Goal: Task Accomplishment & Management: Use online tool/utility

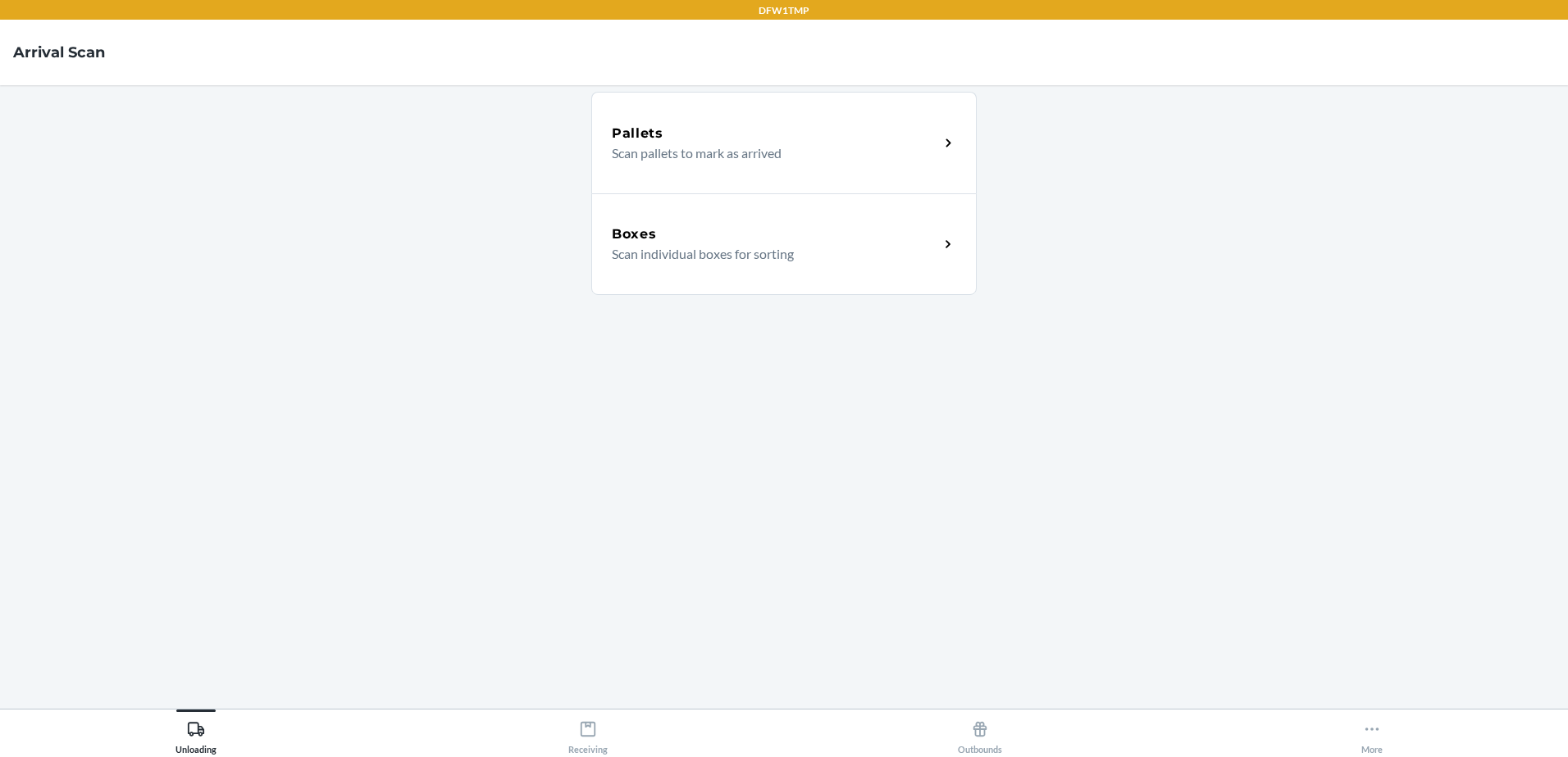
click at [654, 256] on p "Scan individual boxes for sorting" at bounding box center [769, 254] width 314 height 19
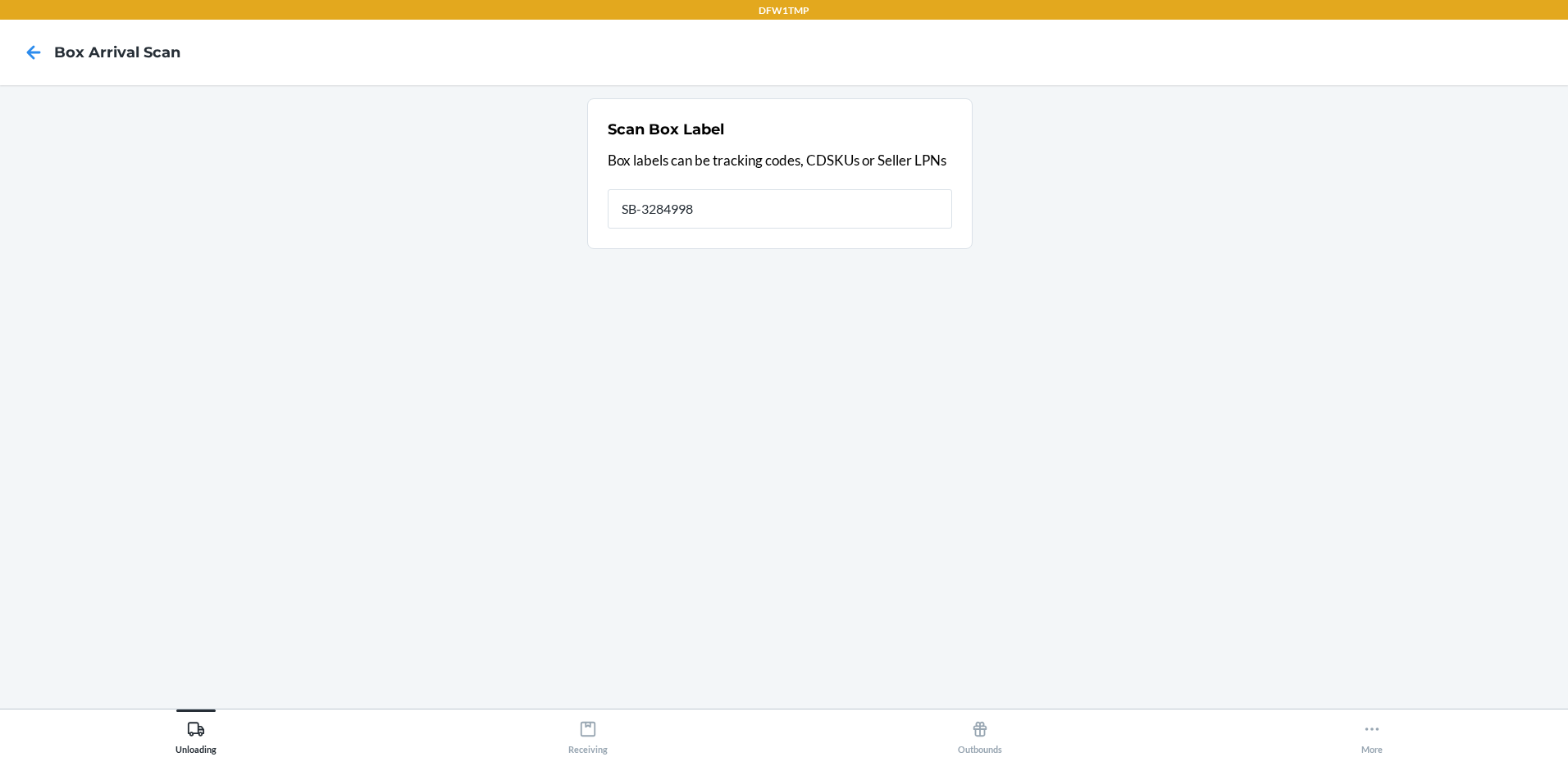
type input "SB-3284998"
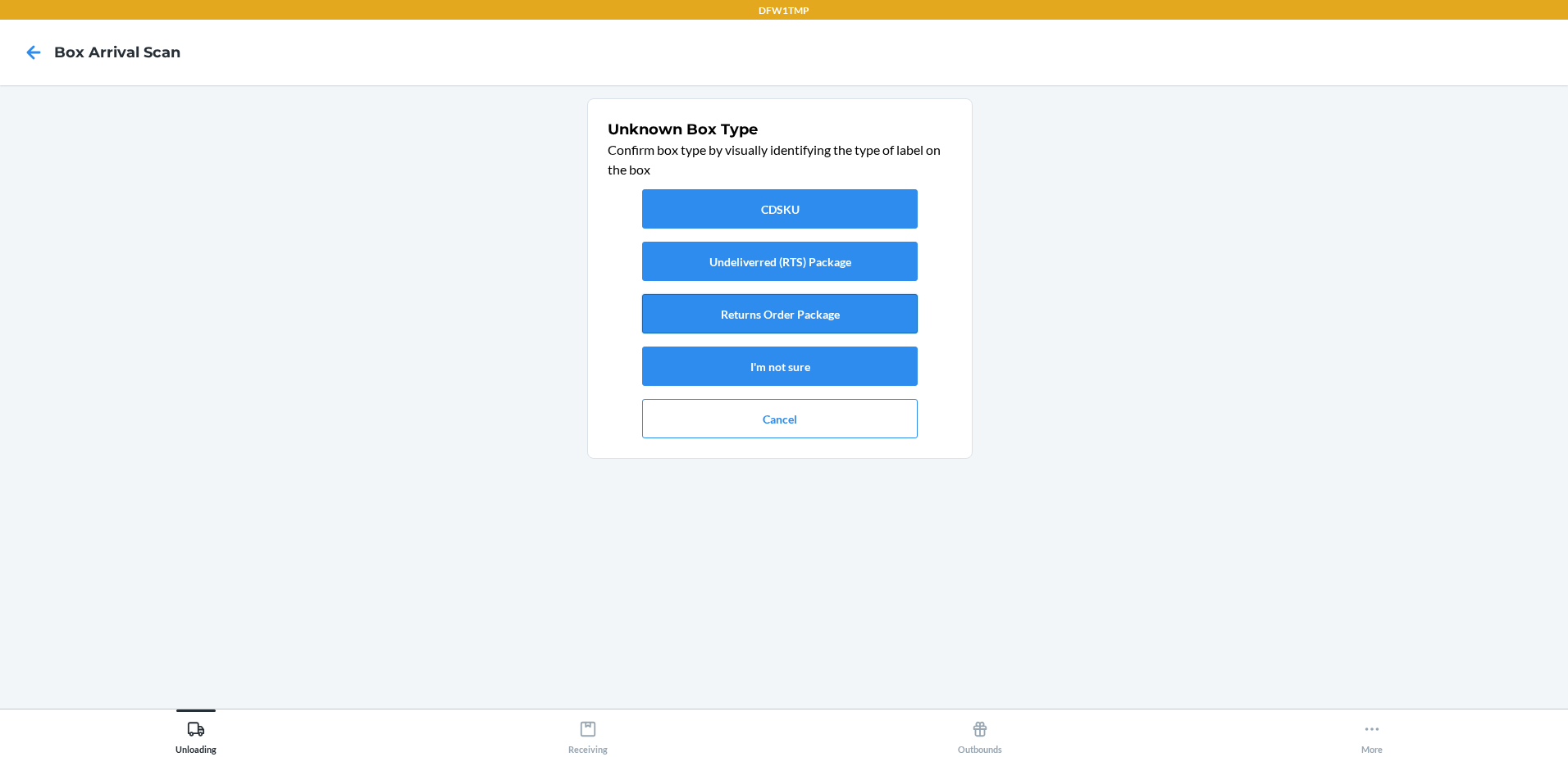
click at [829, 310] on button "Returns Order Package" at bounding box center [780, 314] width 276 height 39
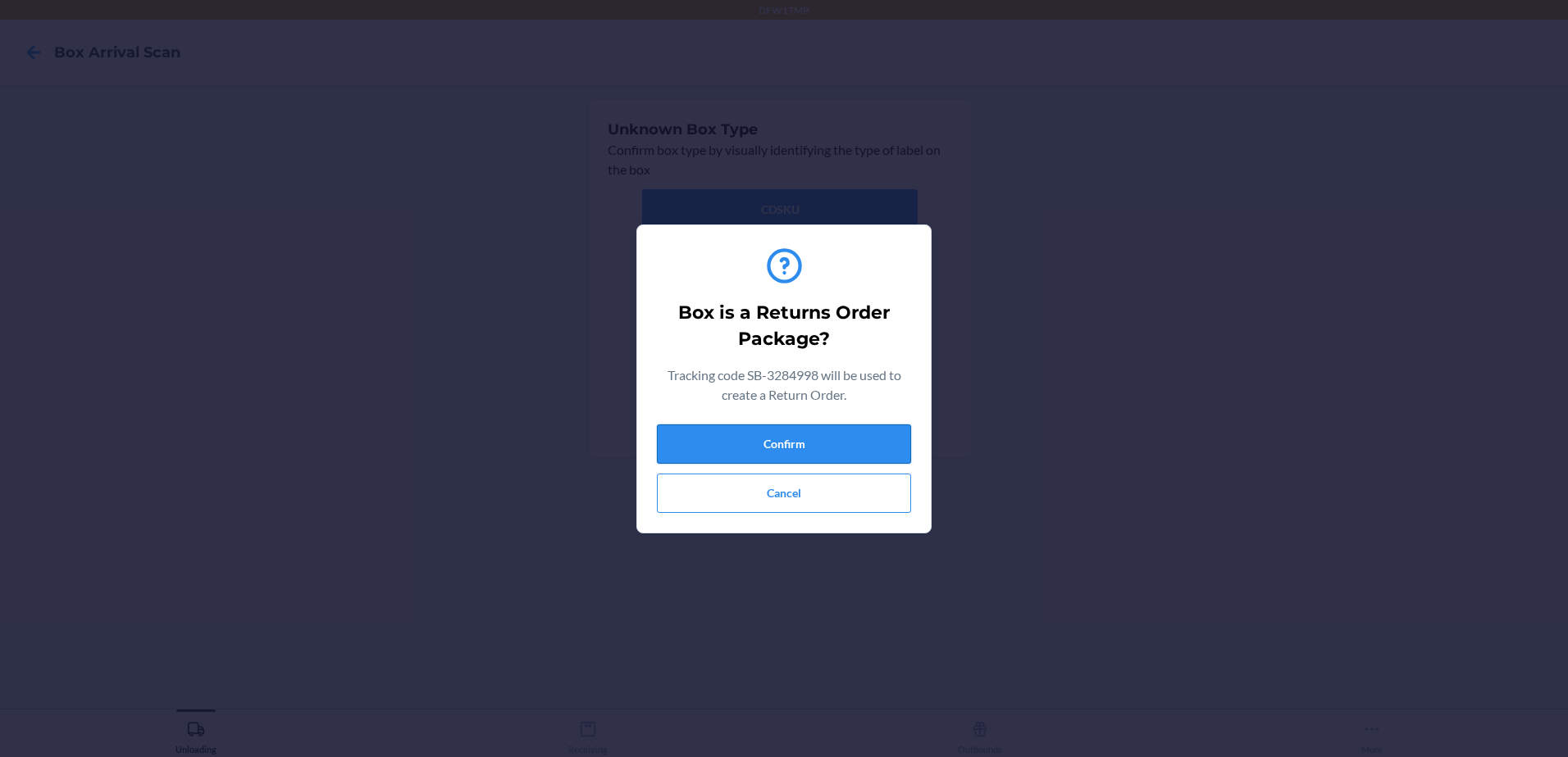
click at [828, 433] on button "Confirm" at bounding box center [784, 444] width 254 height 39
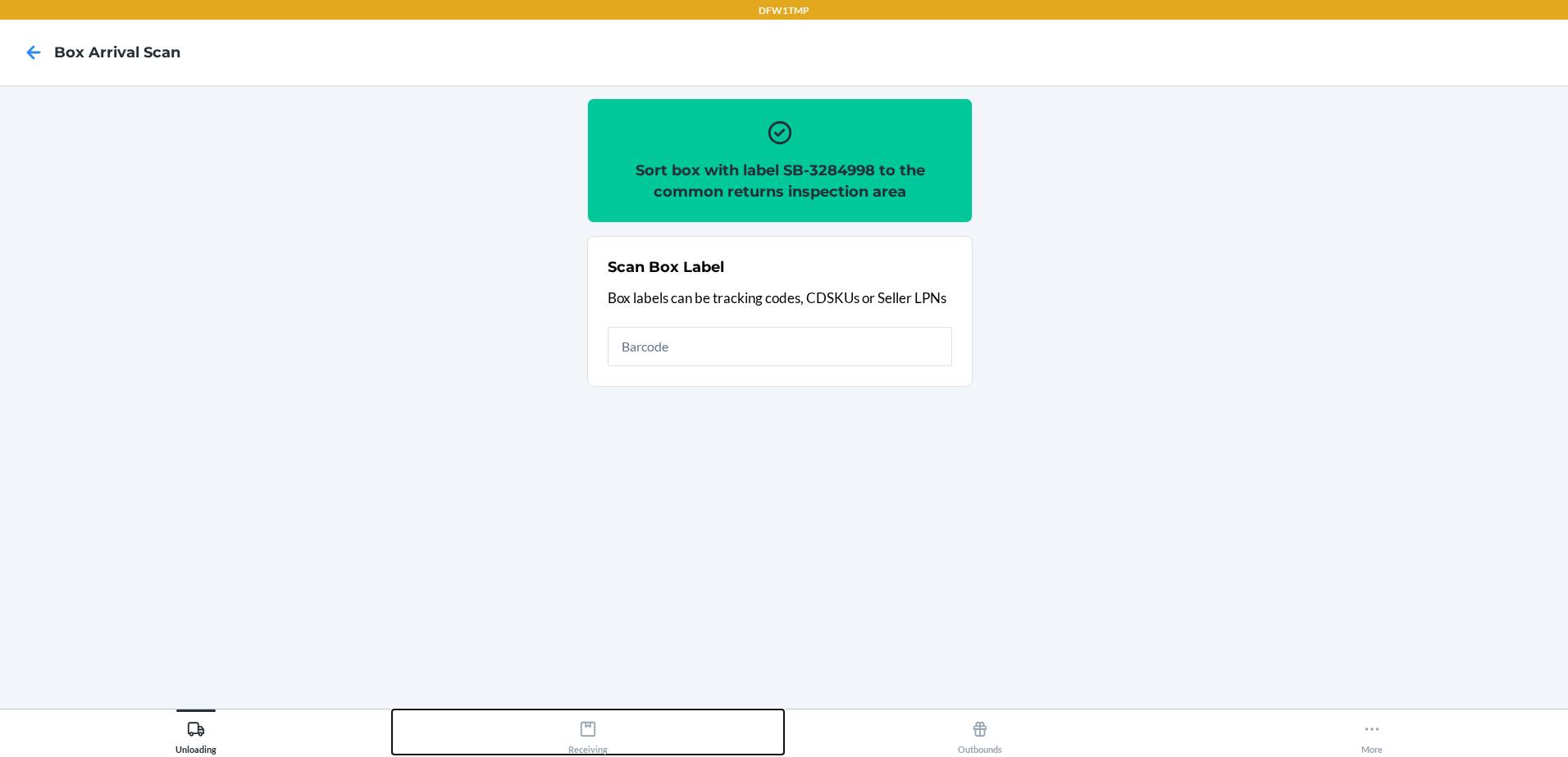
click at [592, 734] on icon at bounding box center [588, 730] width 19 height 19
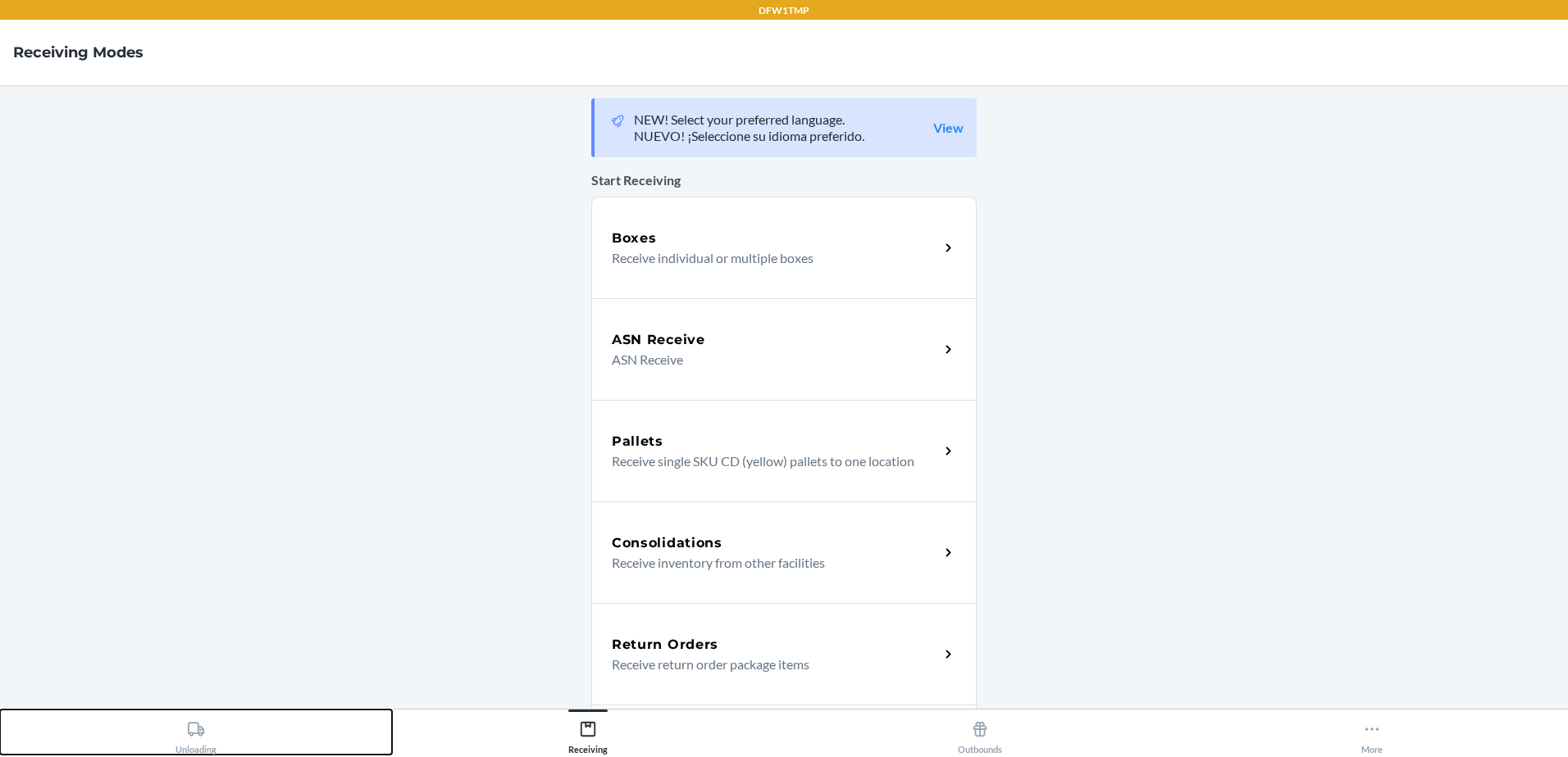
click at [216, 750] on button "Unloading" at bounding box center [196, 733] width 392 height 45
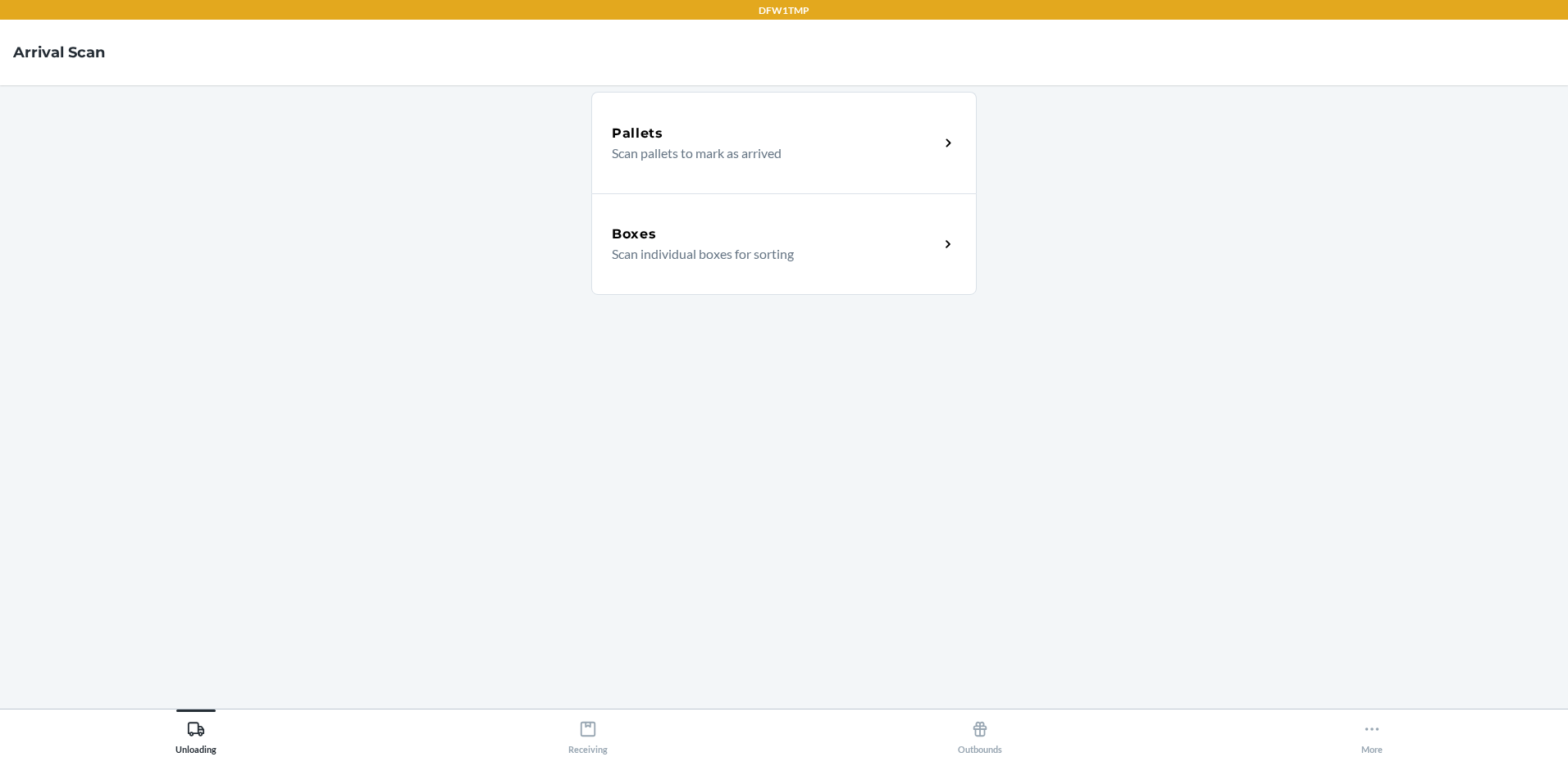
click at [739, 236] on div "Boxes" at bounding box center [776, 235] width 327 height 19
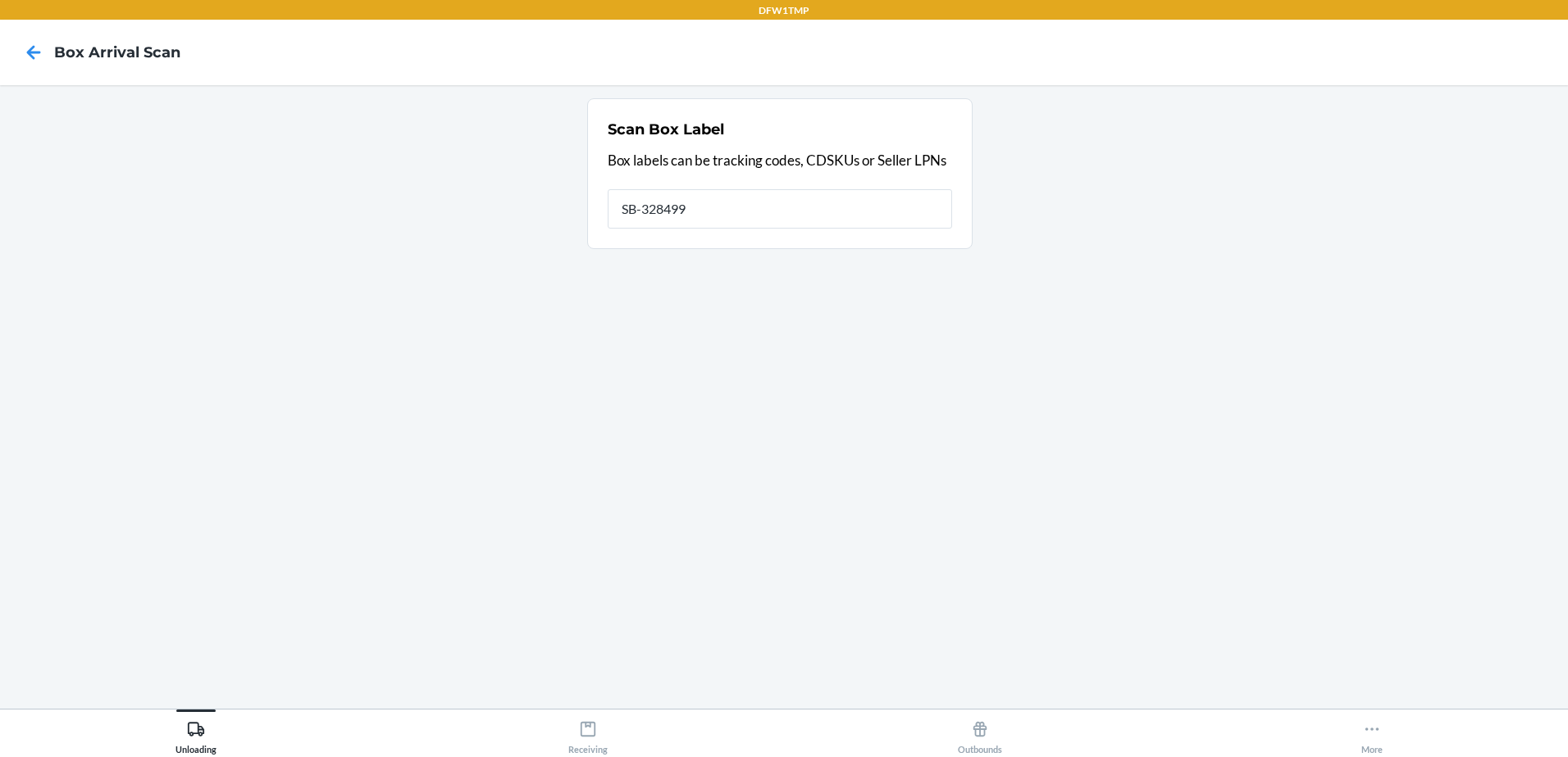
type input "SB-3284998"
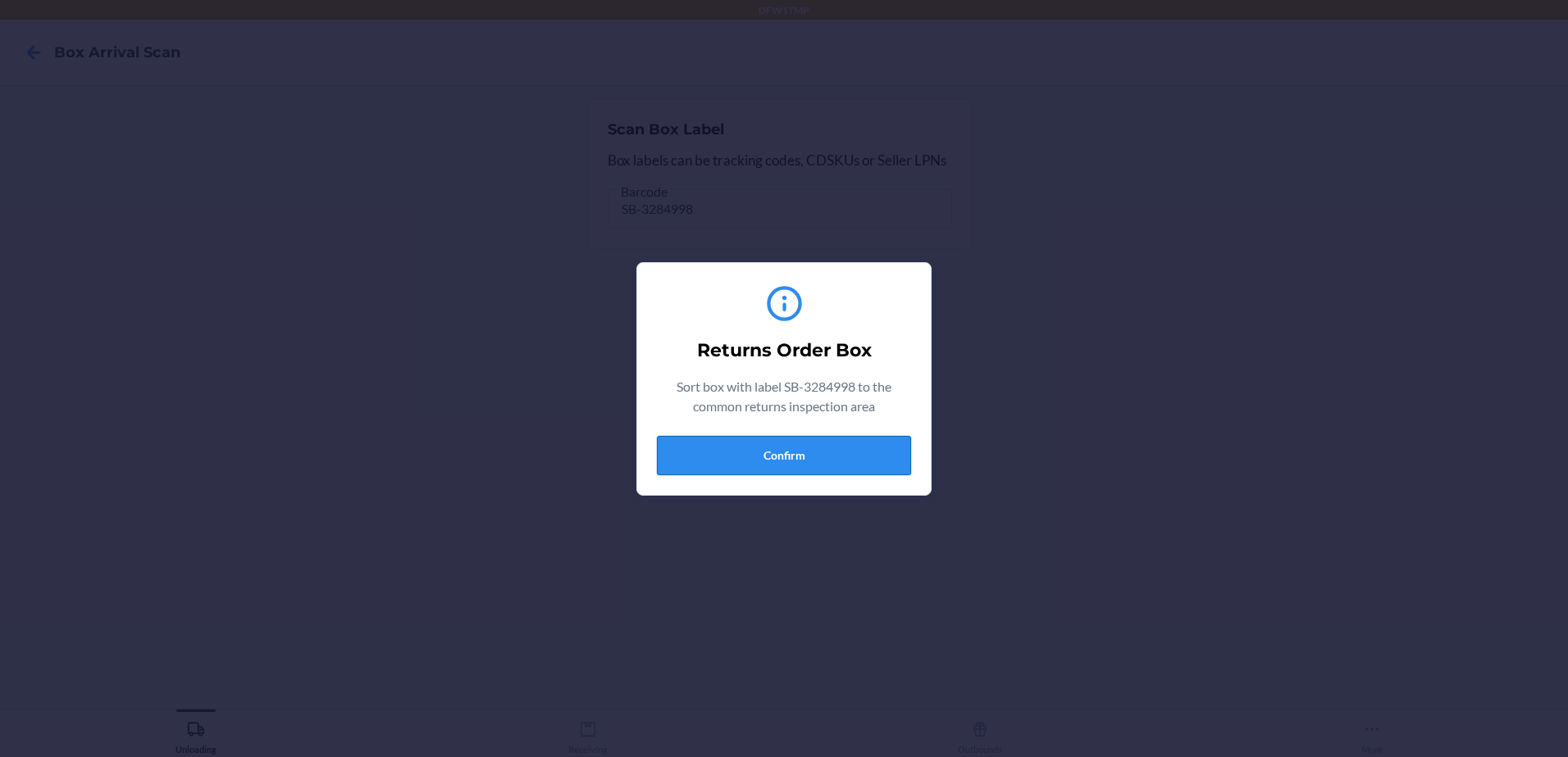
click at [817, 456] on button "Confirm" at bounding box center [784, 456] width 254 height 39
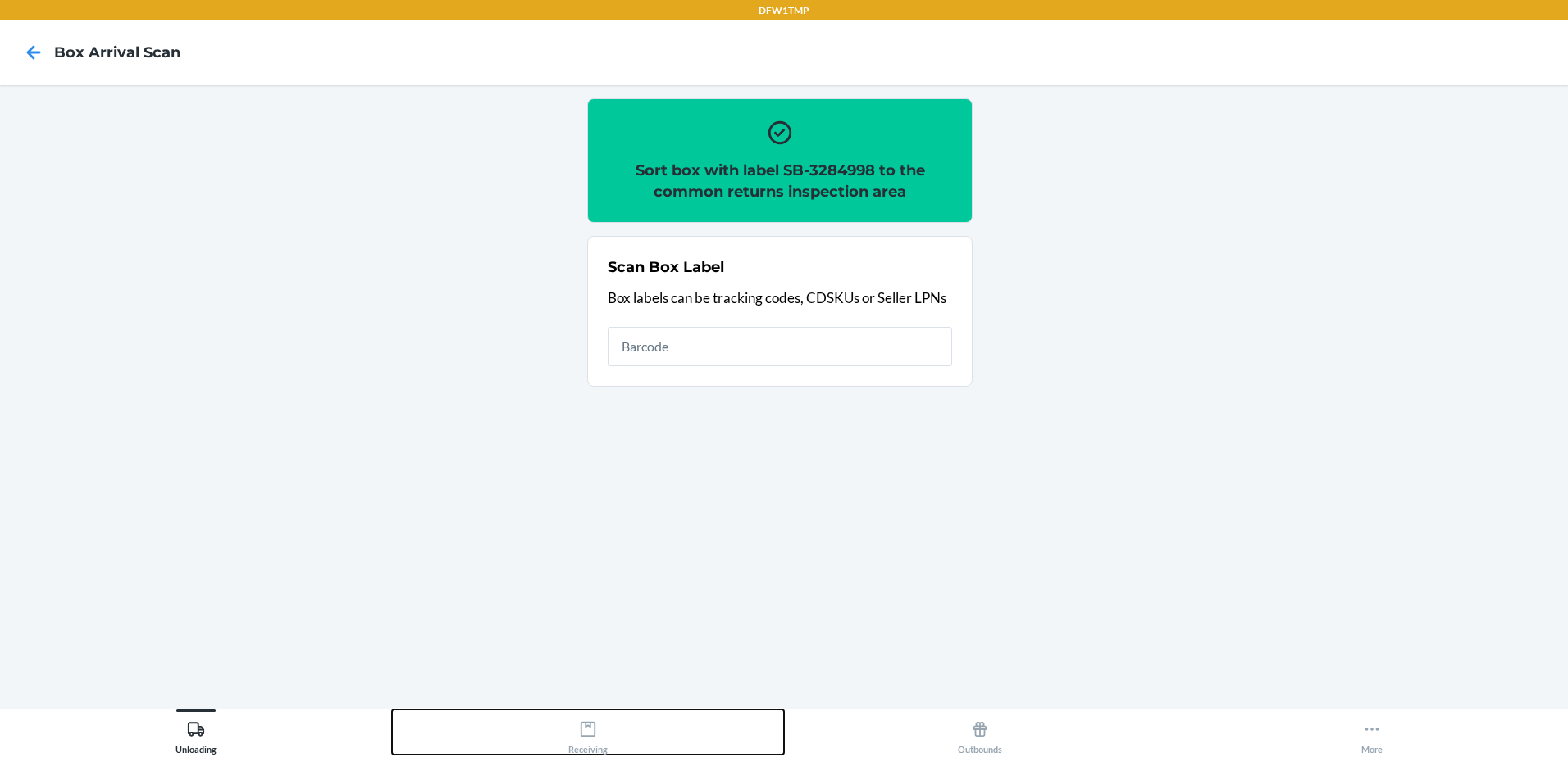
click at [594, 738] on div "Receiving" at bounding box center [588, 735] width 39 height 41
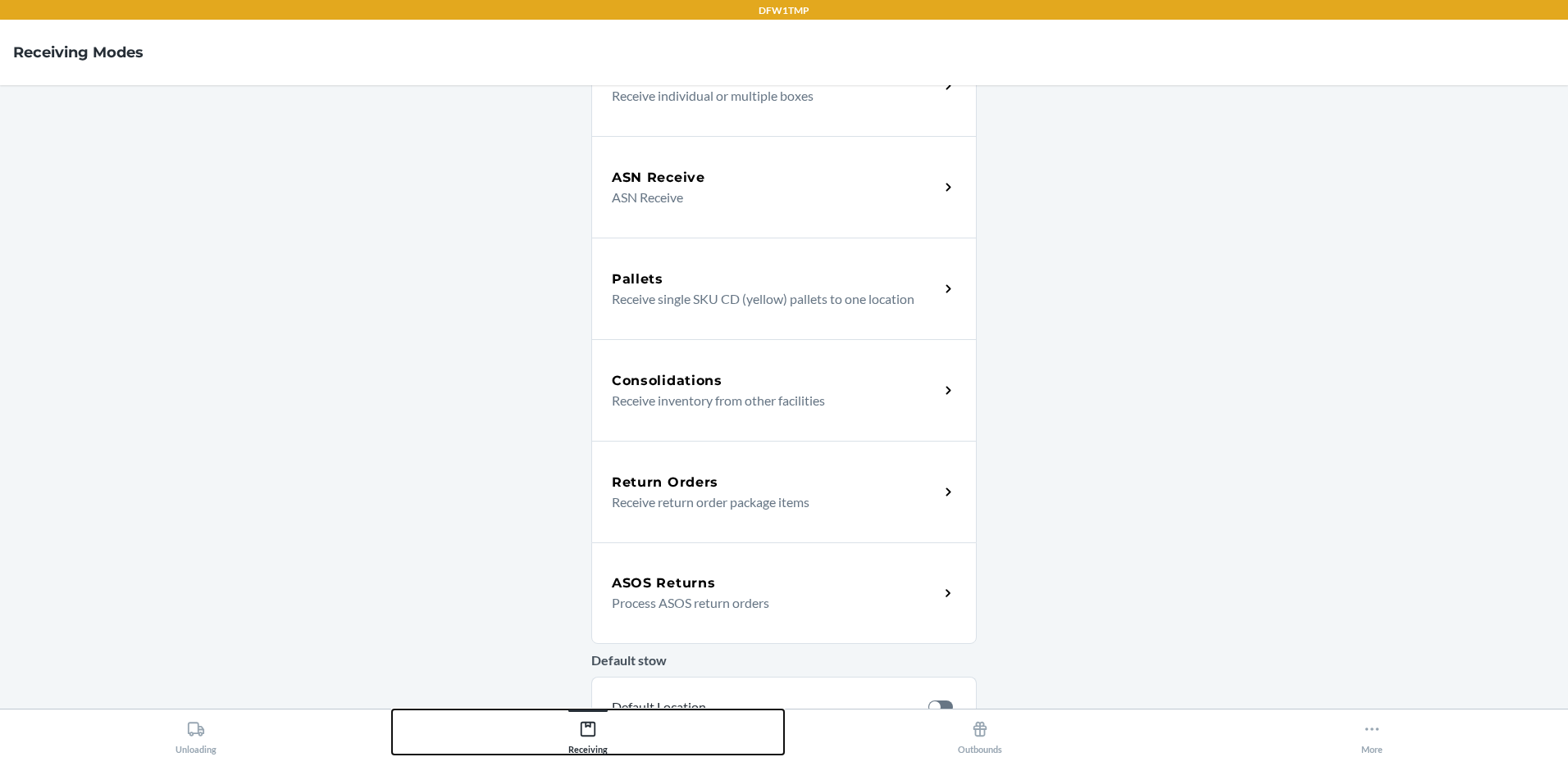
scroll to position [164, 0]
click at [669, 507] on p "Receive return order package items" at bounding box center [769, 501] width 314 height 19
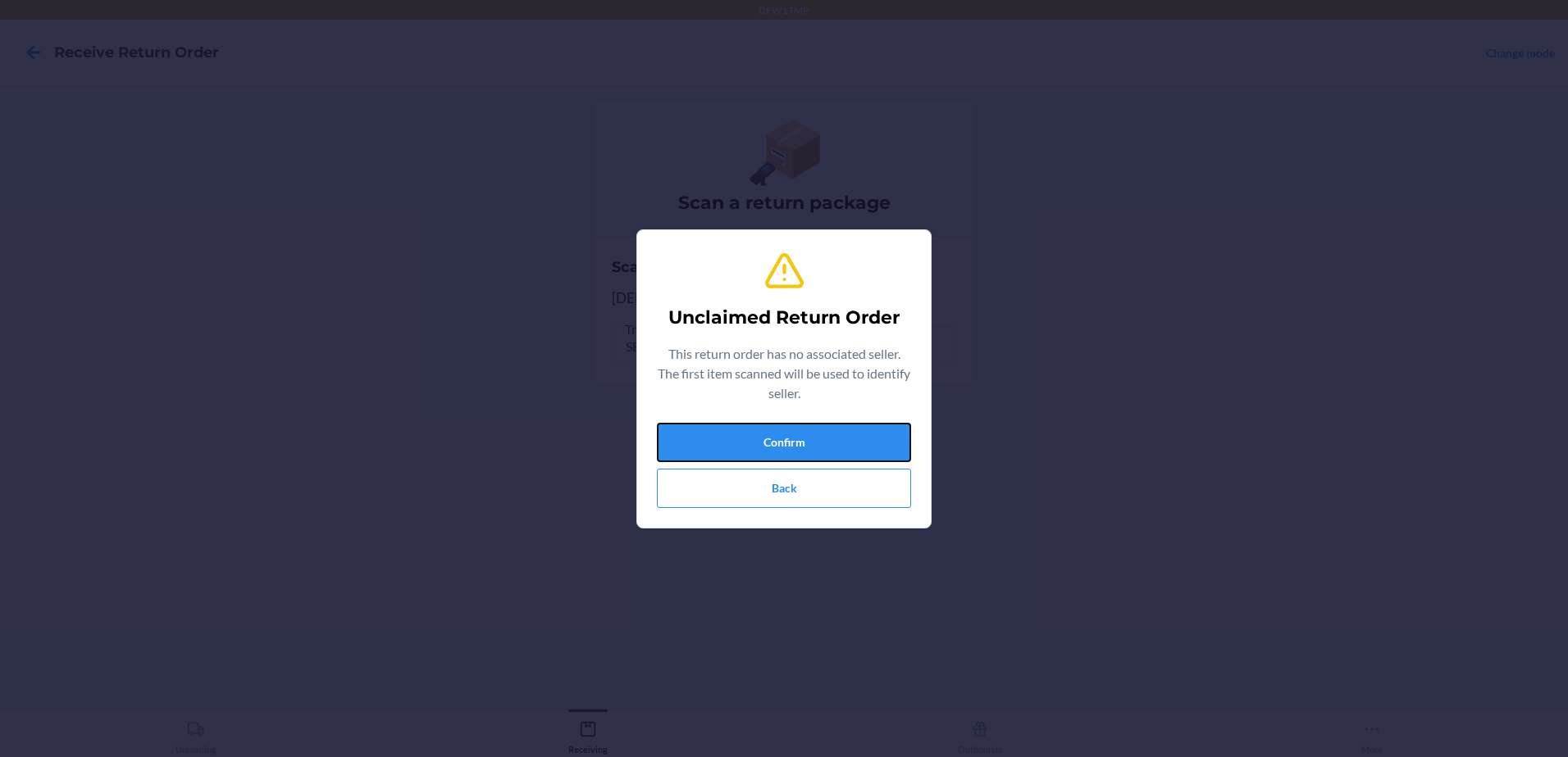
click at [793, 445] on button "Confirm" at bounding box center [784, 442] width 254 height 39
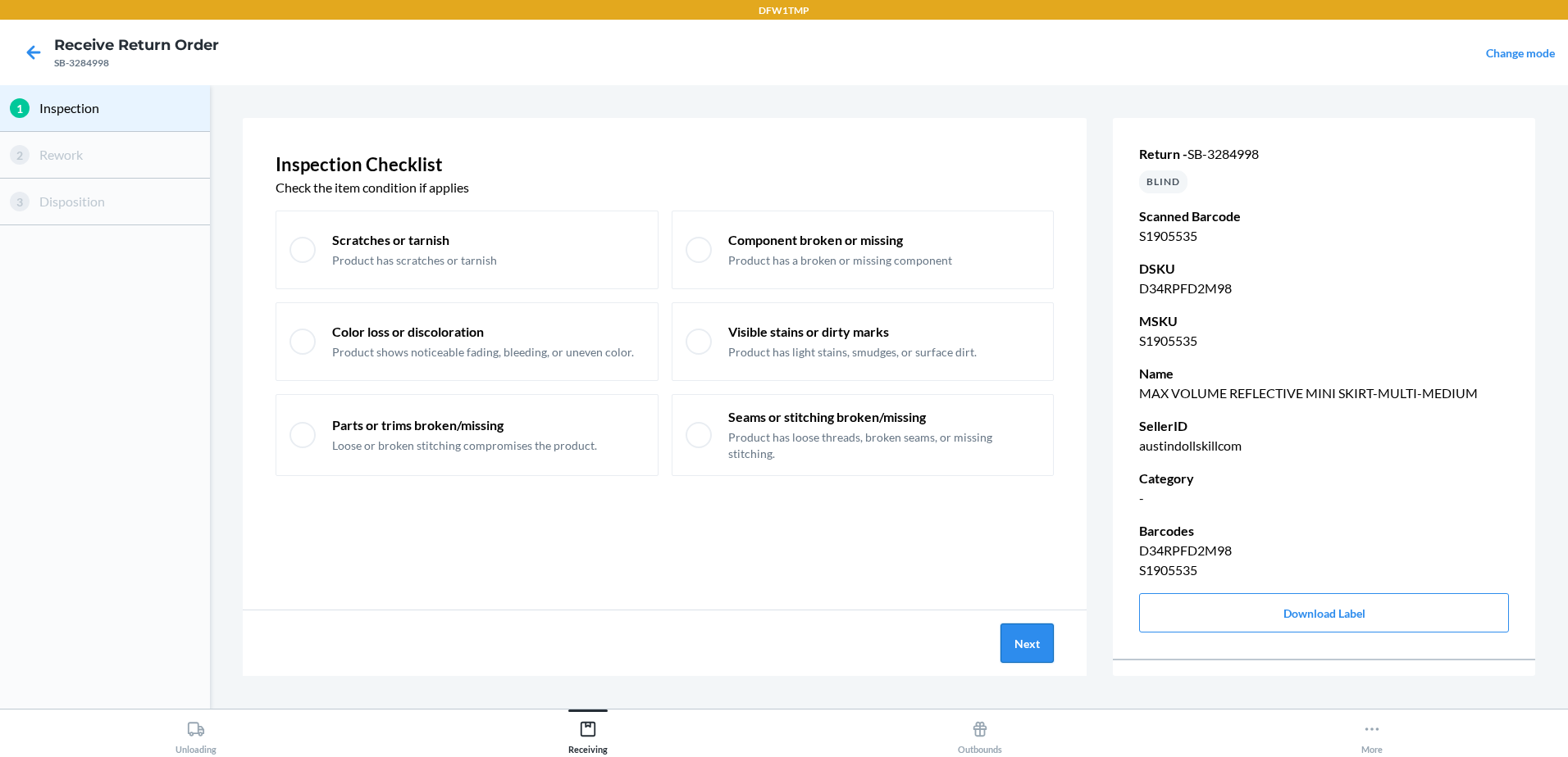
click at [1047, 649] on button "Next" at bounding box center [1026, 643] width 54 height 39
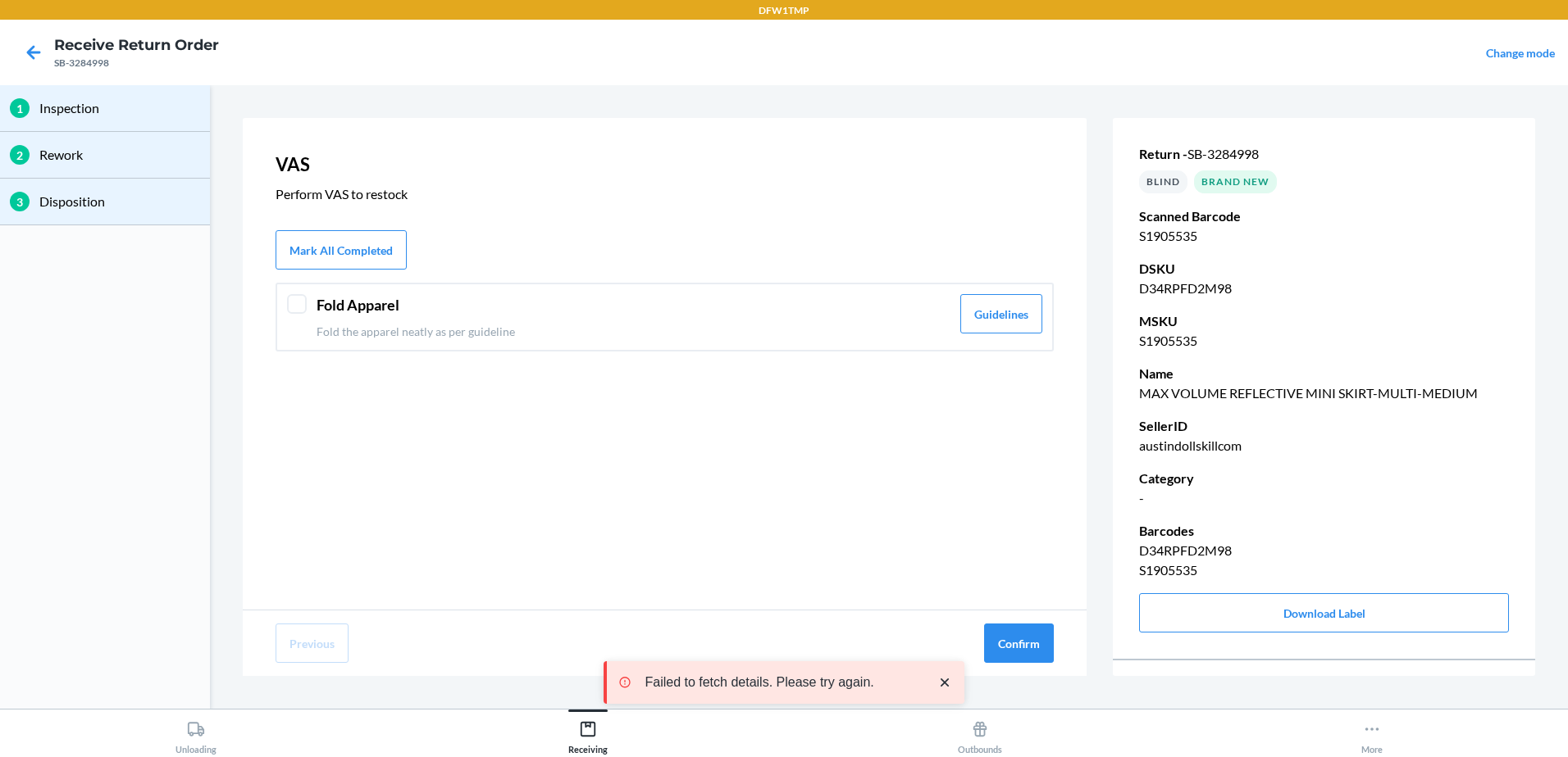
click at [291, 297] on div at bounding box center [296, 304] width 19 height 19
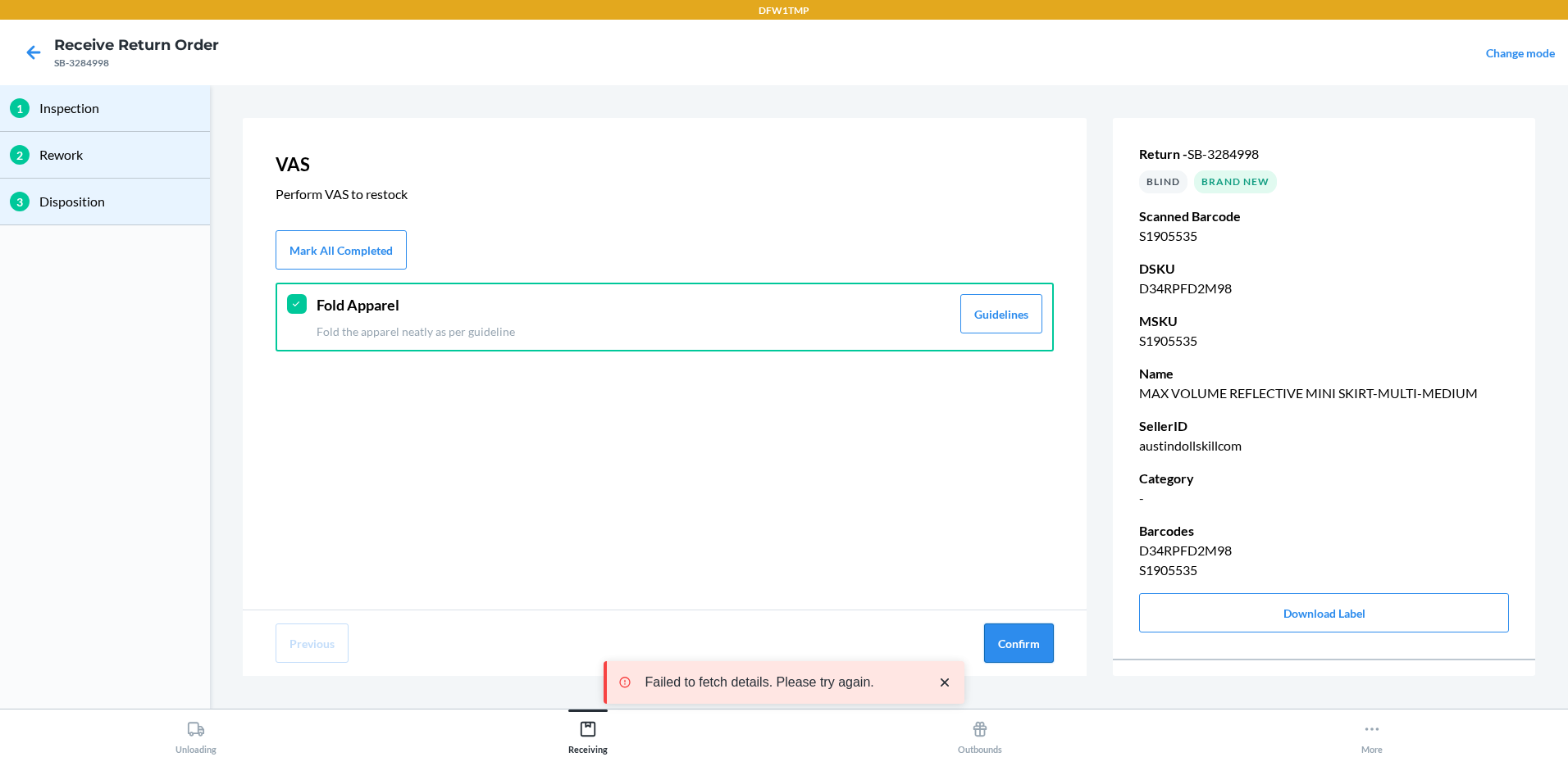
click at [1047, 655] on button "Confirm" at bounding box center [1019, 643] width 70 height 39
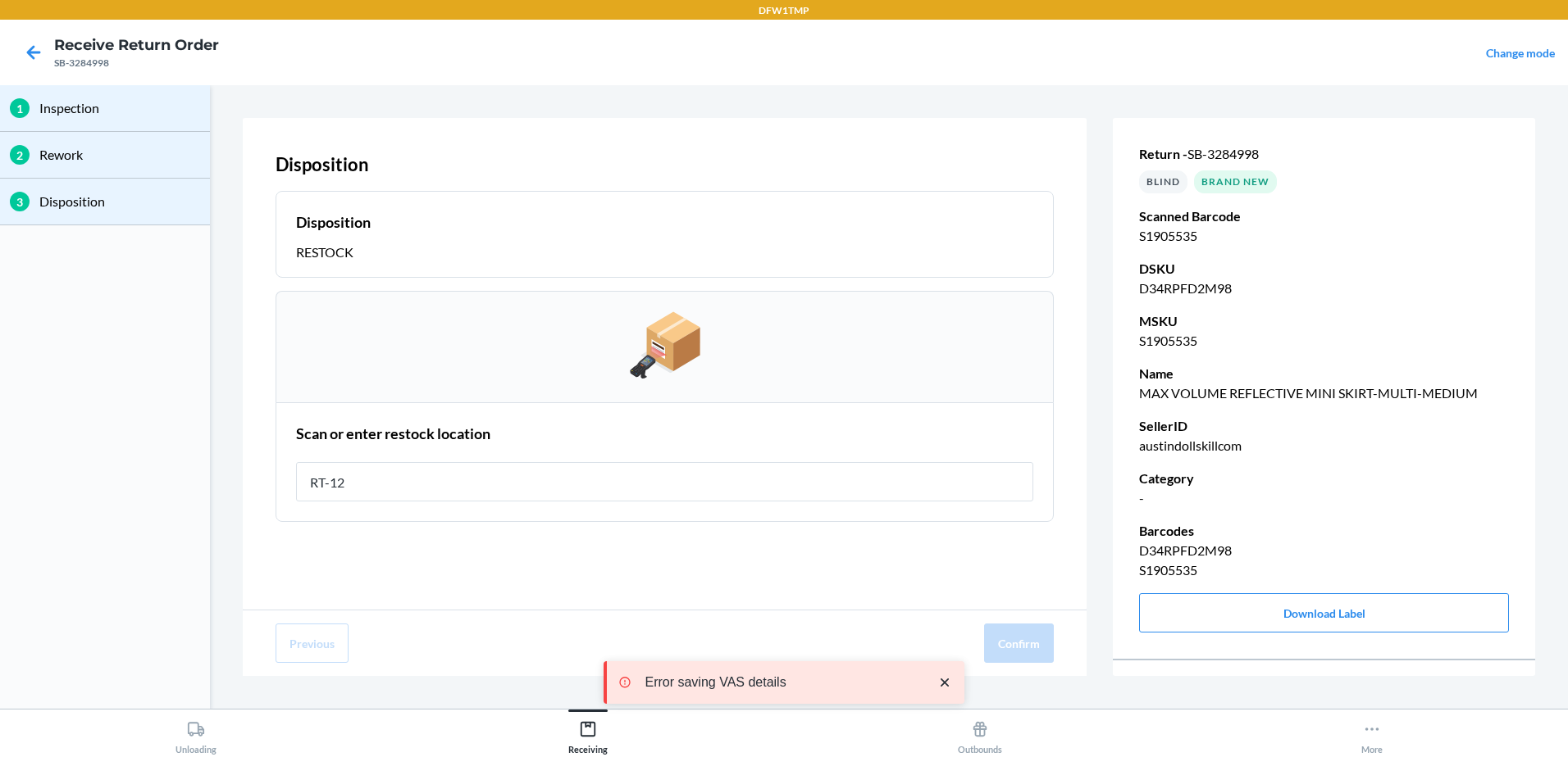
type input "RT-12"
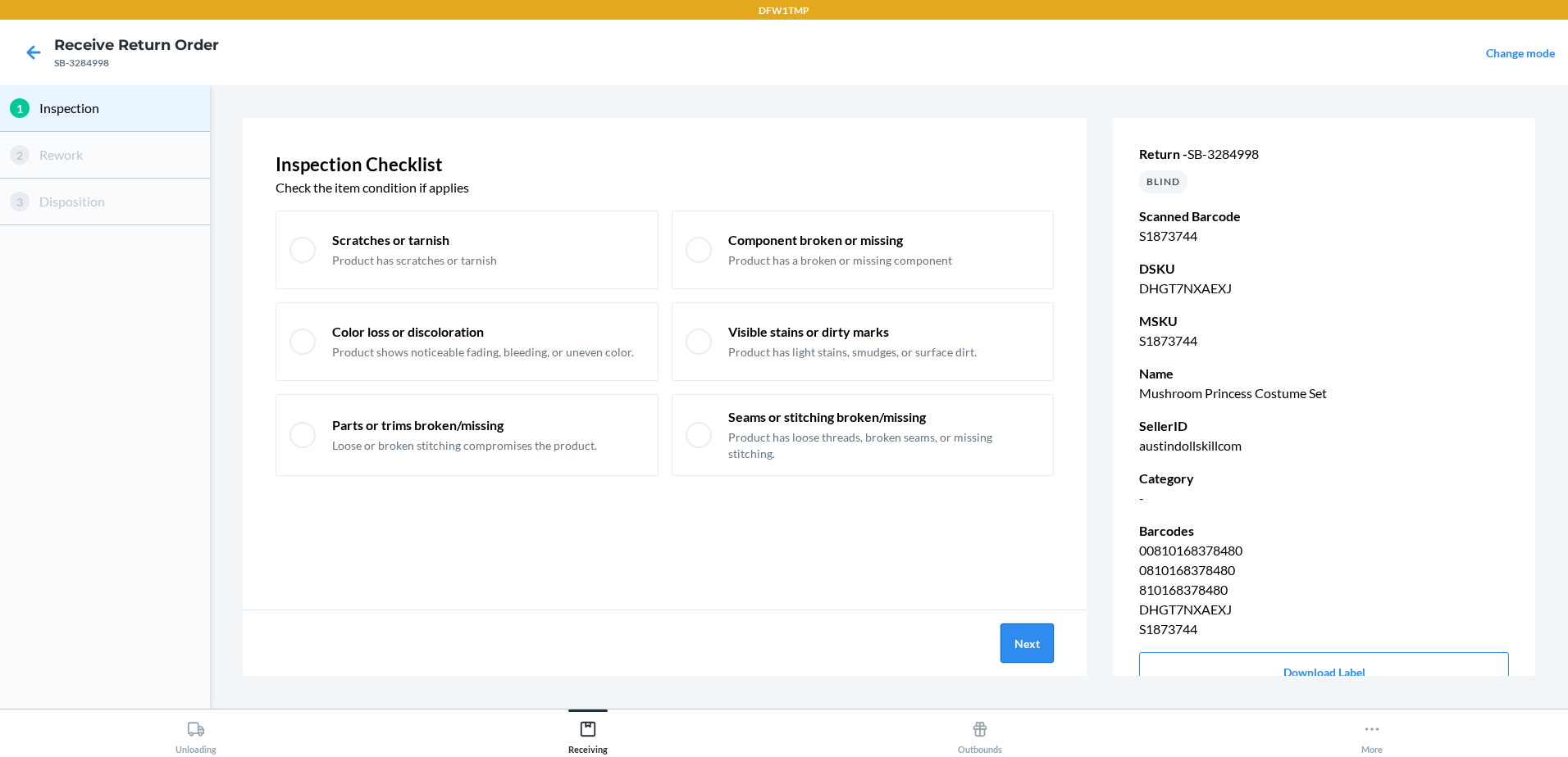
click at [1038, 639] on button "Next" at bounding box center [1026, 643] width 54 height 39
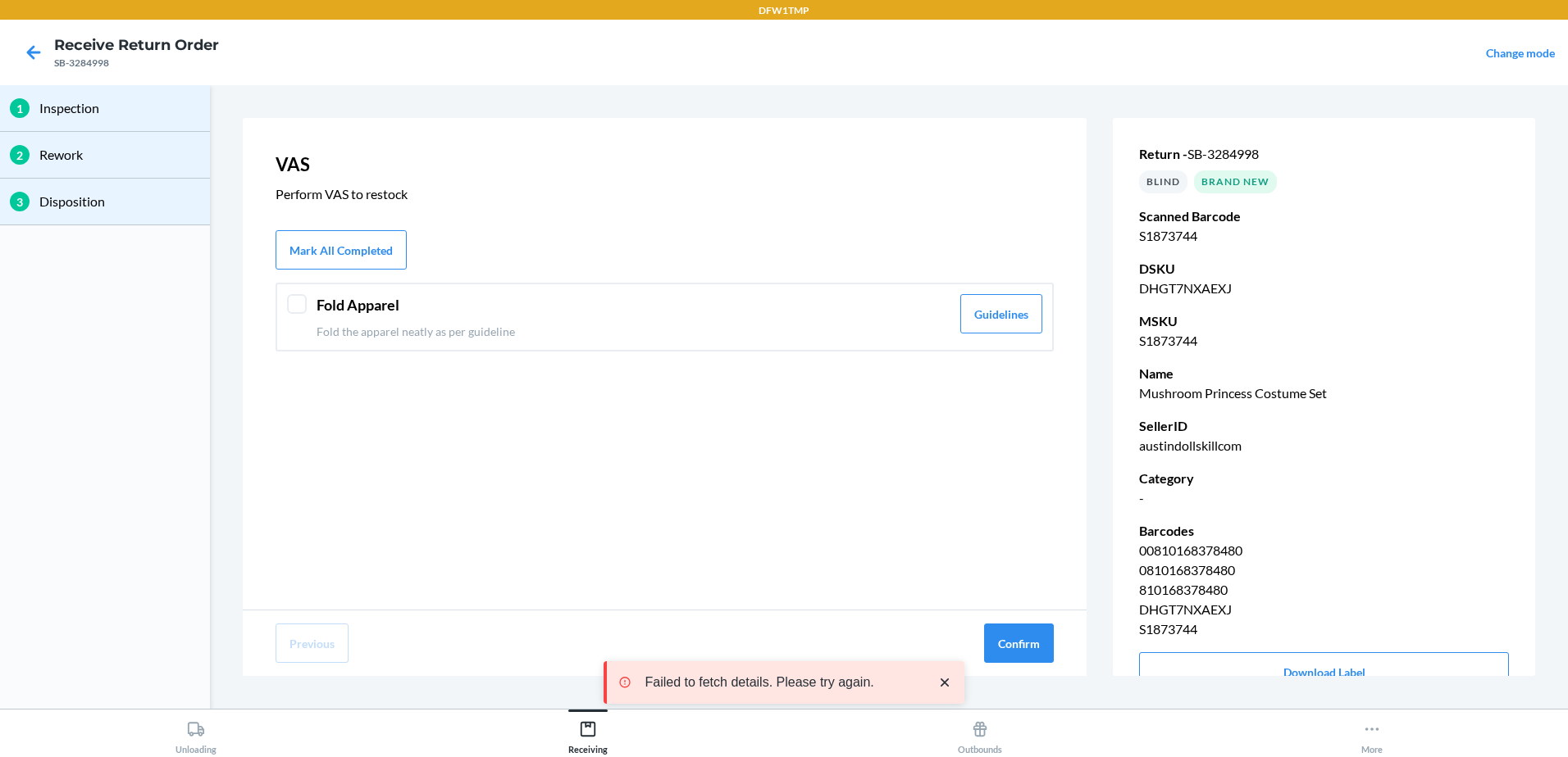
click at [301, 303] on div at bounding box center [296, 304] width 19 height 19
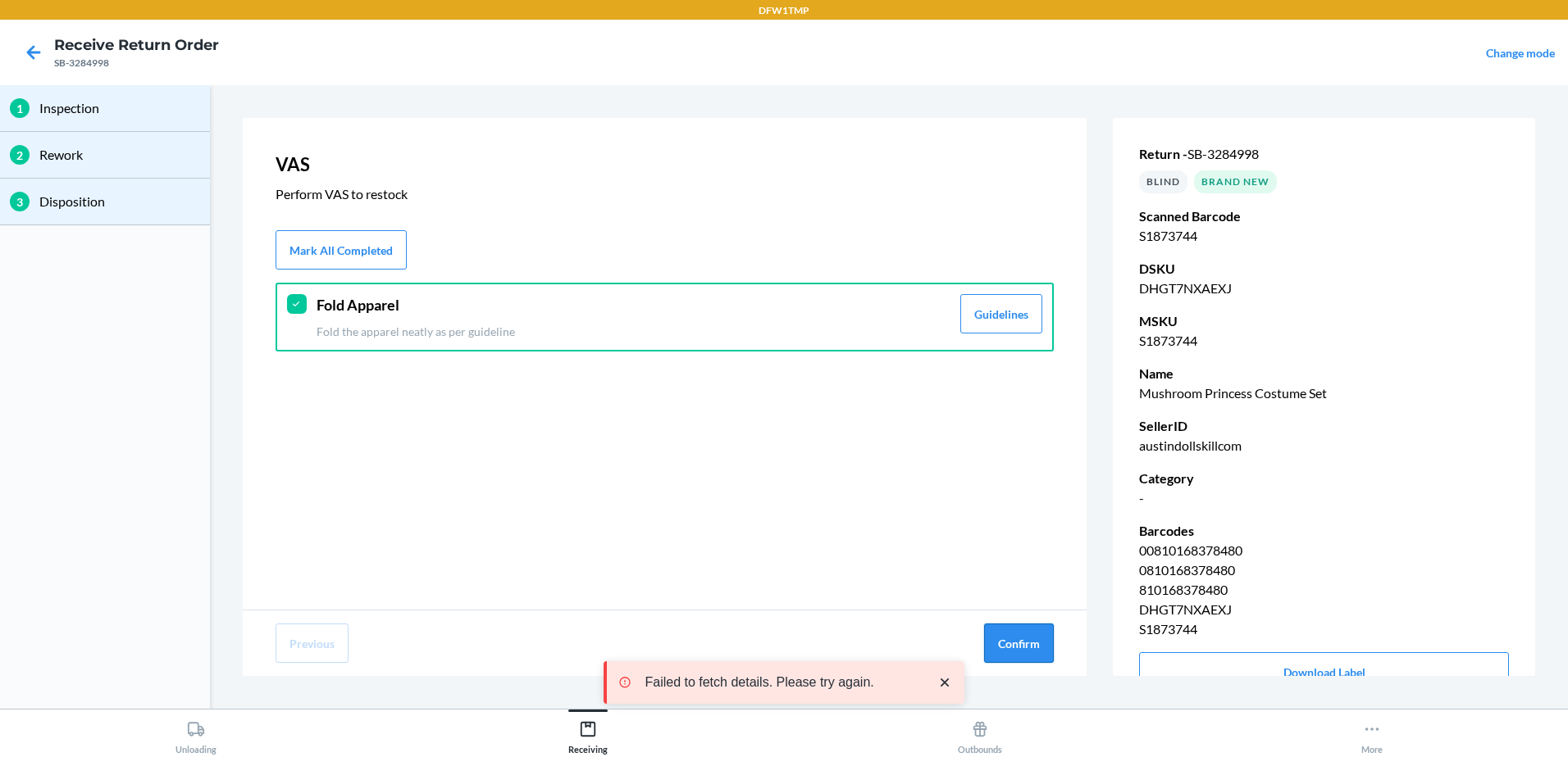
click at [996, 635] on button "Confirm" at bounding box center [1019, 643] width 70 height 39
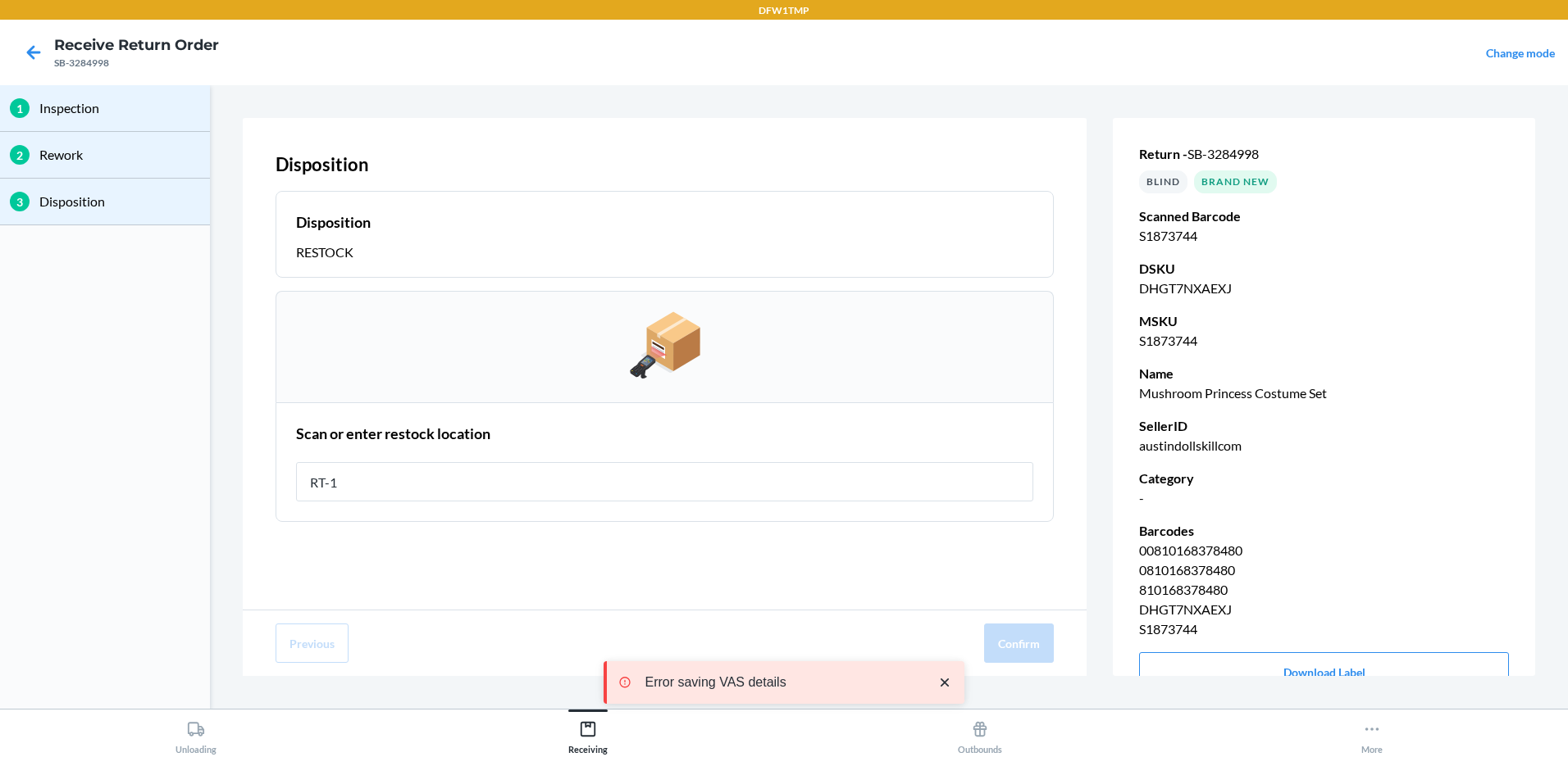
type input "RT-12"
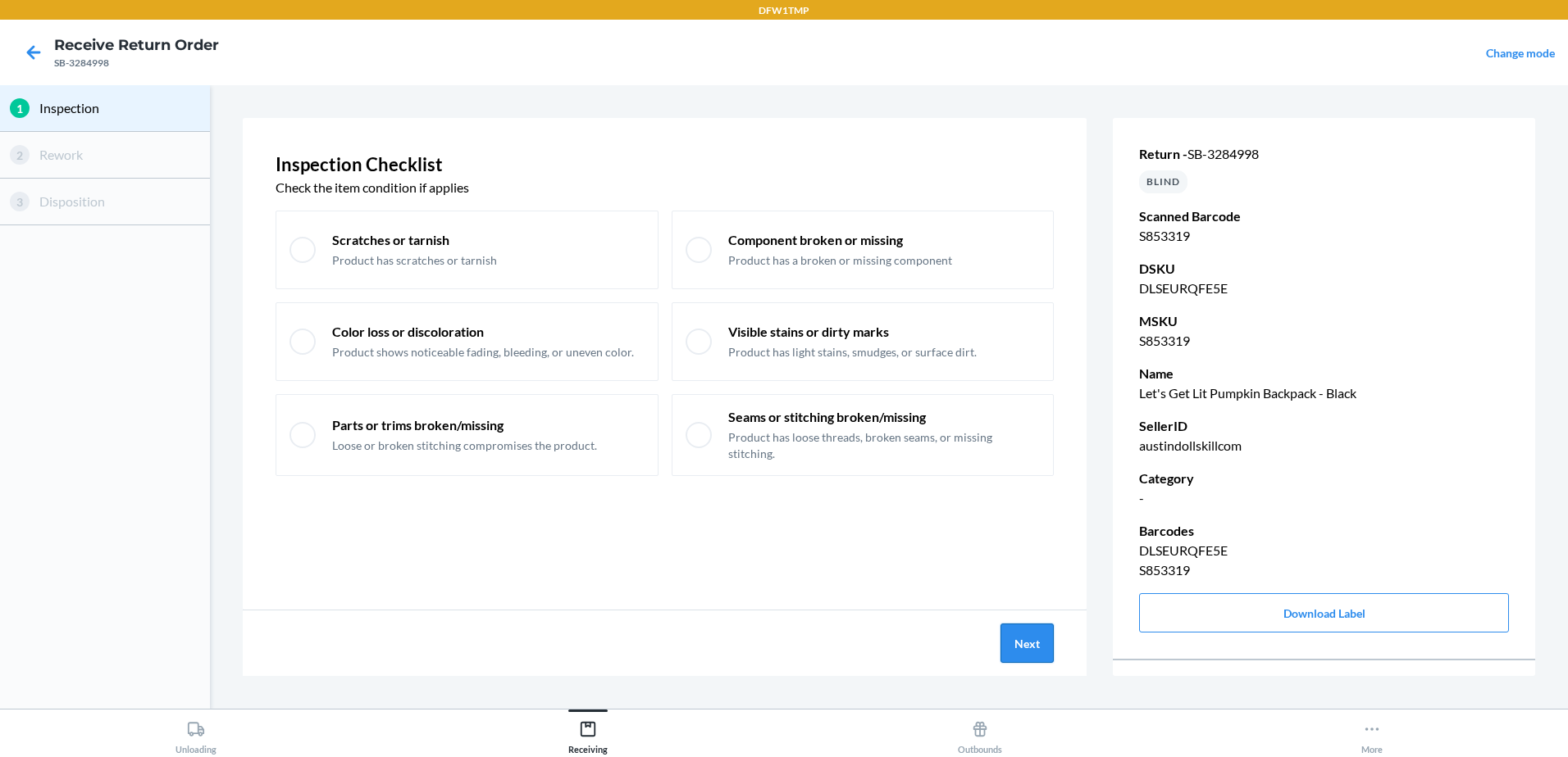
click at [1042, 662] on button "Next" at bounding box center [1026, 643] width 54 height 39
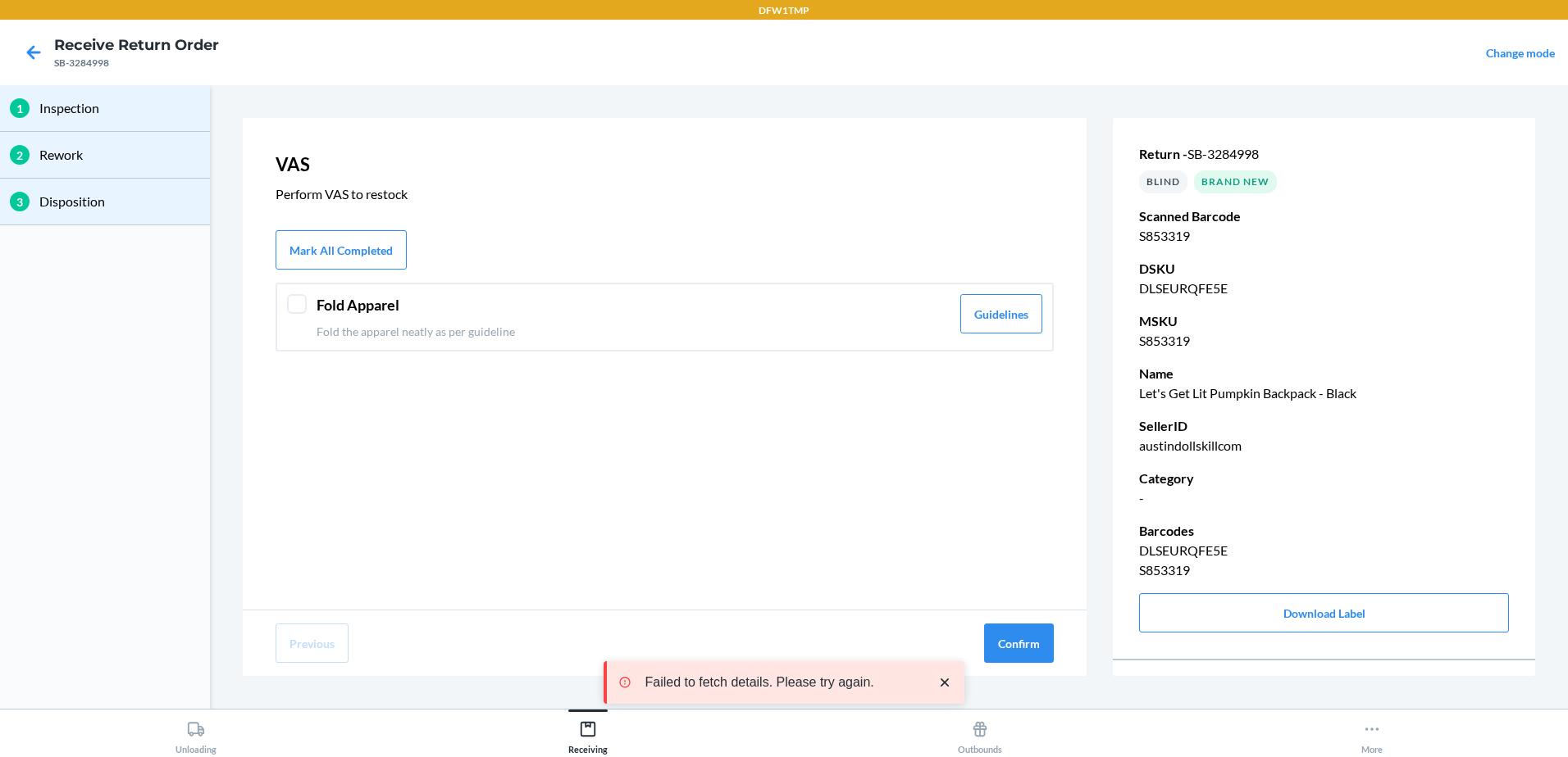
click at [297, 296] on div at bounding box center [296, 304] width 19 height 19
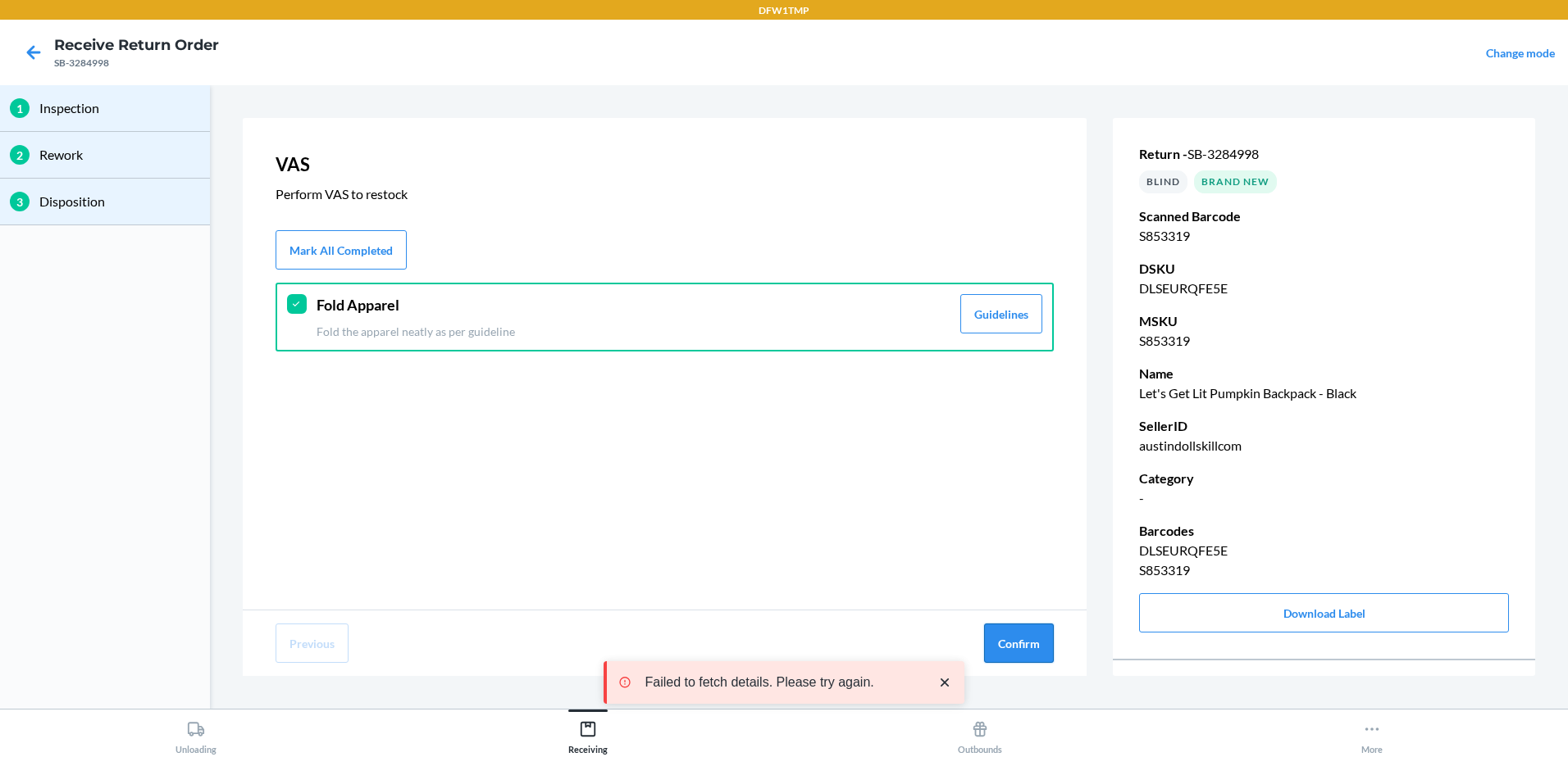
click at [1013, 646] on button "Confirm" at bounding box center [1019, 643] width 70 height 39
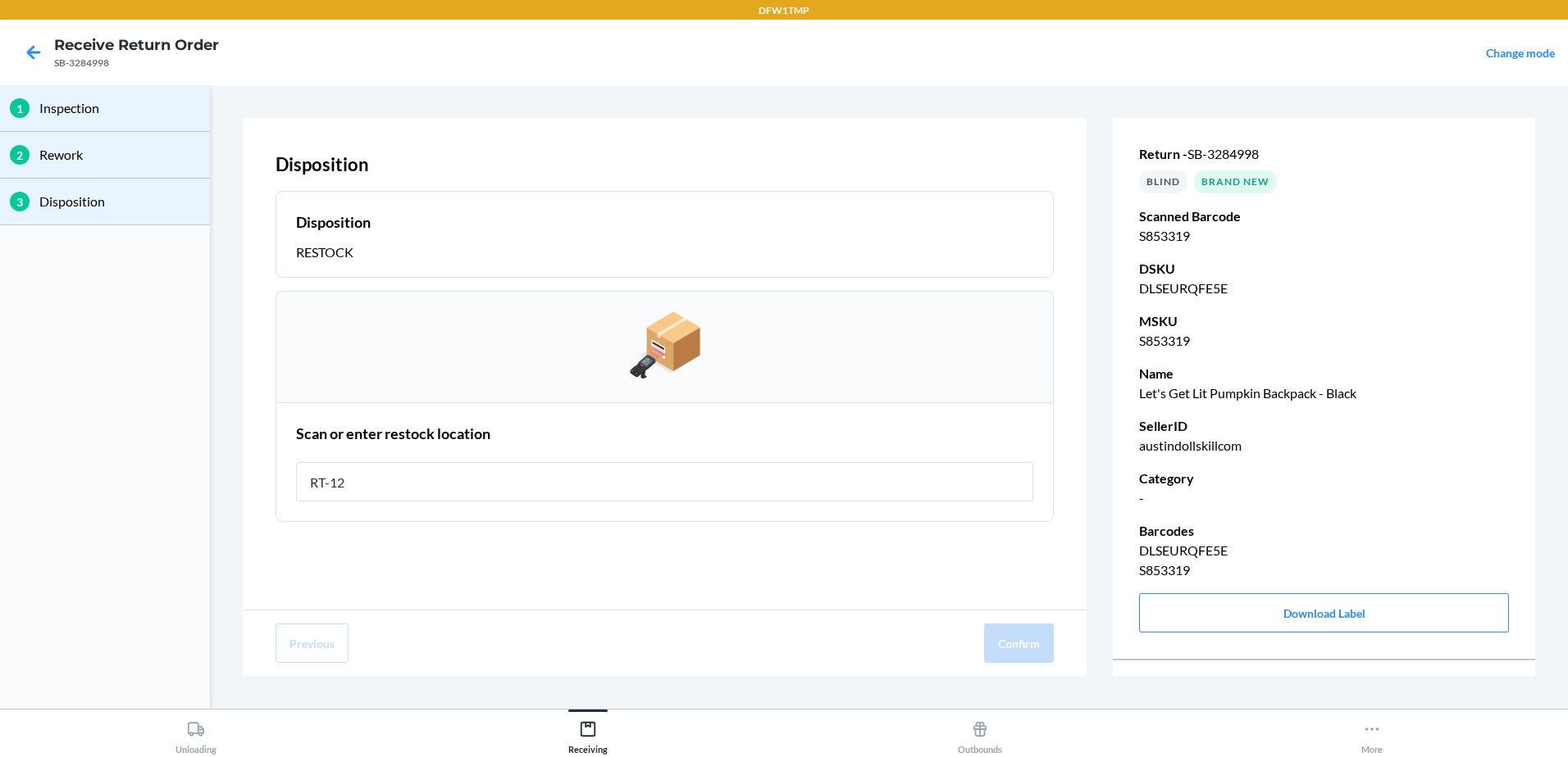
type input "RT-12"
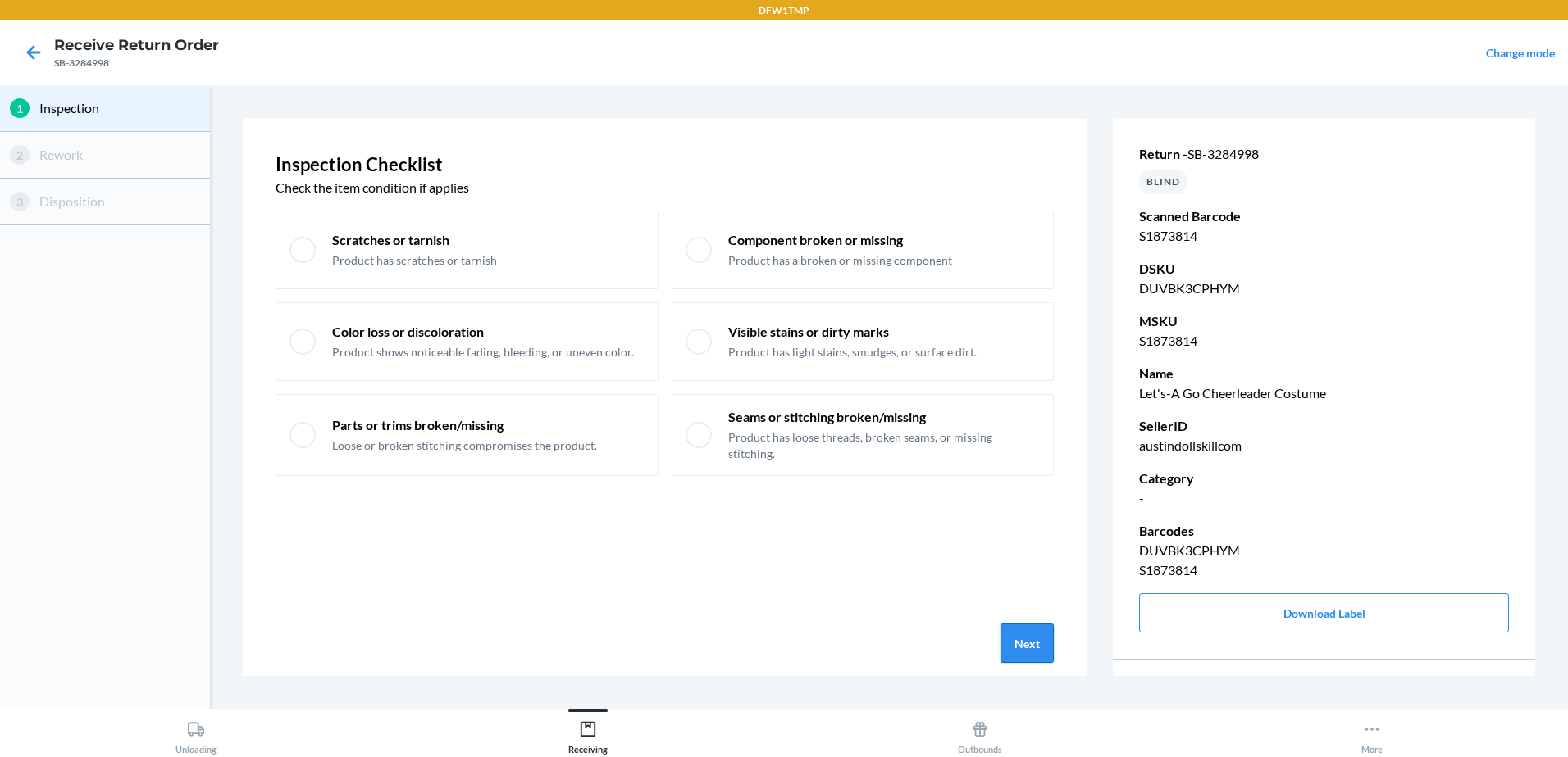
click at [1016, 640] on button "Next" at bounding box center [1026, 643] width 54 height 39
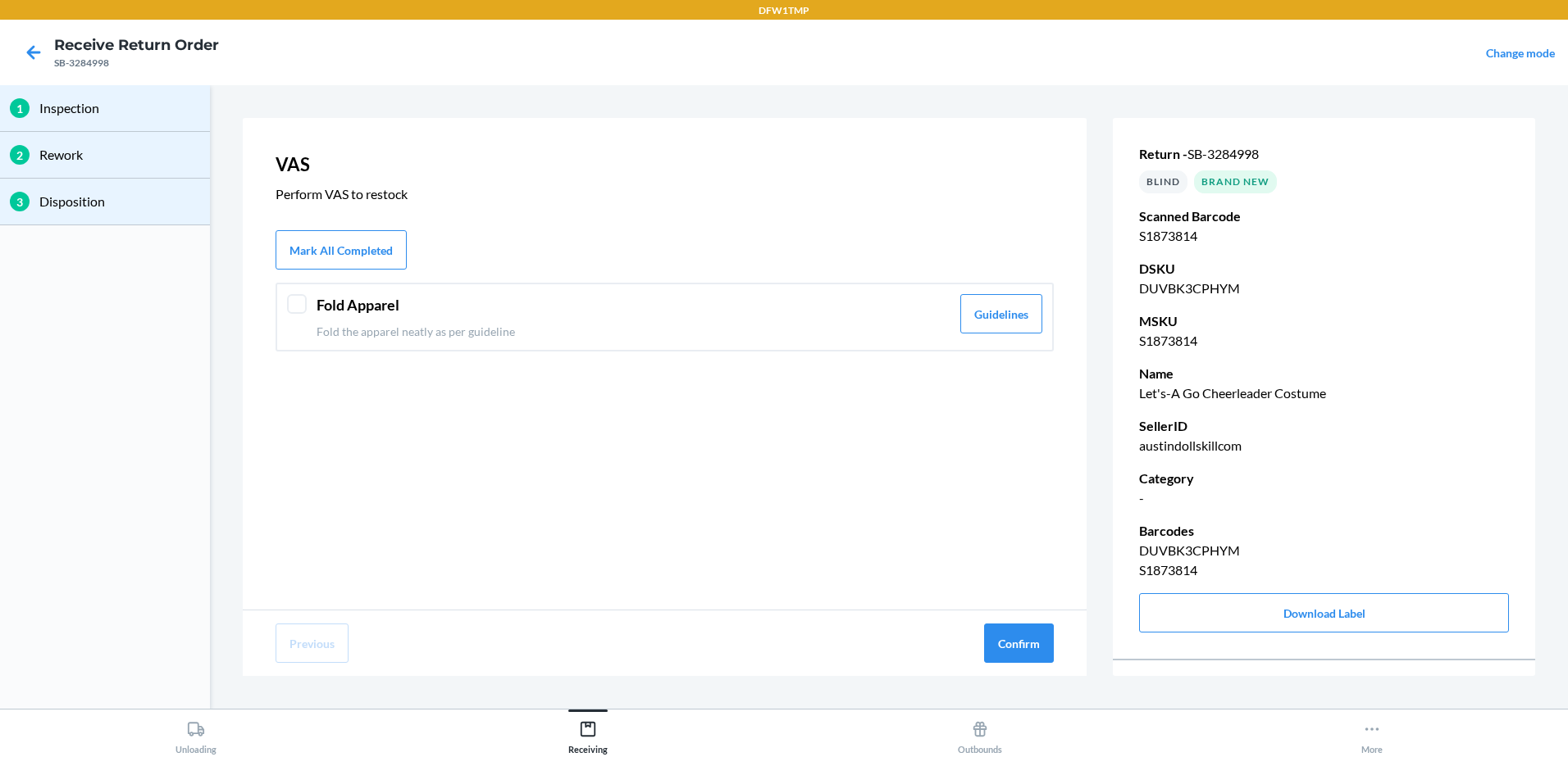
click at [294, 308] on div at bounding box center [296, 304] width 19 height 19
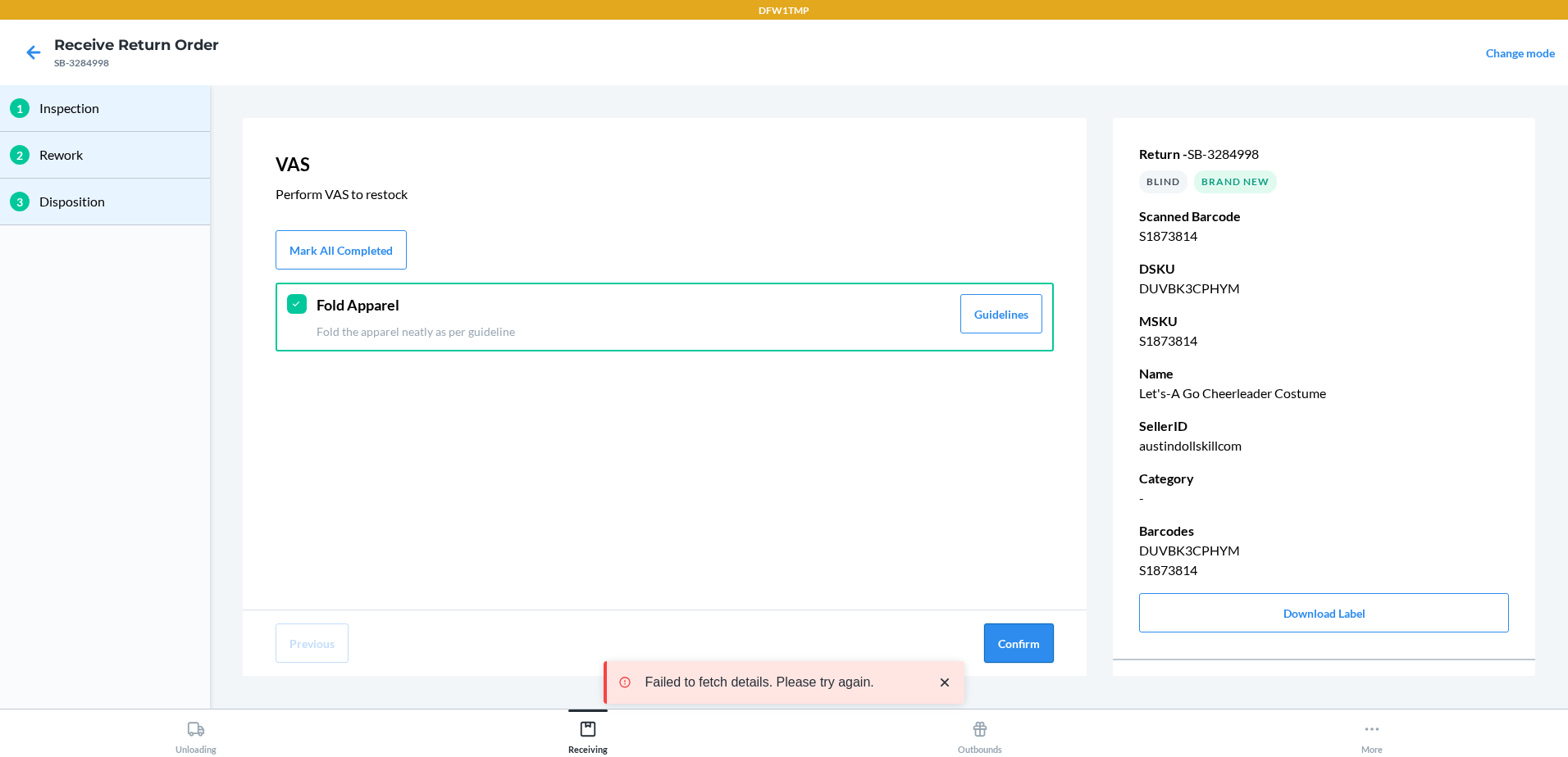
click at [1000, 637] on button "Confirm" at bounding box center [1019, 643] width 70 height 39
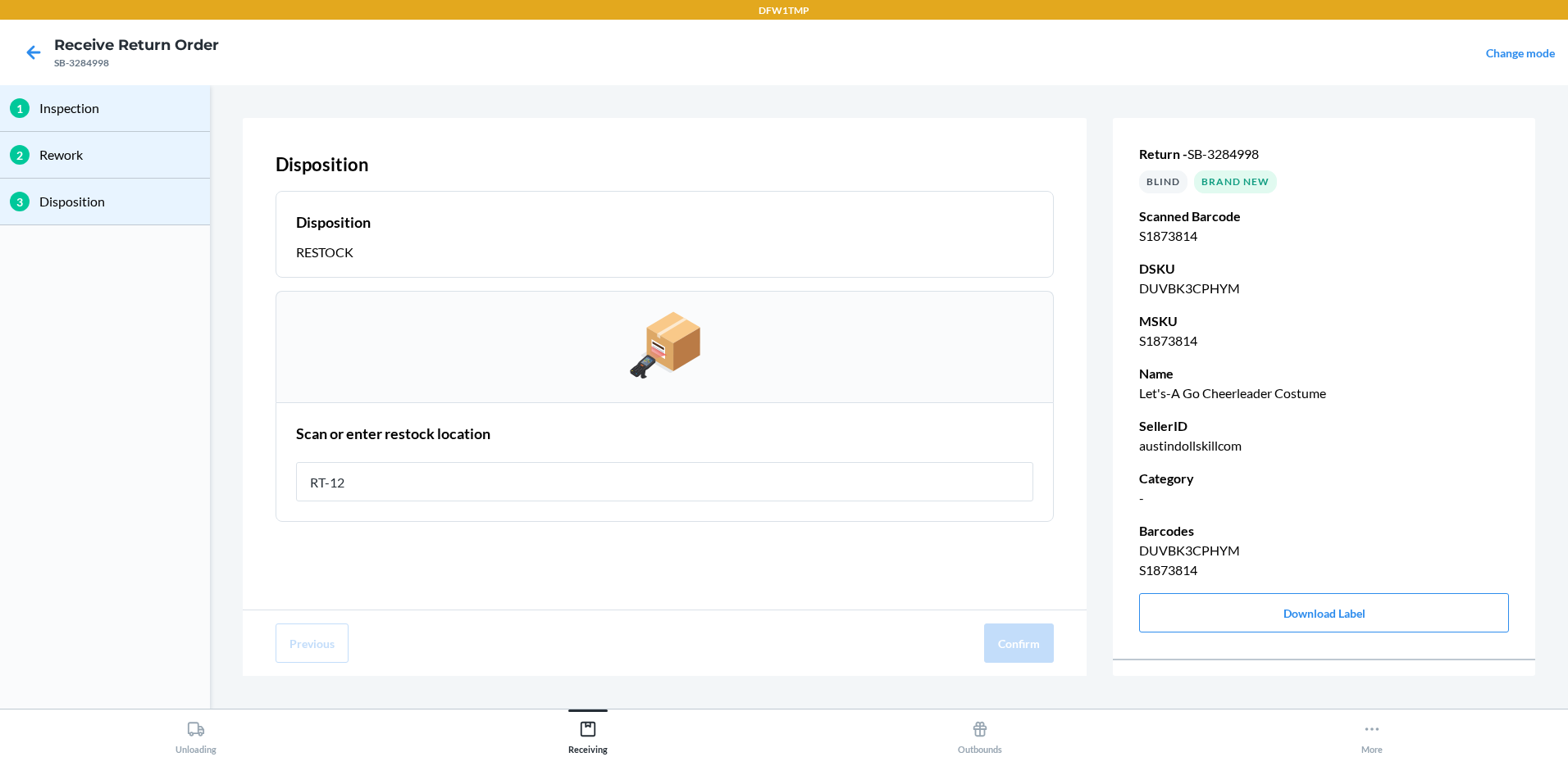
type input "RT-12"
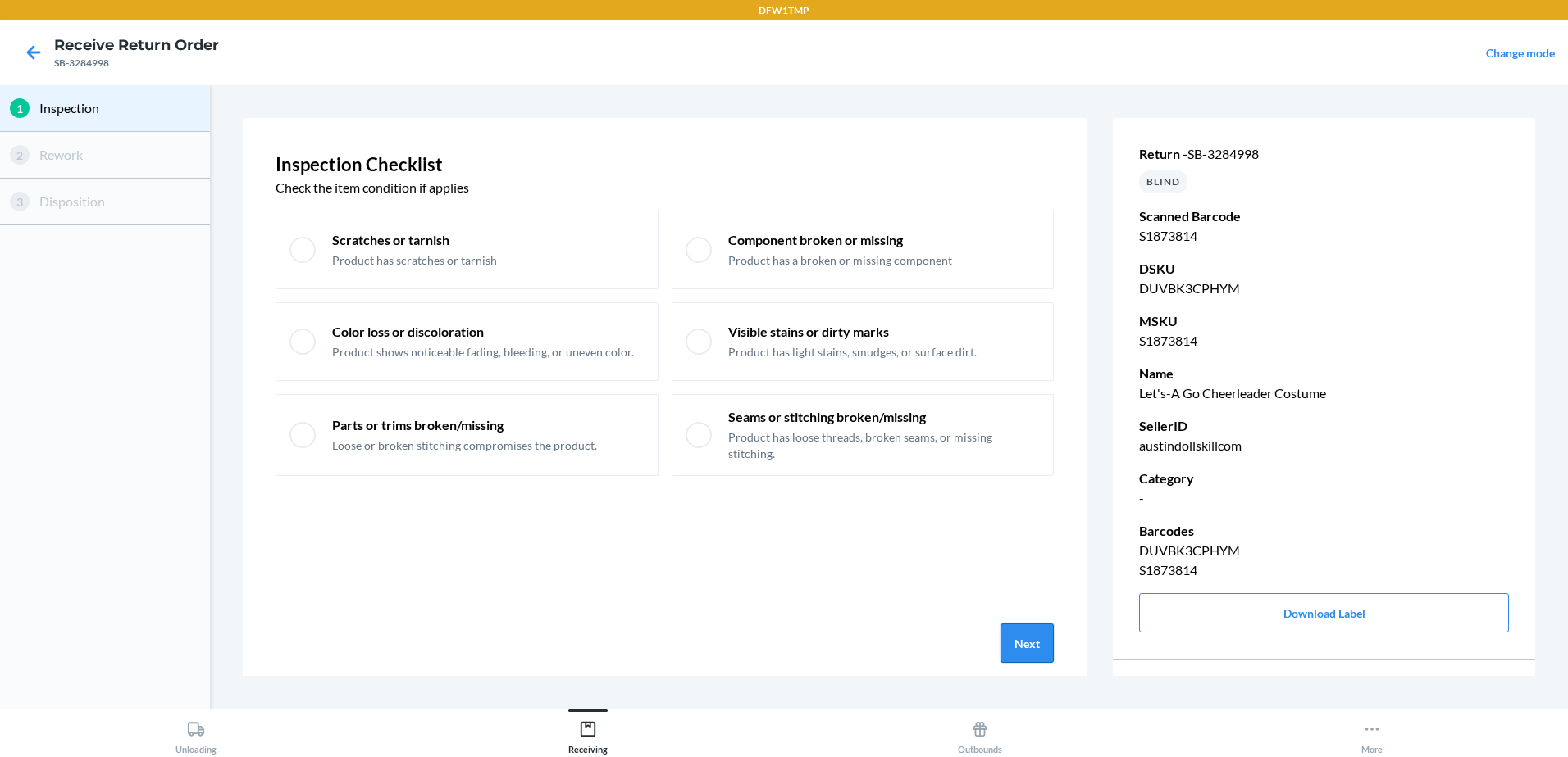
click at [1018, 635] on button "Next" at bounding box center [1026, 643] width 54 height 39
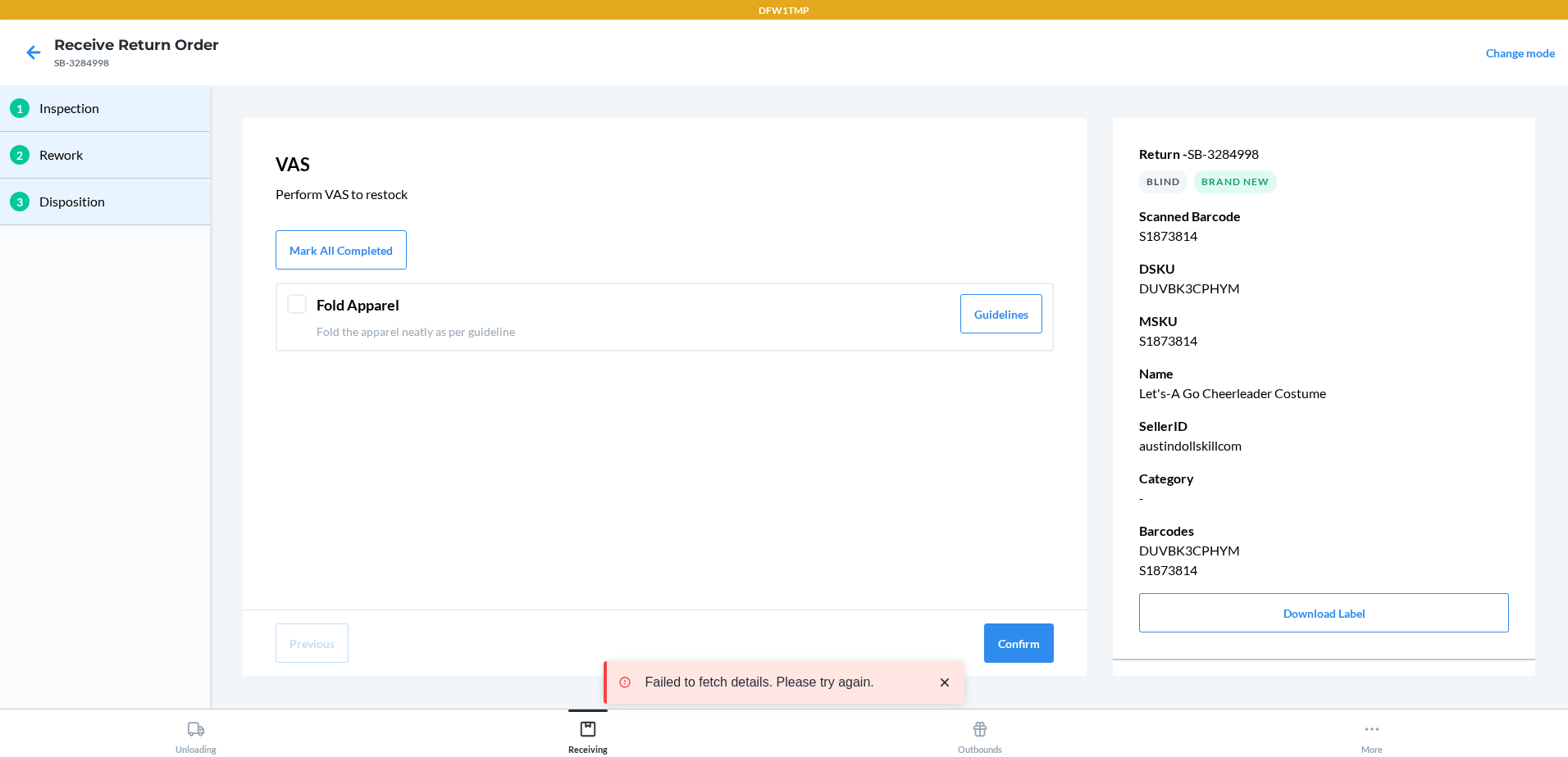
click at [290, 297] on div at bounding box center [296, 304] width 19 height 19
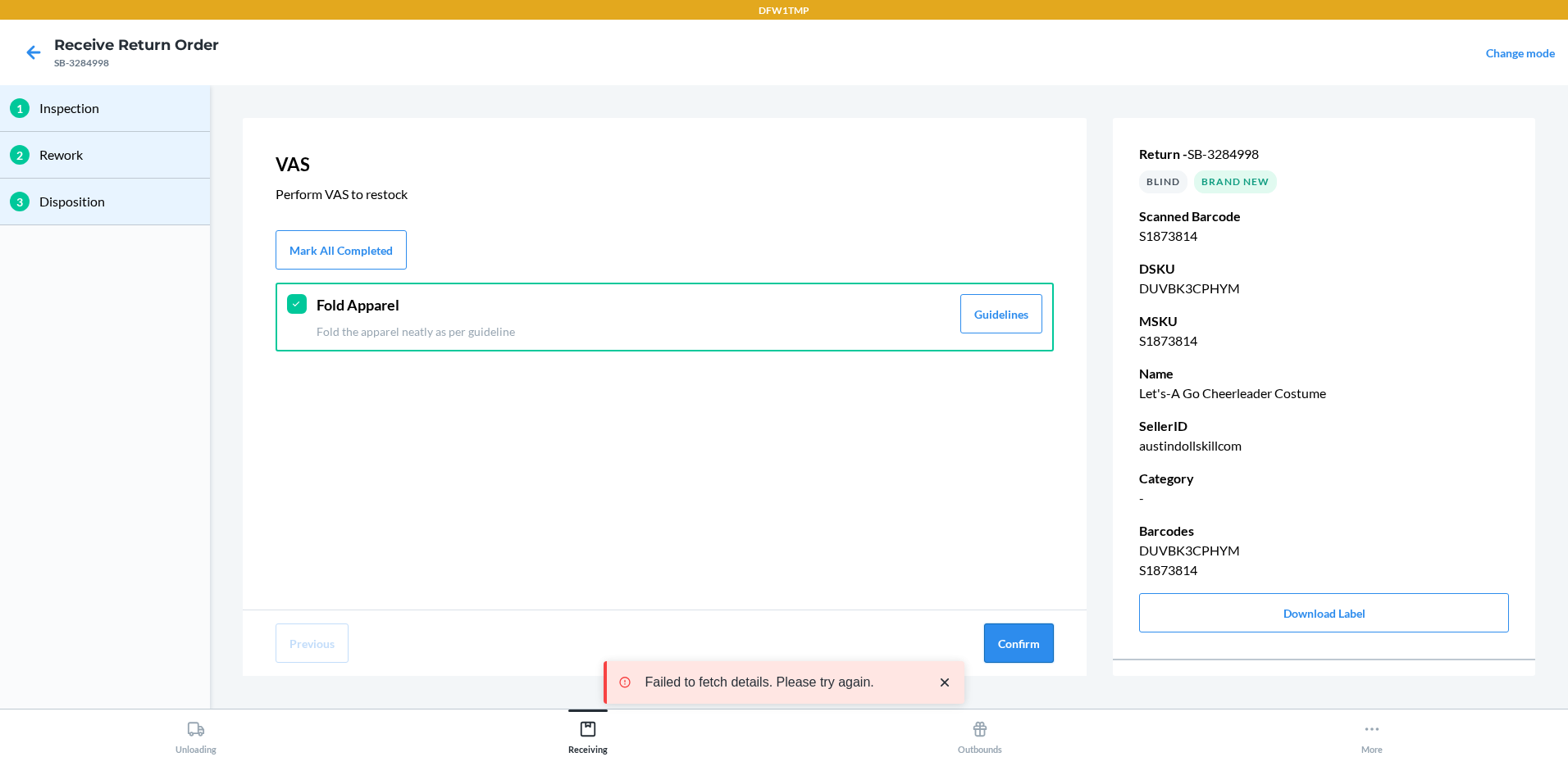
click at [996, 632] on button "Confirm" at bounding box center [1019, 643] width 70 height 39
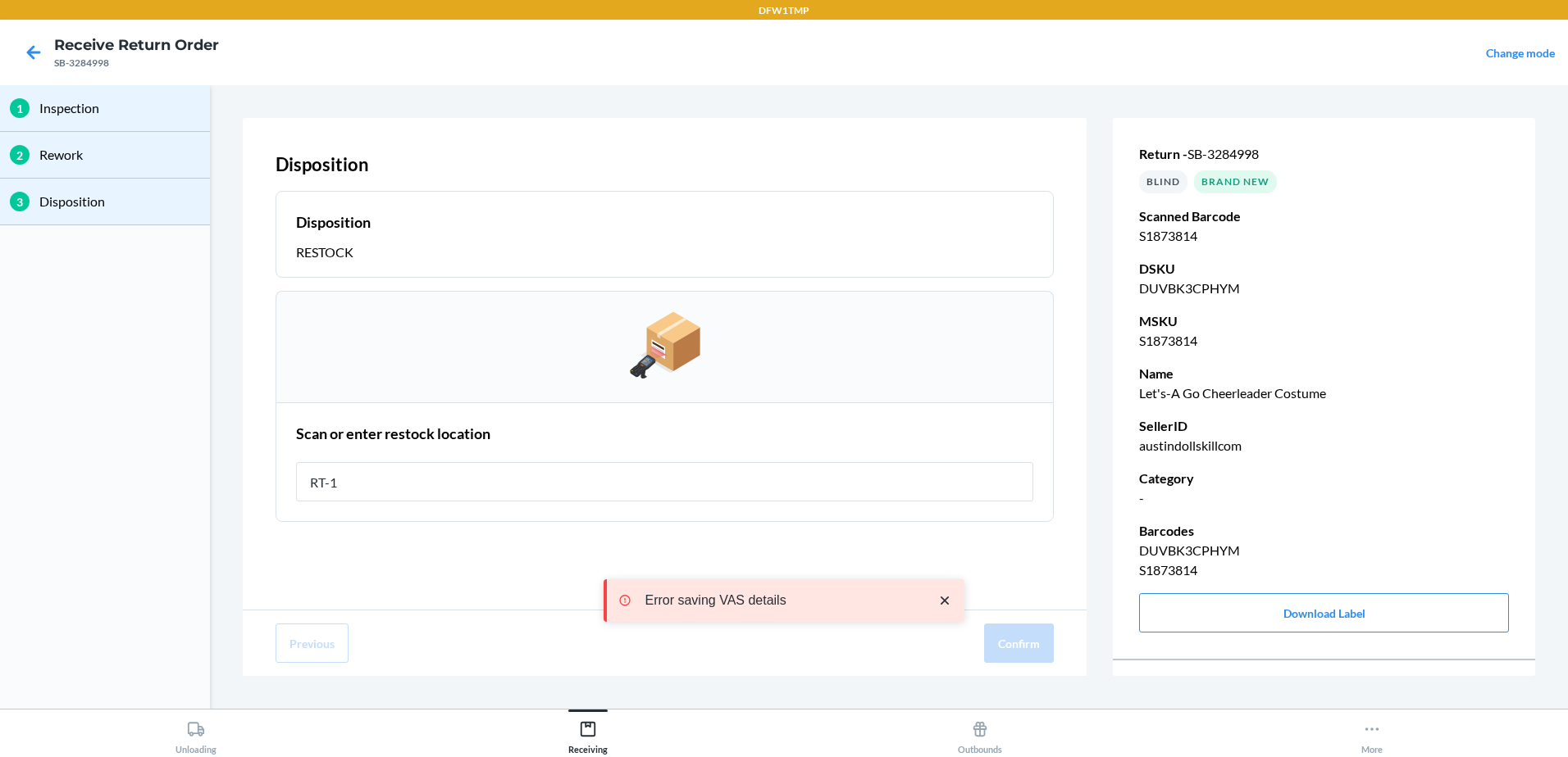
type input "RT-12"
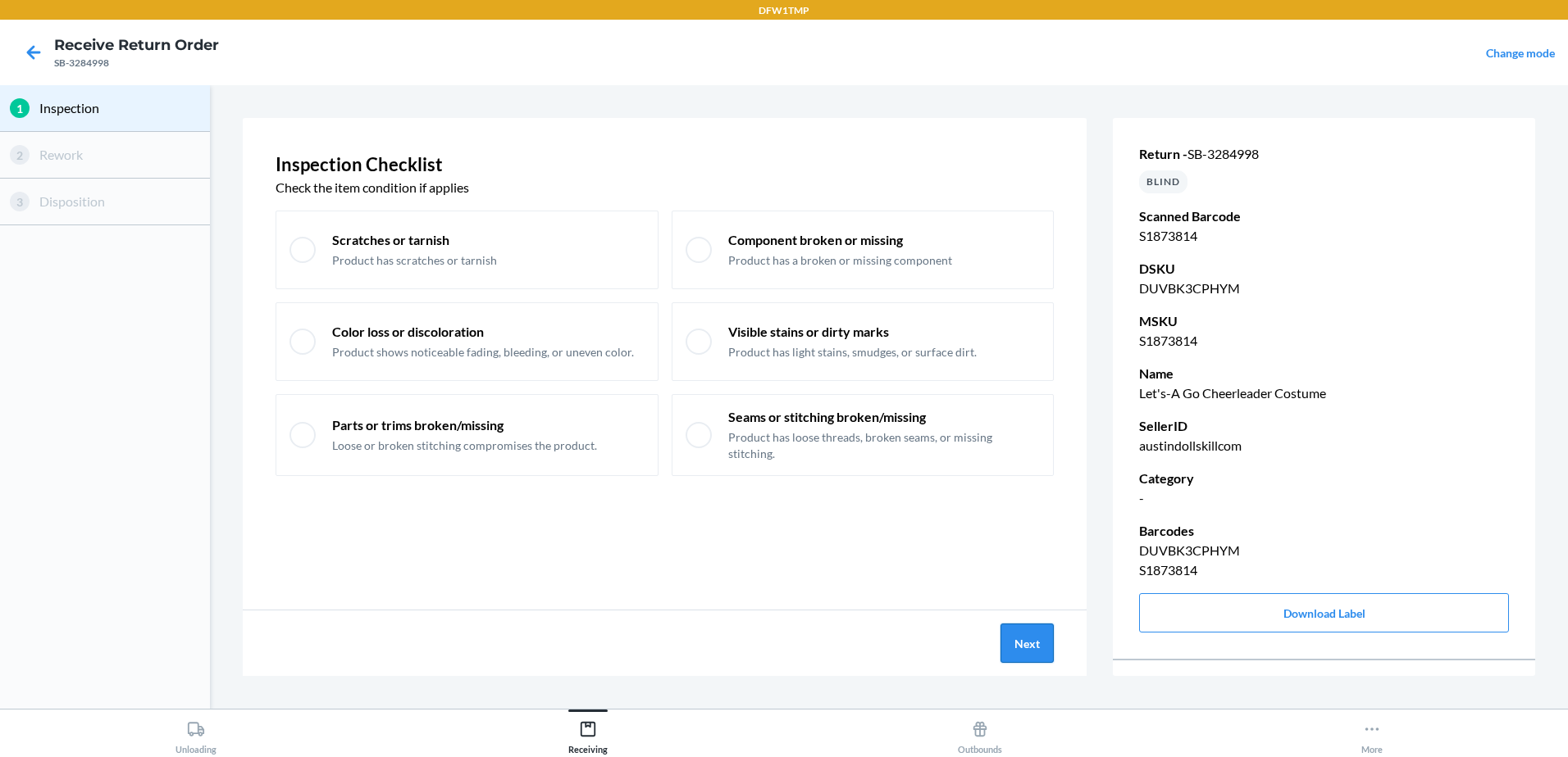
click at [1044, 642] on button "Next" at bounding box center [1026, 643] width 54 height 39
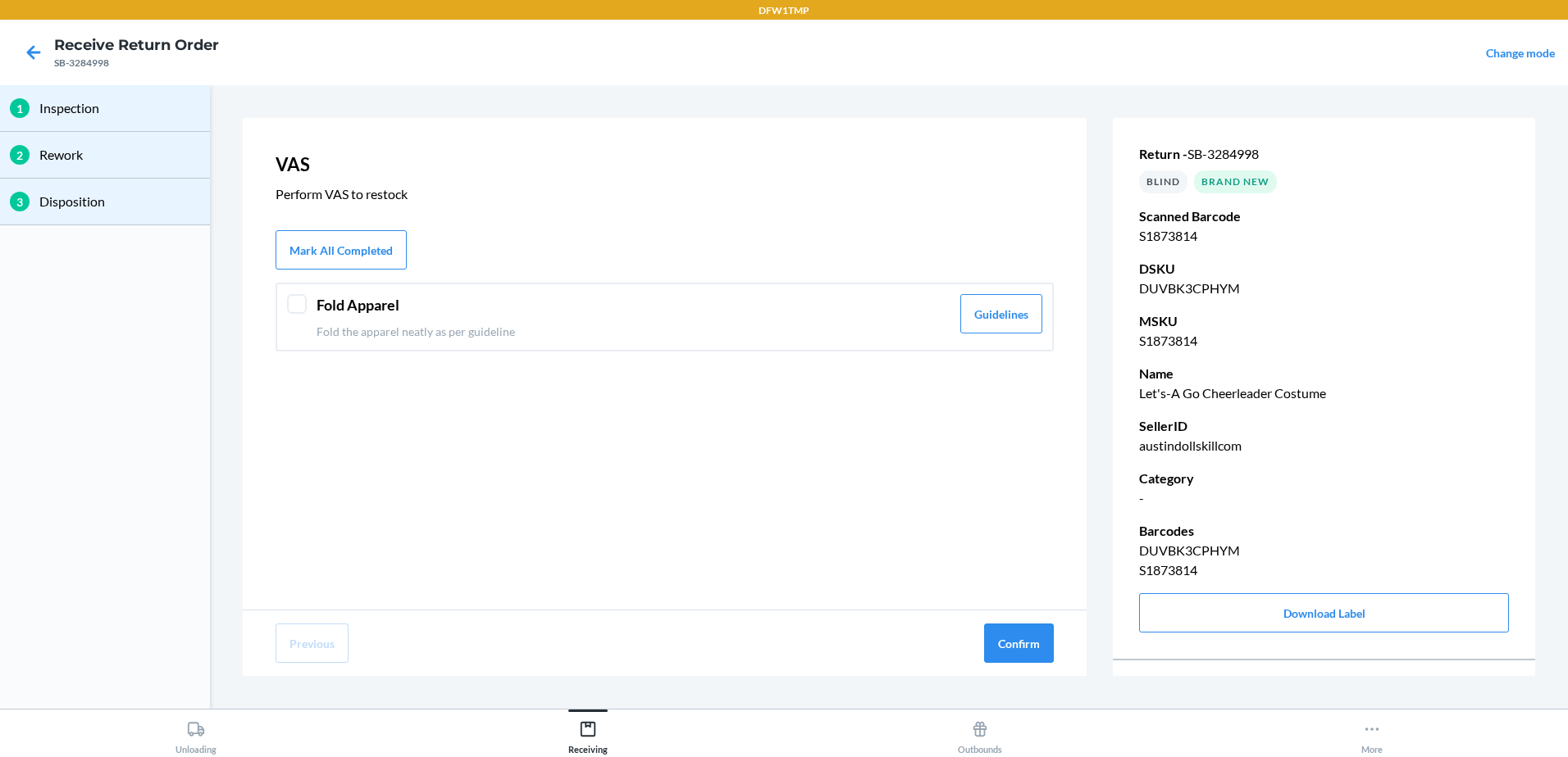
click at [287, 293] on div "Fold Apparel Fold the apparel neatly as per guideline Guidelines" at bounding box center [665, 317] width 778 height 69
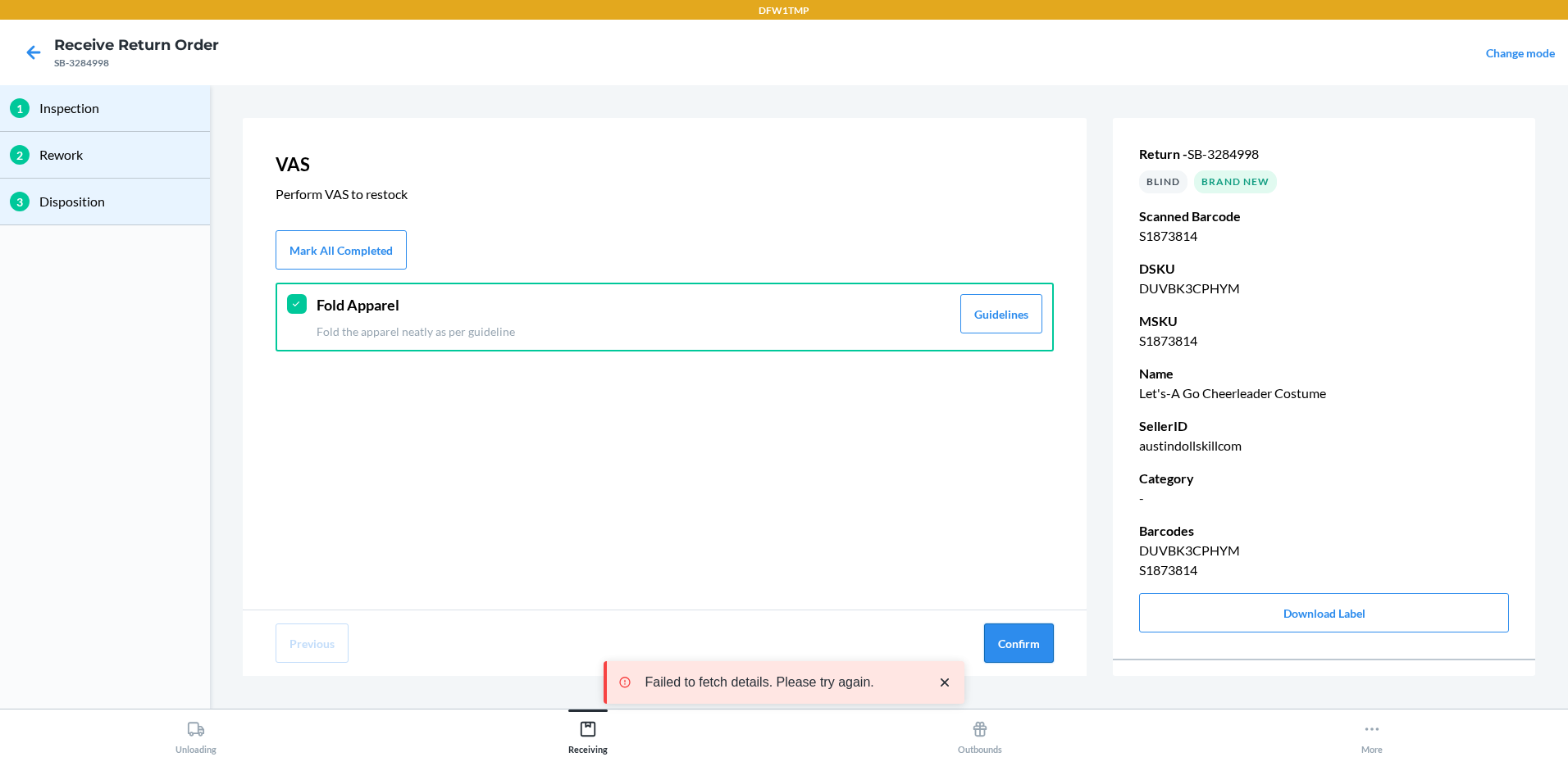
click at [1016, 637] on button "Confirm" at bounding box center [1019, 643] width 70 height 39
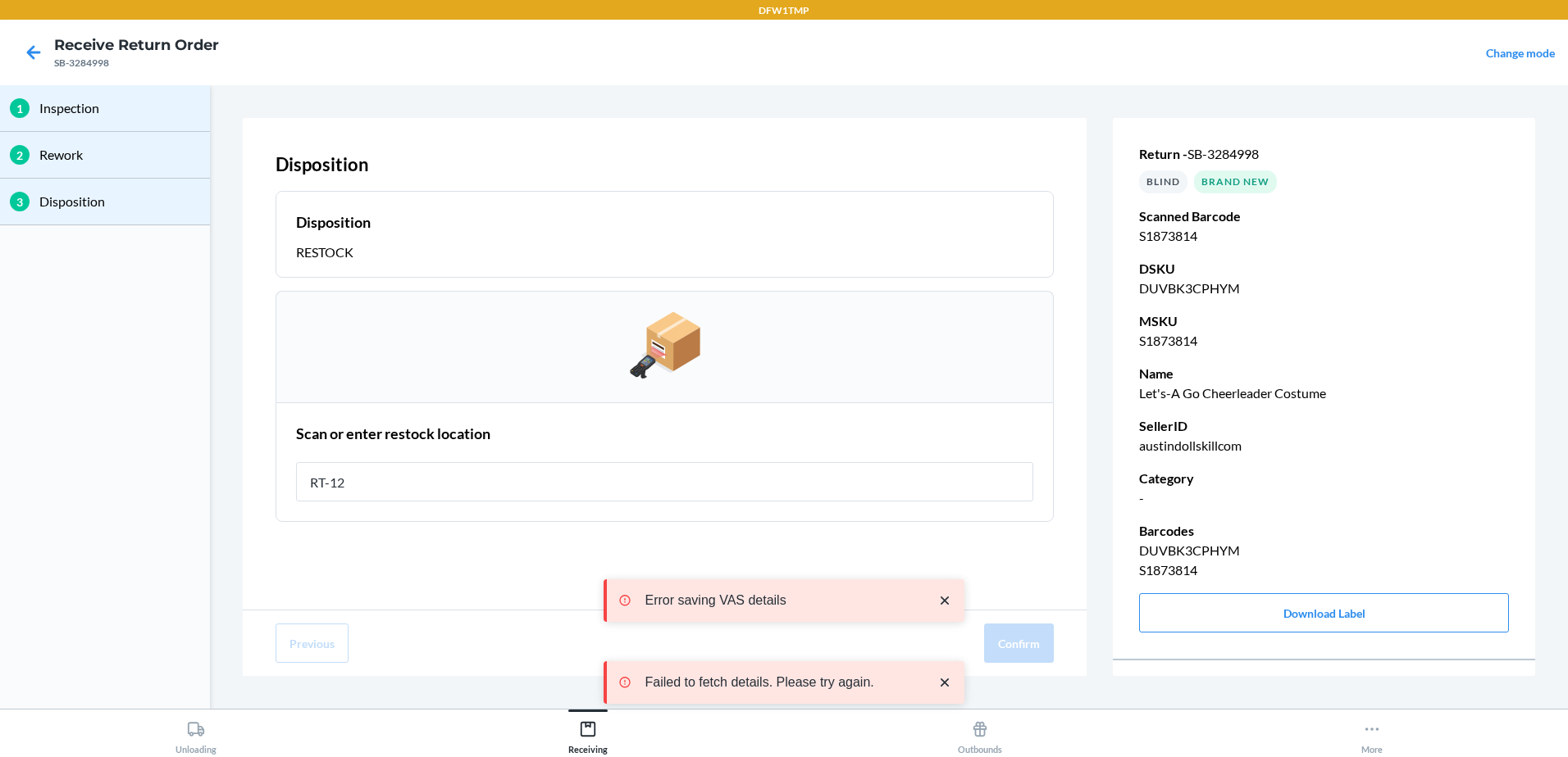
type input "RT-12"
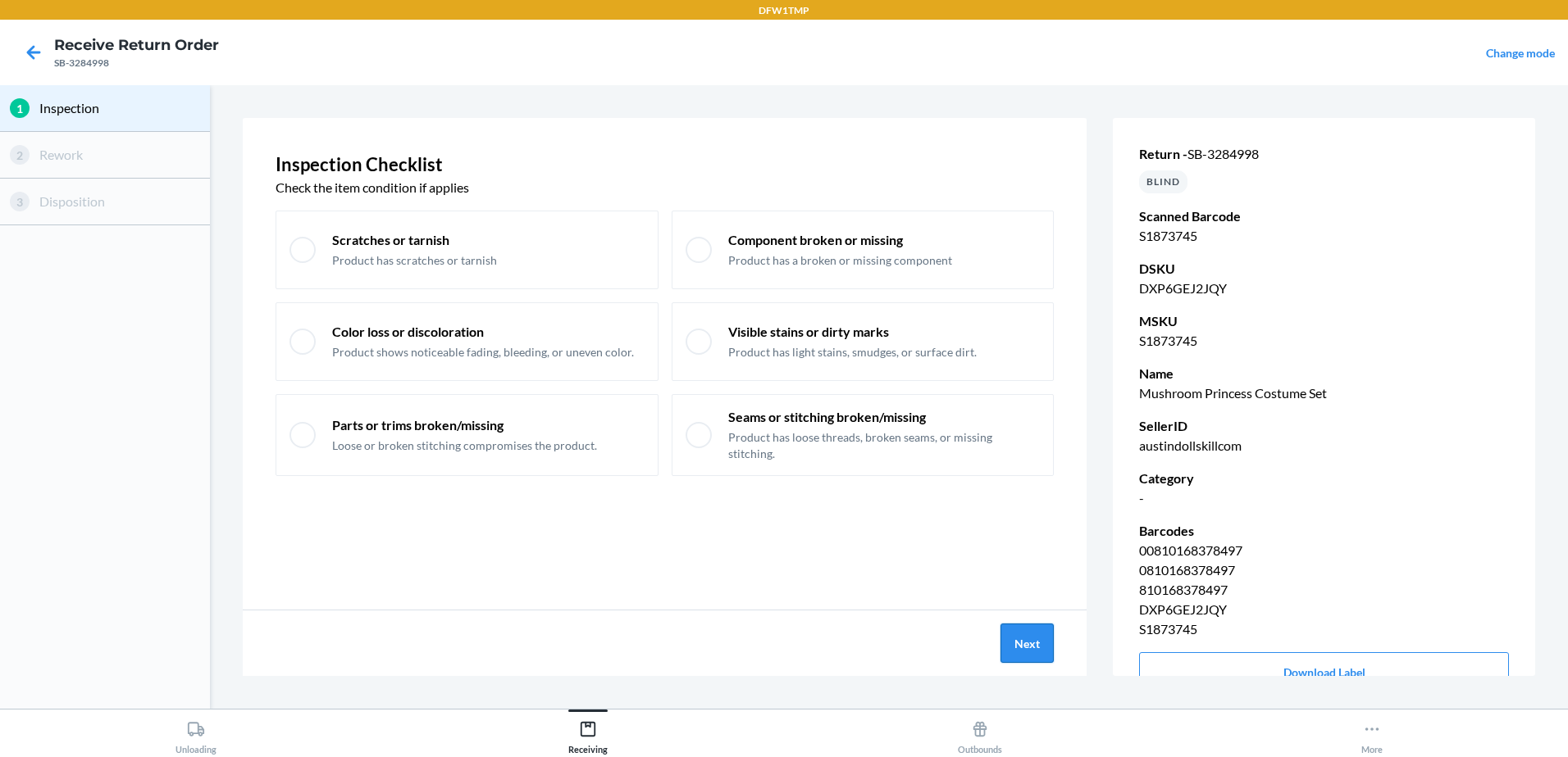
click at [1024, 636] on button "Next" at bounding box center [1026, 643] width 54 height 39
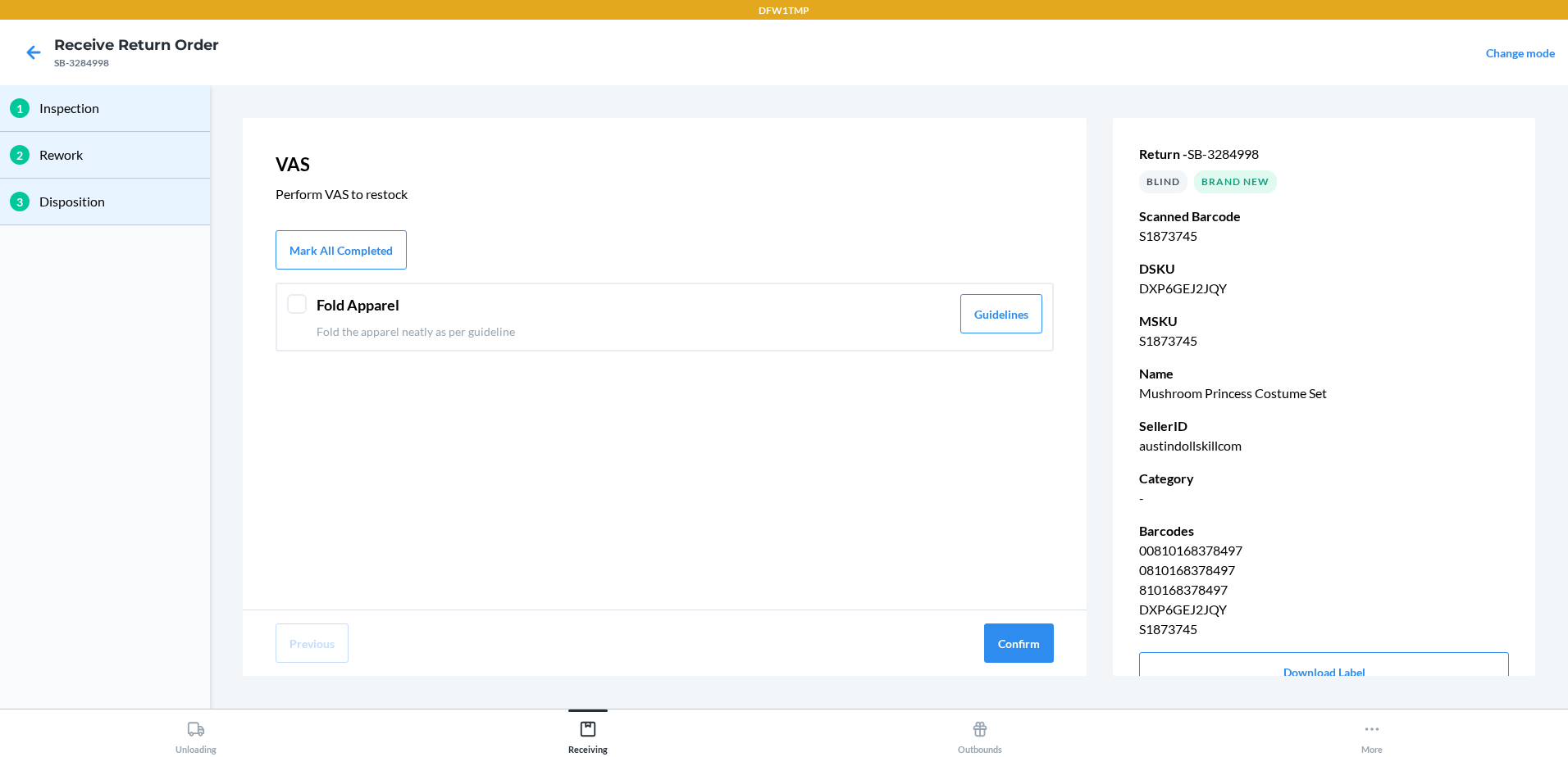
click at [302, 306] on div at bounding box center [296, 304] width 19 height 19
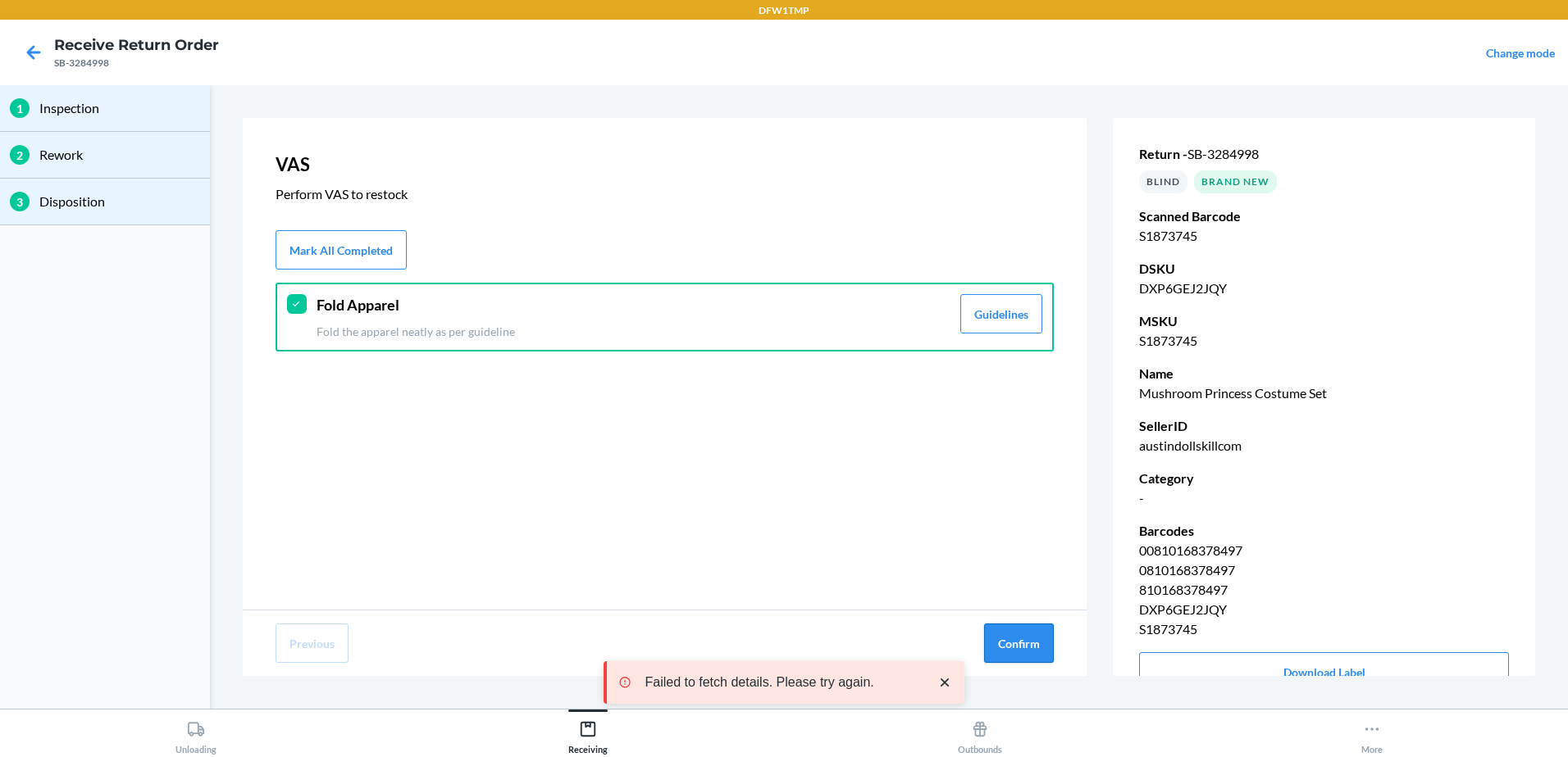
click at [1030, 642] on button "Confirm" at bounding box center [1019, 643] width 70 height 39
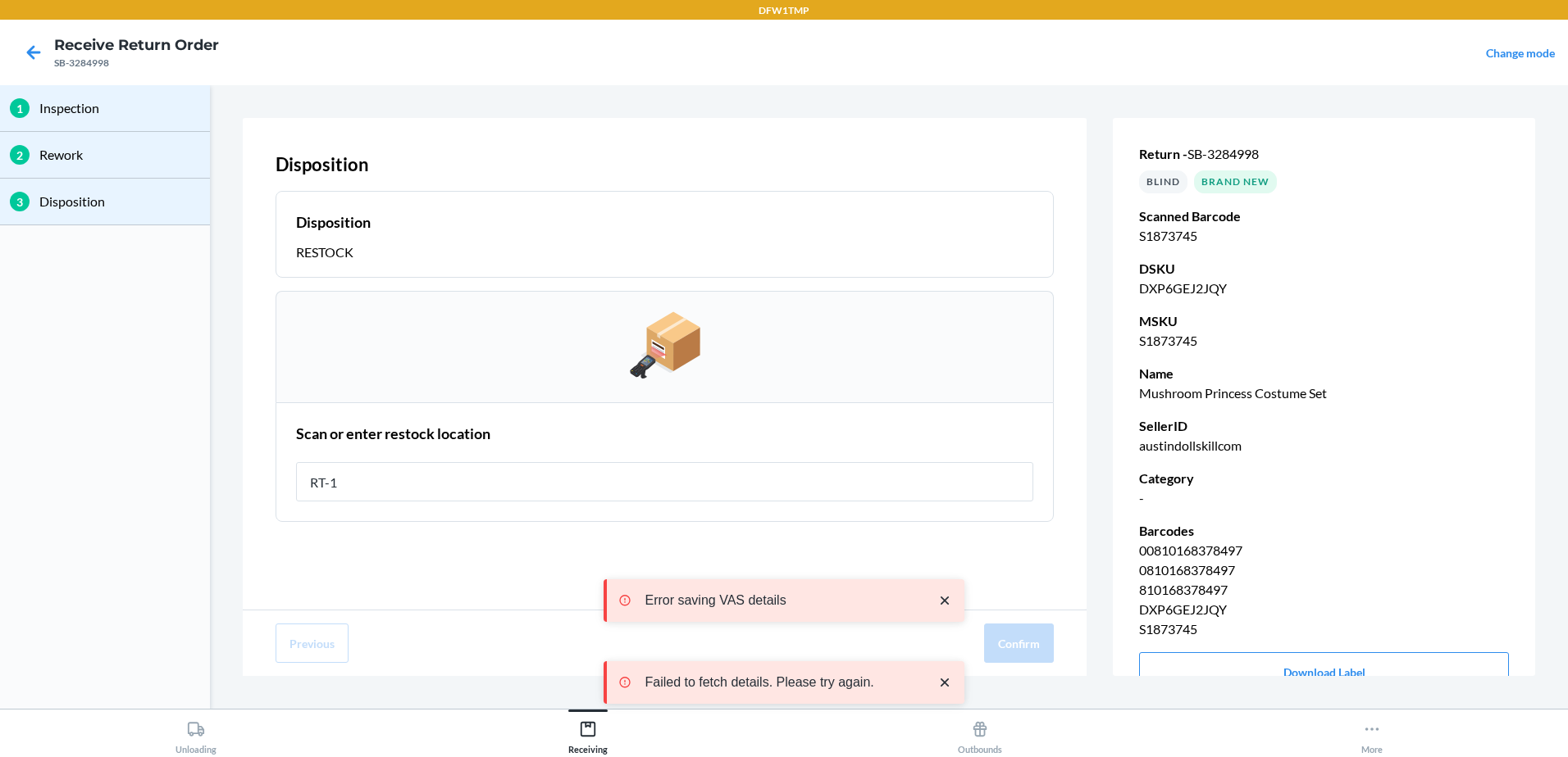
type input "RT-12"
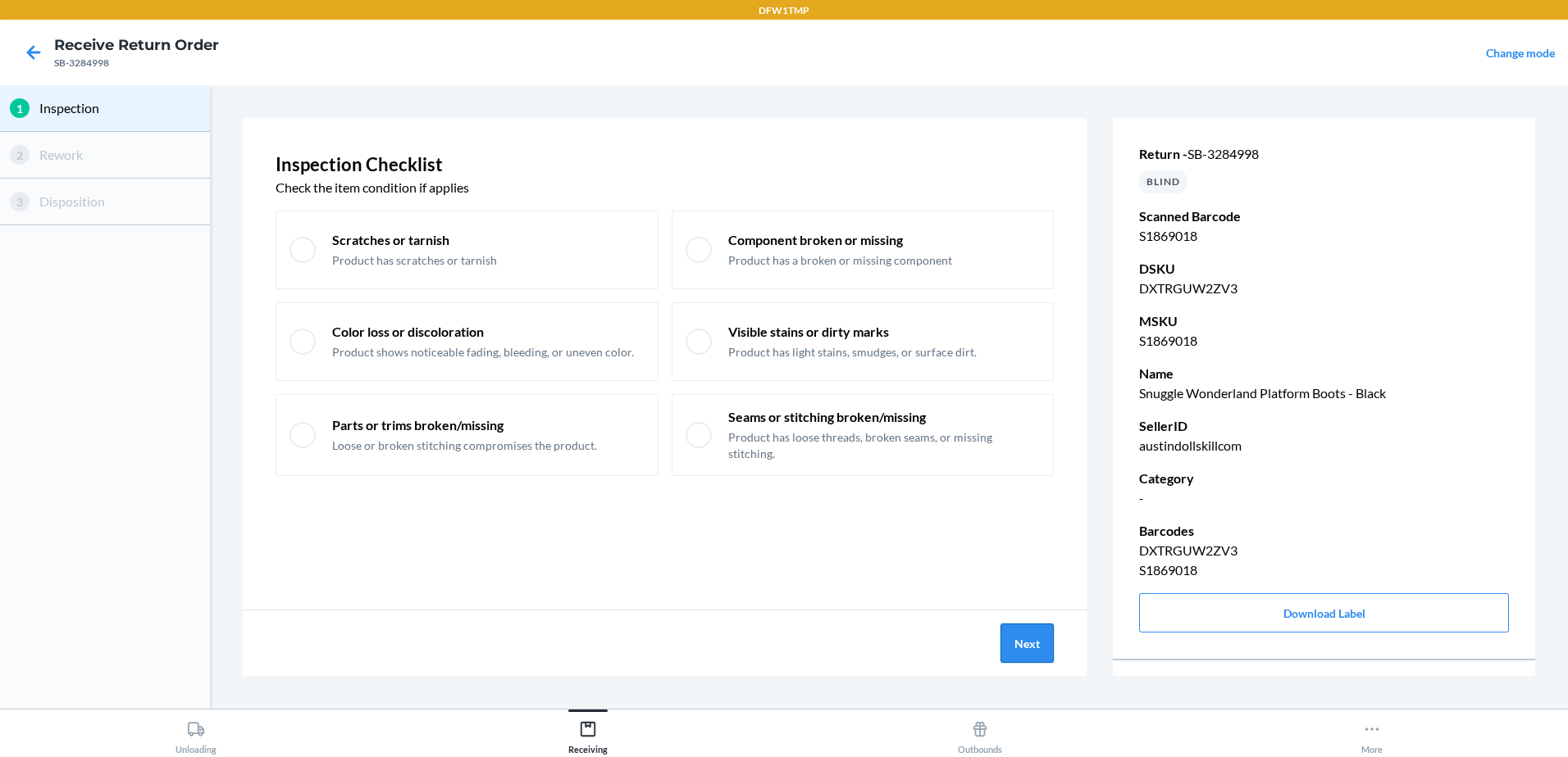
click at [1019, 630] on button "Next" at bounding box center [1026, 643] width 54 height 39
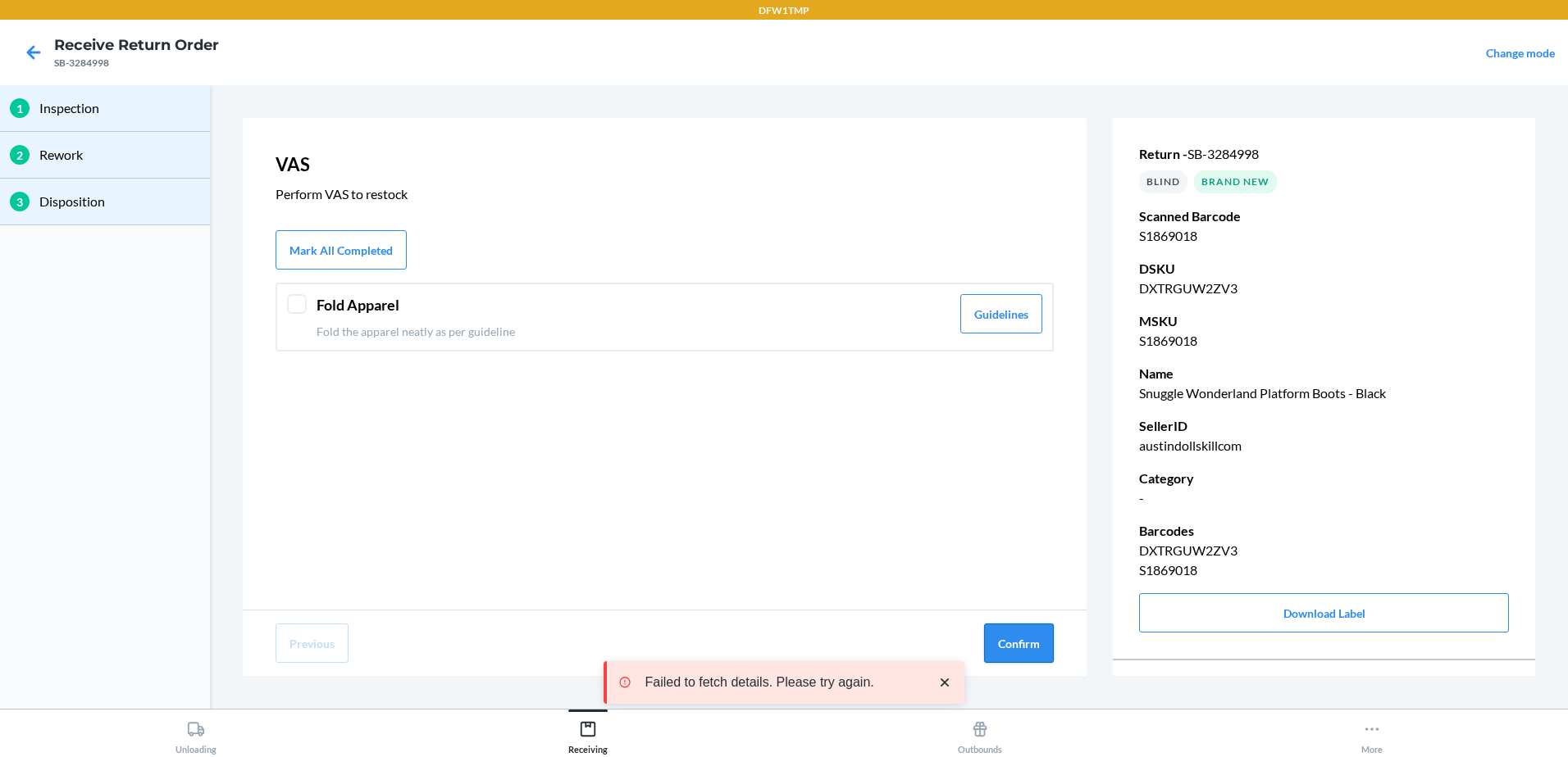
click at [1007, 646] on button "Confirm" at bounding box center [1019, 643] width 70 height 39
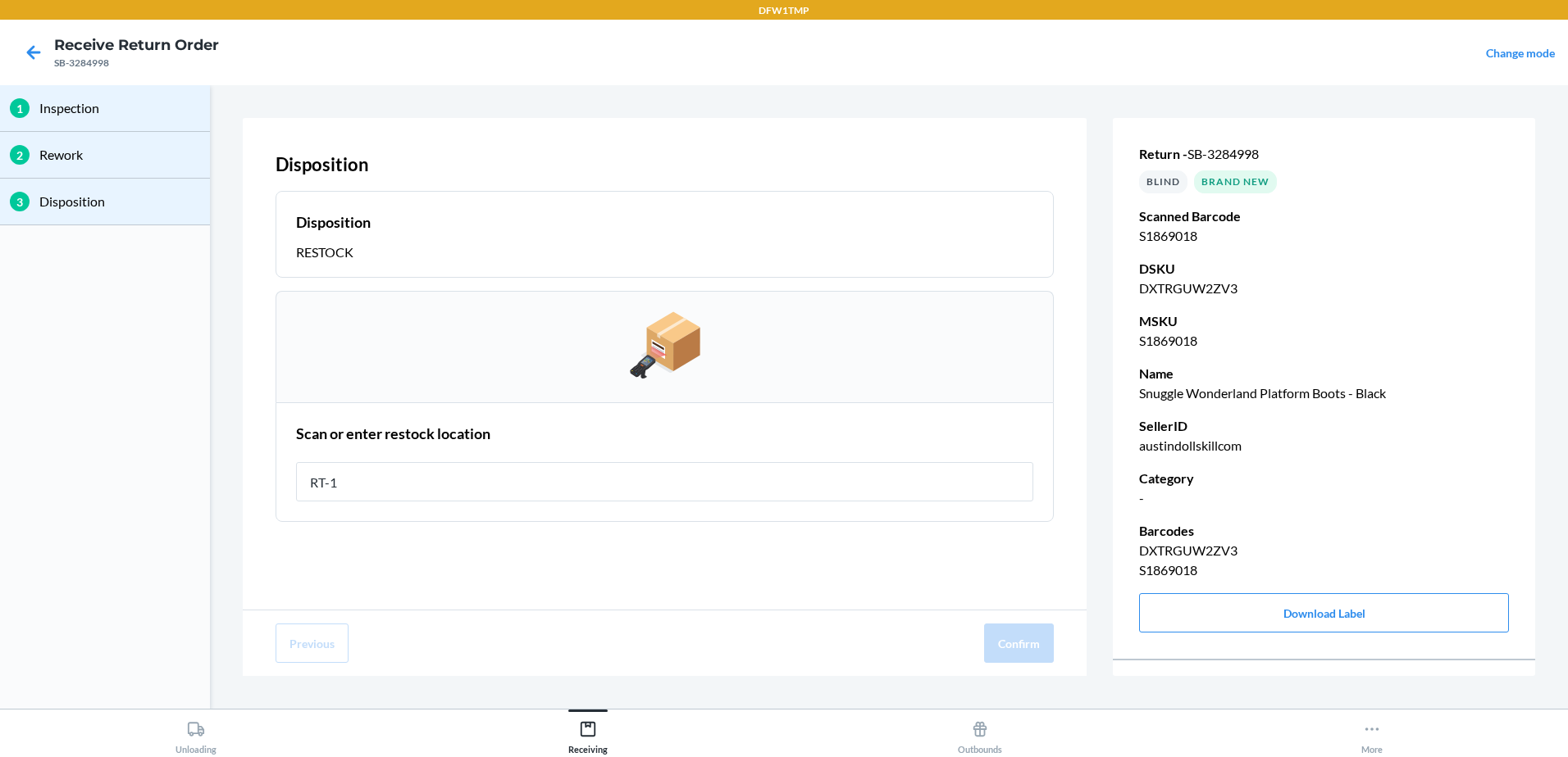
type input "RT-12"
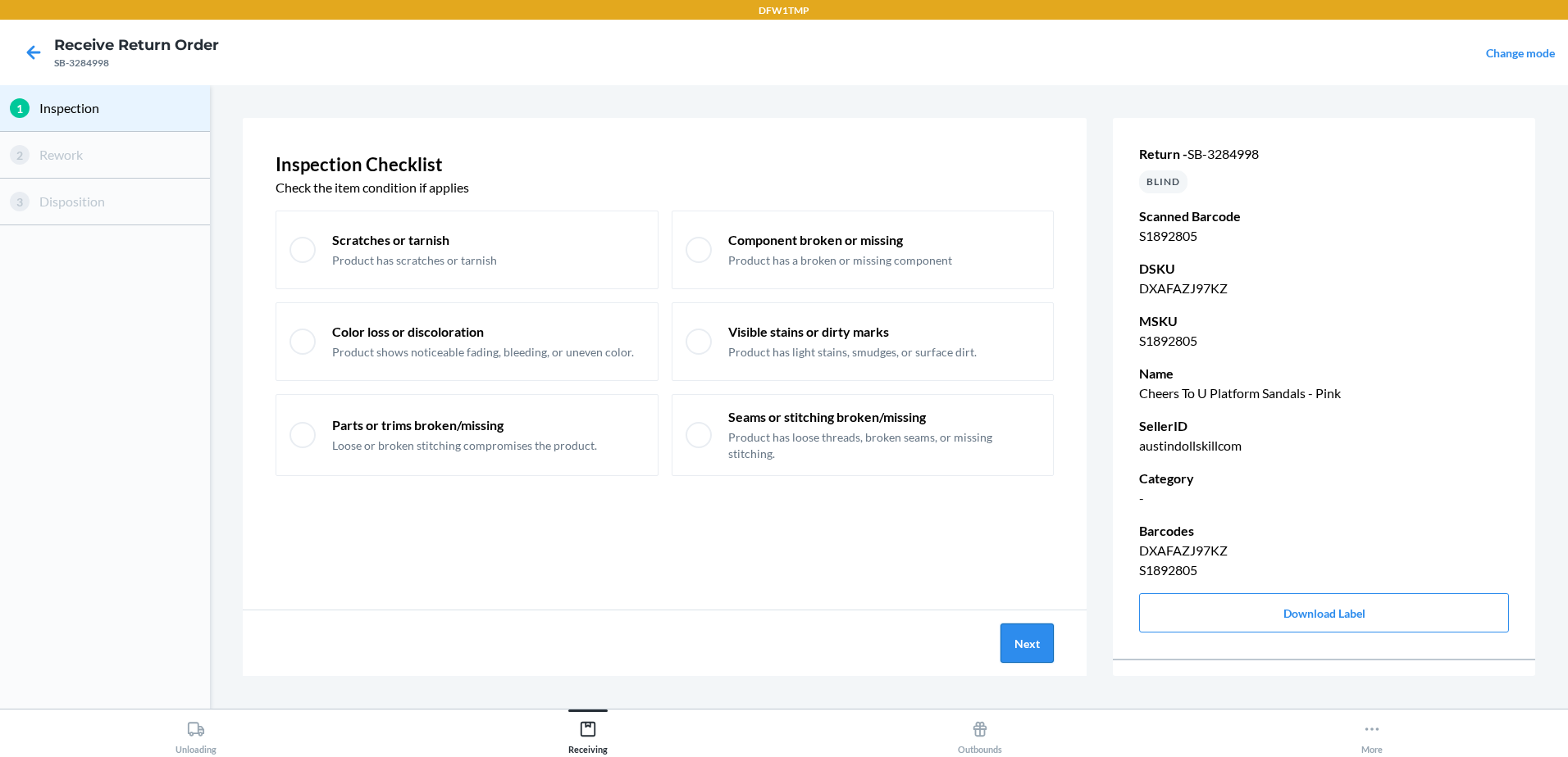
click at [1037, 643] on button "Next" at bounding box center [1026, 643] width 54 height 39
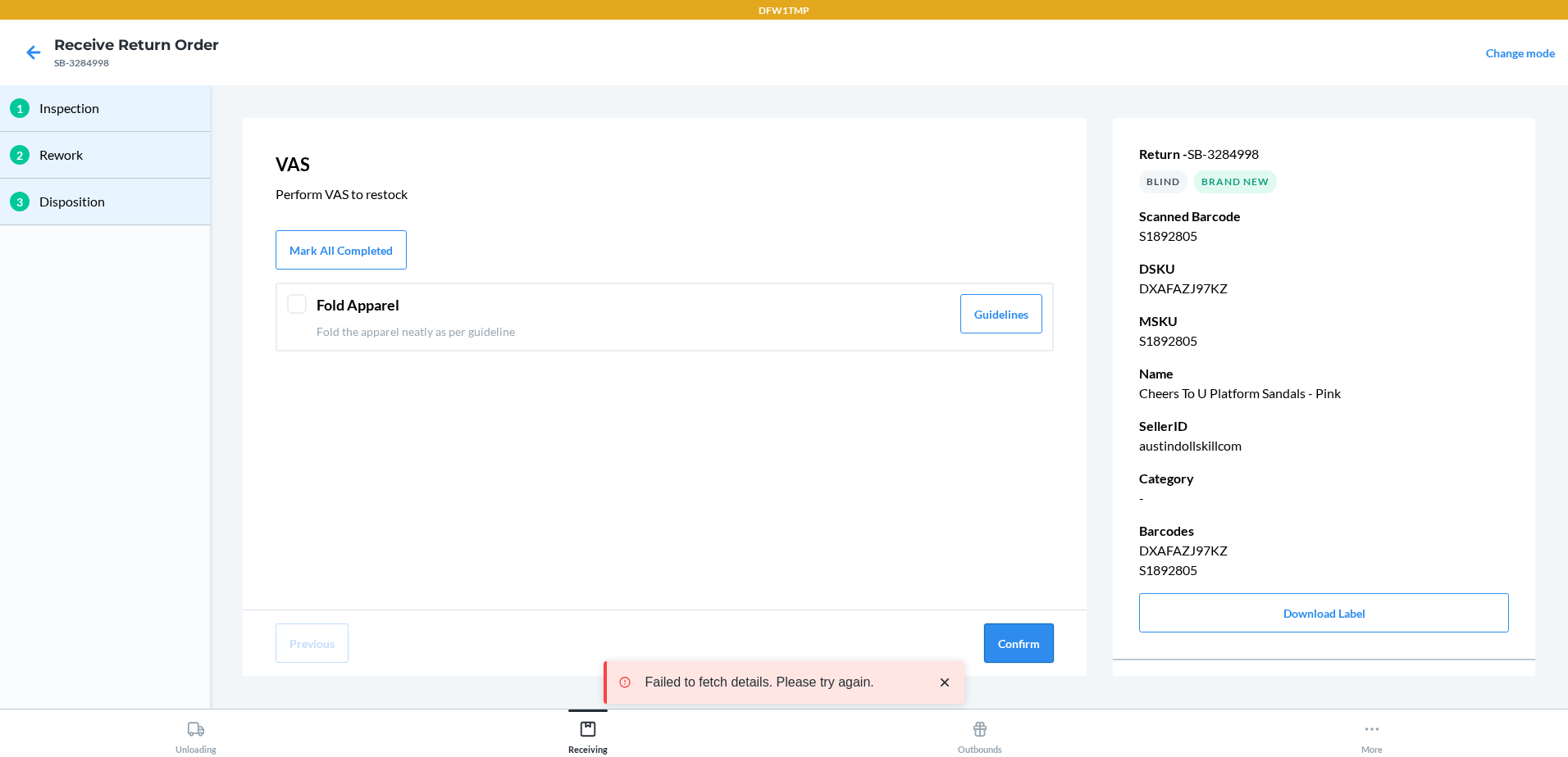
click at [1026, 650] on button "Confirm" at bounding box center [1019, 643] width 70 height 39
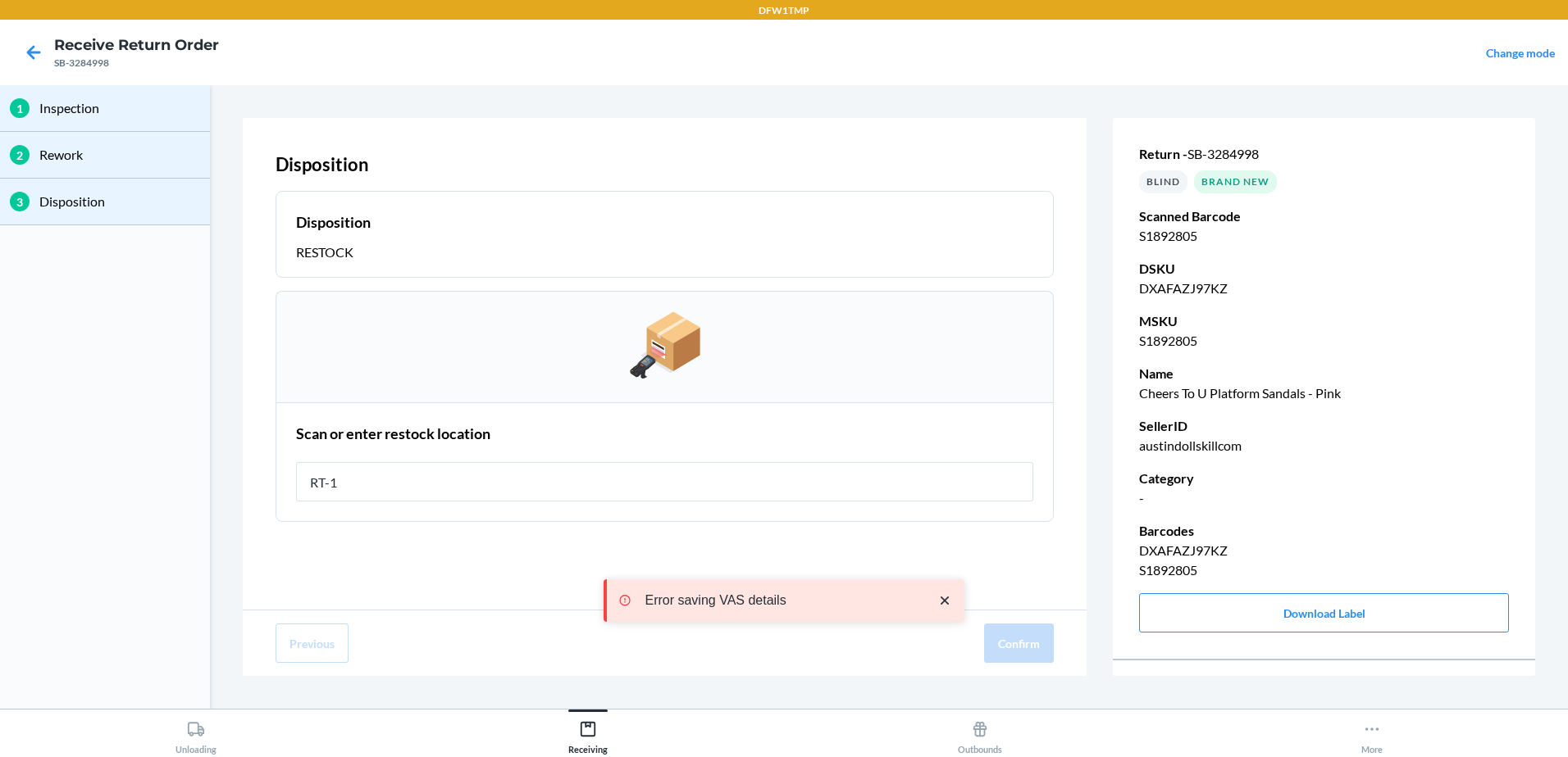
type input "RT-12"
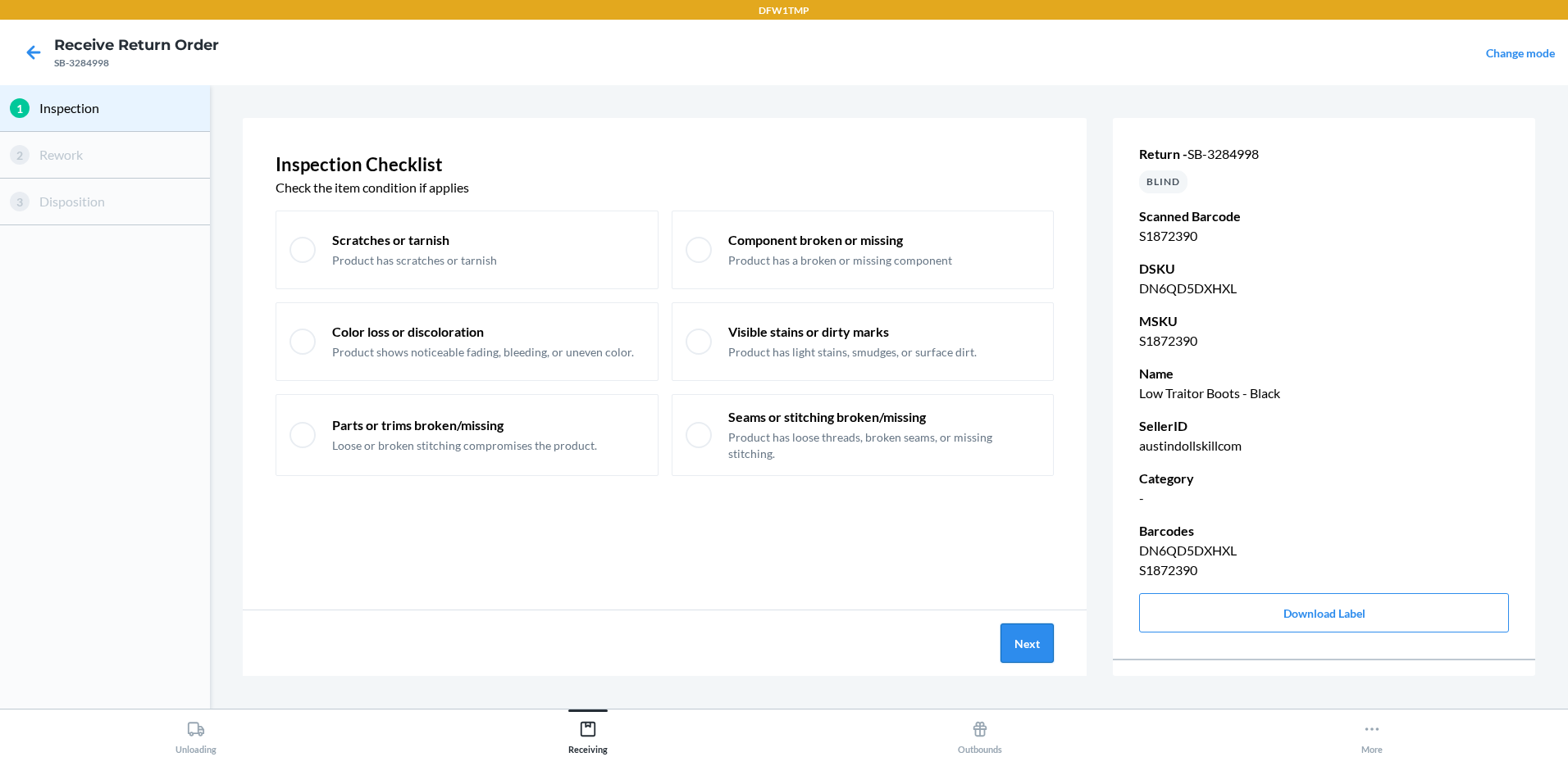
click at [1026, 634] on button "Next" at bounding box center [1026, 643] width 54 height 39
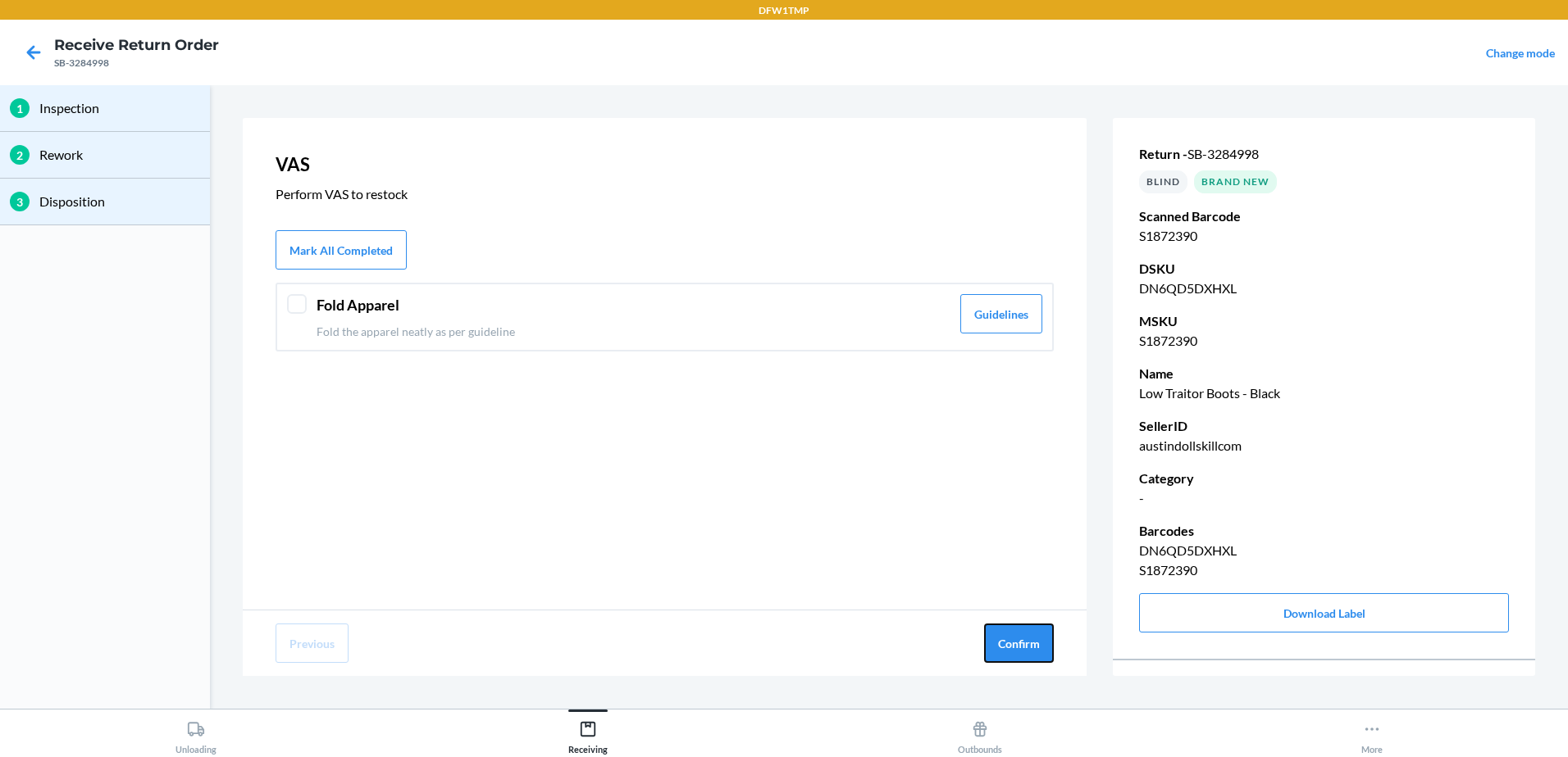
drag, startPoint x: 1018, startPoint y: 645, endPoint x: 921, endPoint y: 547, distance: 137.9
click at [1015, 646] on button "Confirm" at bounding box center [1019, 643] width 70 height 39
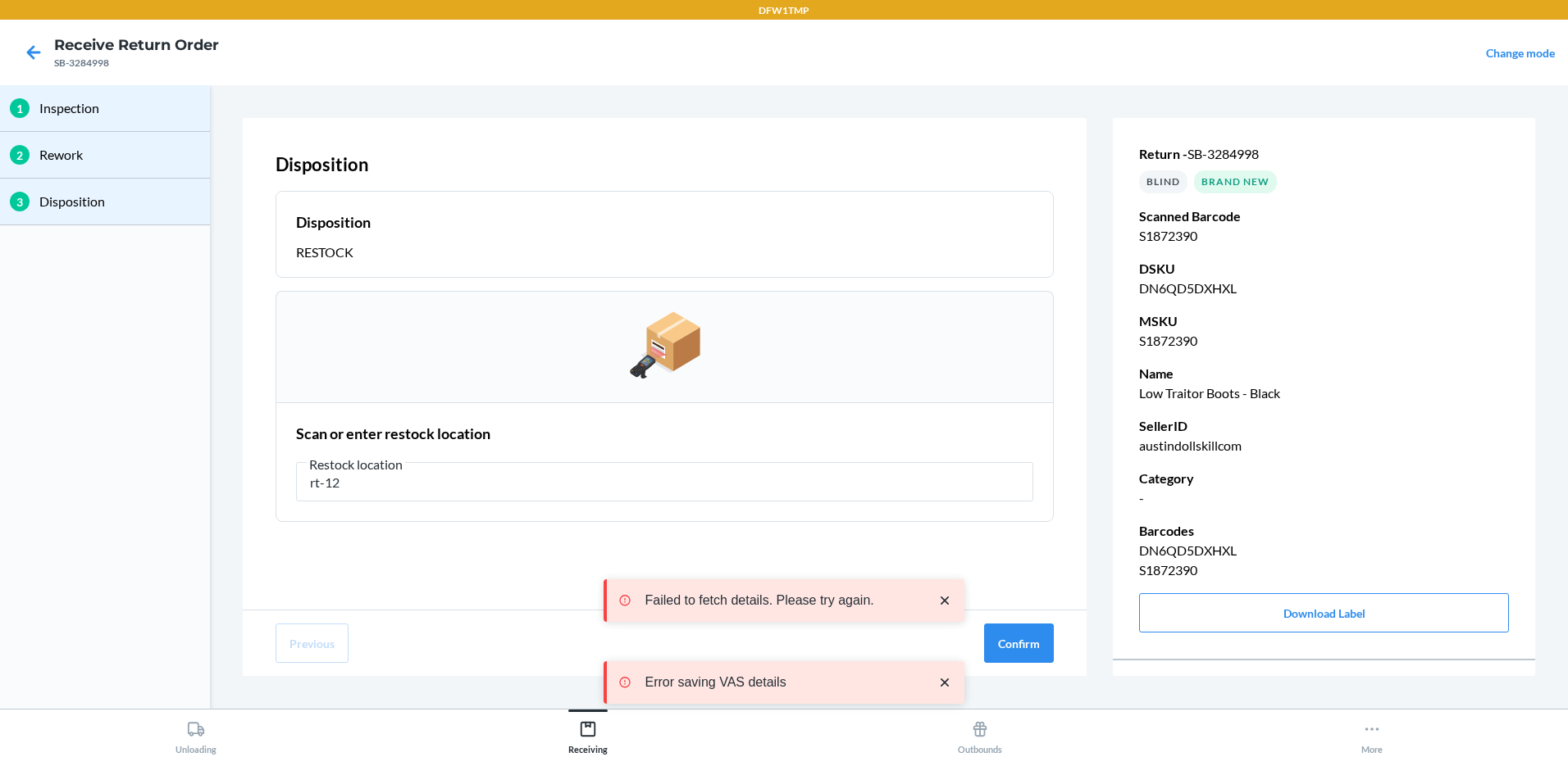
type input "rt-12"
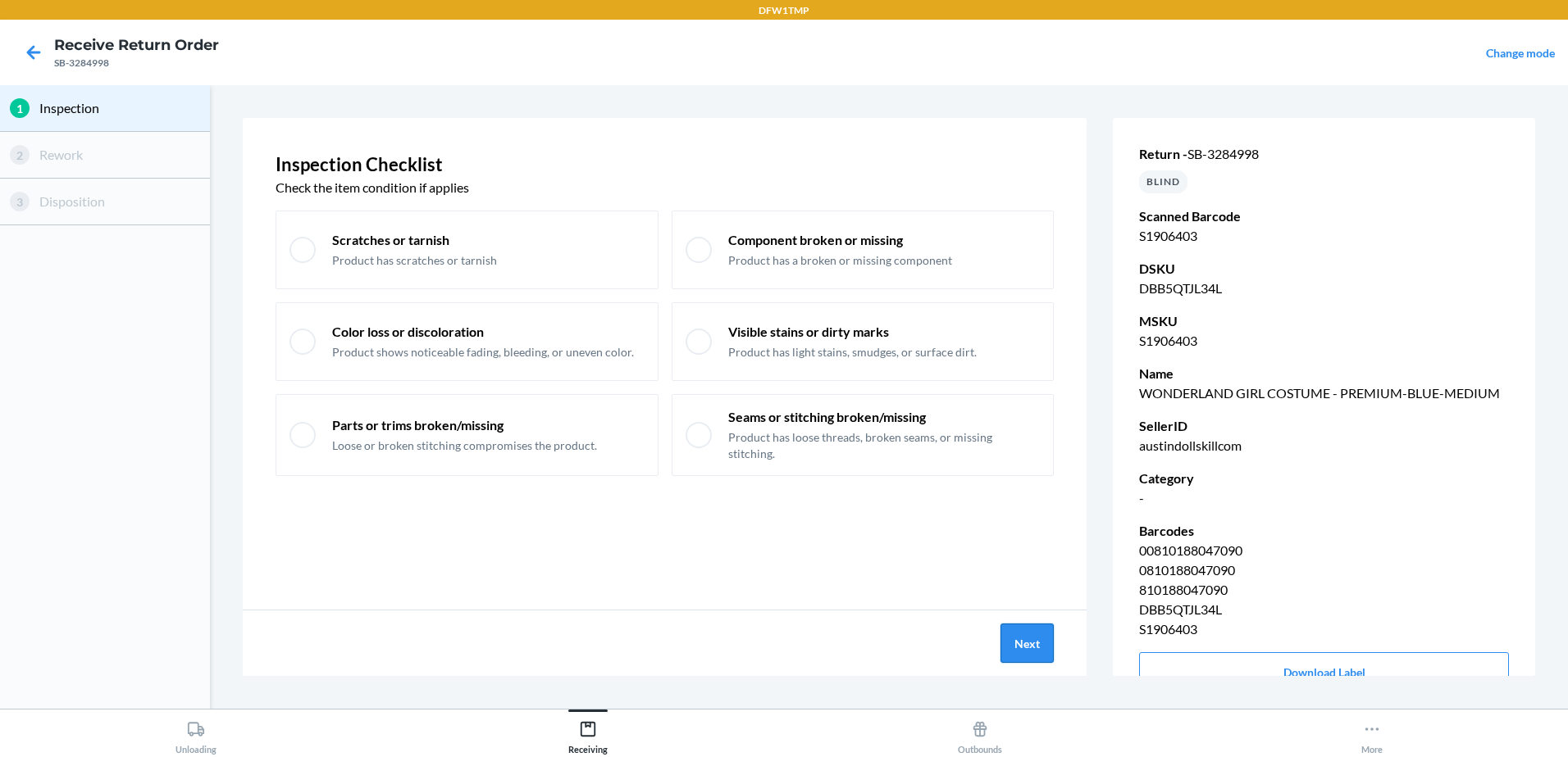
click at [1031, 636] on button "Next" at bounding box center [1026, 643] width 54 height 39
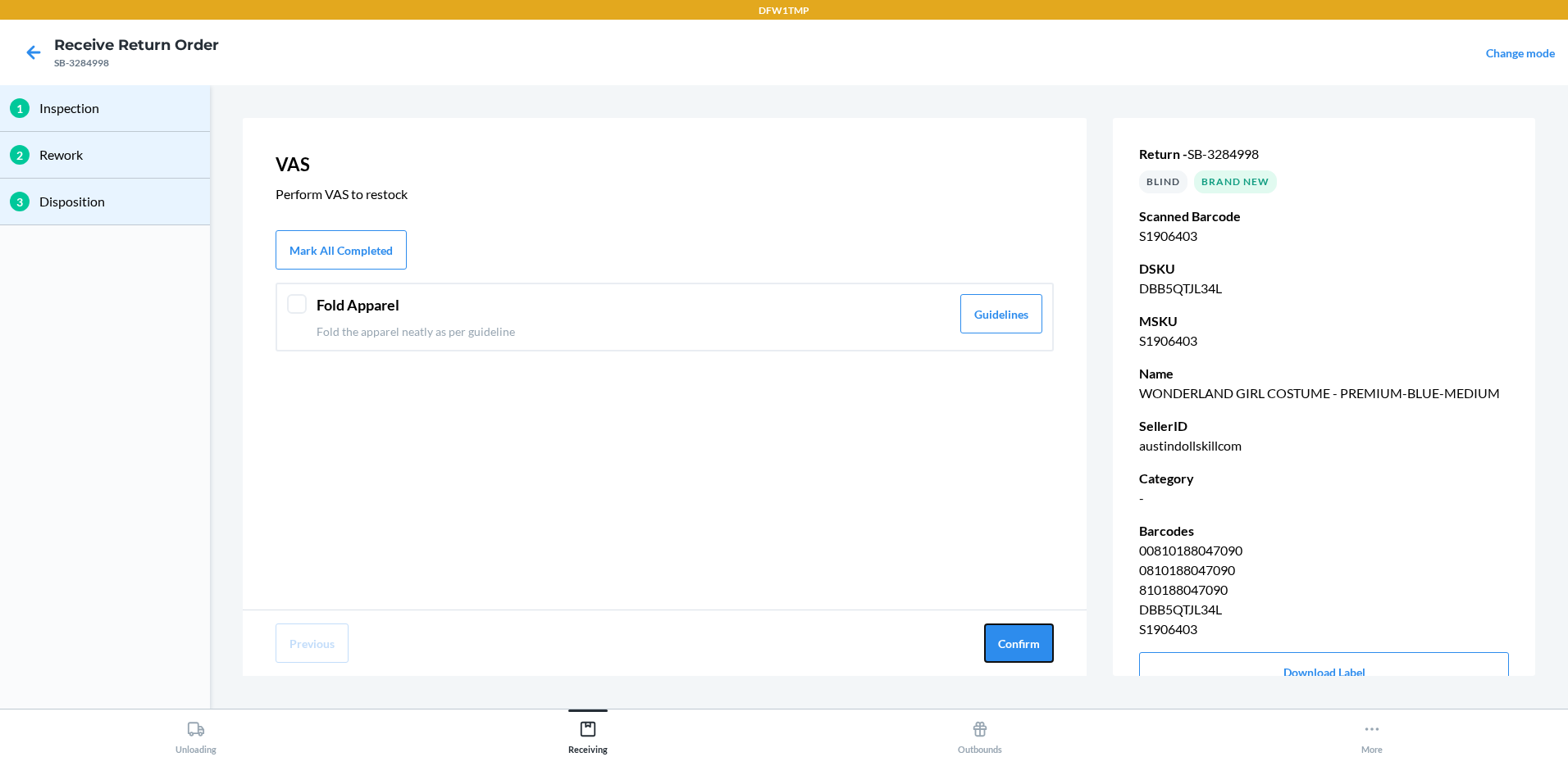
click at [1031, 636] on button "Confirm" at bounding box center [1019, 643] width 70 height 39
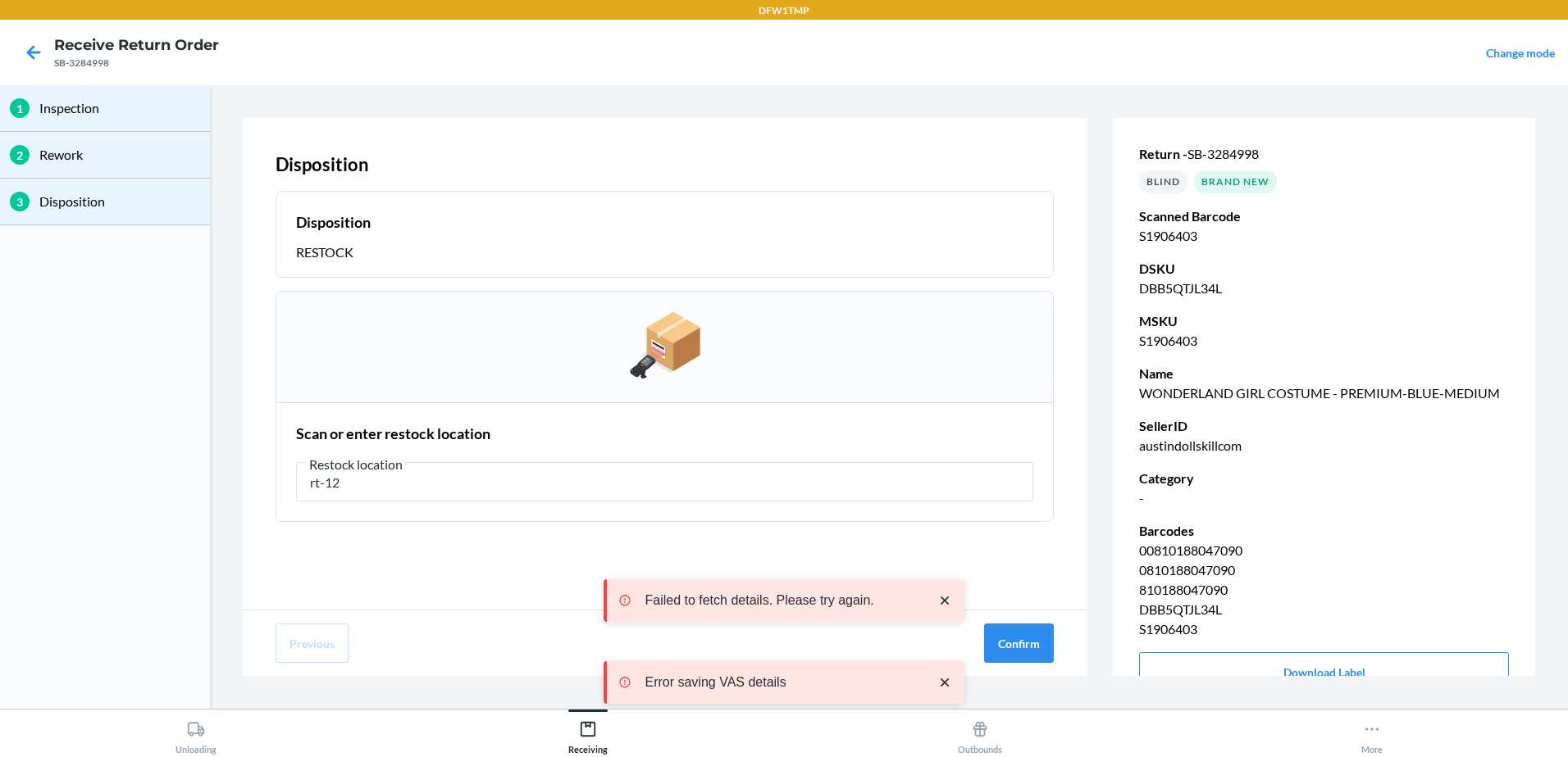
type input "rt-12"
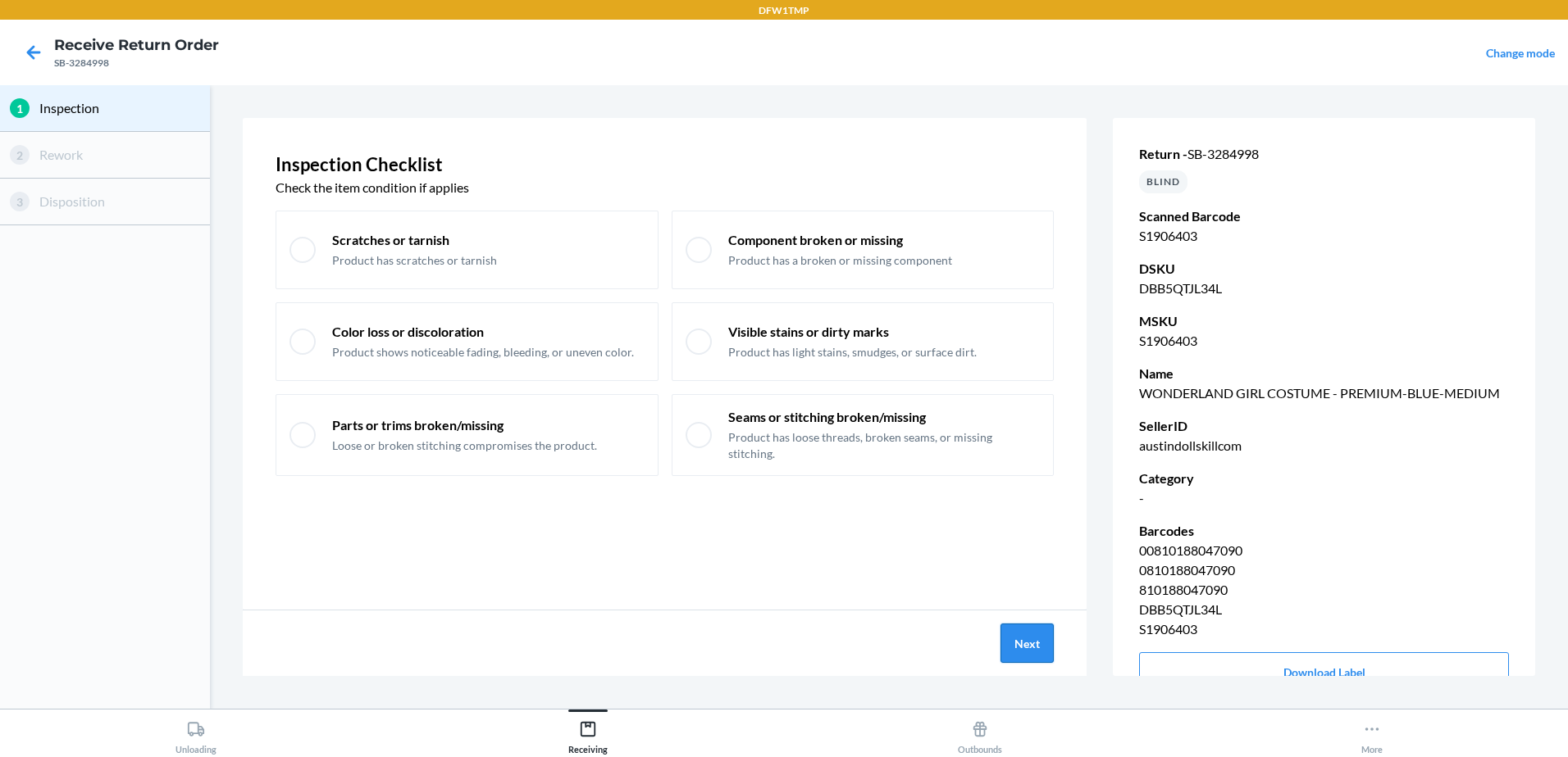
click at [1038, 646] on button "Next" at bounding box center [1026, 643] width 54 height 39
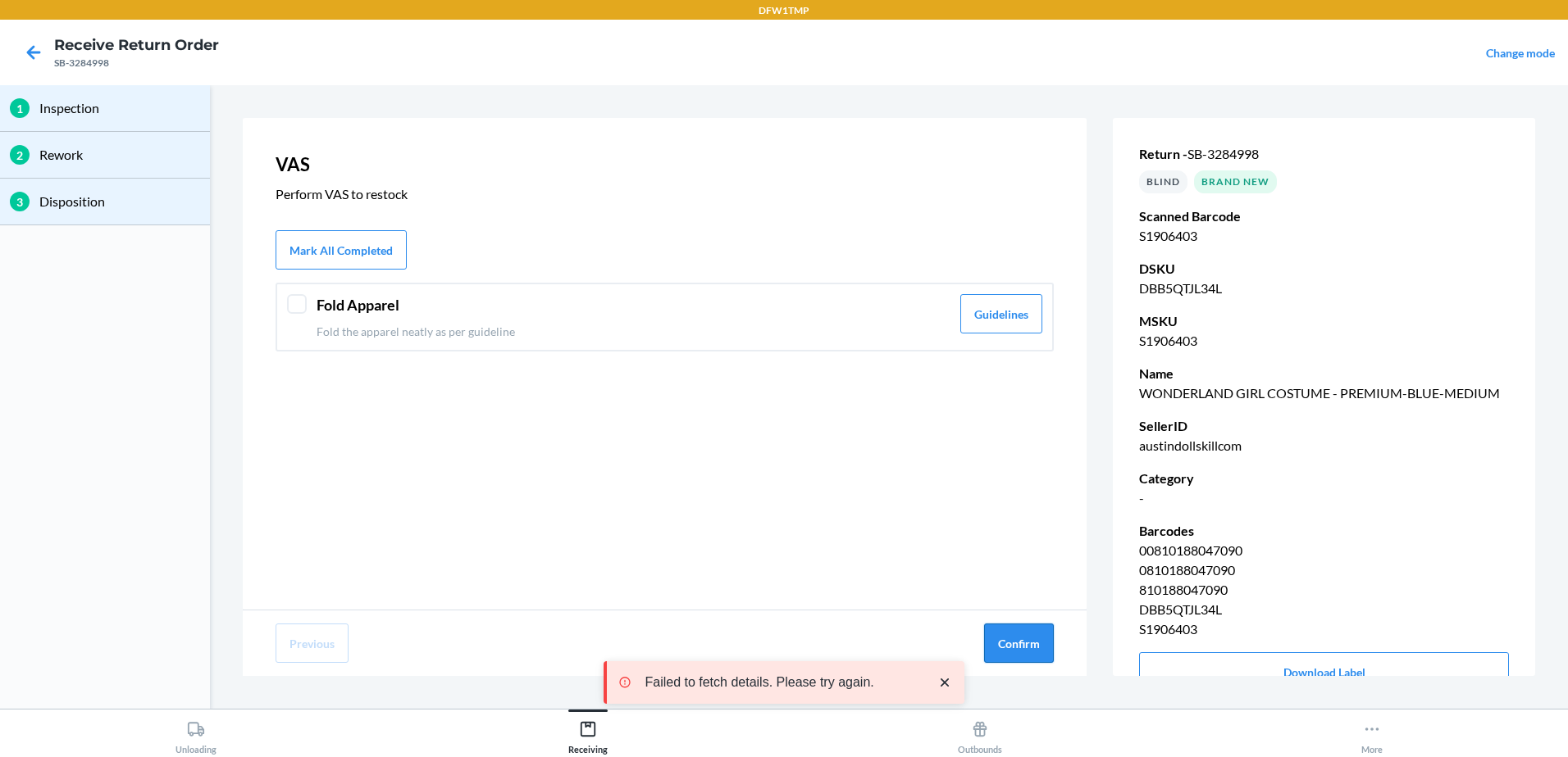
click at [1035, 643] on button "Confirm" at bounding box center [1019, 643] width 70 height 39
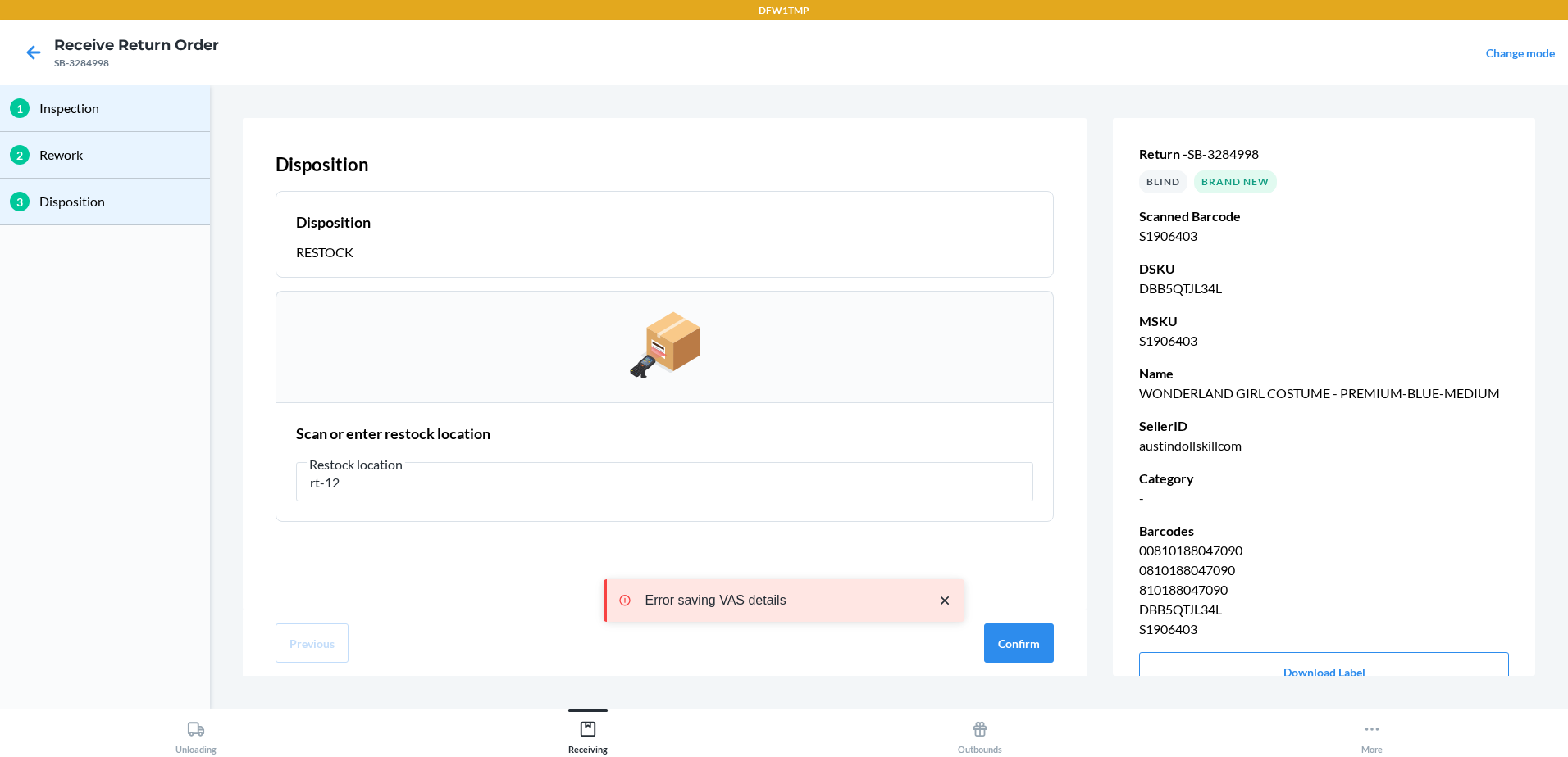
type input "rt-12"
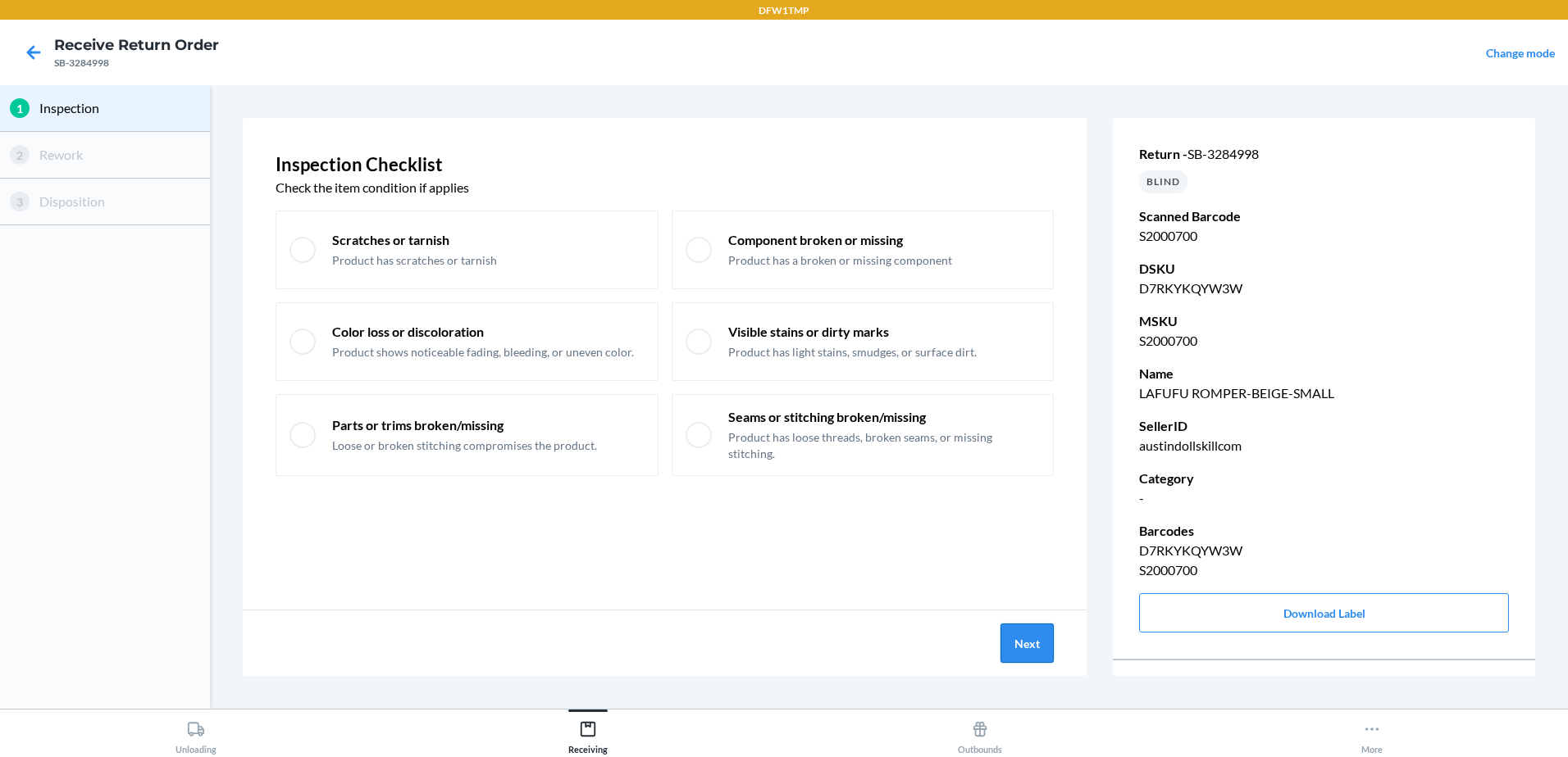
click at [1026, 646] on button "Next" at bounding box center [1026, 643] width 54 height 39
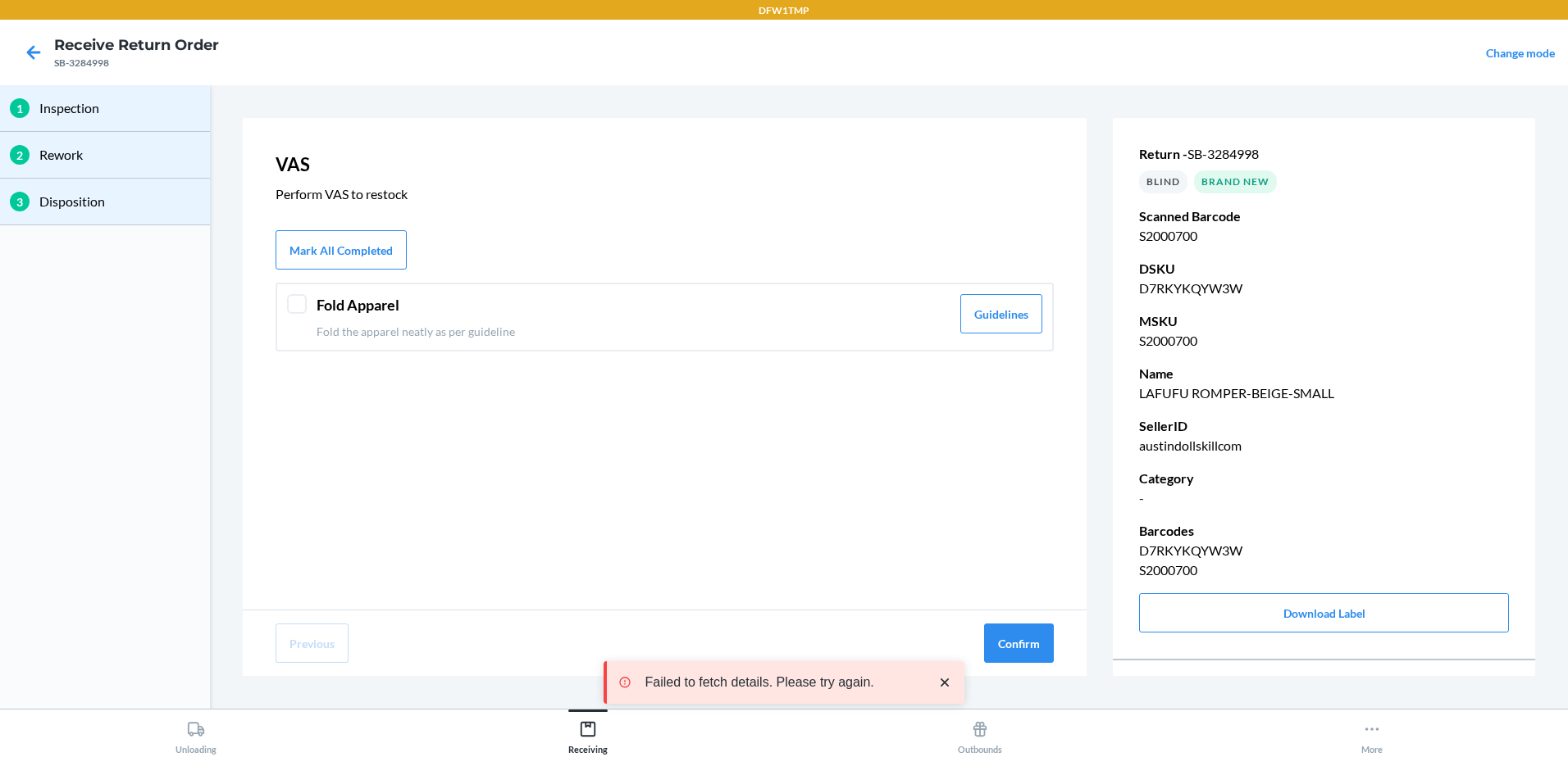
click at [297, 301] on div at bounding box center [296, 304] width 19 height 19
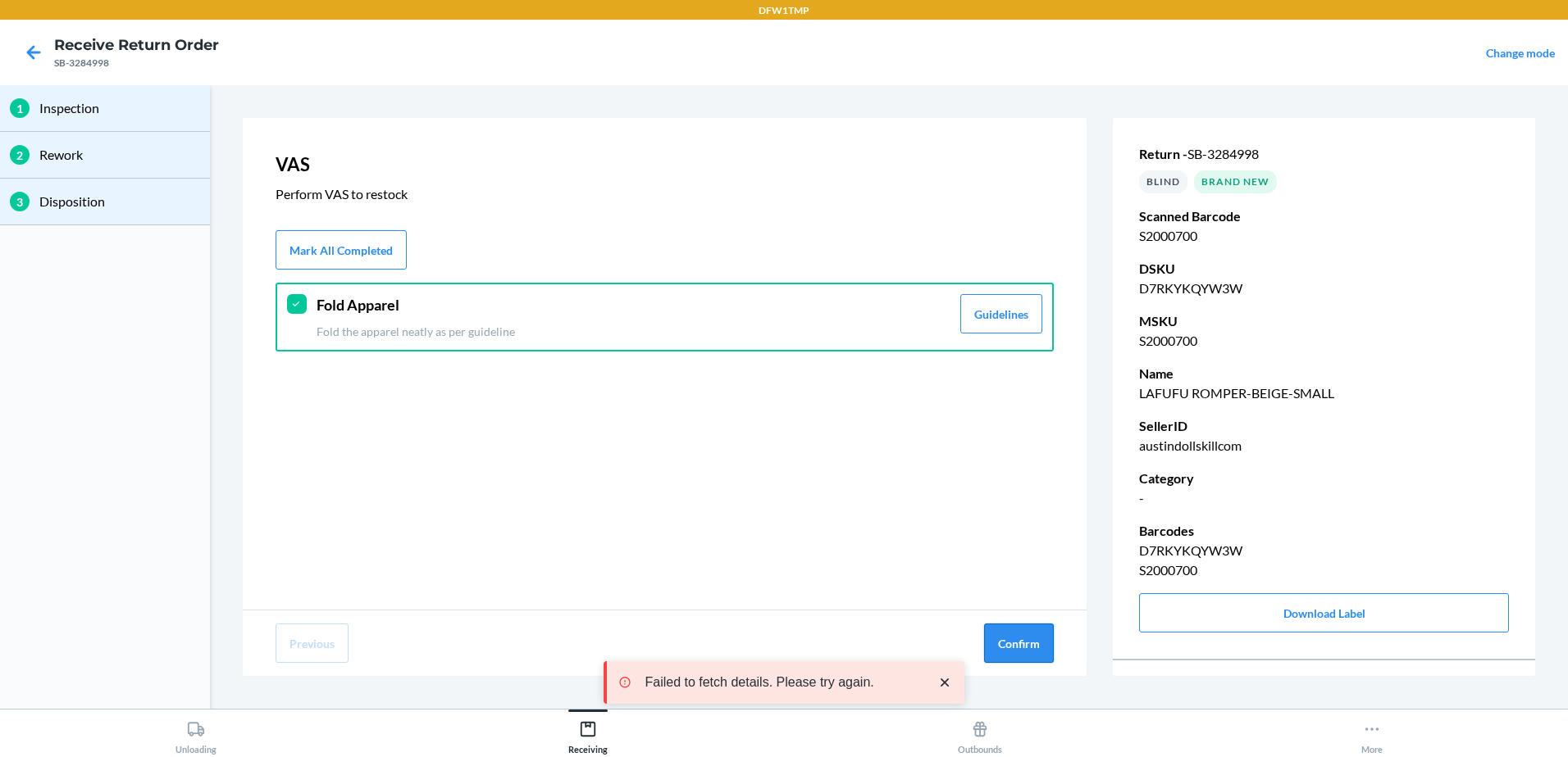
click at [1027, 637] on button "Confirm" at bounding box center [1019, 643] width 70 height 39
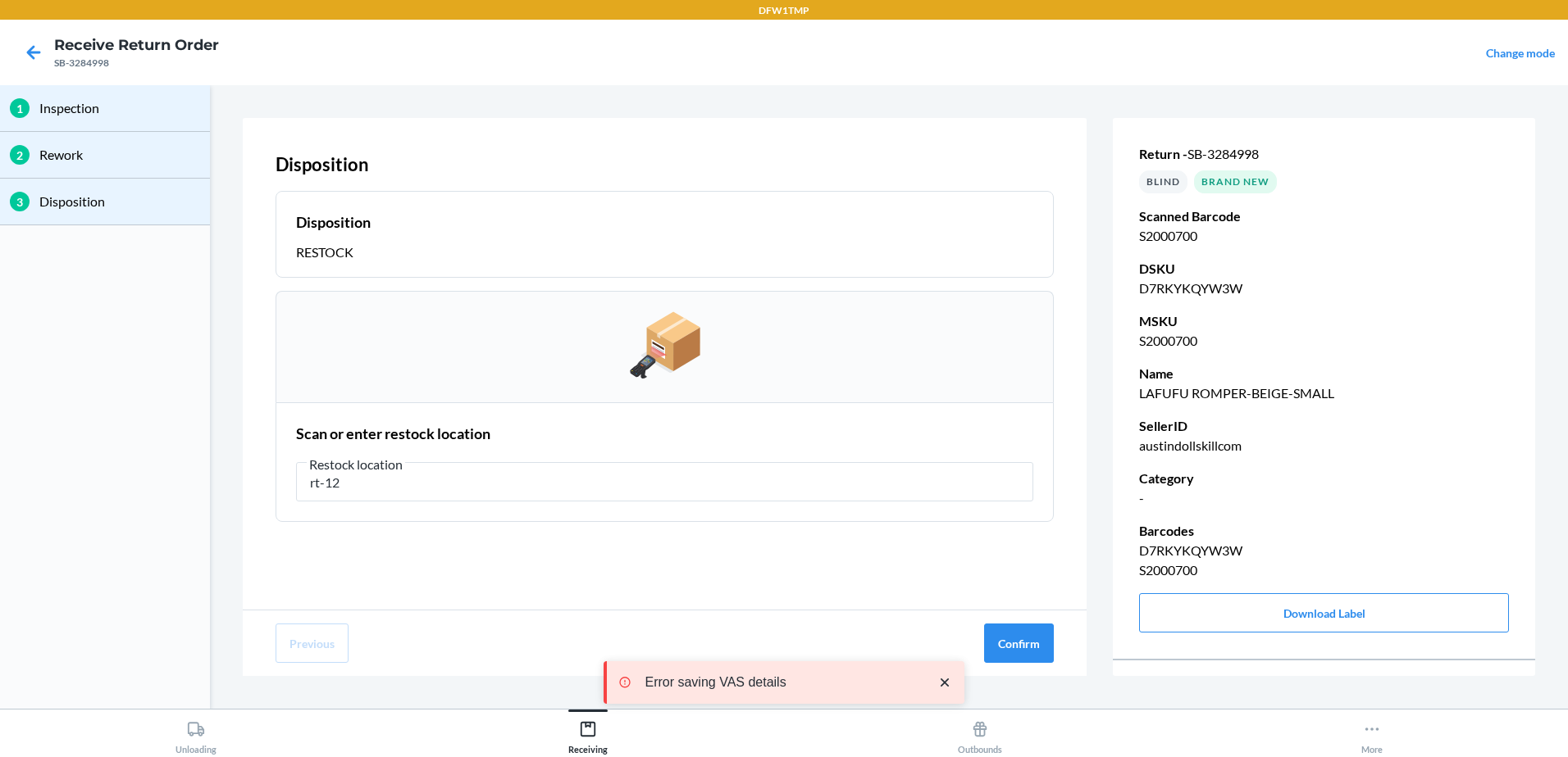
type input "rt-12"
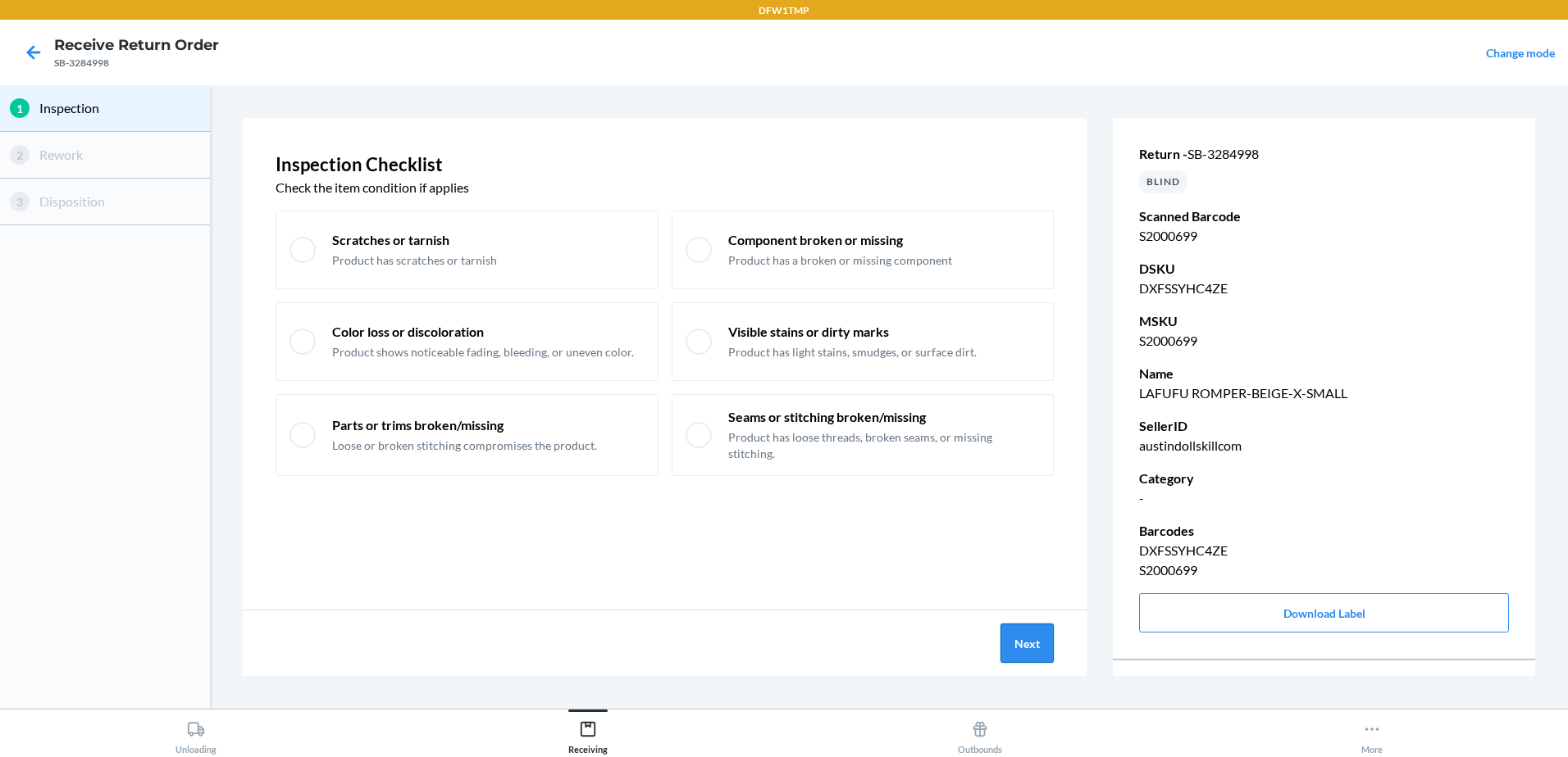
click at [1029, 658] on button "Next" at bounding box center [1026, 643] width 54 height 39
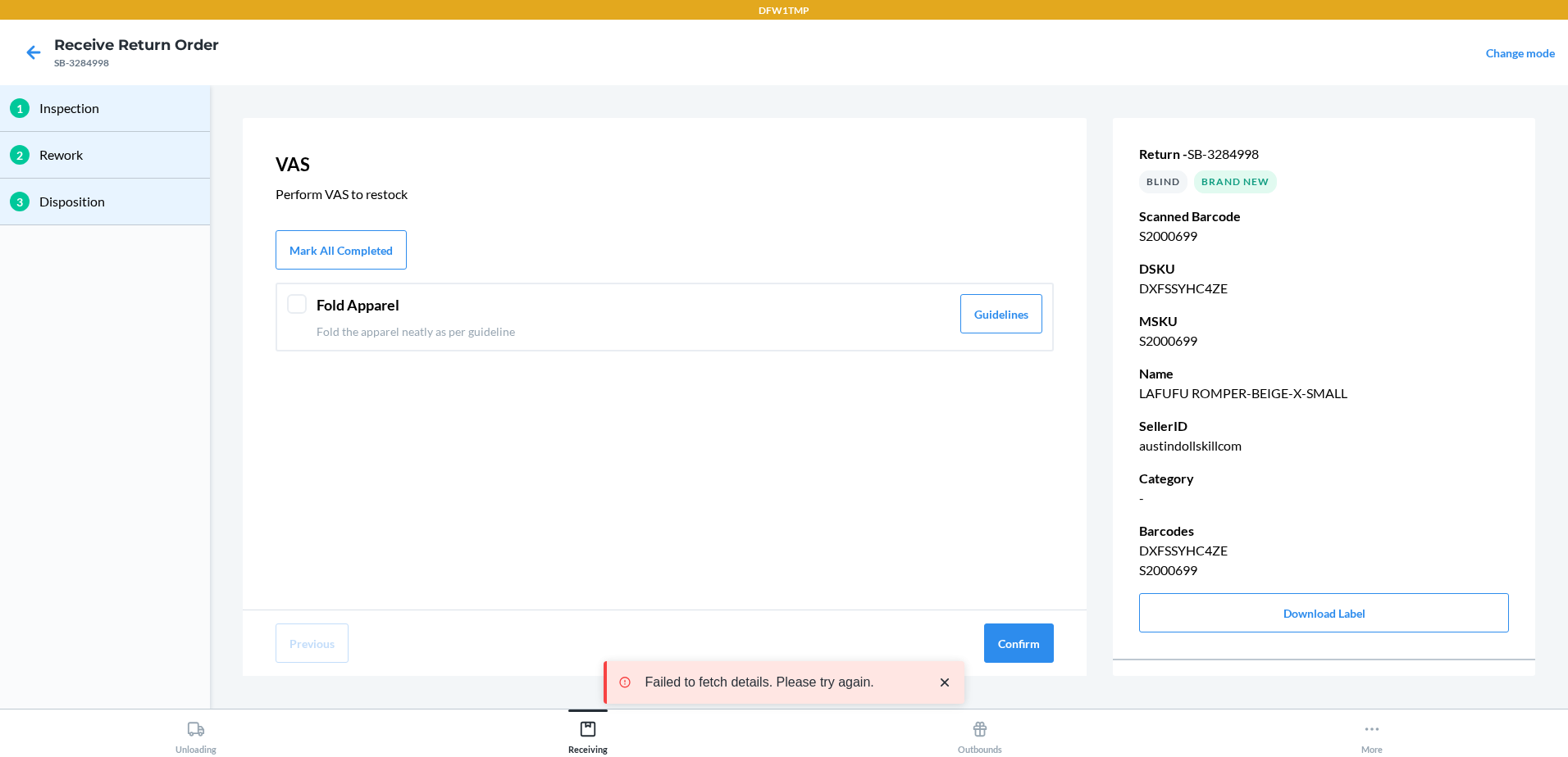
click at [296, 307] on div at bounding box center [296, 304] width 19 height 19
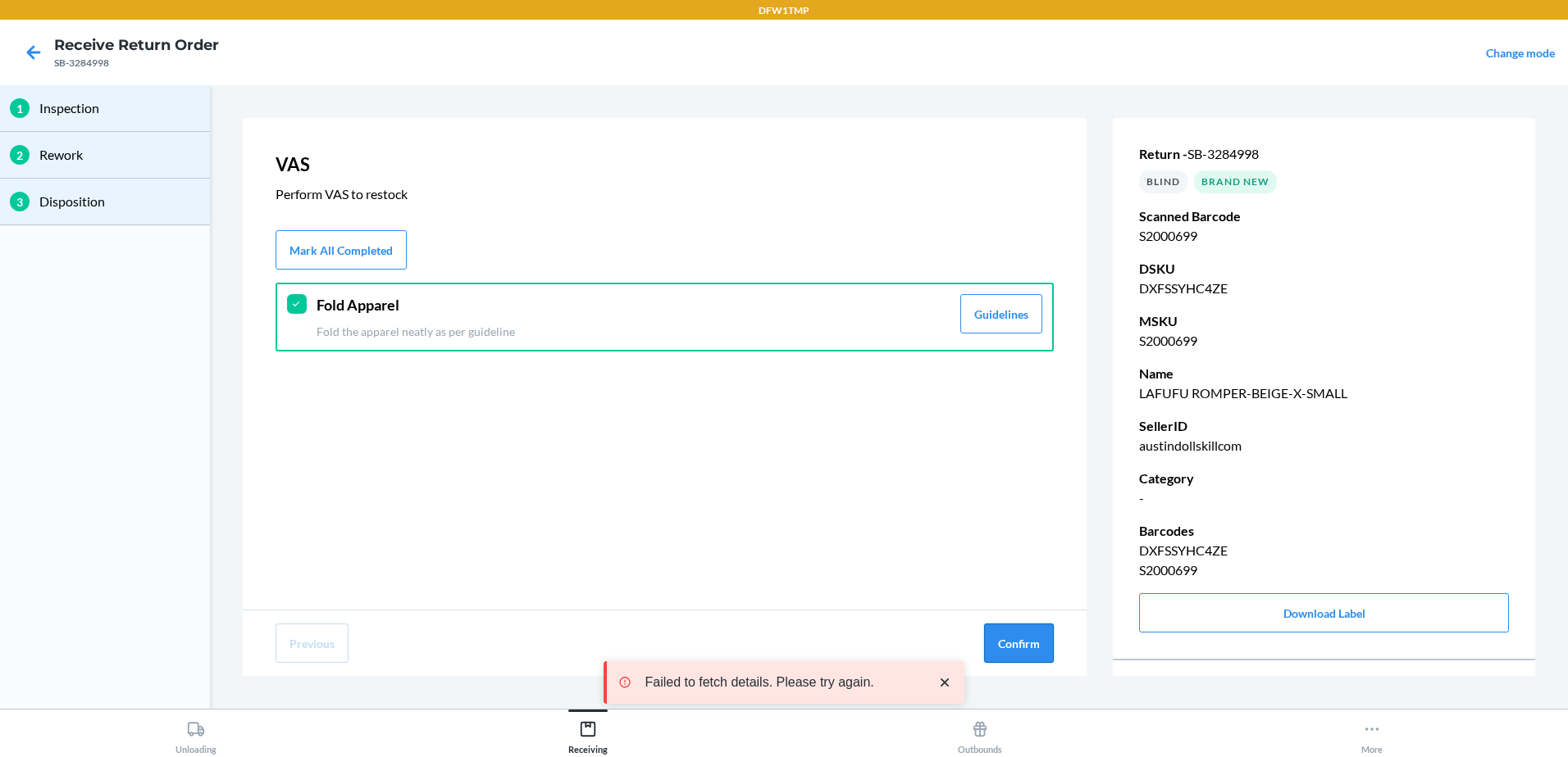
click at [1036, 652] on button "Confirm" at bounding box center [1019, 643] width 70 height 39
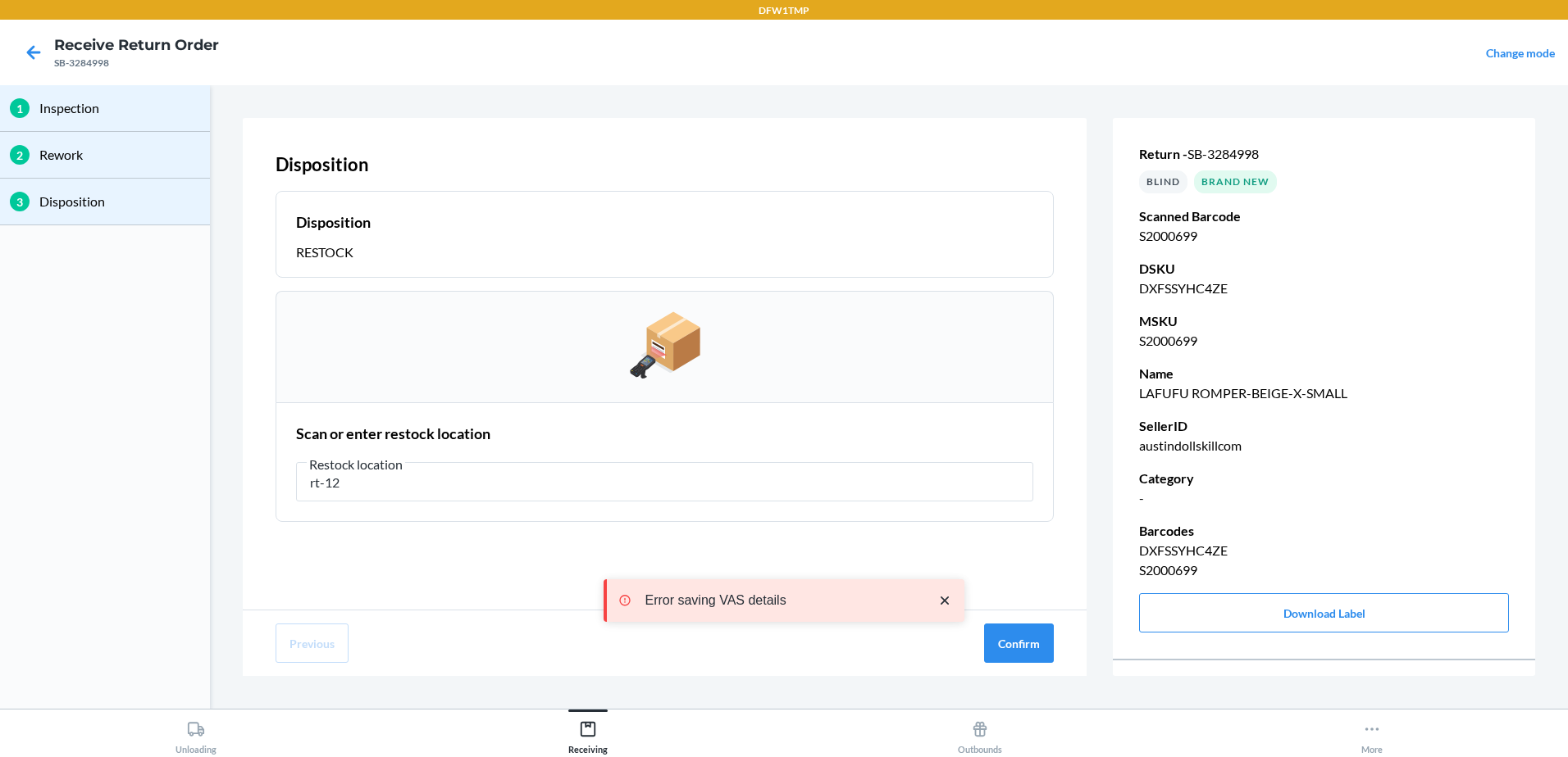
type input "rt-12"
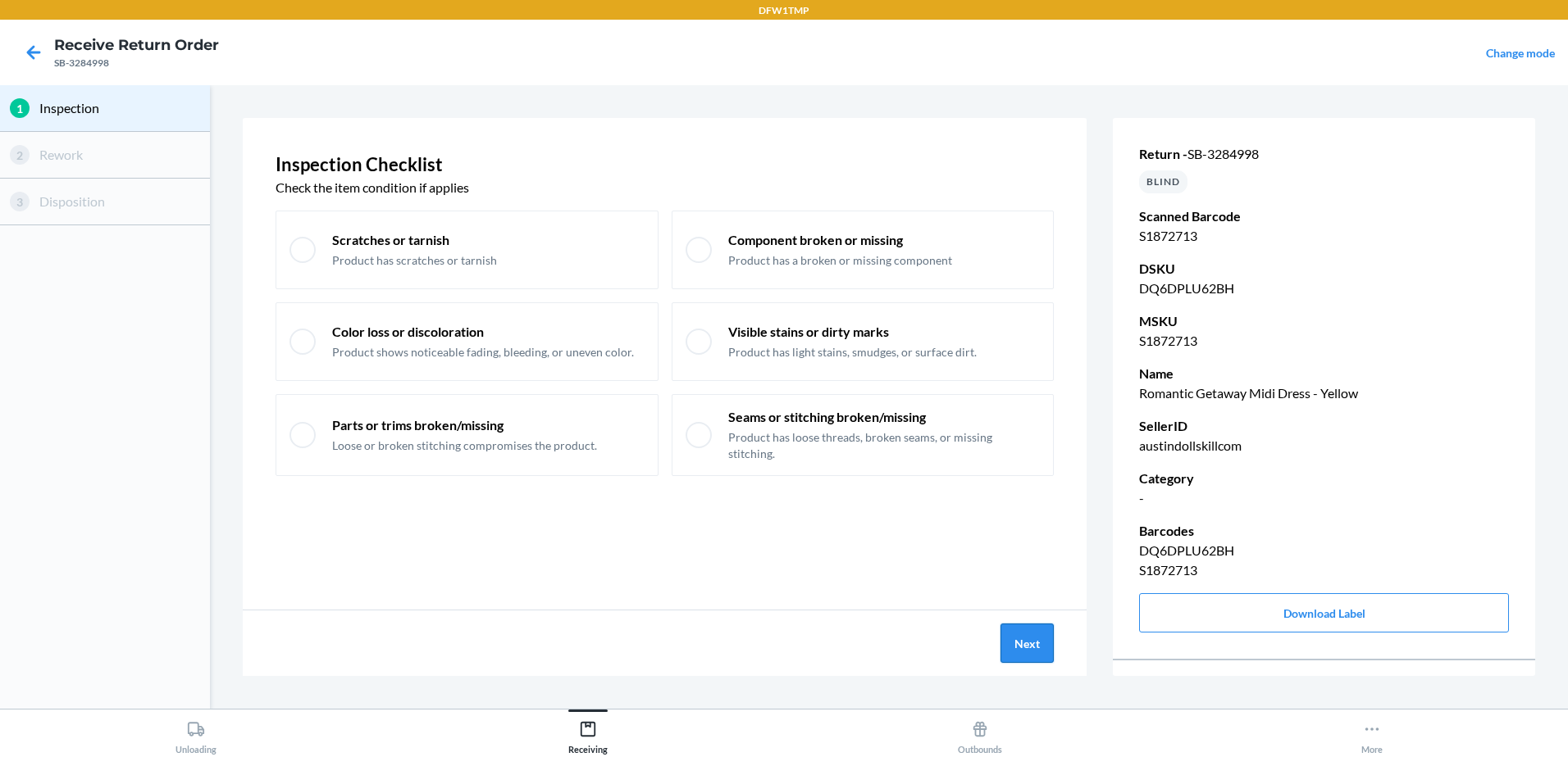
click at [1015, 639] on button "Next" at bounding box center [1026, 643] width 54 height 39
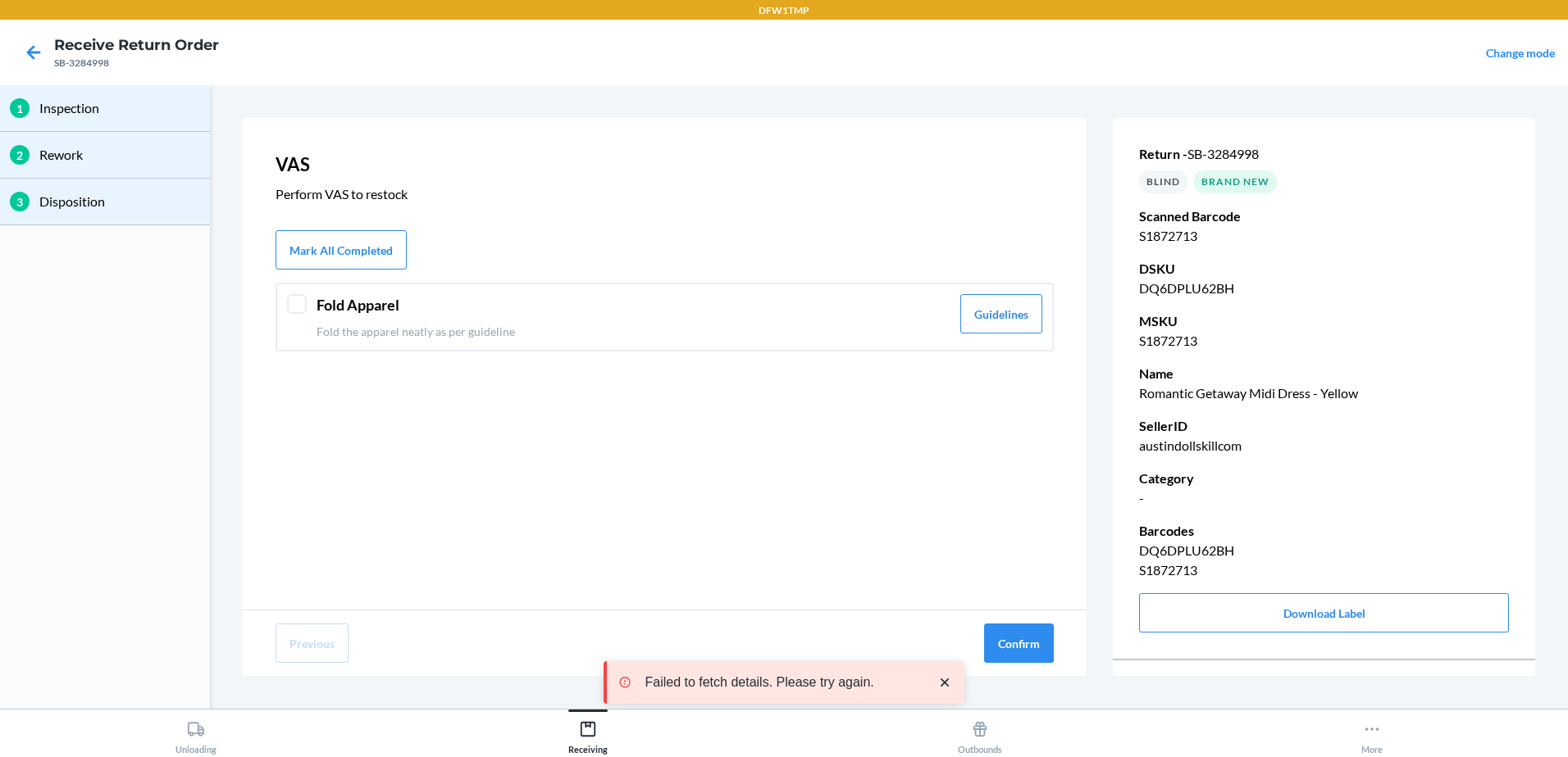
click at [299, 303] on div at bounding box center [296, 304] width 19 height 19
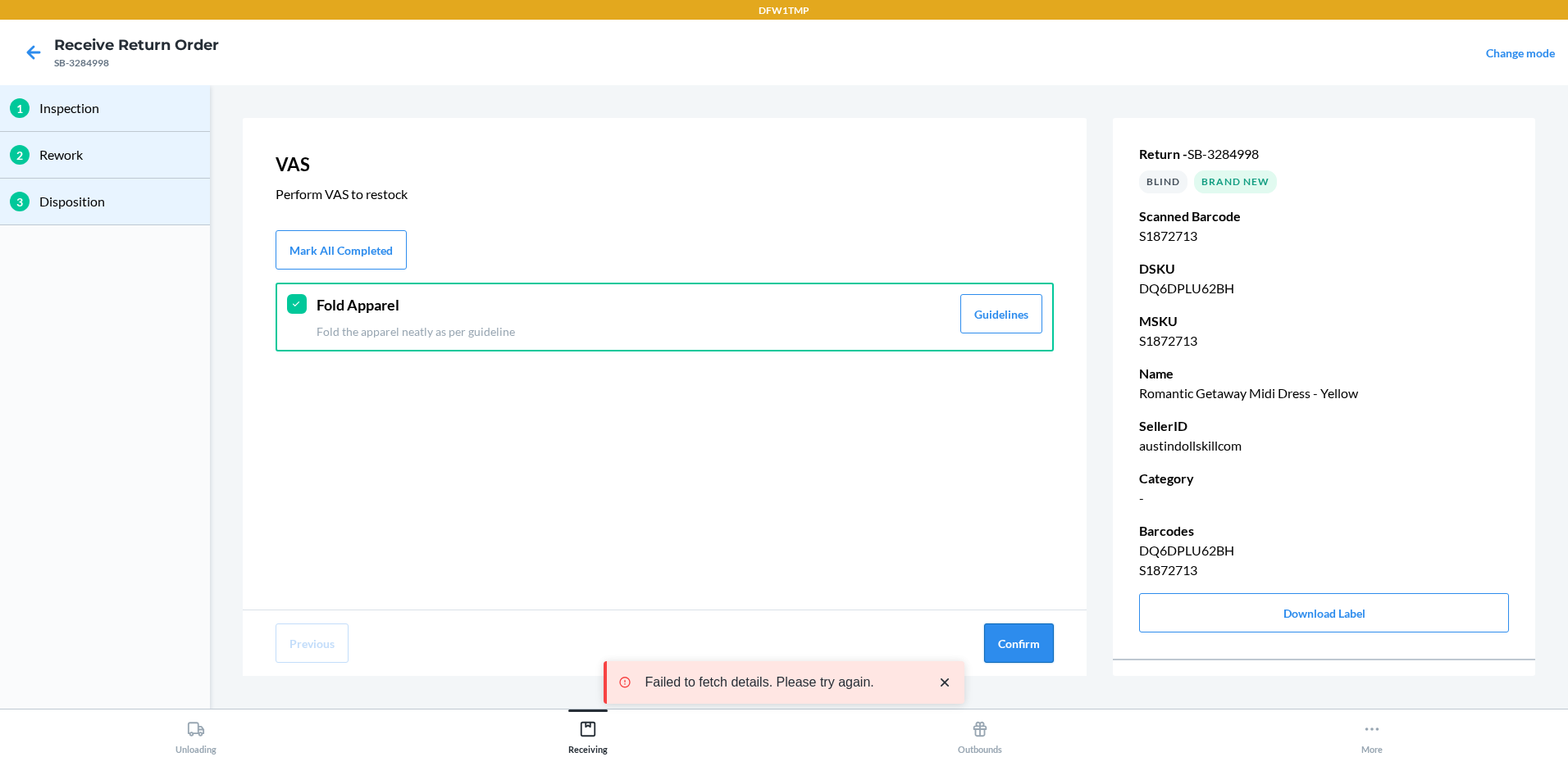
click at [1013, 650] on button "Confirm" at bounding box center [1019, 643] width 70 height 39
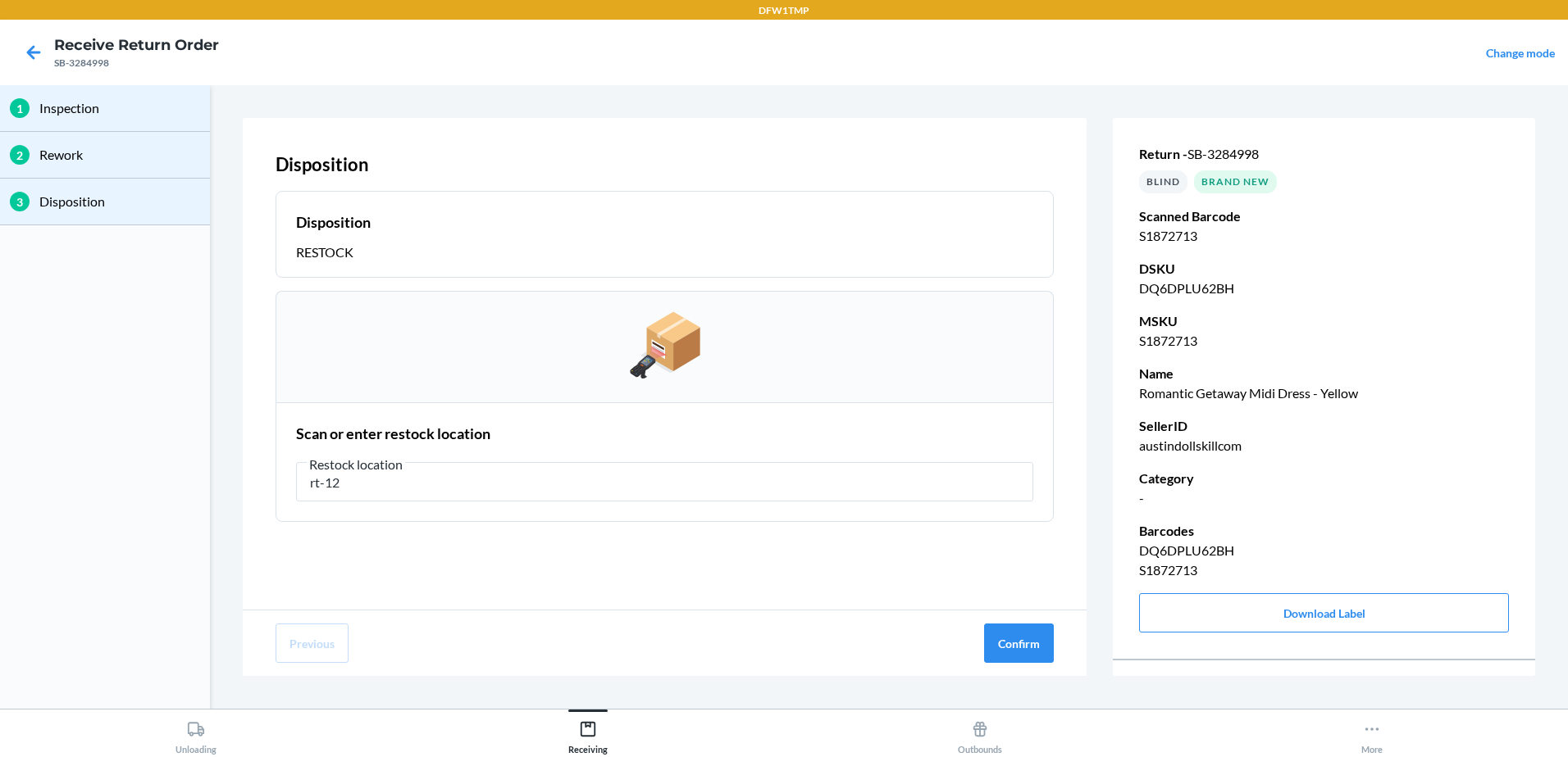
type input "rt-12"
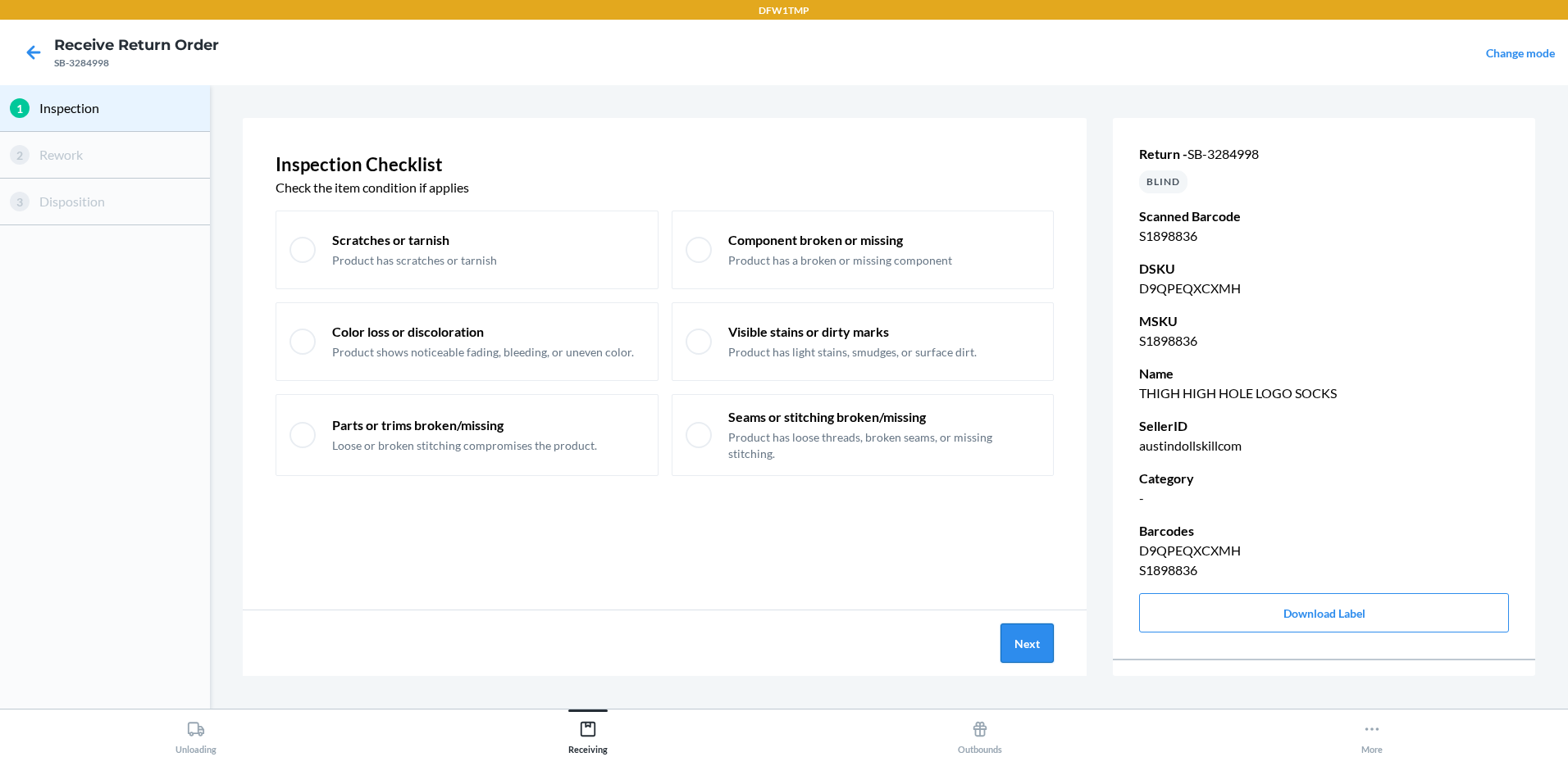
click at [1026, 634] on button "Next" at bounding box center [1026, 643] width 54 height 39
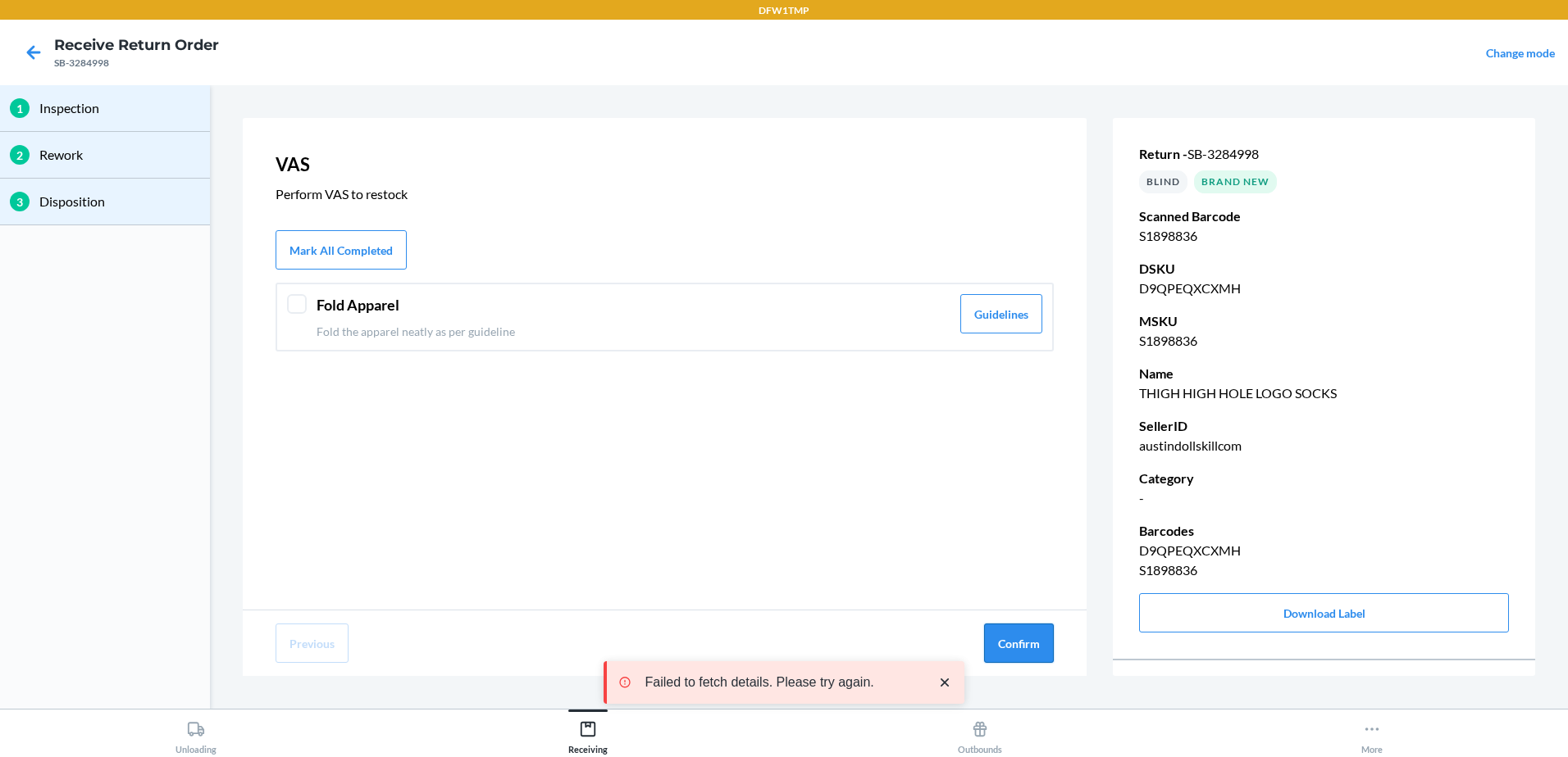
click at [1030, 637] on button "Confirm" at bounding box center [1019, 643] width 70 height 39
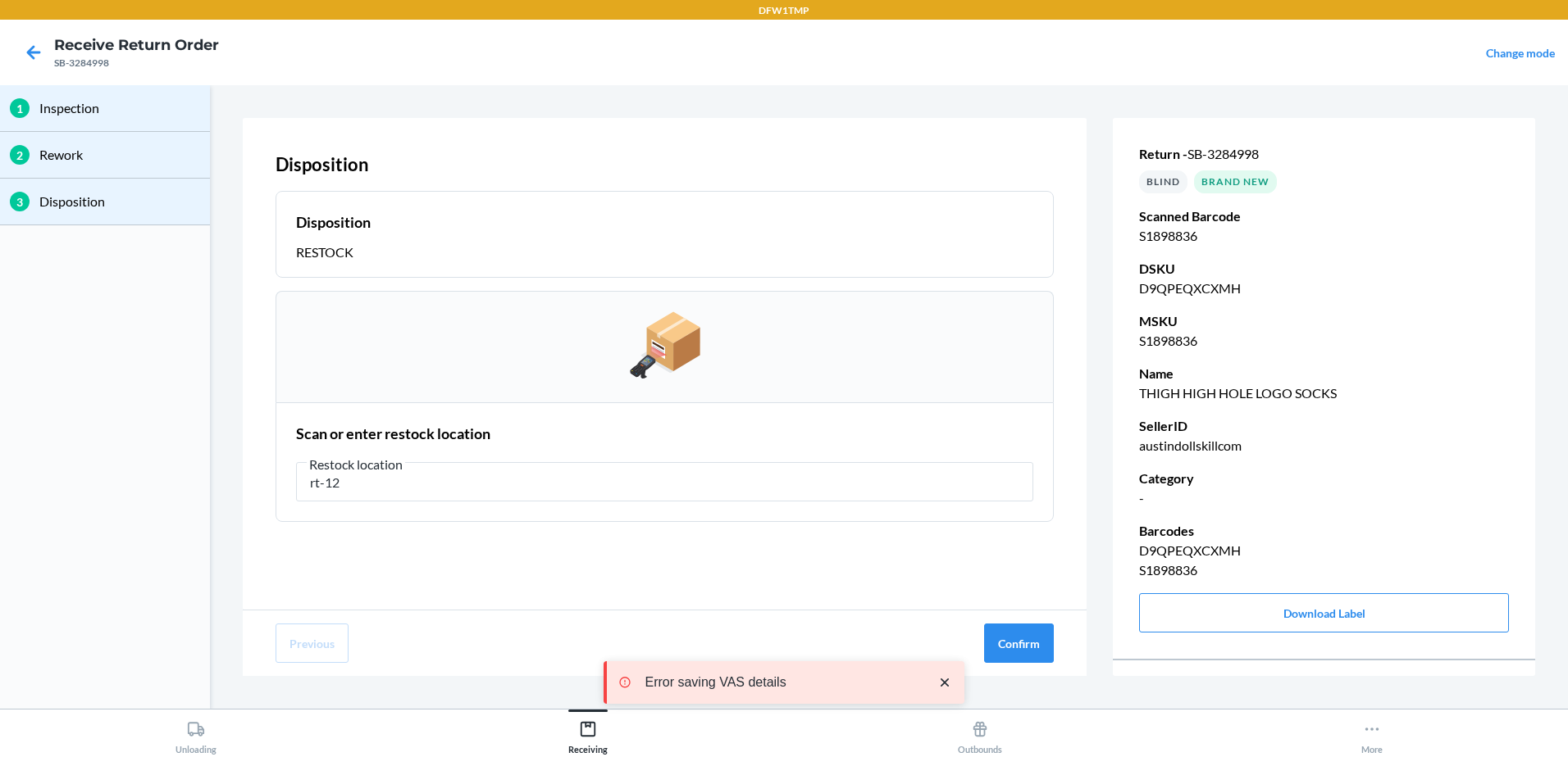
type input "rt-12"
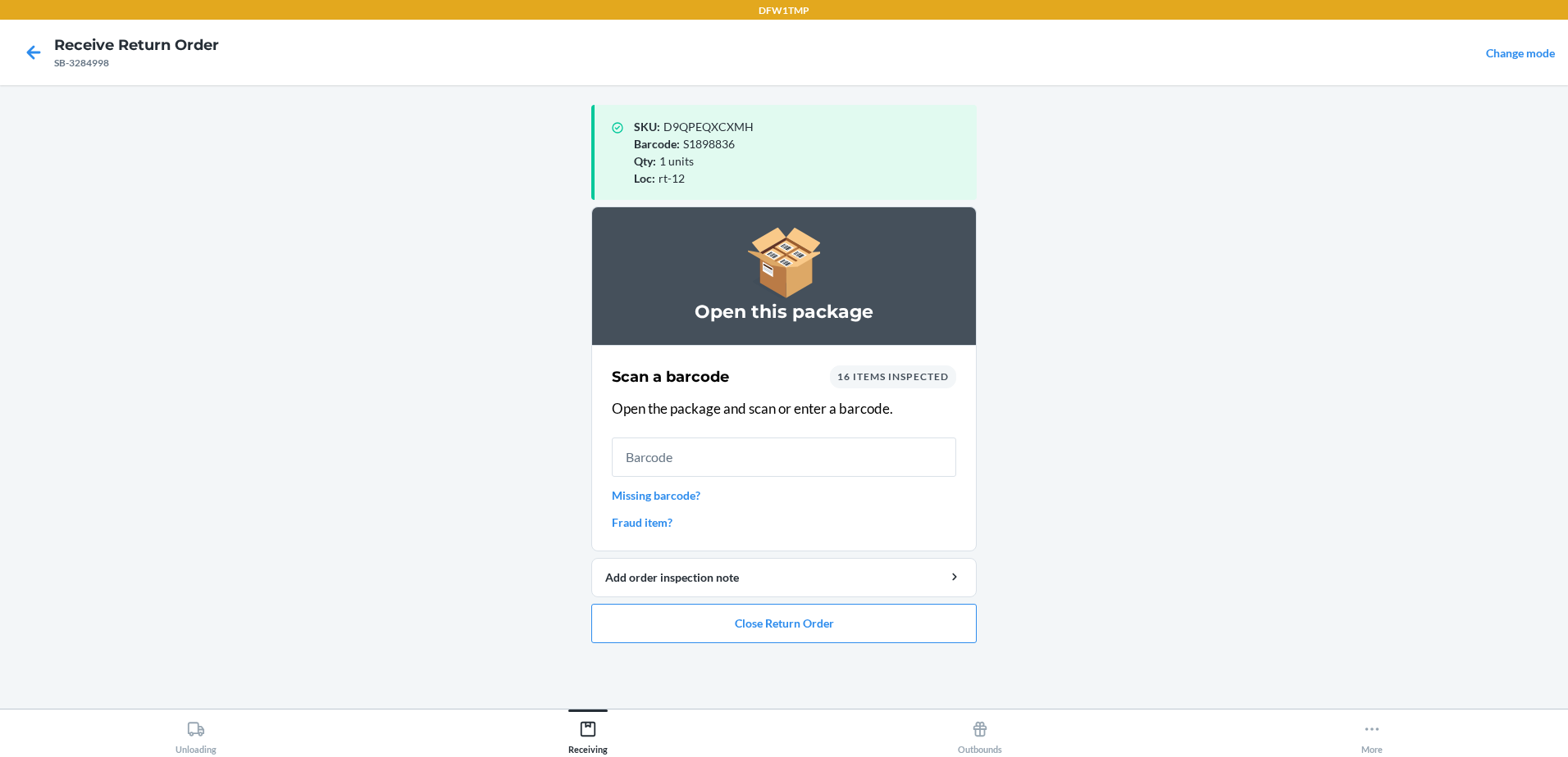
drag, startPoint x: 717, startPoint y: 469, endPoint x: 1090, endPoint y: 523, distance: 376.9
click at [1090, 523] on main "SKU : D9QPEQXCXMH Barcode : S1898836 Qty : 1 units Loc : rt-12 Open this packag…" at bounding box center [784, 397] width 1568 height 624
click at [828, 616] on button "Close Return Order" at bounding box center [784, 624] width 385 height 39
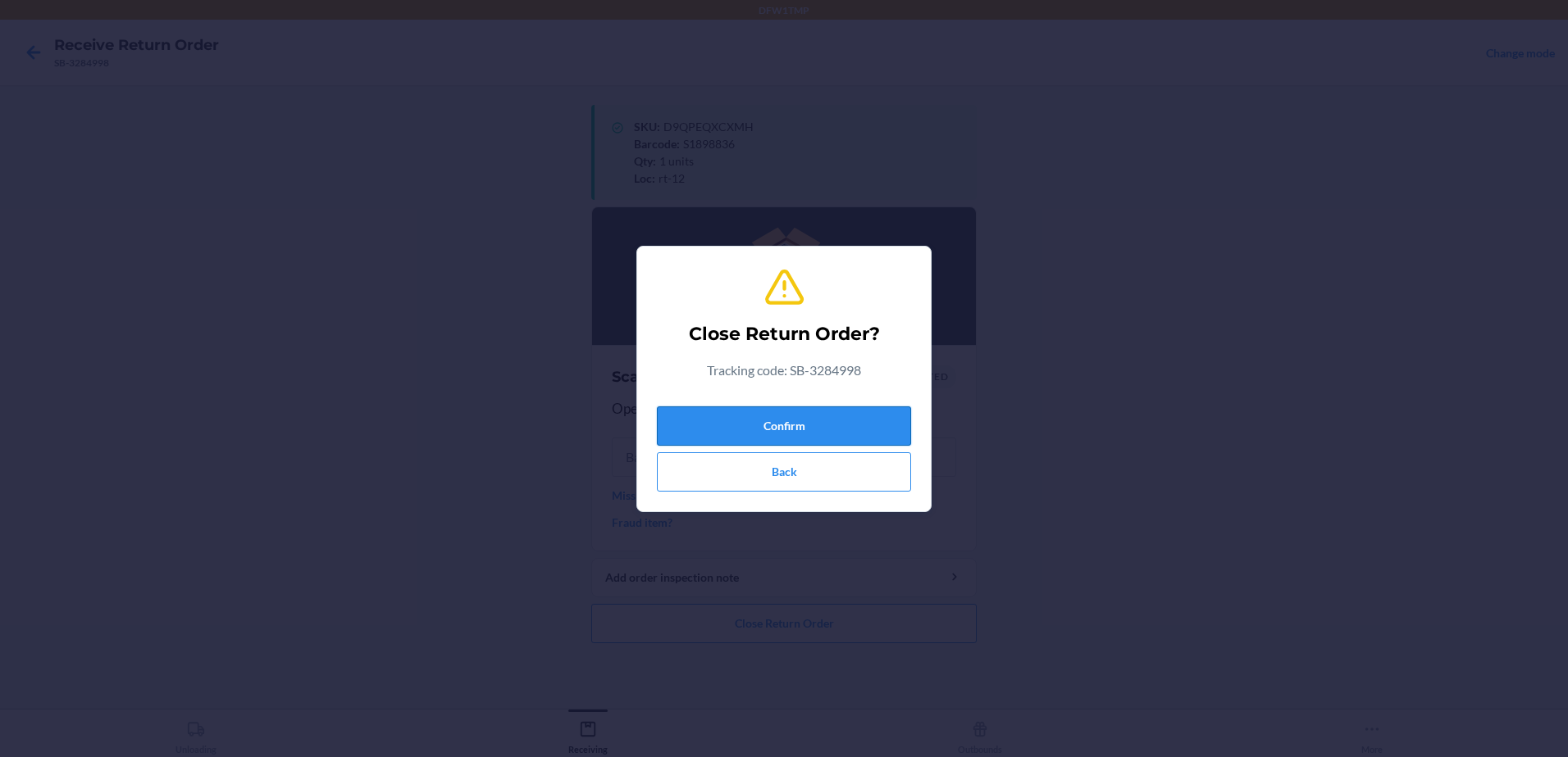
click at [722, 422] on button "Confirm" at bounding box center [784, 426] width 254 height 39
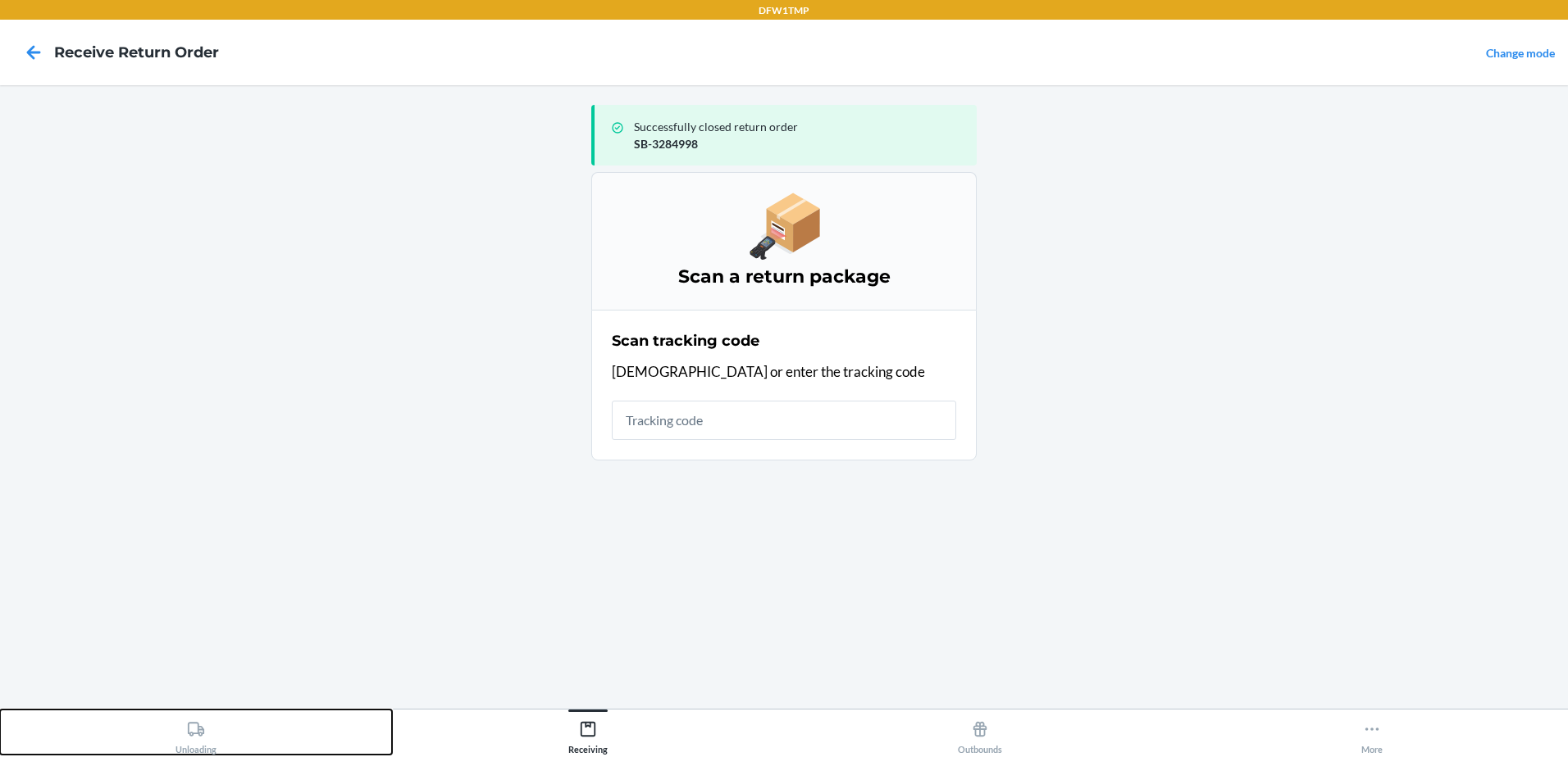
drag, startPoint x: 190, startPoint y: 750, endPoint x: 169, endPoint y: 760, distance: 23.3
click at [169, 757] on html "DFW1TMP Receive Return Order Change mode Successfully closed return order SB-32…" at bounding box center [784, 378] width 1568 height 757
click at [172, 738] on button "Unloading" at bounding box center [196, 733] width 392 height 45
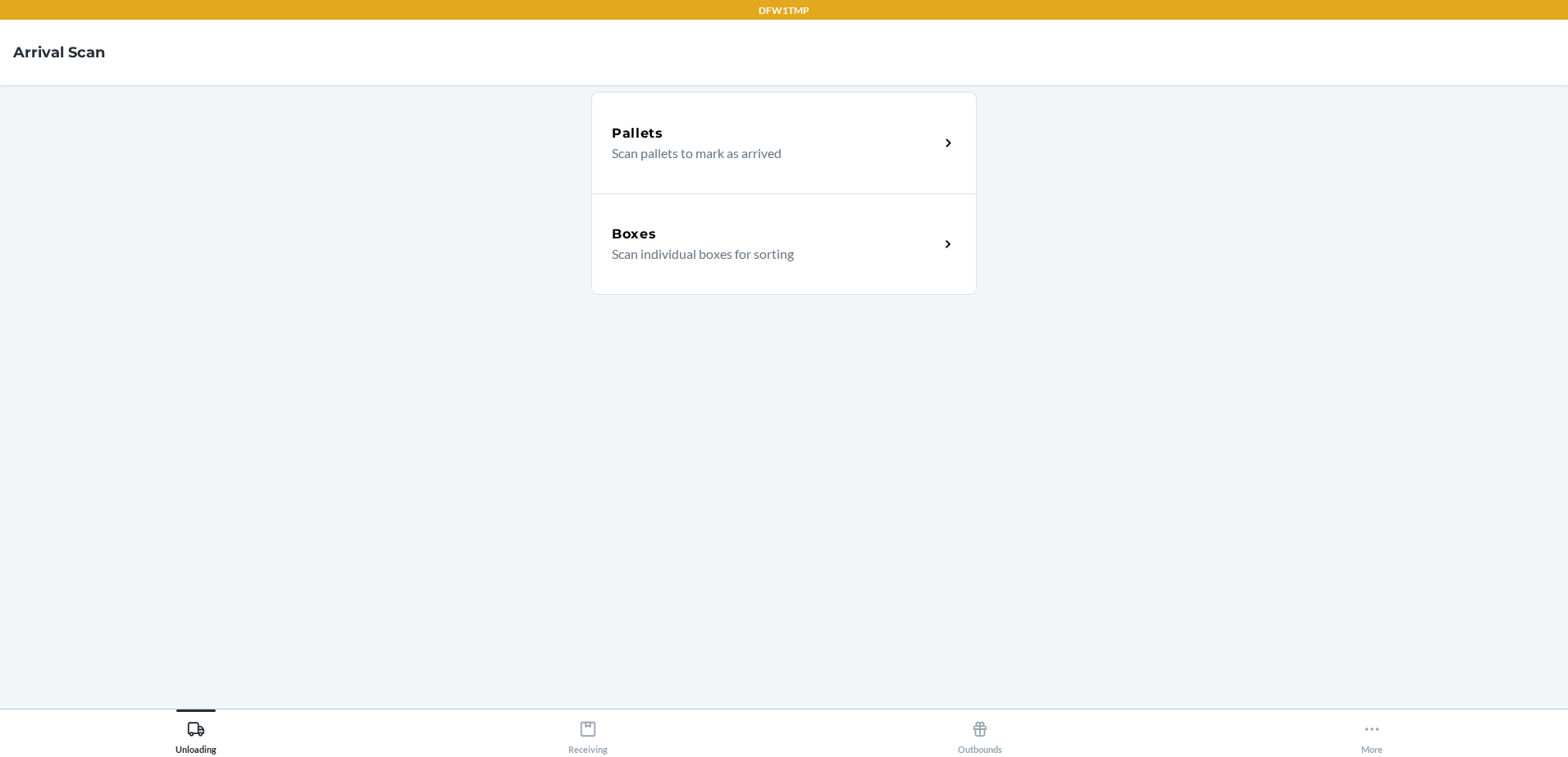
click at [665, 241] on div "Boxes" at bounding box center [776, 235] width 327 height 19
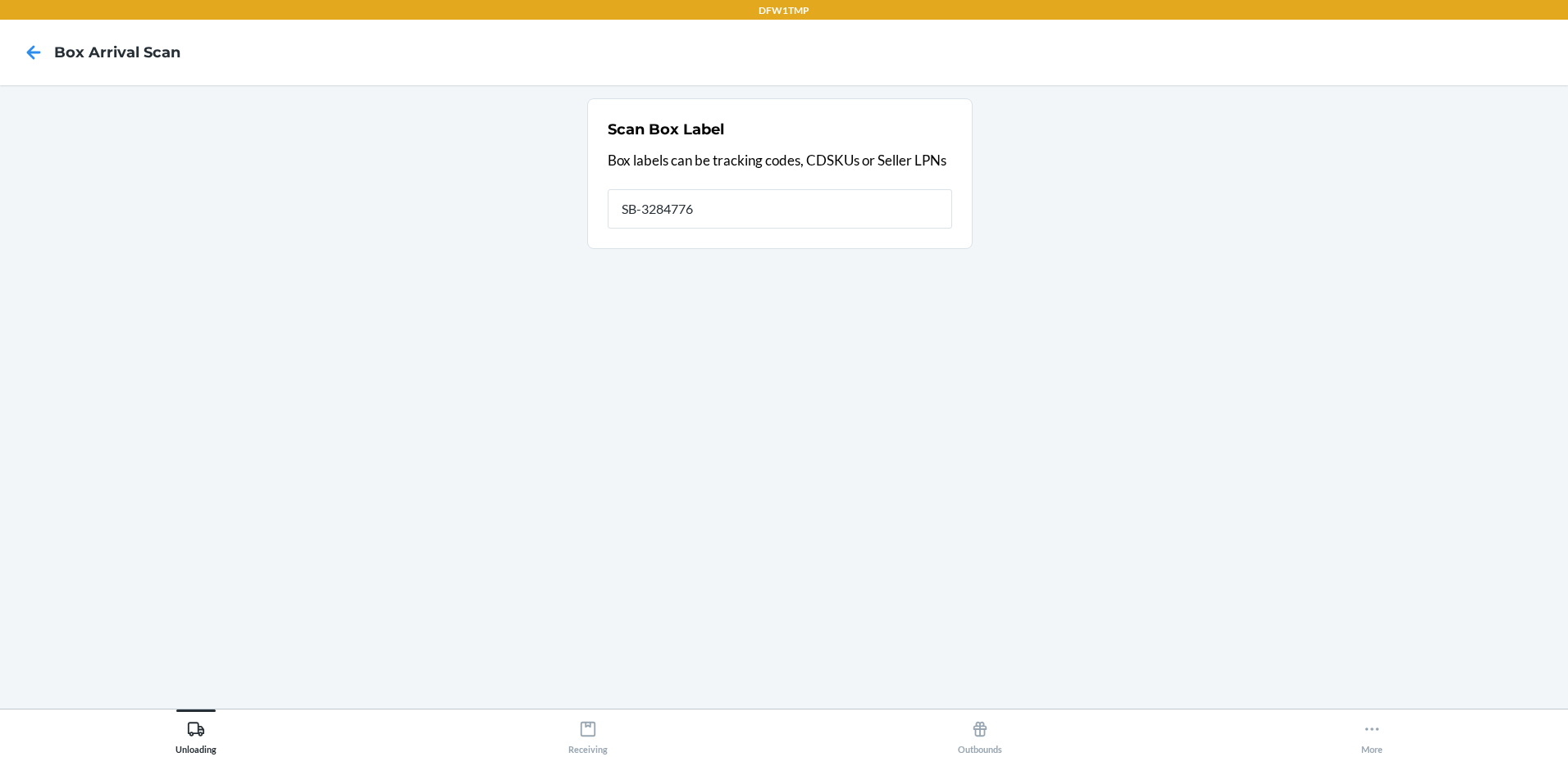
type input "SB-3284776"
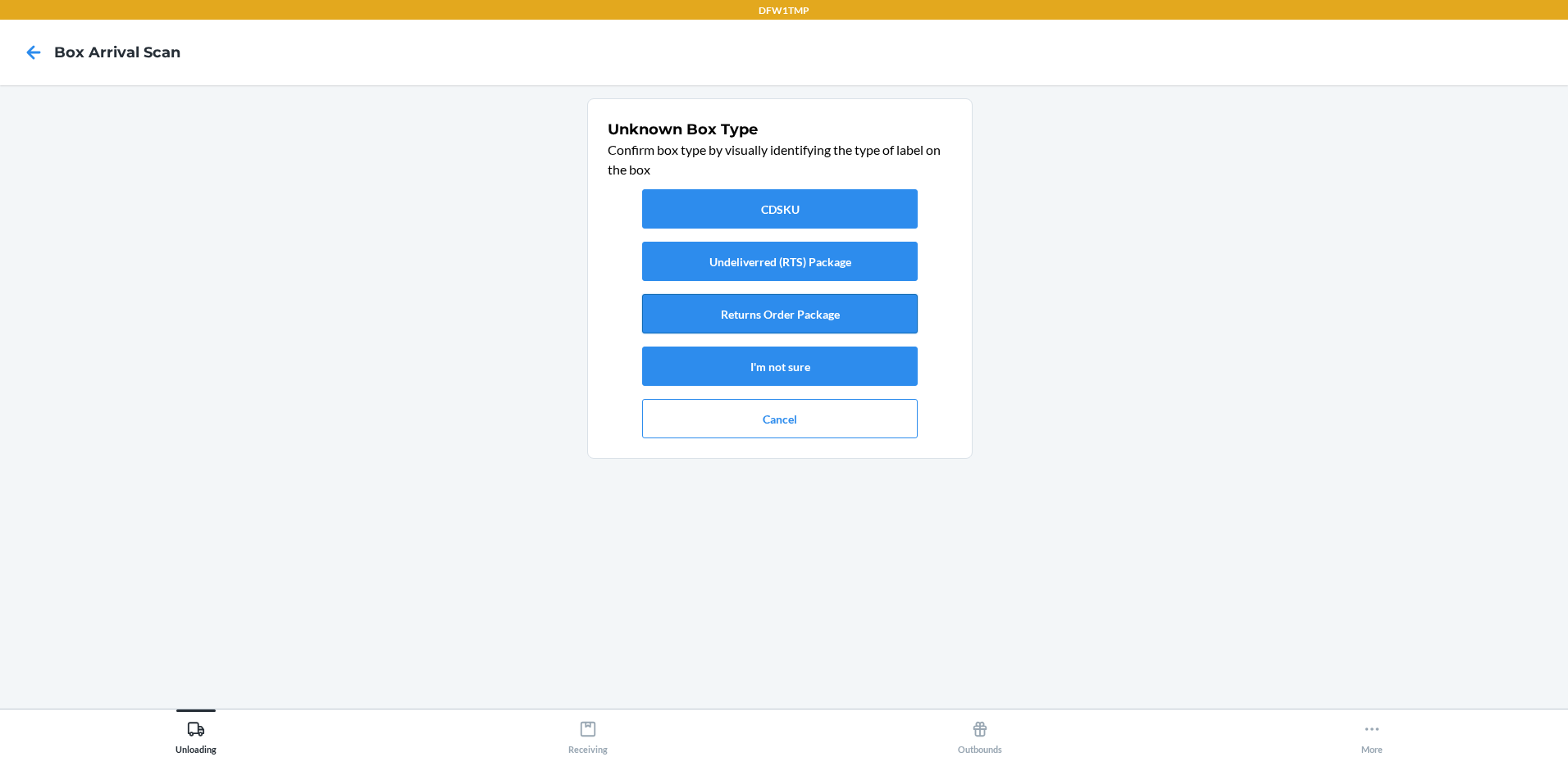
click at [748, 313] on button "Returns Order Package" at bounding box center [780, 314] width 276 height 39
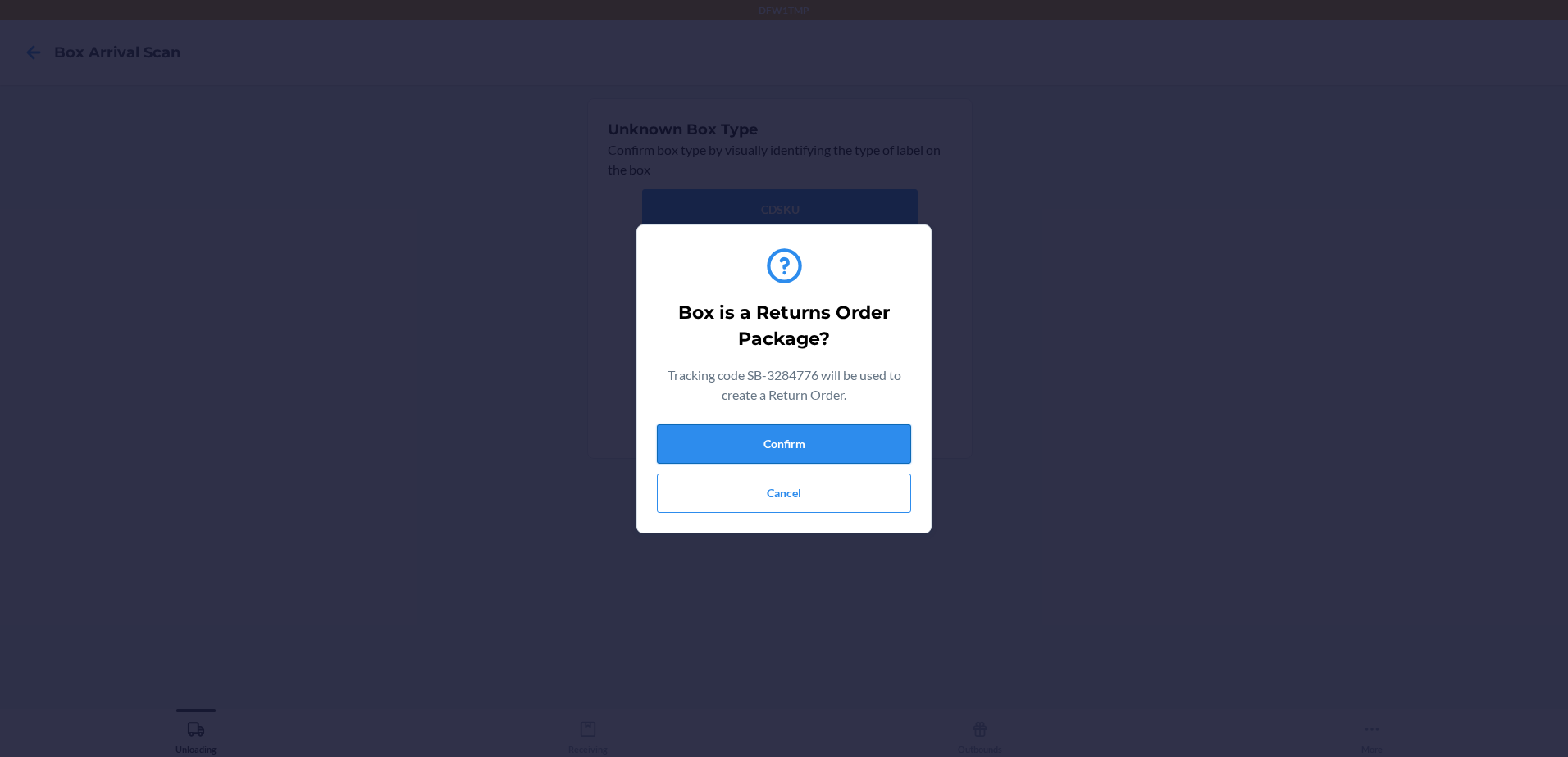
click at [824, 438] on button "Confirm" at bounding box center [784, 444] width 254 height 39
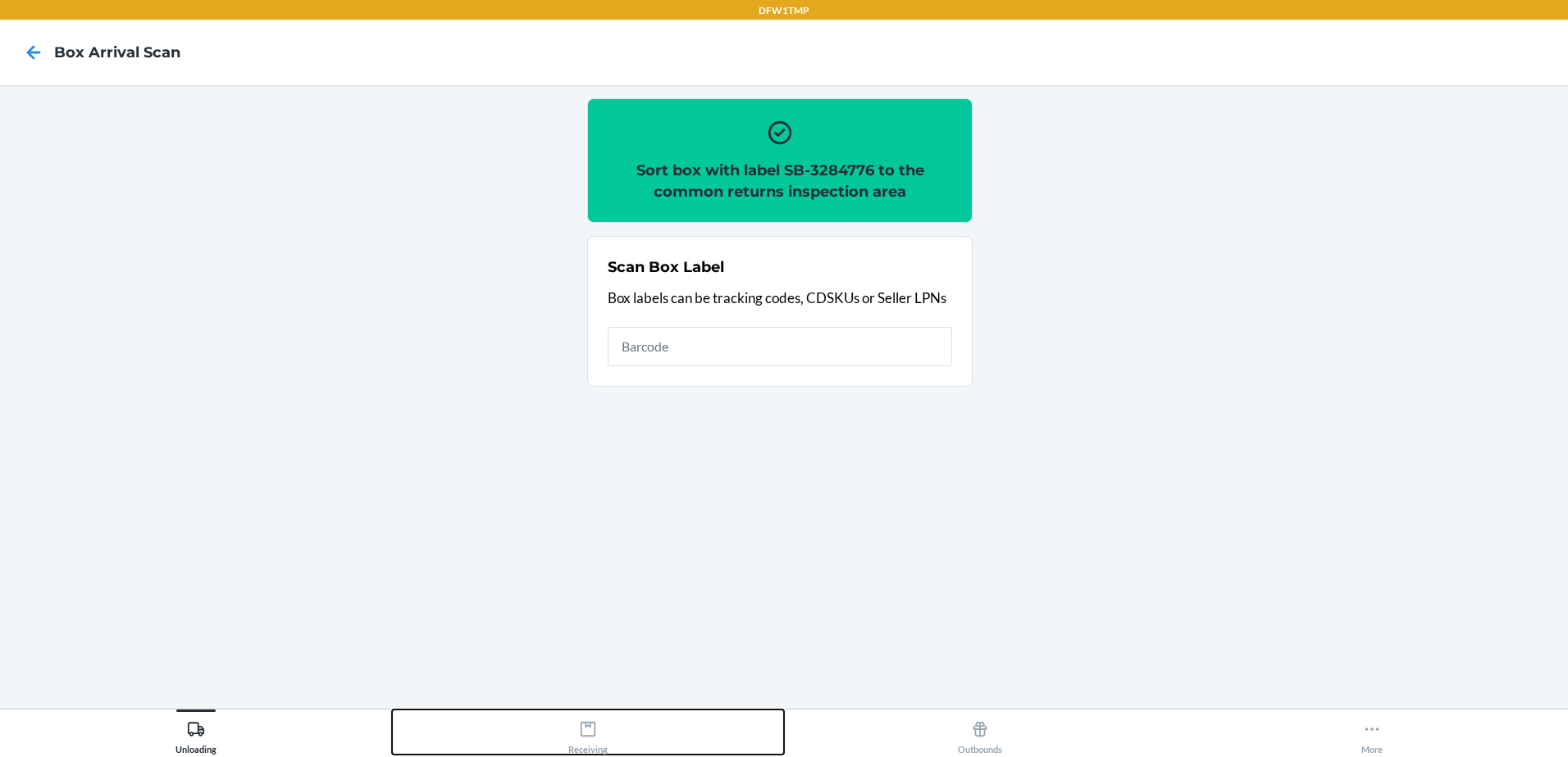
click at [565, 736] on button "Receiving" at bounding box center [588, 733] width 392 height 45
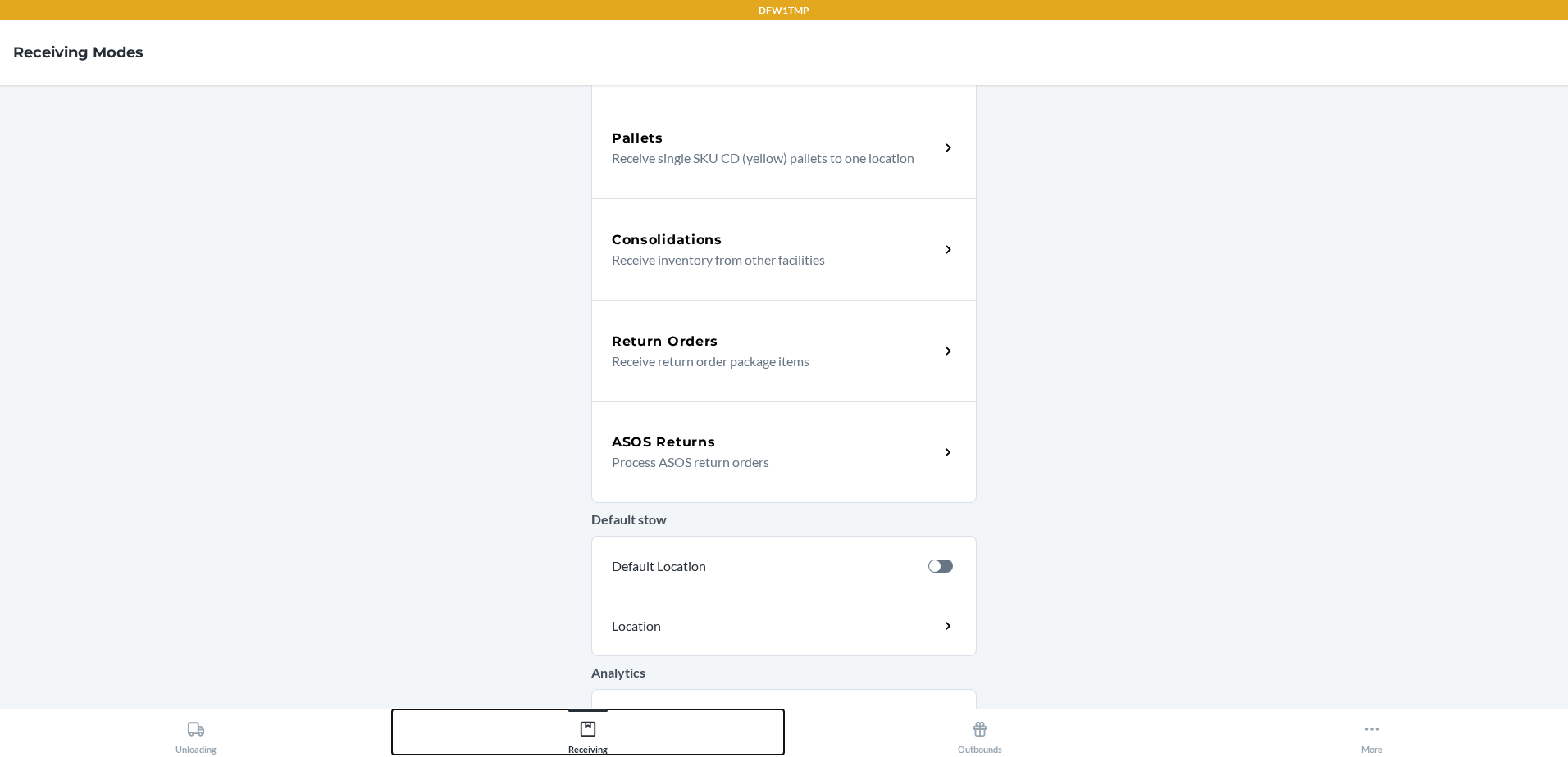
scroll to position [328, 0]
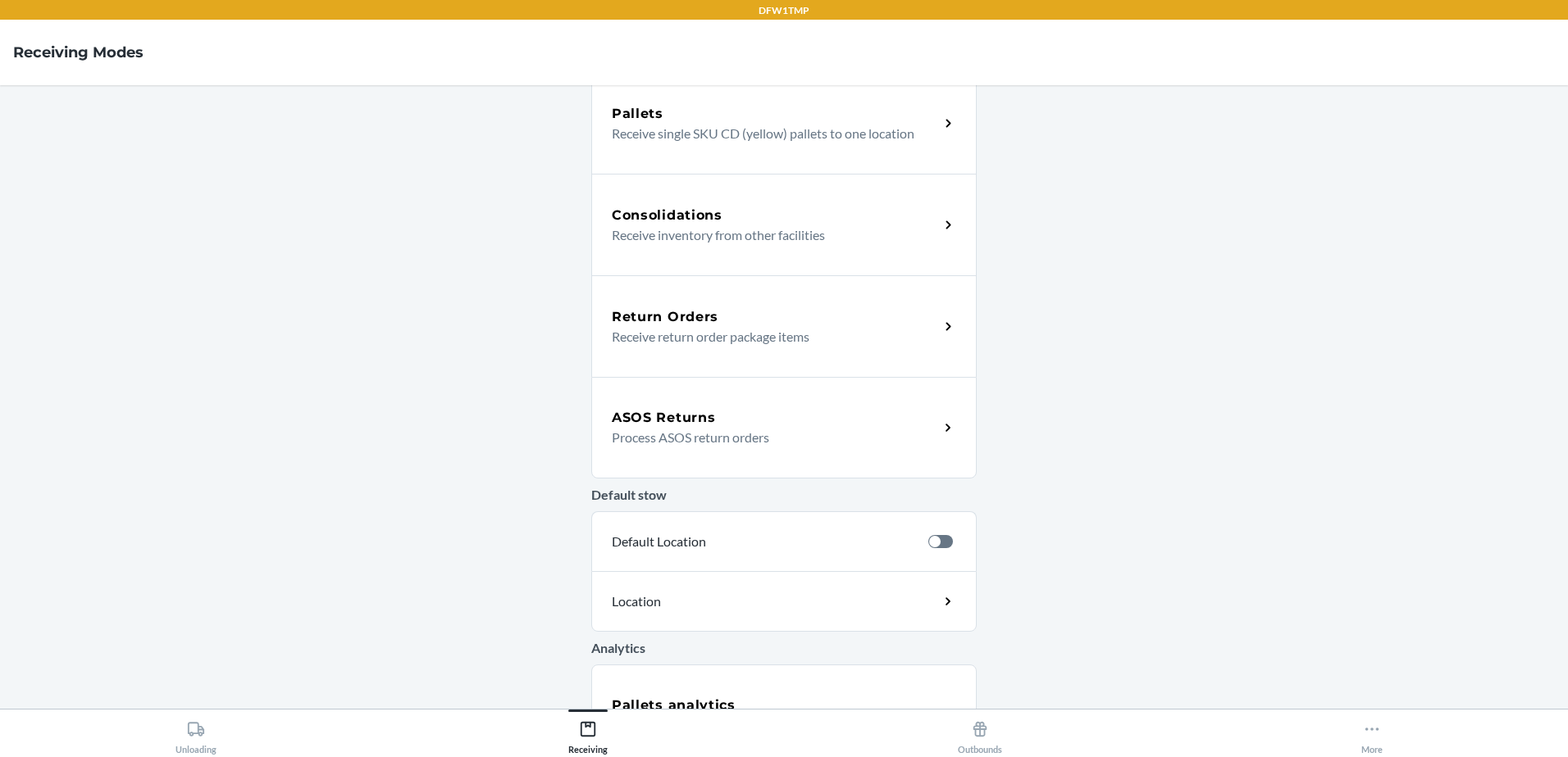
click at [682, 340] on p "Receive return order package items" at bounding box center [769, 337] width 314 height 19
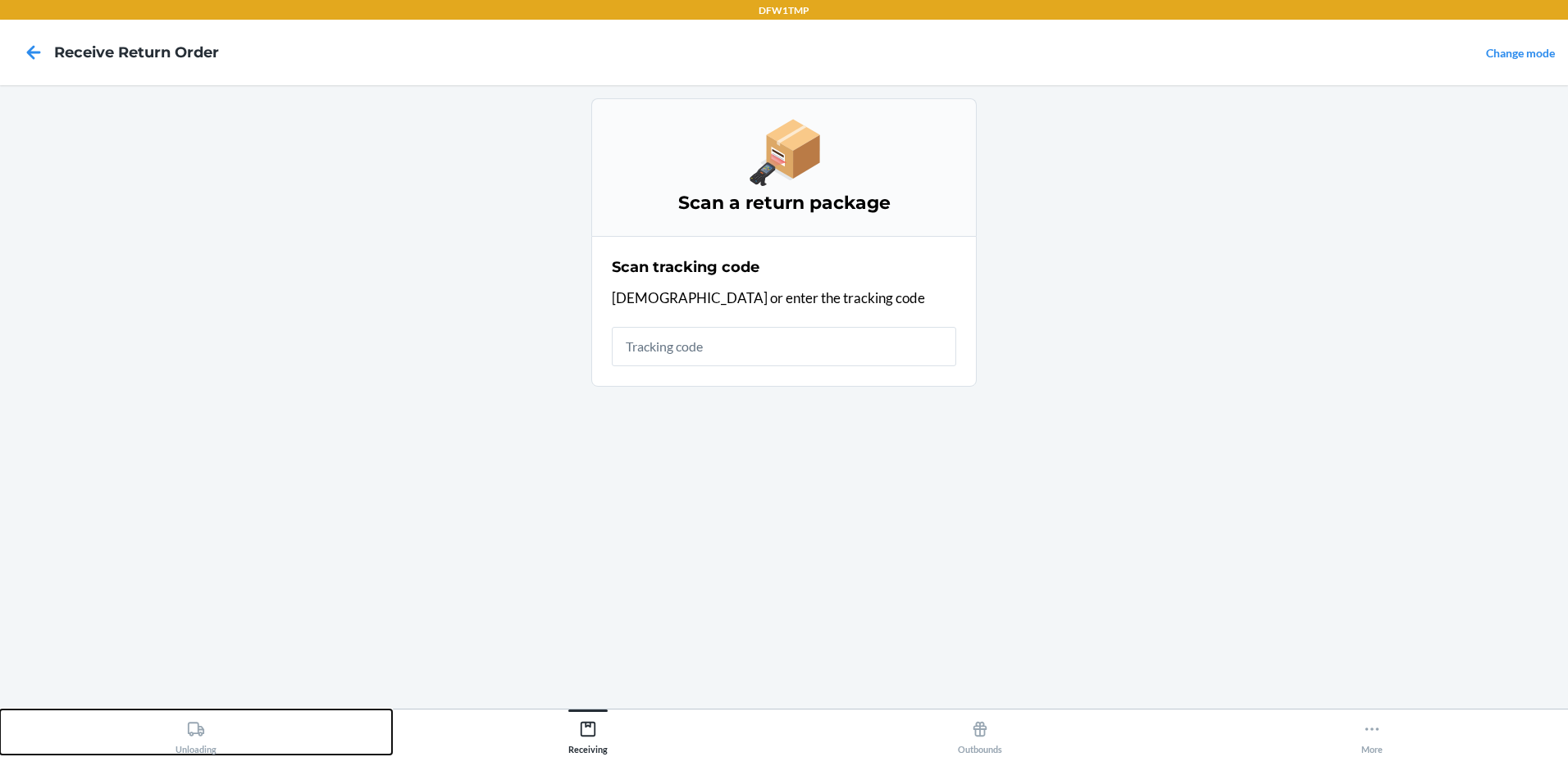
click at [203, 735] on icon at bounding box center [196, 729] width 17 height 14
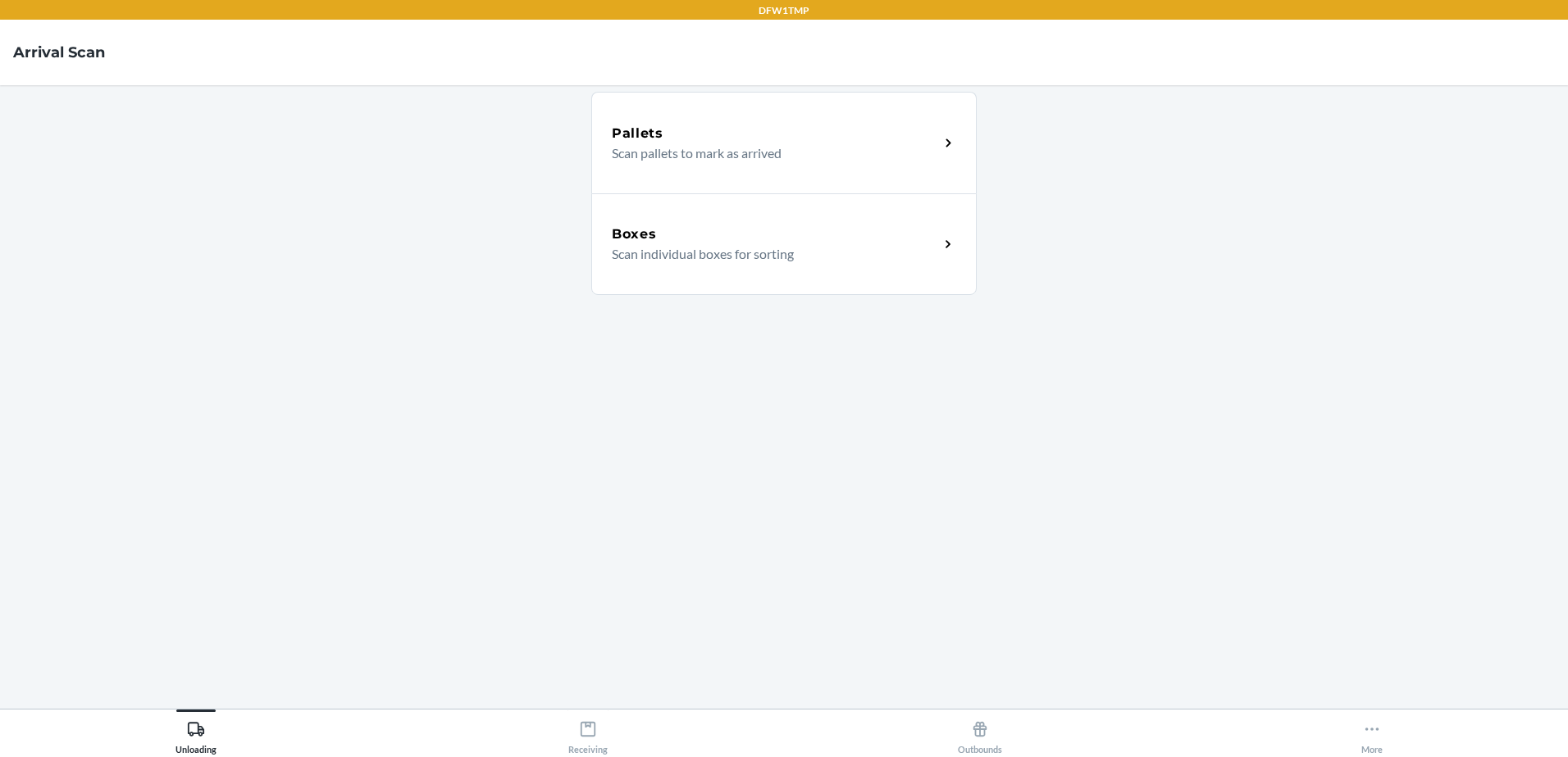
click at [709, 246] on p "Scan individual boxes for sorting" at bounding box center [769, 254] width 314 height 19
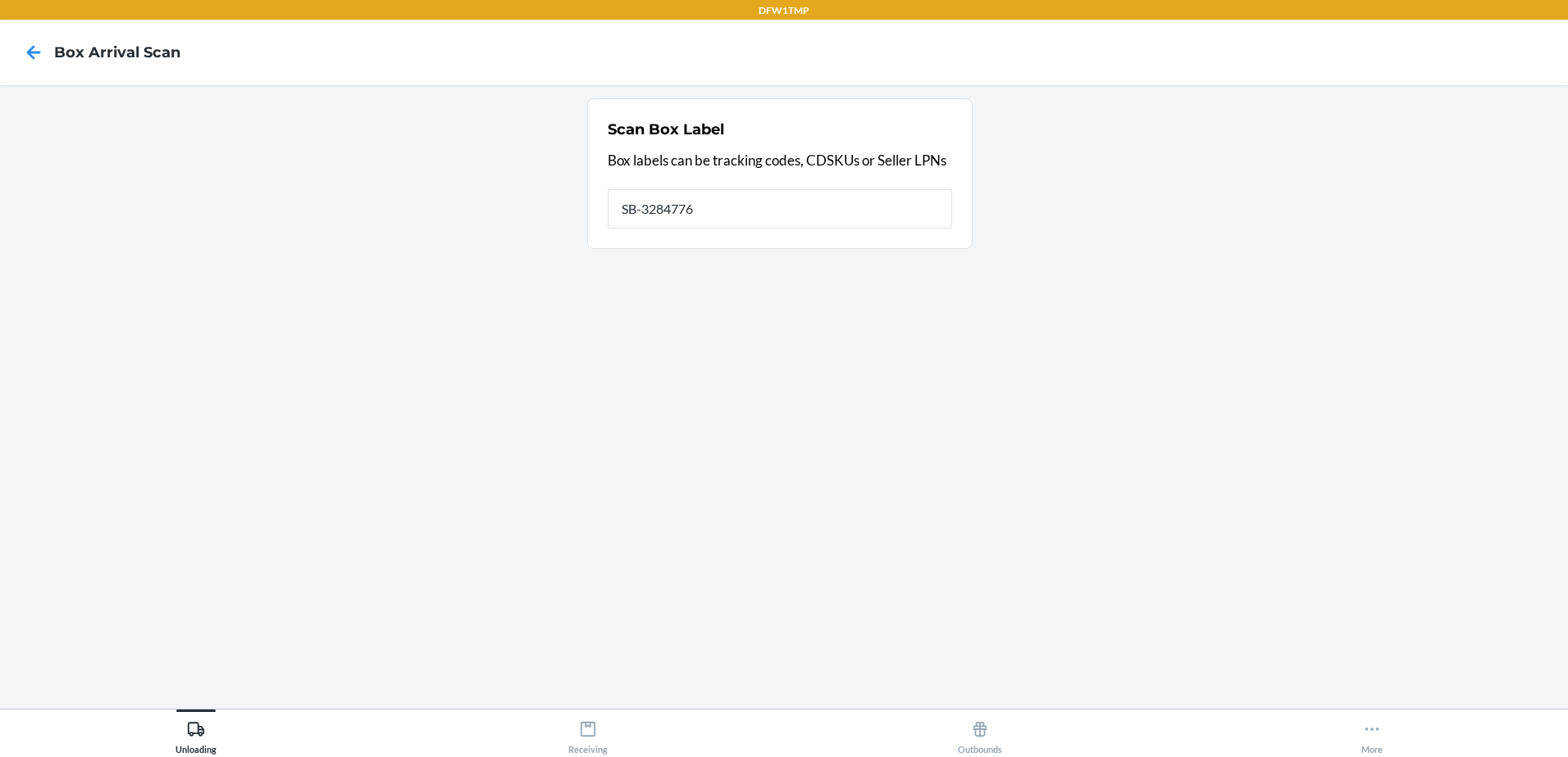
type input "SB-3284776"
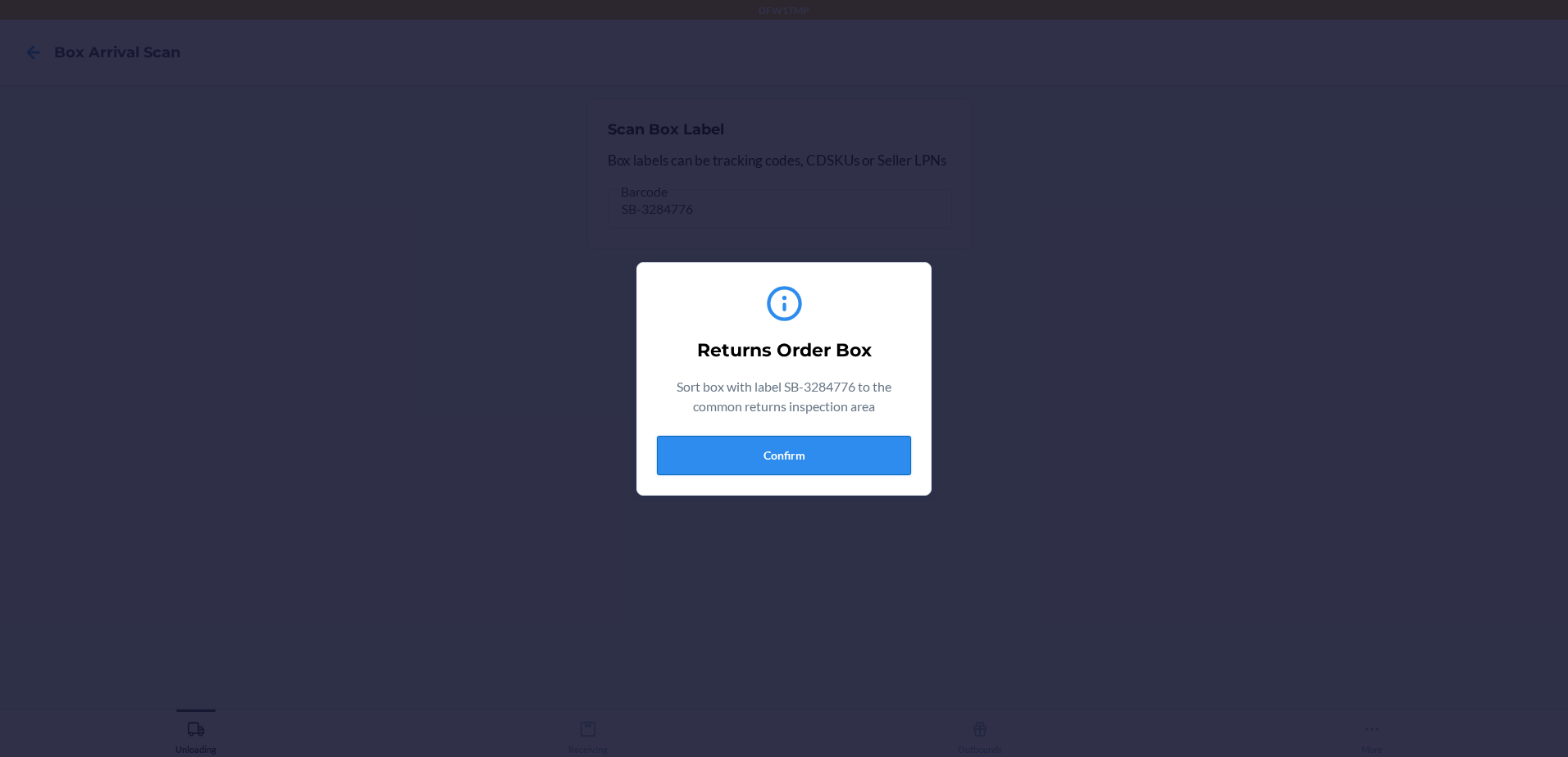
click at [762, 473] on button "Confirm" at bounding box center [784, 456] width 254 height 39
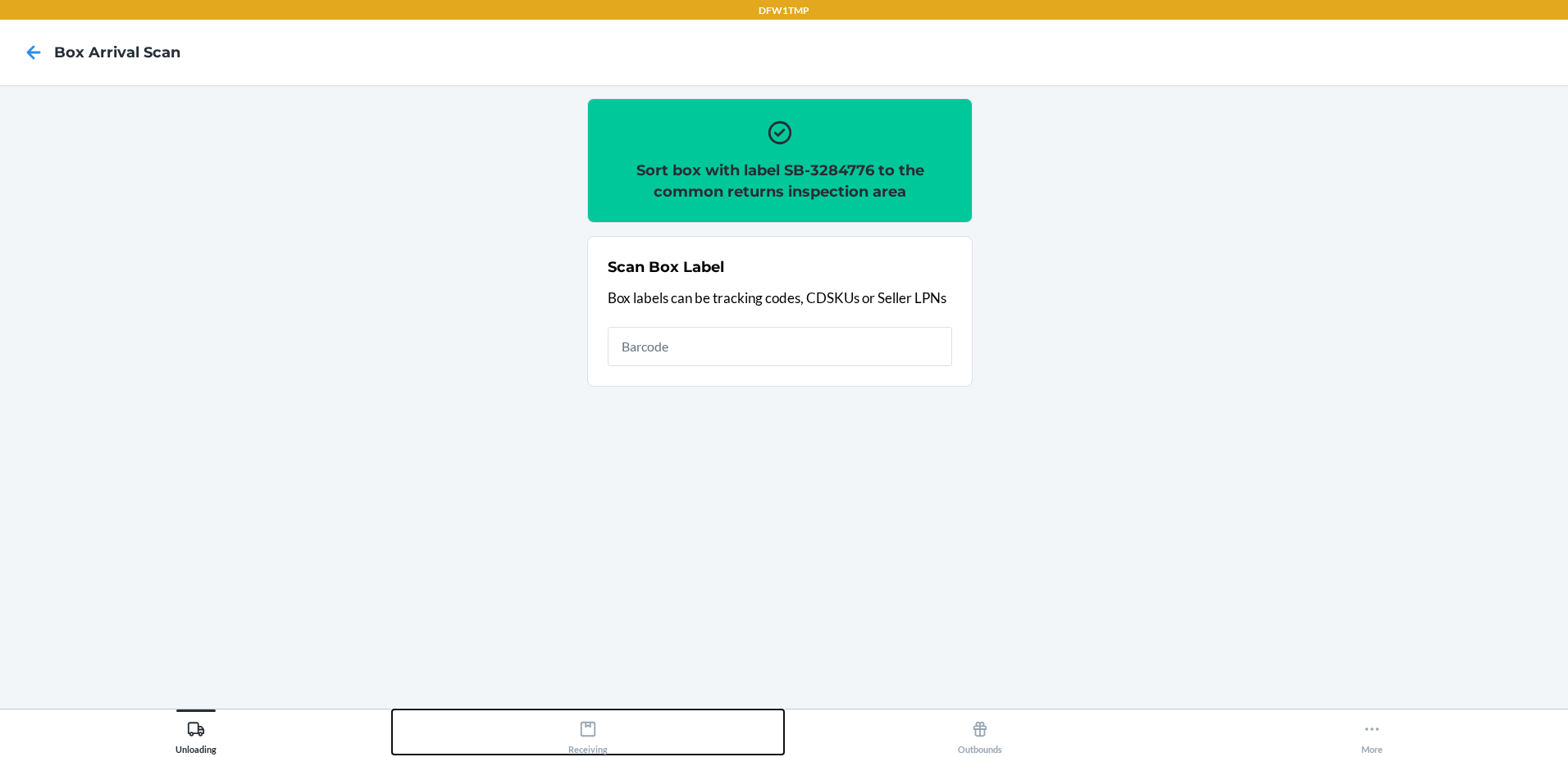
click at [577, 724] on div "Receiving" at bounding box center [588, 735] width 39 height 41
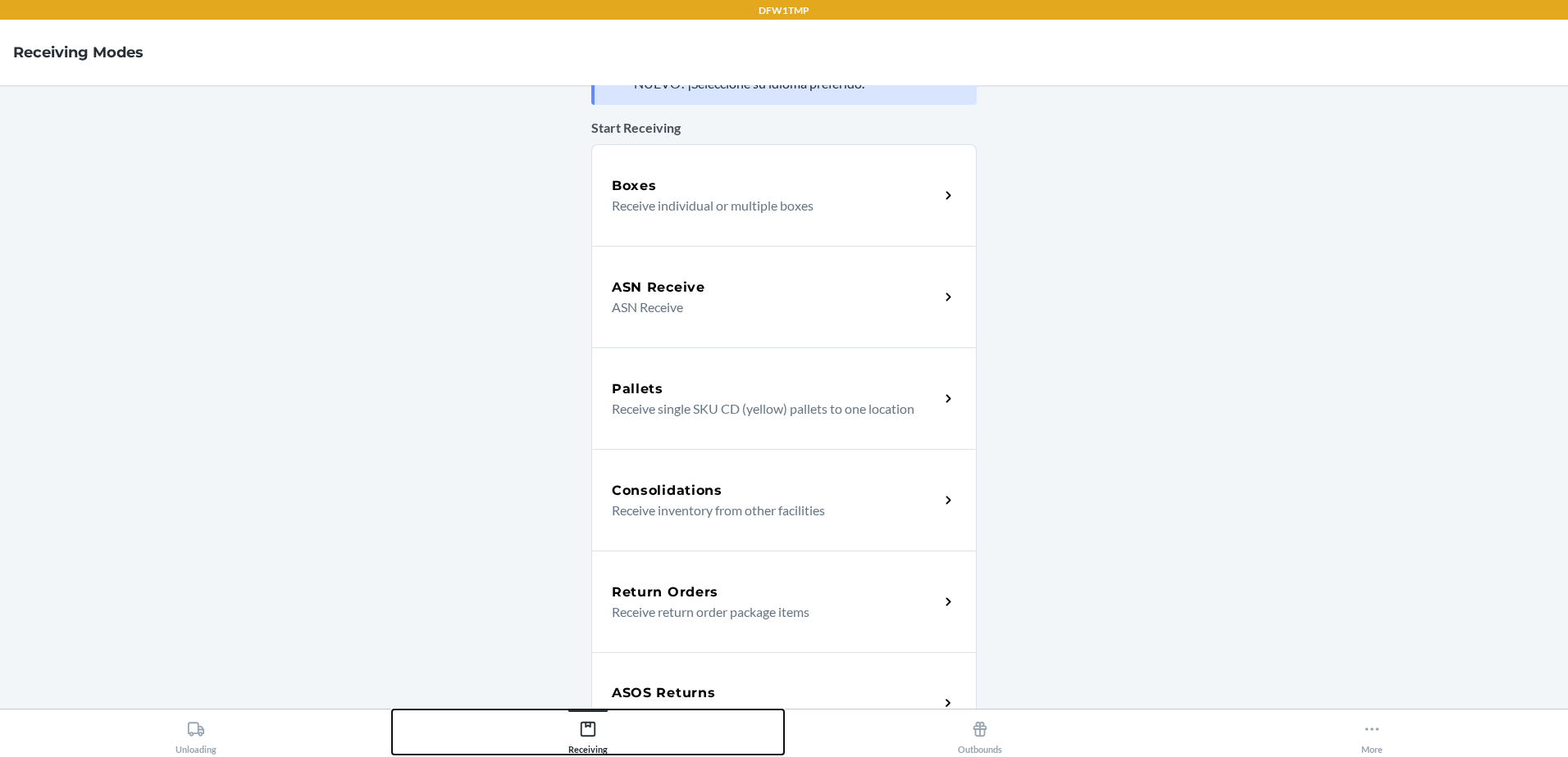
scroll to position [82, 0]
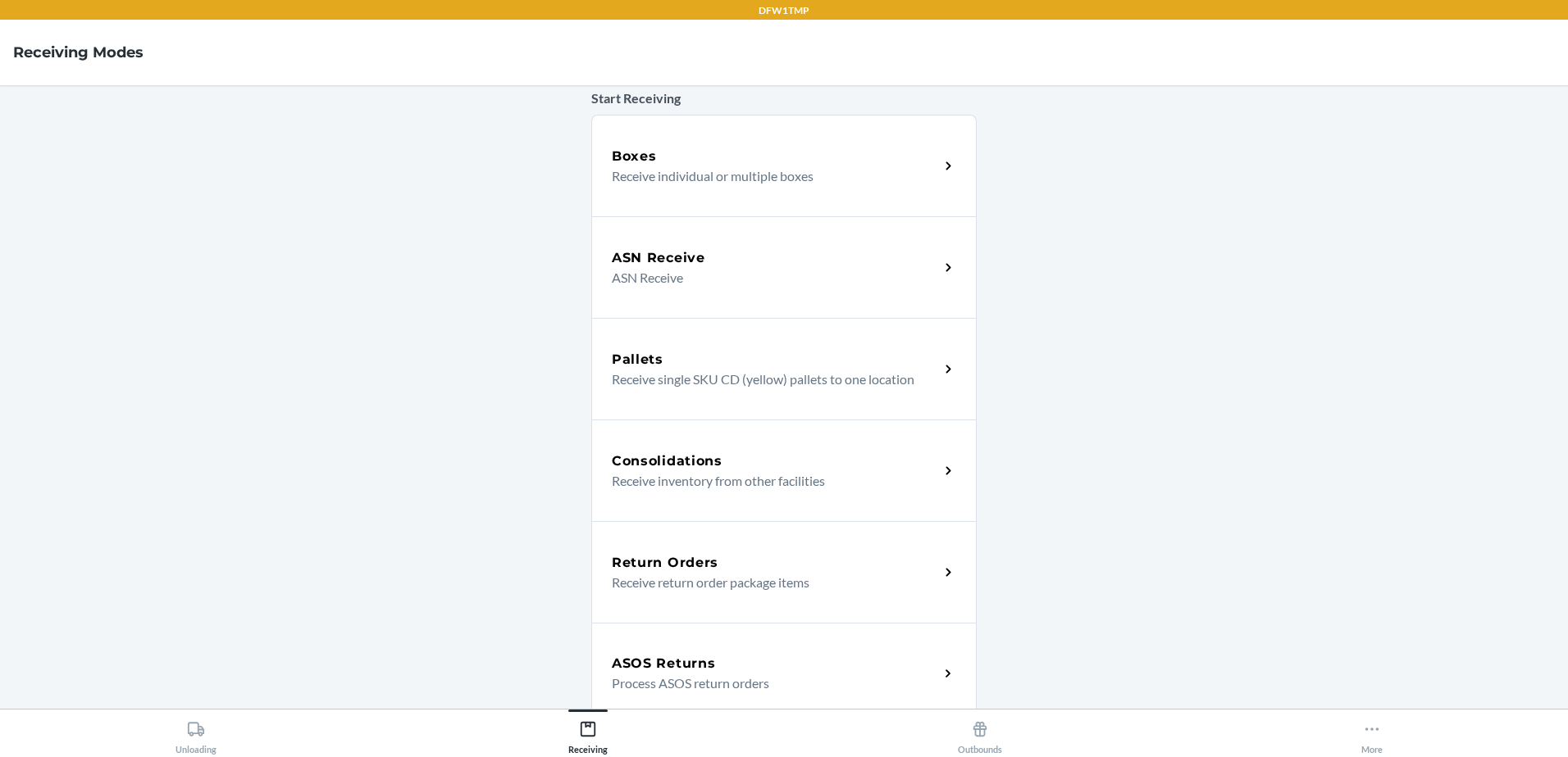
click at [703, 561] on h5 "Return Orders" at bounding box center [665, 563] width 106 height 19
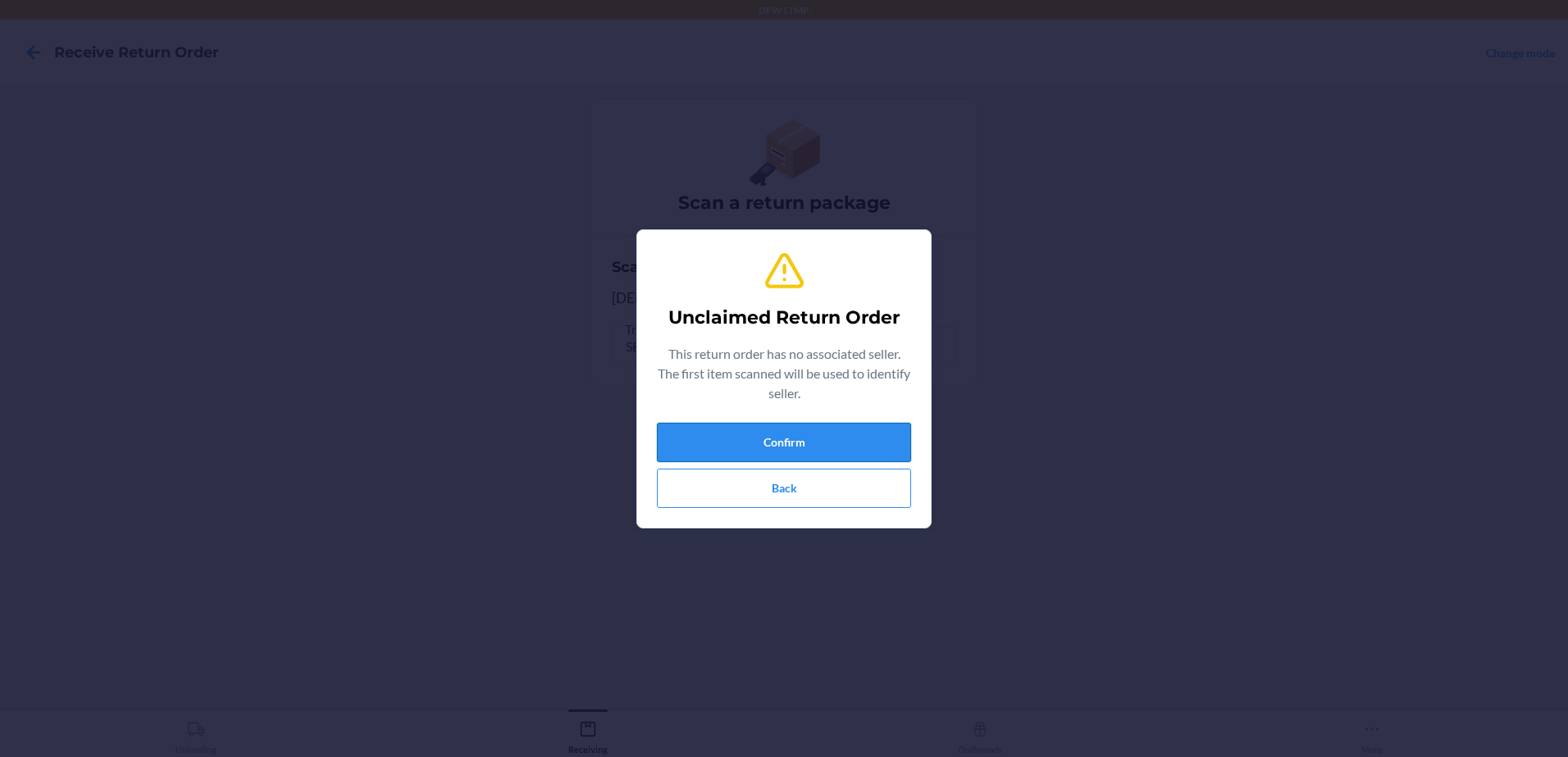
click at [759, 442] on button "Confirm" at bounding box center [784, 442] width 254 height 39
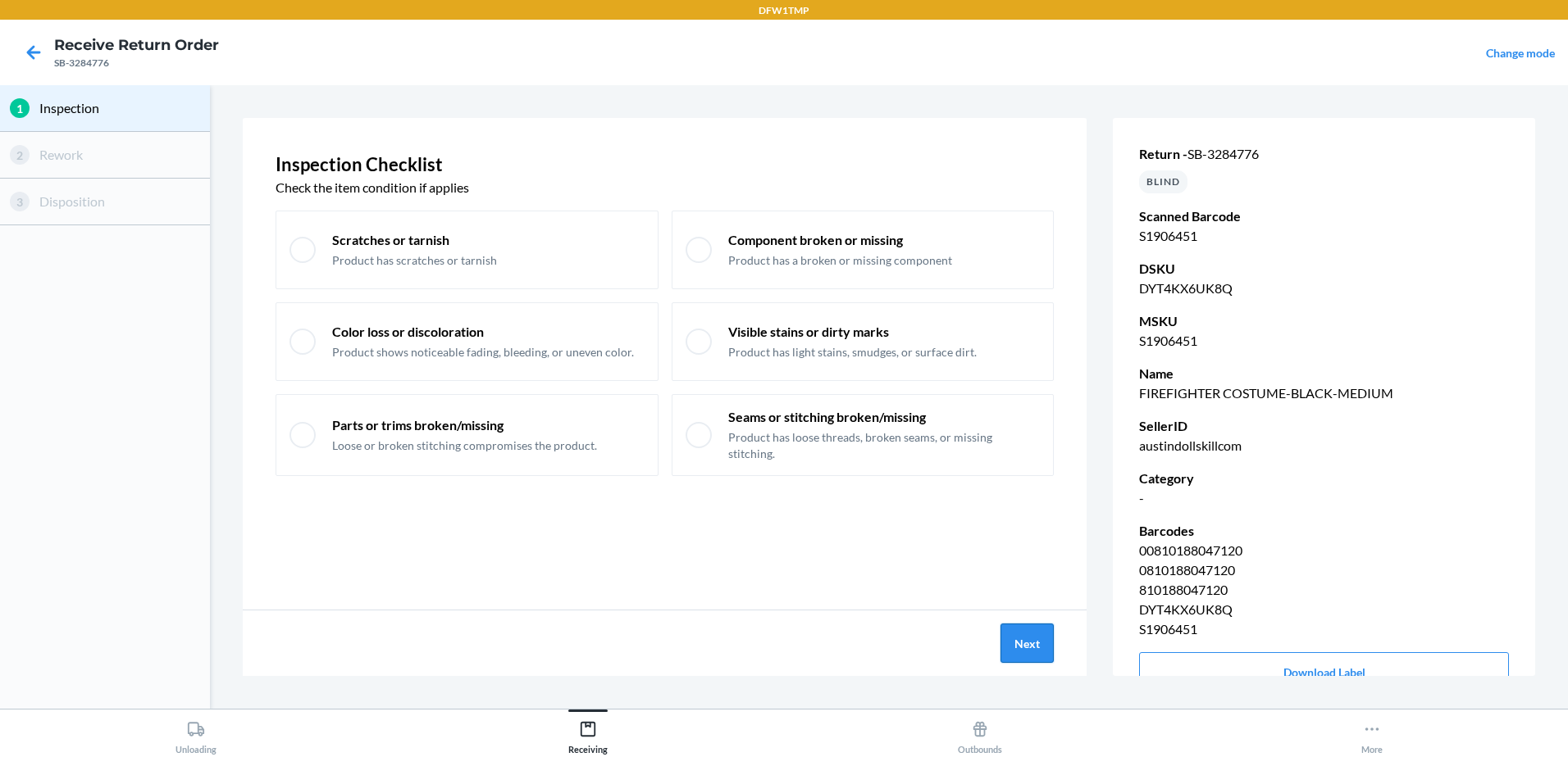
click at [1021, 632] on button "Next" at bounding box center [1026, 643] width 54 height 39
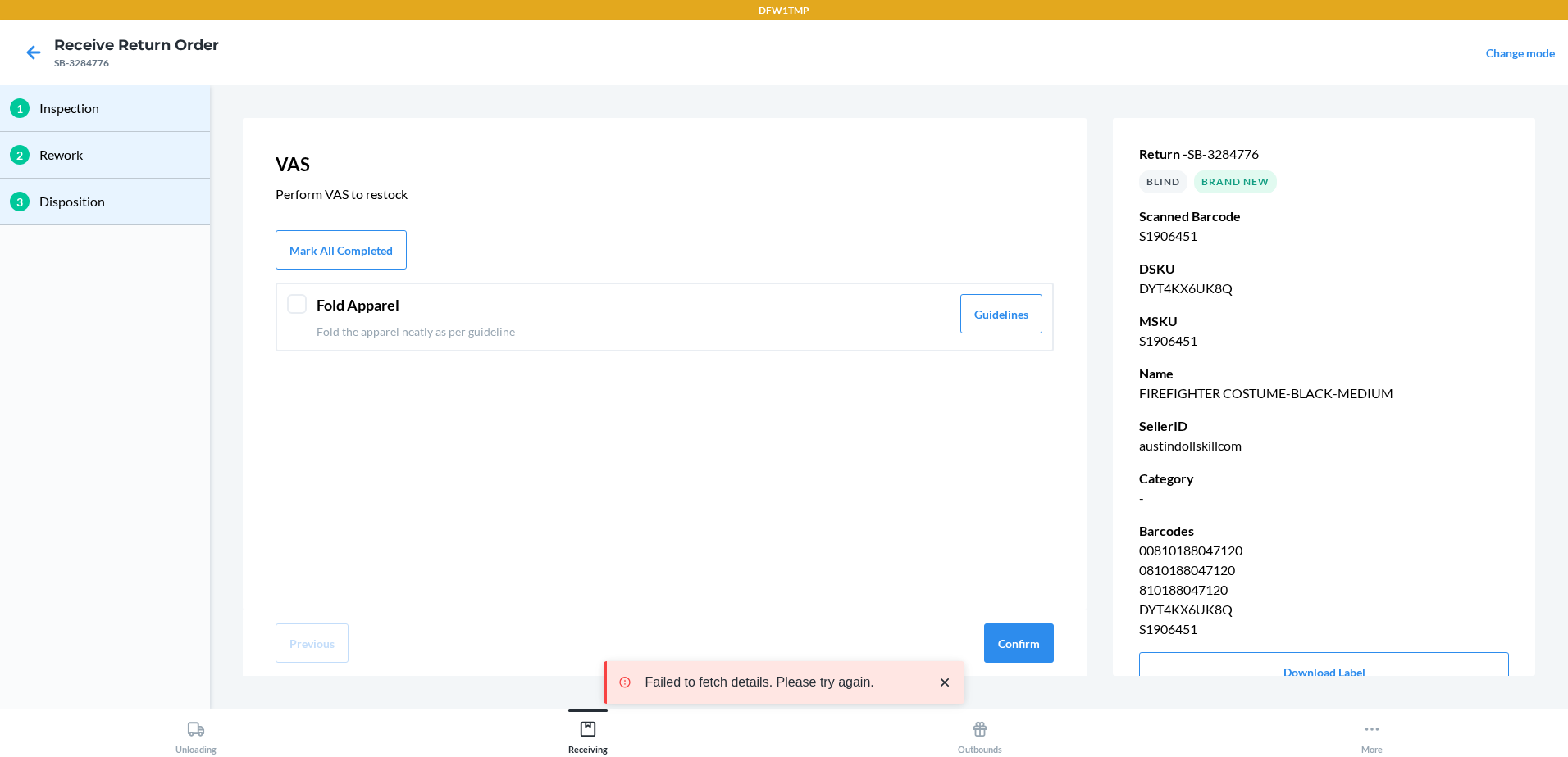
click at [304, 307] on div at bounding box center [296, 304] width 19 height 19
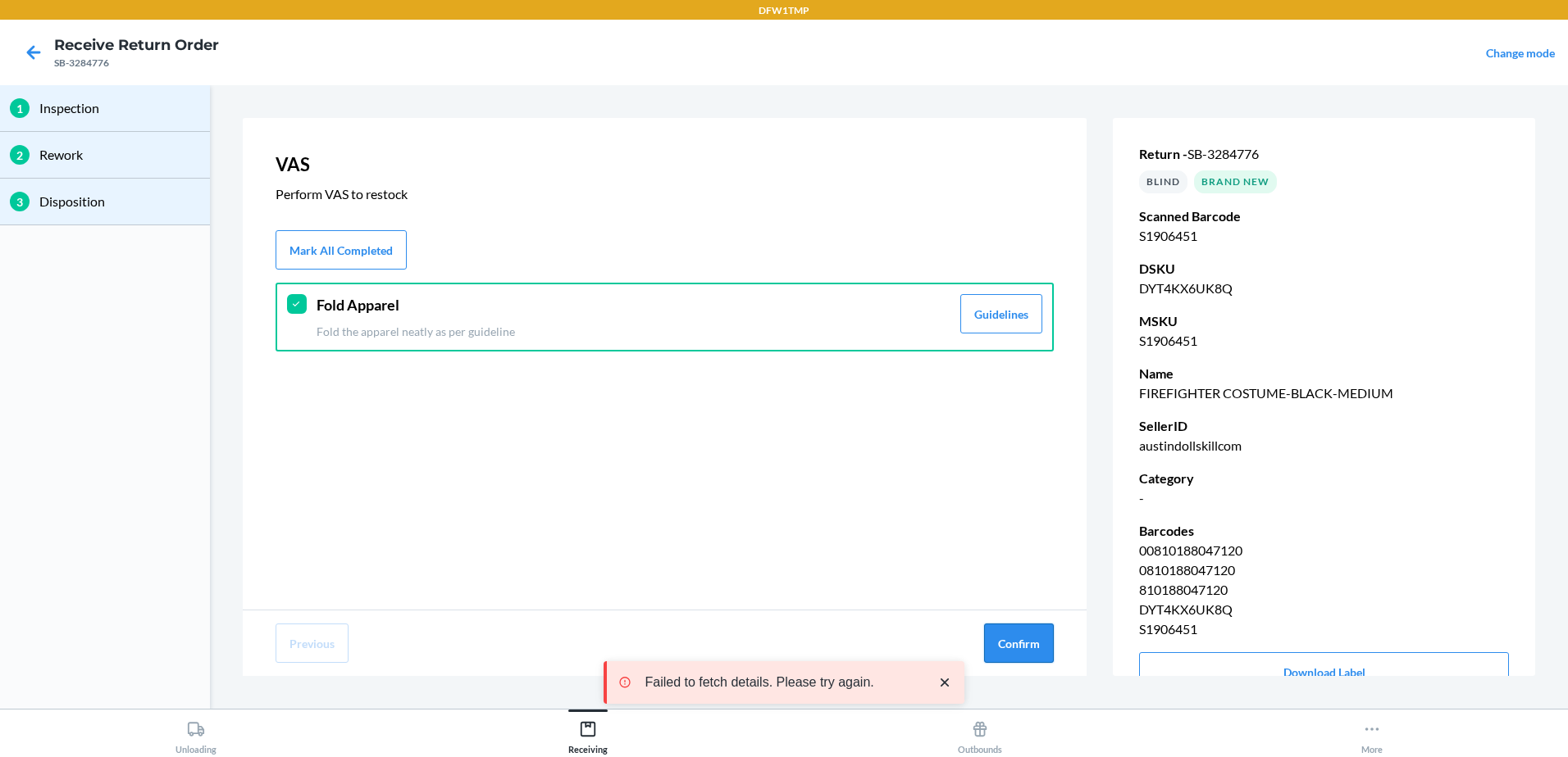
click at [1033, 645] on button "Confirm" at bounding box center [1019, 643] width 70 height 39
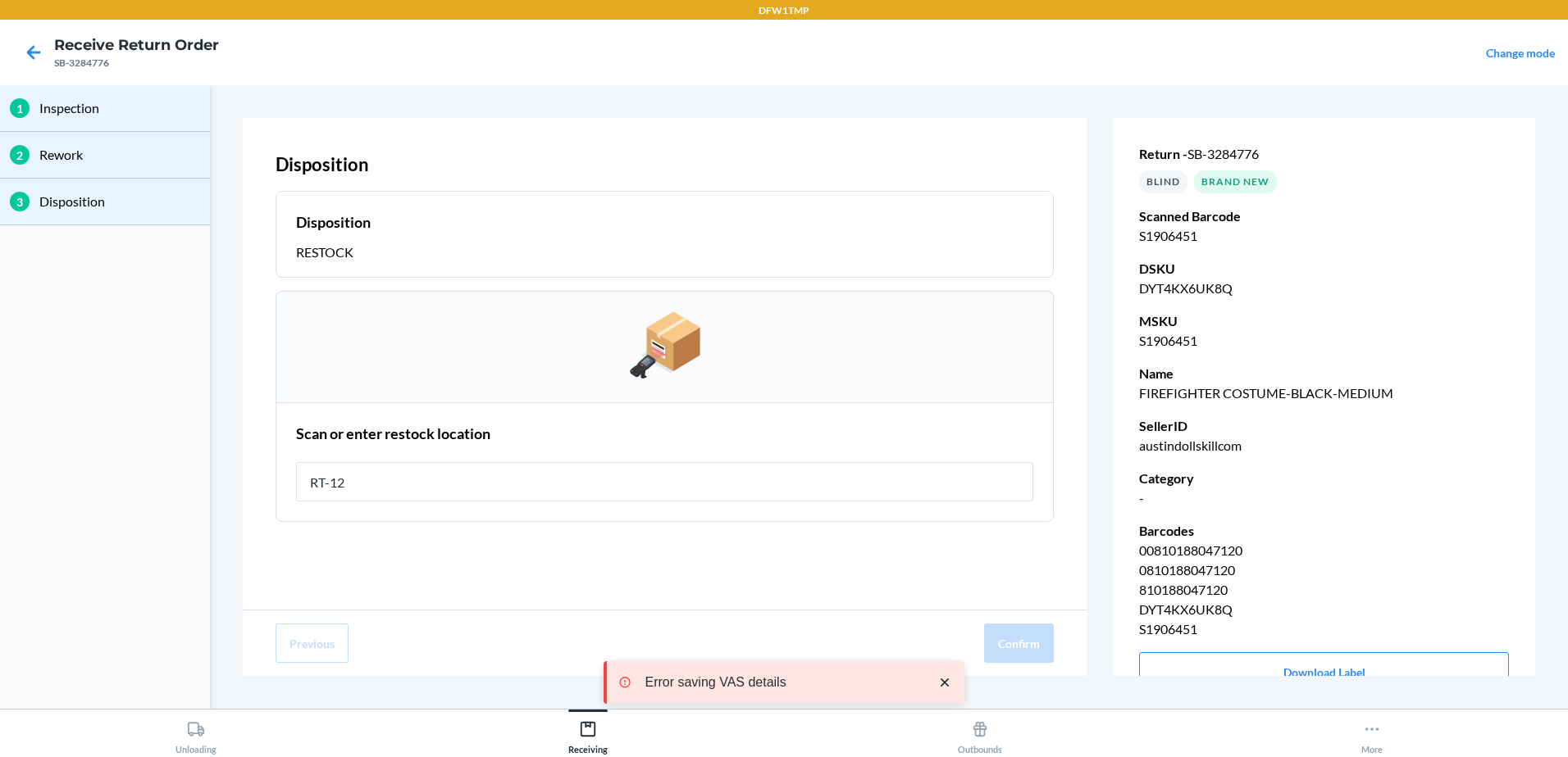
type input "RT-12"
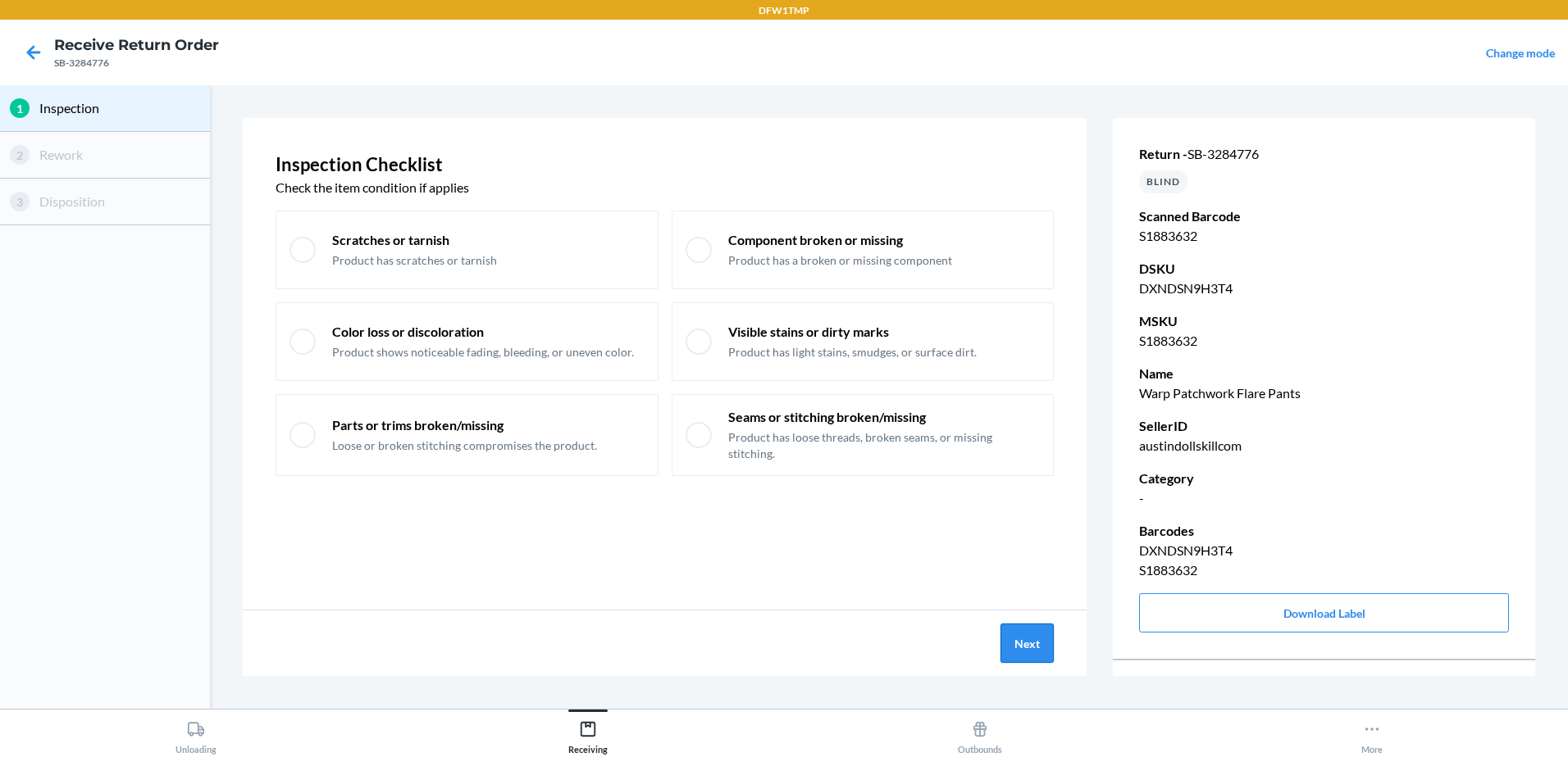
click at [1019, 658] on button "Next" at bounding box center [1026, 643] width 54 height 39
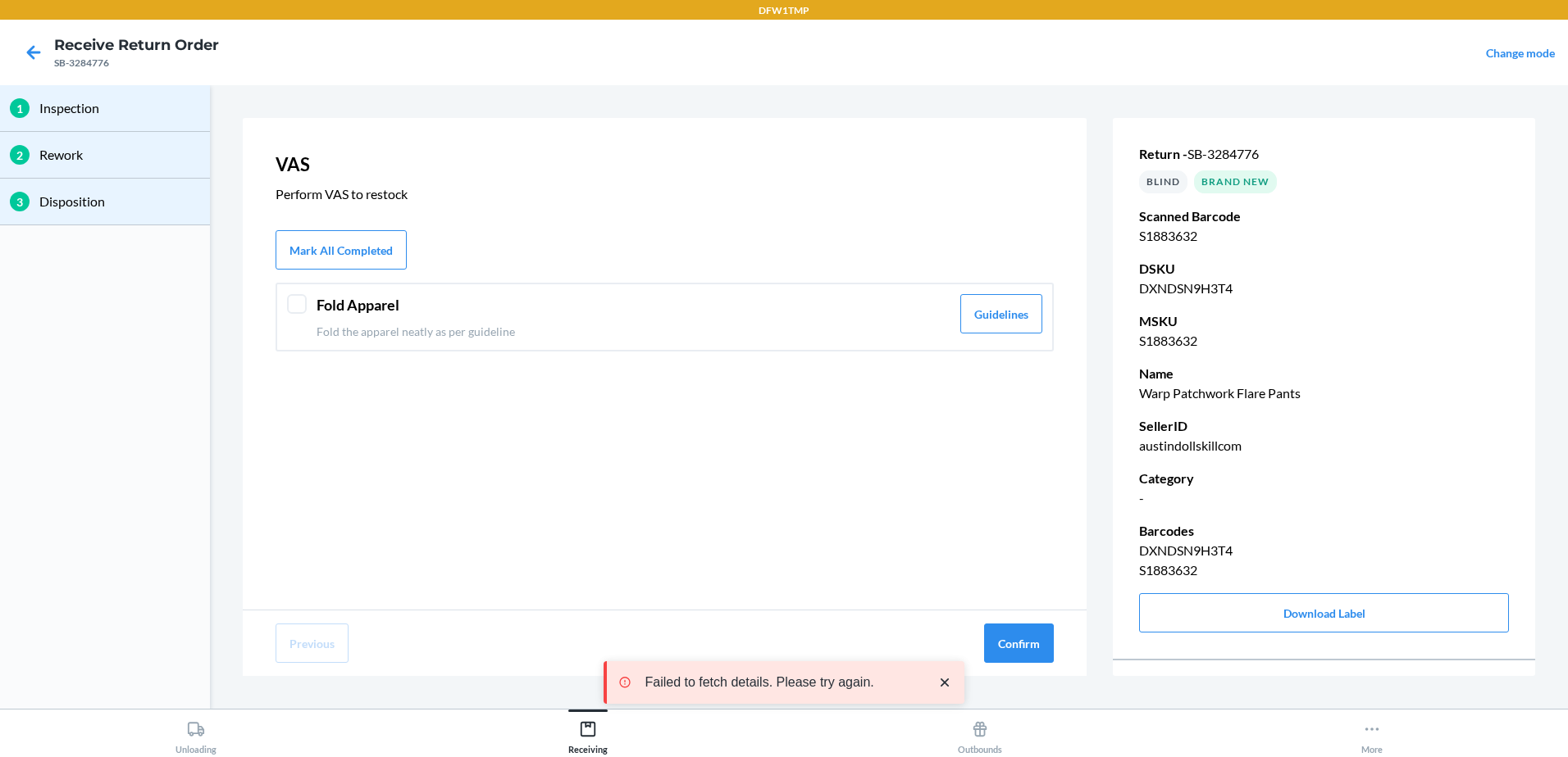
click at [302, 308] on div at bounding box center [296, 304] width 19 height 19
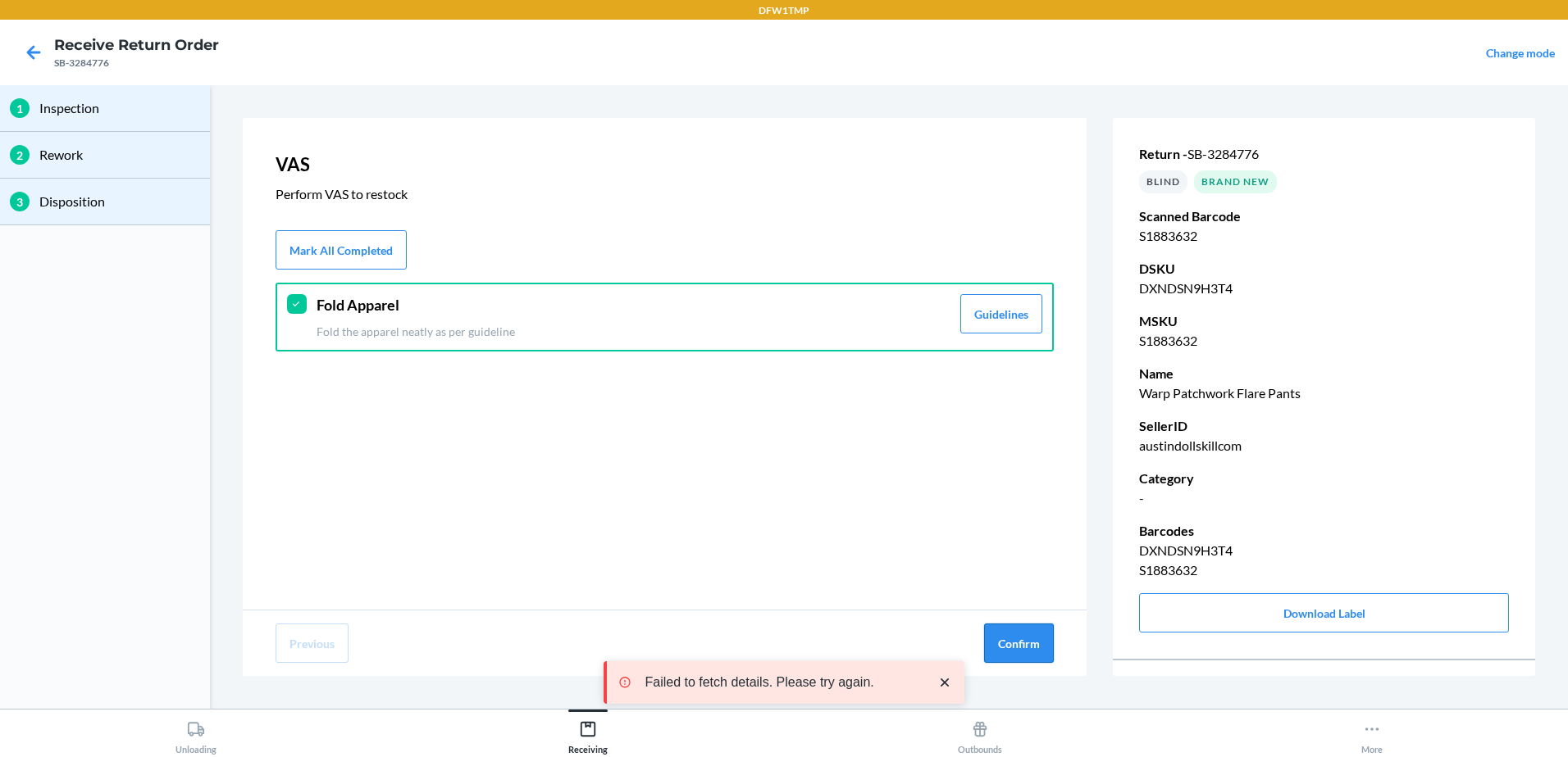
click at [1000, 631] on button "Confirm" at bounding box center [1019, 643] width 70 height 39
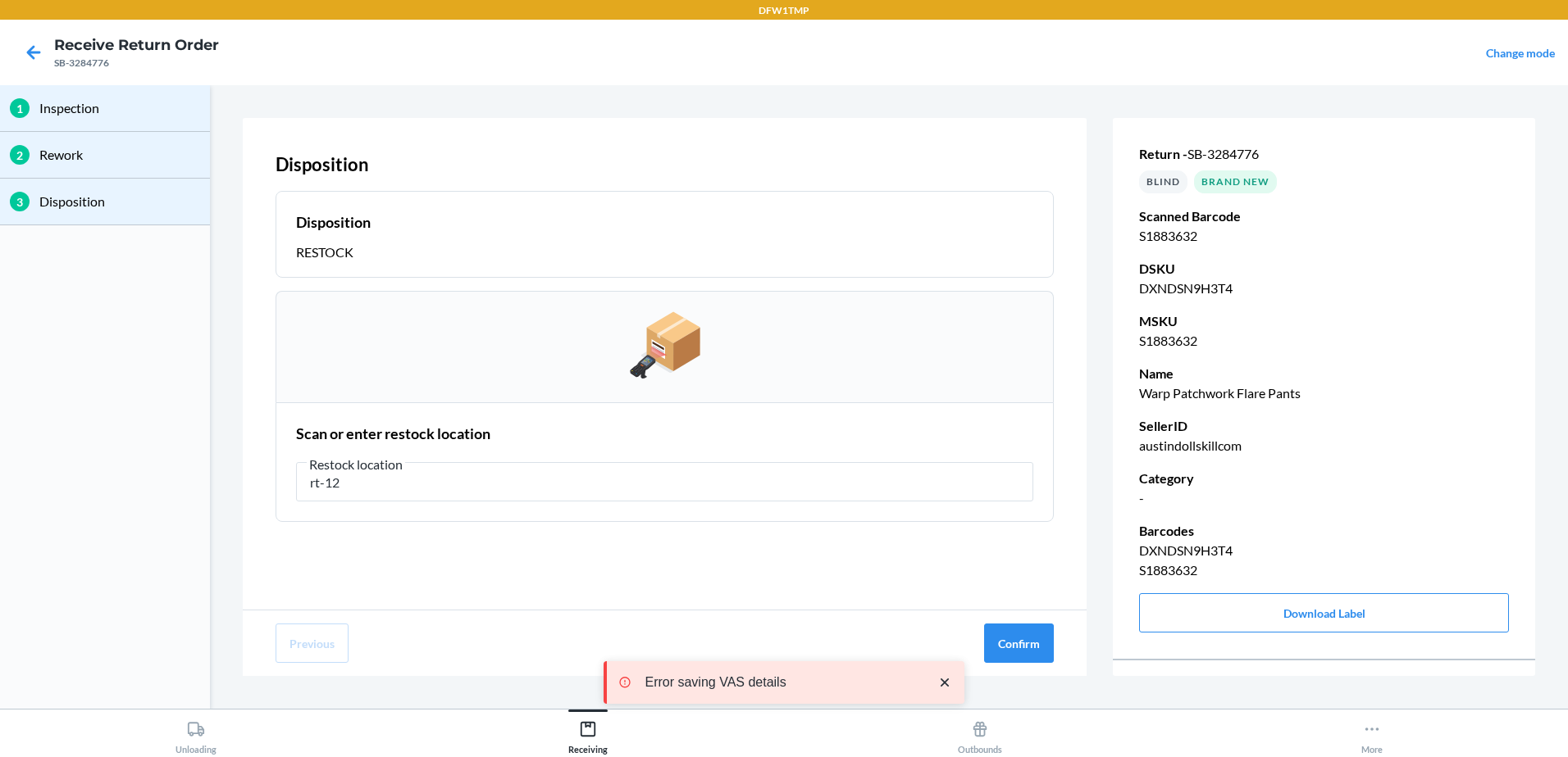
type input "rt-12"
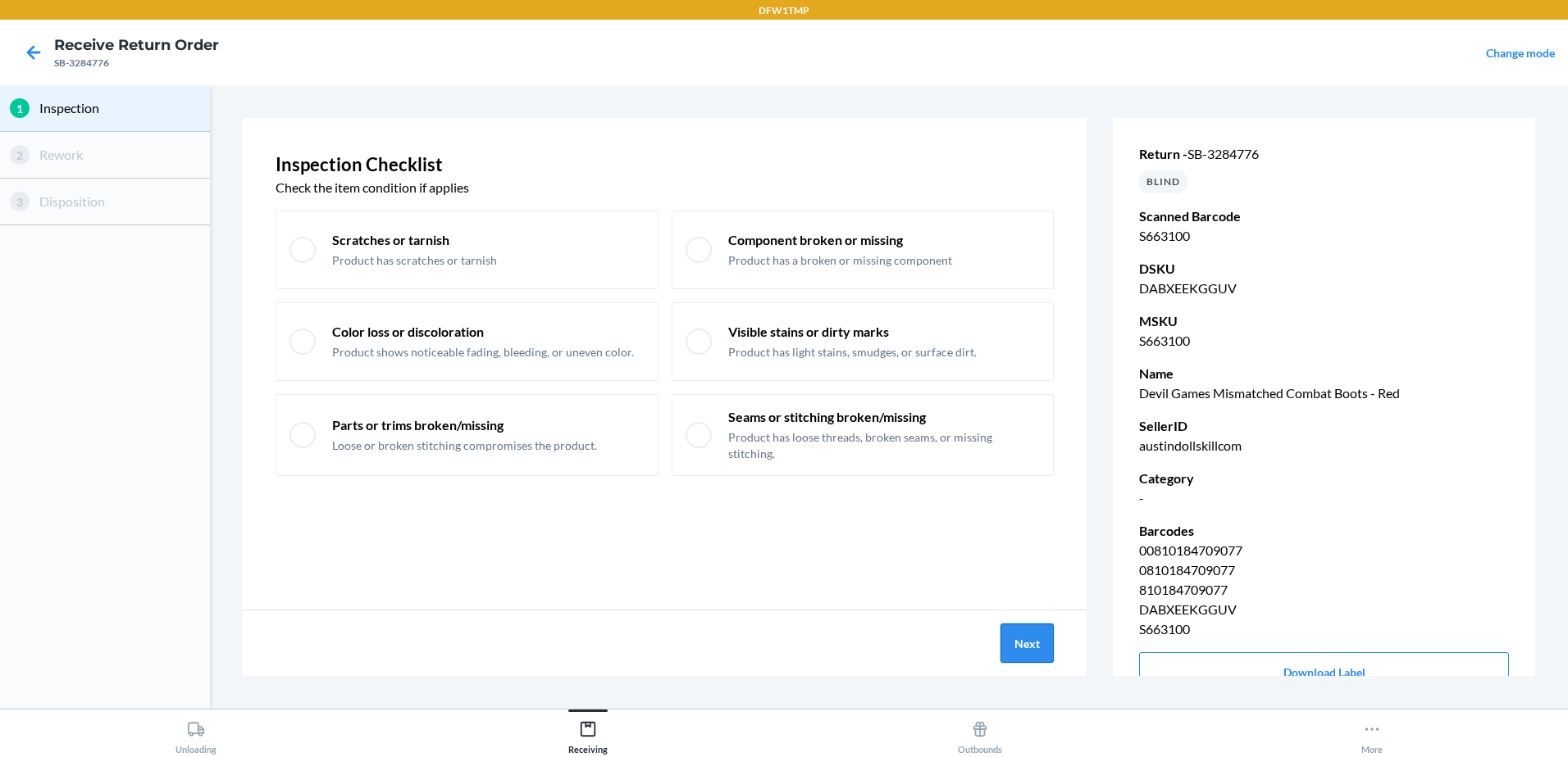
click at [1043, 642] on button "Next" at bounding box center [1026, 643] width 54 height 39
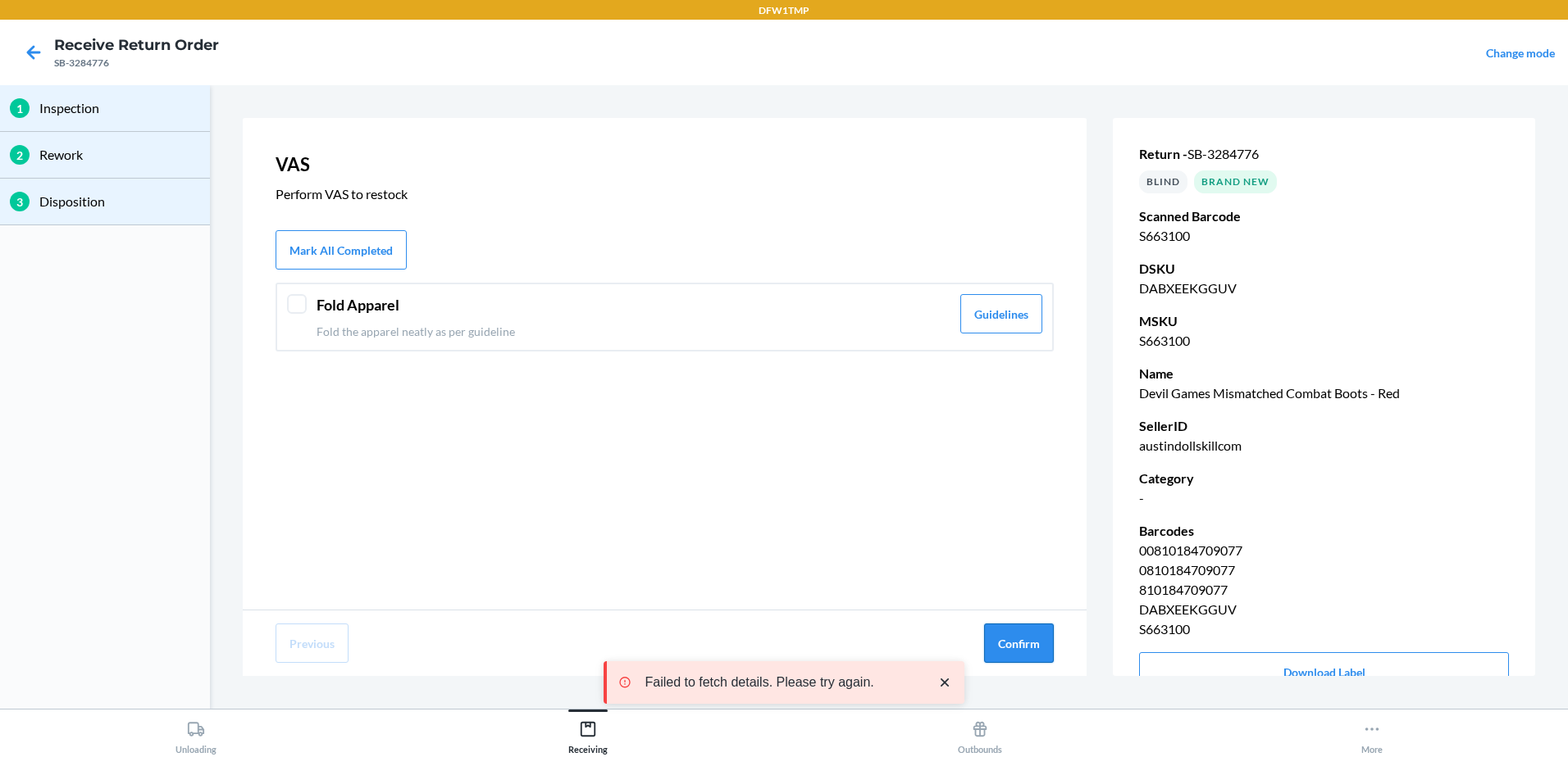
click at [1021, 642] on button "Confirm" at bounding box center [1019, 643] width 70 height 39
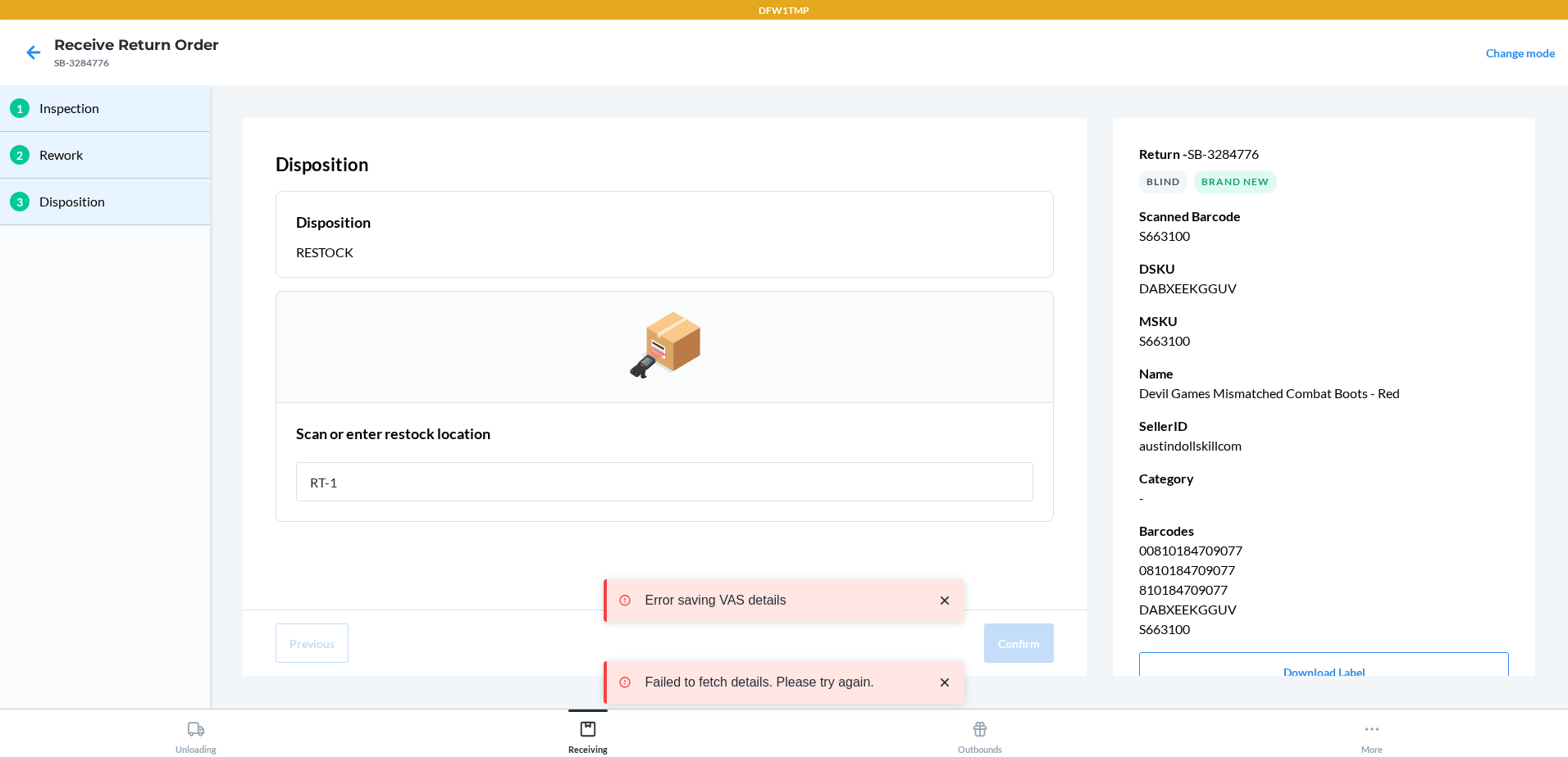
type input "RT-12"
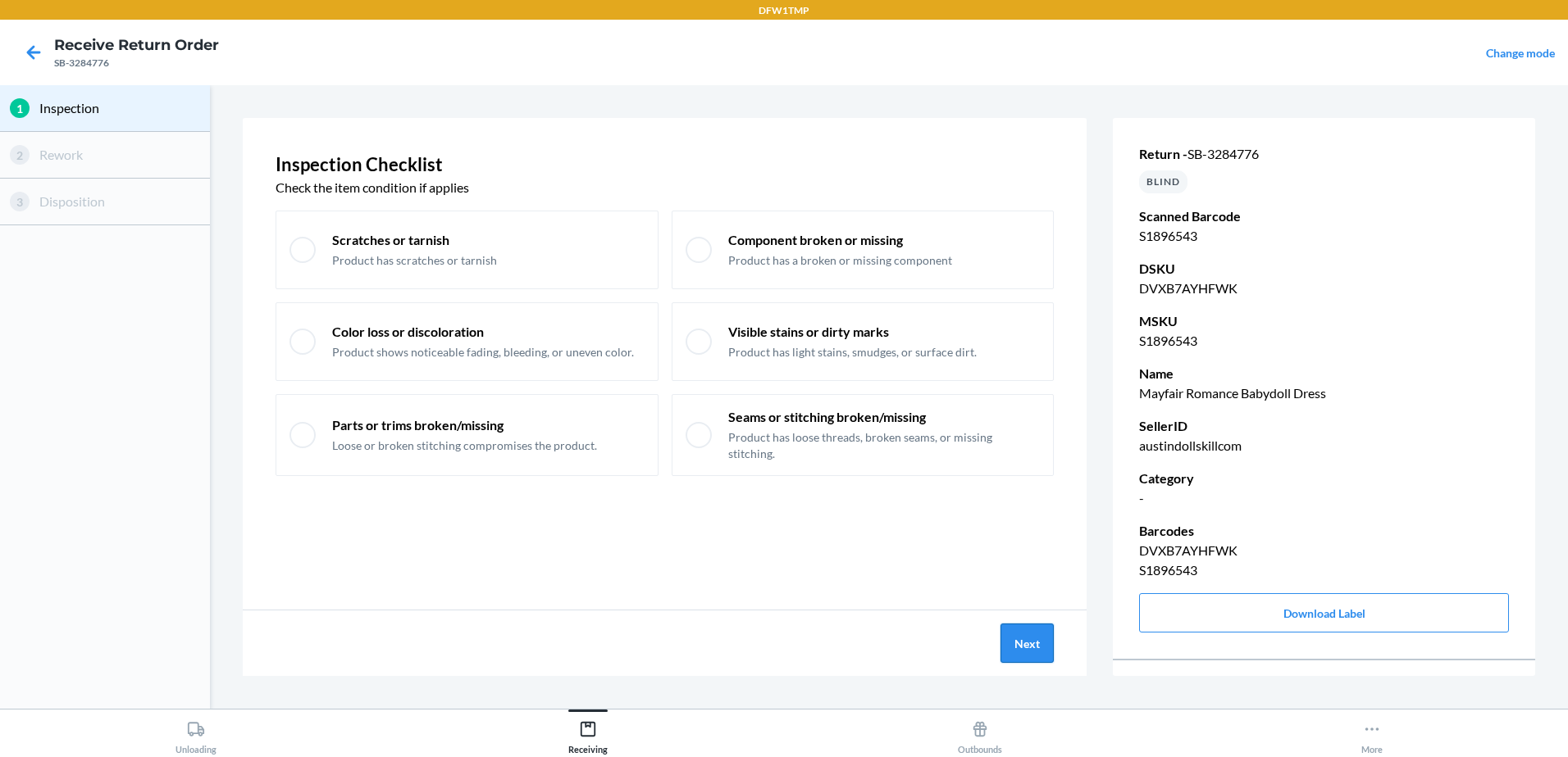
click at [1008, 638] on button "Next" at bounding box center [1026, 643] width 54 height 39
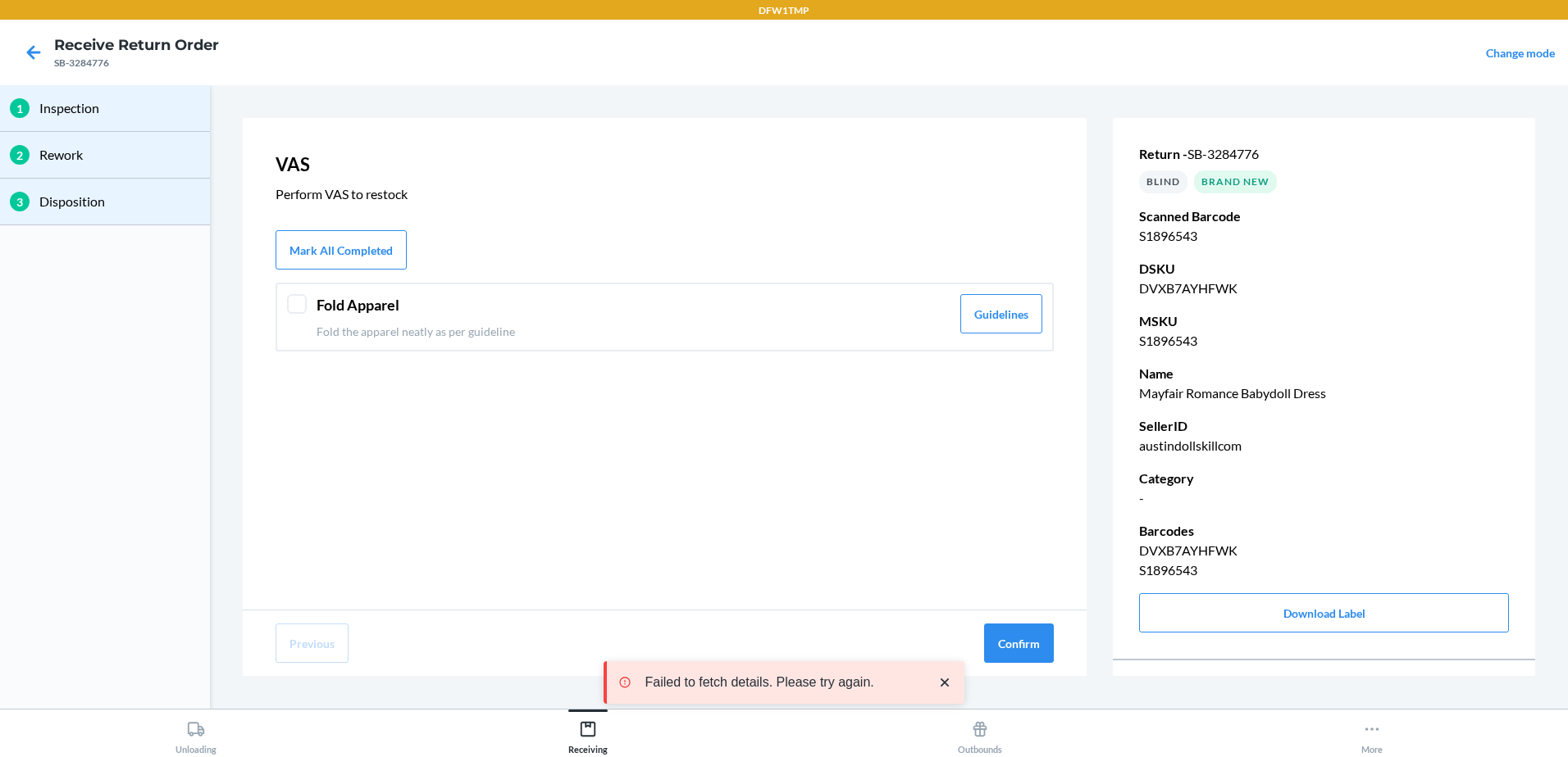
click at [298, 308] on div at bounding box center [296, 304] width 19 height 19
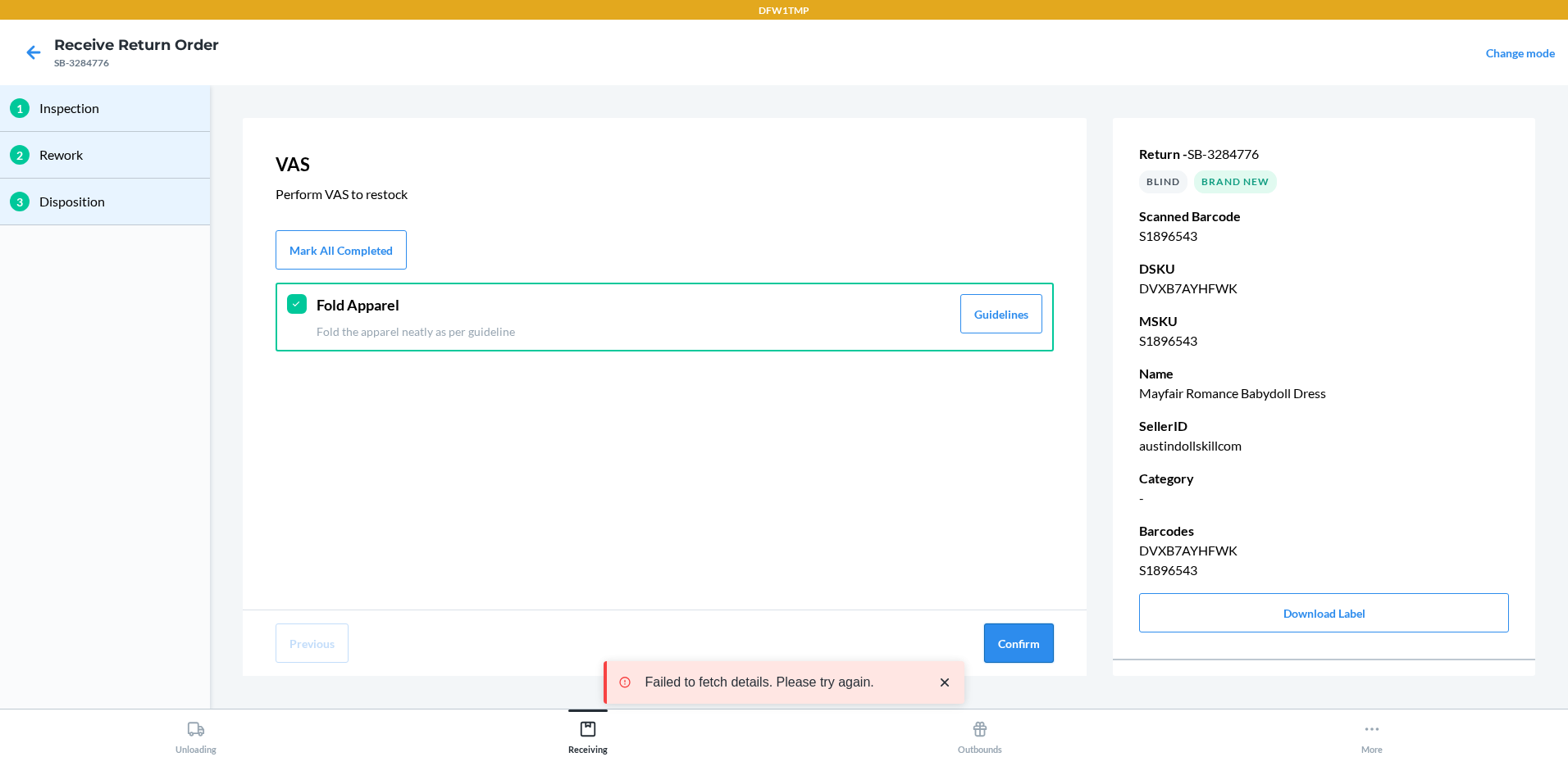
click at [1012, 633] on button "Confirm" at bounding box center [1019, 643] width 70 height 39
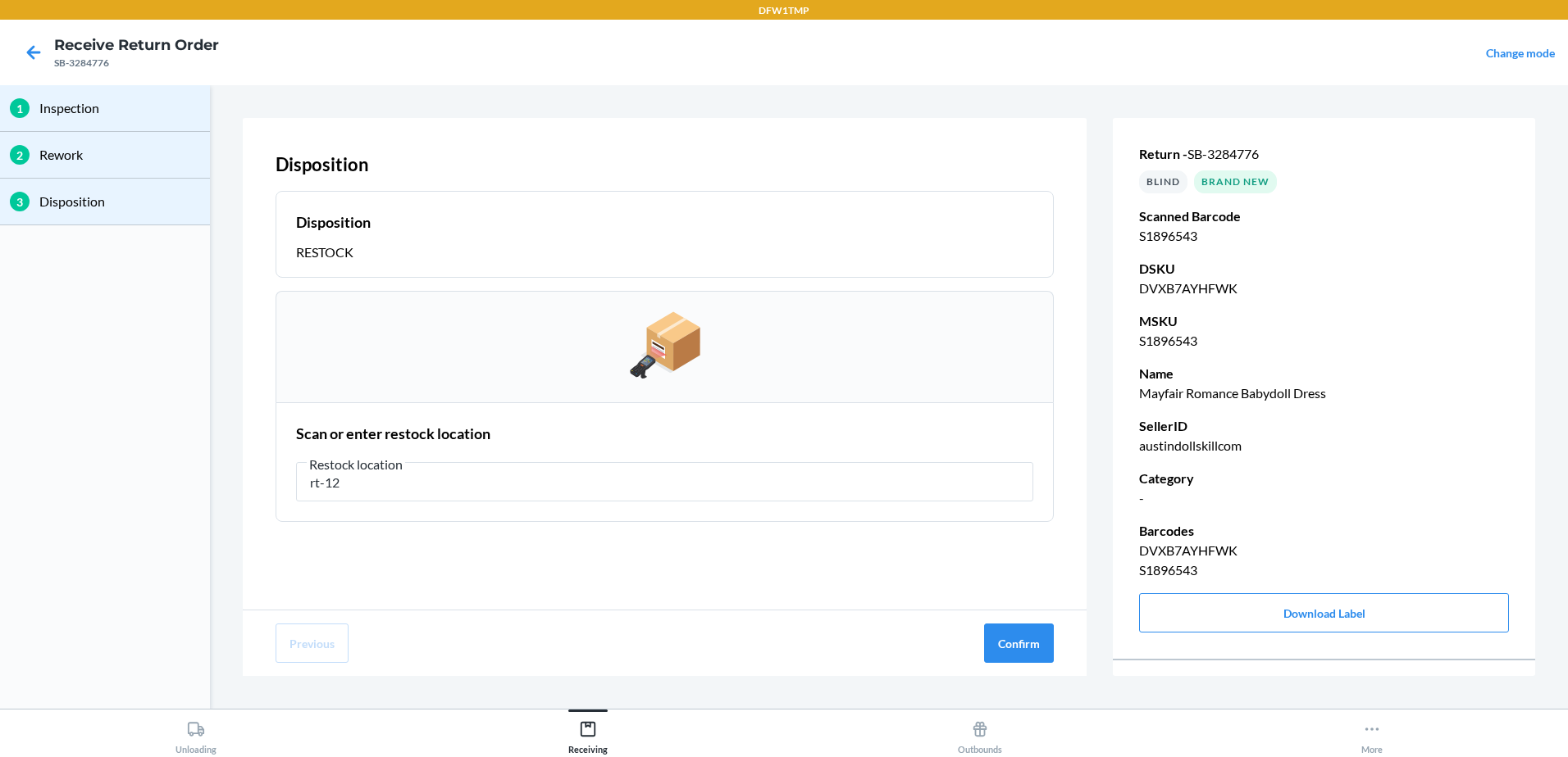
type input "rt-12"
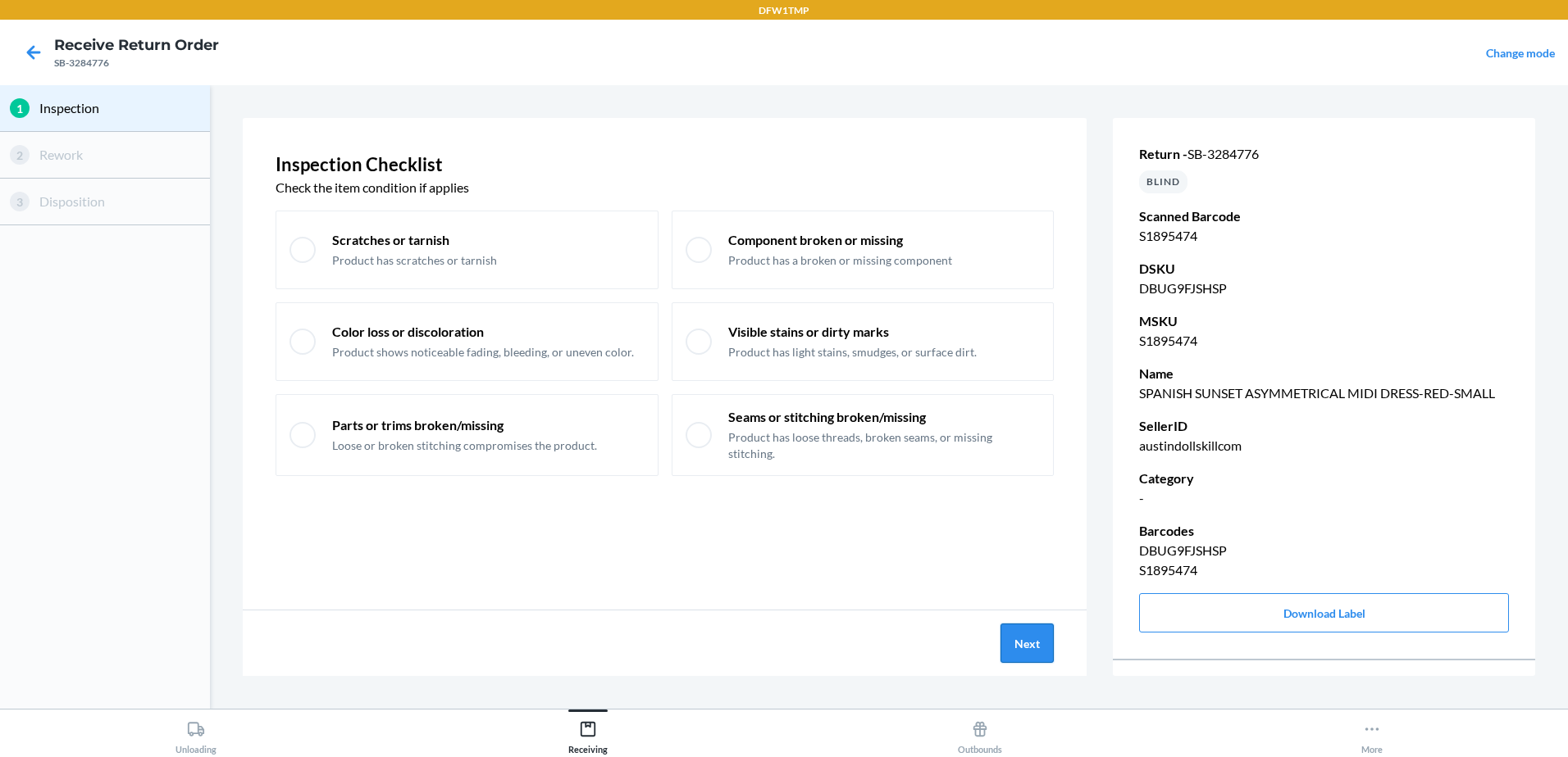
click at [1015, 641] on button "Next" at bounding box center [1026, 643] width 54 height 39
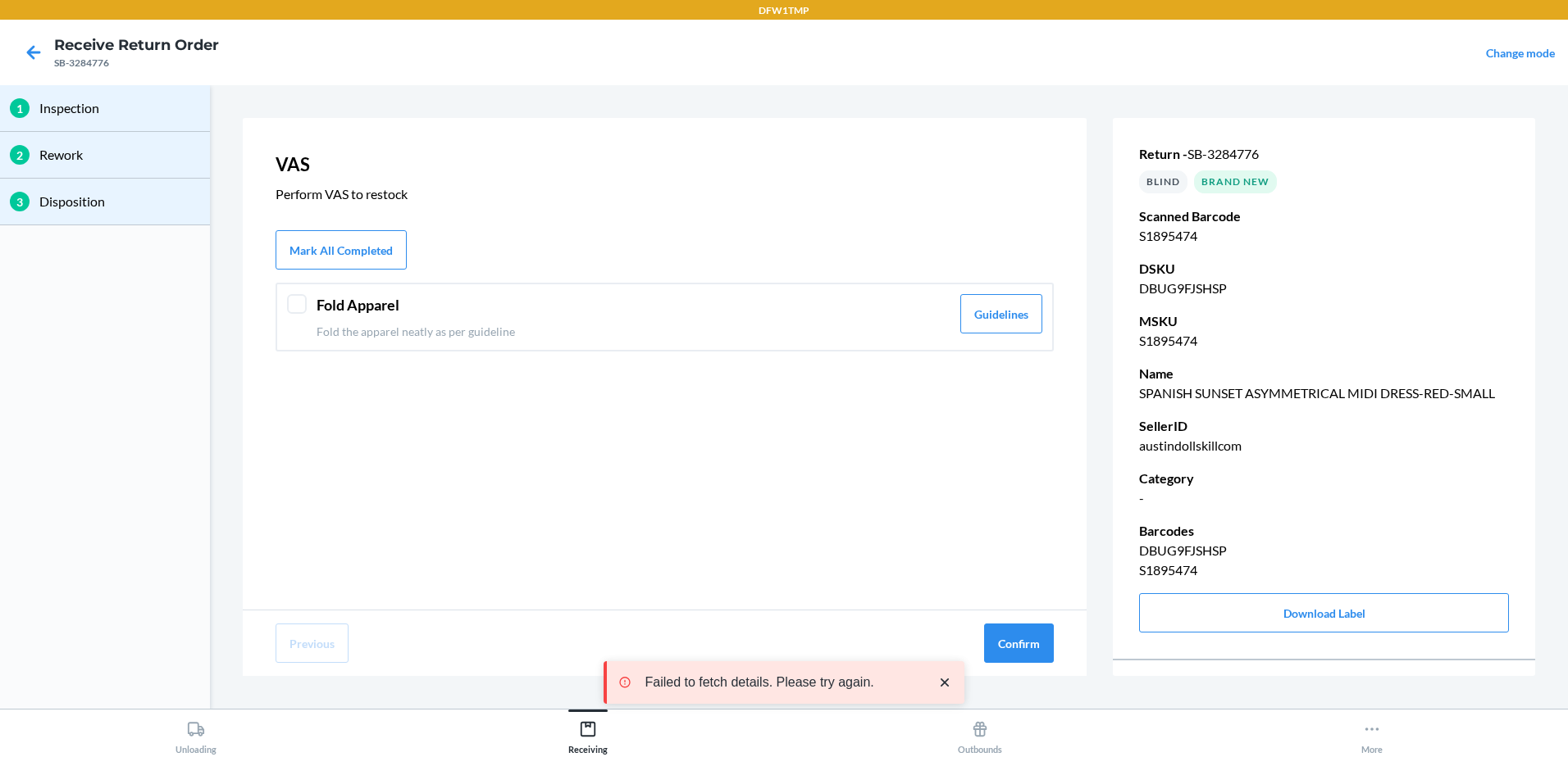
click at [293, 302] on div at bounding box center [296, 304] width 19 height 19
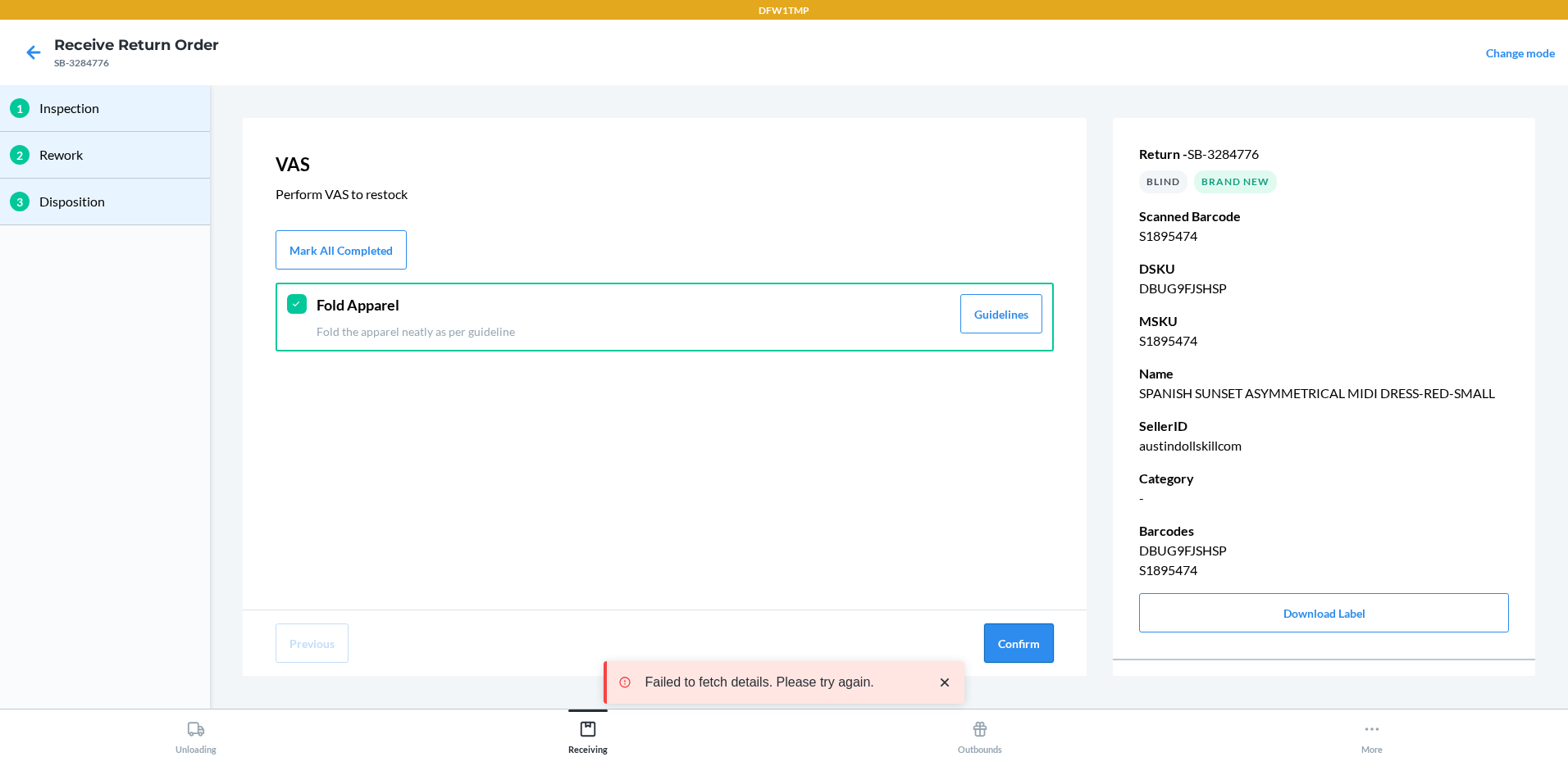
click at [1019, 637] on button "Confirm" at bounding box center [1019, 643] width 70 height 39
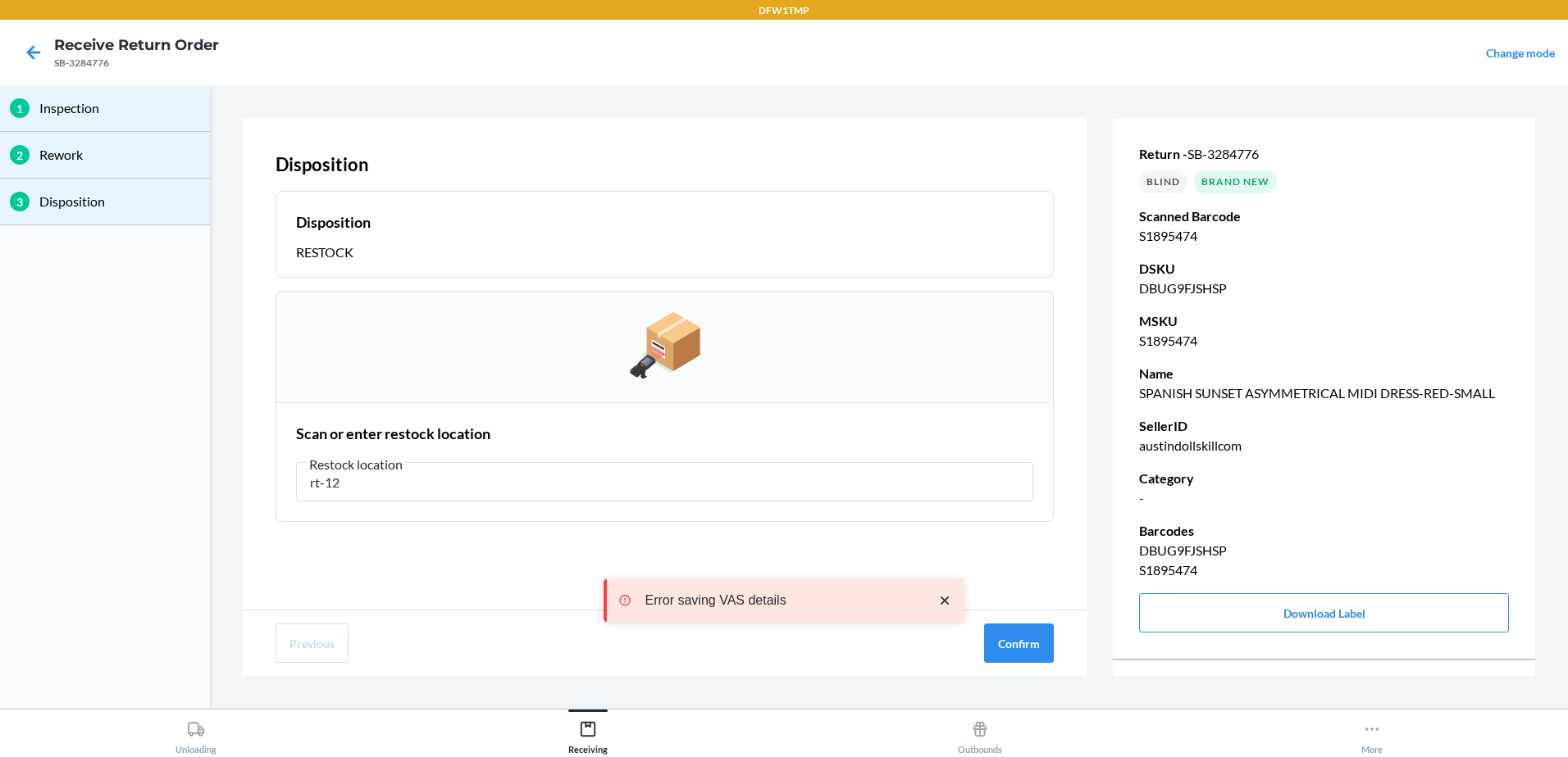
type input "rt-12"
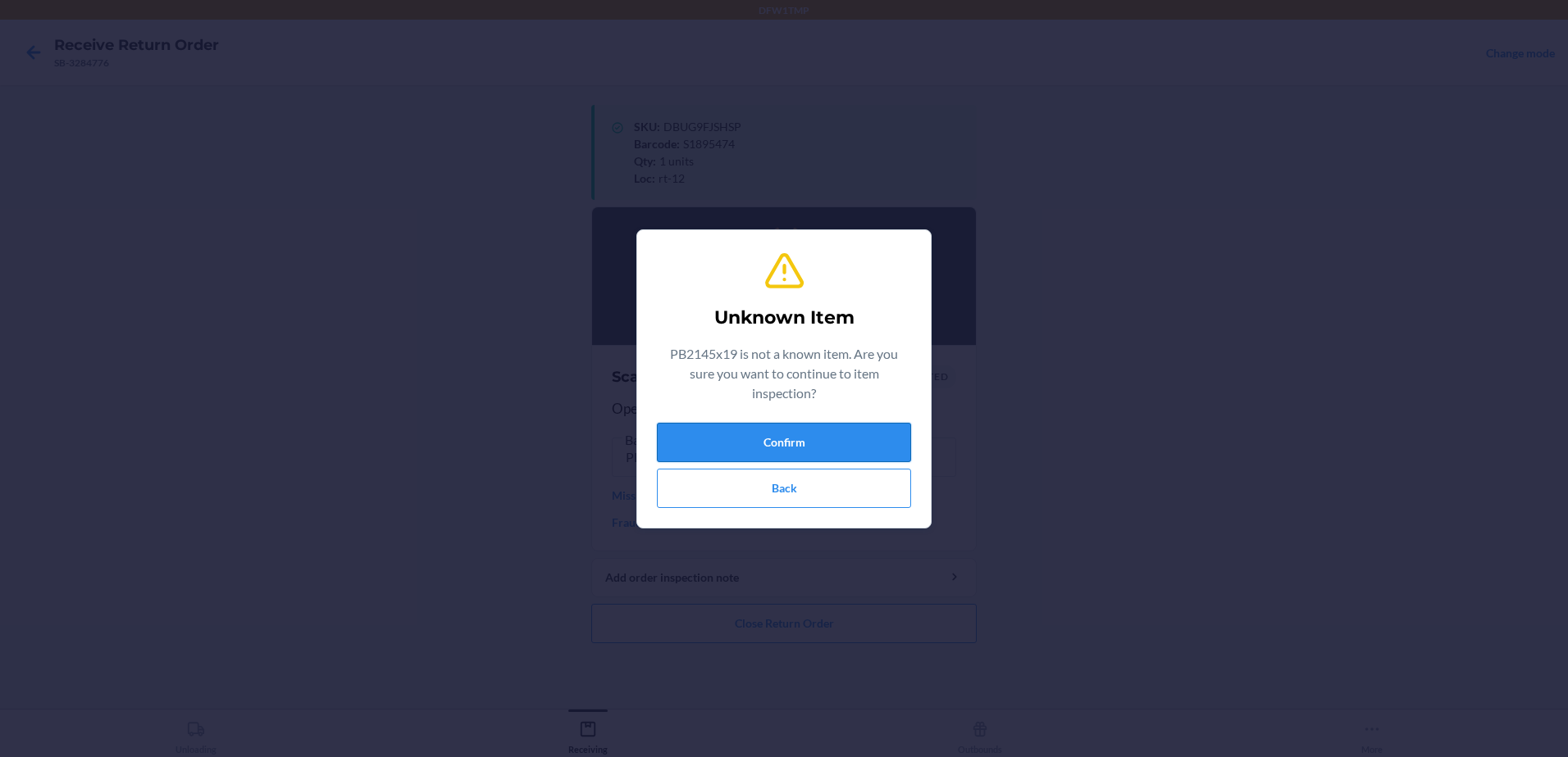
click at [848, 447] on button "Confirm" at bounding box center [784, 442] width 254 height 39
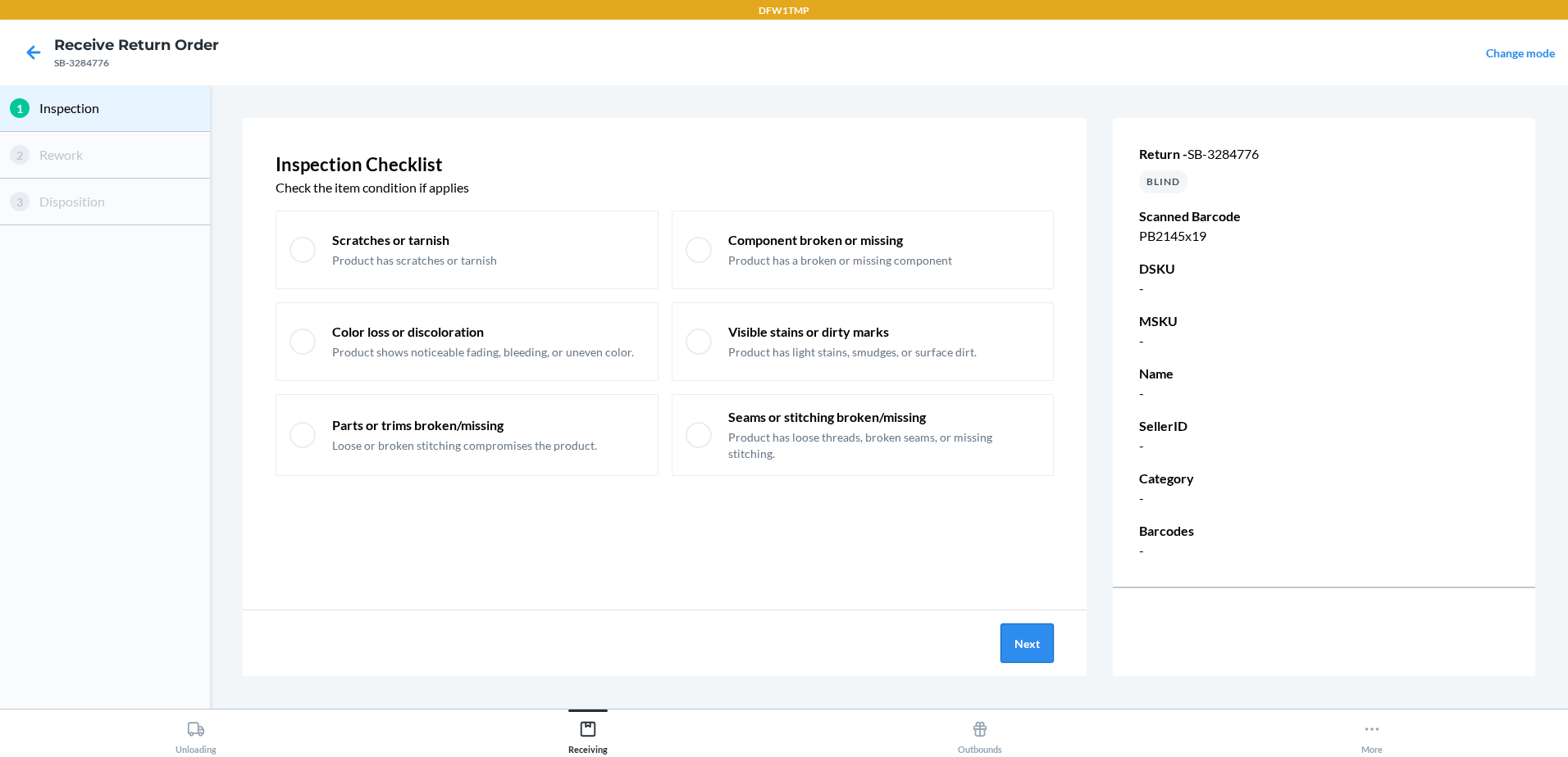
click at [1017, 642] on button "Next" at bounding box center [1026, 643] width 54 height 39
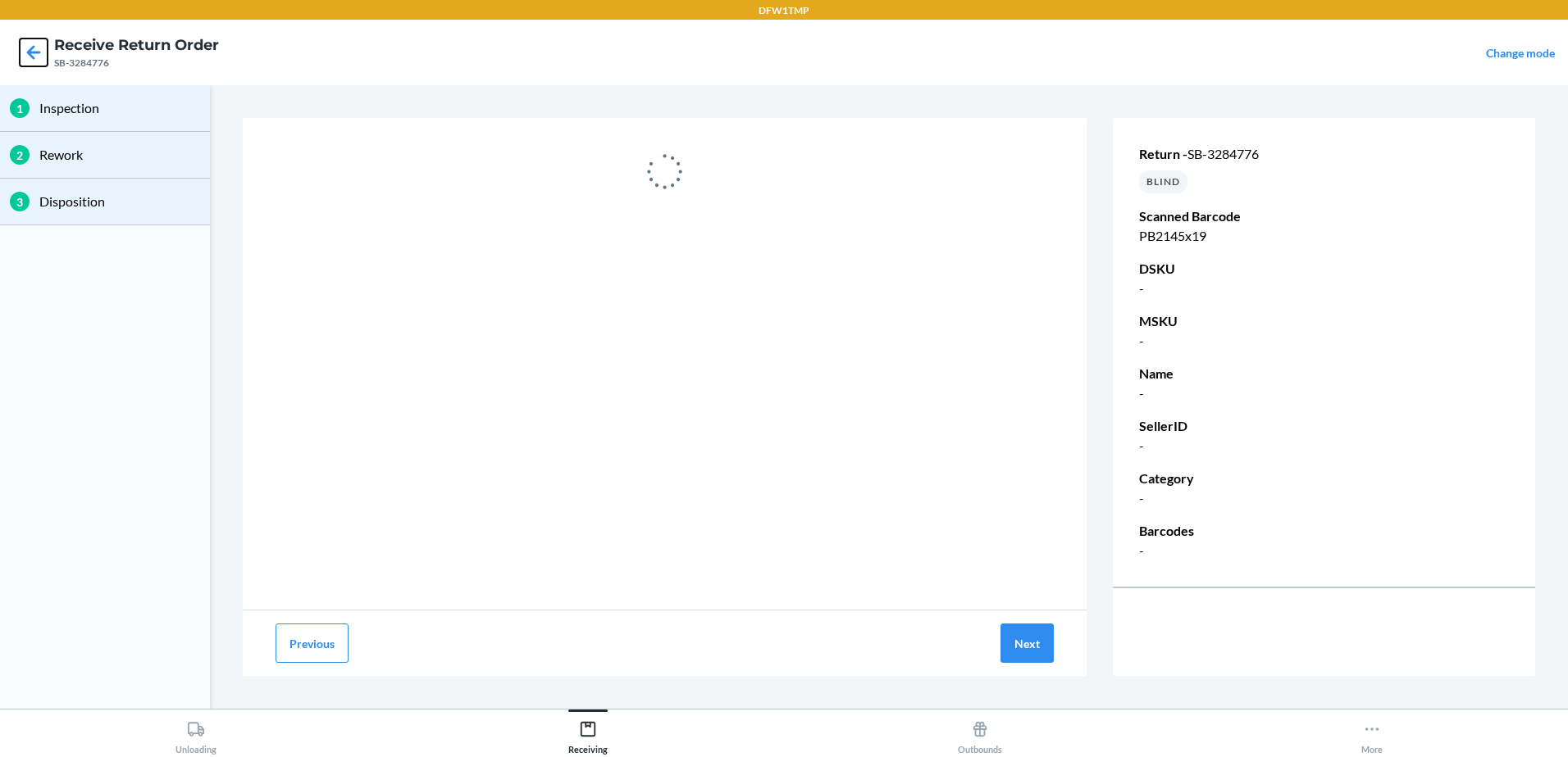
click at [35, 49] on icon at bounding box center [33, 53] width 28 height 28
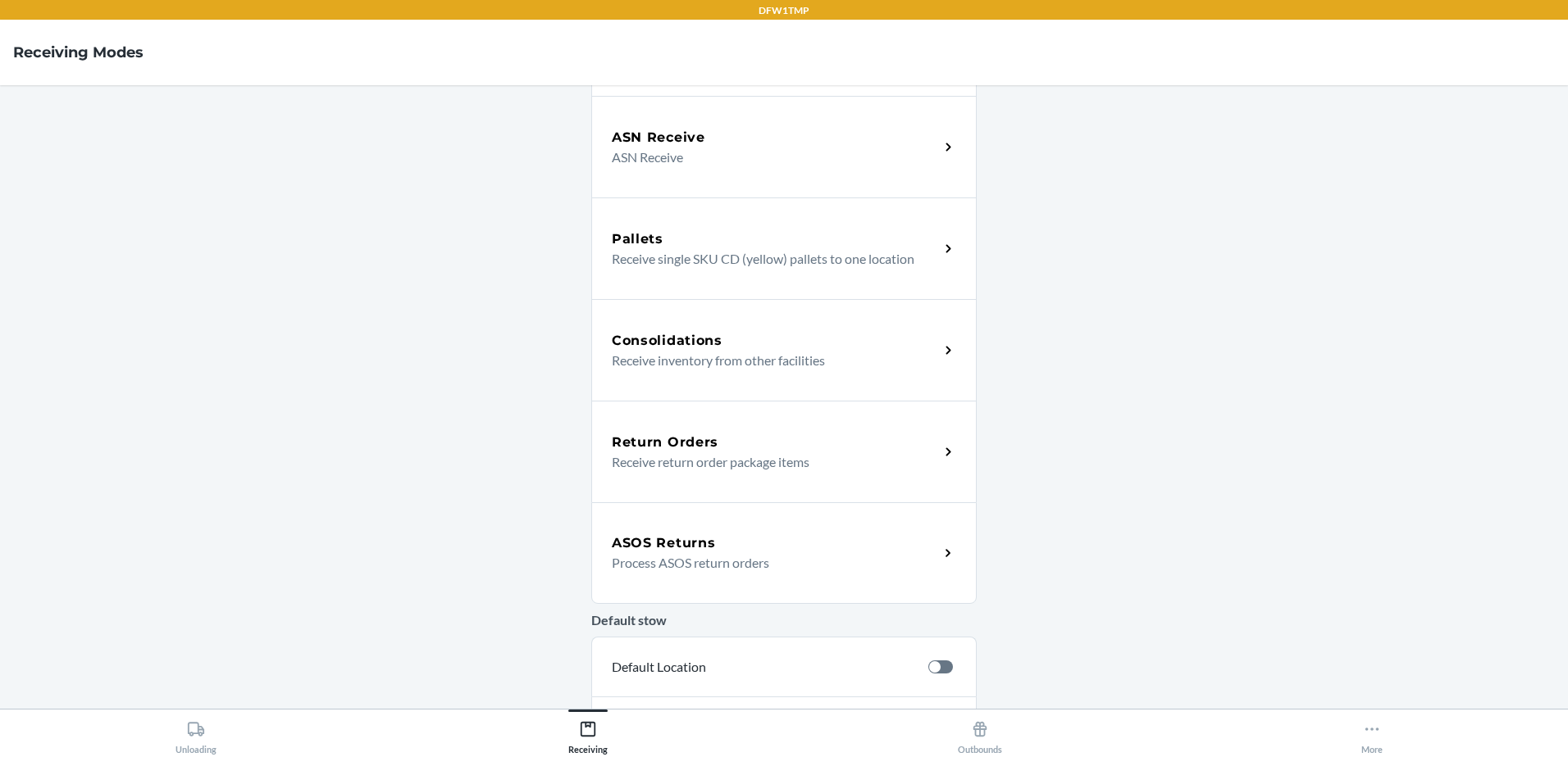
scroll to position [246, 0]
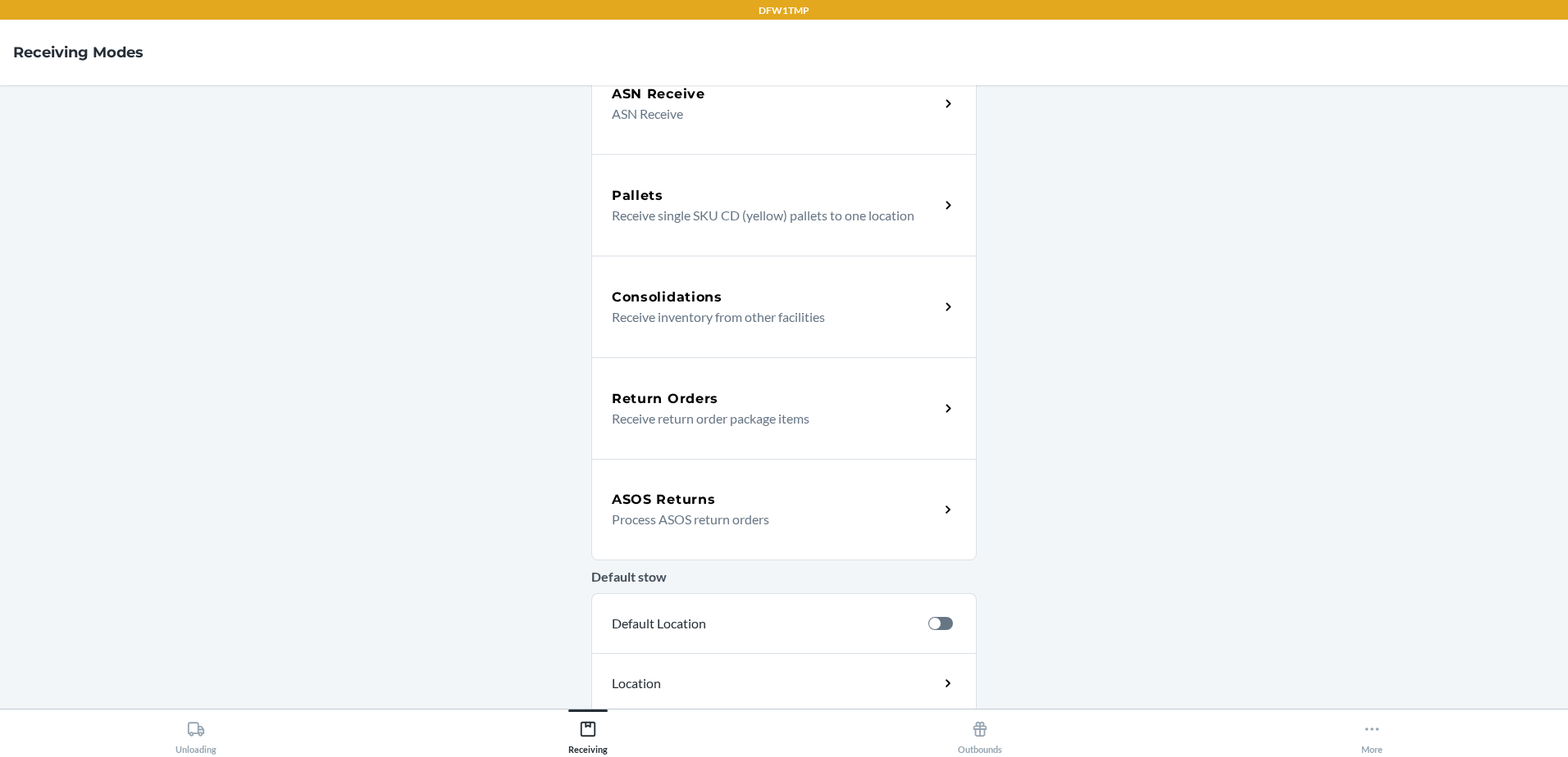
click at [729, 405] on div "Return Orders" at bounding box center [776, 399] width 327 height 19
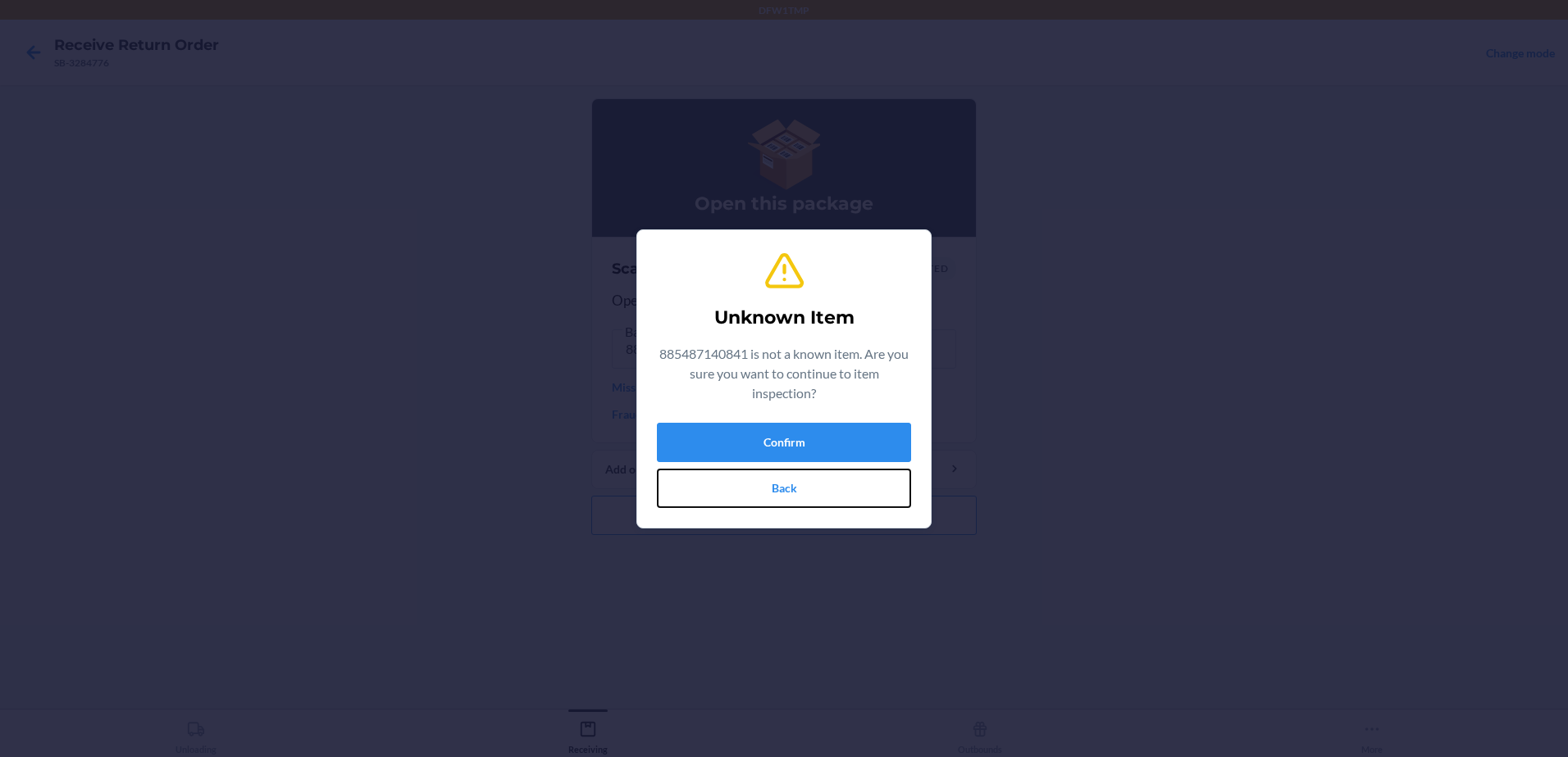
drag, startPoint x: 778, startPoint y: 491, endPoint x: 801, endPoint y: 541, distance: 55.0
click at [792, 519] on section "Unknown Item 885487140841 is not a known item. Are you sure you want to continu…" at bounding box center [784, 379] width 295 height 299
click button "Back" at bounding box center [784, 488] width 254 height 39
click at [721, 504] on button "Back" at bounding box center [784, 488] width 254 height 39
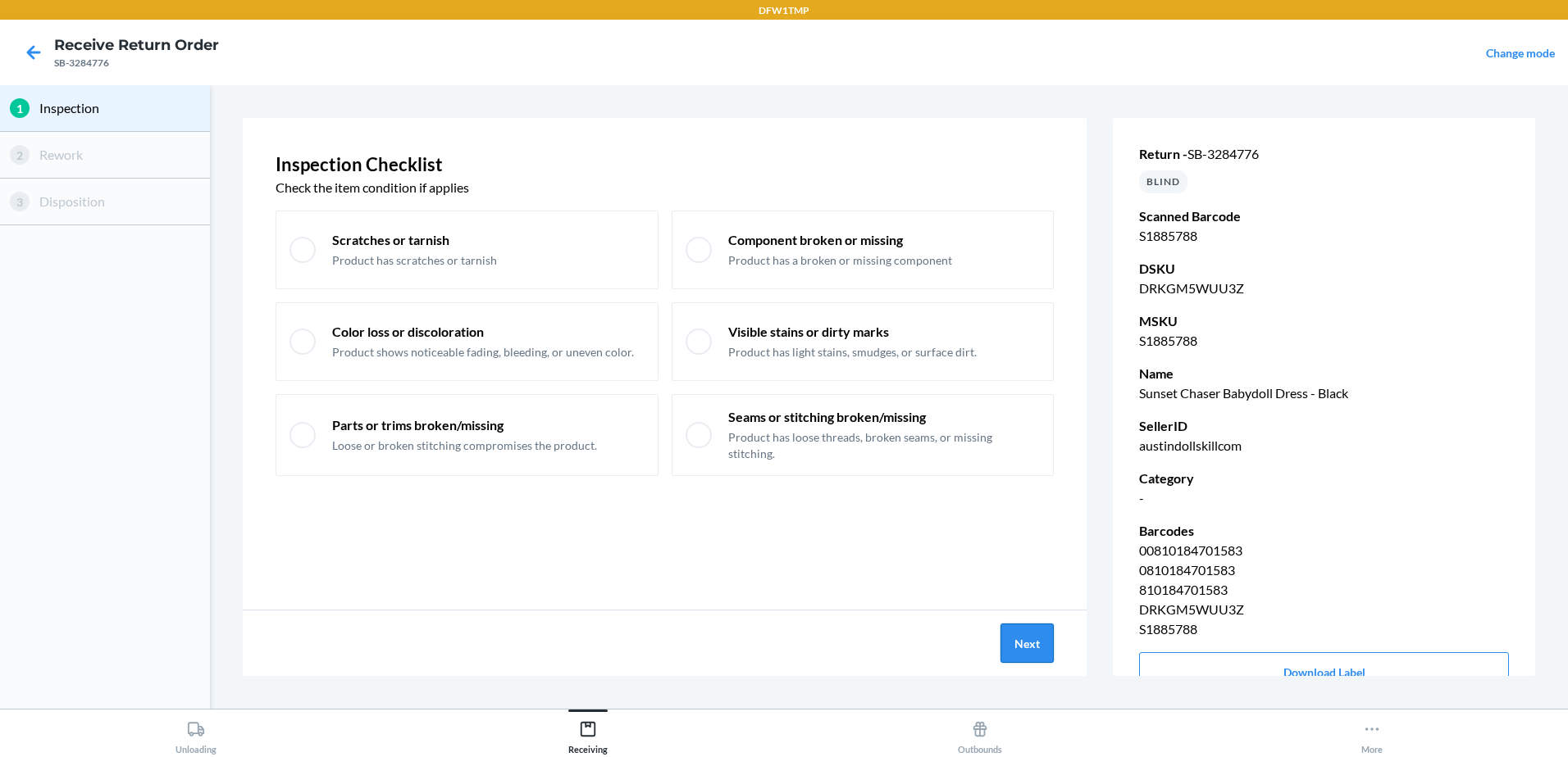
click at [1008, 643] on button "Next" at bounding box center [1026, 643] width 54 height 39
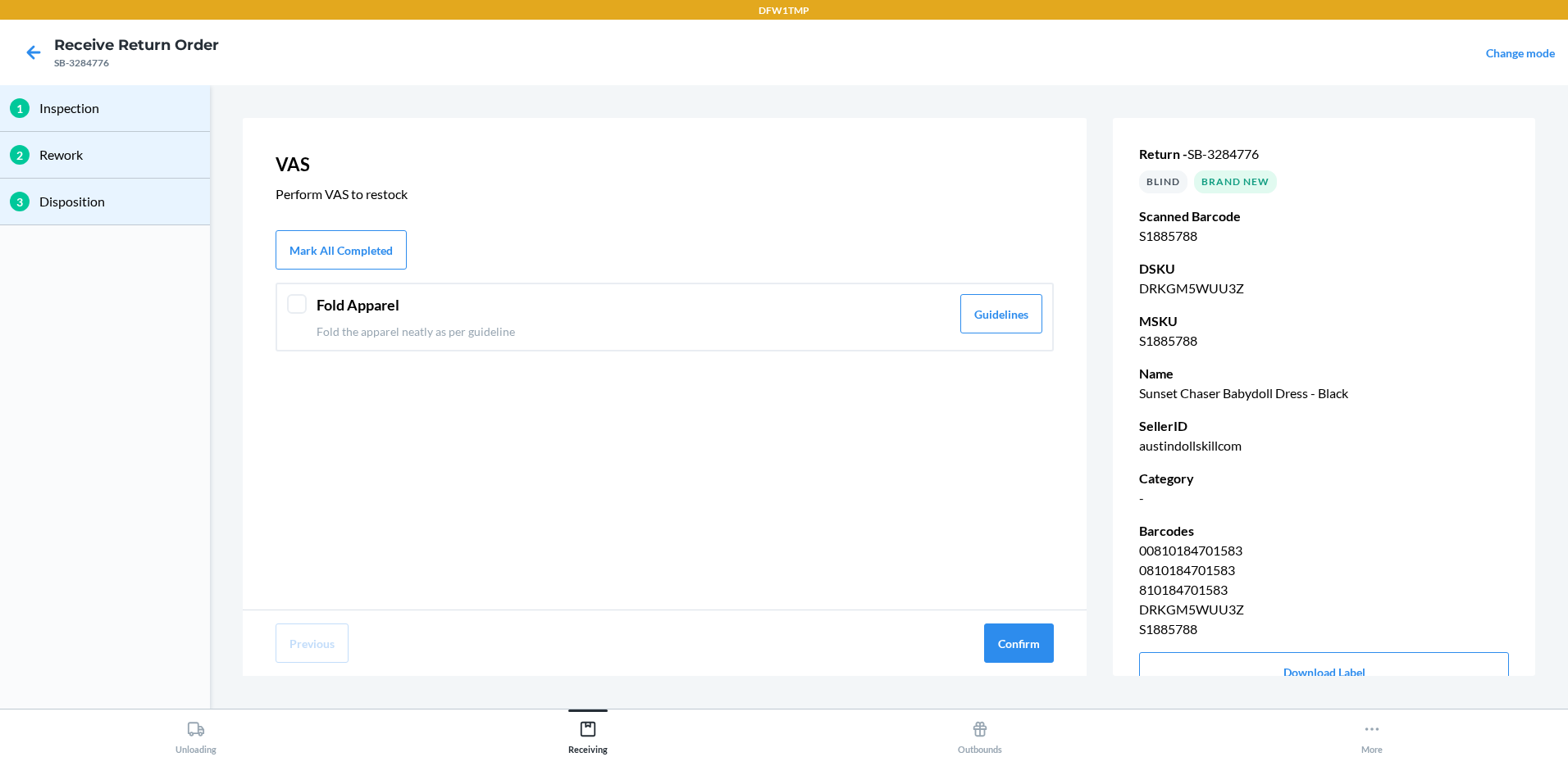
click at [403, 303] on header "Fold Apparel" at bounding box center [633, 305] width 633 height 22
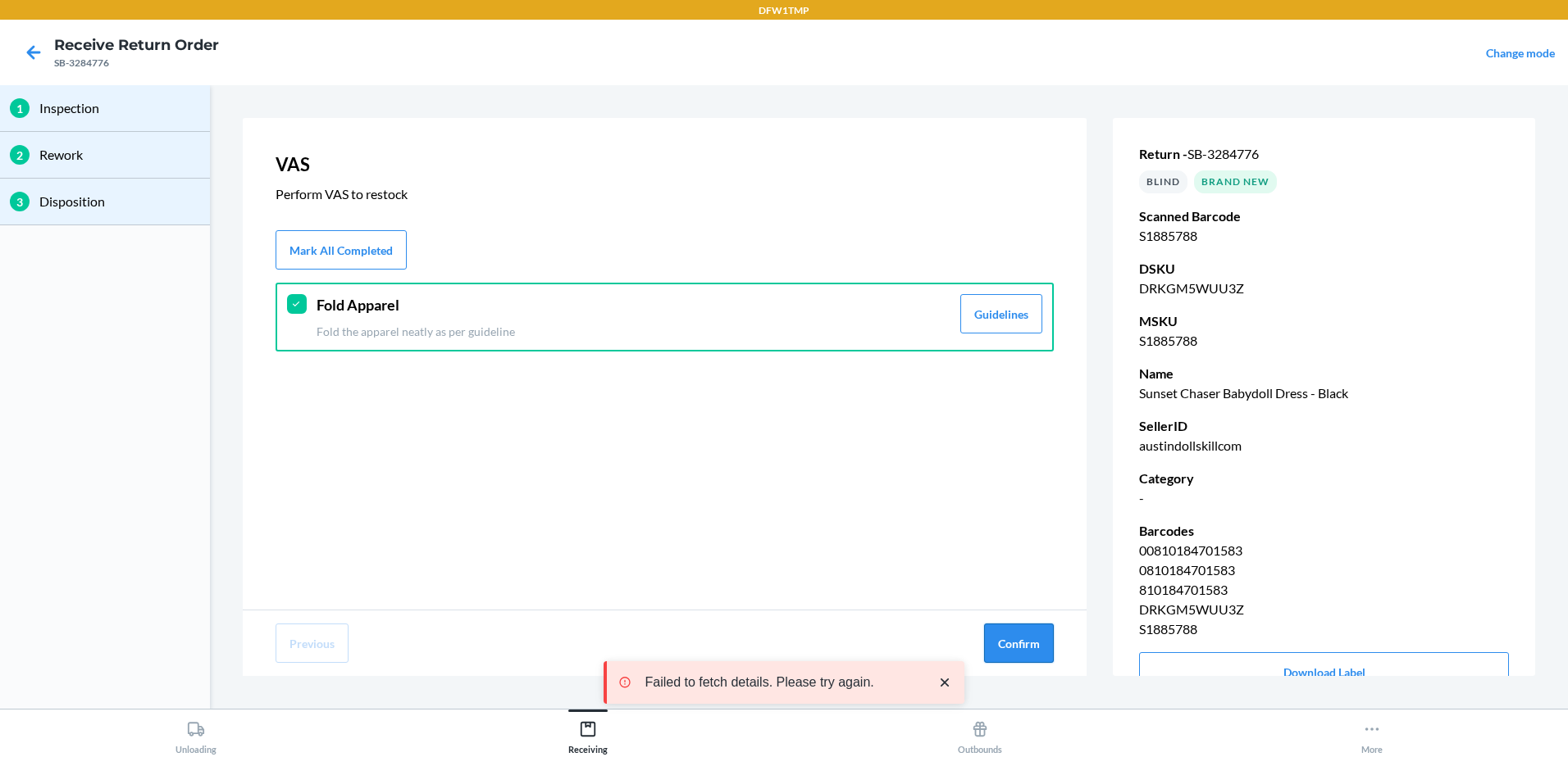
click at [1033, 660] on button "Confirm" at bounding box center [1019, 643] width 70 height 39
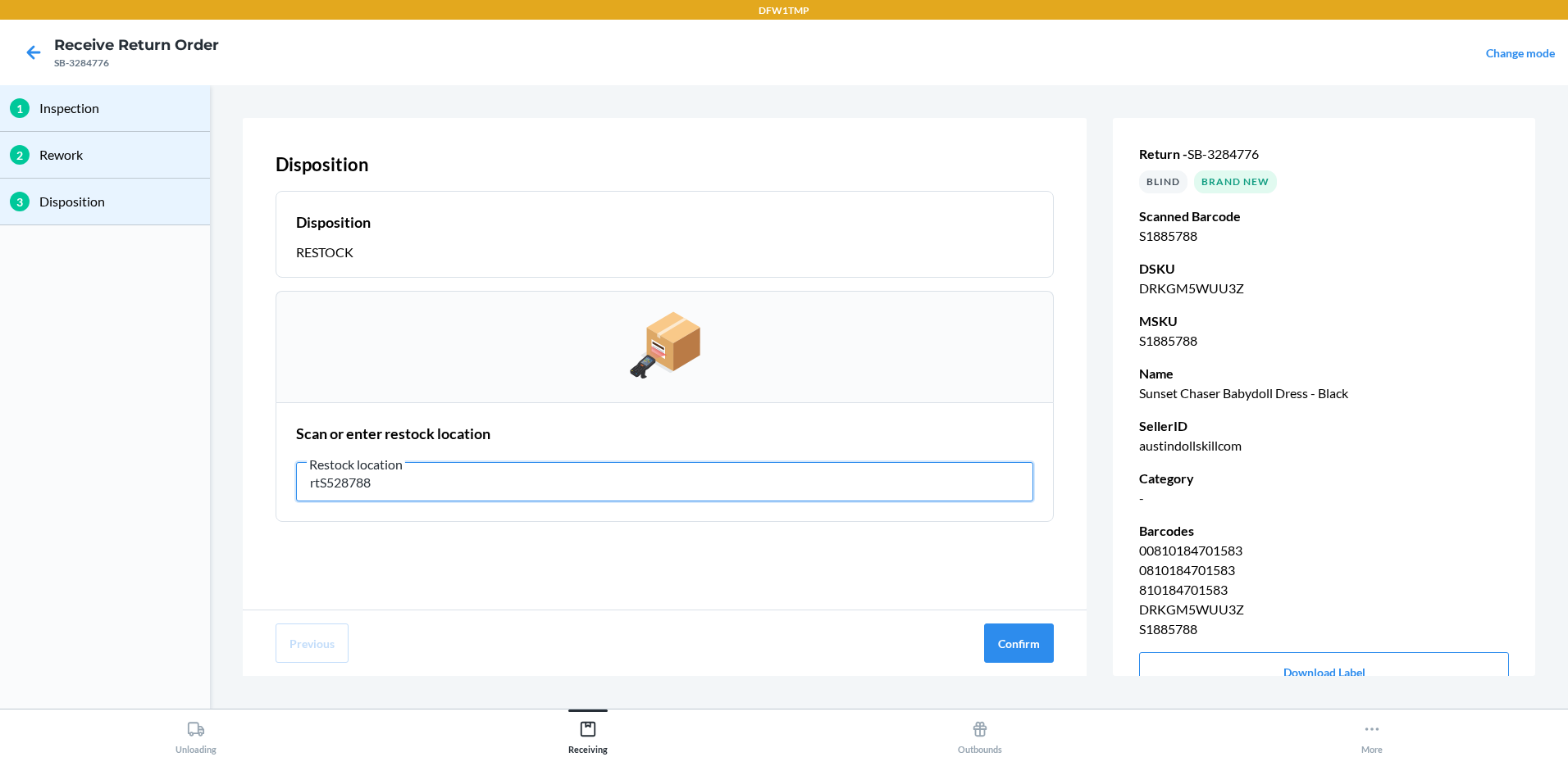
type input "rtS528788"
drag, startPoint x: 418, startPoint y: 486, endPoint x: 169, endPoint y: 552, distance: 257.6
click at [169, 552] on div "1 Inspection 2 Rework 3 Disposition Disposition Disposition RESTOCK Scan or ent…" at bounding box center [784, 397] width 1568 height 624
type input "rt-12"
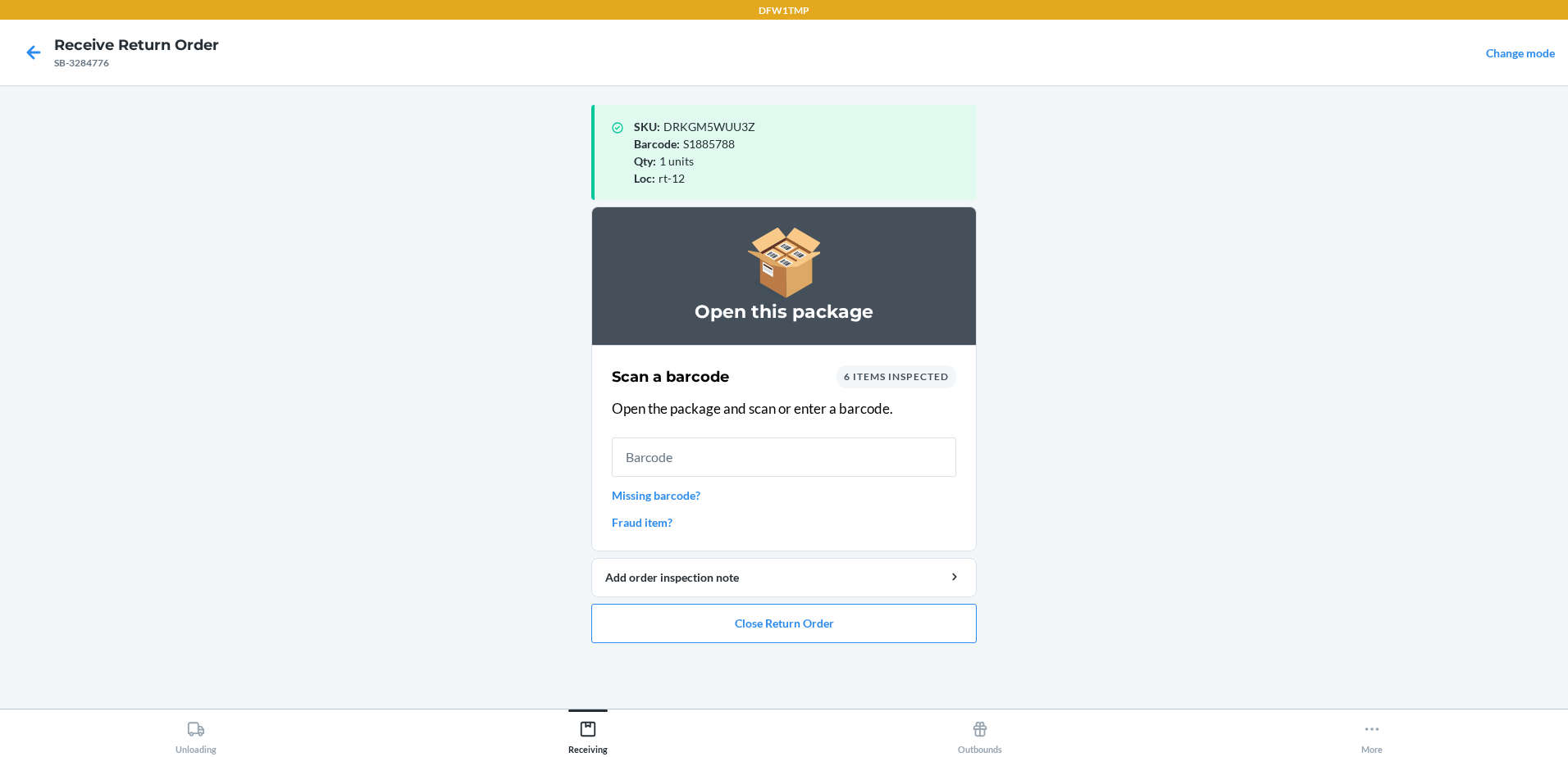
click at [241, 658] on main "SKU : DRKGM5WUU3Z Barcode : S1885788 Qty : 1 units Loc : rt-12 Open this packag…" at bounding box center [784, 397] width 1568 height 624
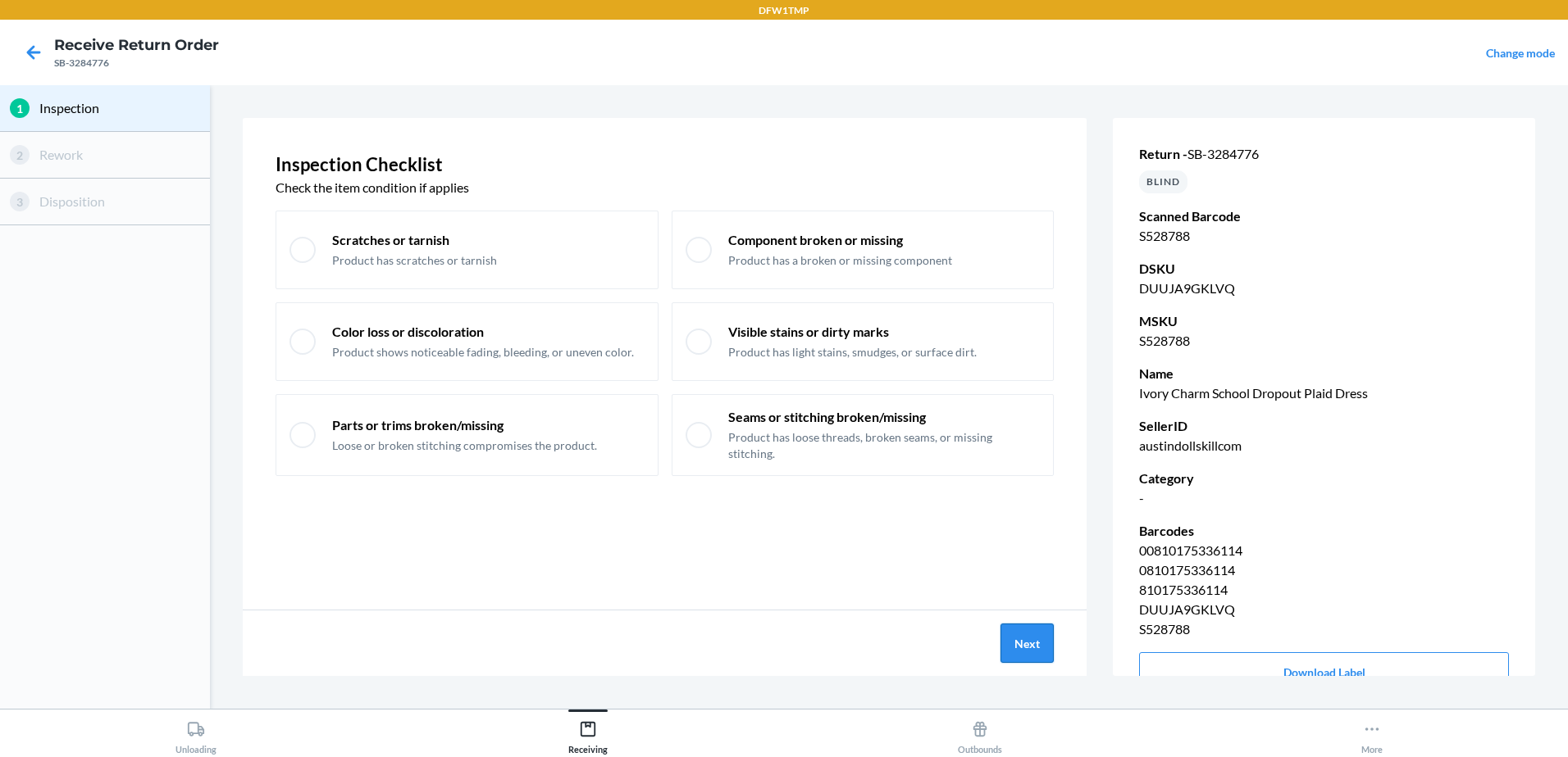
click at [1016, 644] on button "Next" at bounding box center [1026, 643] width 54 height 39
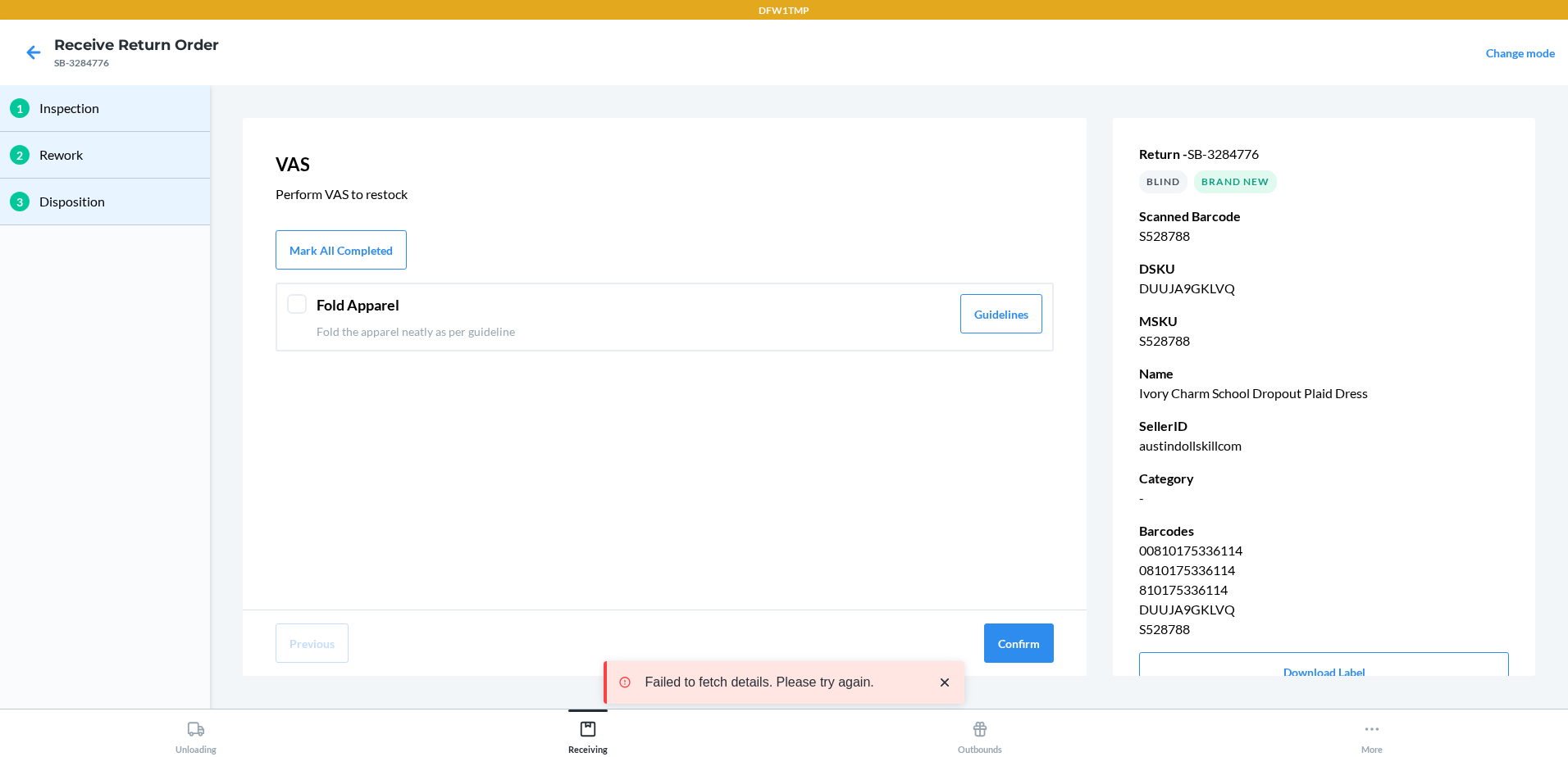
click at [292, 307] on div at bounding box center [296, 304] width 19 height 19
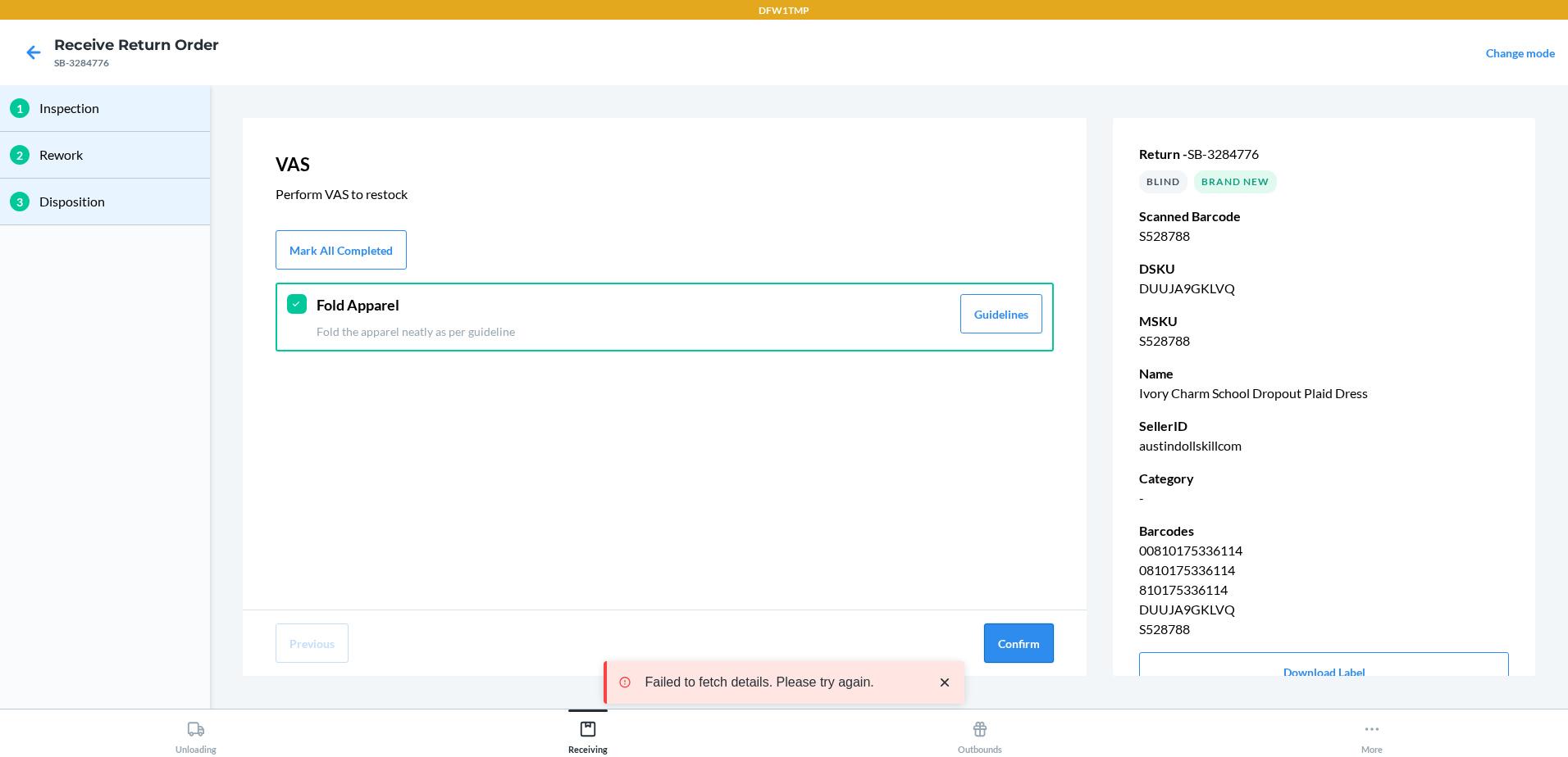
click at [1035, 638] on button "Confirm" at bounding box center [1019, 643] width 70 height 39
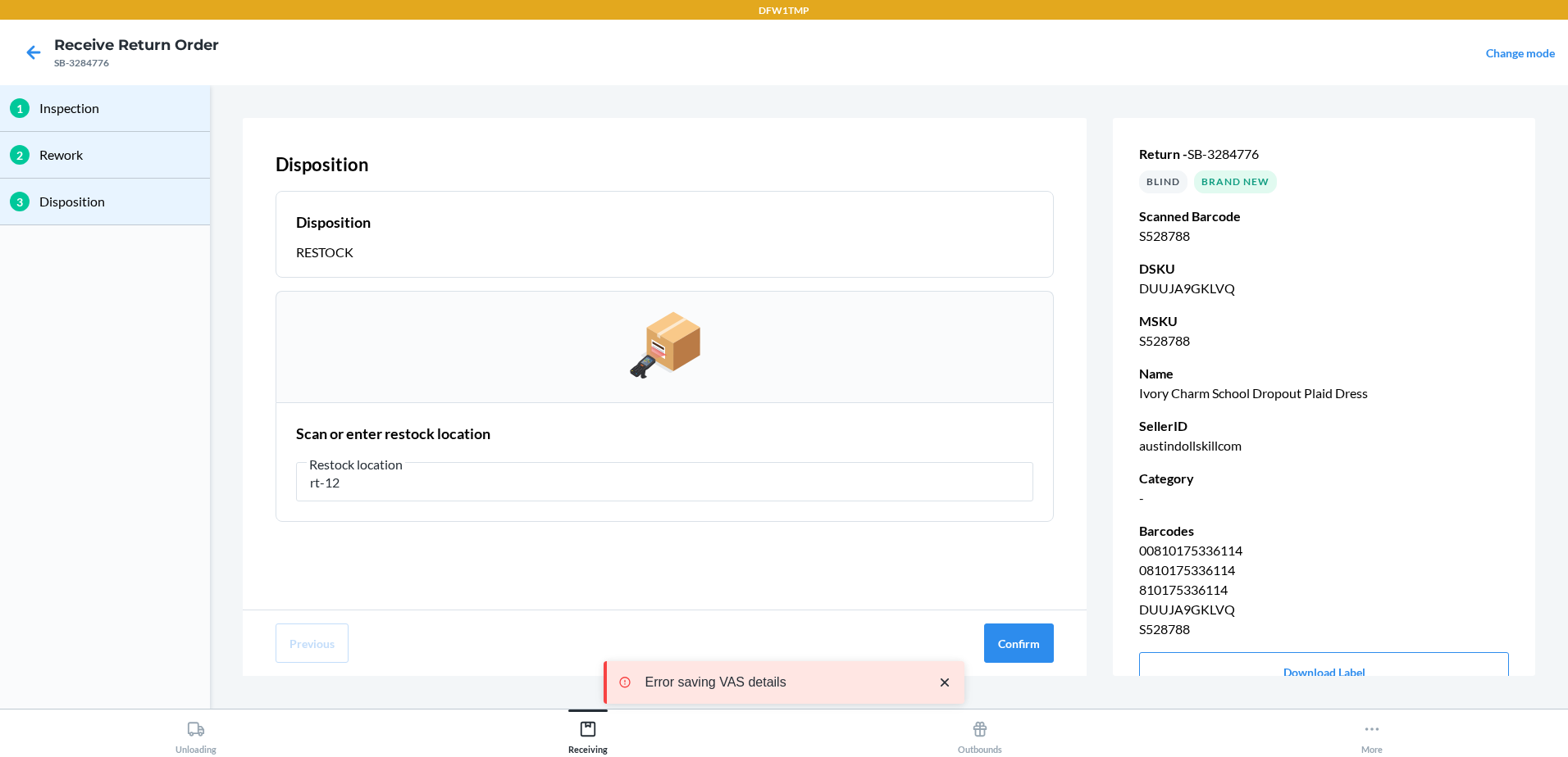
type input "rt-12"
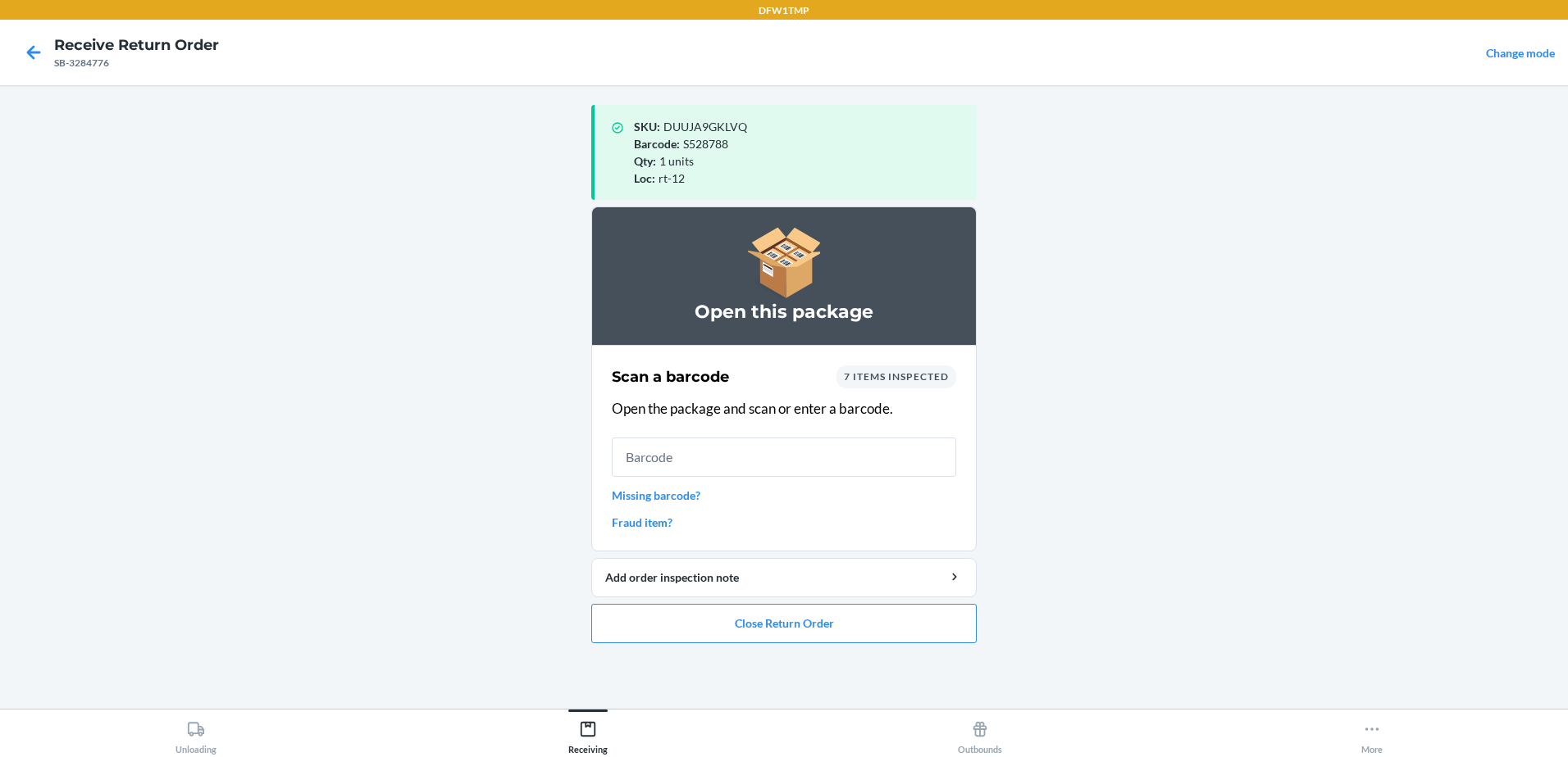
type input "+"
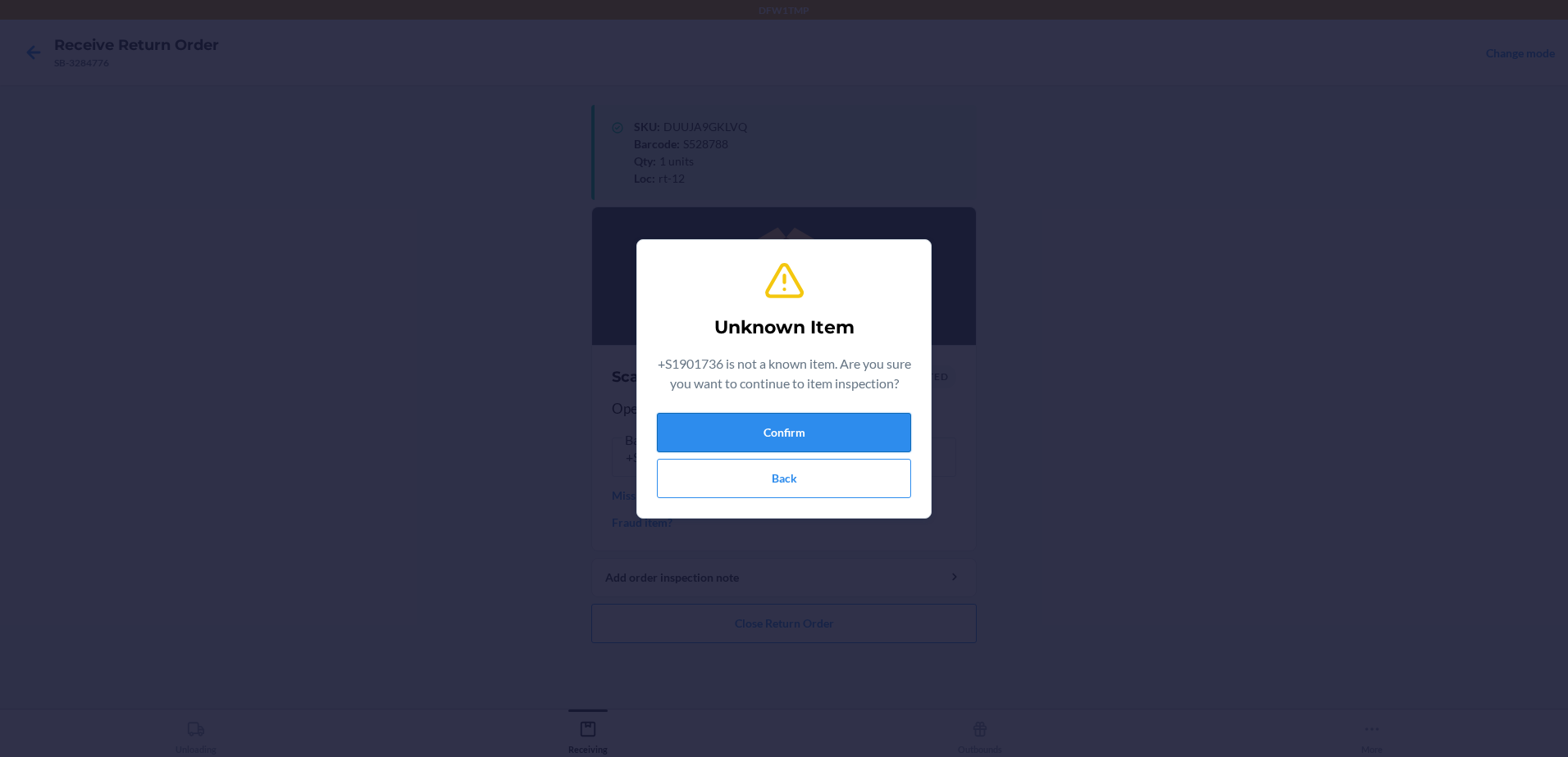
click at [691, 448] on button "Confirm" at bounding box center [784, 433] width 254 height 39
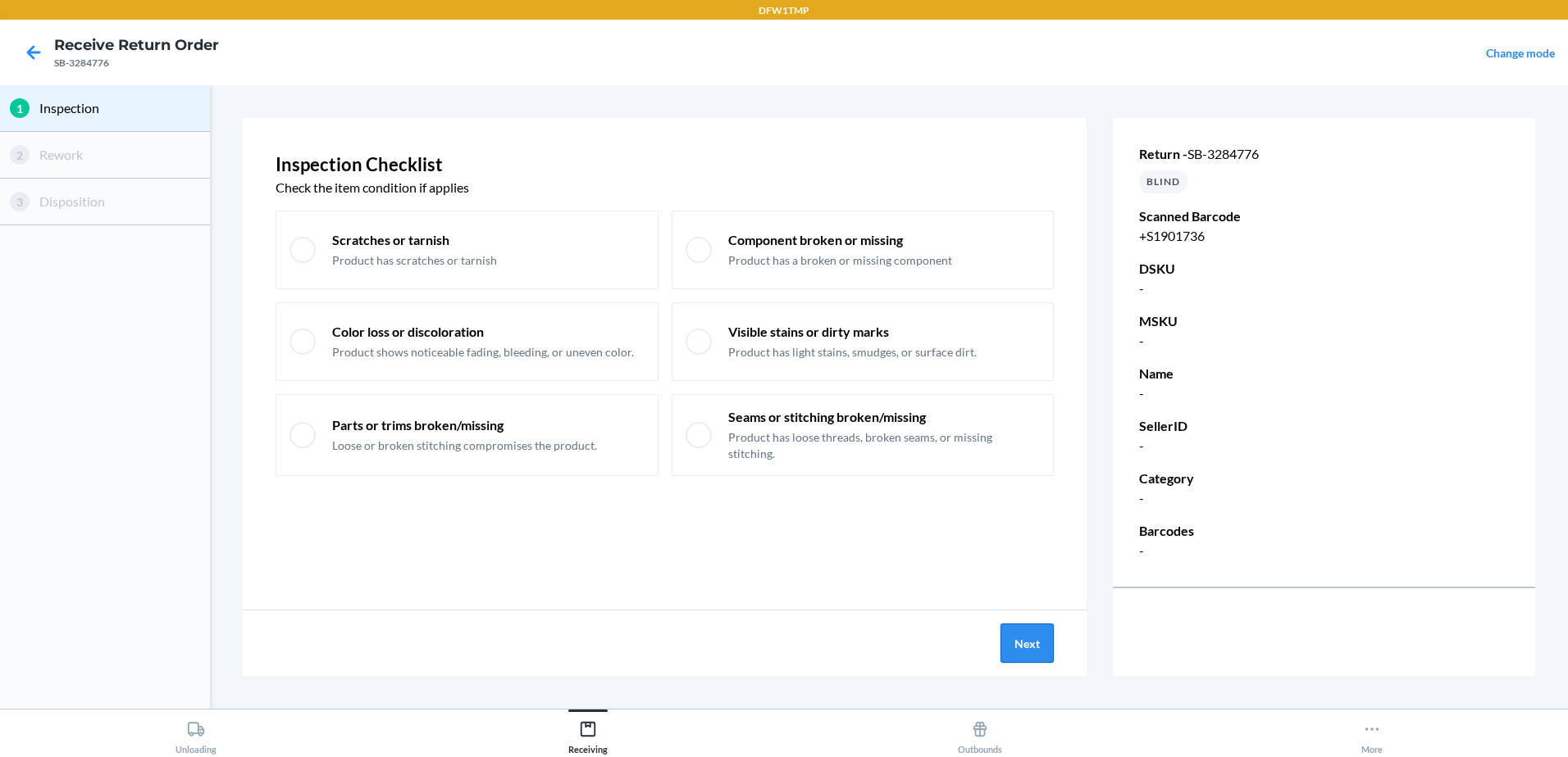
click at [1038, 657] on button "Next" at bounding box center [1026, 643] width 54 height 39
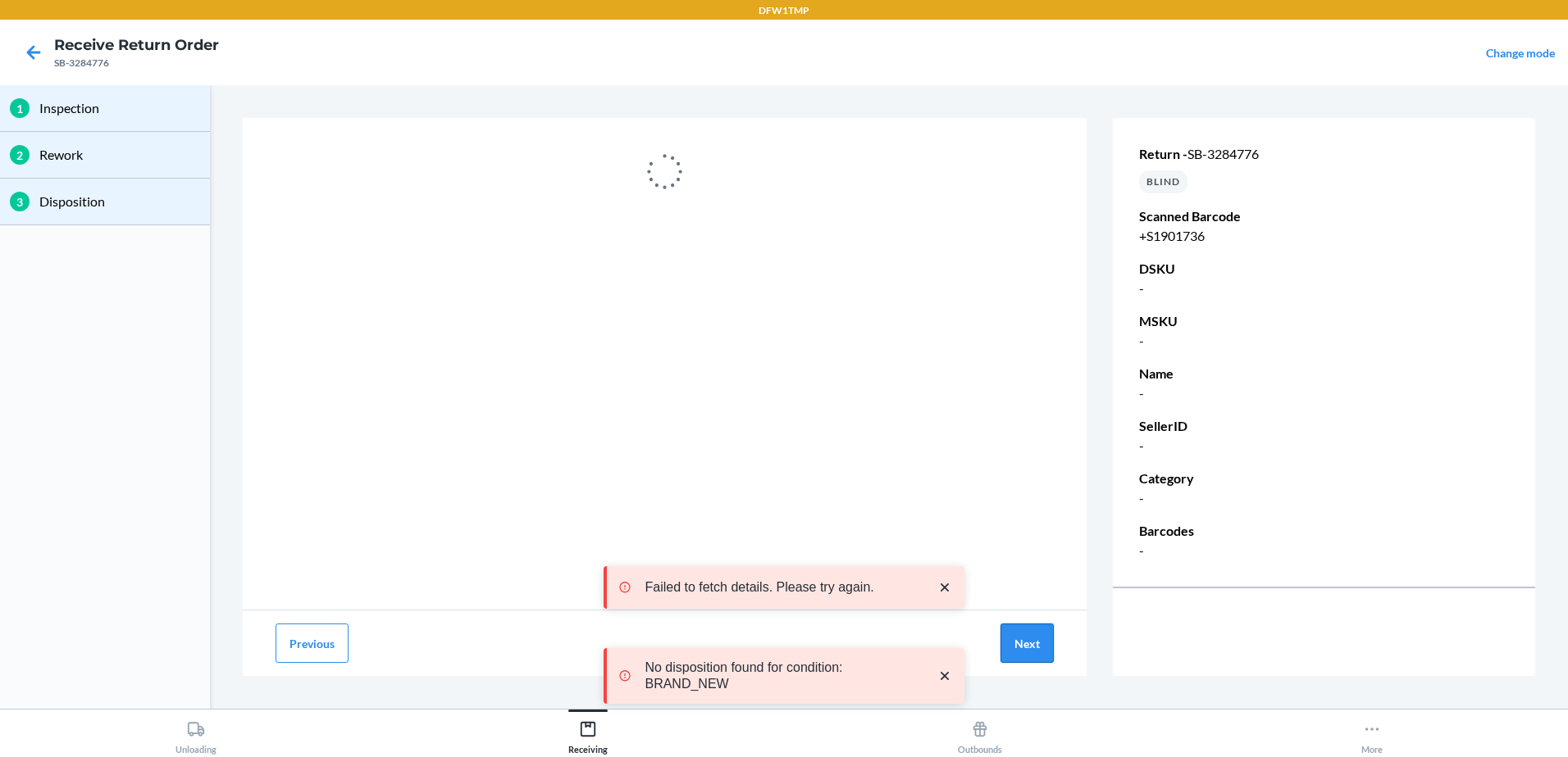
click at [1021, 640] on button "Next" at bounding box center [1026, 643] width 54 height 39
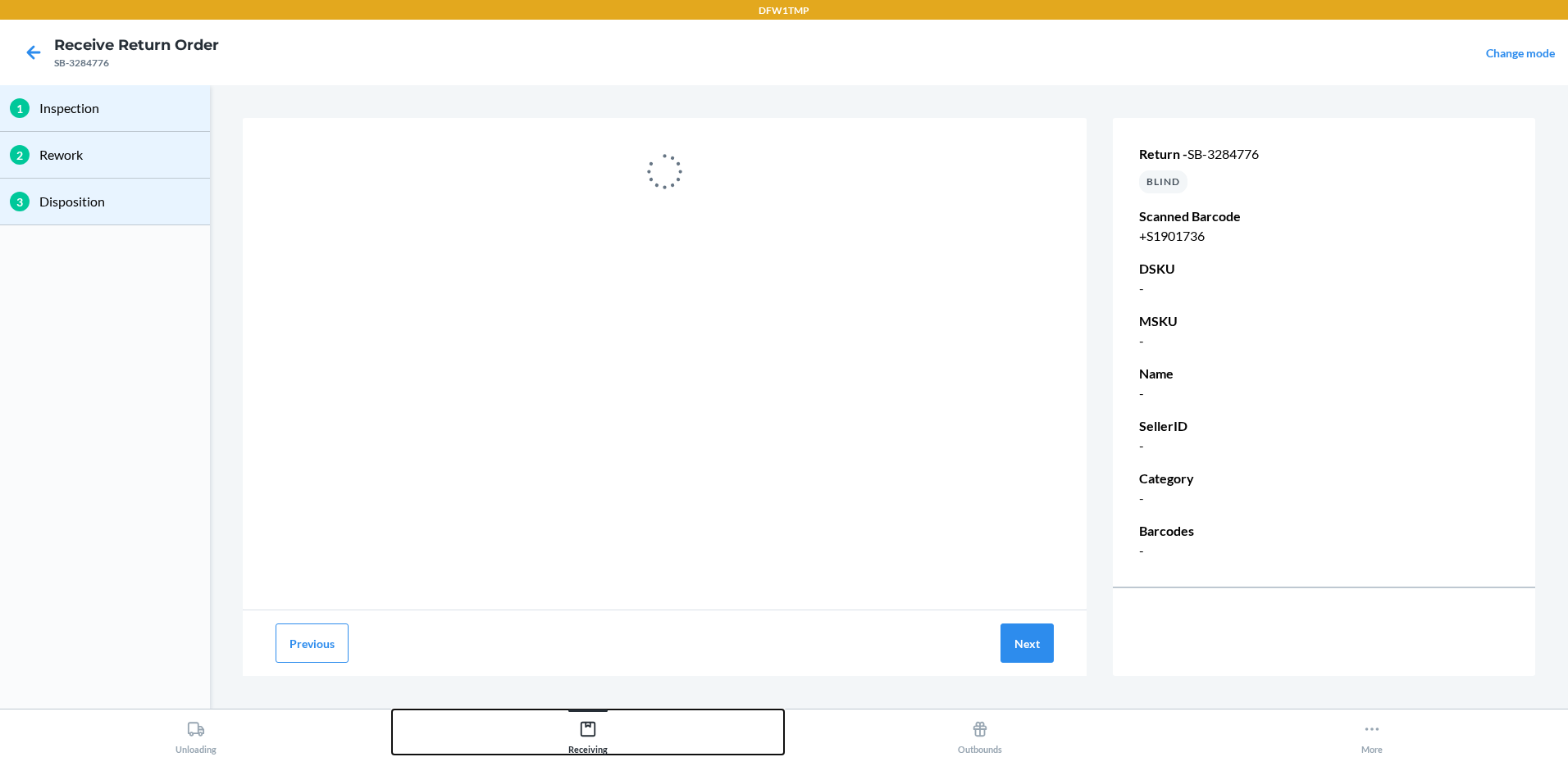
click at [586, 741] on div "Receiving" at bounding box center [588, 735] width 39 height 41
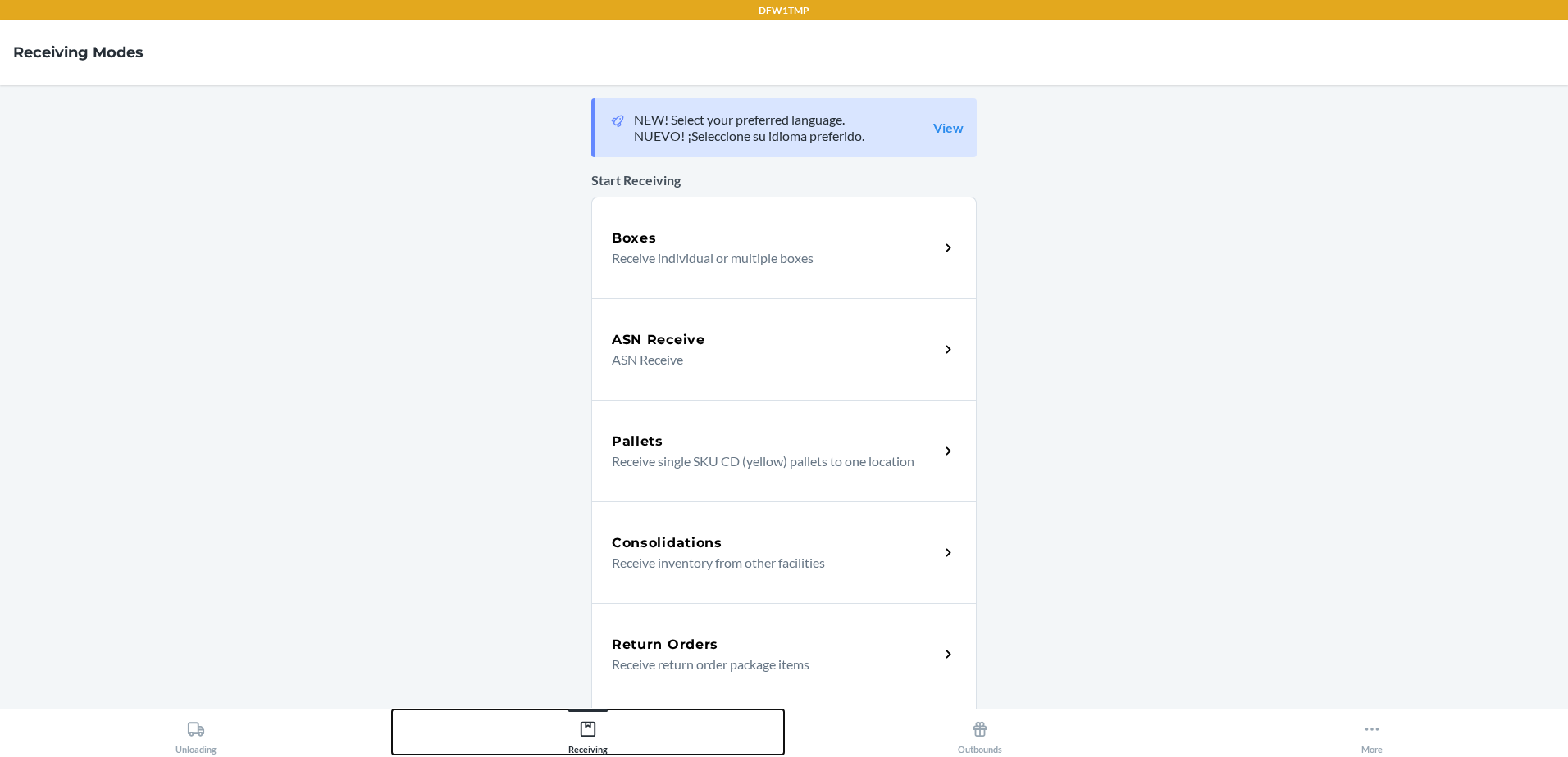
scroll to position [246, 0]
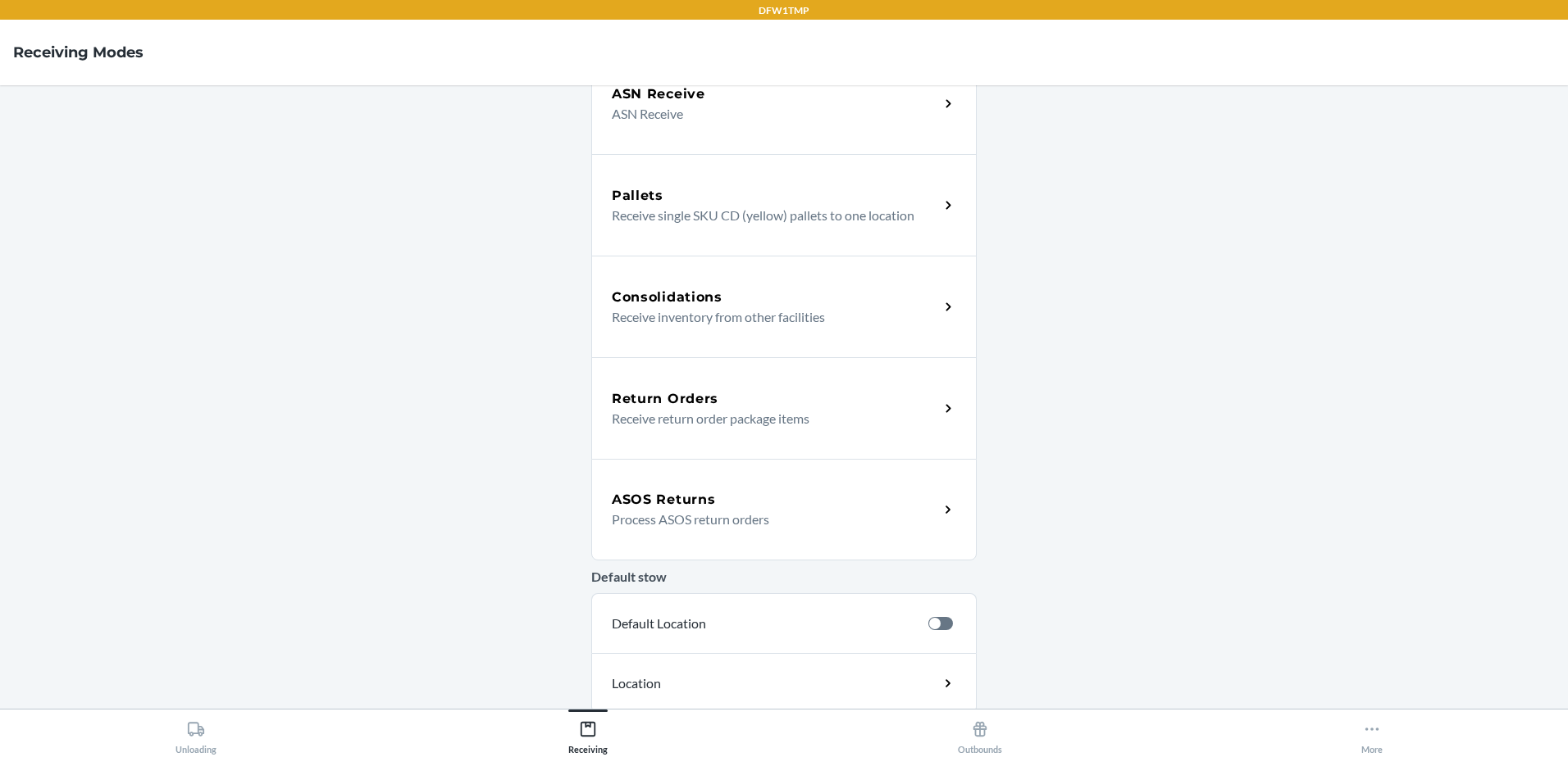
click at [720, 394] on div "Return Orders" at bounding box center [776, 399] width 327 height 19
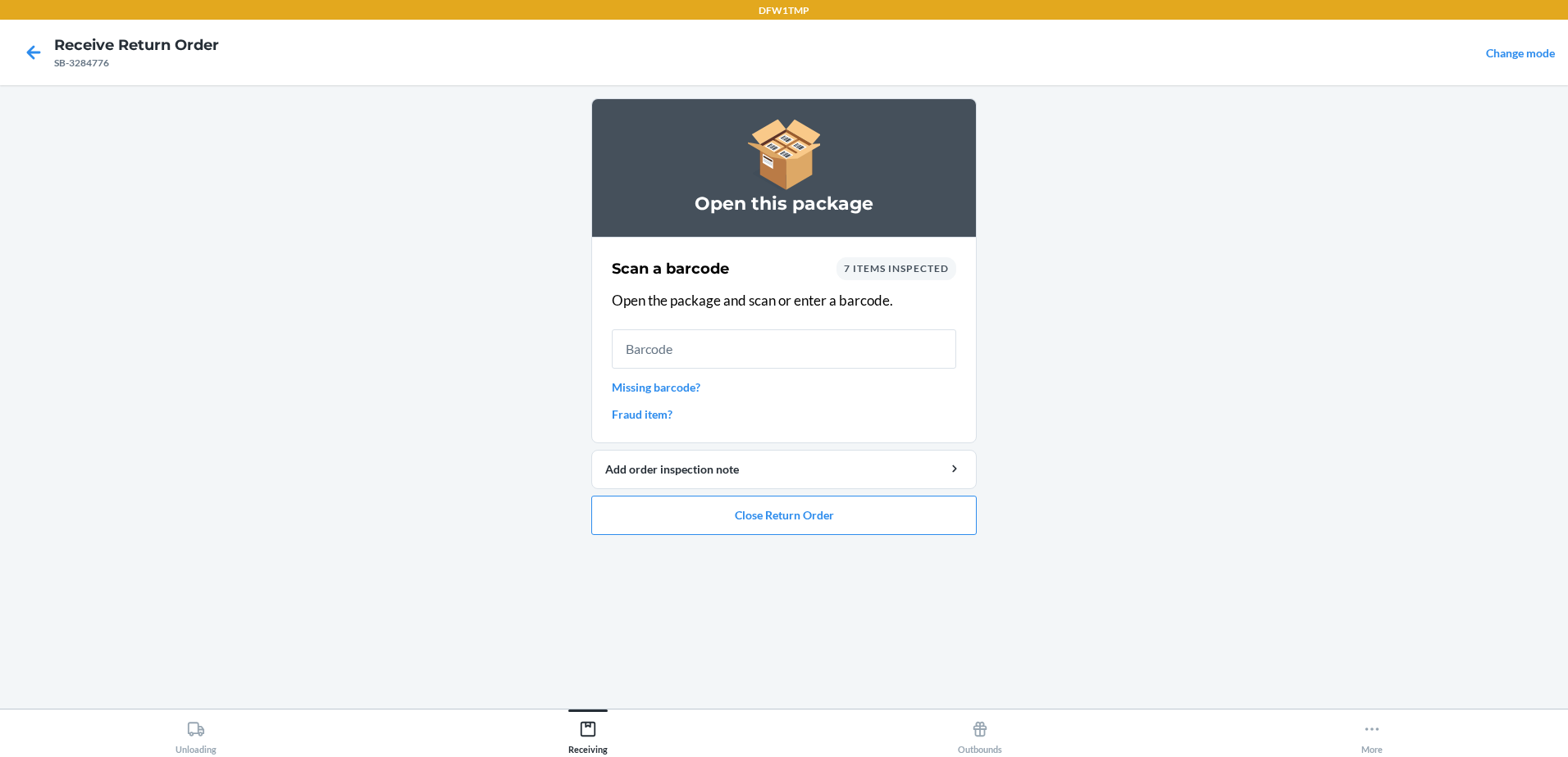
click at [990, 514] on main "Open this package Scan a barcode 7 items inspected Open the package and scan or…" at bounding box center [784, 397] width 1568 height 624
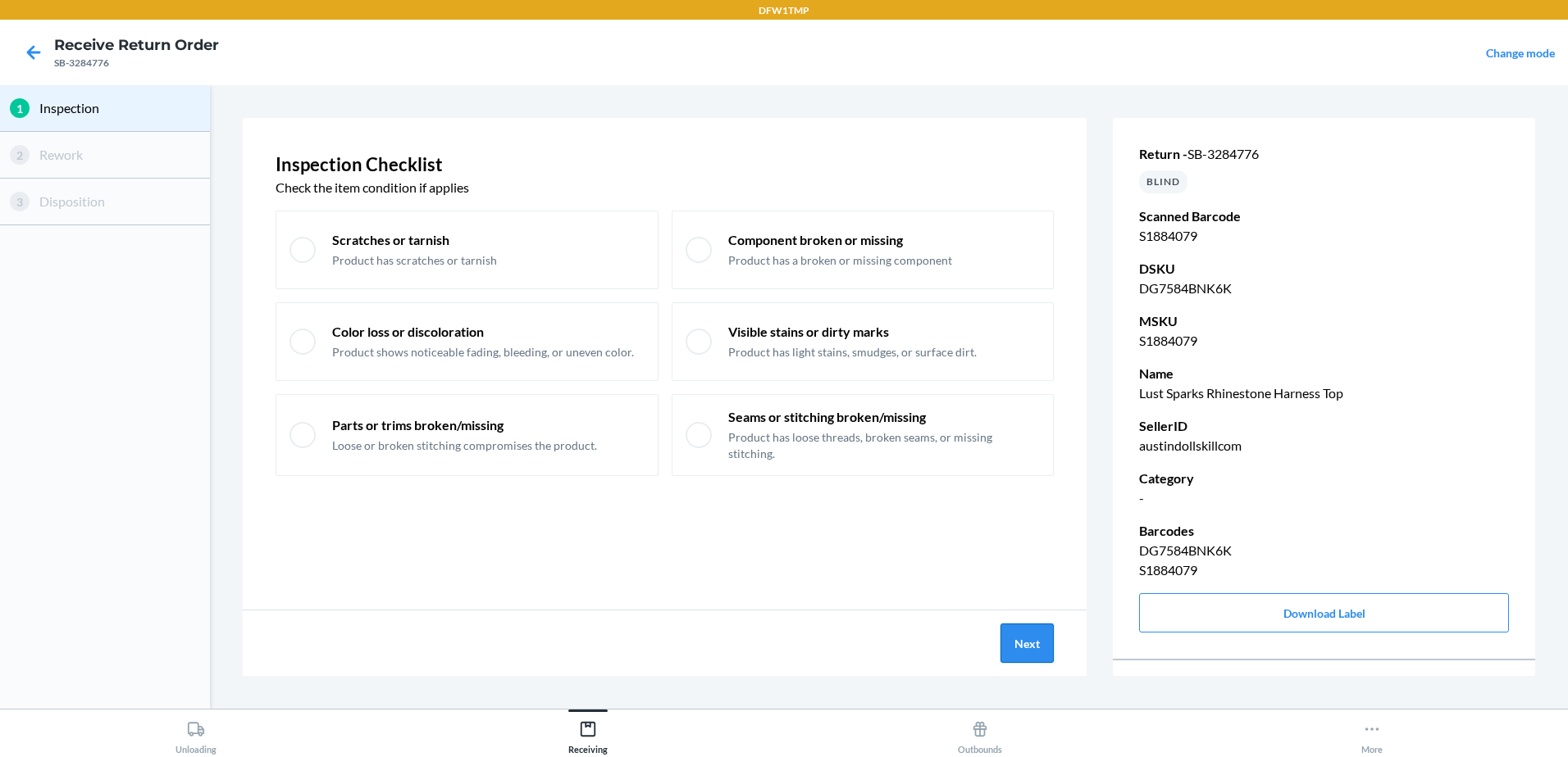
click at [1012, 652] on button "Next" at bounding box center [1026, 643] width 54 height 39
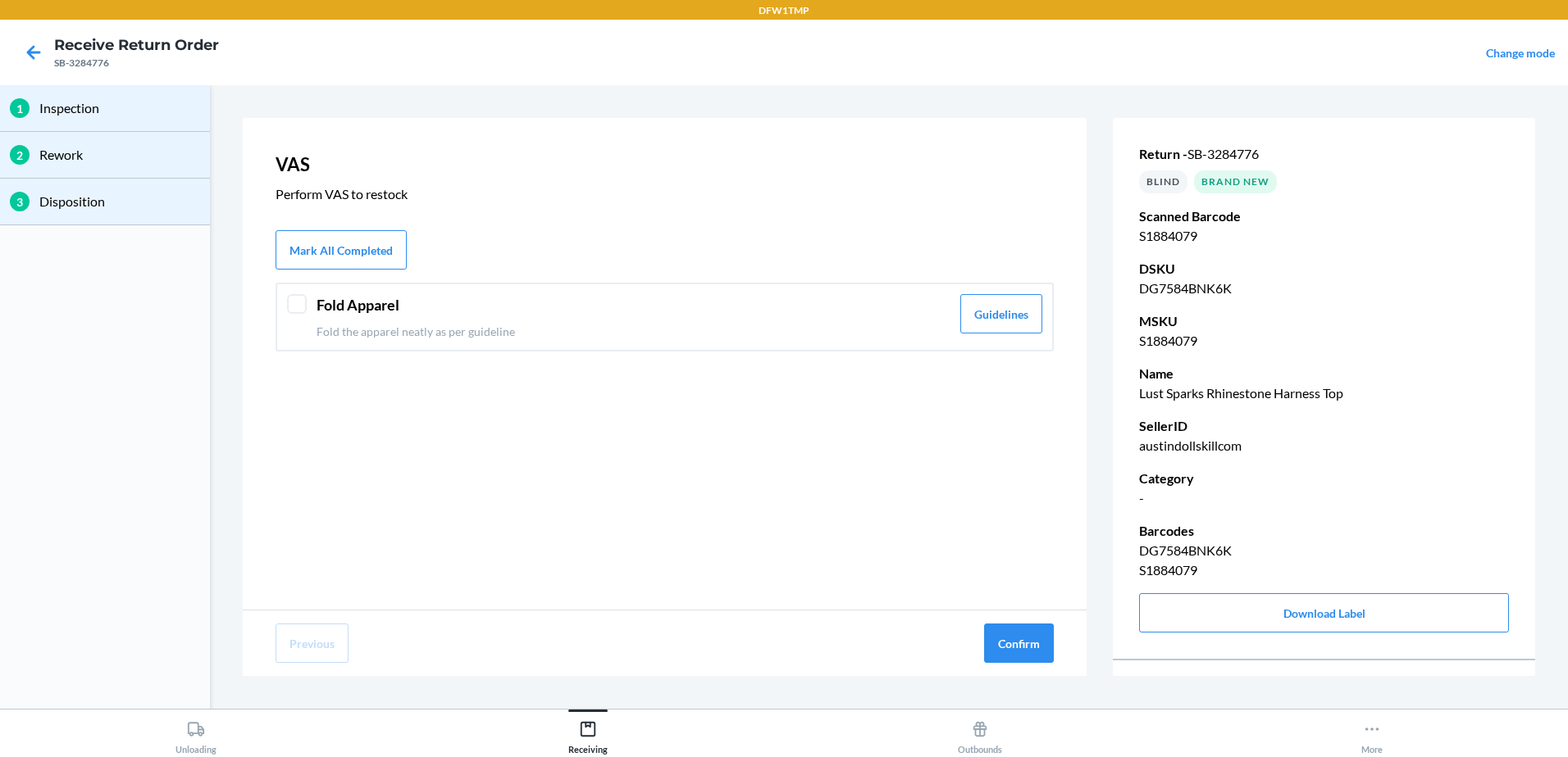
click at [298, 302] on div at bounding box center [296, 304] width 19 height 19
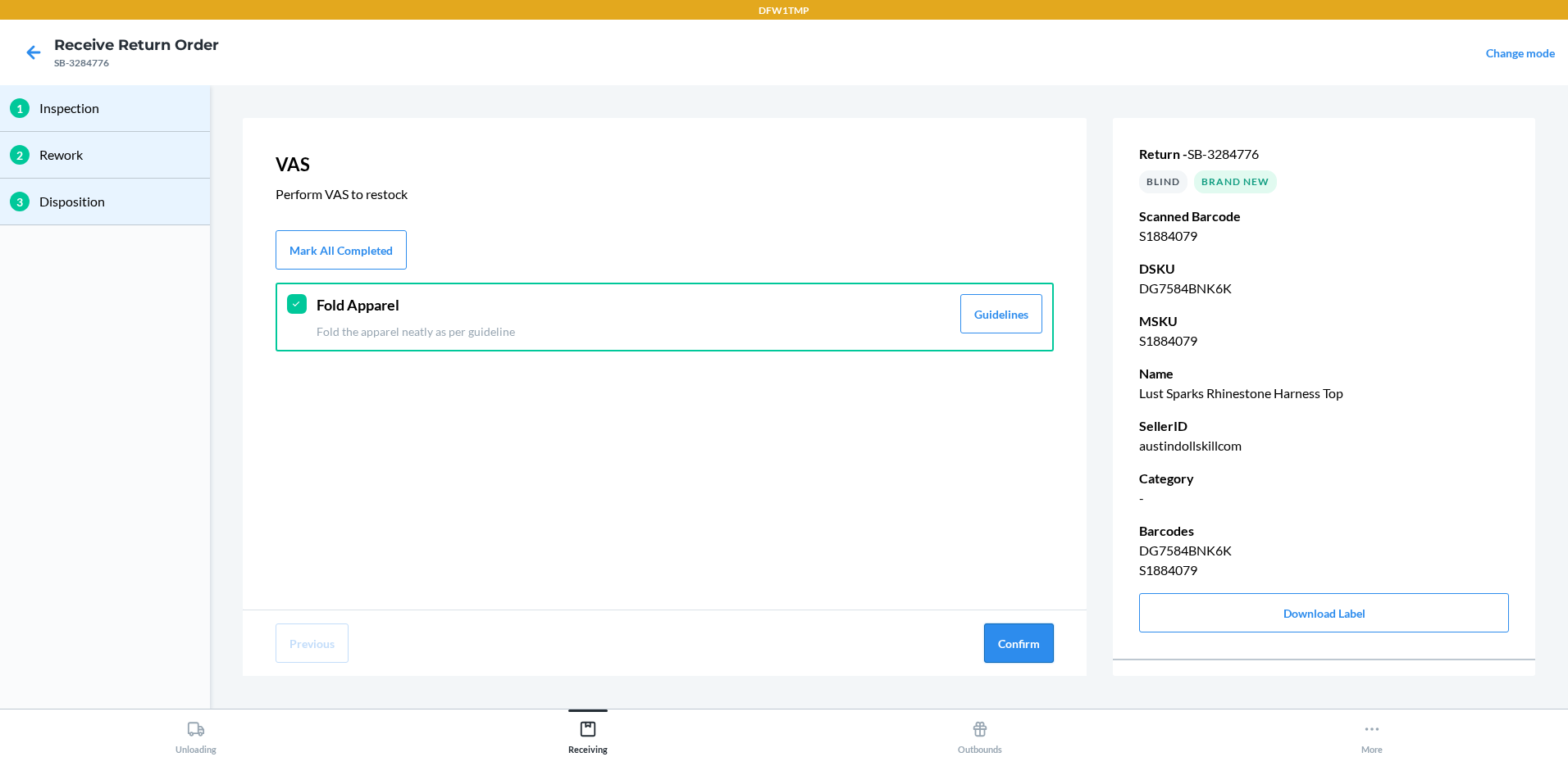
click at [1037, 655] on button "Confirm" at bounding box center [1019, 643] width 70 height 39
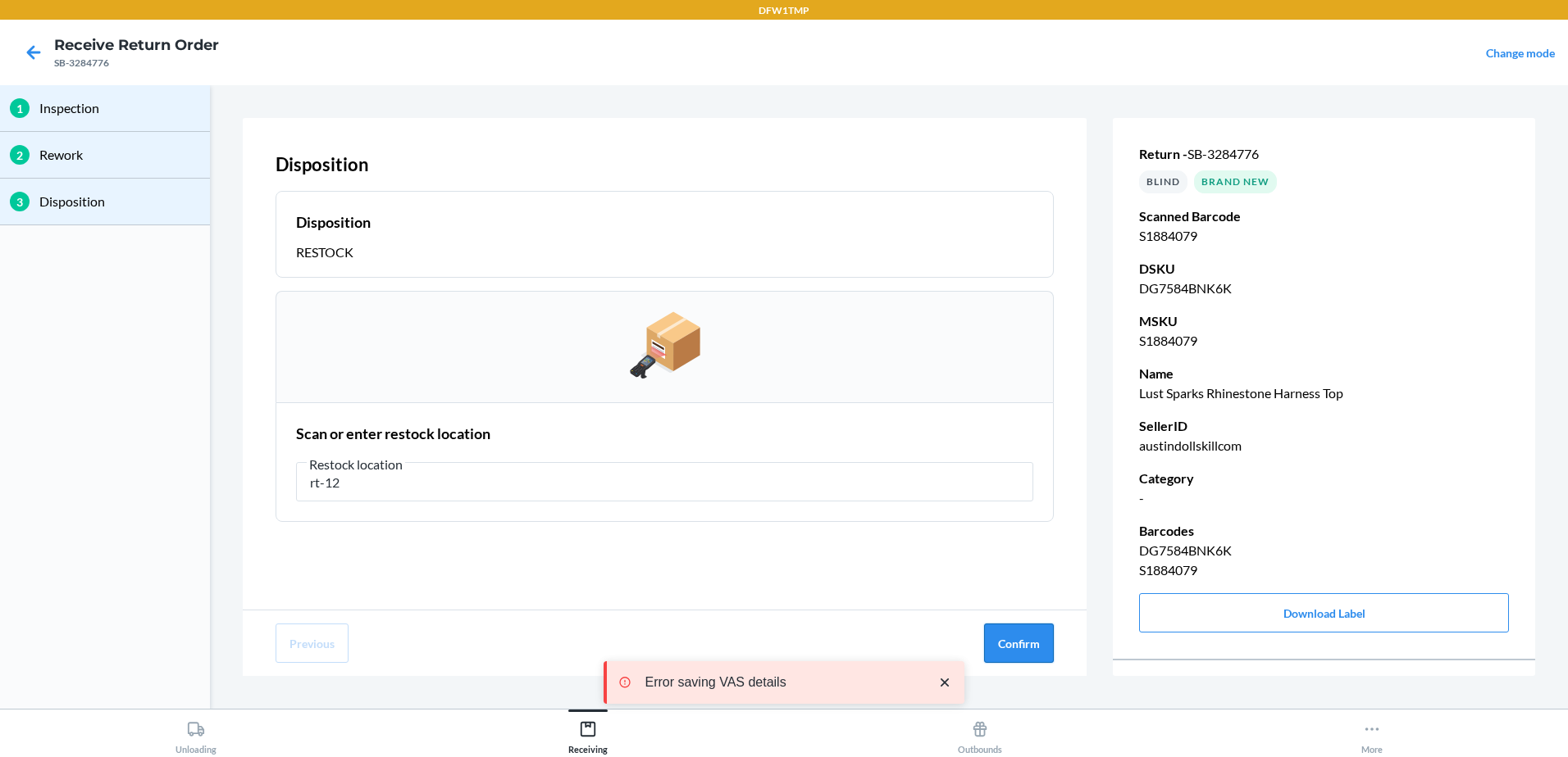
type input "rt-12"
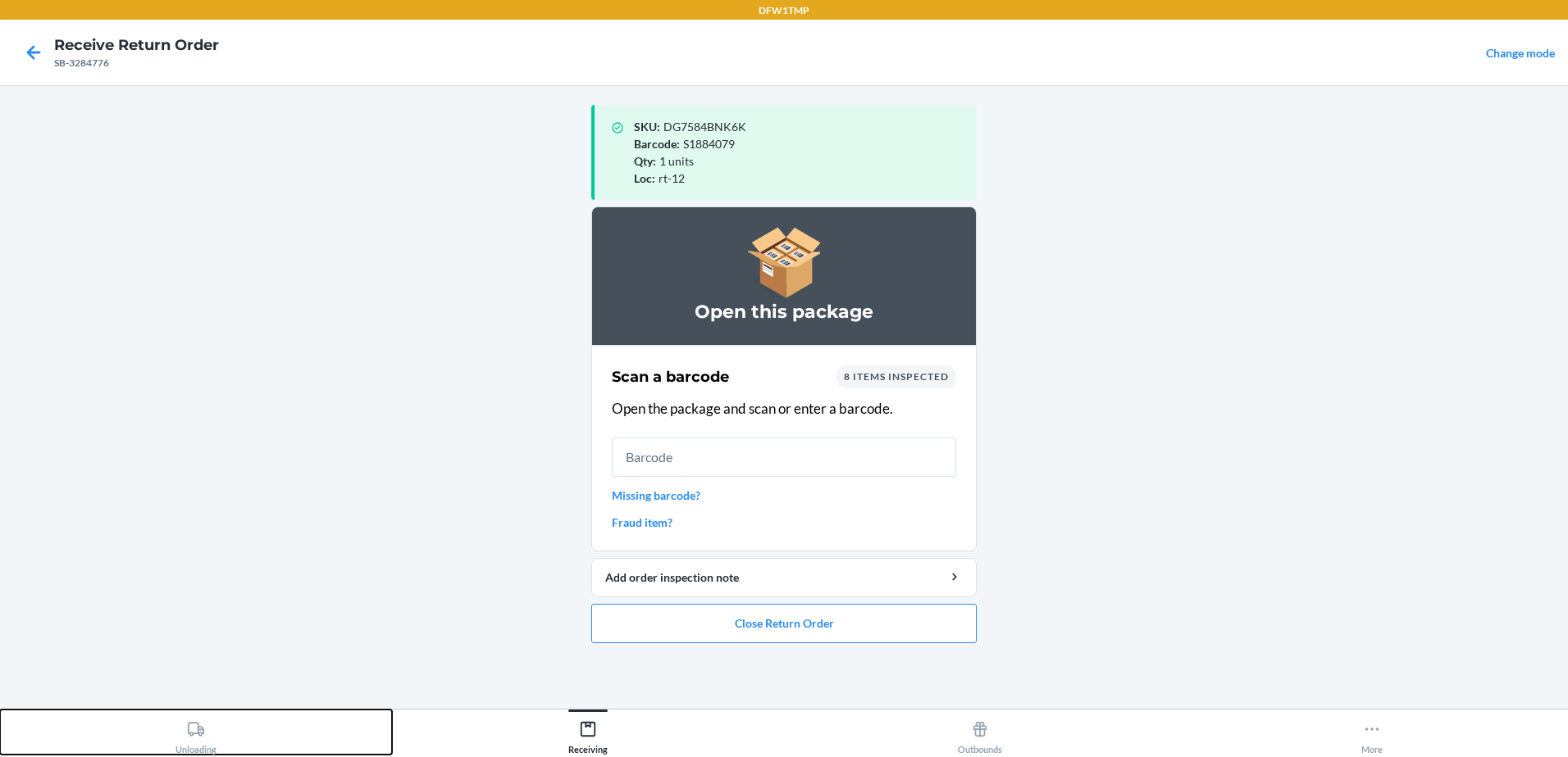
click at [199, 751] on div "Unloading" at bounding box center [196, 735] width 41 height 41
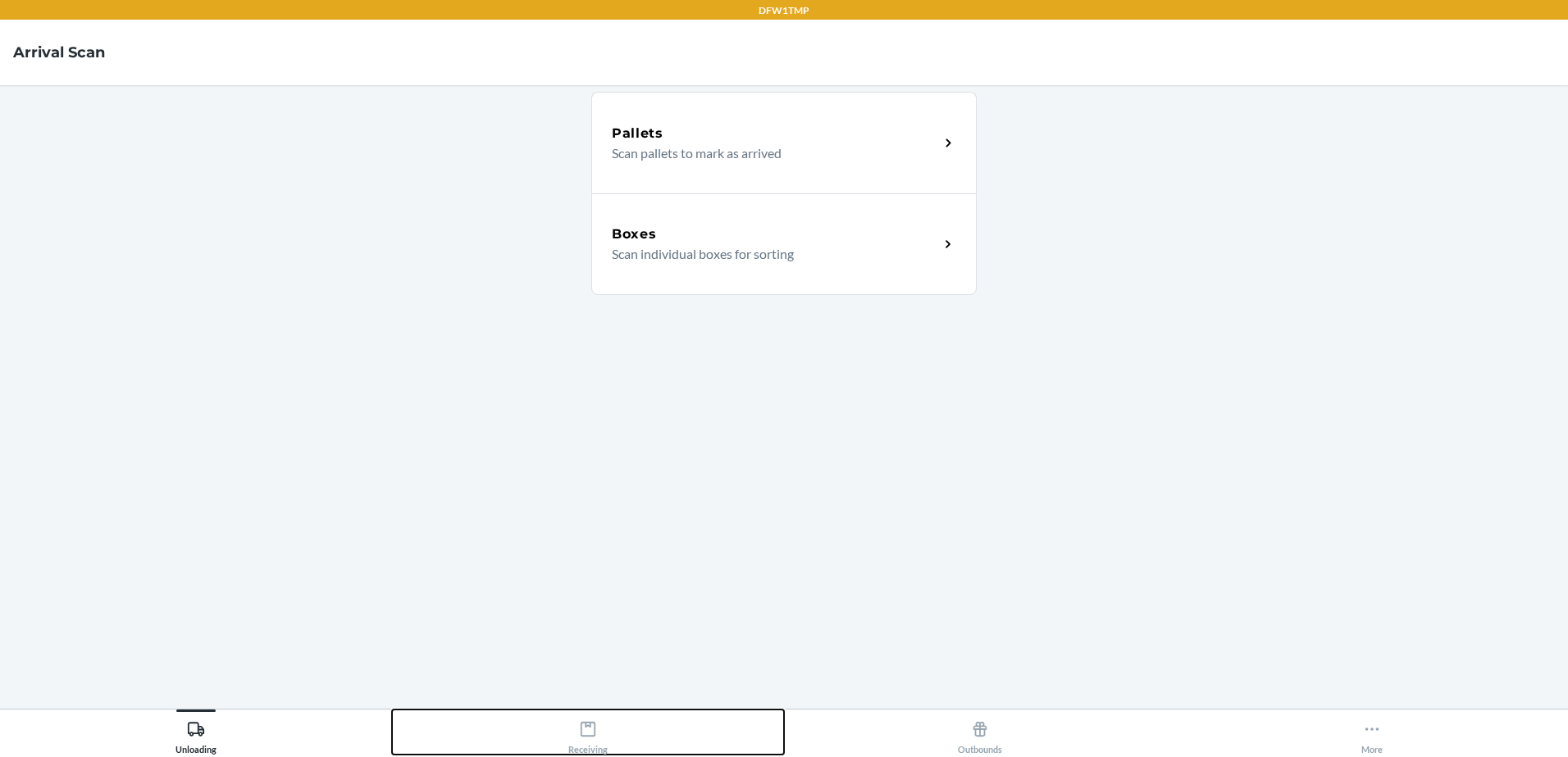
click at [593, 740] on div "Receiving" at bounding box center [588, 735] width 39 height 41
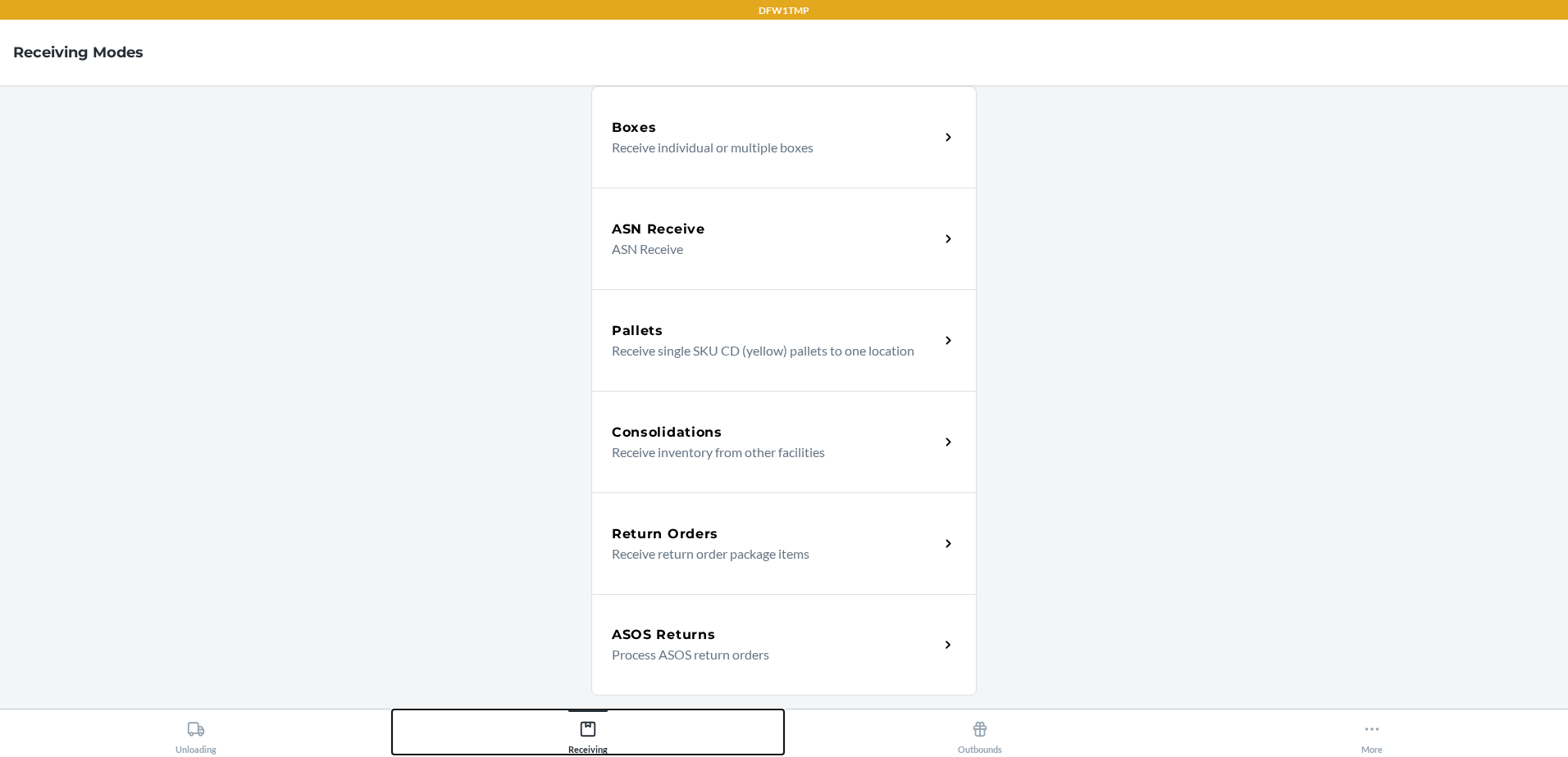
scroll to position [164, 0]
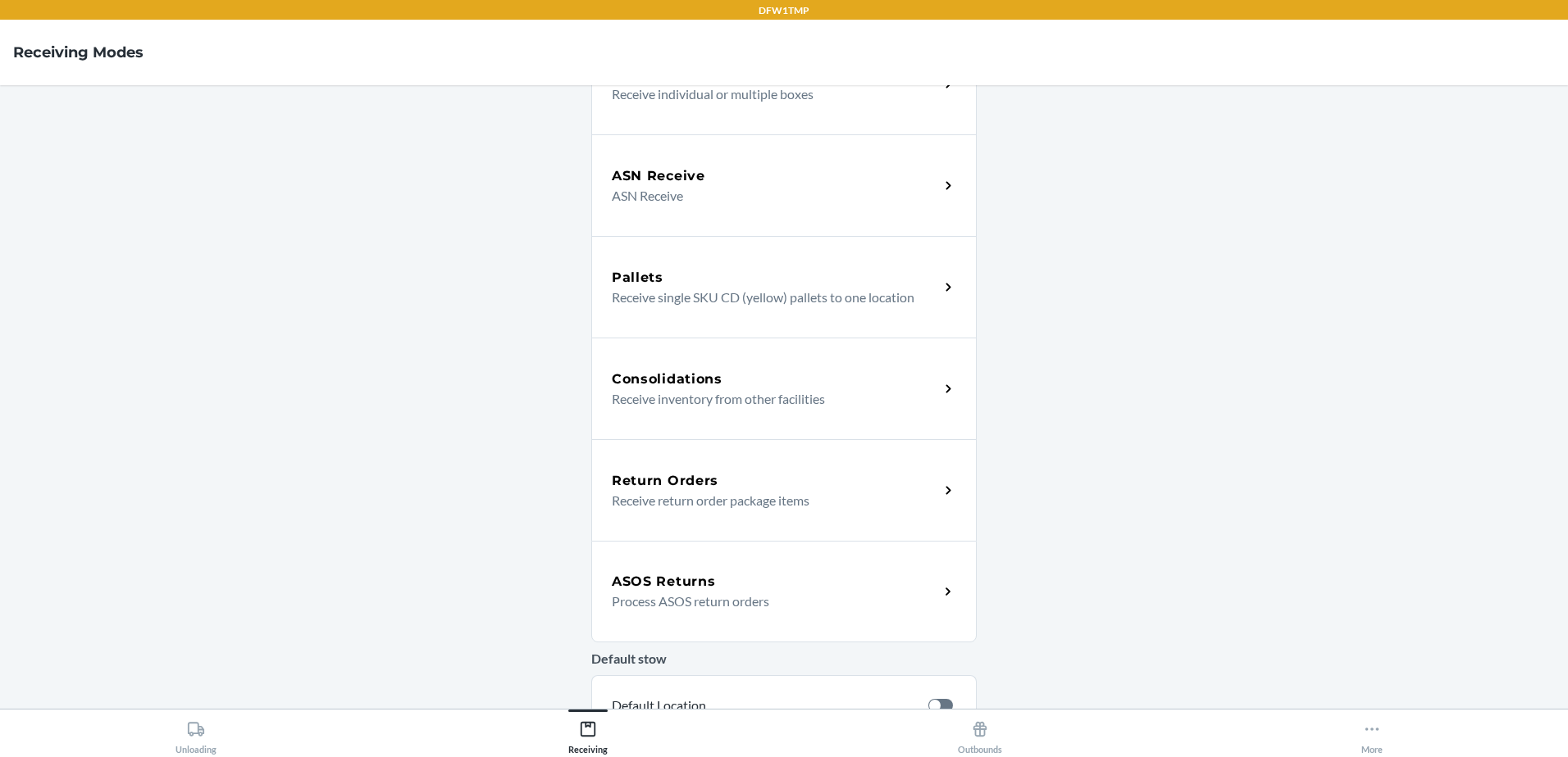
click at [678, 478] on h5 "Return Orders" at bounding box center [665, 481] width 106 height 19
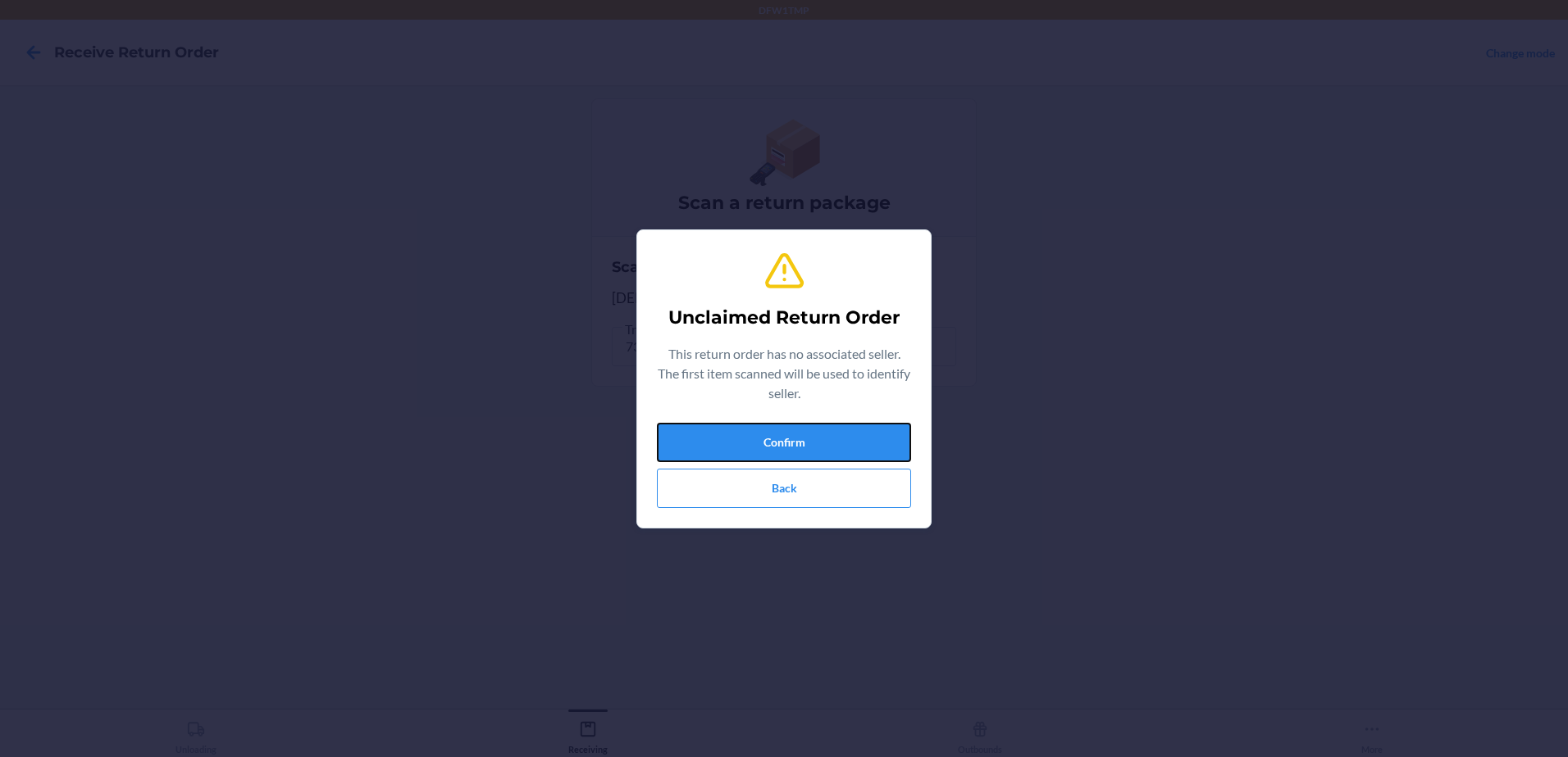
click at [769, 458] on button "Confirm" at bounding box center [784, 442] width 254 height 39
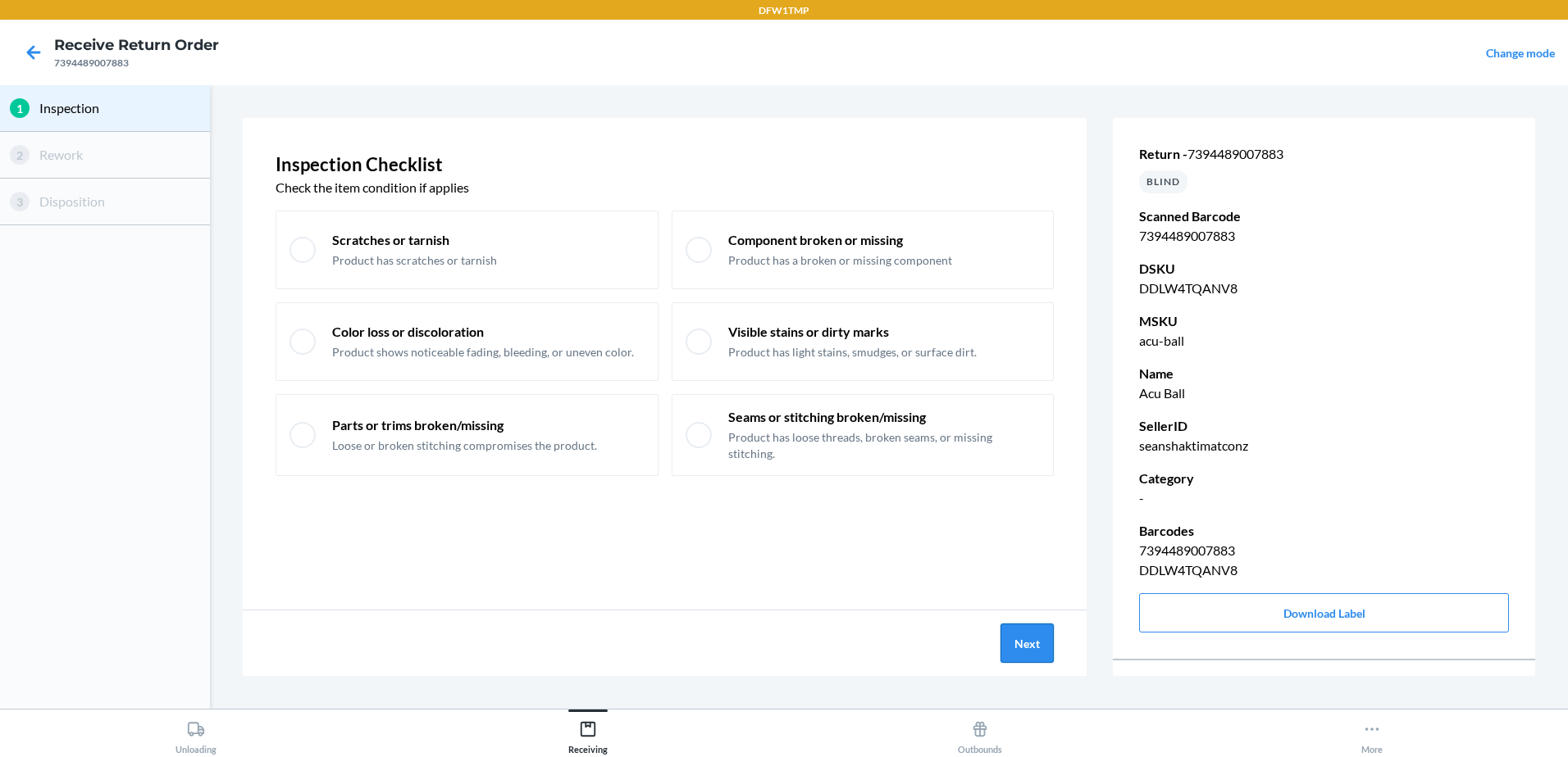
click at [1034, 659] on button "Next" at bounding box center [1026, 643] width 54 height 39
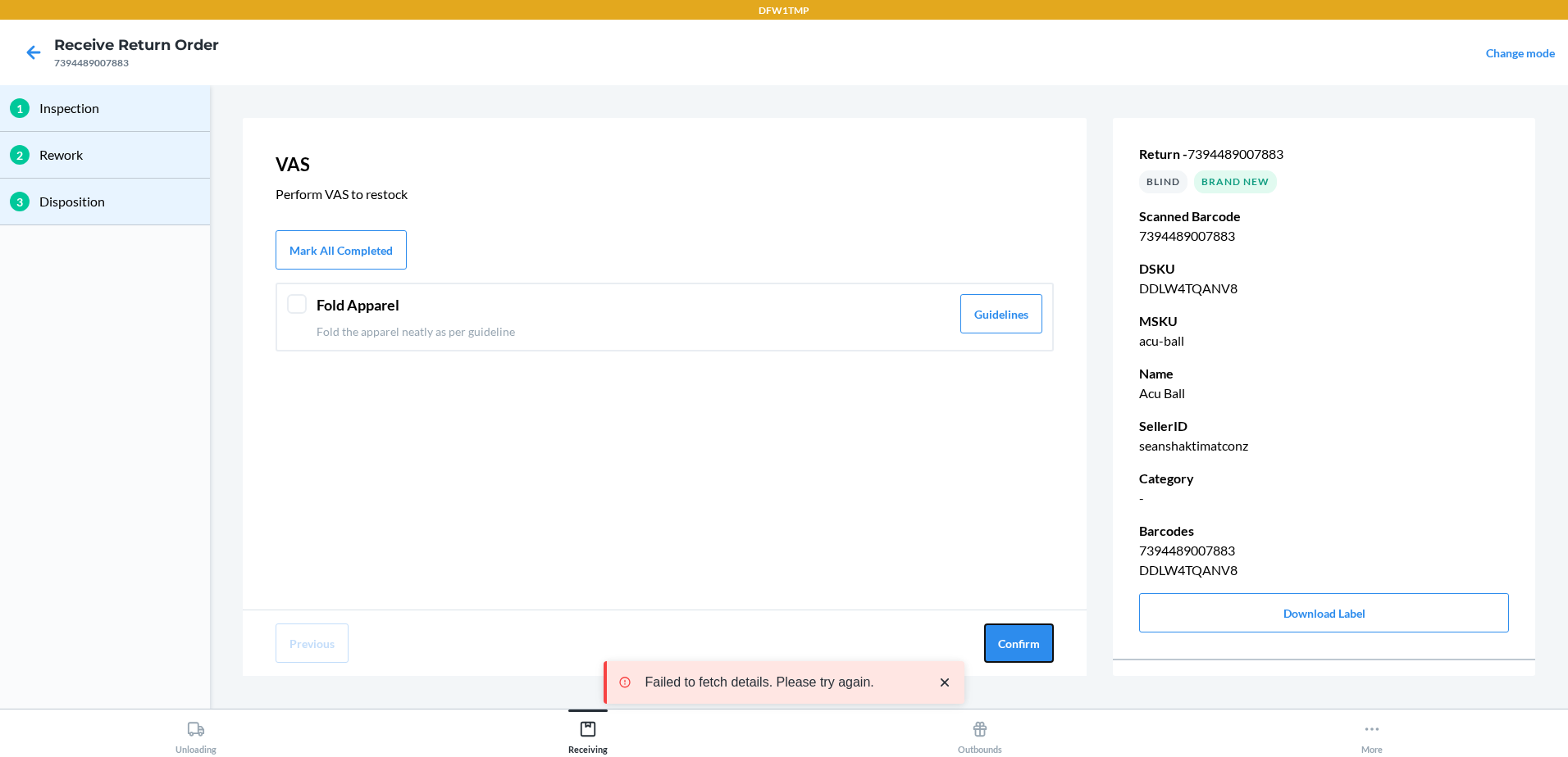
click at [1034, 659] on button "Confirm" at bounding box center [1019, 643] width 70 height 39
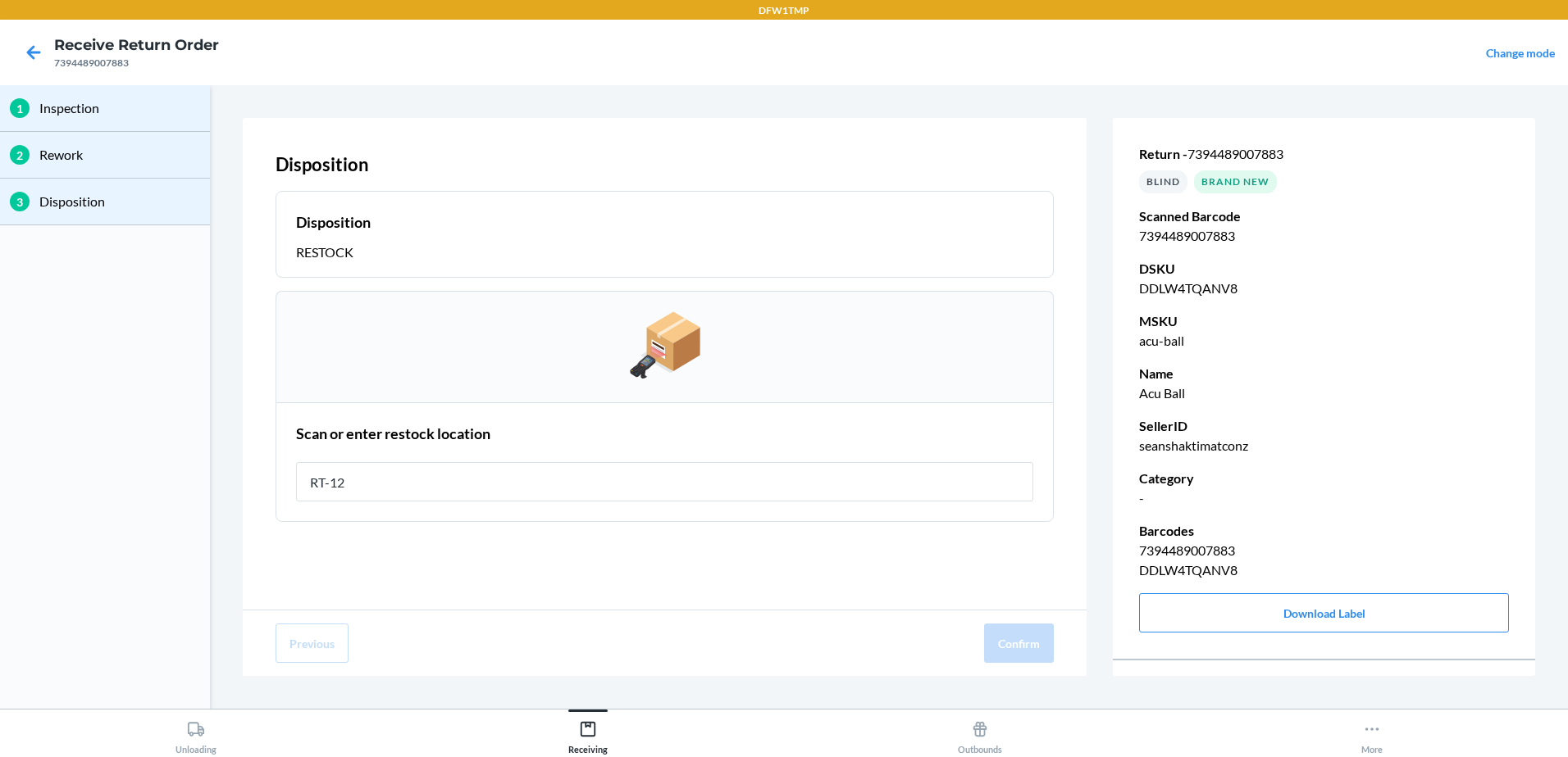
type input "RT-12"
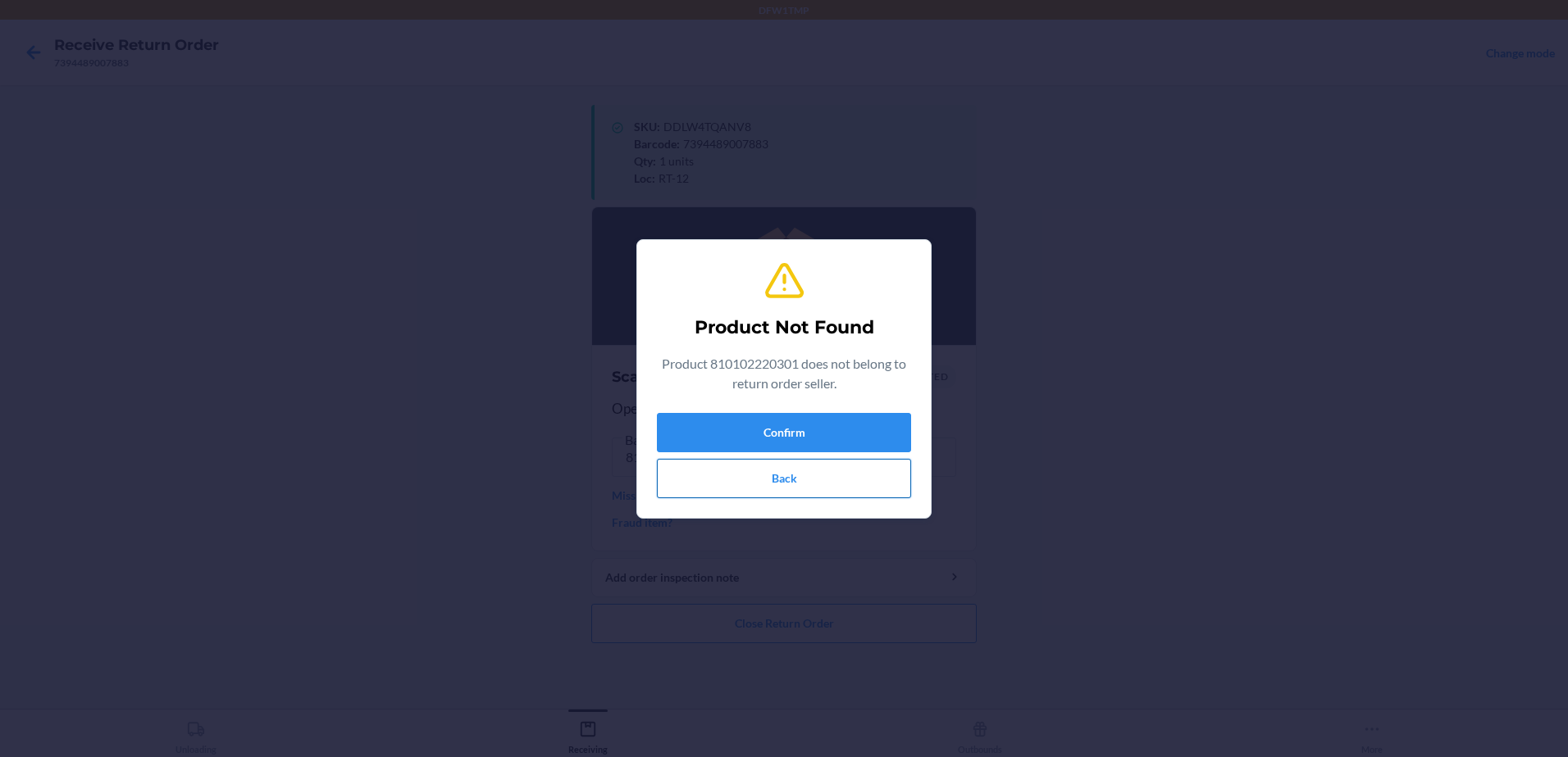
click at [812, 485] on button "Back" at bounding box center [784, 478] width 254 height 39
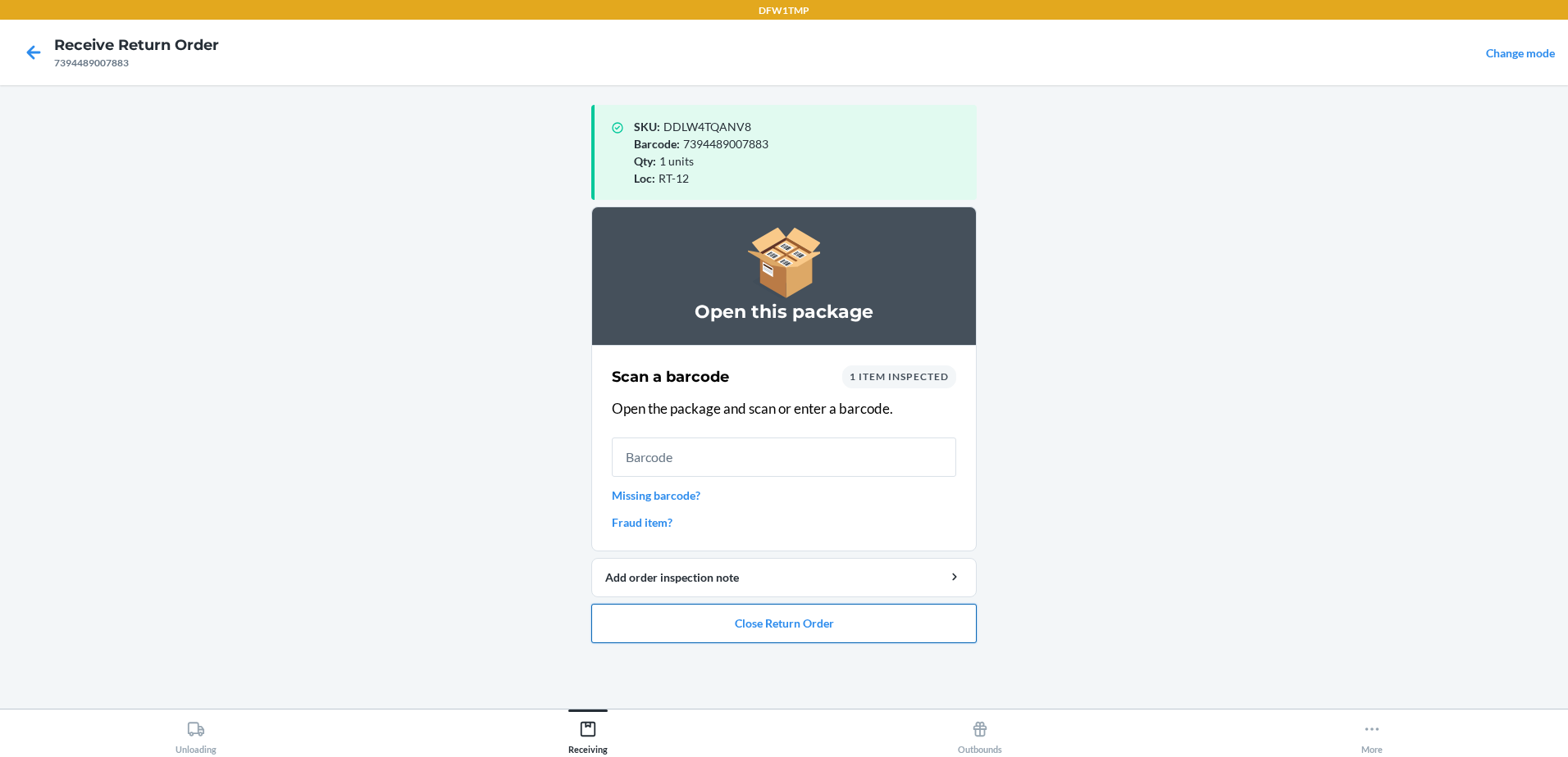
click at [801, 627] on button "Close Return Order" at bounding box center [784, 624] width 385 height 39
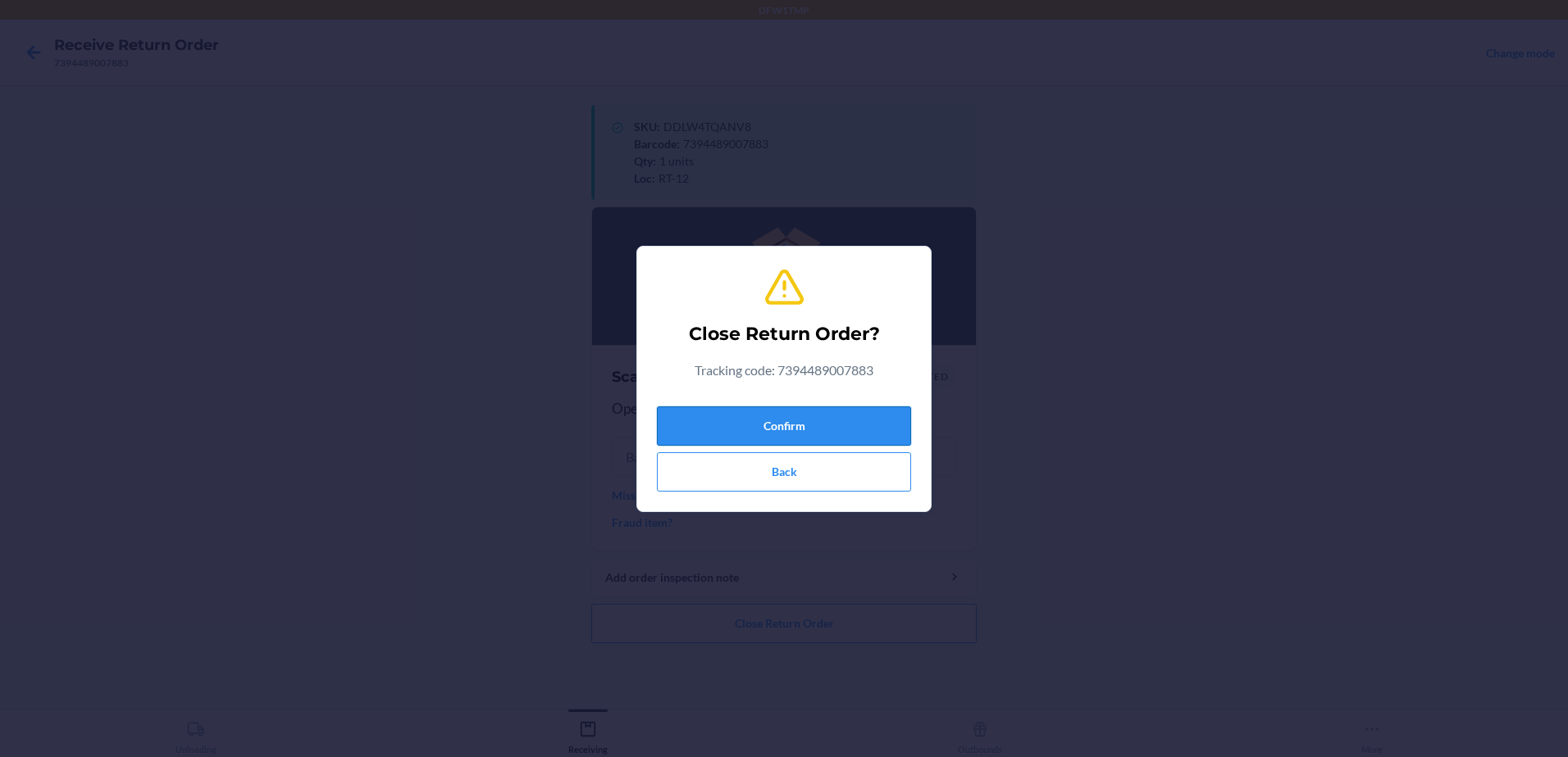
click at [789, 430] on button "Confirm" at bounding box center [784, 426] width 254 height 39
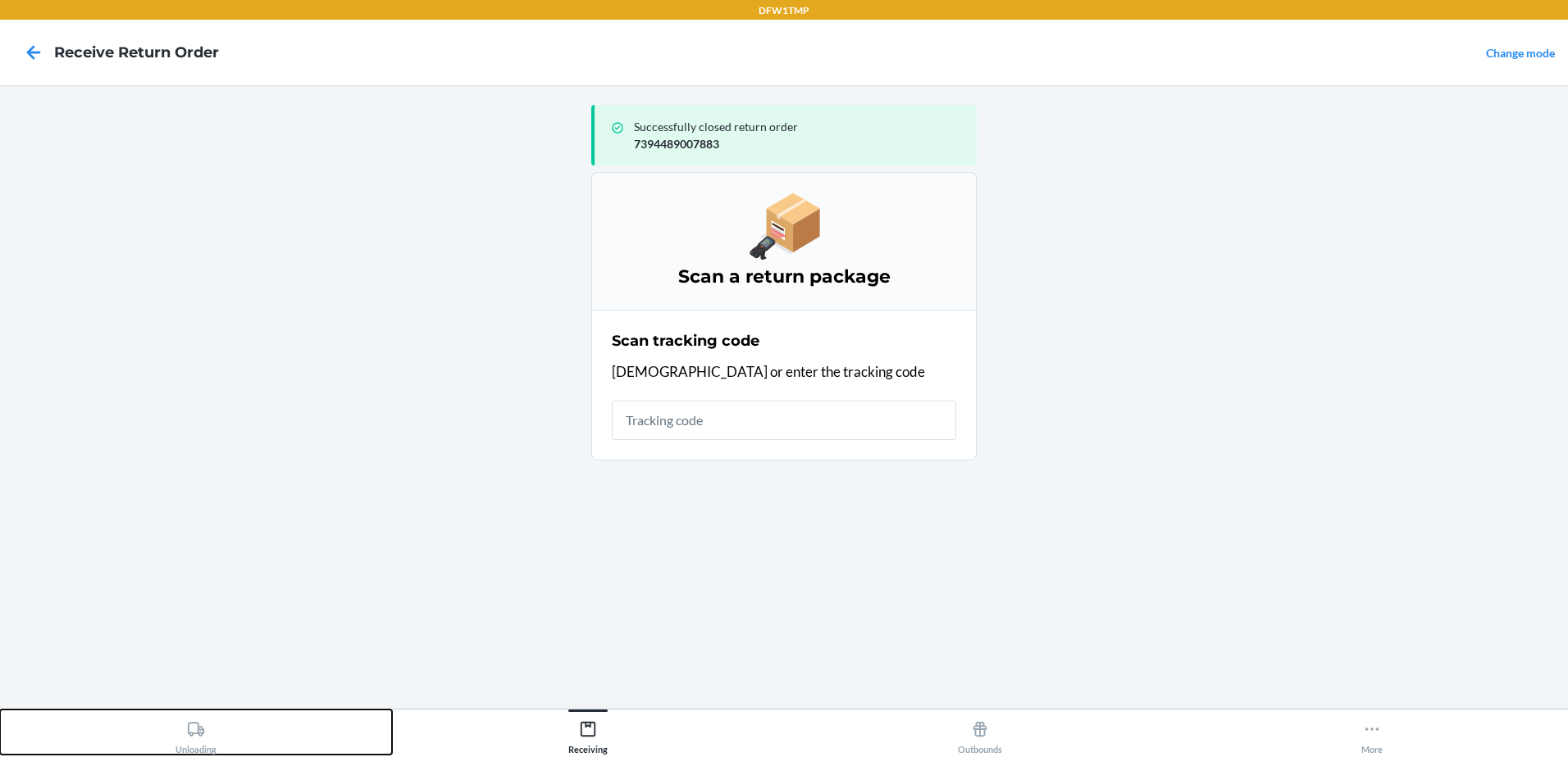
click at [198, 752] on div "Unloading" at bounding box center [196, 735] width 41 height 41
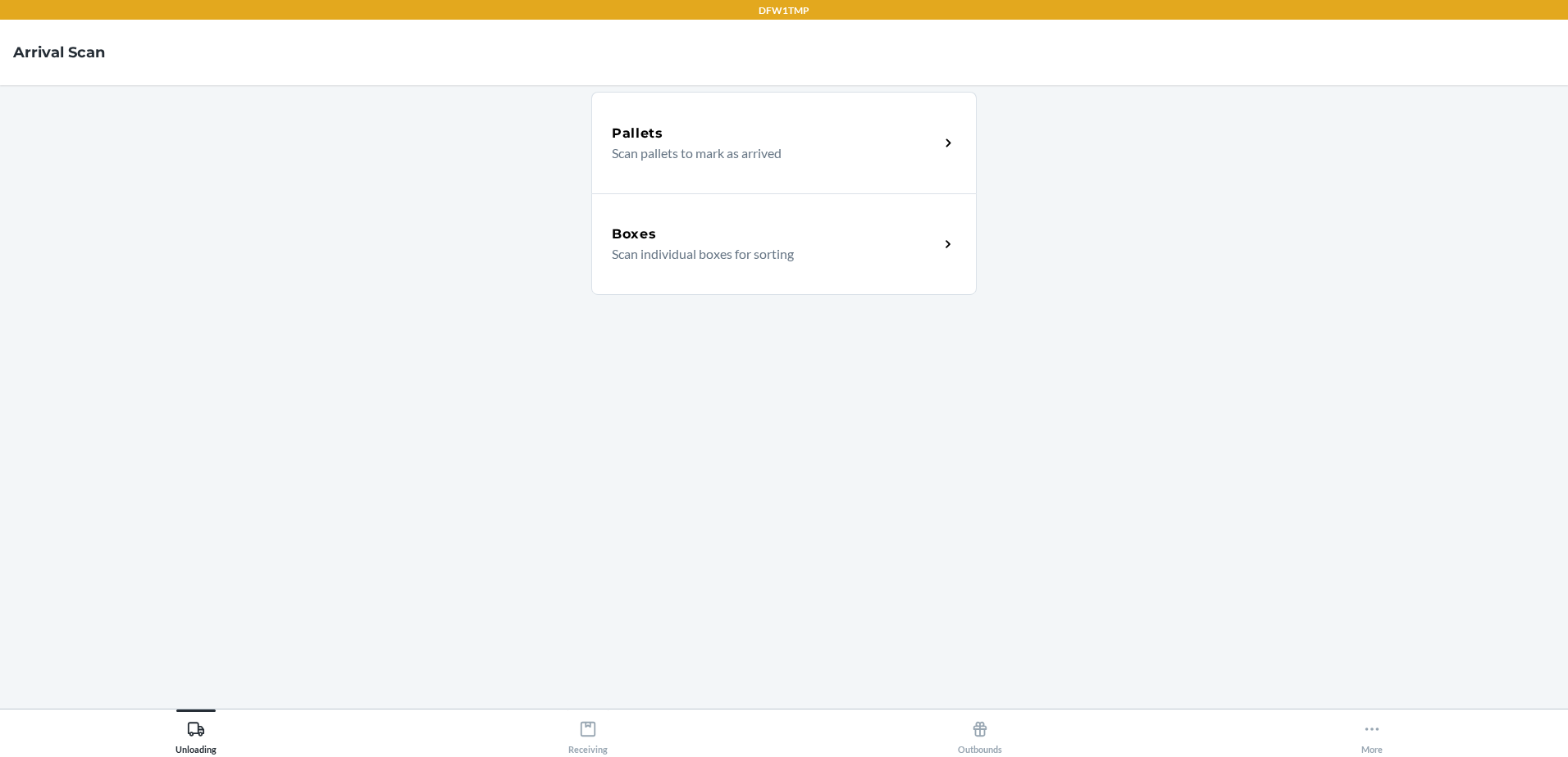
click at [719, 269] on div "Boxes Scan individual boxes for sorting" at bounding box center [784, 245] width 385 height 101
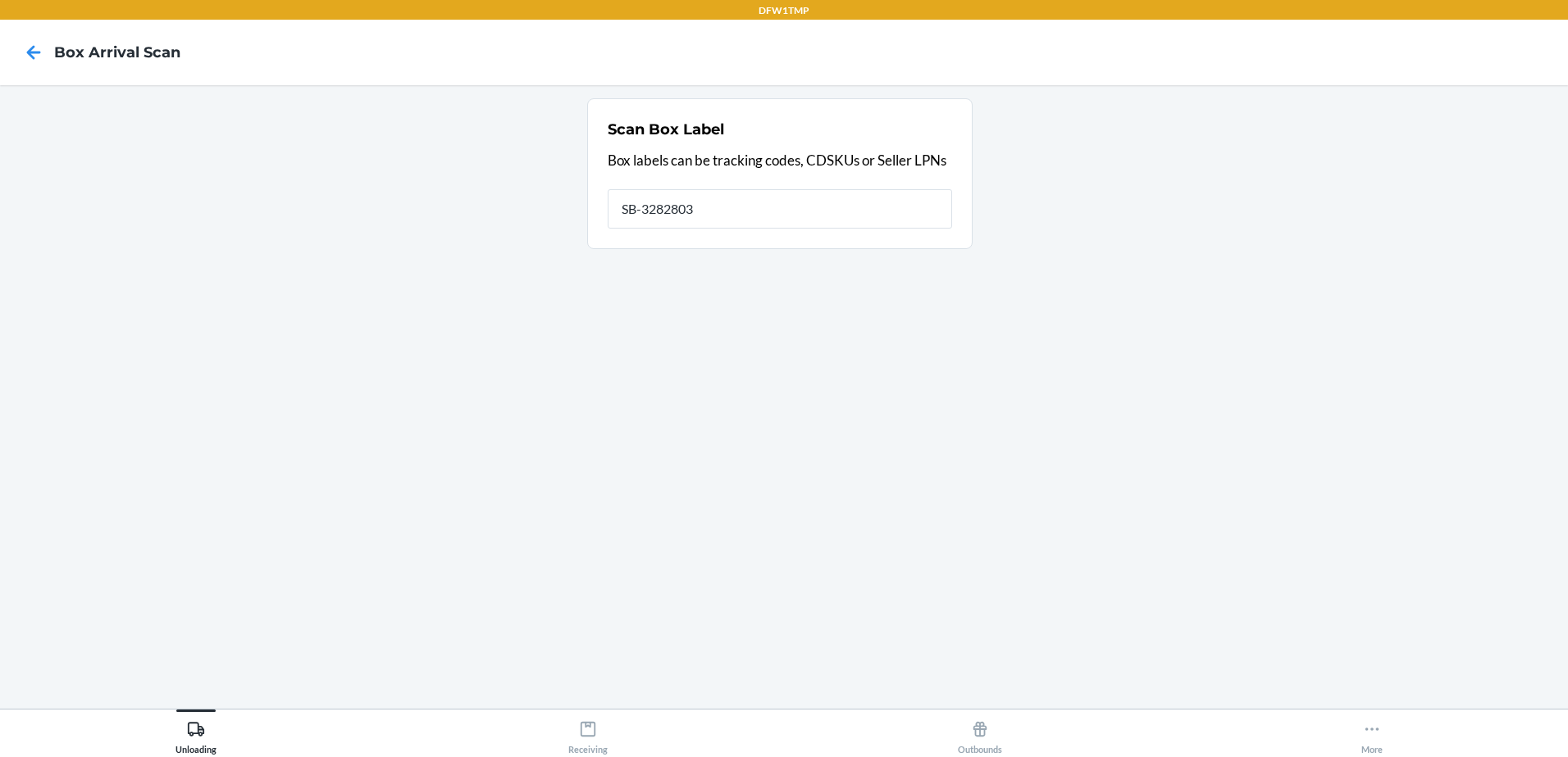
type input "SB-3282803"
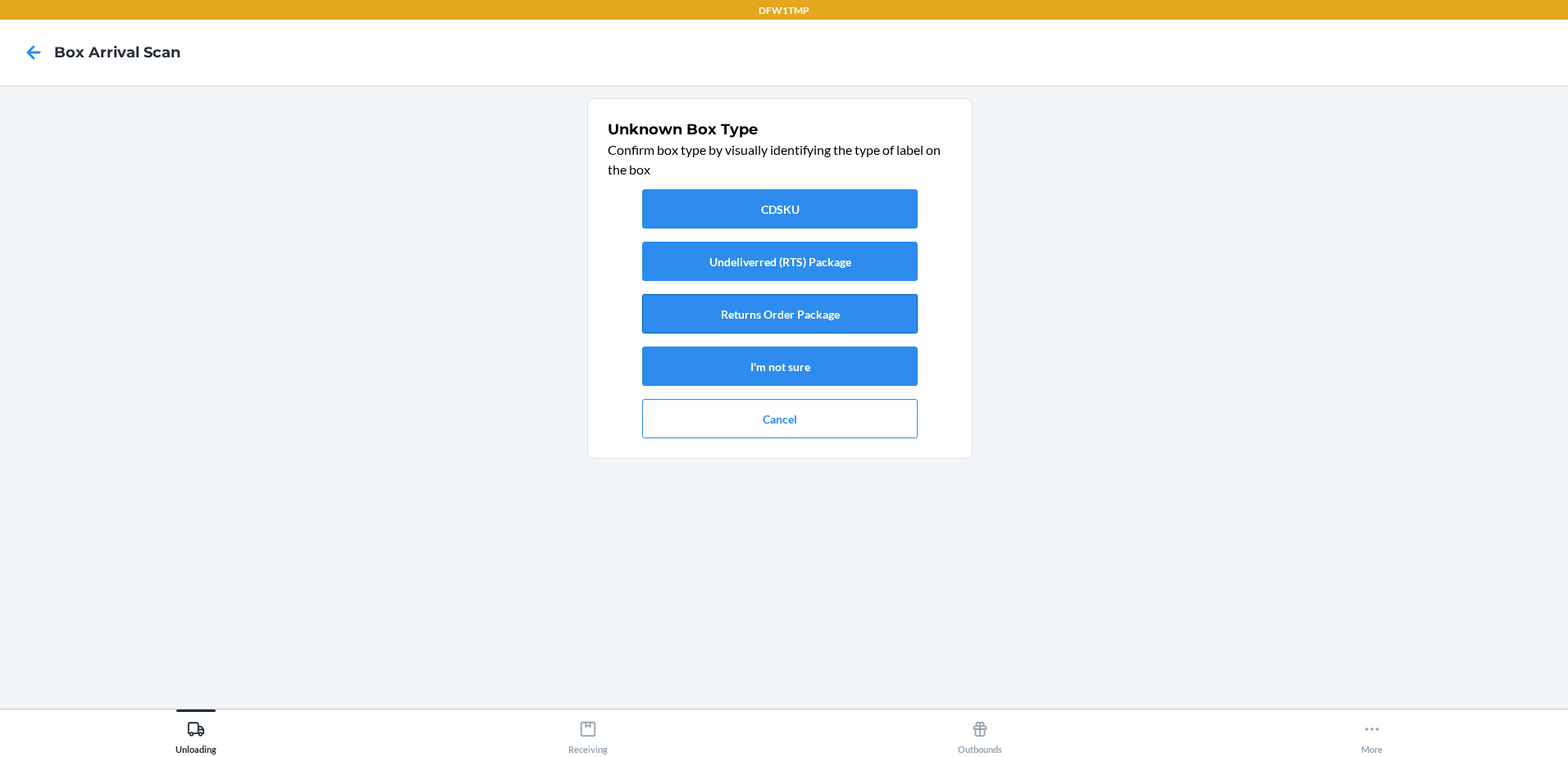
click at [818, 308] on button "Returns Order Package" at bounding box center [780, 314] width 276 height 39
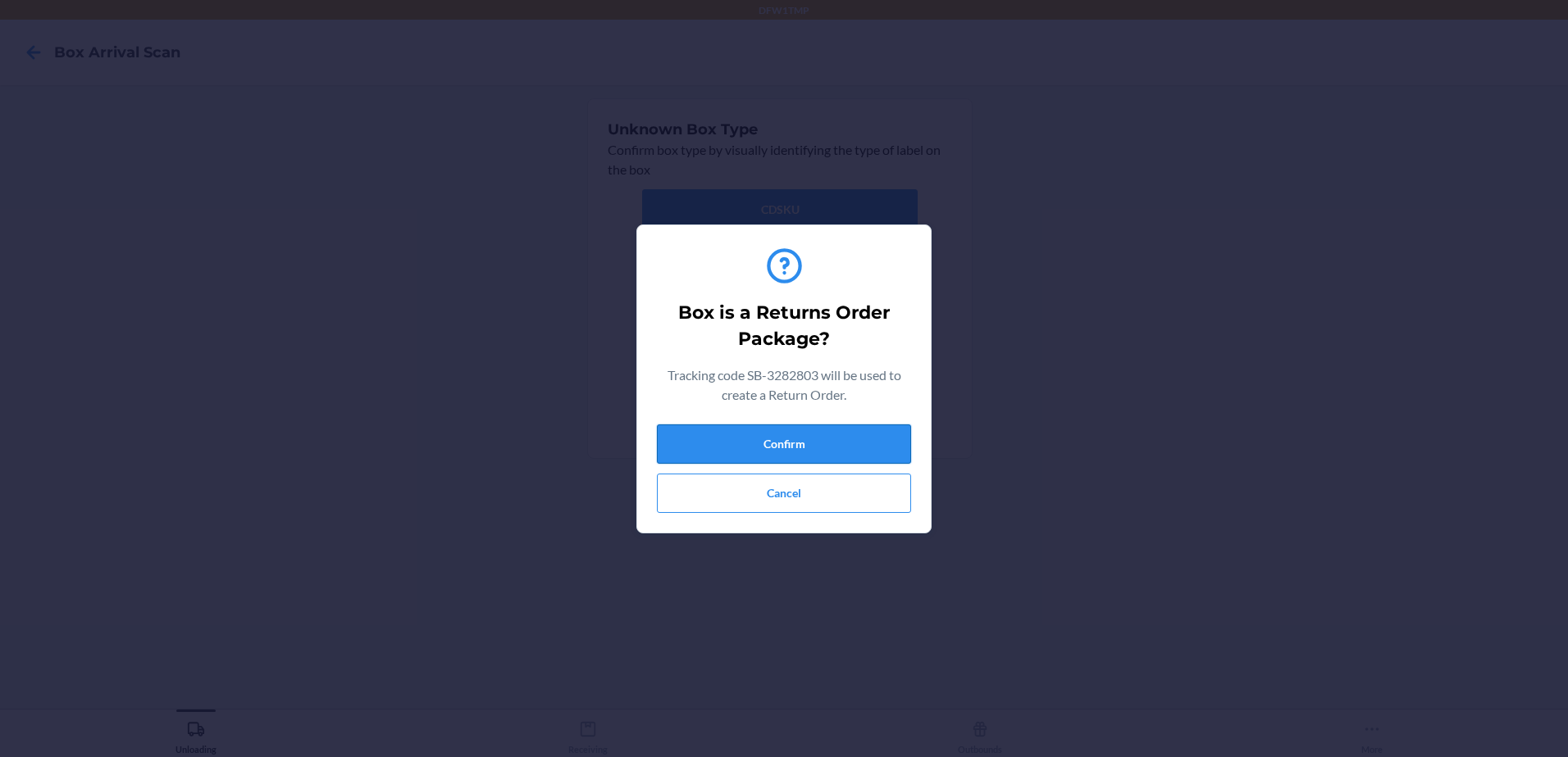
click at [814, 432] on button "Confirm" at bounding box center [784, 444] width 254 height 39
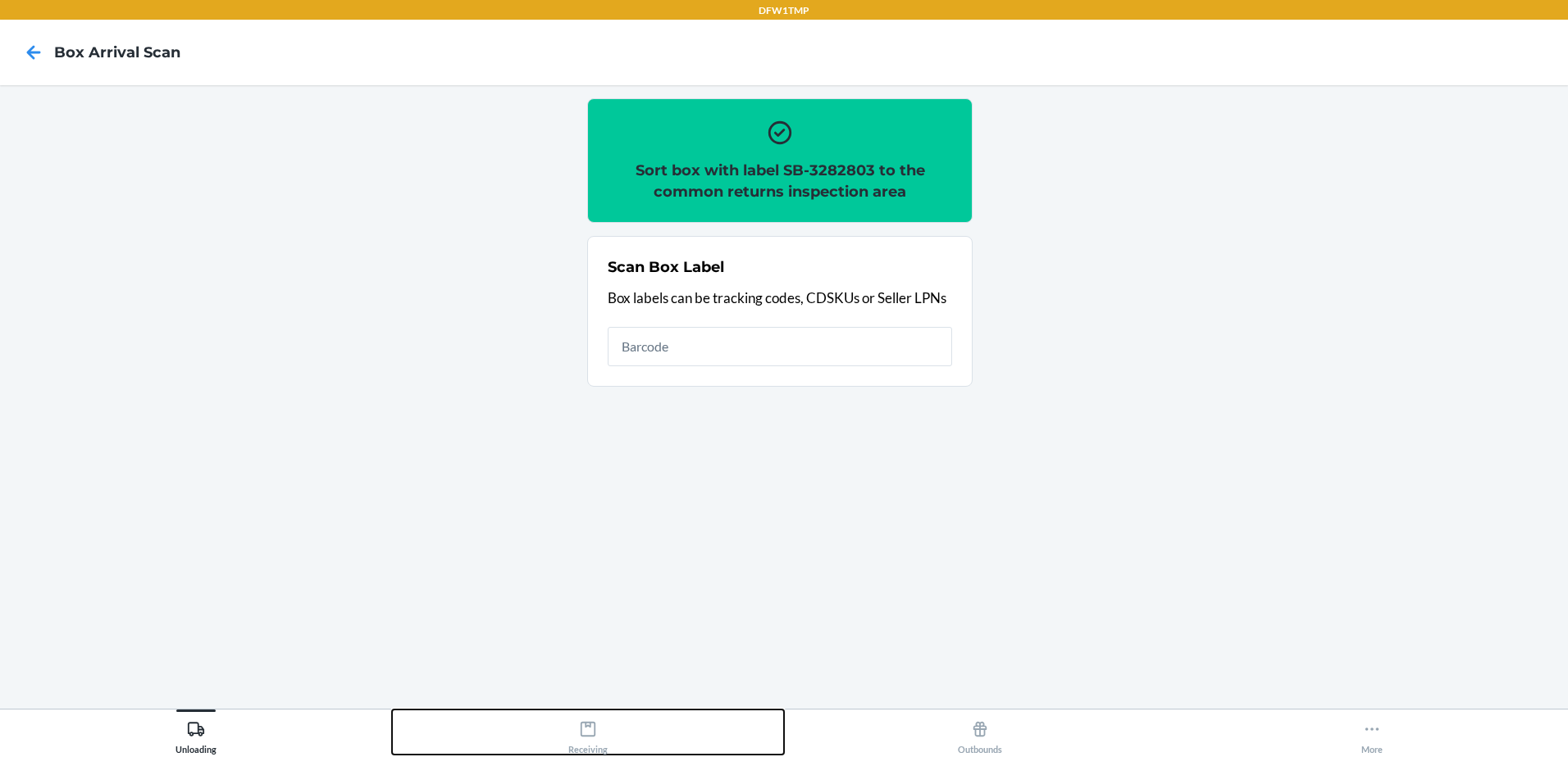
click at [581, 746] on div "Receiving" at bounding box center [588, 735] width 39 height 41
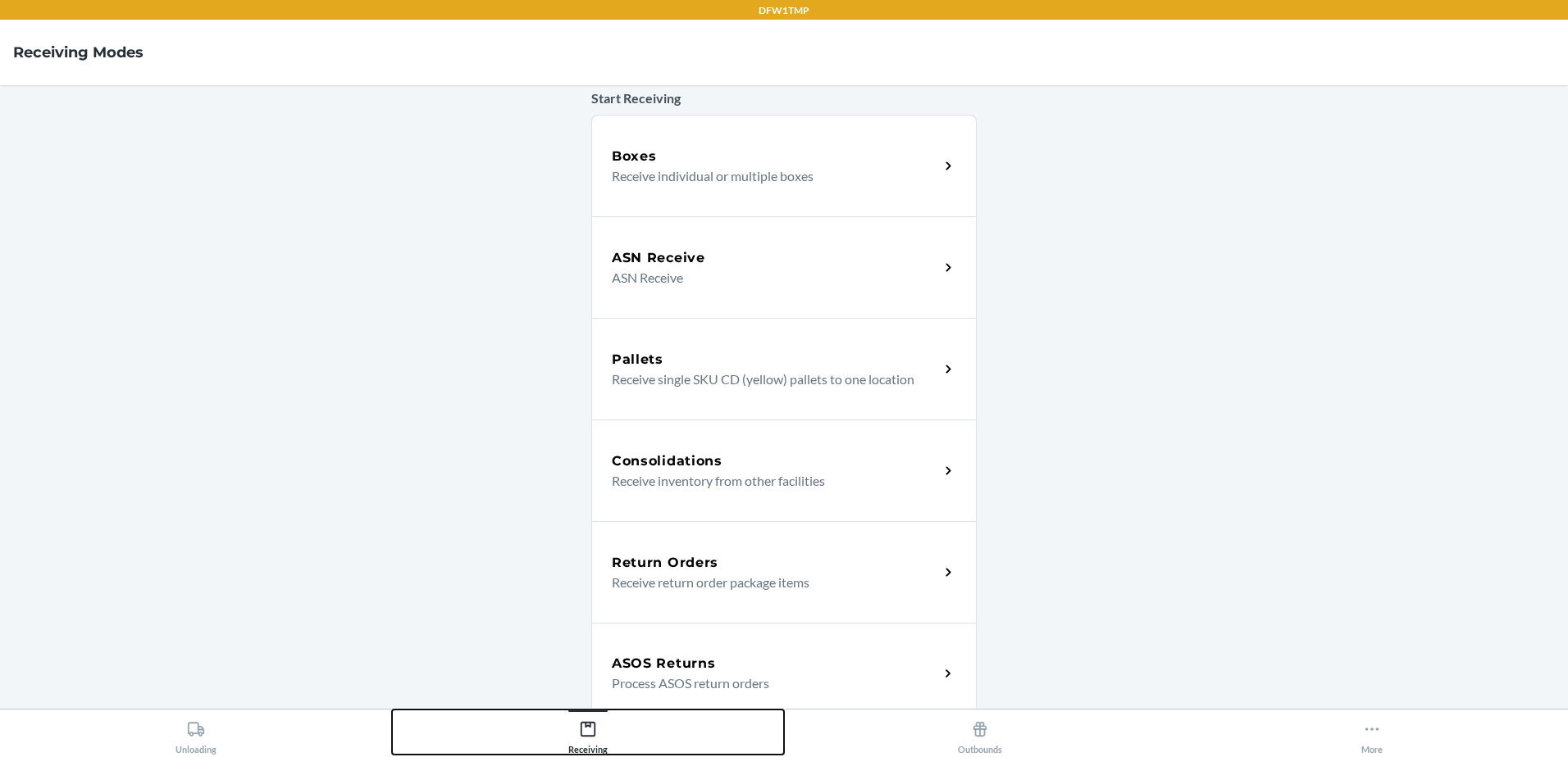
scroll to position [164, 0]
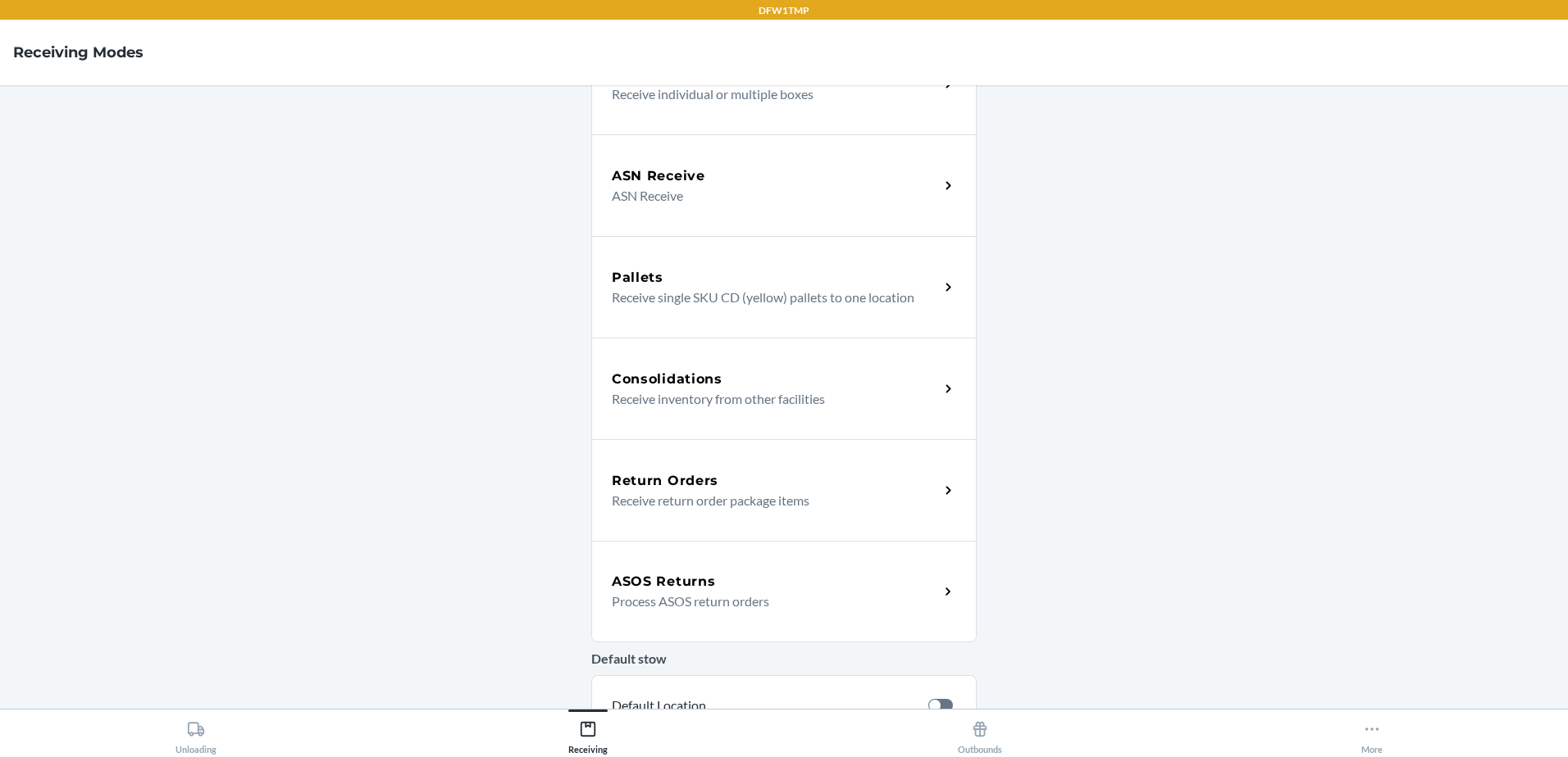
click at [666, 524] on div "Return Orders Receive return order package items" at bounding box center [784, 490] width 385 height 101
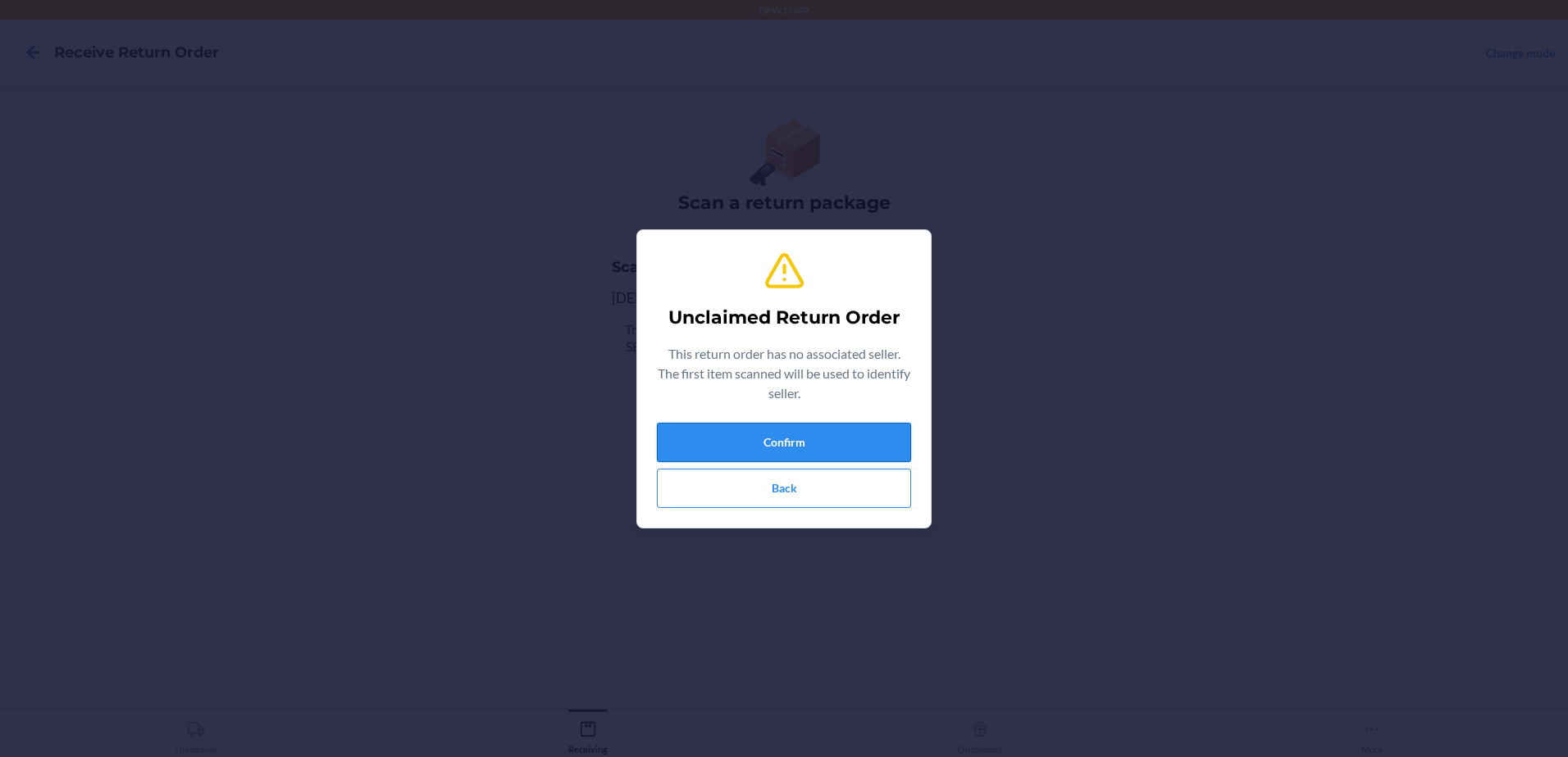
click at [797, 436] on button "Confirm" at bounding box center [784, 442] width 254 height 39
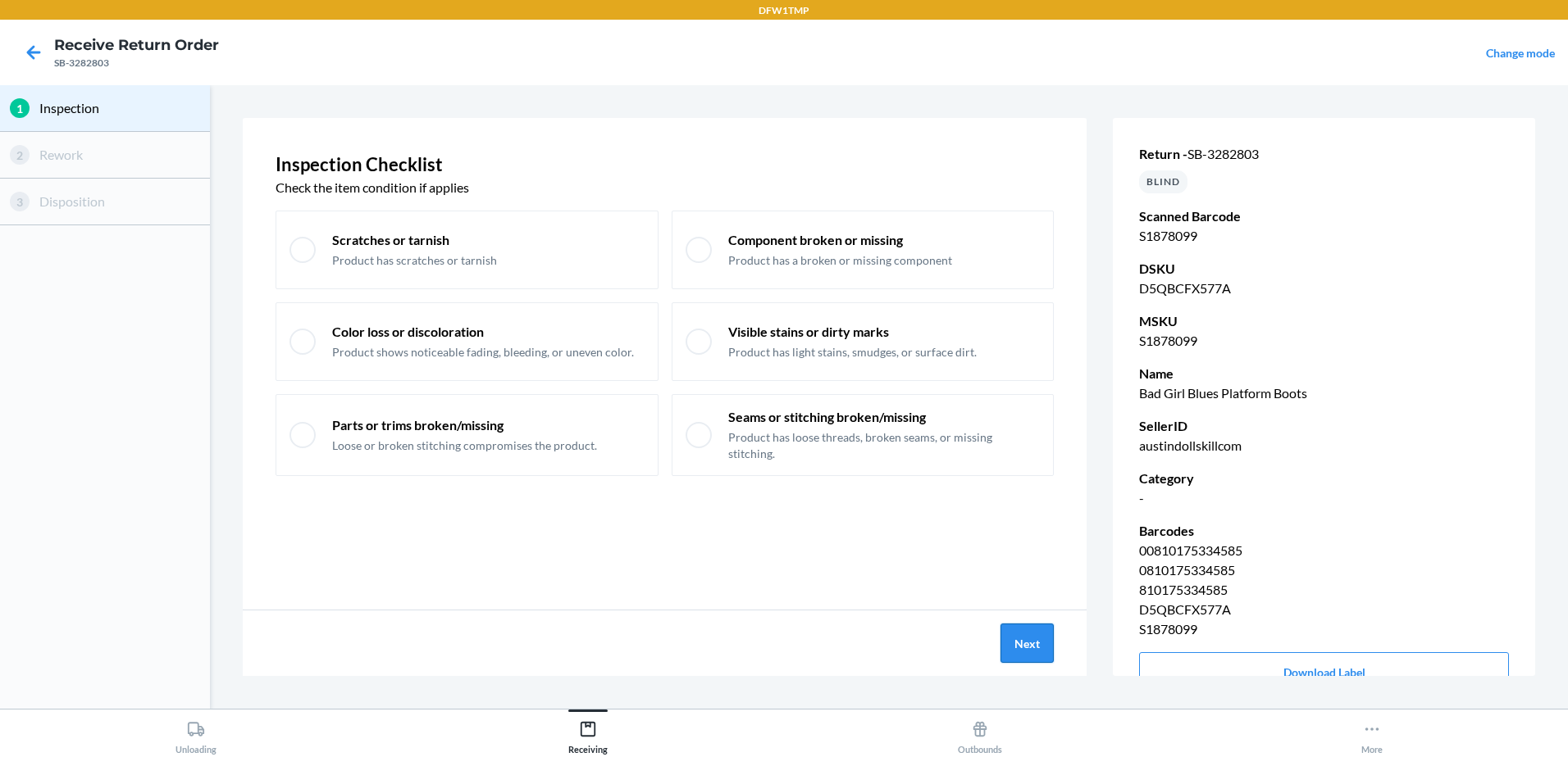
click at [1028, 641] on button "Next" at bounding box center [1026, 643] width 54 height 39
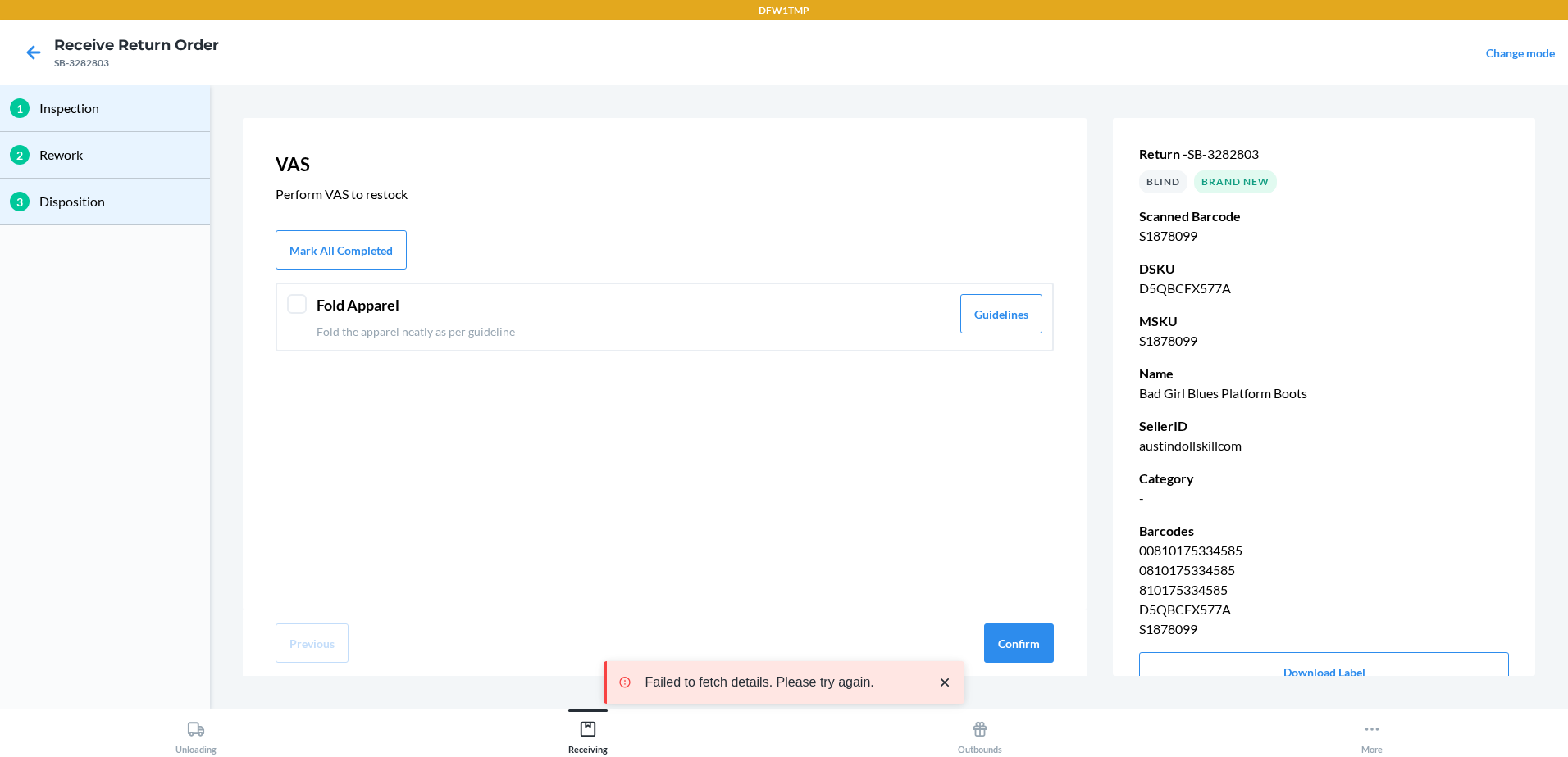
click at [297, 319] on div "Fold Apparel Fold the apparel neatly as per guideline Guidelines" at bounding box center [665, 317] width 778 height 69
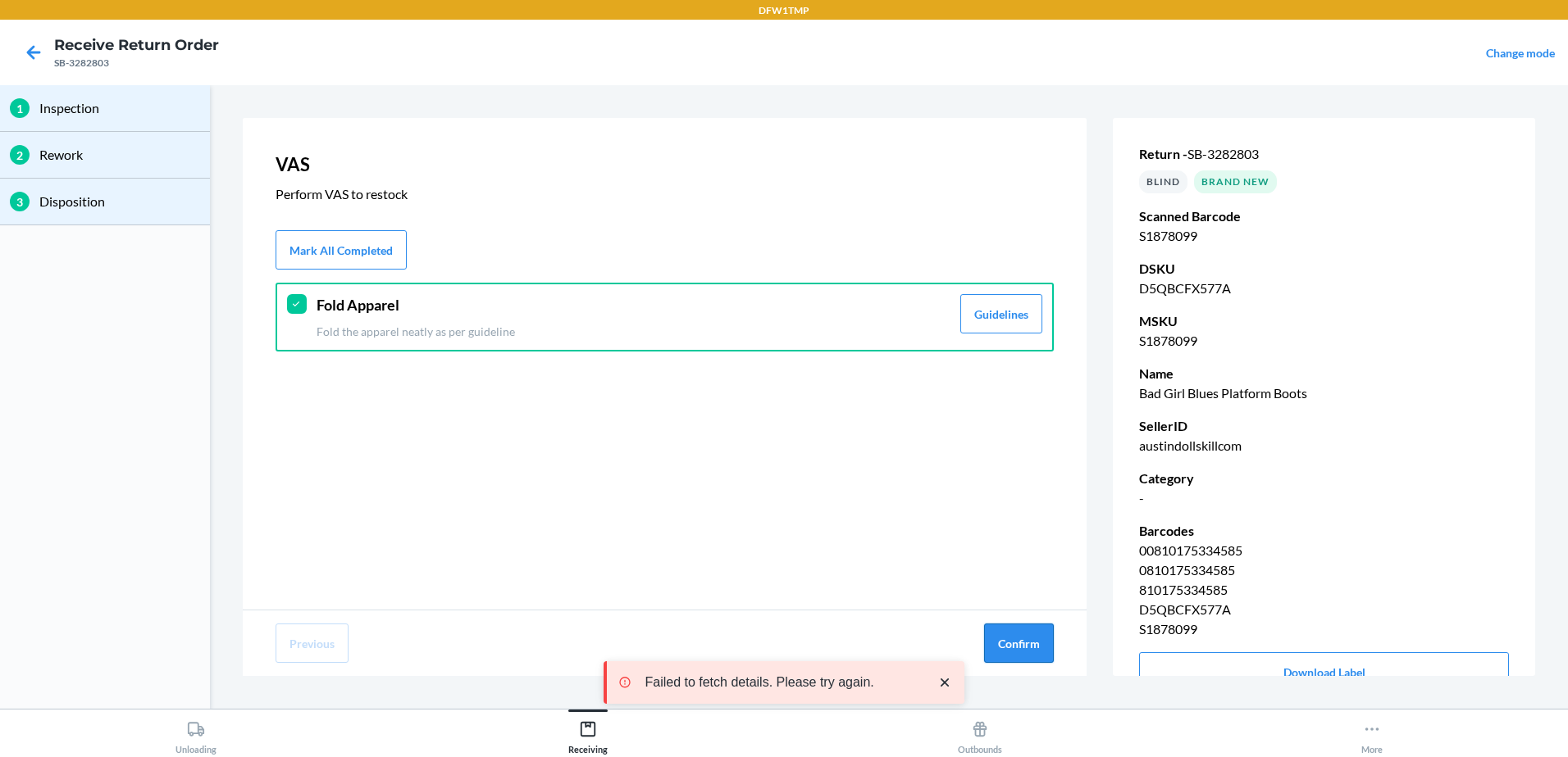
click at [1044, 634] on button "Confirm" at bounding box center [1019, 643] width 70 height 39
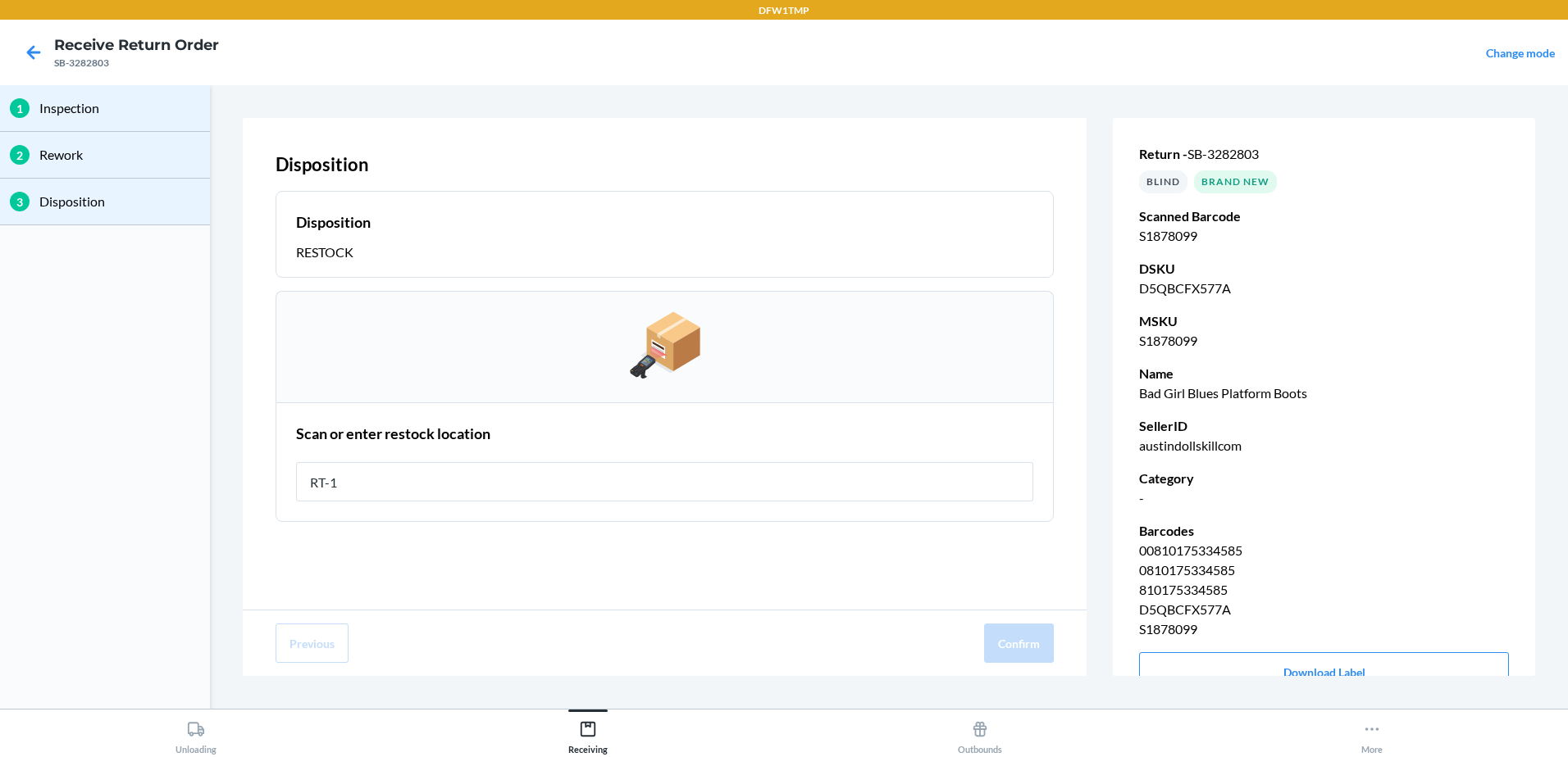
type input "RT-12"
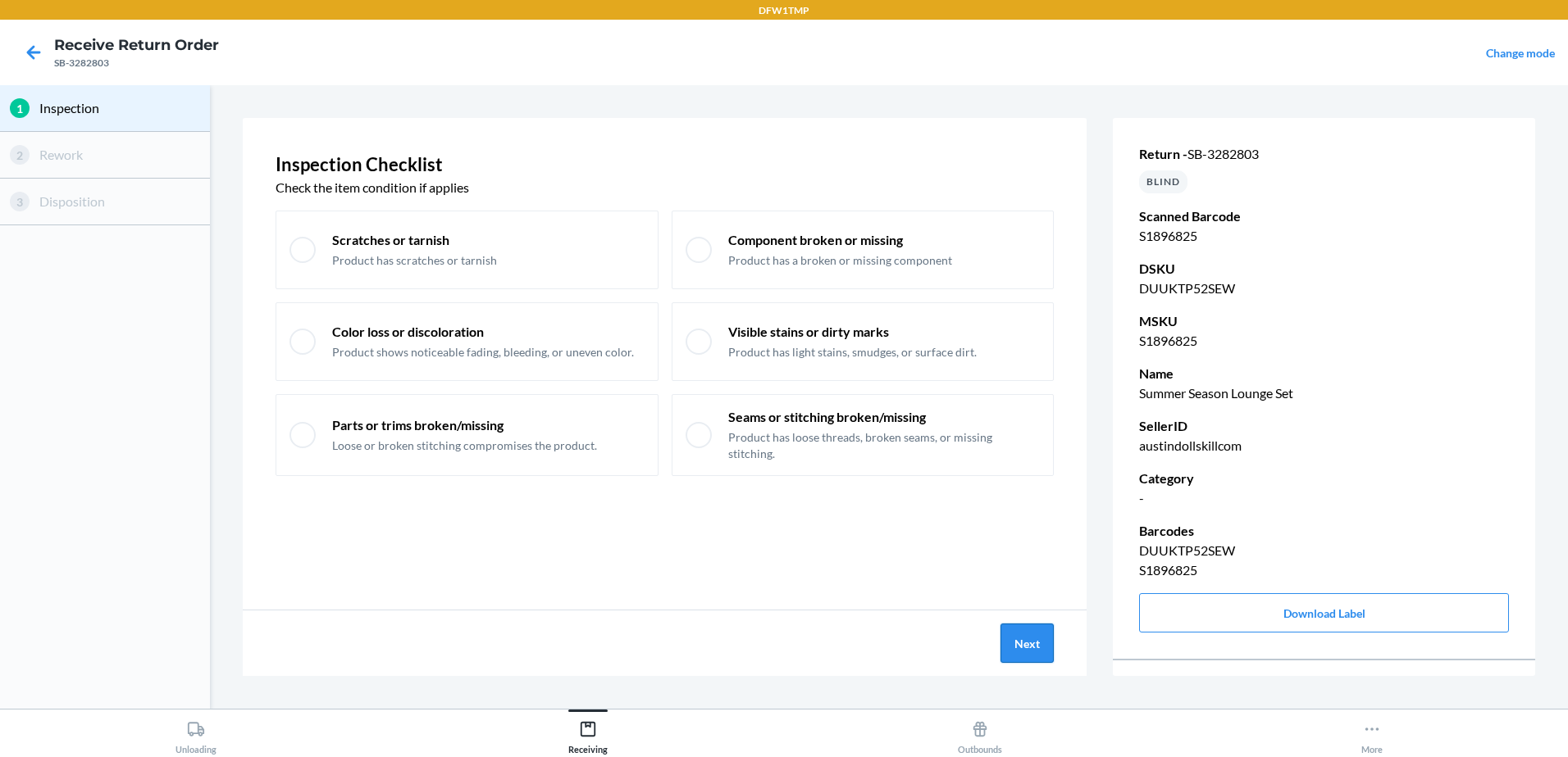
click at [1034, 648] on button "Next" at bounding box center [1026, 643] width 54 height 39
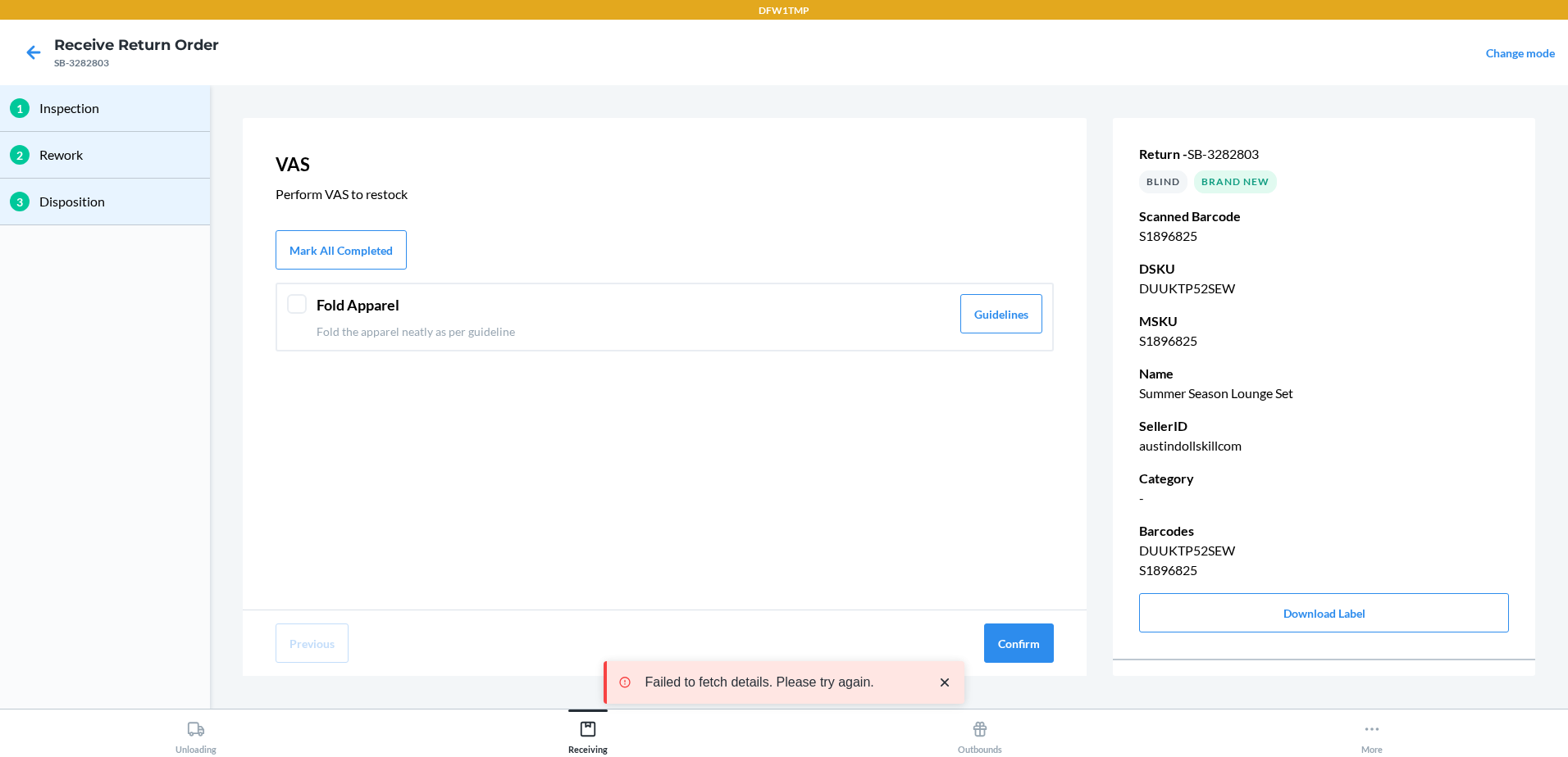
click at [294, 300] on div at bounding box center [296, 304] width 19 height 19
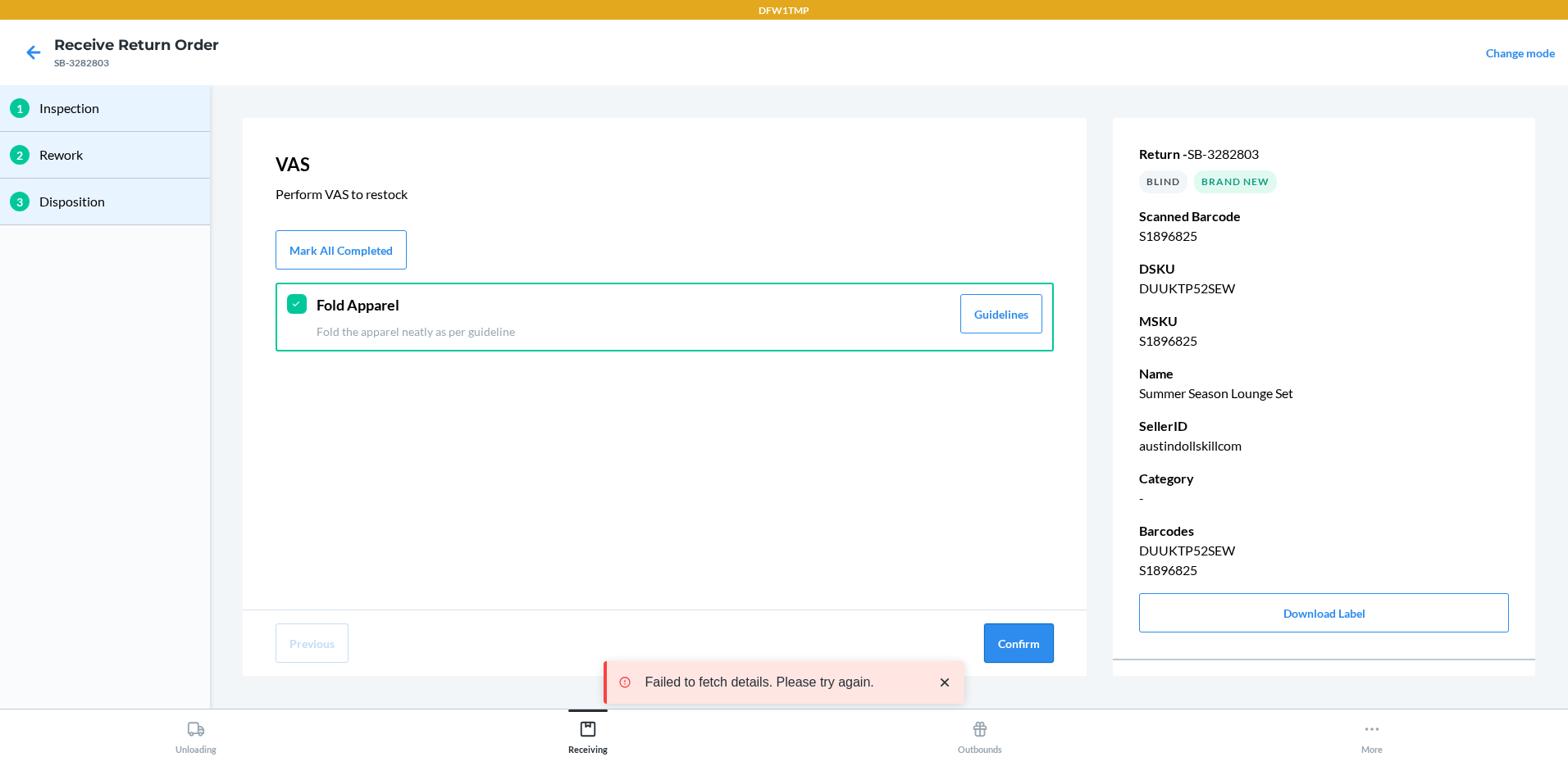
click at [1019, 645] on button "Confirm" at bounding box center [1019, 643] width 70 height 39
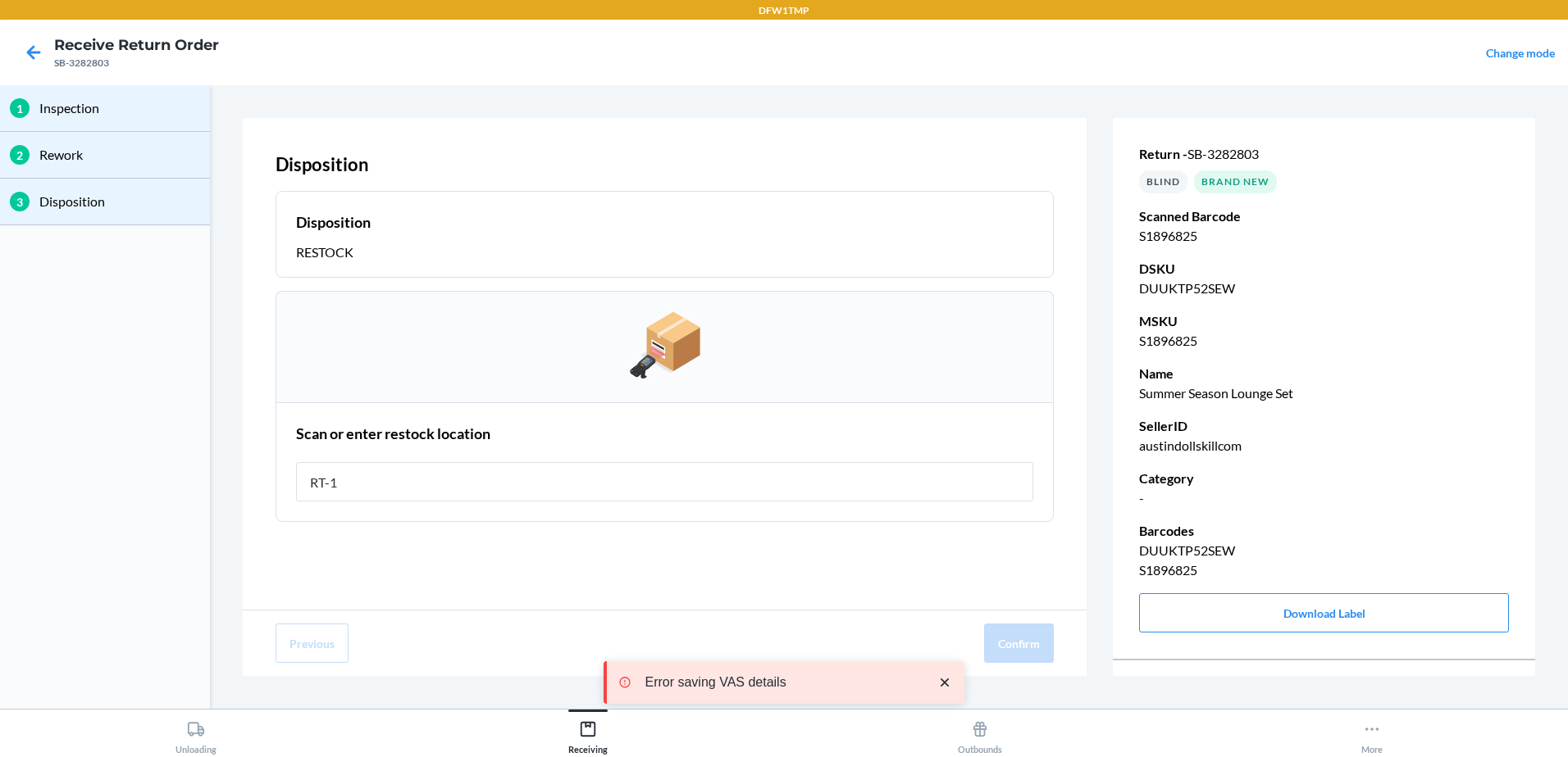
type input "RT-12"
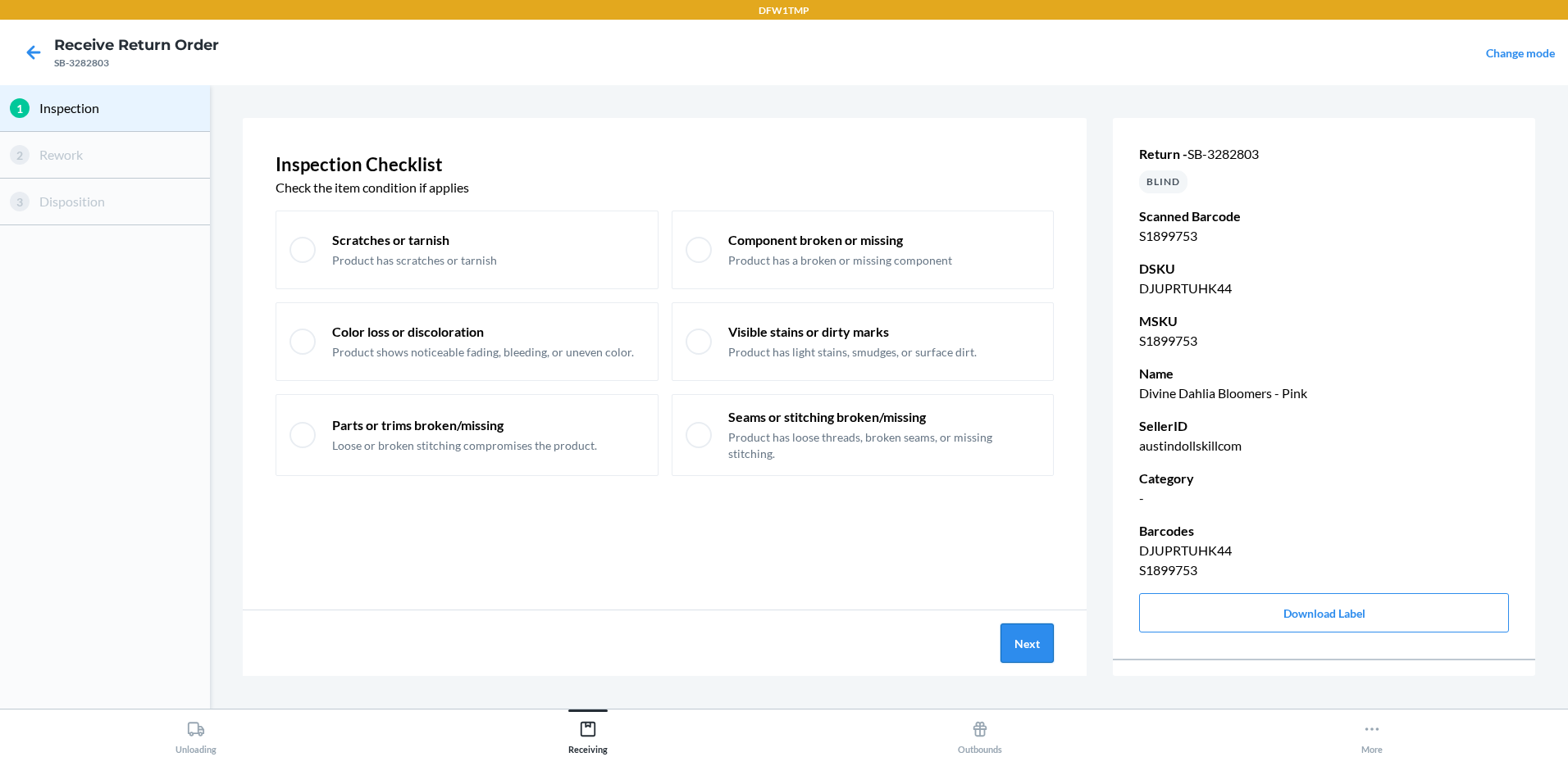
click at [1028, 633] on button "Next" at bounding box center [1026, 643] width 54 height 39
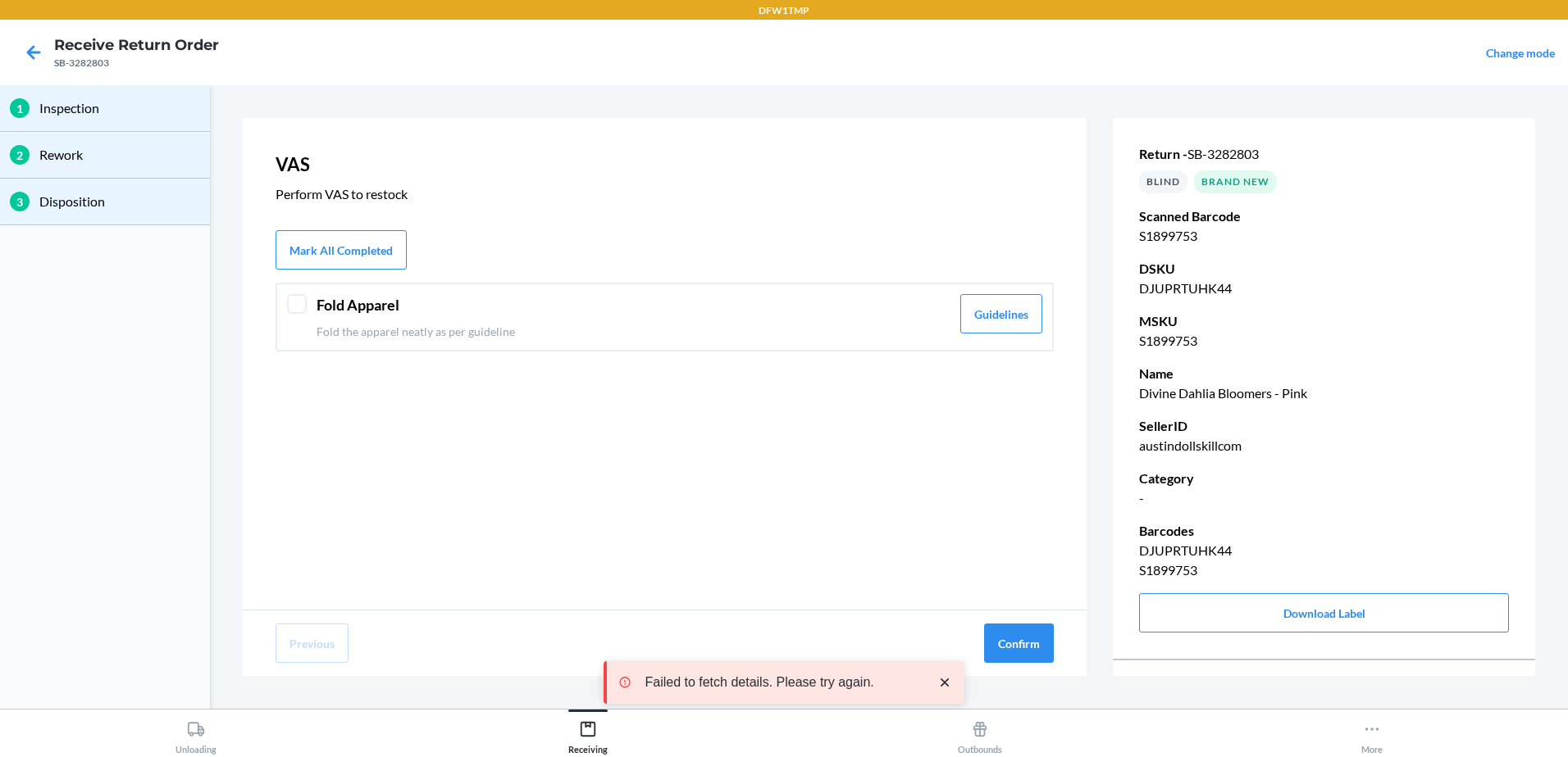
click at [296, 308] on div at bounding box center [296, 304] width 19 height 19
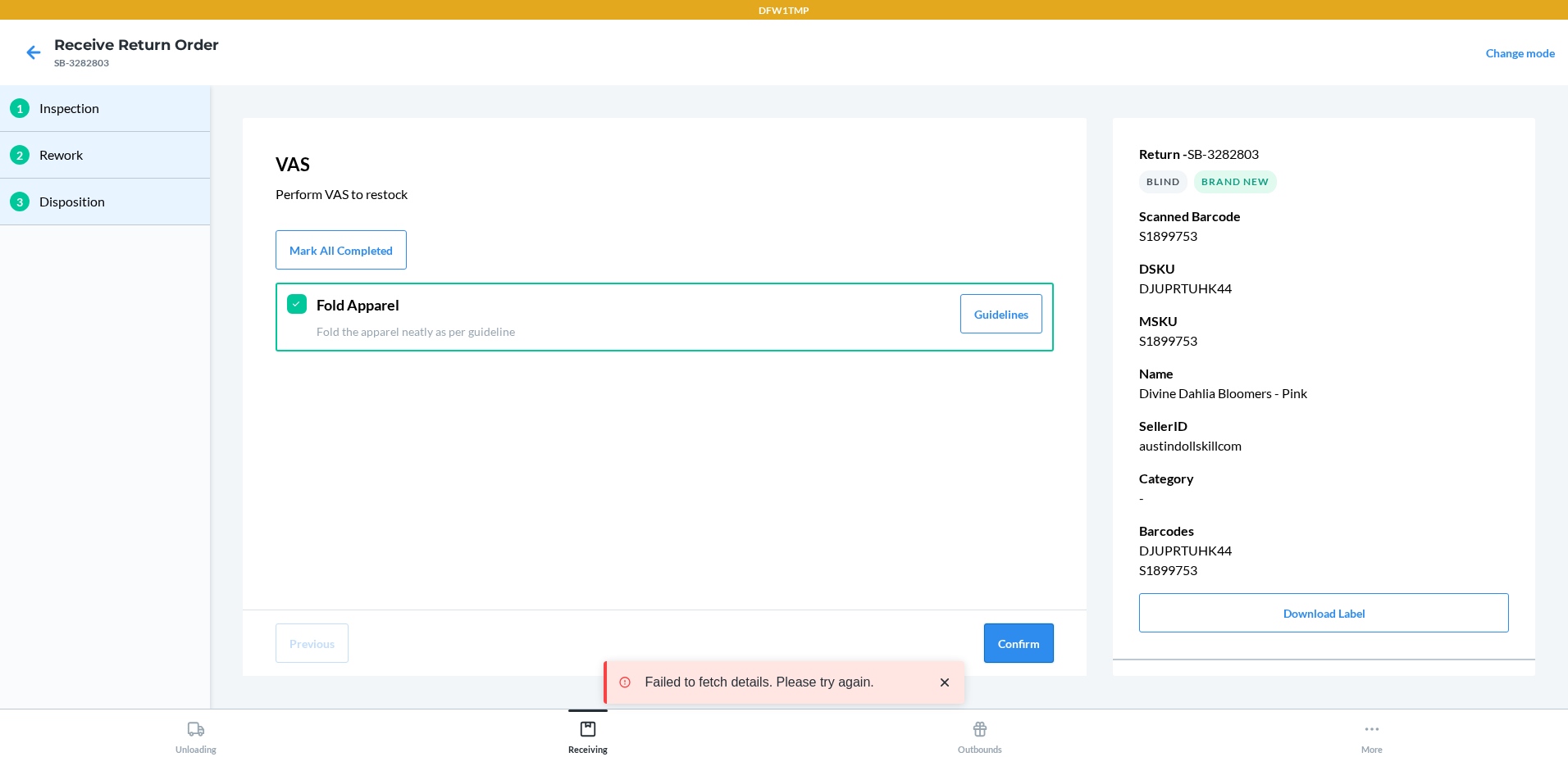
click at [1010, 639] on button "Confirm" at bounding box center [1019, 643] width 70 height 39
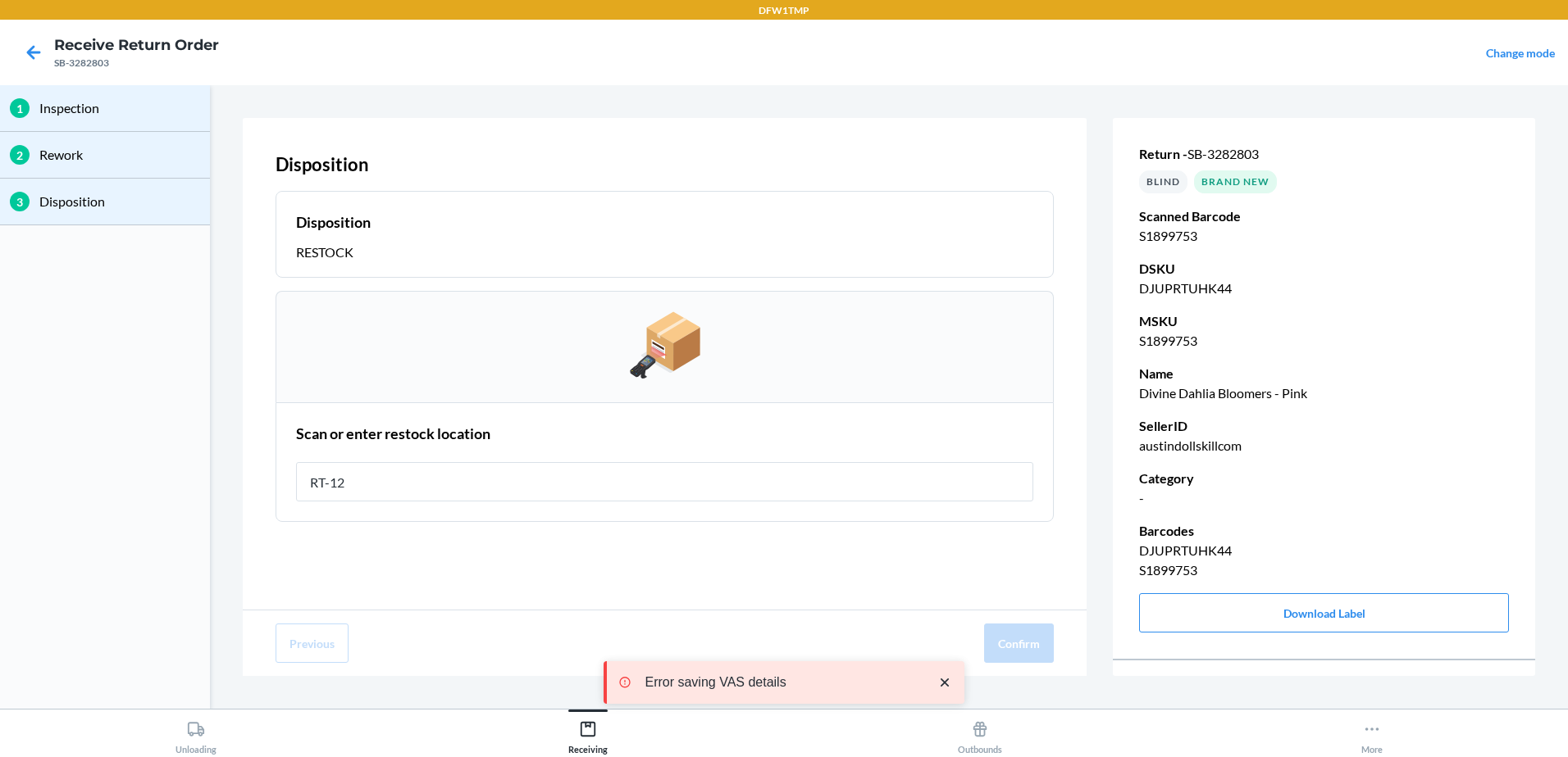
type input "RT-12"
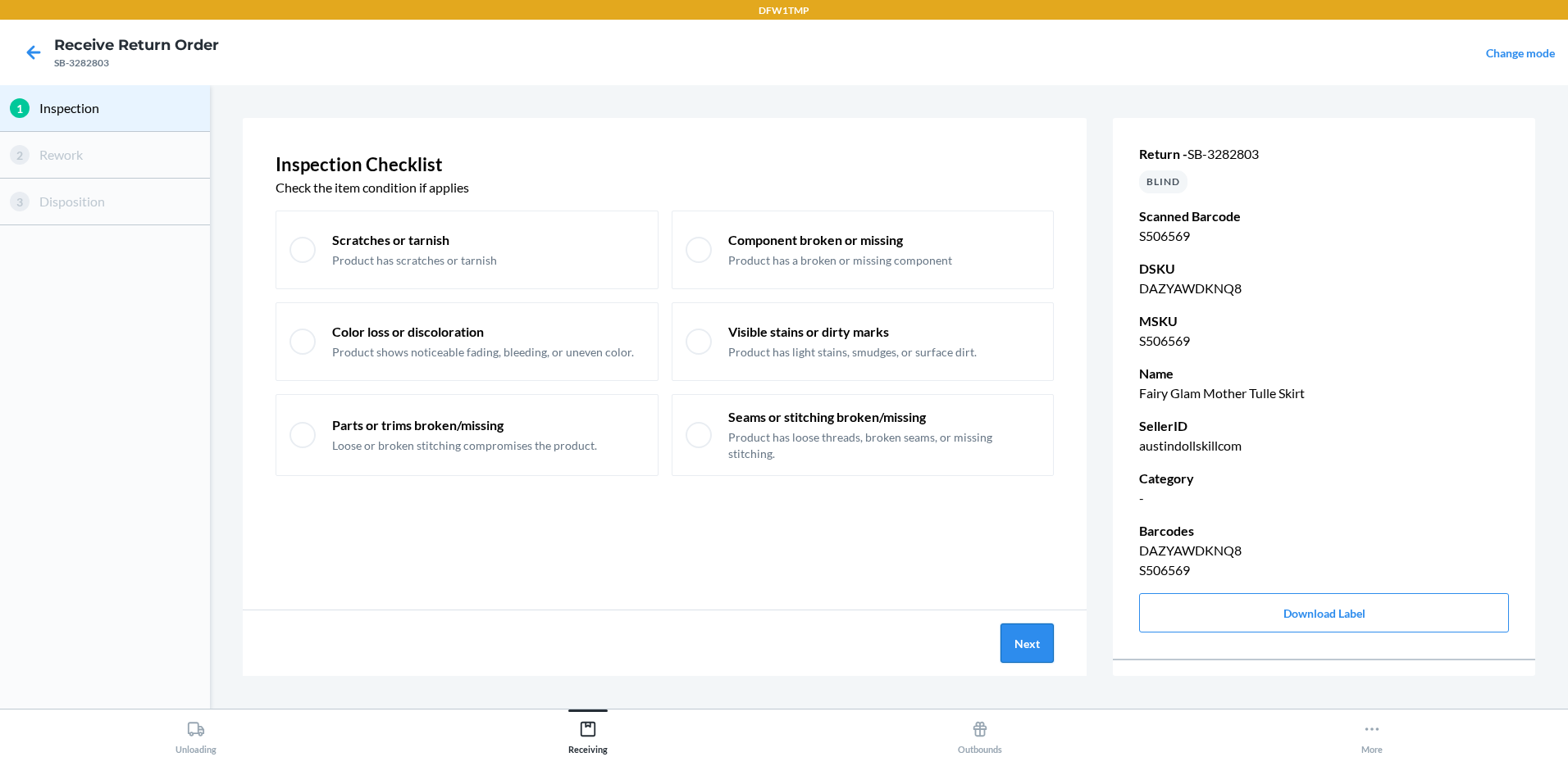
click at [1020, 645] on button "Next" at bounding box center [1026, 643] width 54 height 39
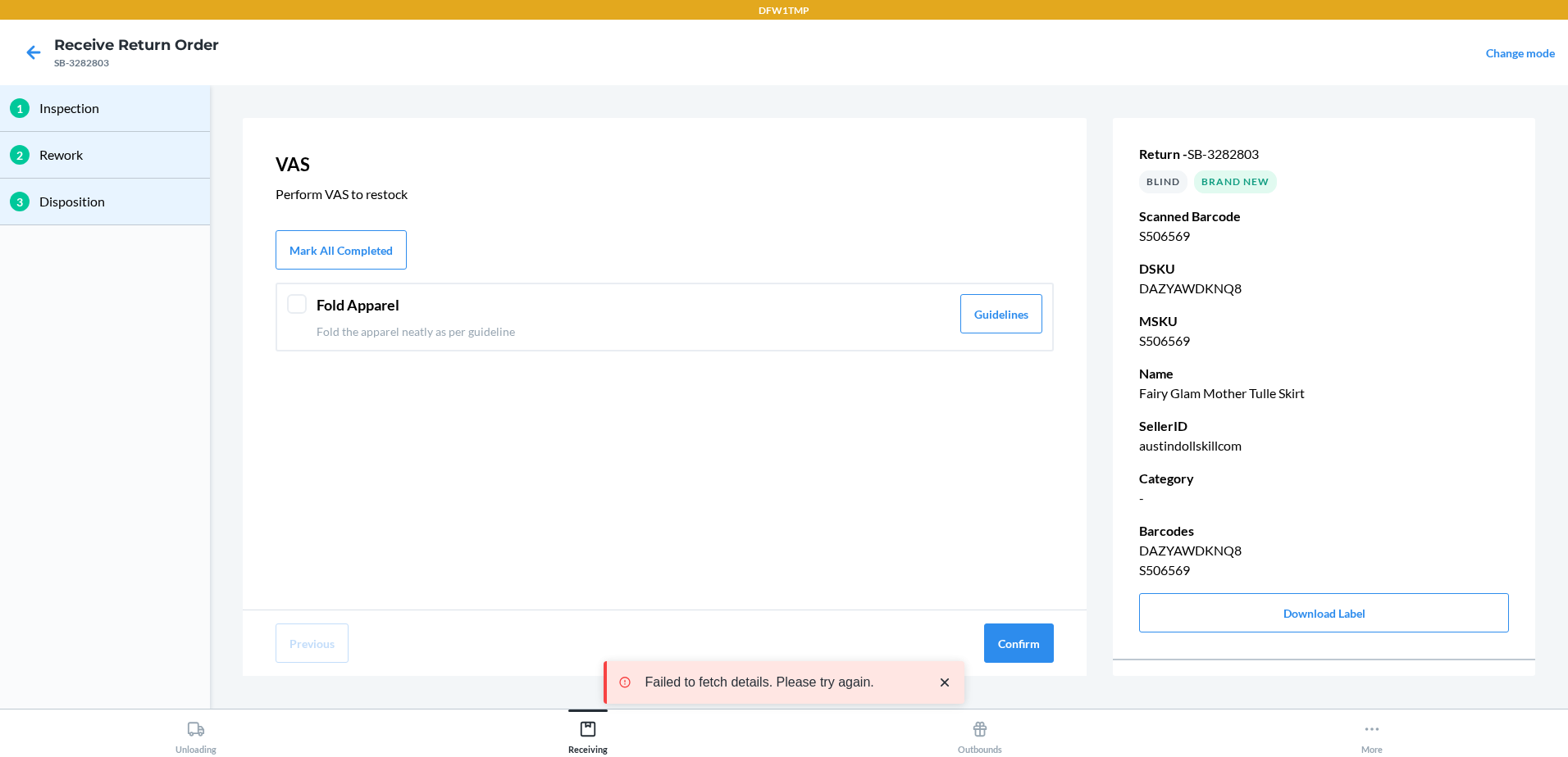
click at [300, 299] on div at bounding box center [296, 304] width 19 height 19
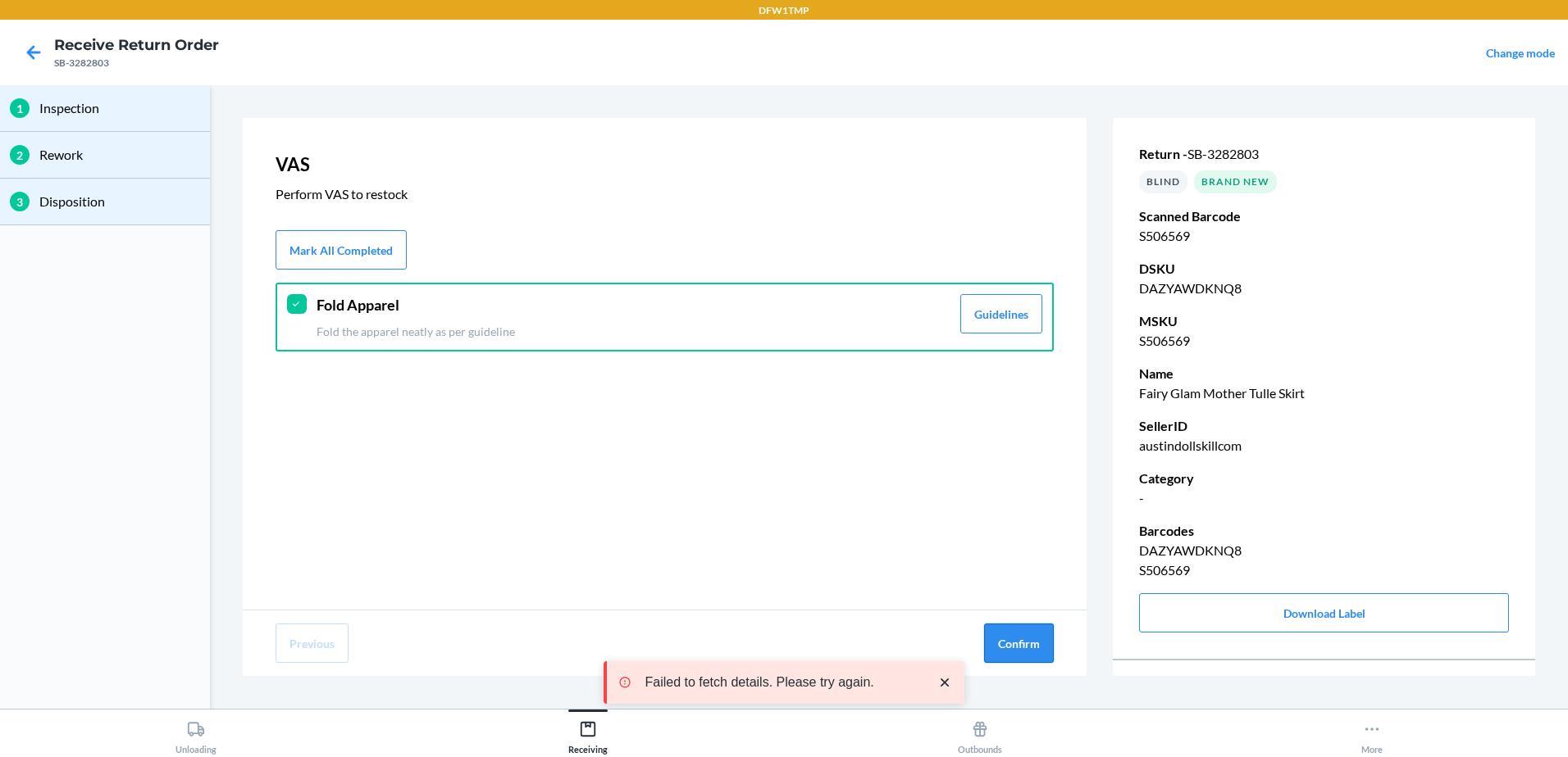
click at [1026, 650] on button "Confirm" at bounding box center [1019, 643] width 70 height 39
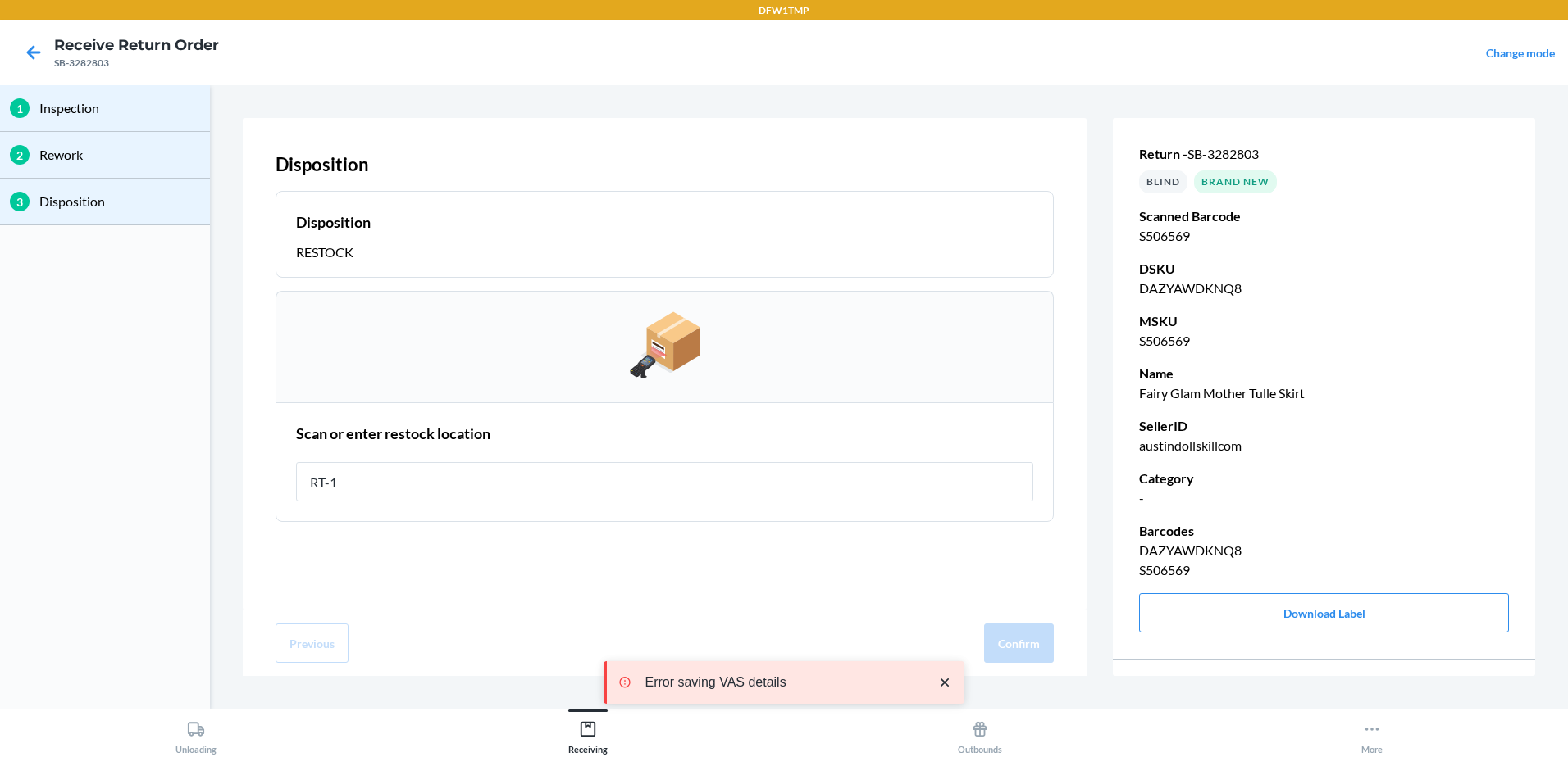
type input "RT-12"
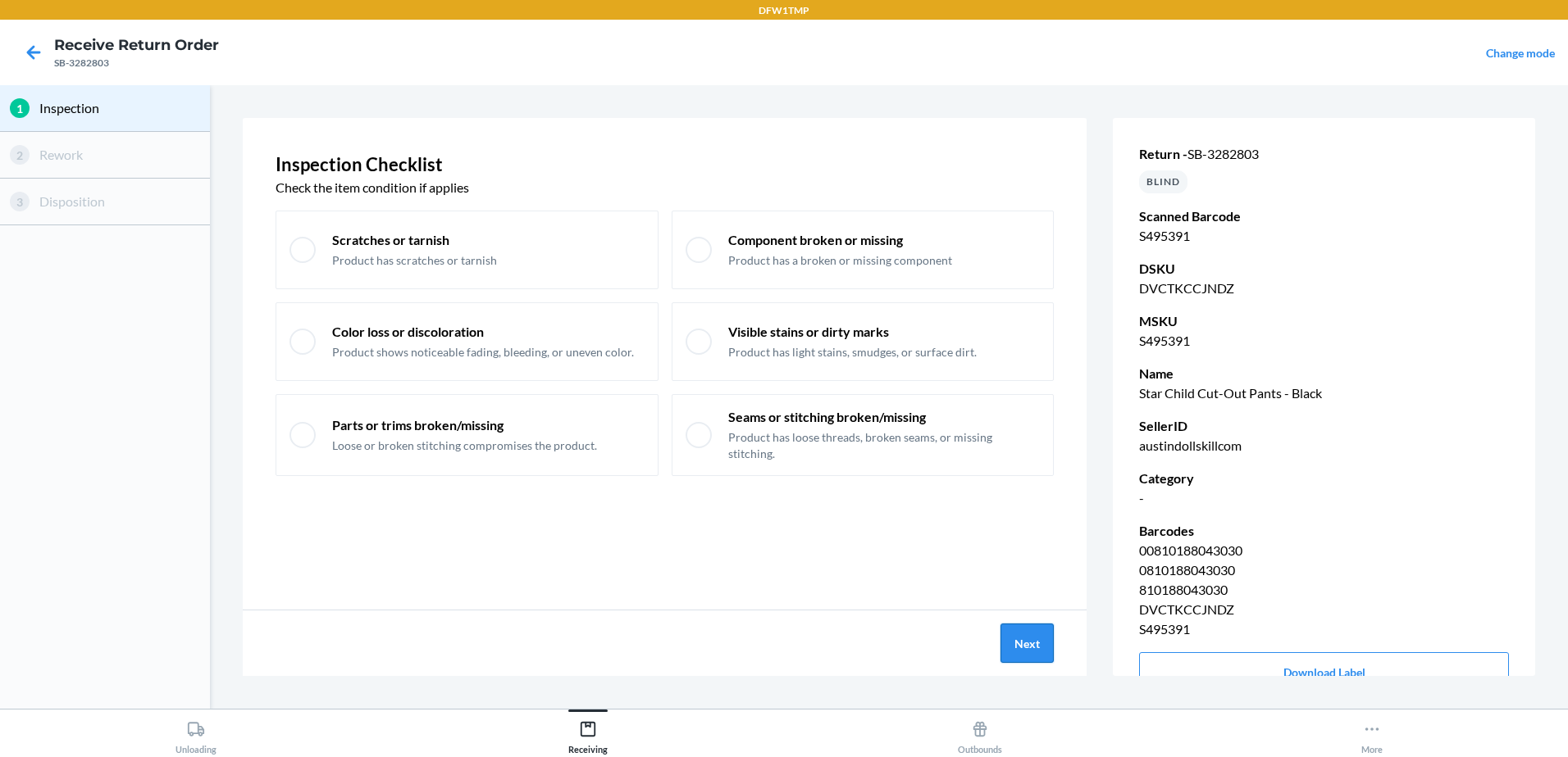
click at [1040, 654] on button "Next" at bounding box center [1026, 643] width 54 height 39
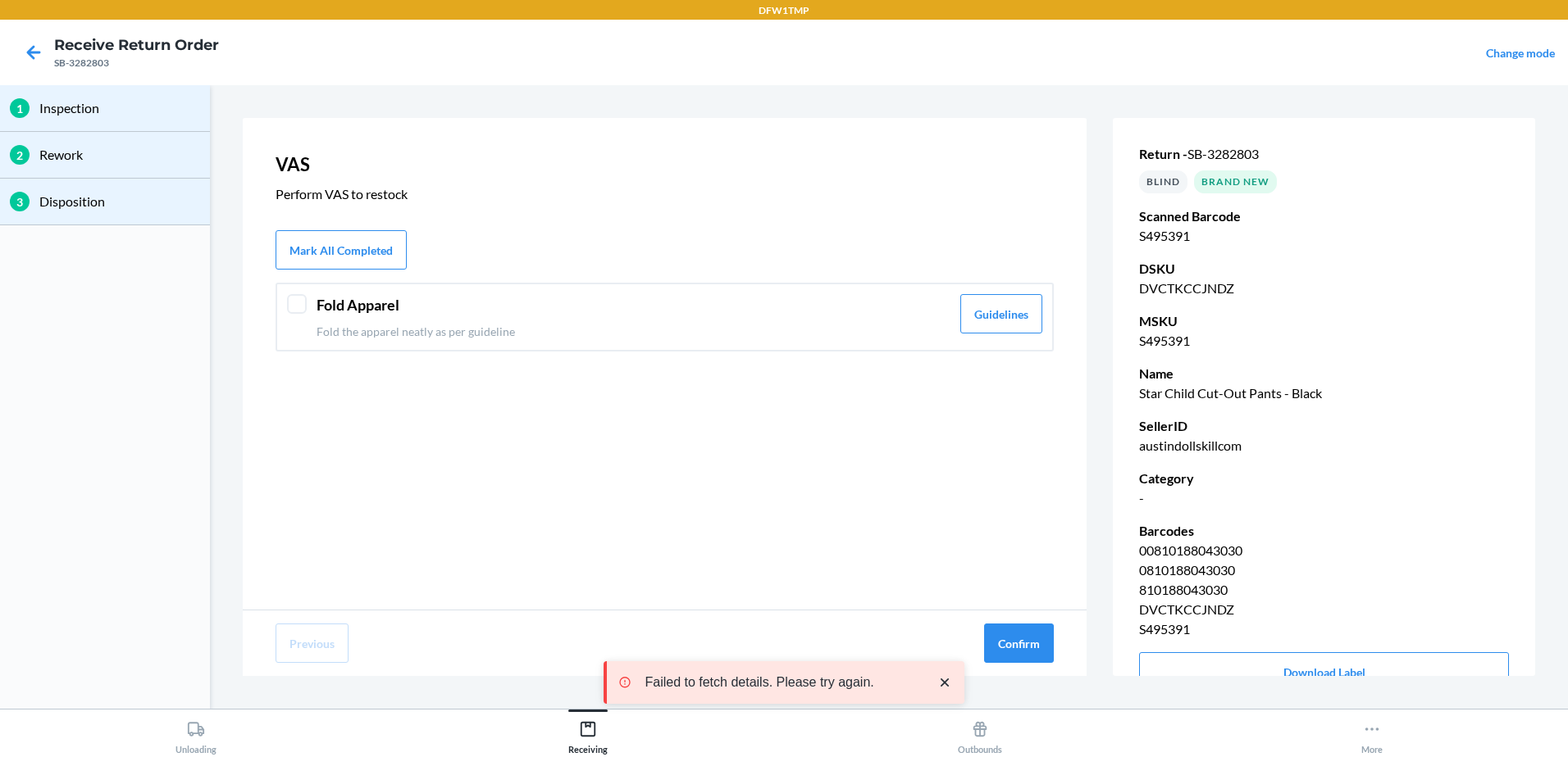
click at [306, 306] on div at bounding box center [296, 304] width 19 height 19
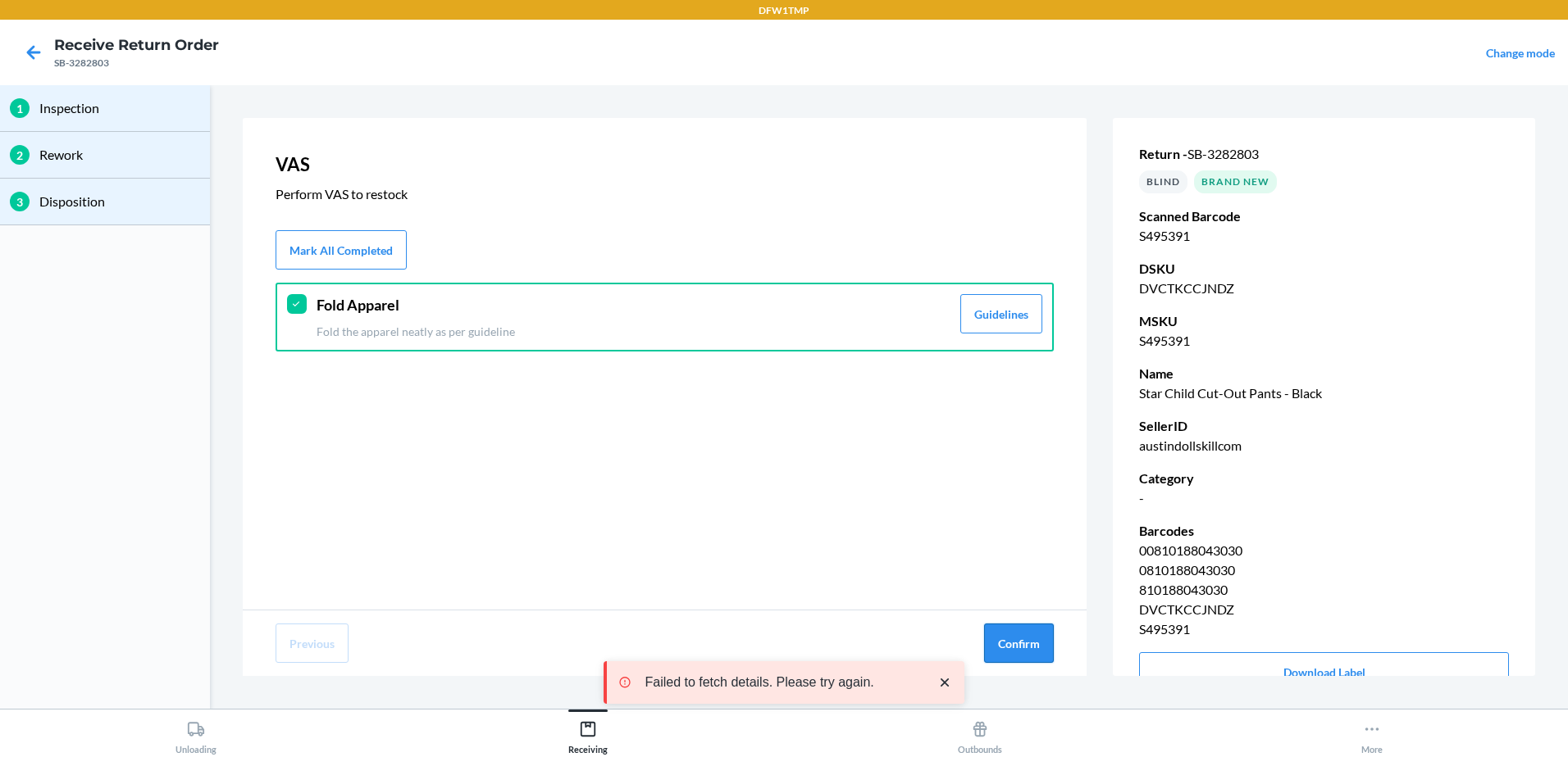
click at [1029, 644] on button "Confirm" at bounding box center [1019, 643] width 70 height 39
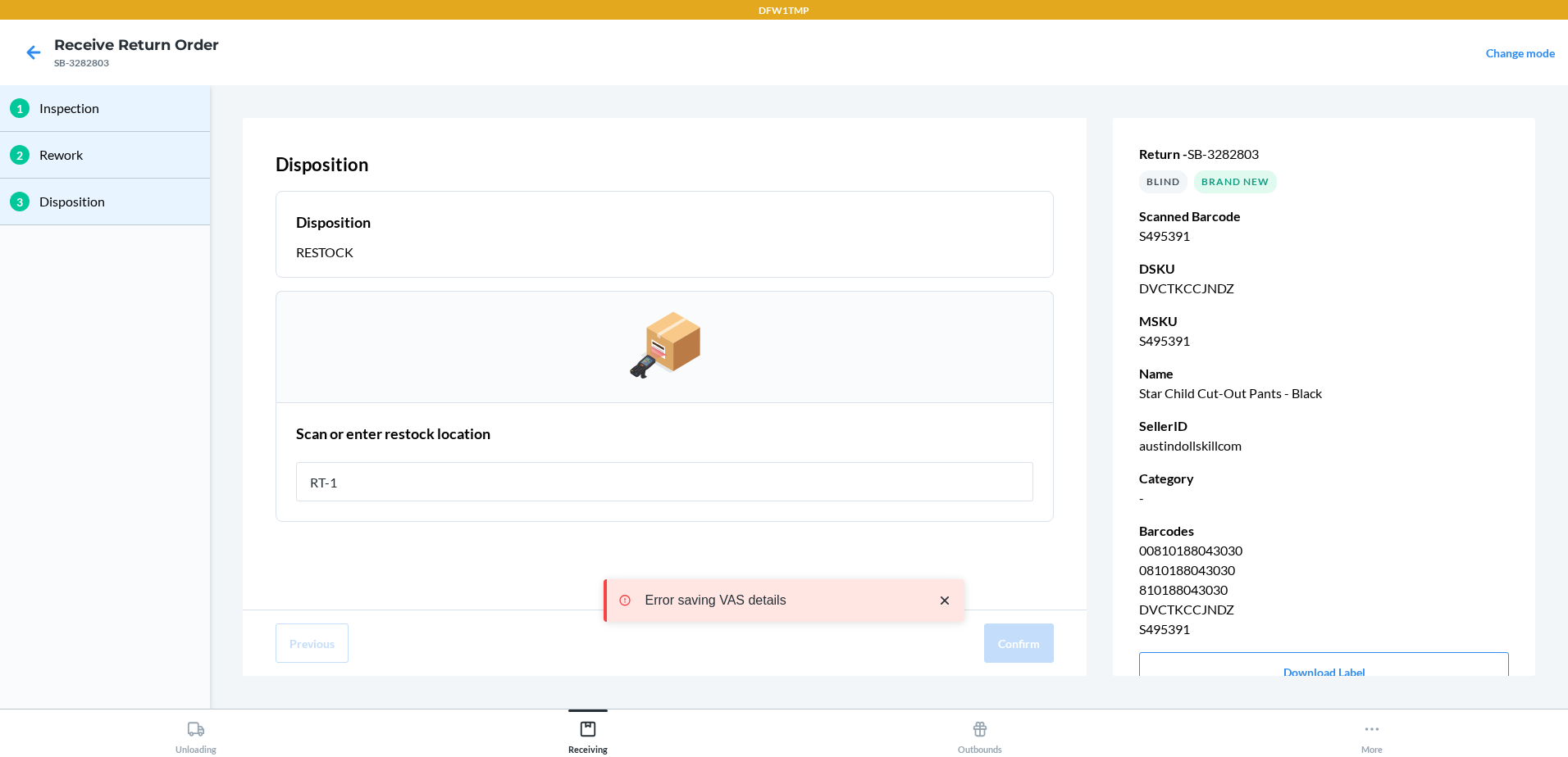
type input "RT-12"
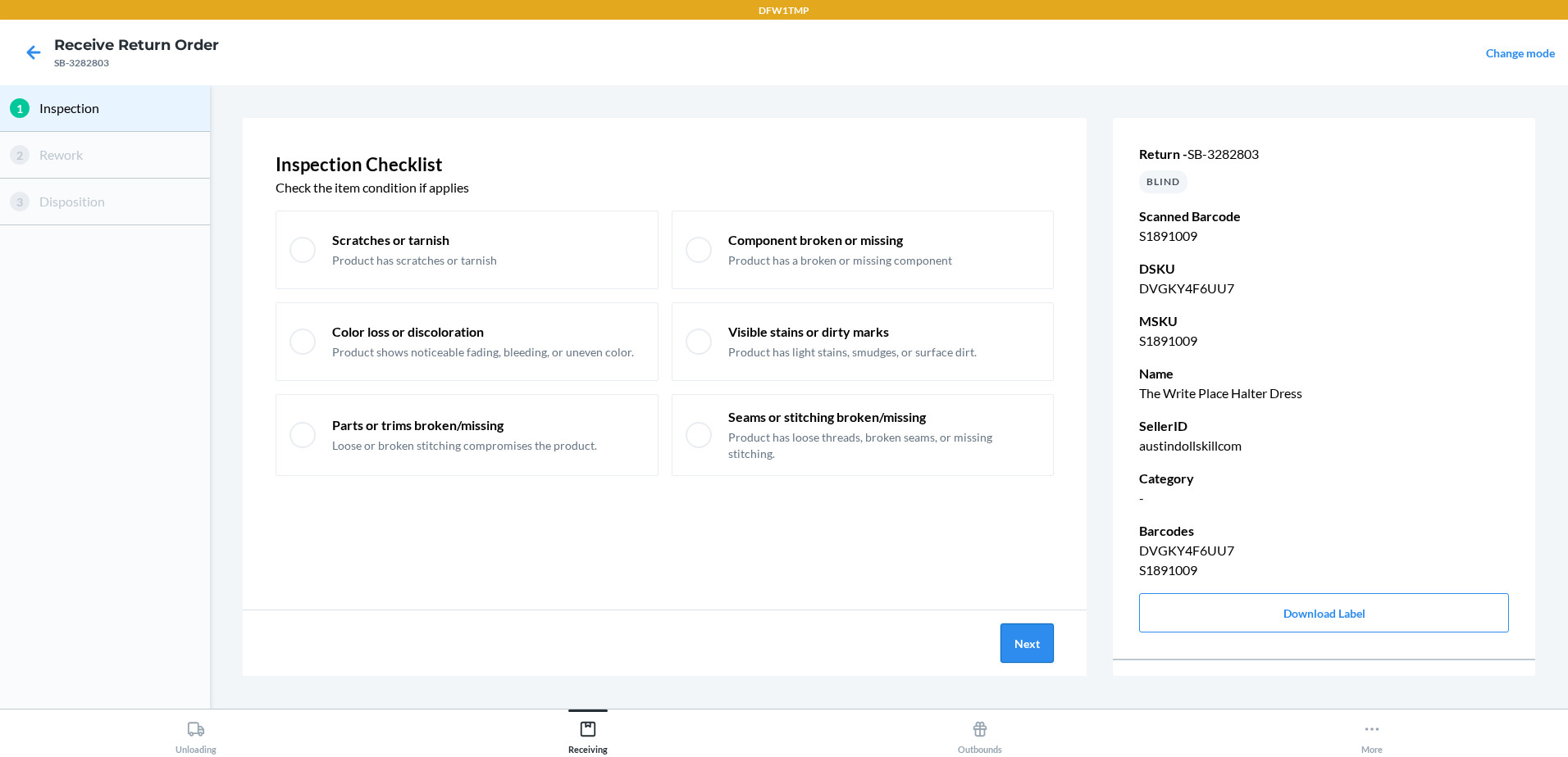
click at [1013, 647] on button "Next" at bounding box center [1026, 643] width 54 height 39
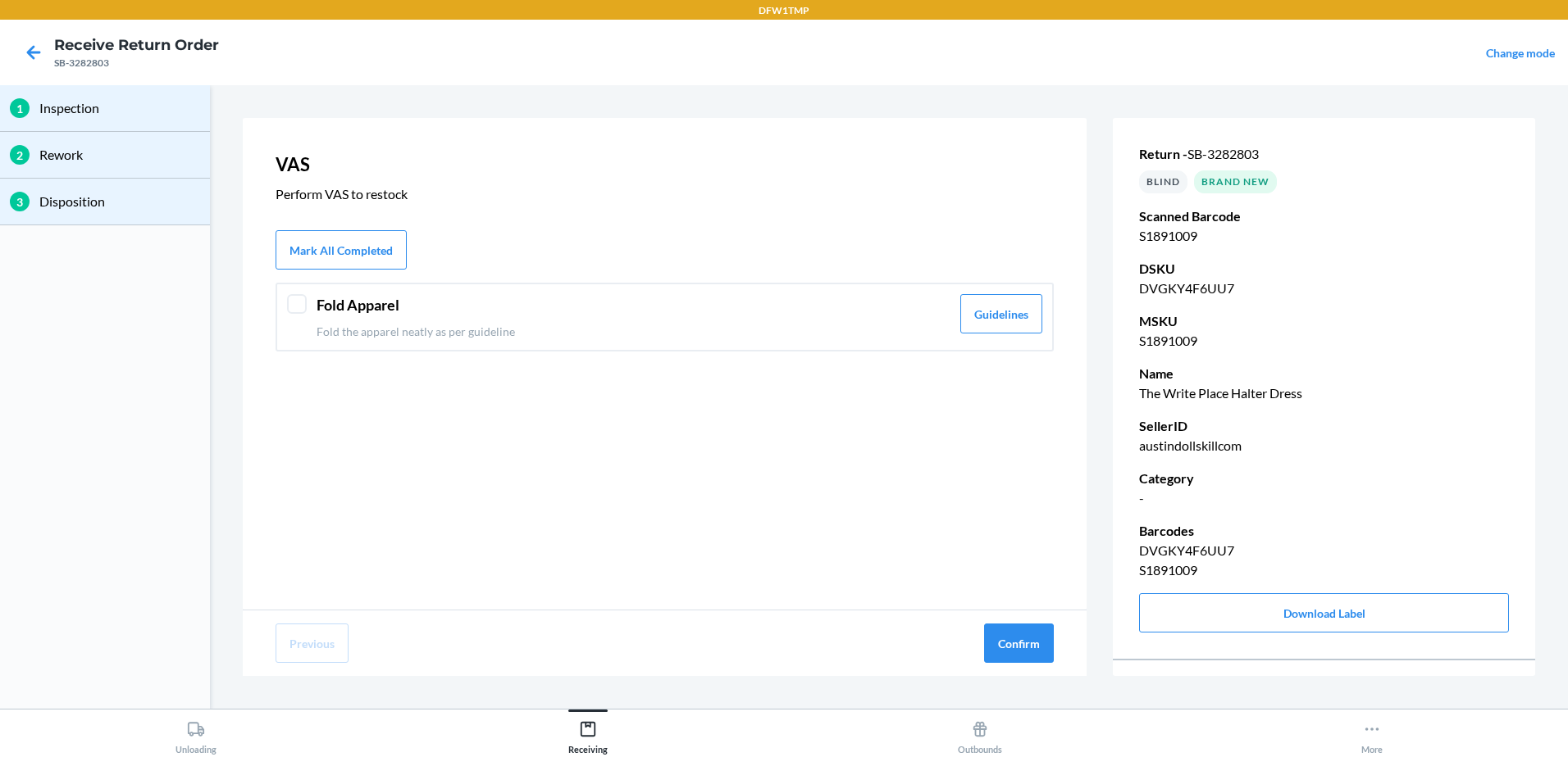
click at [295, 300] on div at bounding box center [296, 304] width 19 height 19
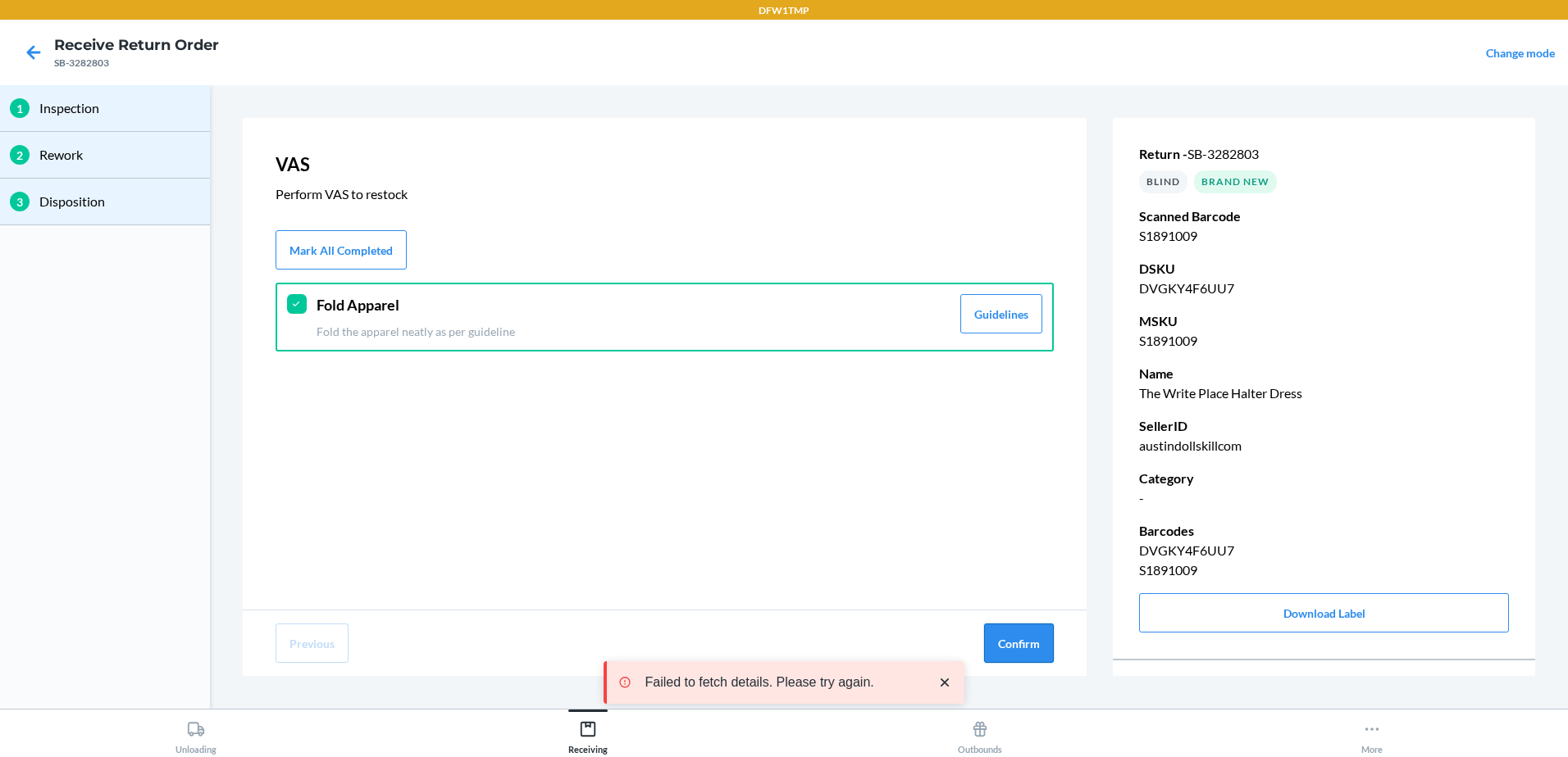
click at [1026, 654] on button "Confirm" at bounding box center [1019, 643] width 70 height 39
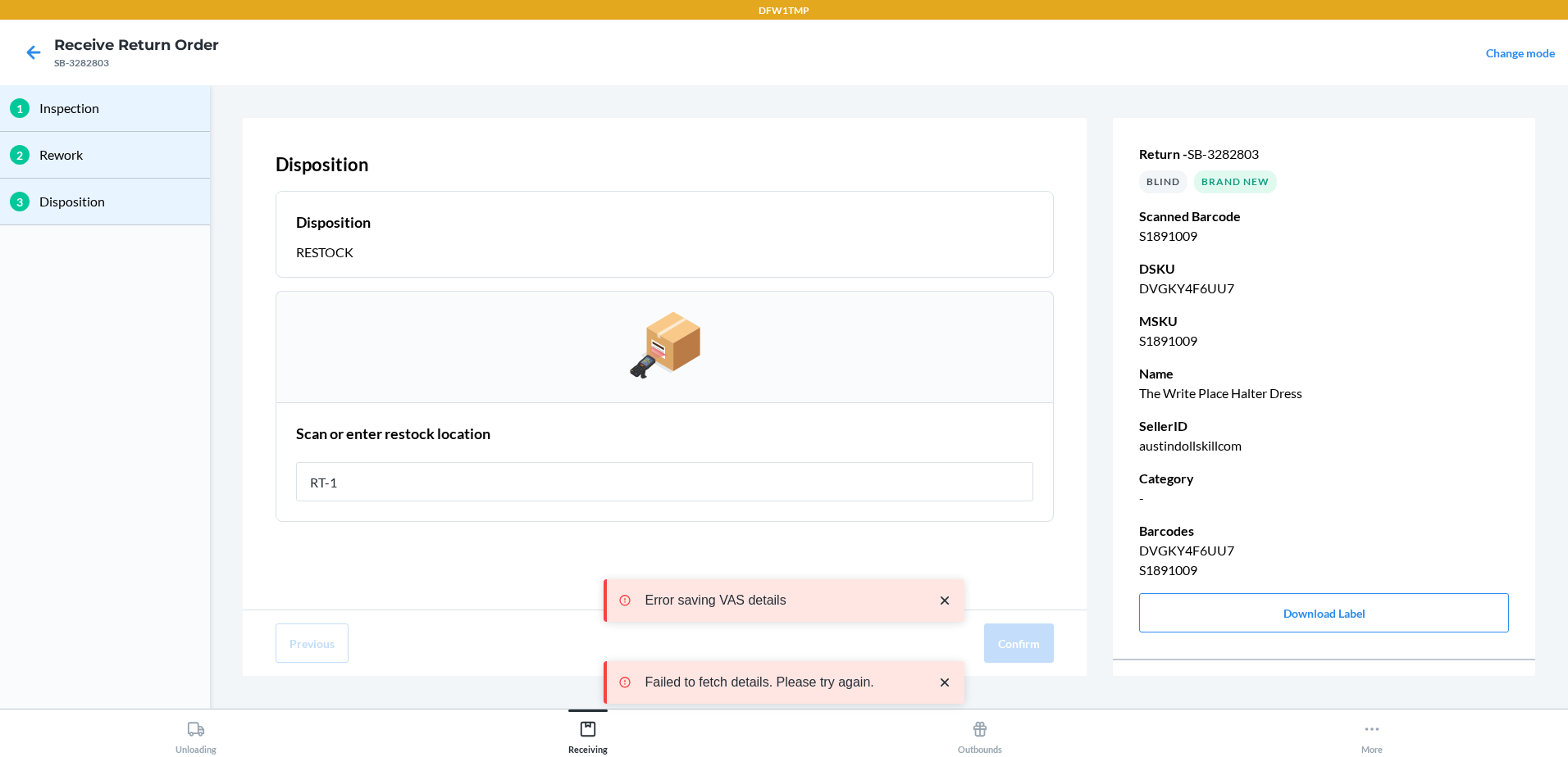
type input "RT-12"
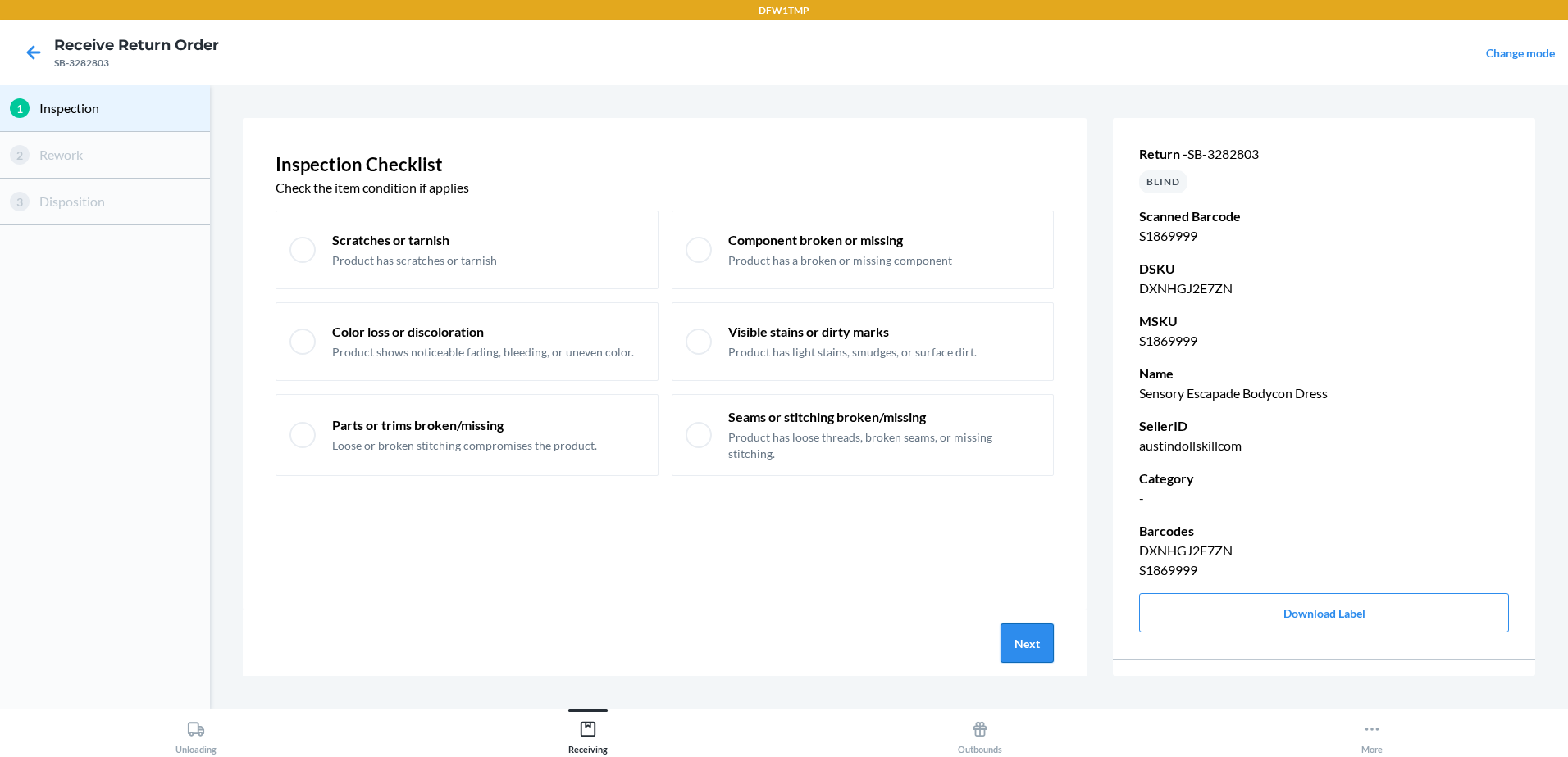
click at [1015, 638] on button "Next" at bounding box center [1026, 643] width 54 height 39
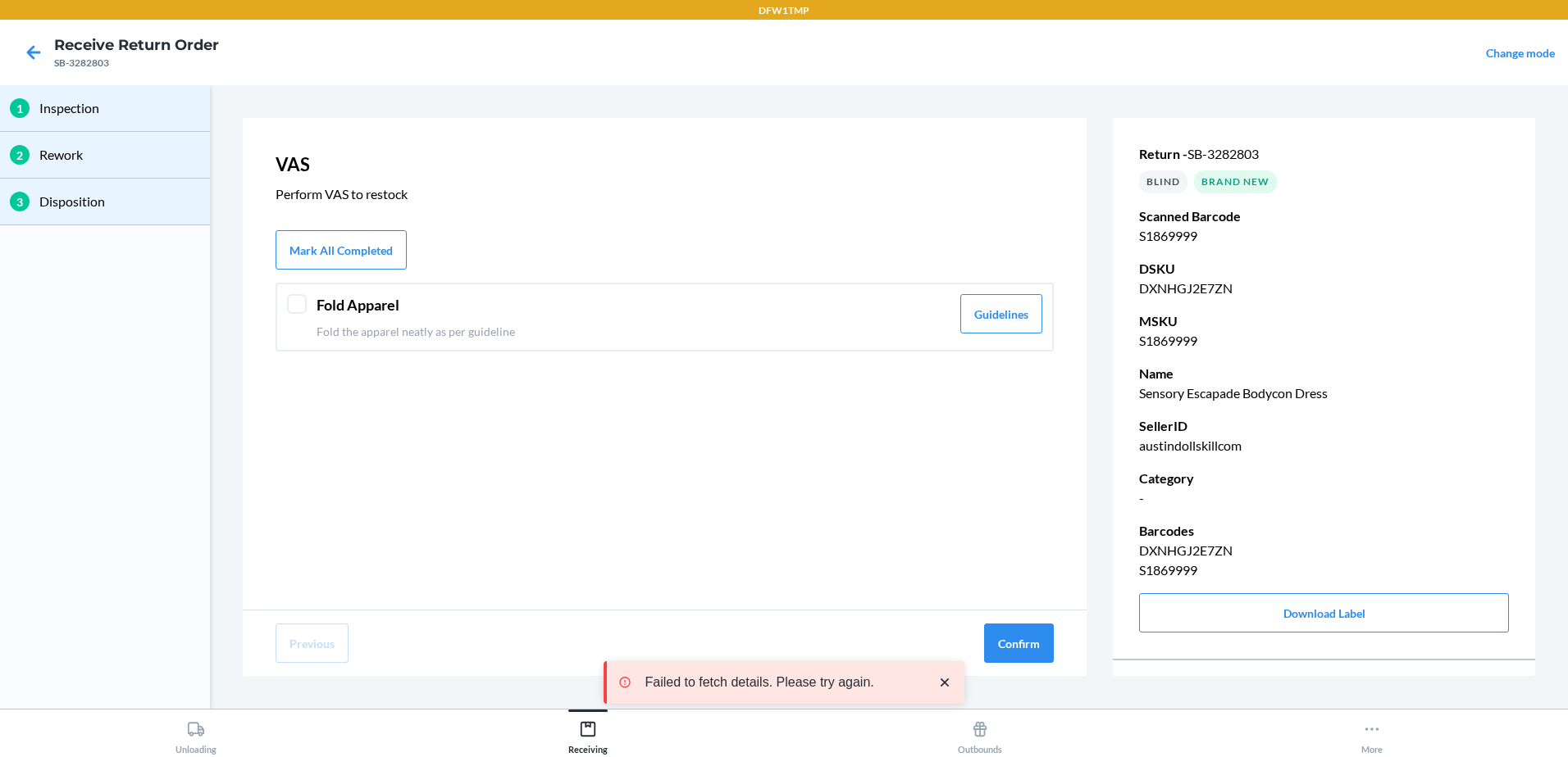
click at [296, 297] on div at bounding box center [296, 304] width 19 height 19
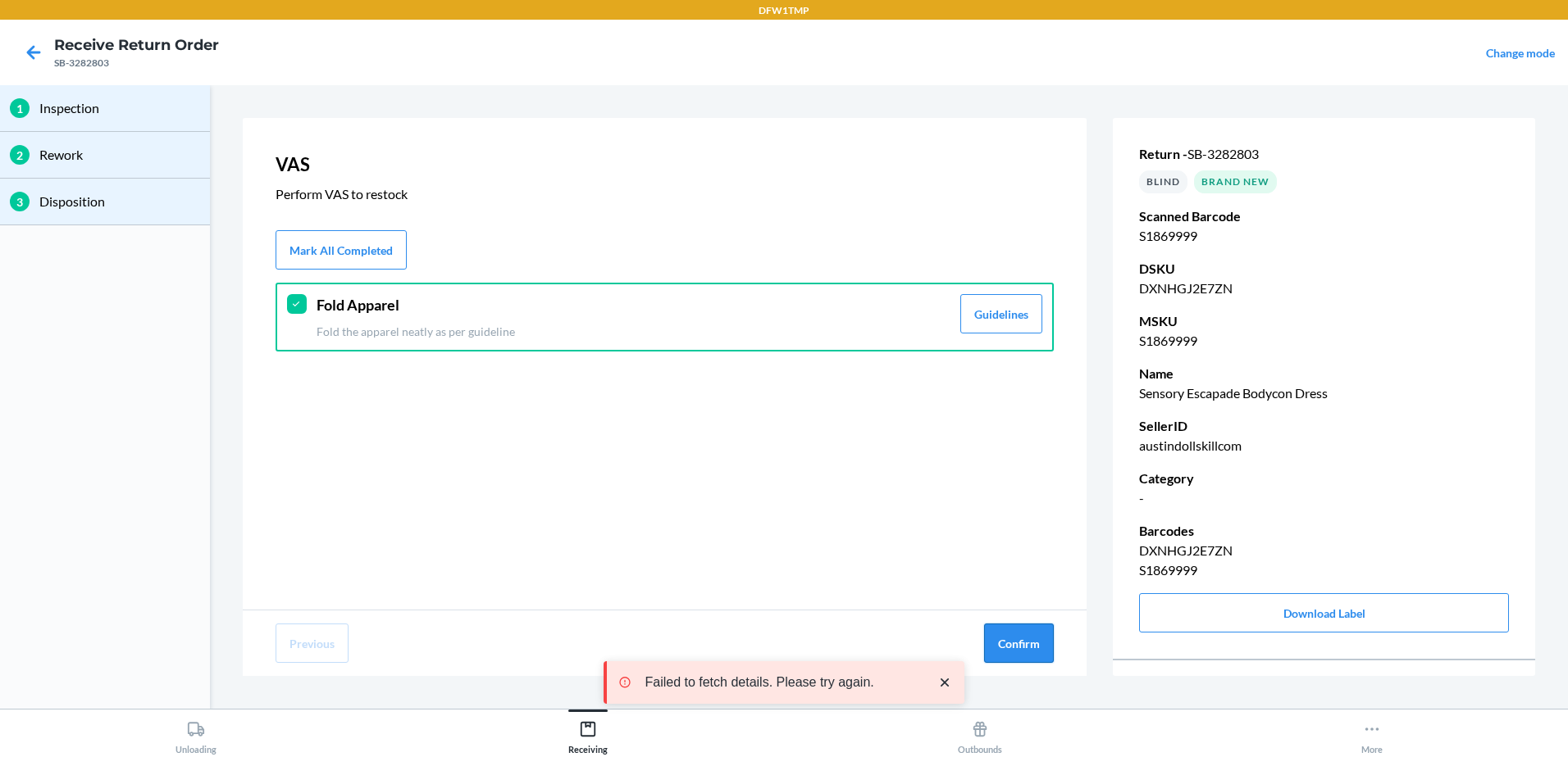
click at [1015, 639] on button "Confirm" at bounding box center [1019, 643] width 70 height 39
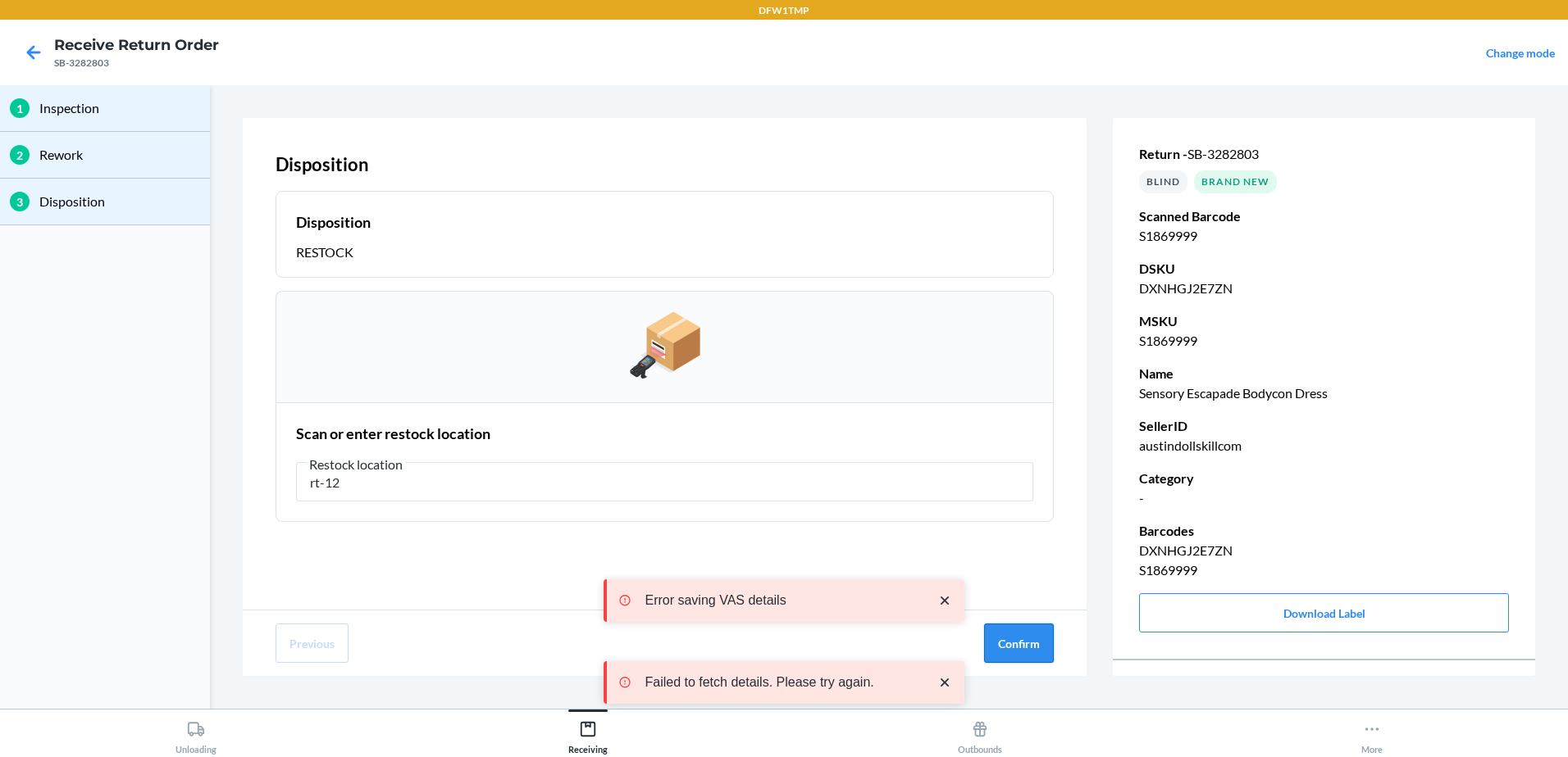
type input "rt-12"
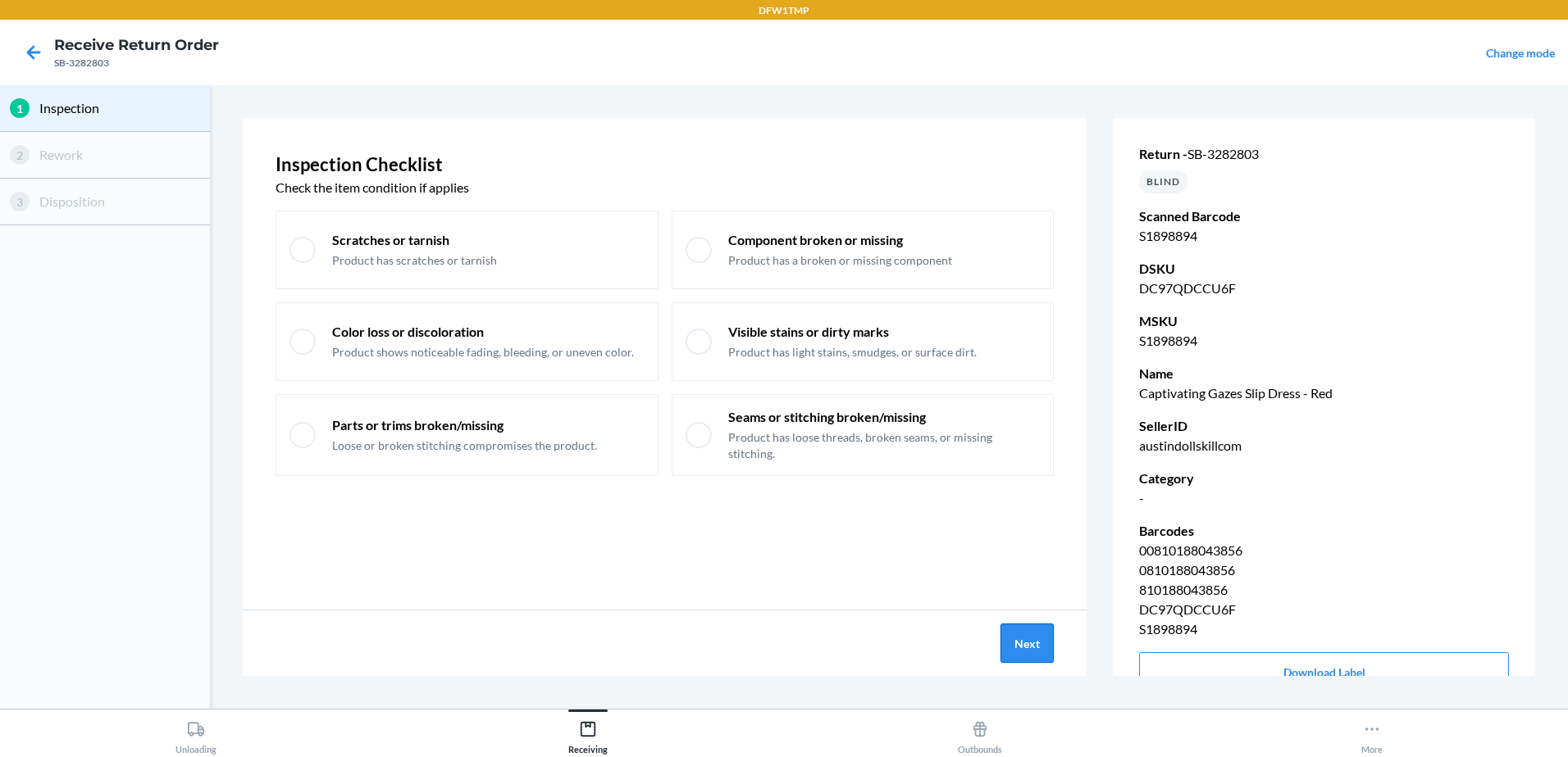
click at [1034, 643] on button "Next" at bounding box center [1026, 643] width 54 height 39
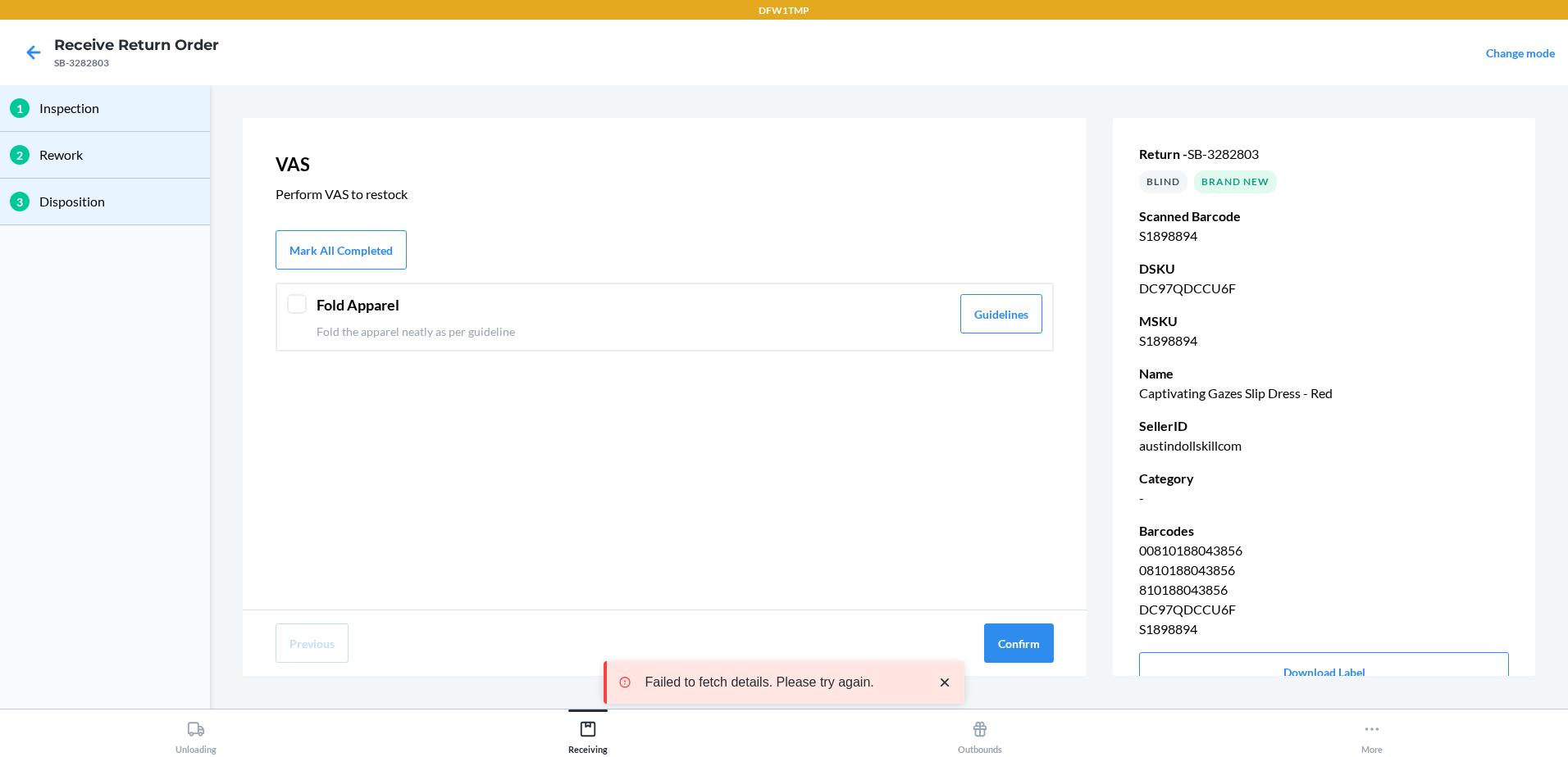
click at [300, 294] on div at bounding box center [296, 304] width 19 height 19
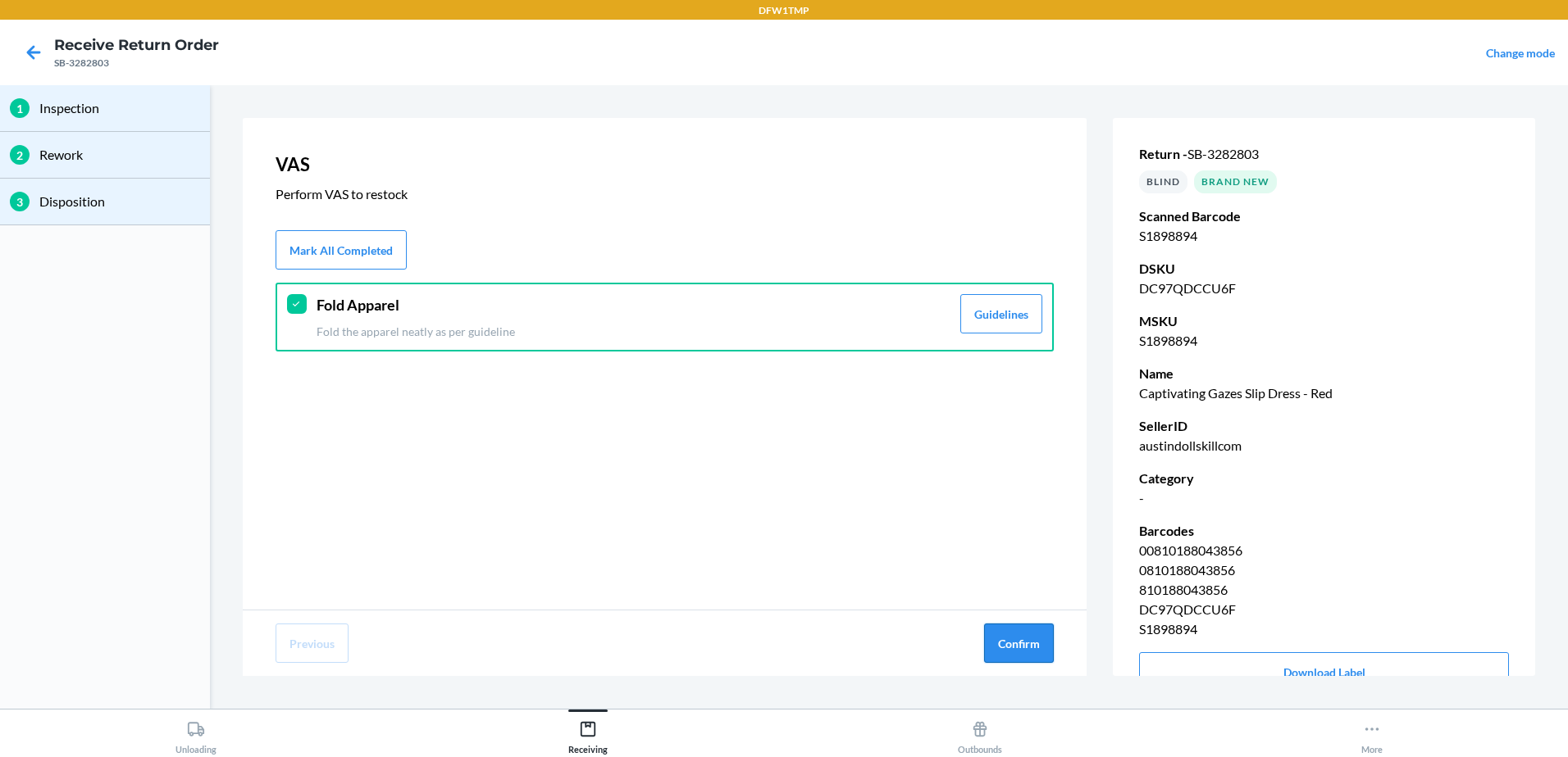
click at [1015, 648] on button "Confirm" at bounding box center [1019, 643] width 70 height 39
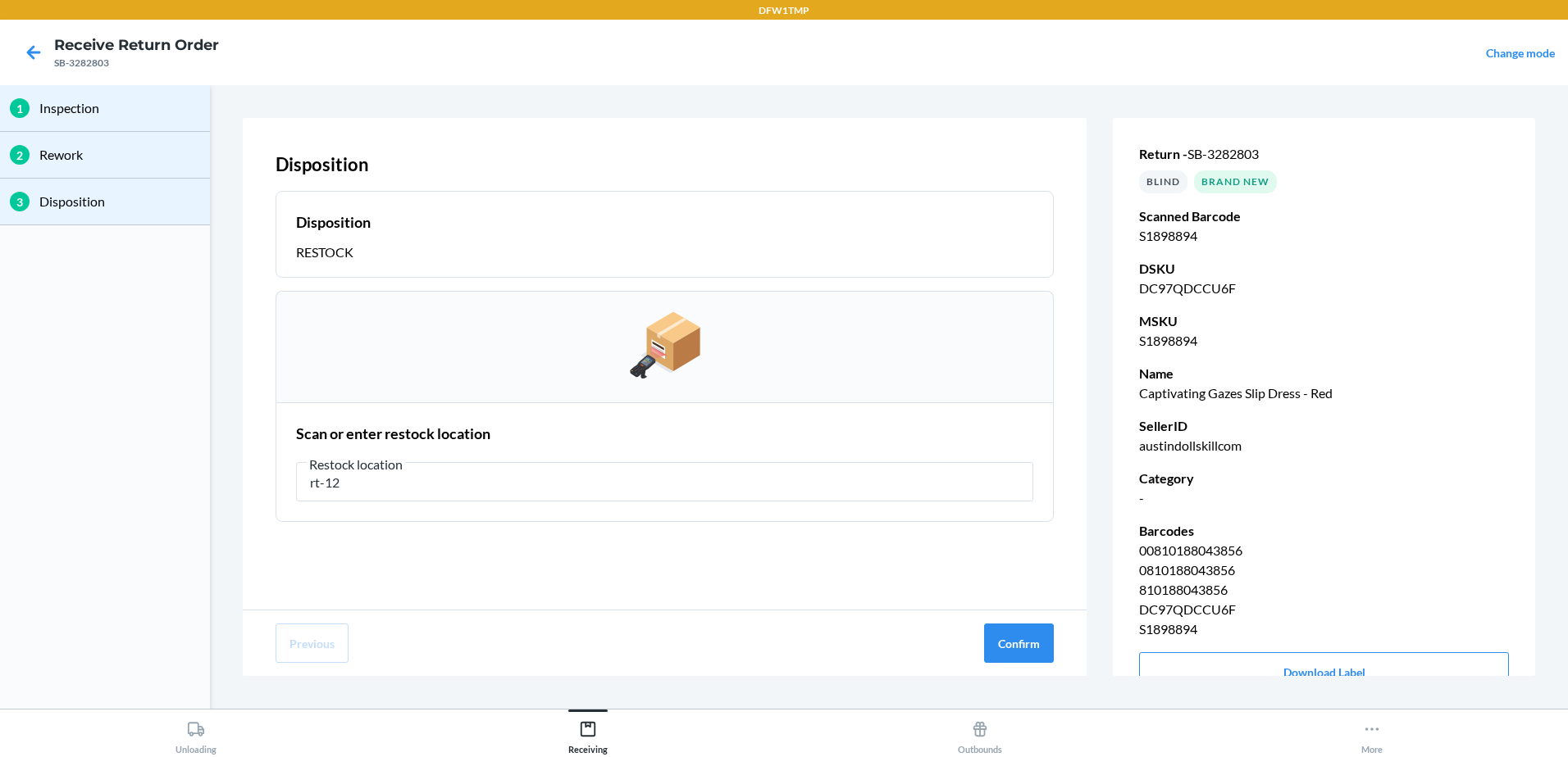
type input "rt-12"
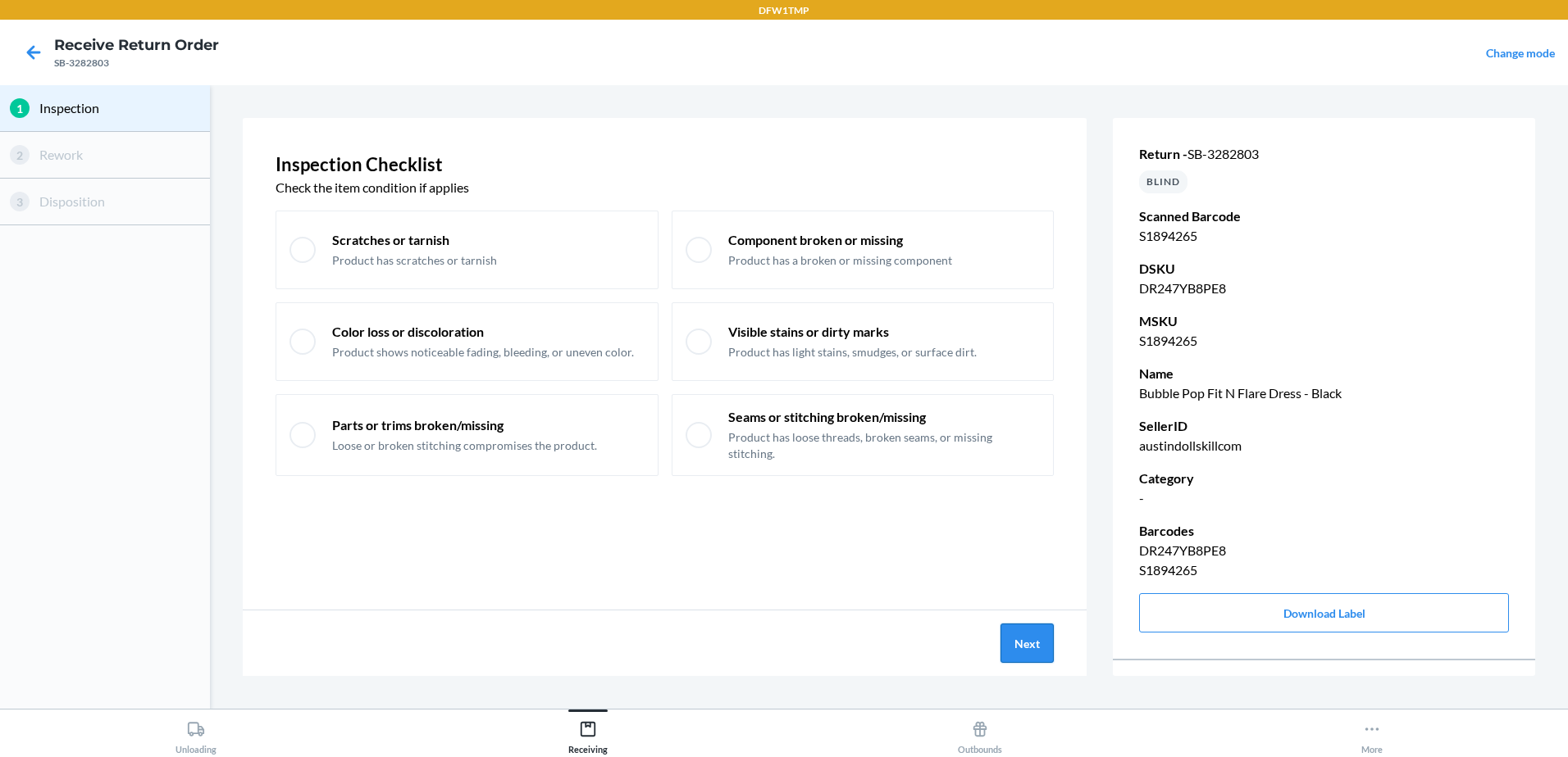
click at [1042, 643] on button "Next" at bounding box center [1026, 643] width 54 height 39
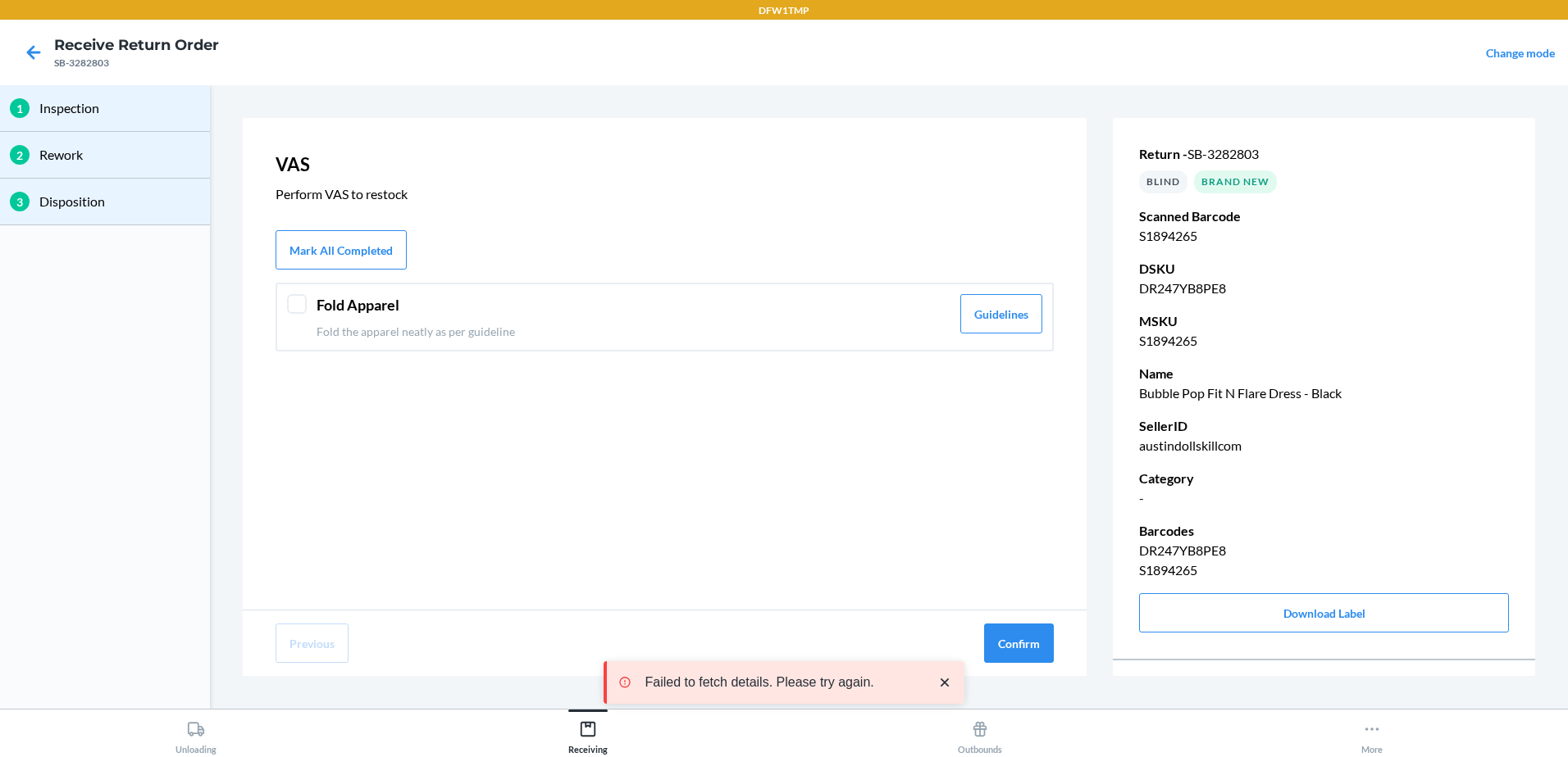
click at [291, 301] on div at bounding box center [296, 304] width 19 height 19
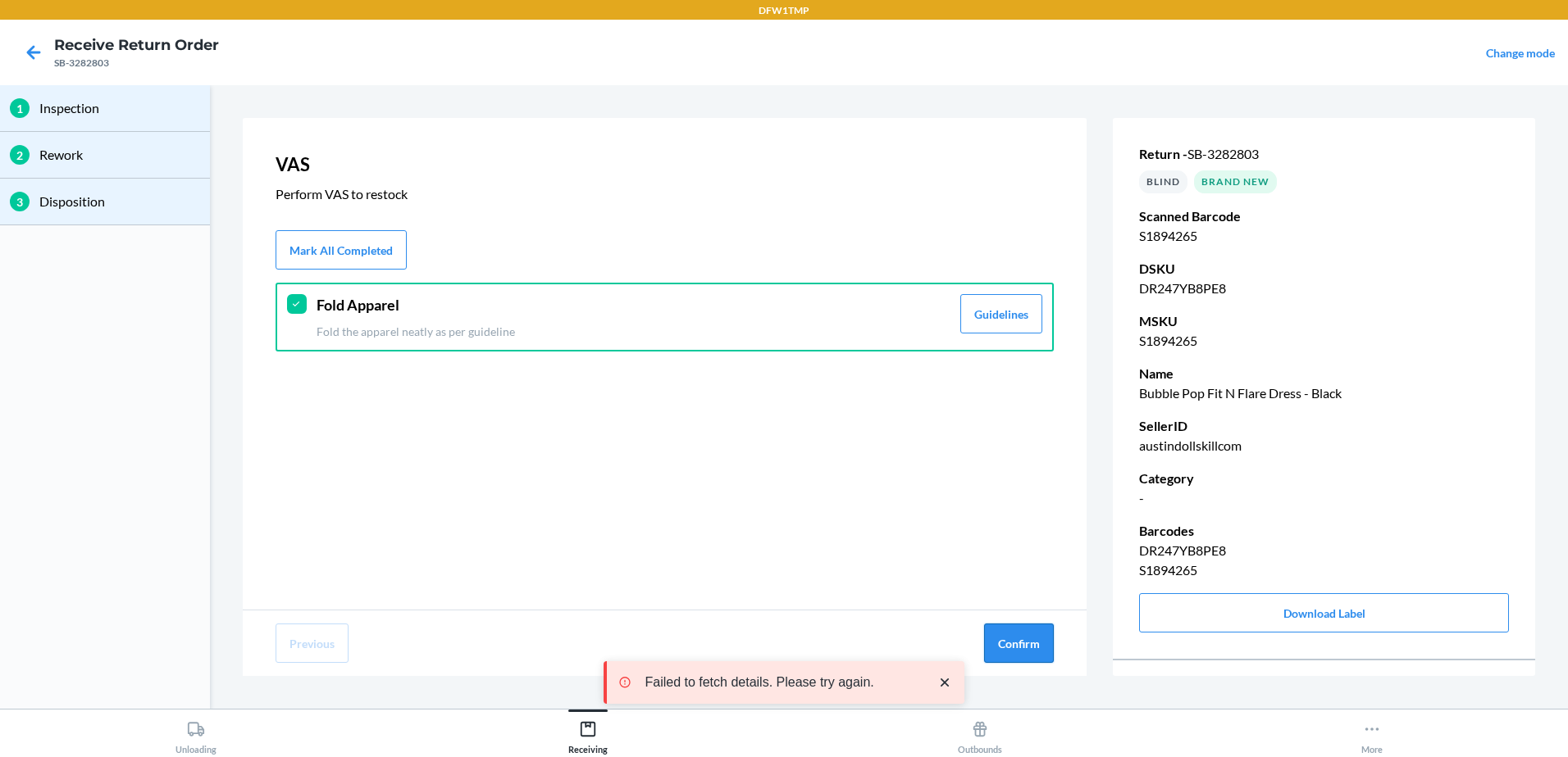
click at [1016, 650] on button "Confirm" at bounding box center [1019, 643] width 70 height 39
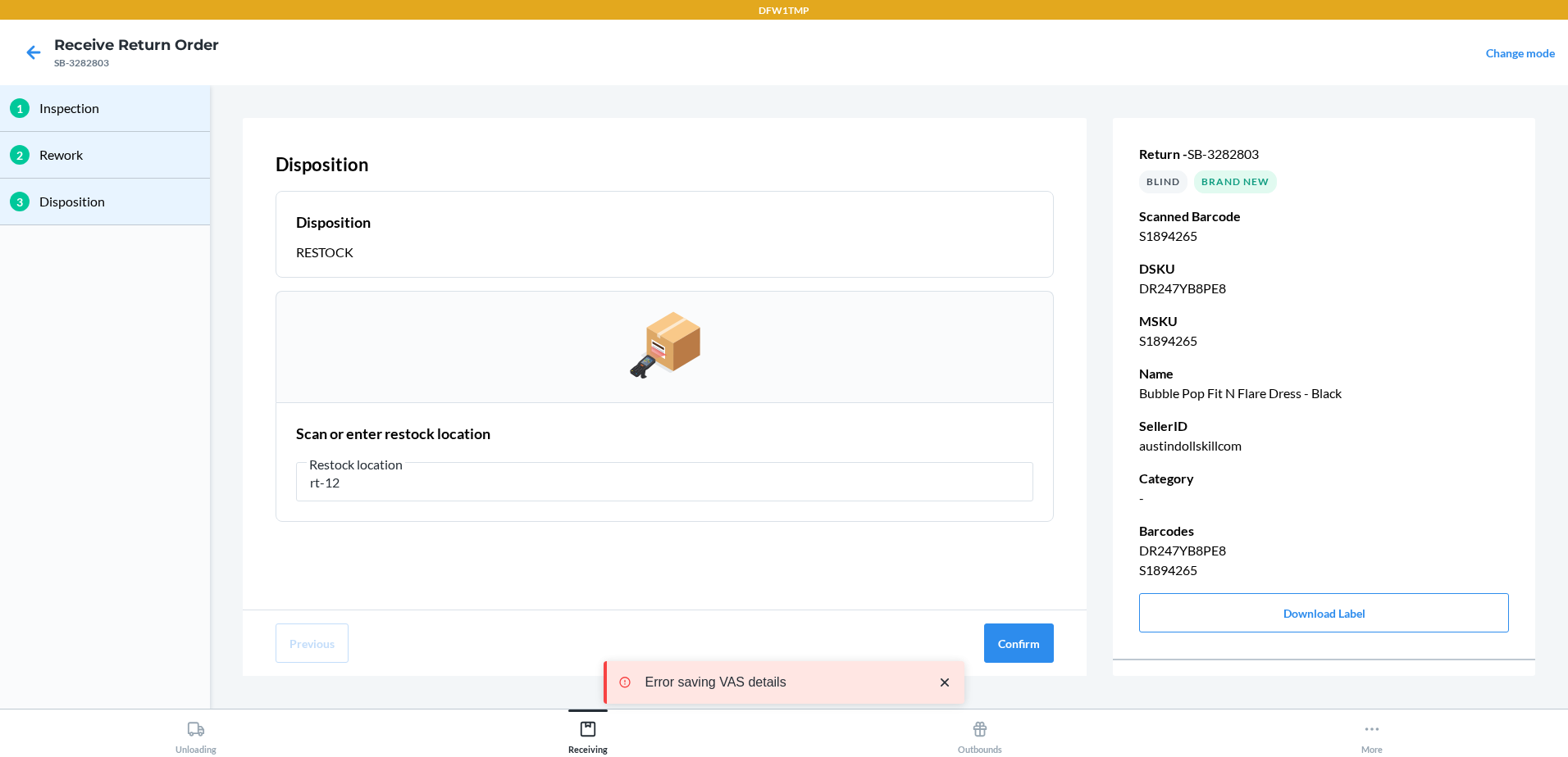
type input "rt-12"
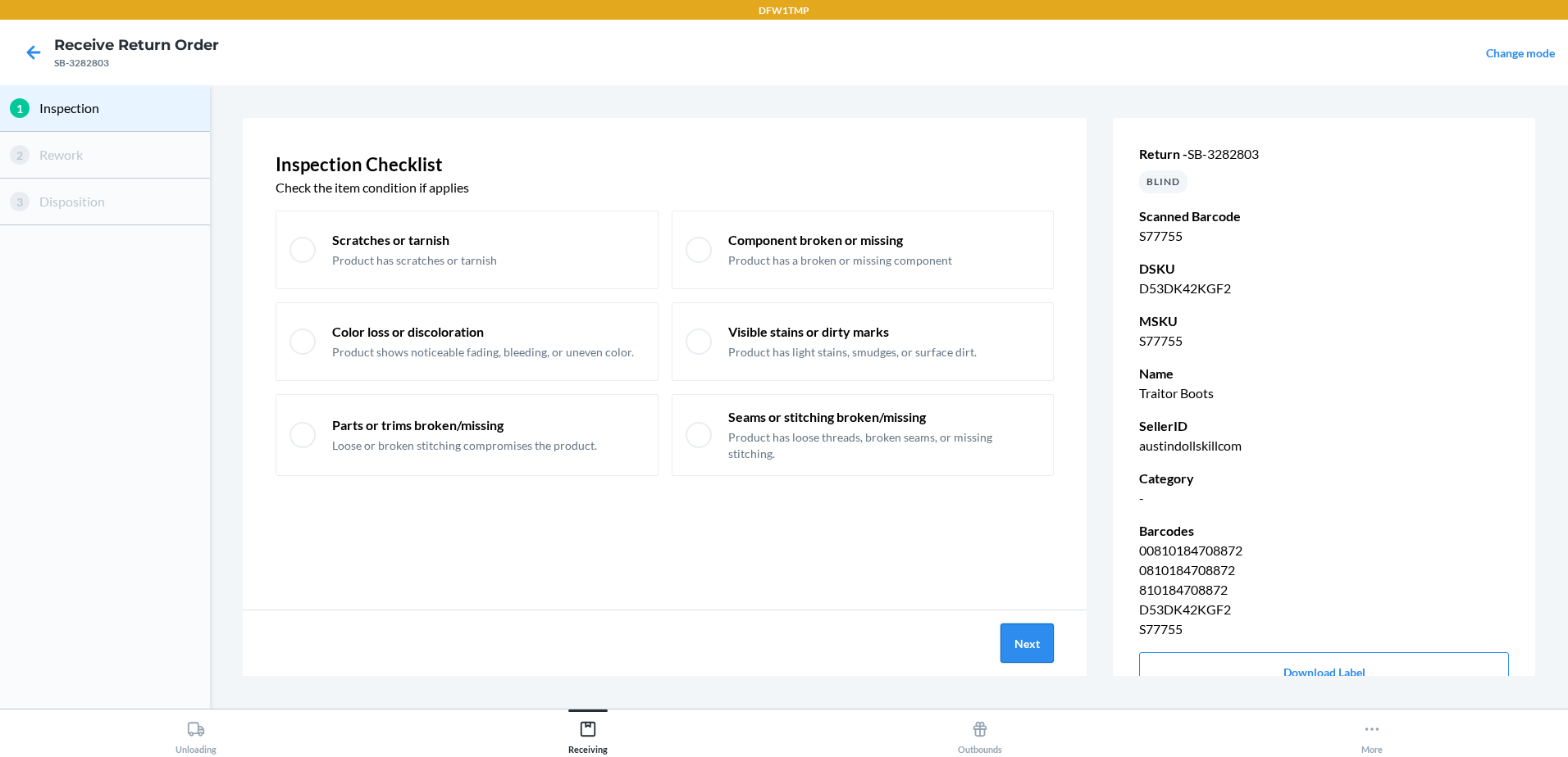
click at [1028, 642] on button "Next" at bounding box center [1026, 643] width 54 height 39
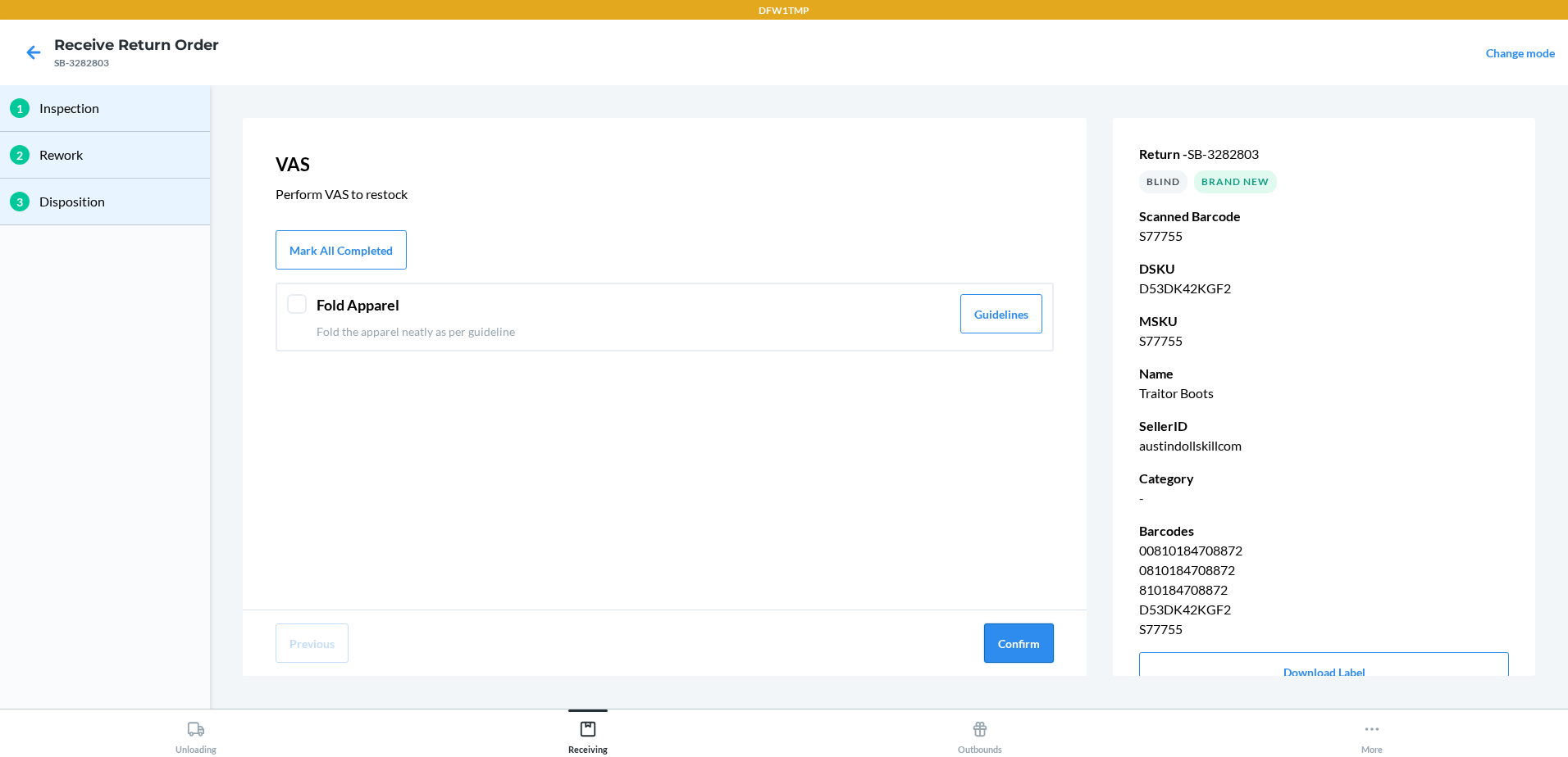
click at [1015, 637] on button "Confirm" at bounding box center [1019, 643] width 70 height 39
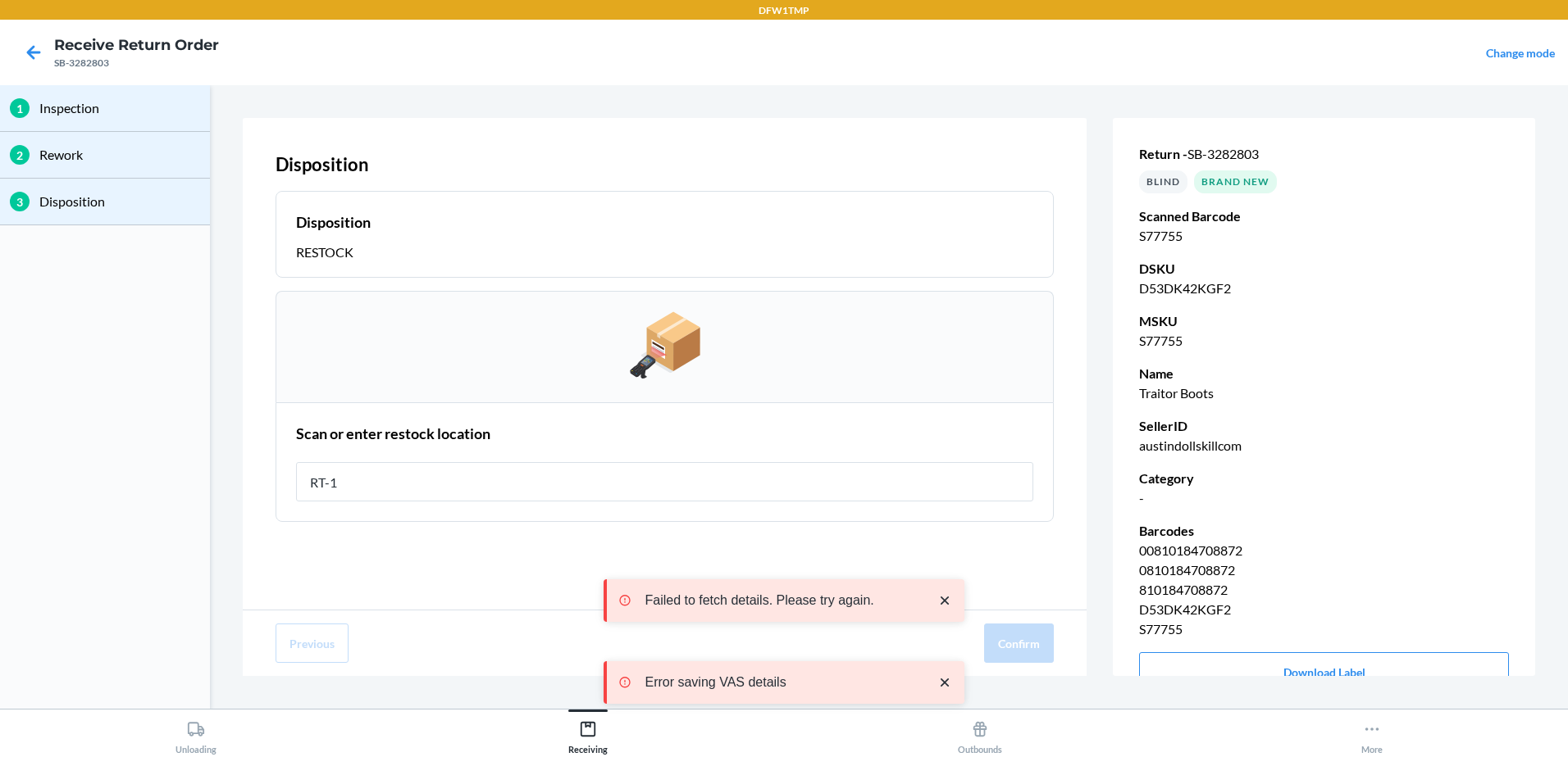
type input "RT-12"
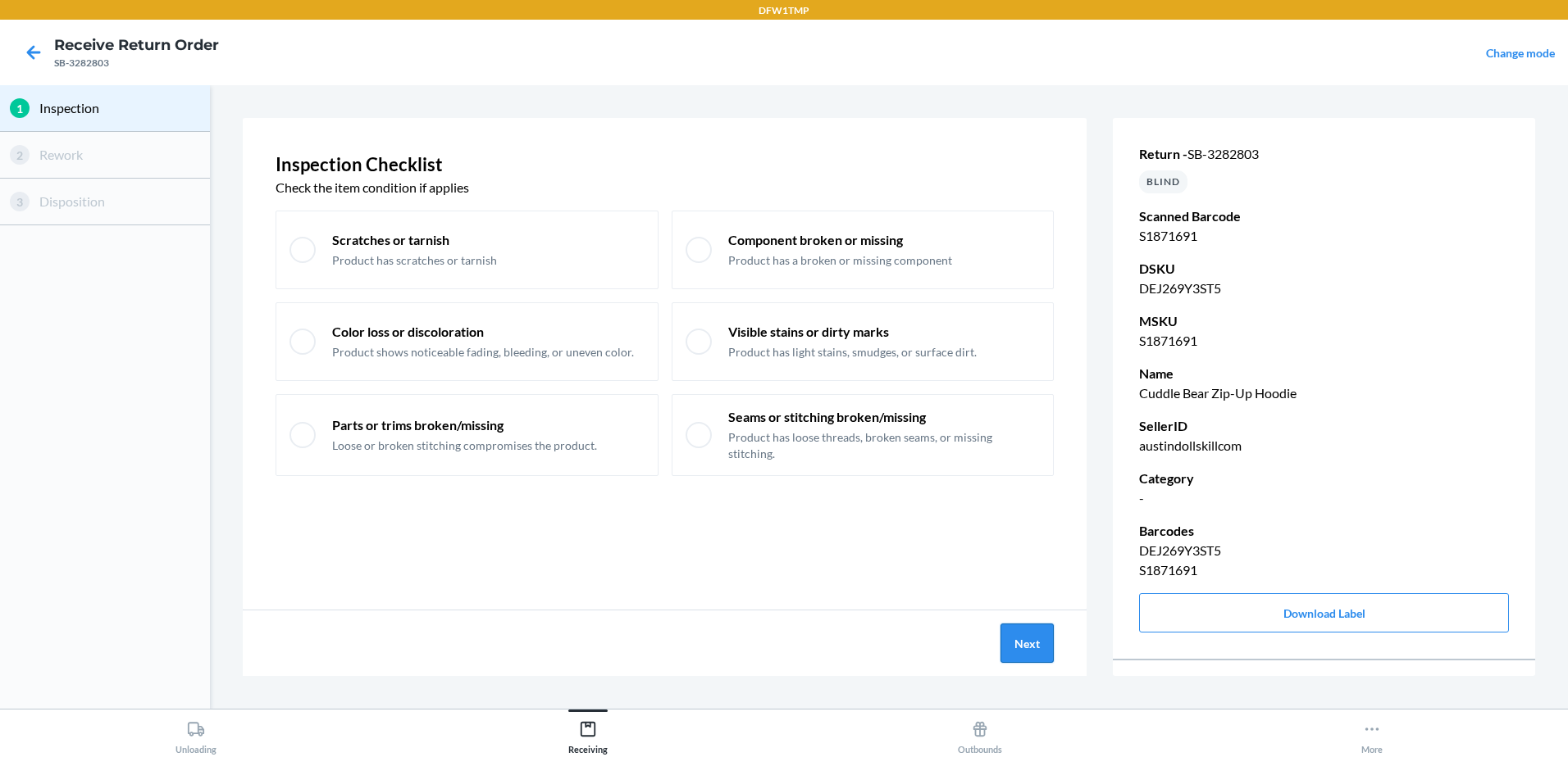
drag, startPoint x: 1026, startPoint y: 670, endPoint x: 1026, endPoint y: 659, distance: 11.0
click at [1026, 664] on div "Next" at bounding box center [665, 643] width 844 height 65
click at [1024, 651] on button "Next" at bounding box center [1026, 643] width 54 height 39
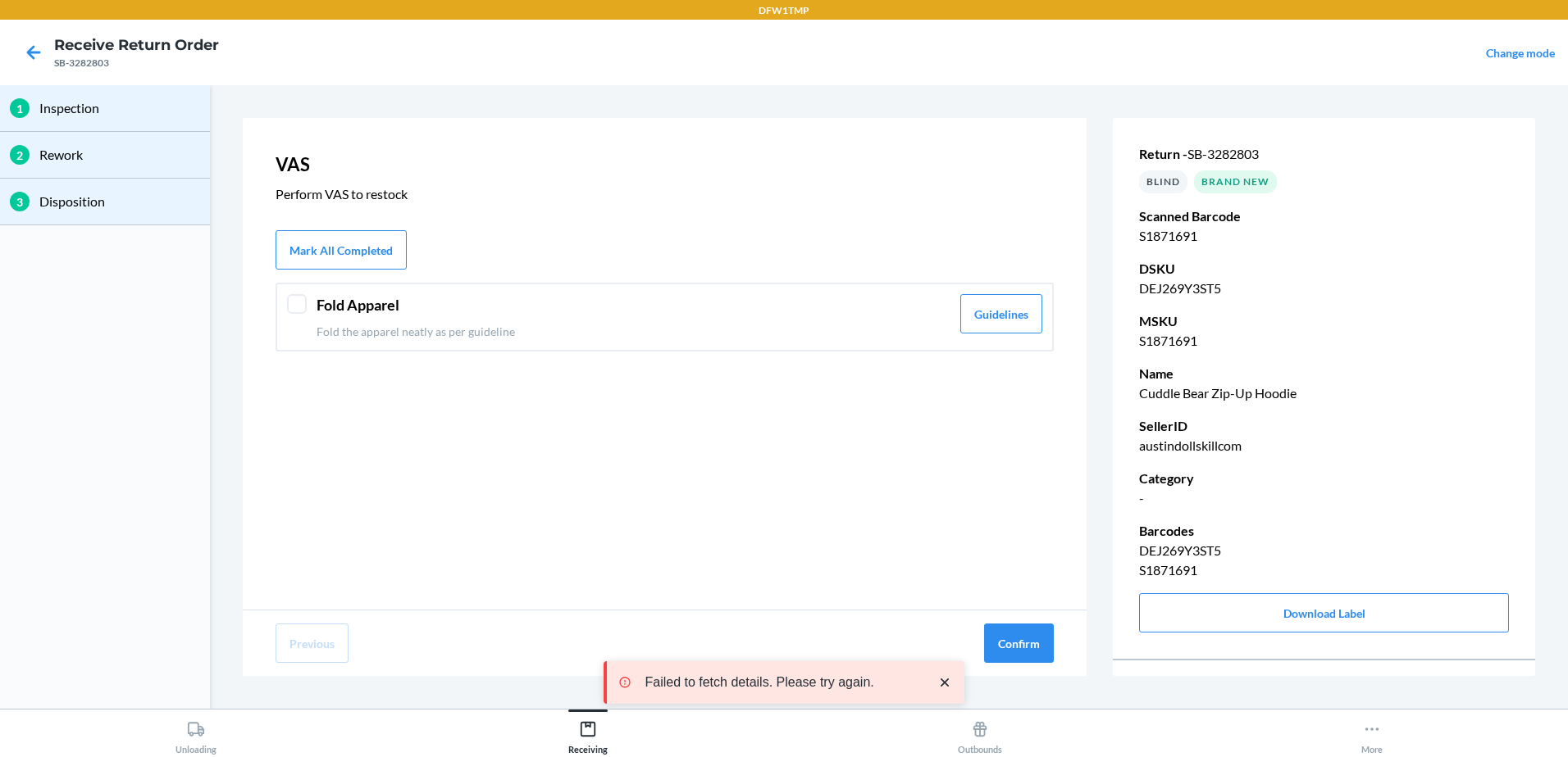
click at [287, 312] on div at bounding box center [296, 304] width 19 height 19
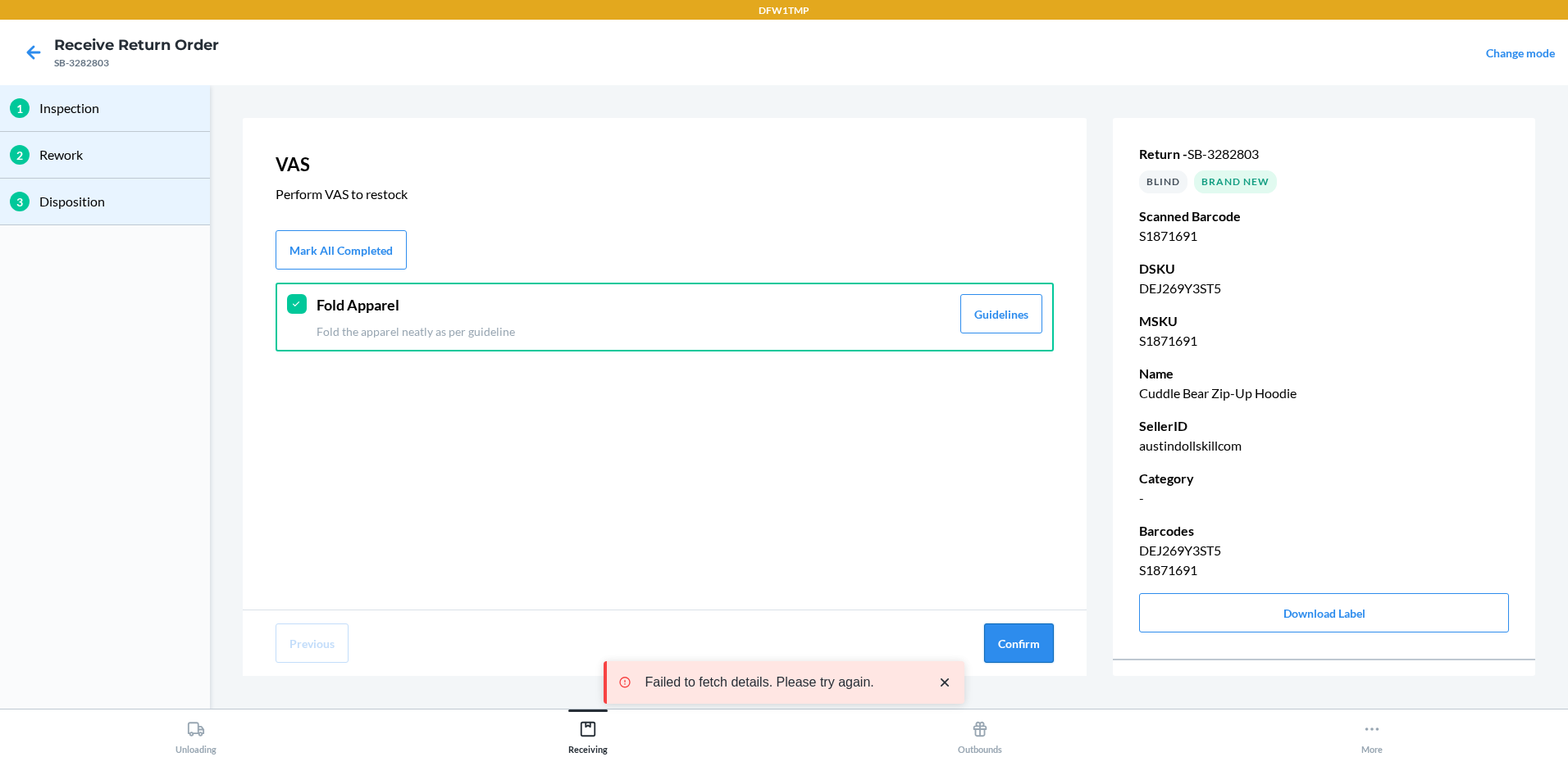
click at [1022, 639] on button "Confirm" at bounding box center [1019, 643] width 70 height 39
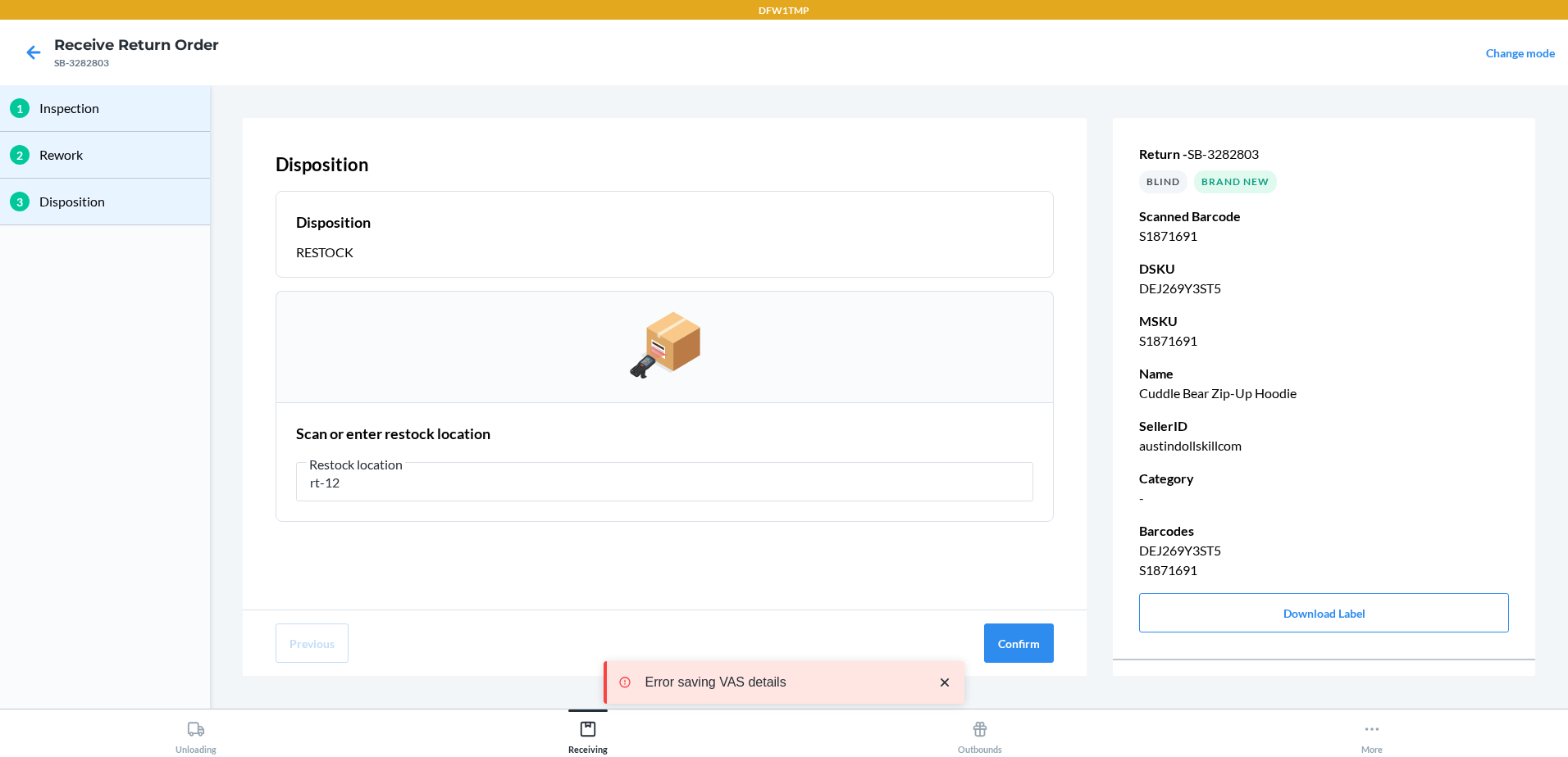
type input "rt-12"
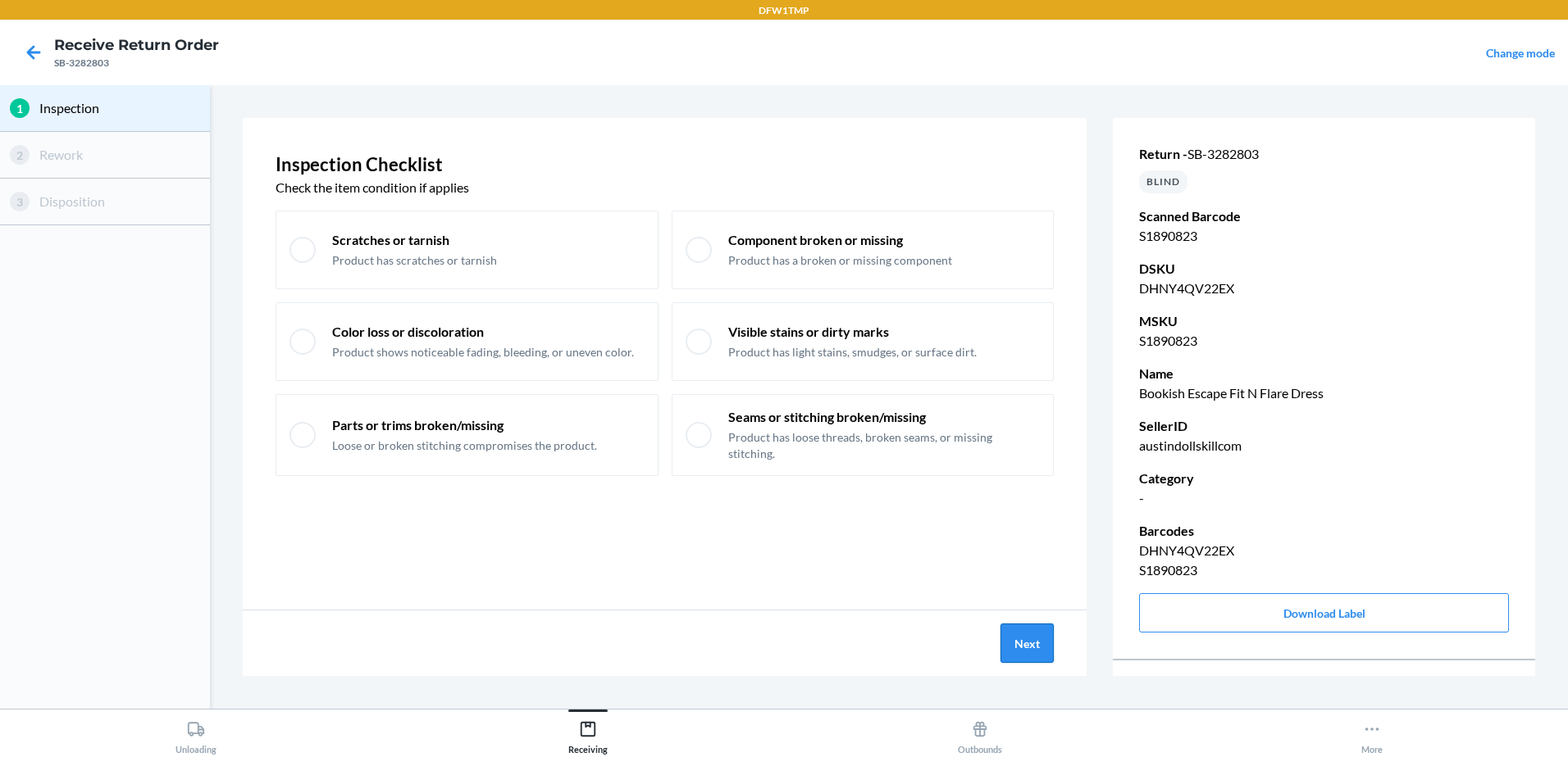
click at [1026, 649] on button "Next" at bounding box center [1026, 643] width 54 height 39
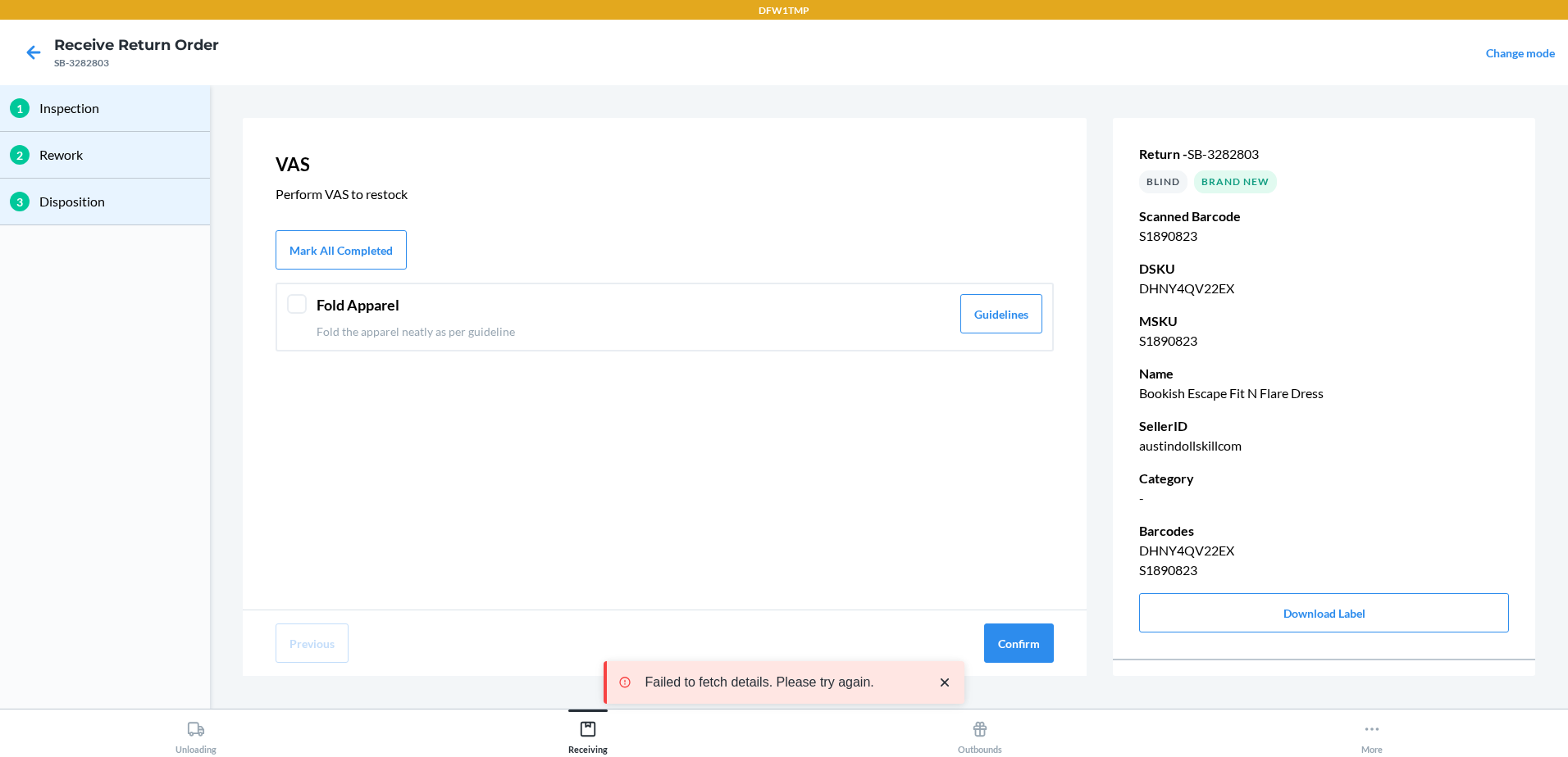
click at [292, 313] on div at bounding box center [296, 304] width 19 height 19
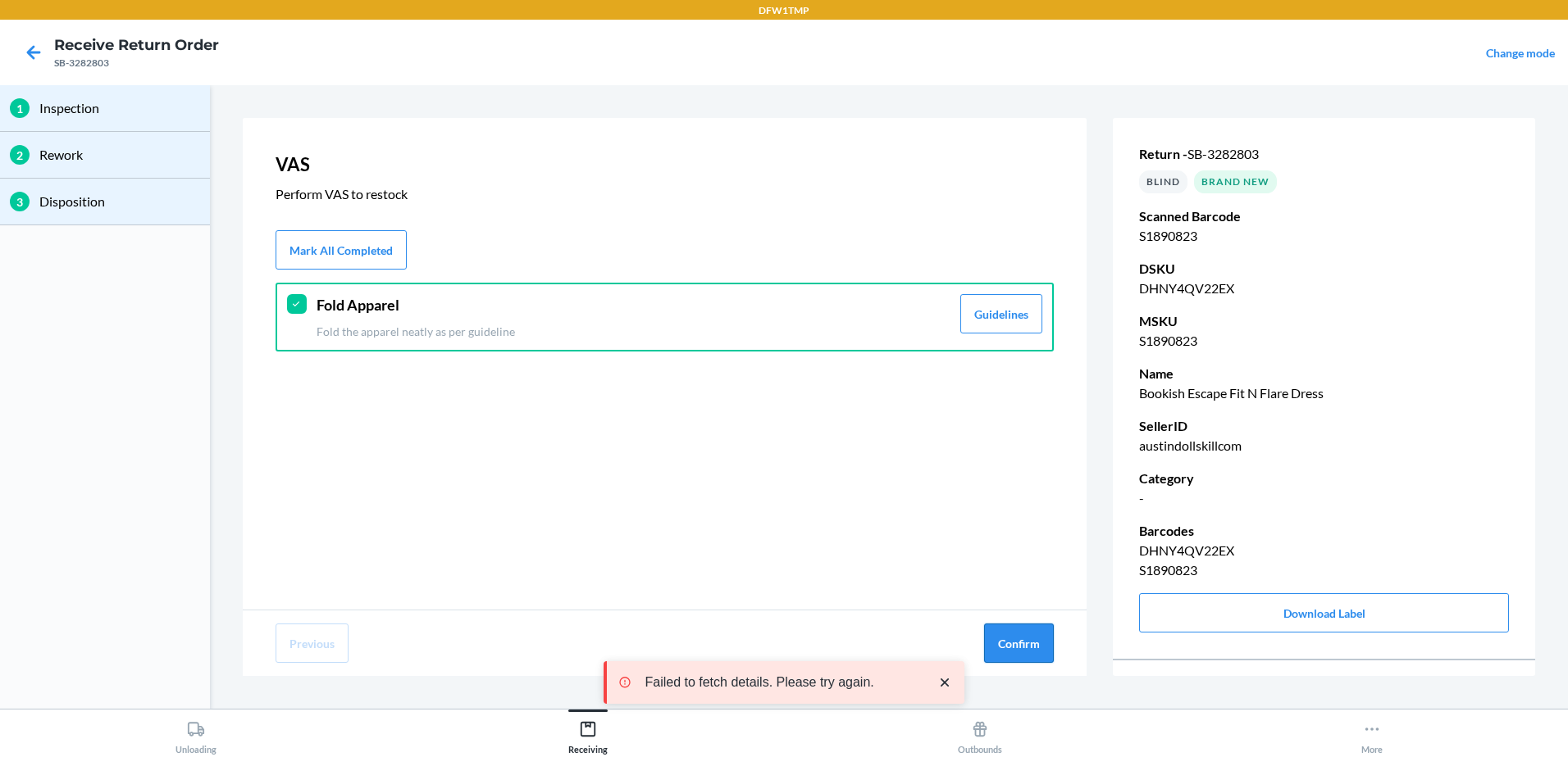
click at [1019, 647] on button "Confirm" at bounding box center [1019, 643] width 70 height 39
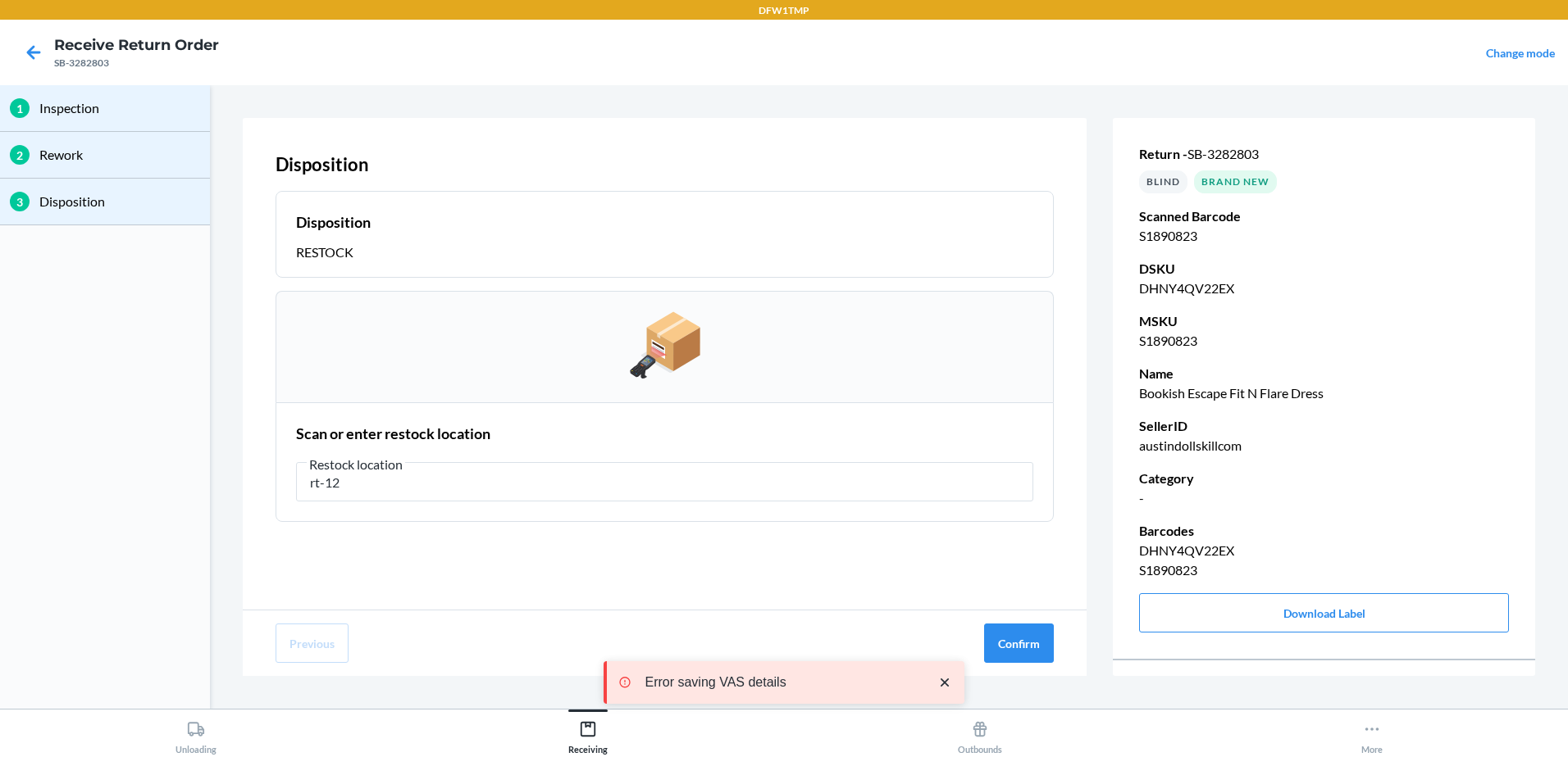
type input "rt-12"
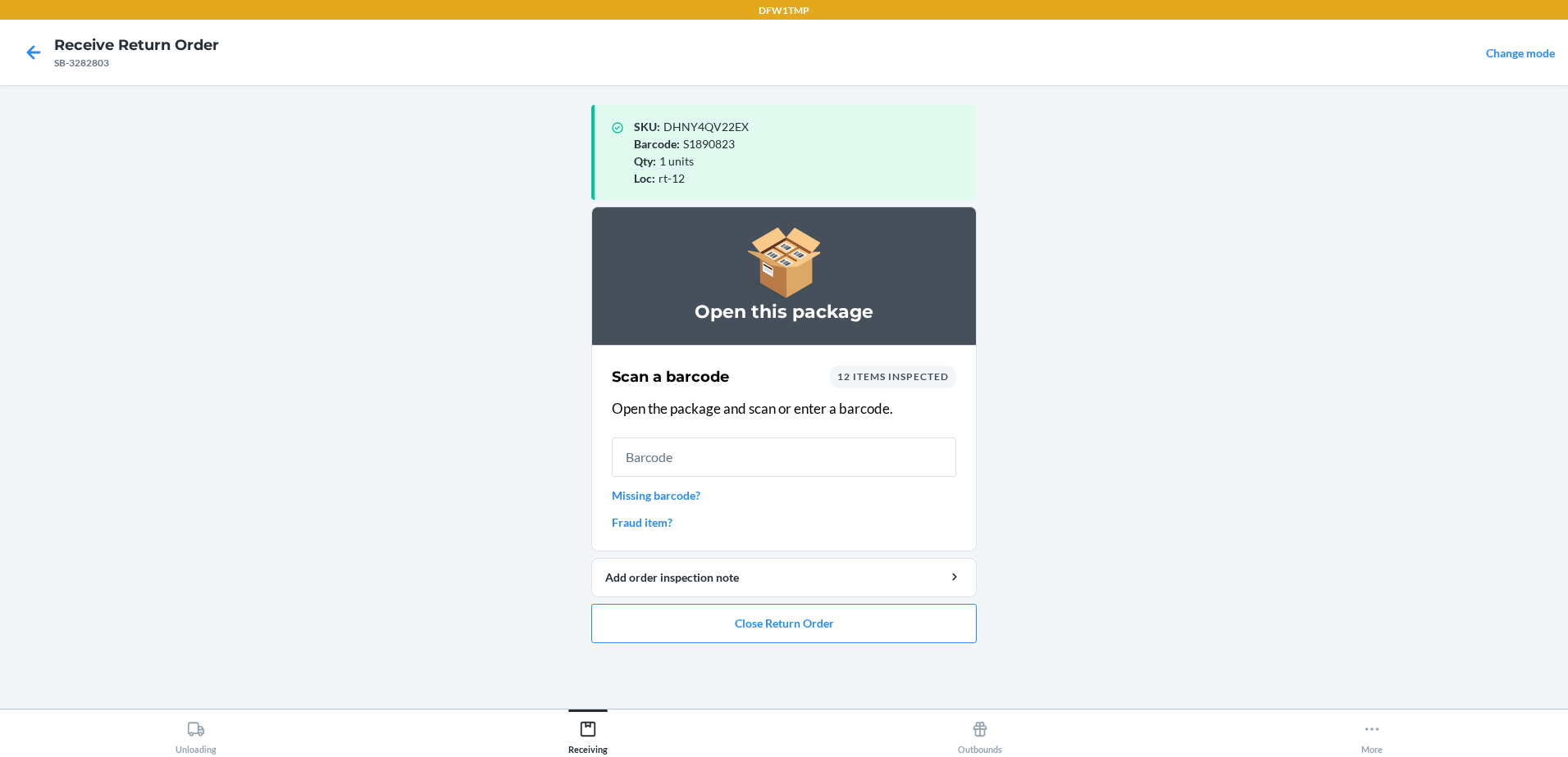
type input "c"
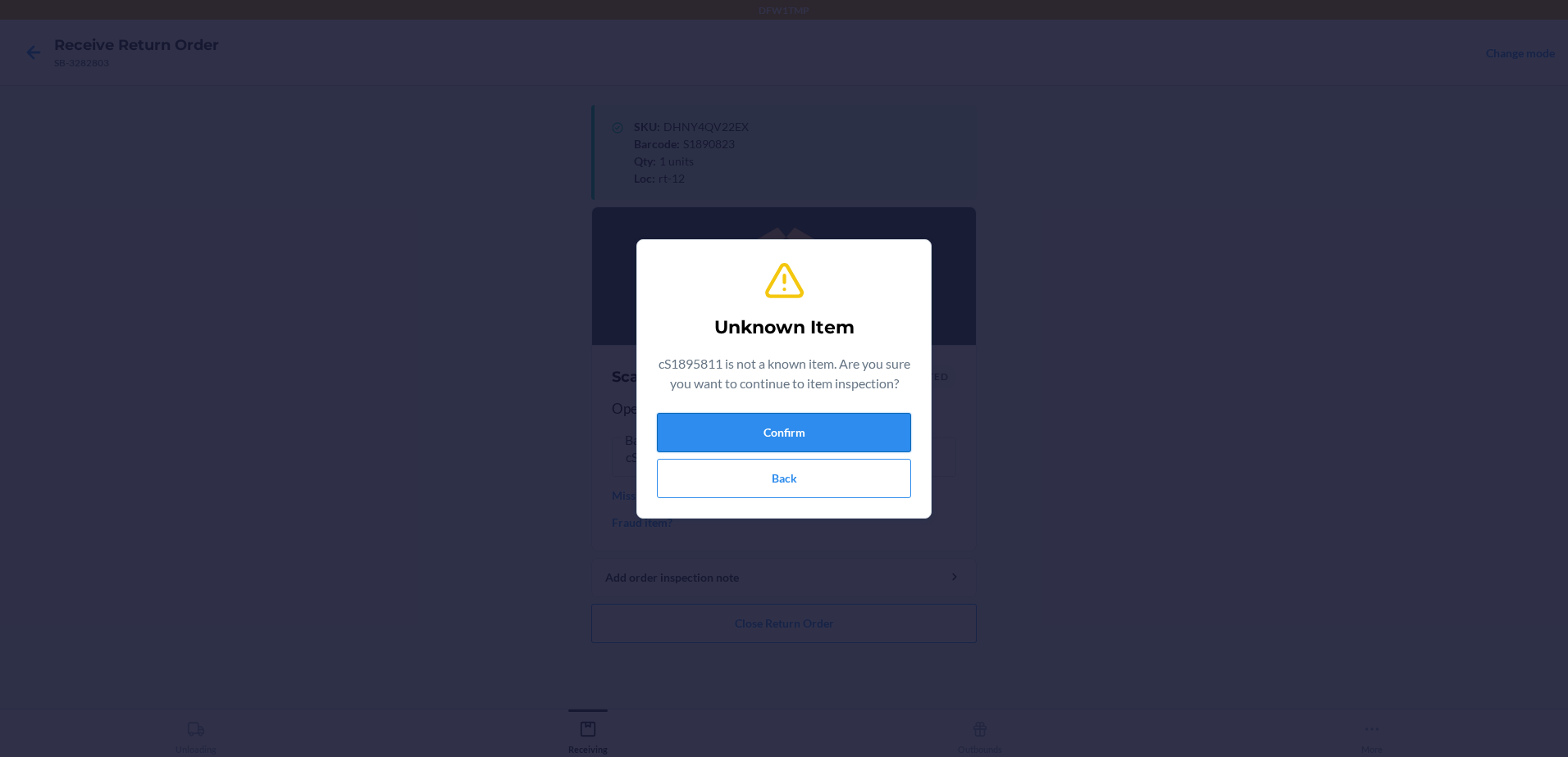
click at [803, 448] on button "Confirm" at bounding box center [784, 433] width 254 height 39
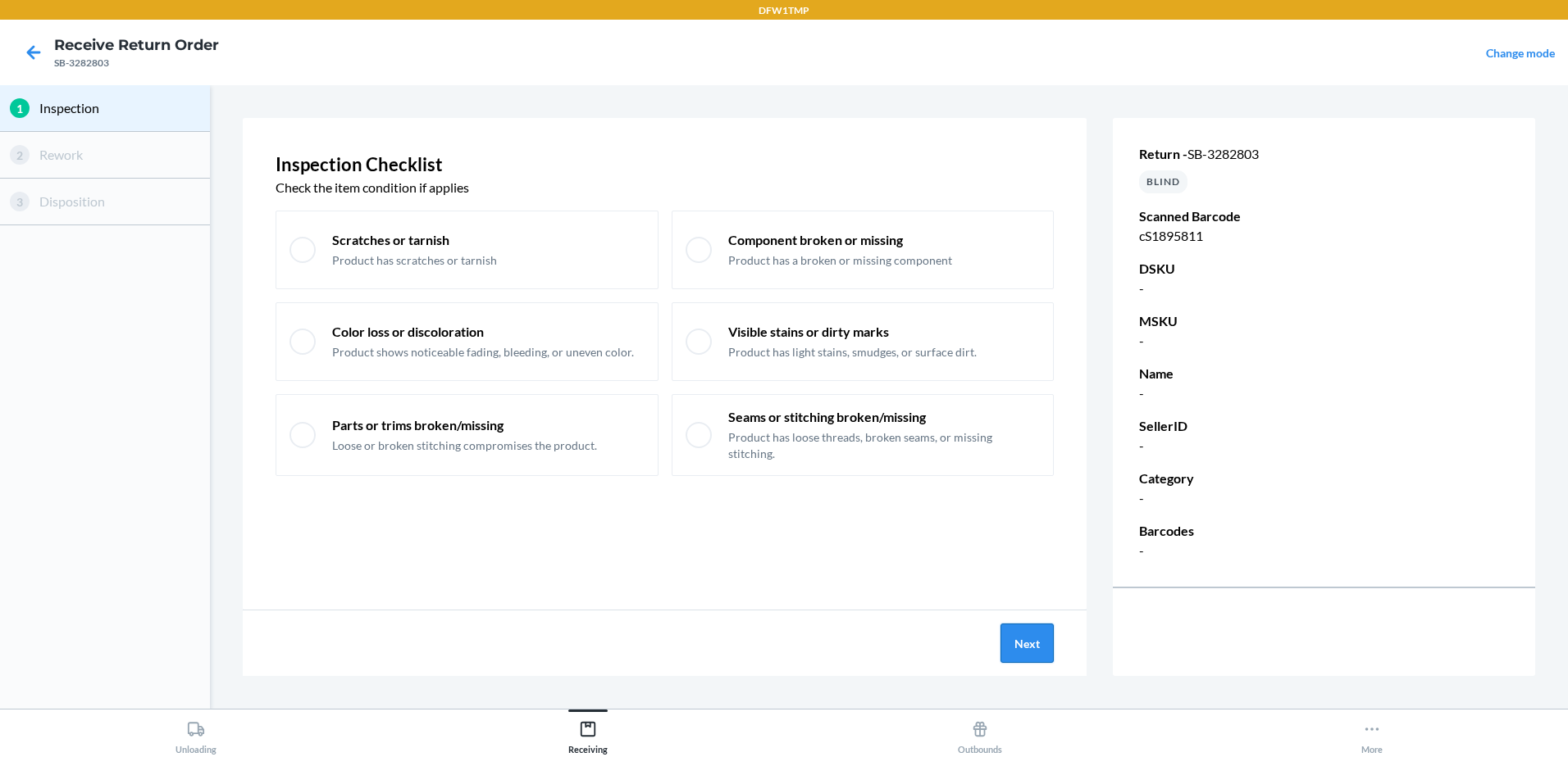
click at [1026, 636] on button "Next" at bounding box center [1026, 643] width 54 height 39
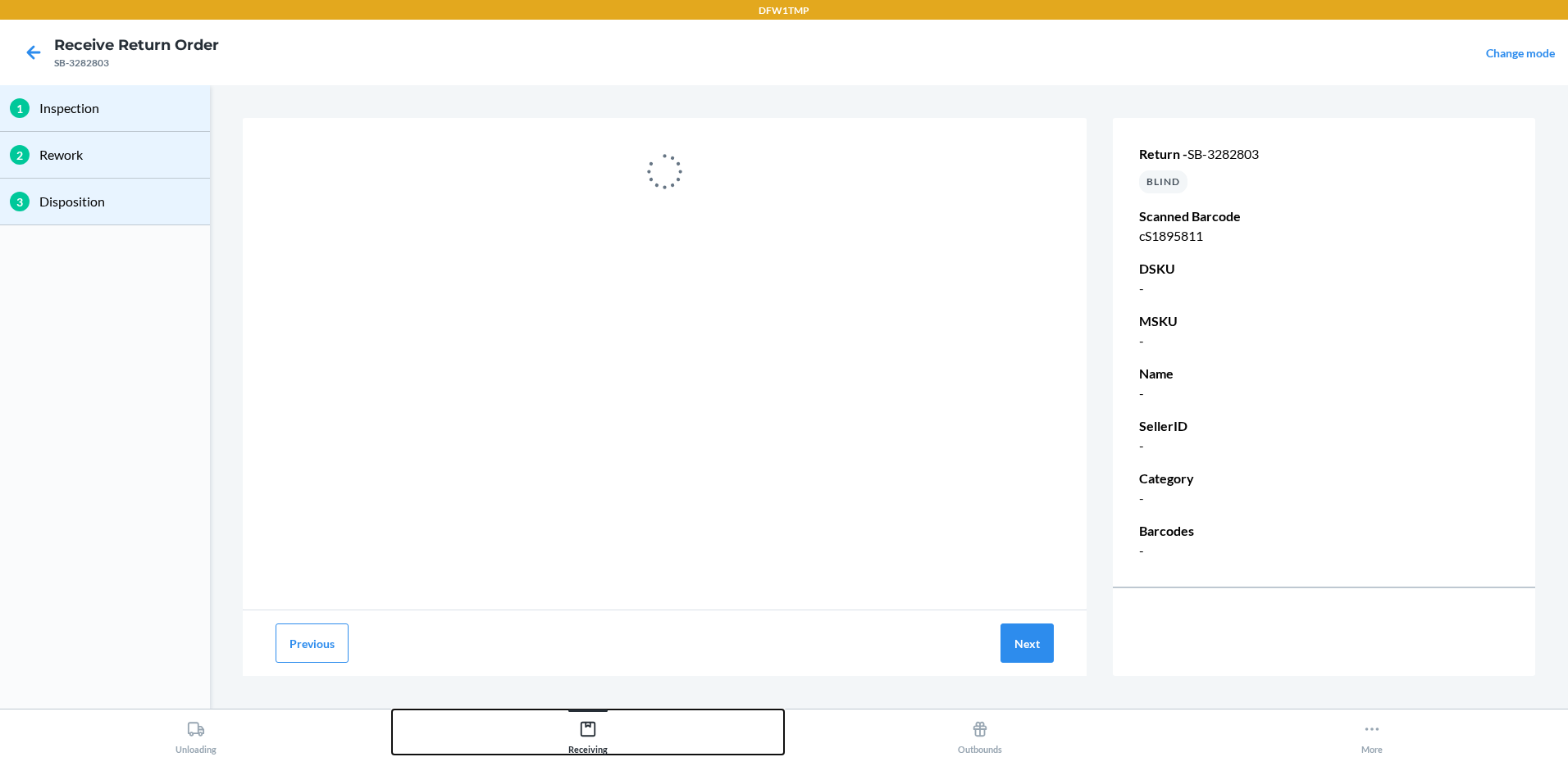
click at [578, 730] on div "Receiving" at bounding box center [588, 735] width 39 height 41
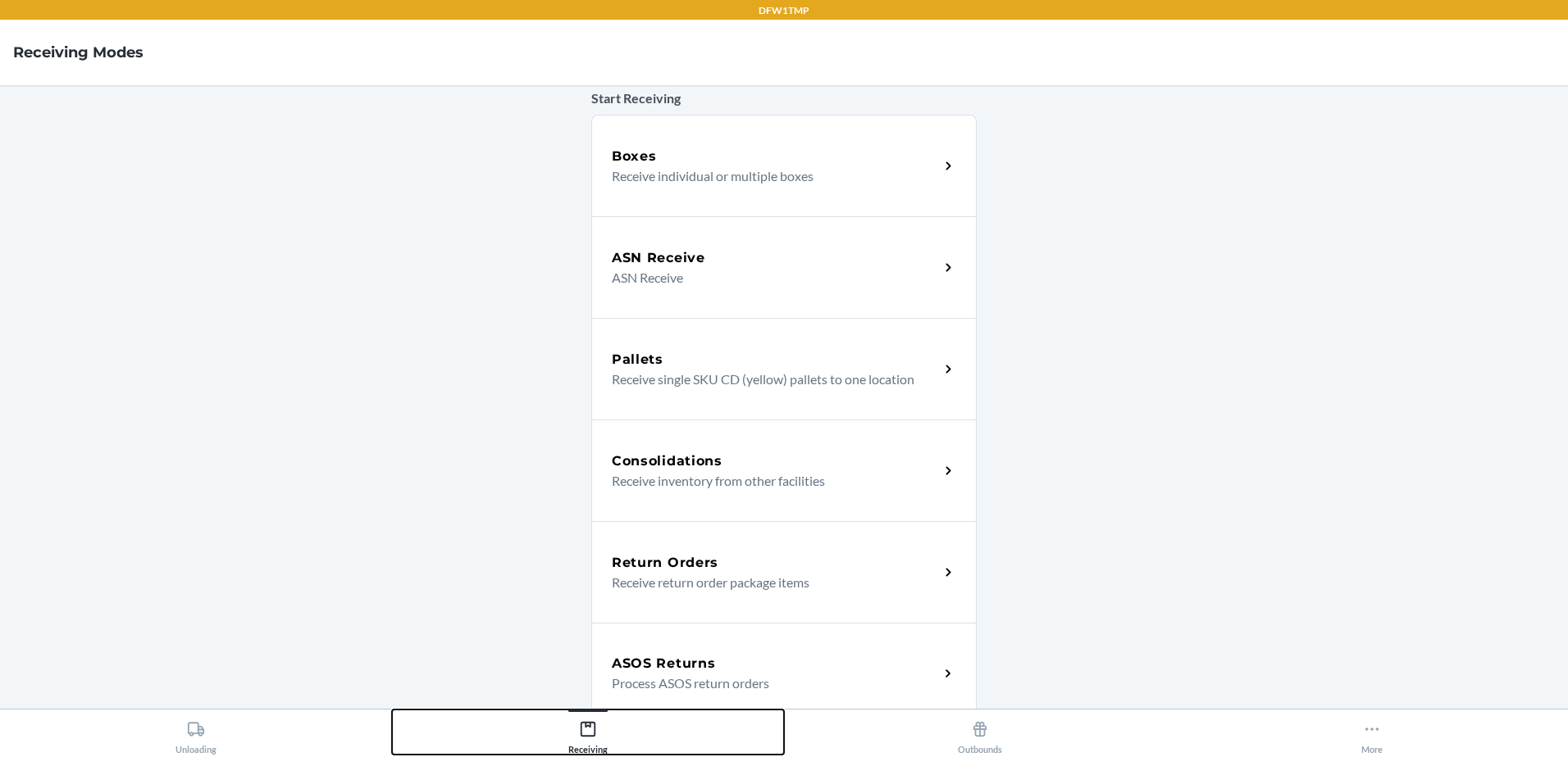
scroll to position [164, 0]
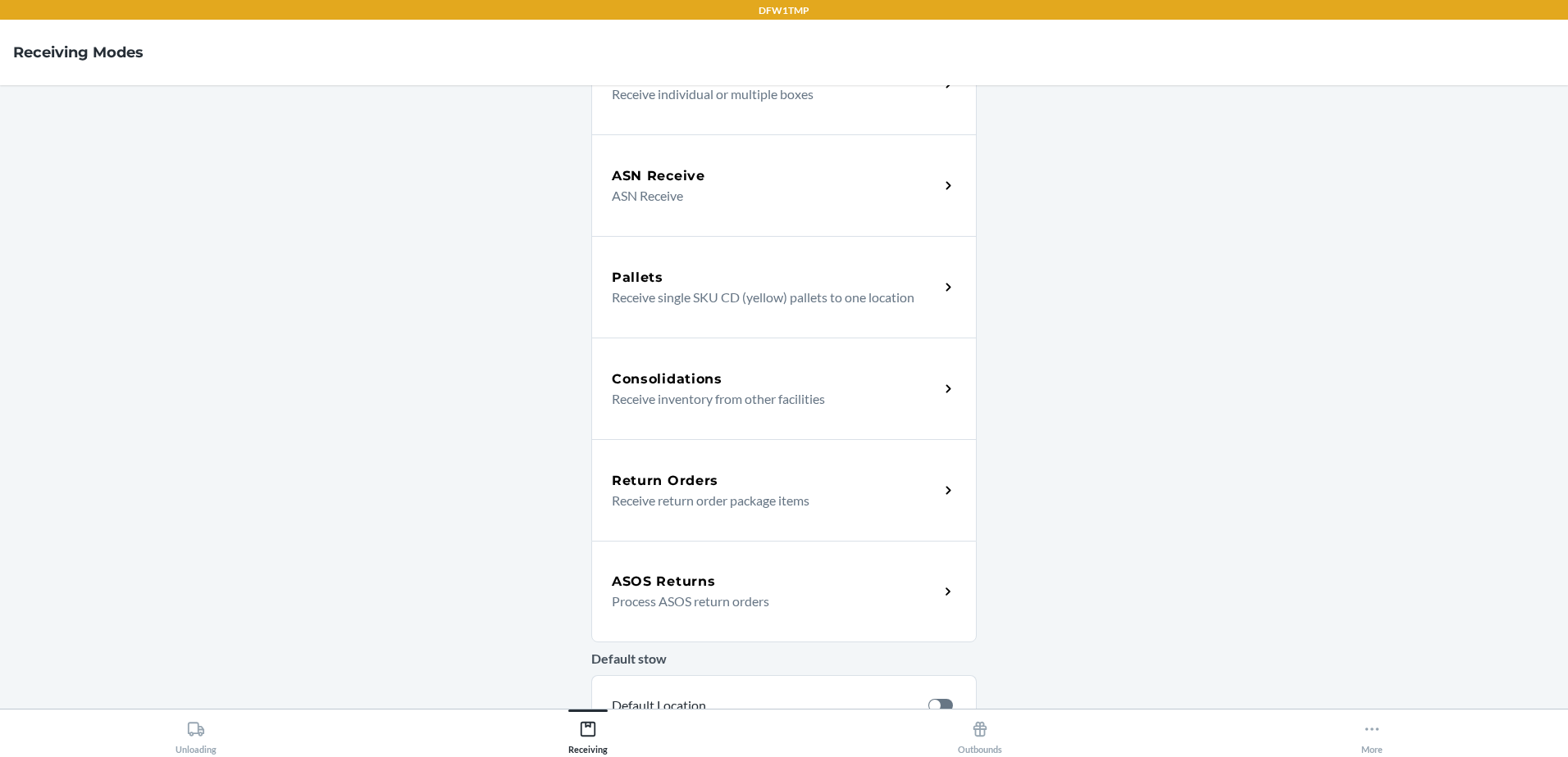
click at [690, 514] on div "Return Orders Receive return order package items" at bounding box center [784, 490] width 385 height 101
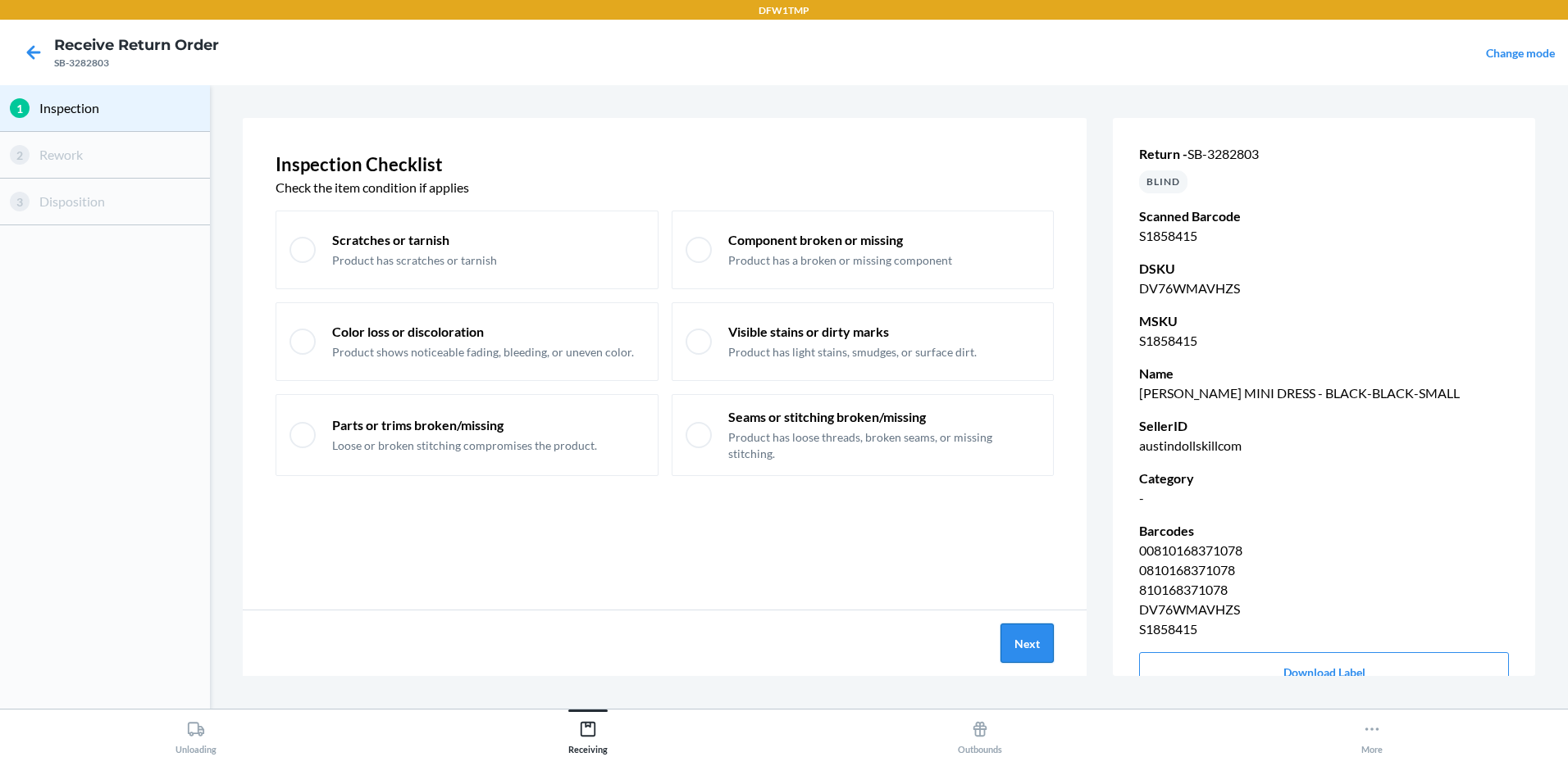
click at [1021, 628] on button "Next" at bounding box center [1026, 643] width 54 height 39
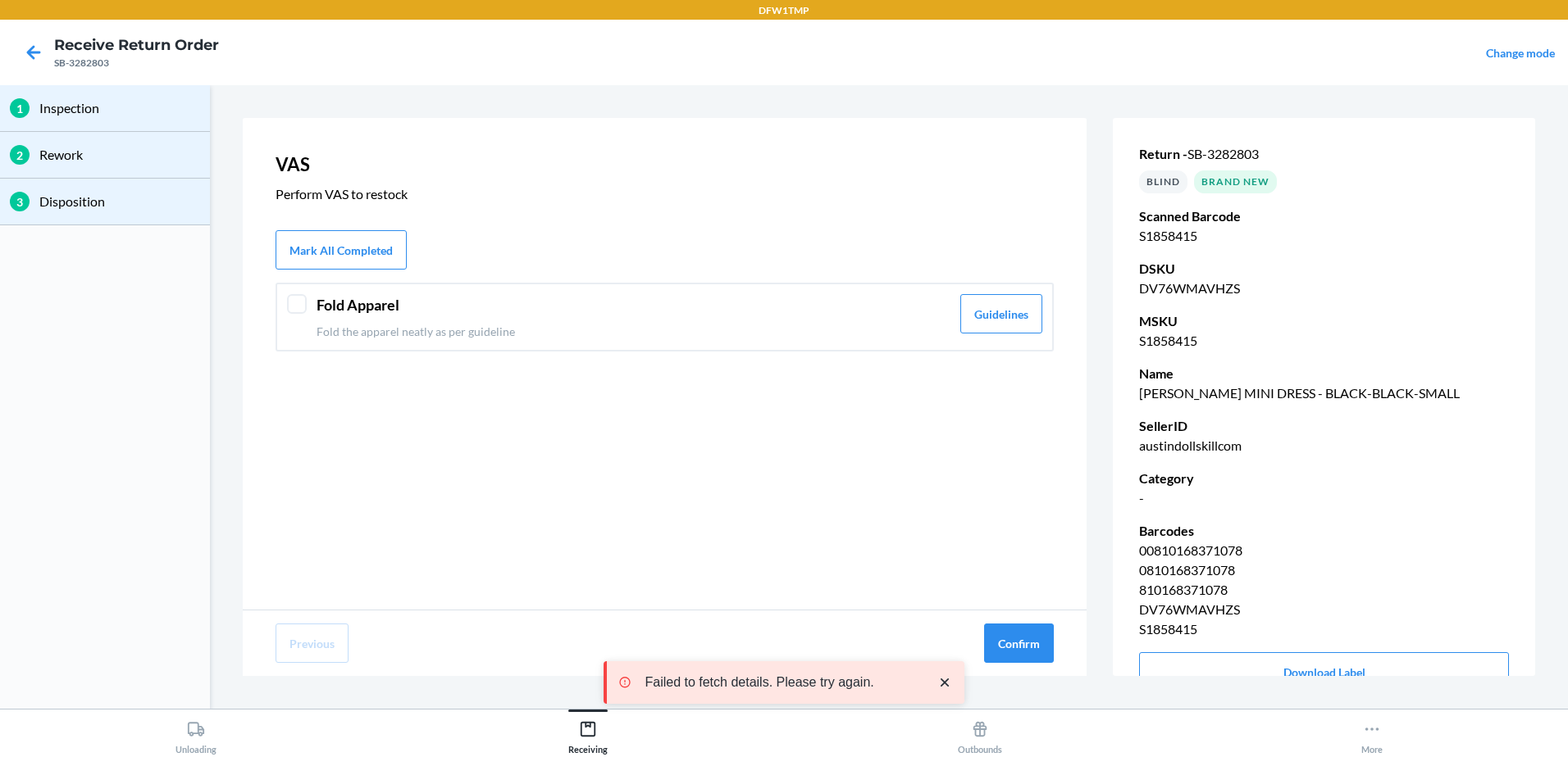
drag, startPoint x: 292, startPoint y: 311, endPoint x: 469, endPoint y: 354, distance: 182.1
click at [294, 312] on div at bounding box center [296, 304] width 19 height 19
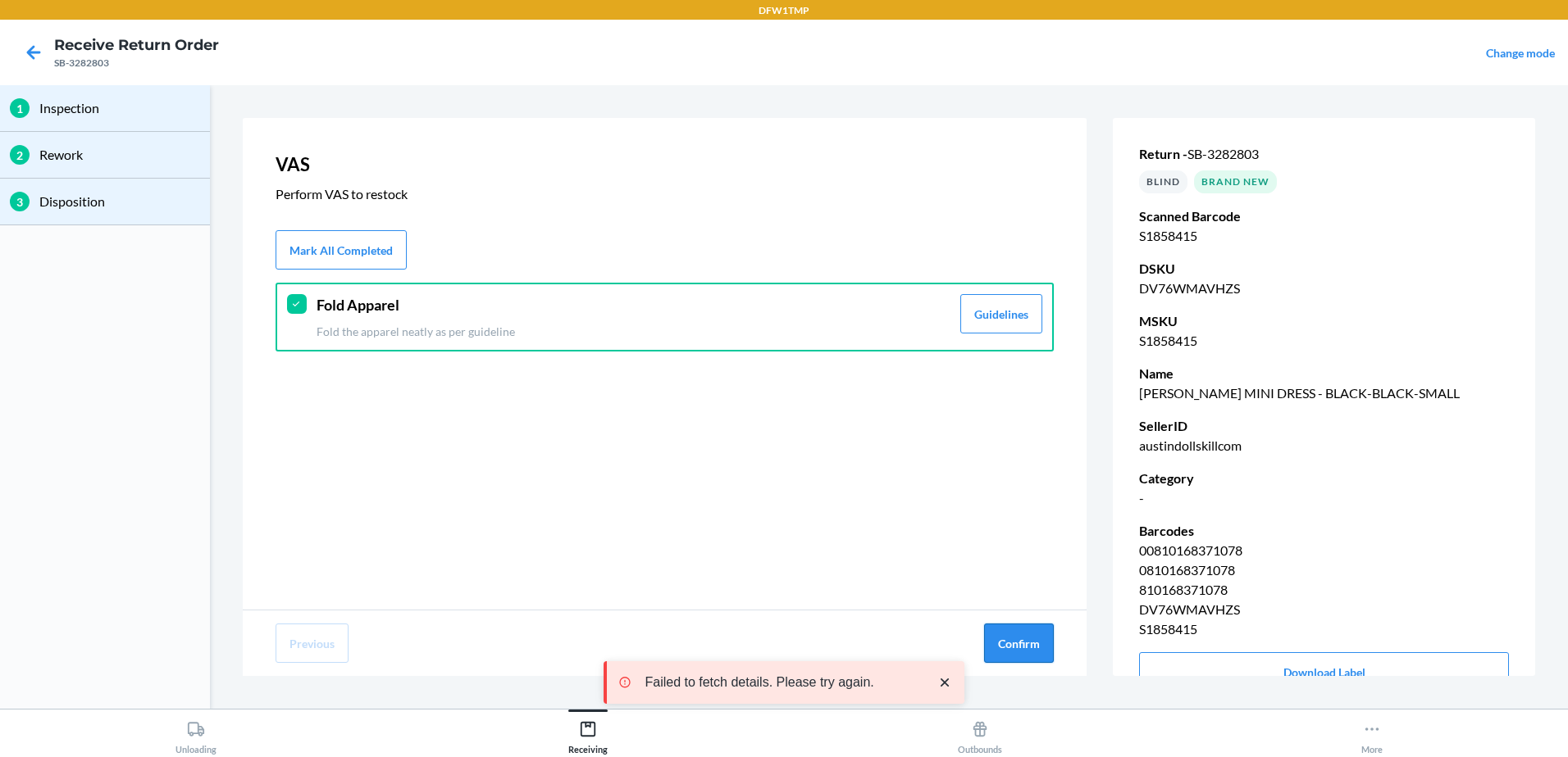
click at [1023, 638] on button "Confirm" at bounding box center [1019, 643] width 70 height 39
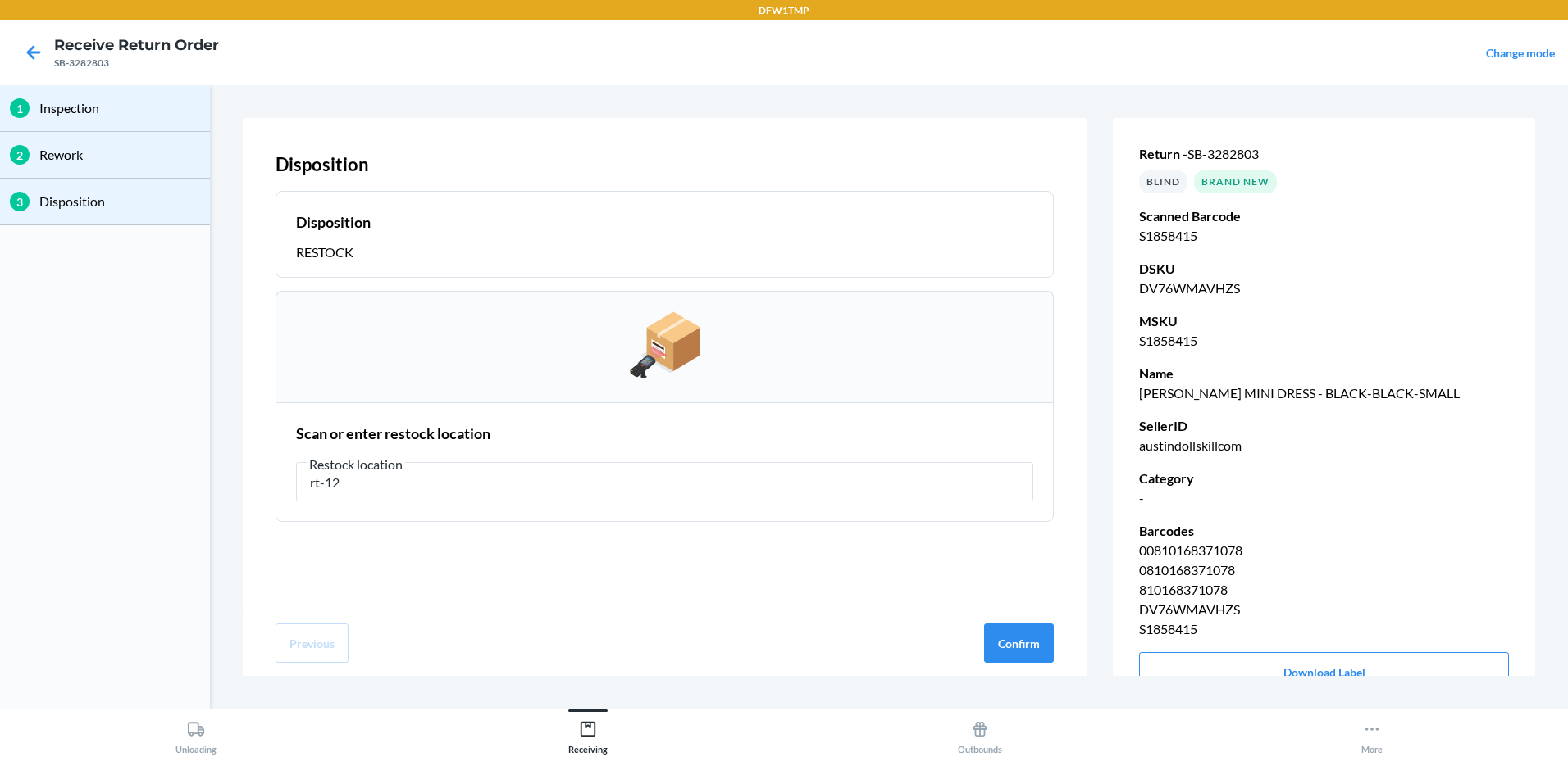
type input "rt-12"
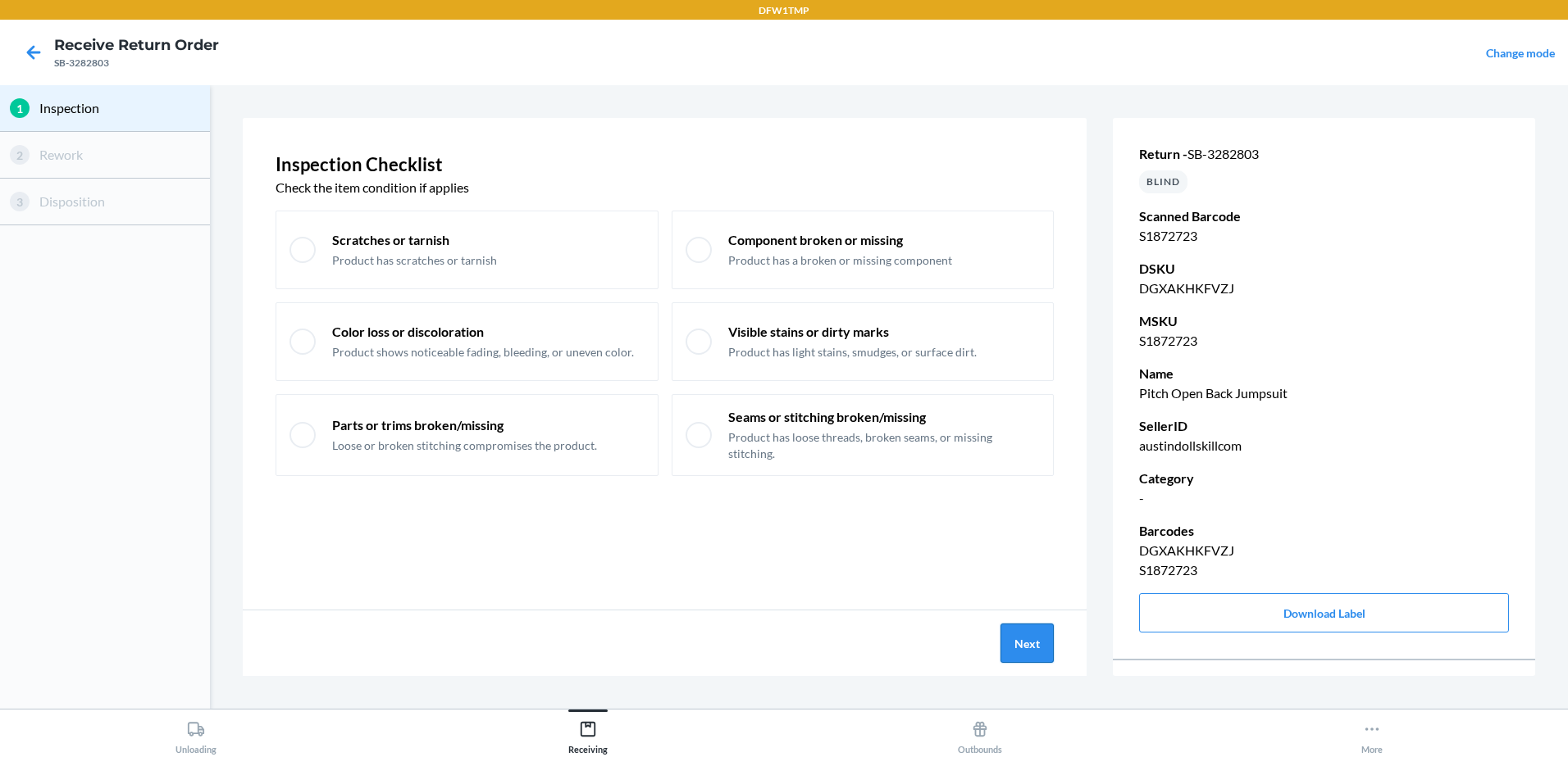
click at [1026, 649] on button "Next" at bounding box center [1026, 643] width 54 height 39
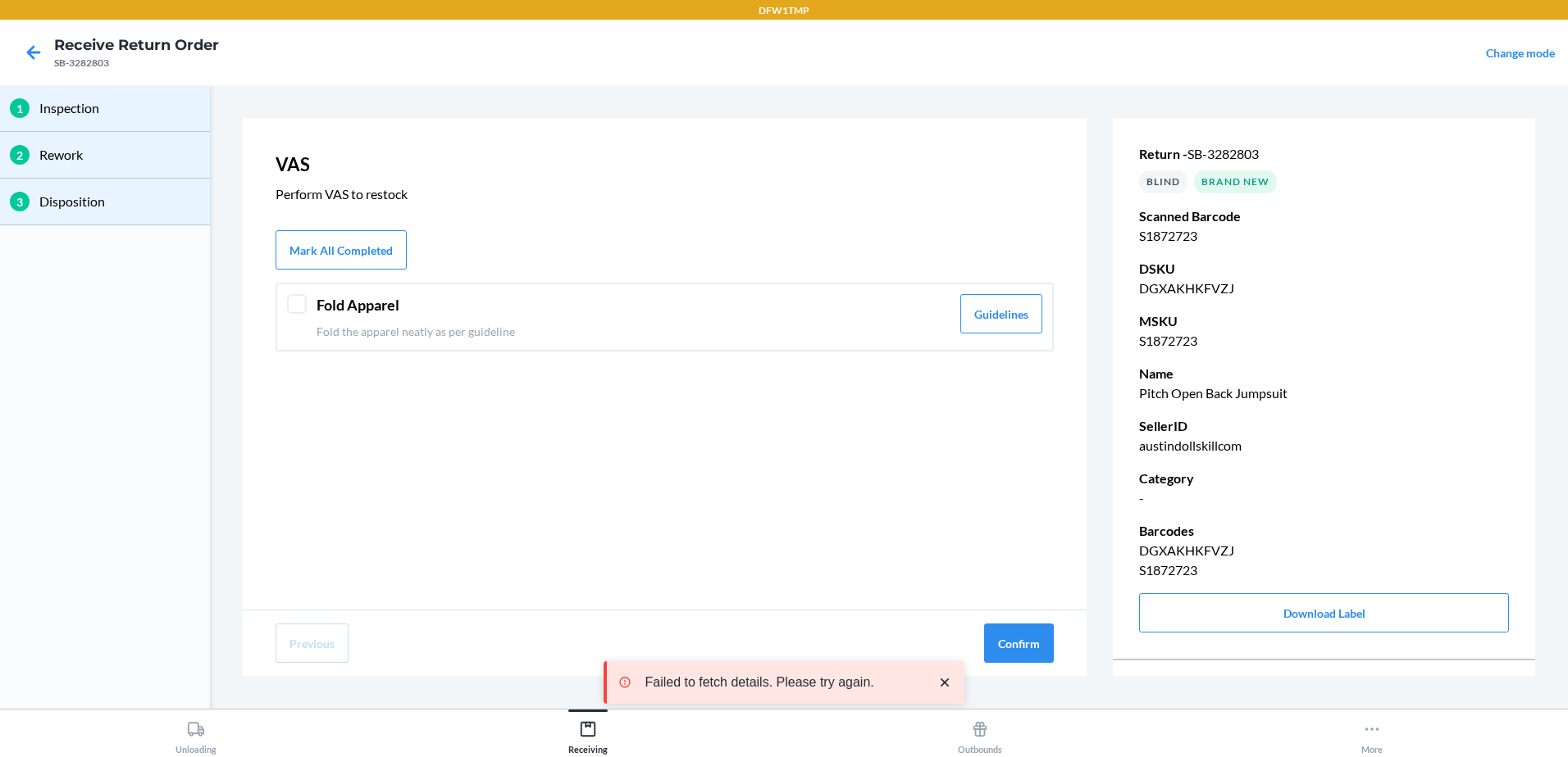
click at [285, 296] on div "Fold Apparel Fold the apparel neatly as per guideline Guidelines" at bounding box center [665, 317] width 778 height 69
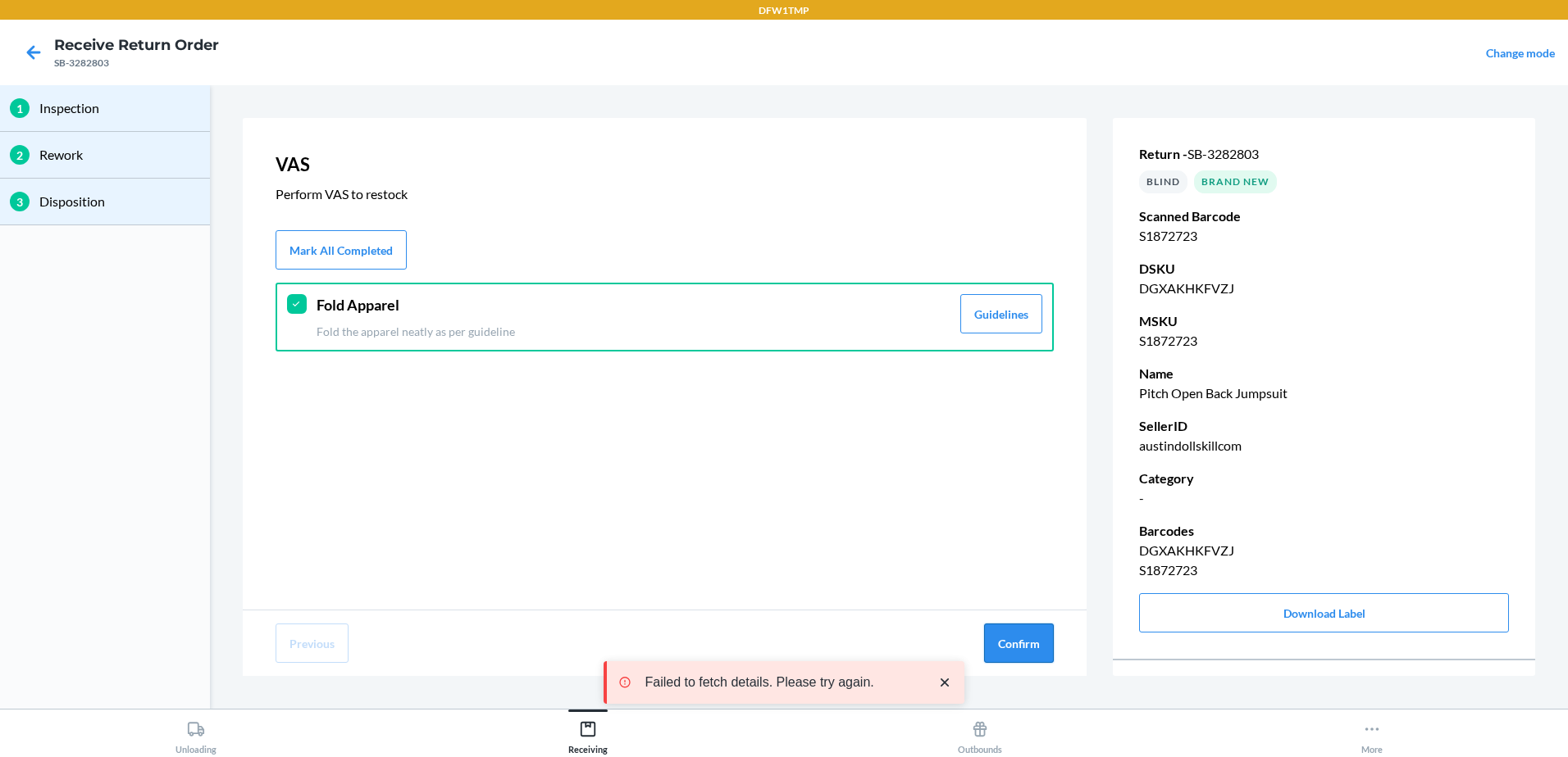
click at [997, 635] on button "Confirm" at bounding box center [1019, 643] width 70 height 39
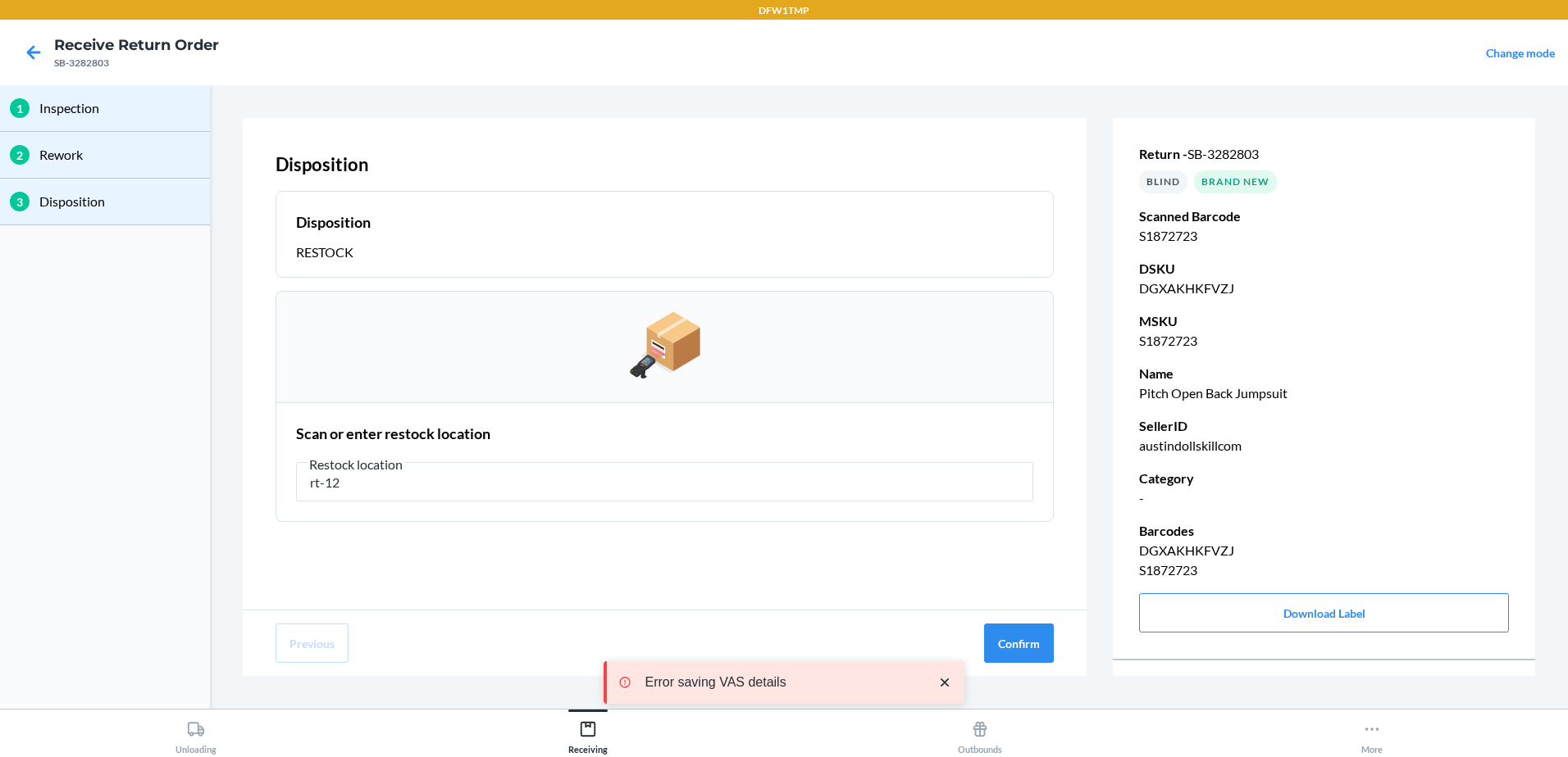
type input "rt-12"
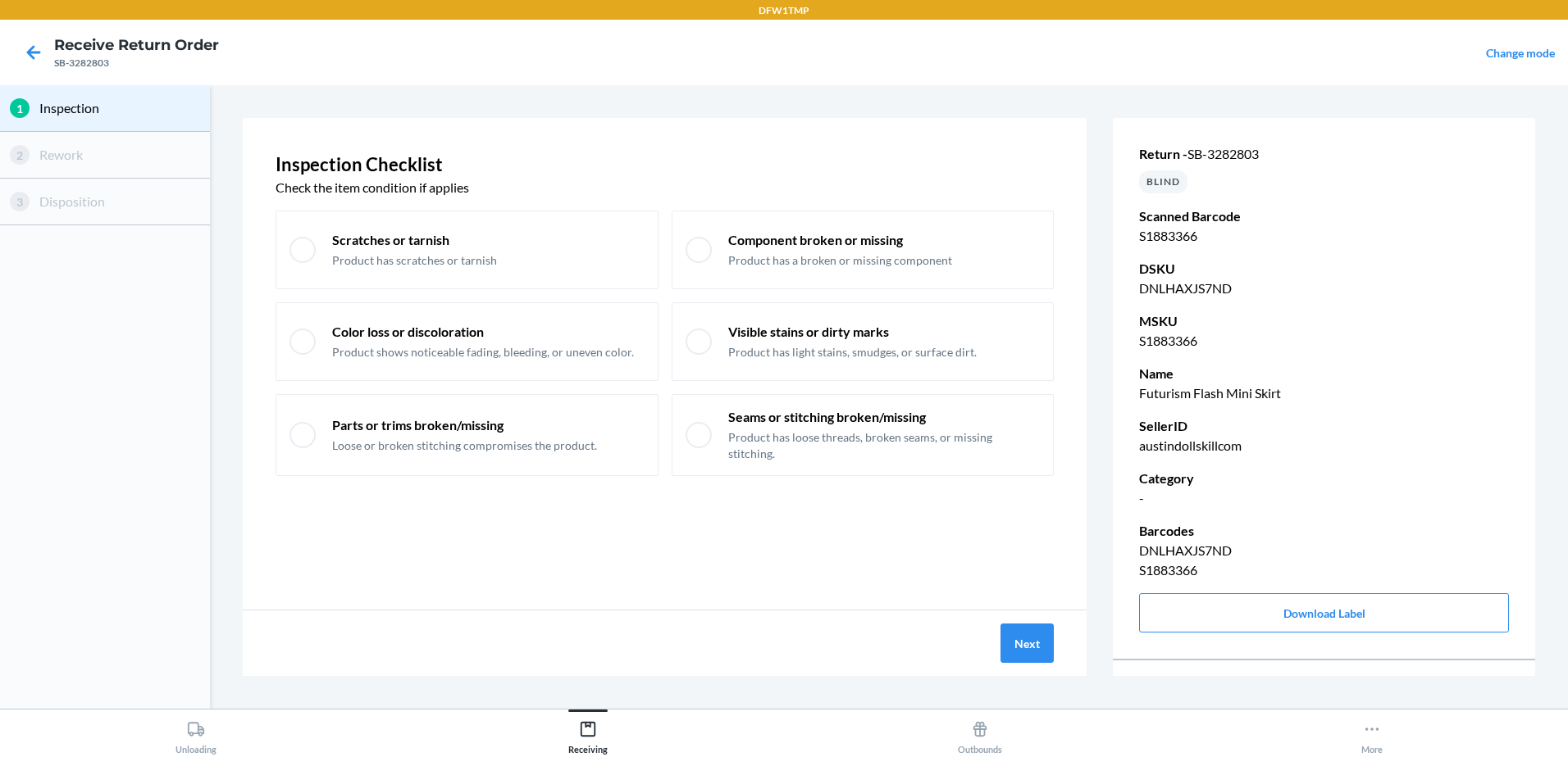
drag, startPoint x: 0, startPoint y: 8, endPoint x: 716, endPoint y: 568, distance: 909.0
click at [716, 568] on div "Inspection Checklist Check the item condition if applies Scratches or tarnish P…" at bounding box center [665, 363] width 844 height 492
click at [1042, 643] on button "Next" at bounding box center [1026, 643] width 54 height 39
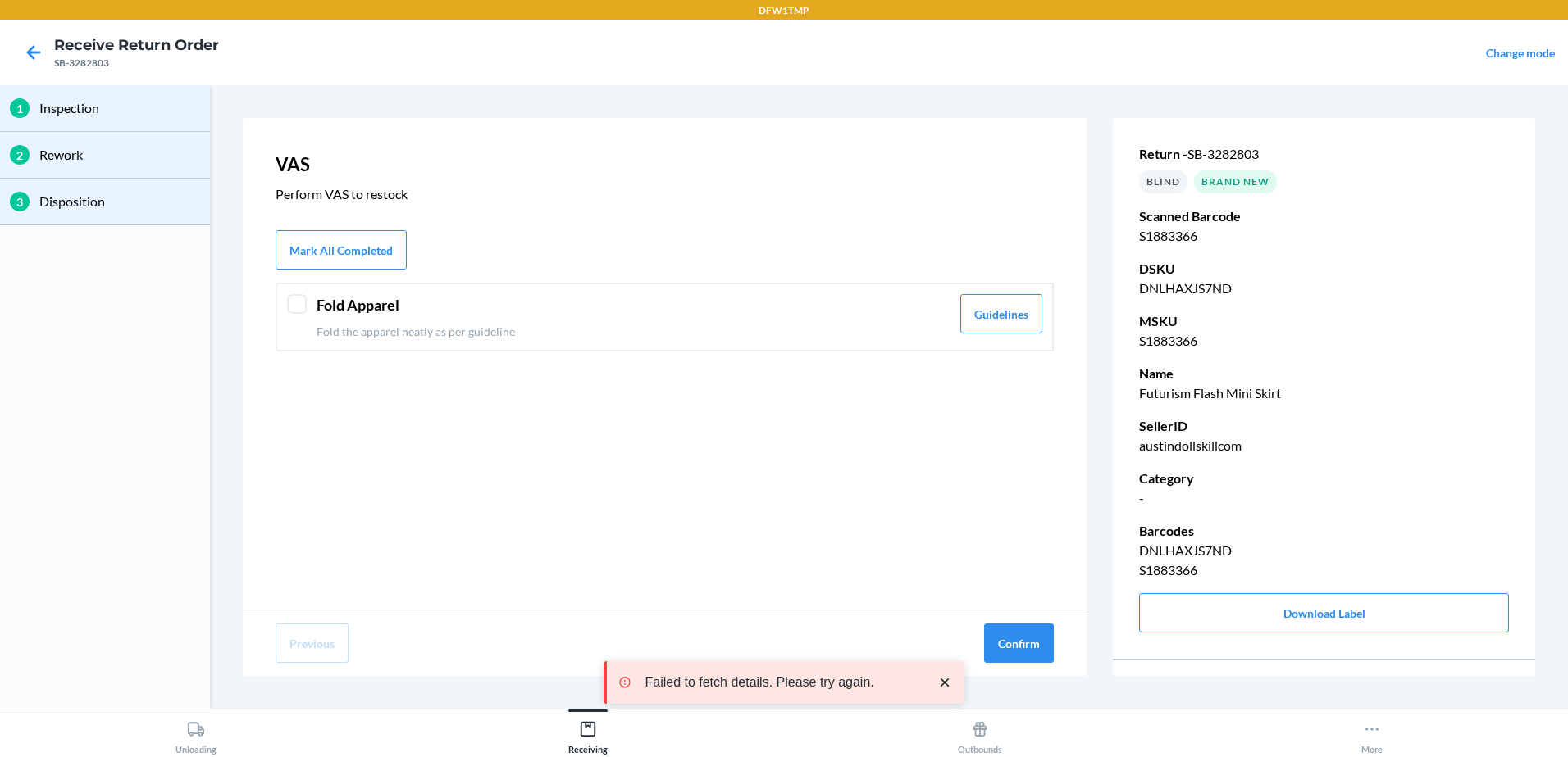
click at [302, 304] on div at bounding box center [296, 304] width 19 height 19
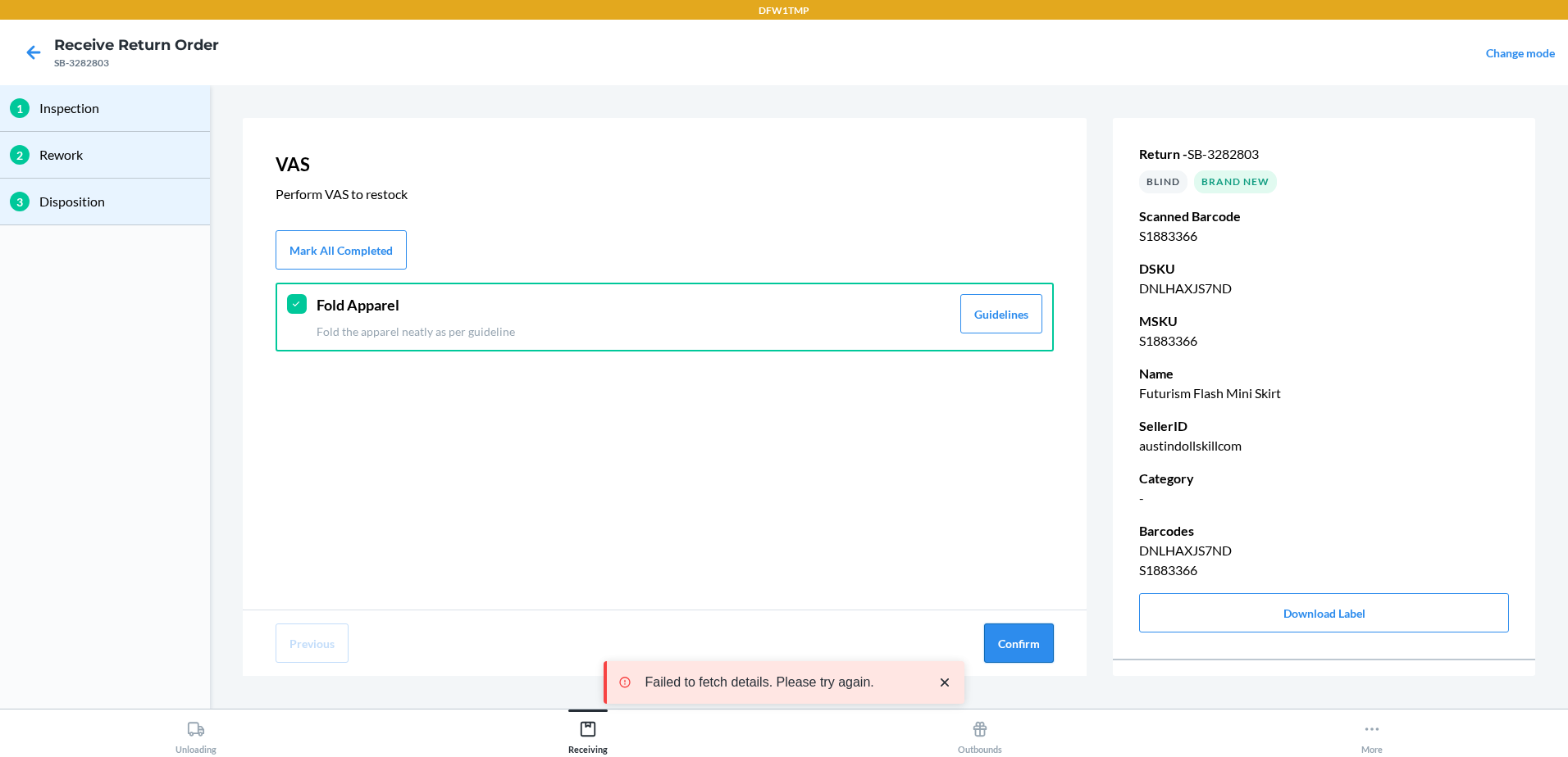
click at [990, 633] on button "Confirm" at bounding box center [1019, 643] width 70 height 39
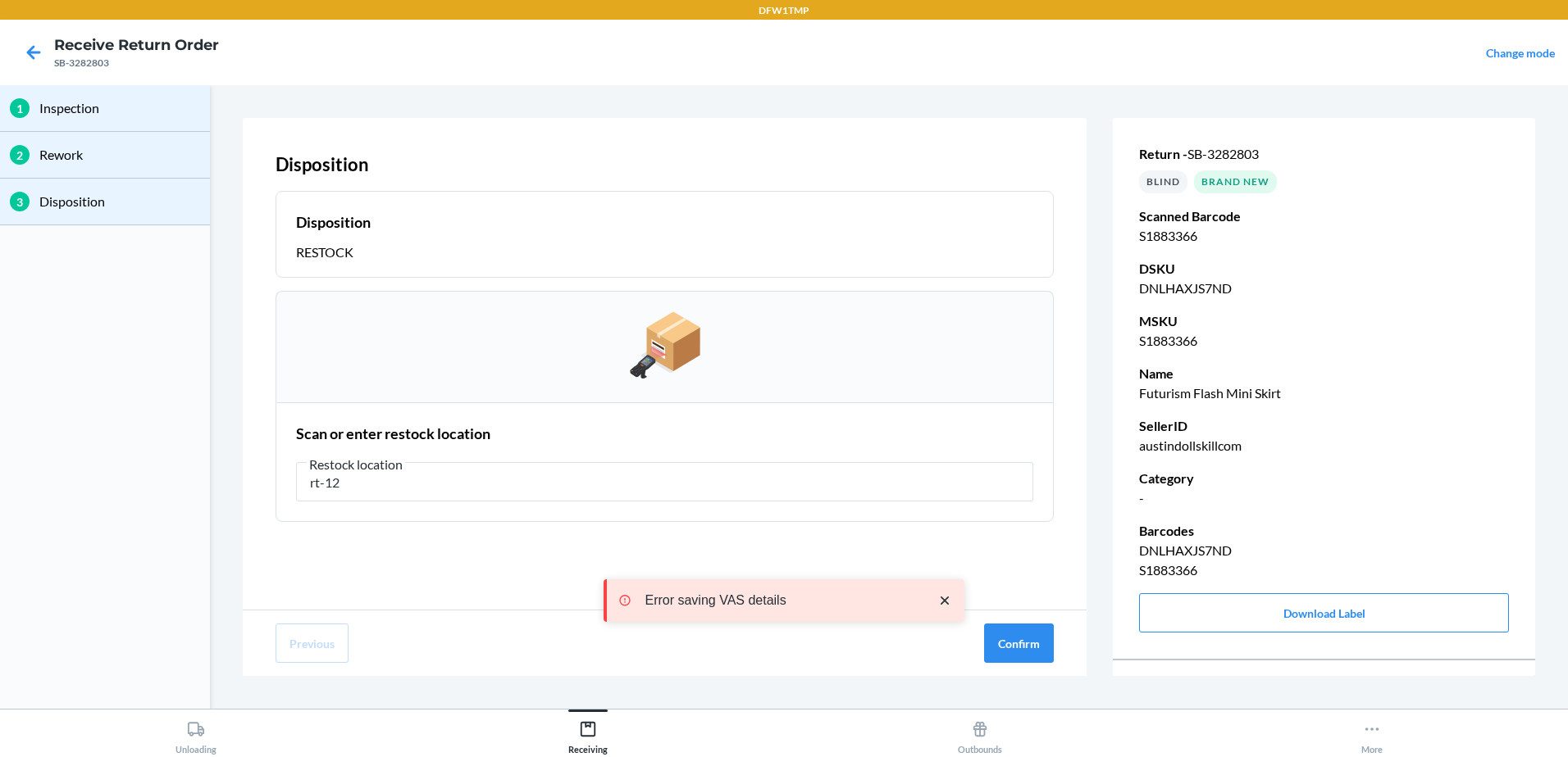
type input "rt-12"
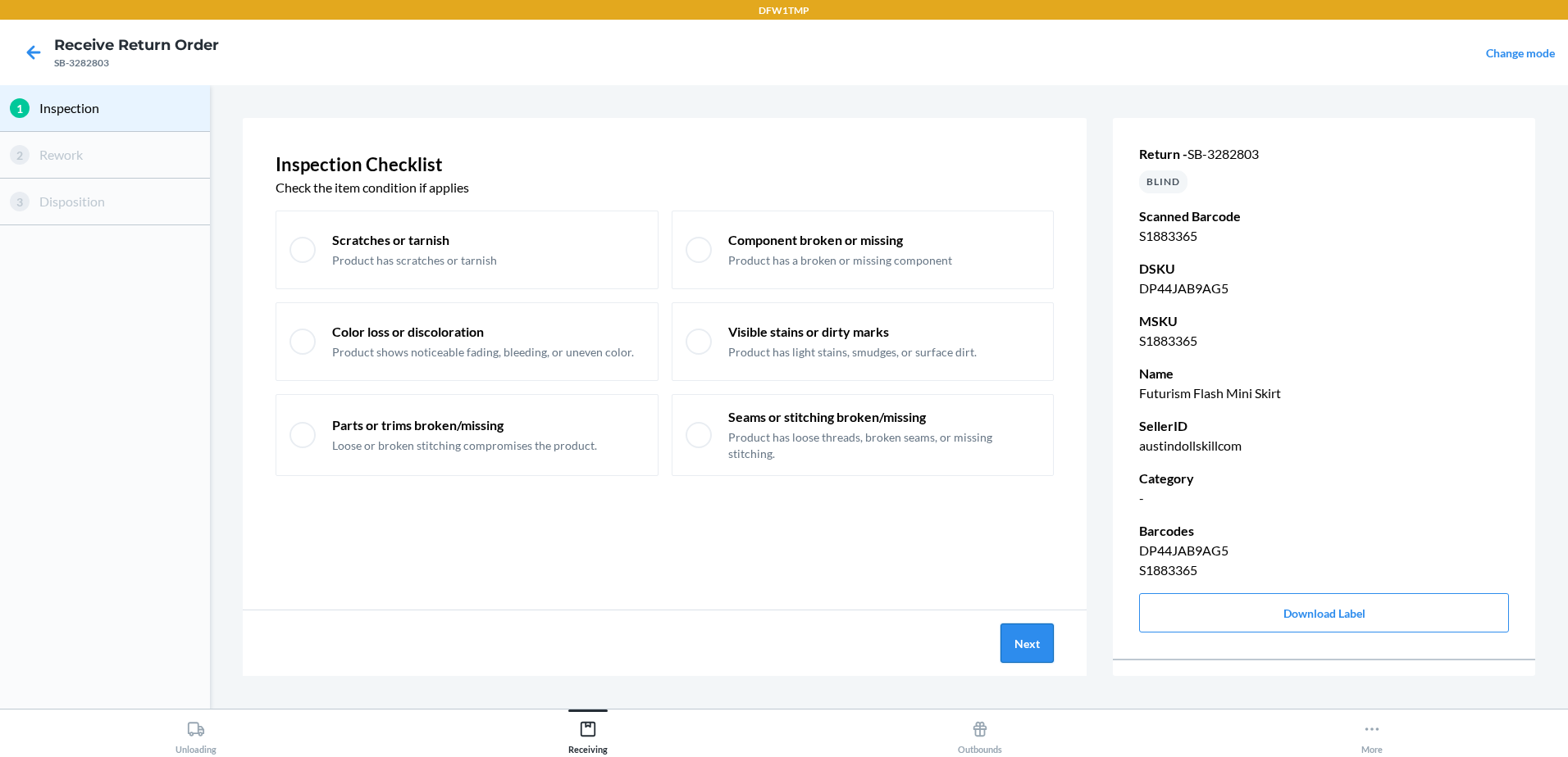
click at [1037, 646] on button "Next" at bounding box center [1026, 643] width 54 height 39
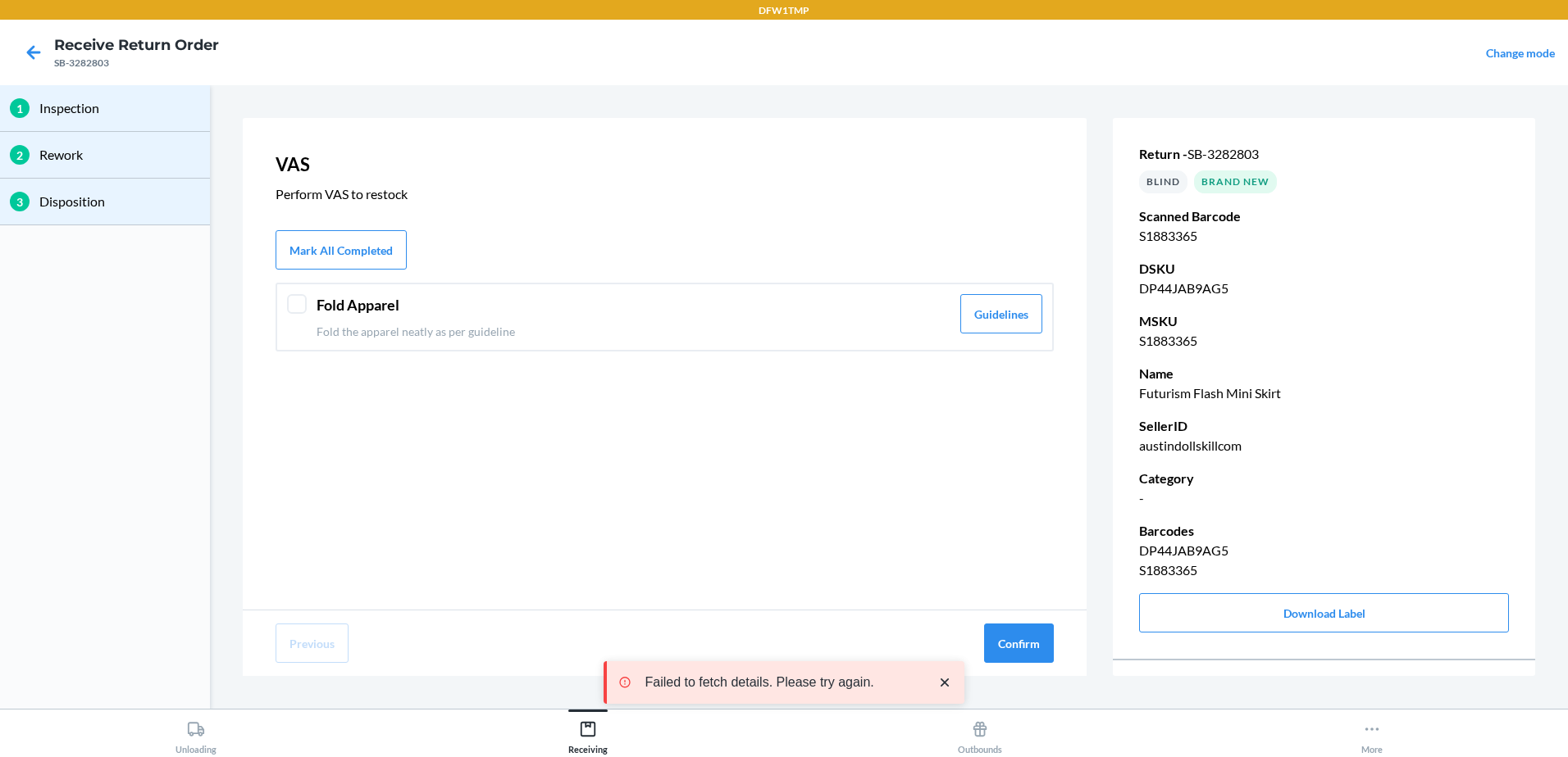
click at [296, 299] on div at bounding box center [296, 304] width 19 height 19
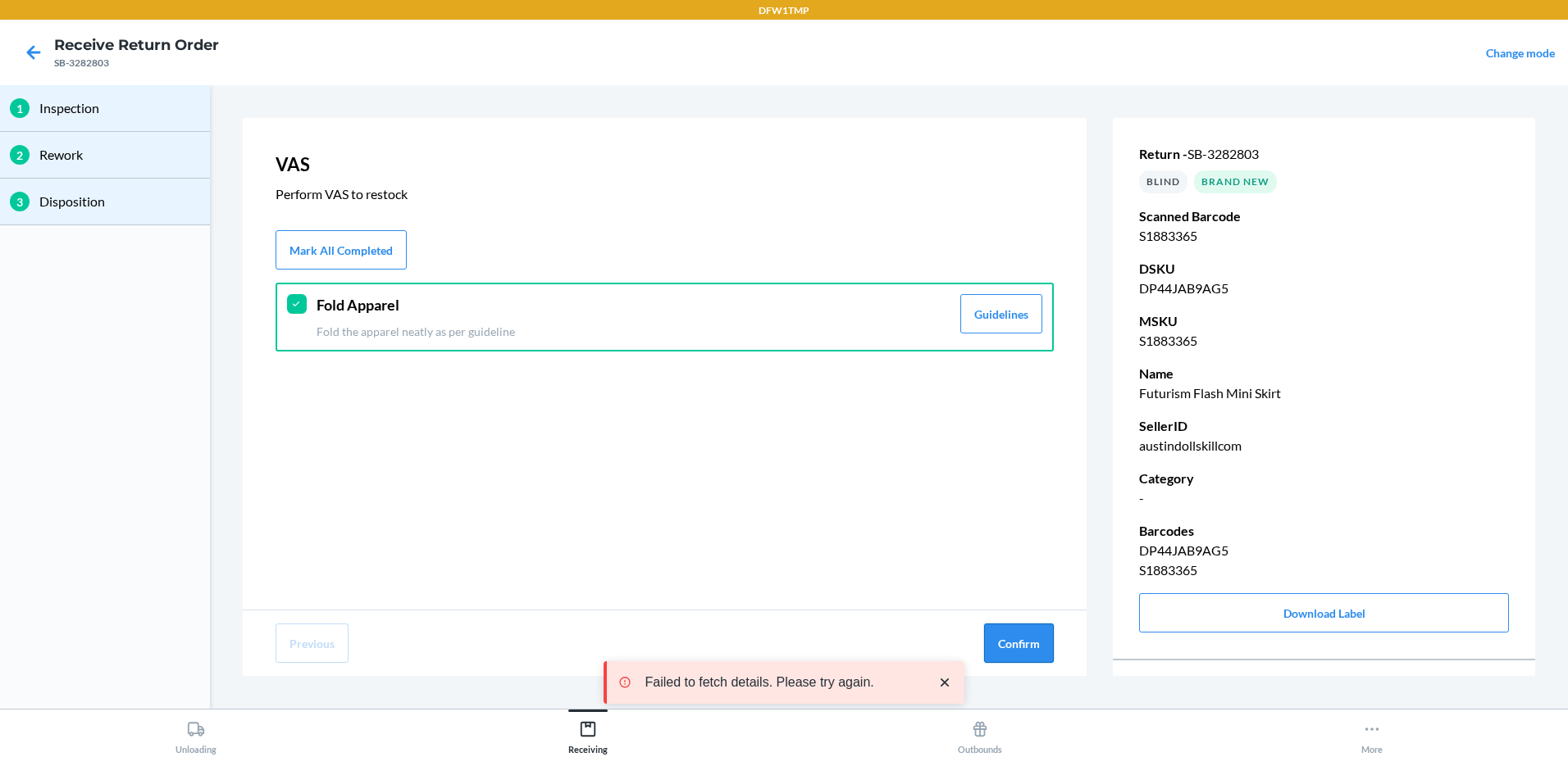
click at [1036, 643] on button "Confirm" at bounding box center [1019, 643] width 70 height 39
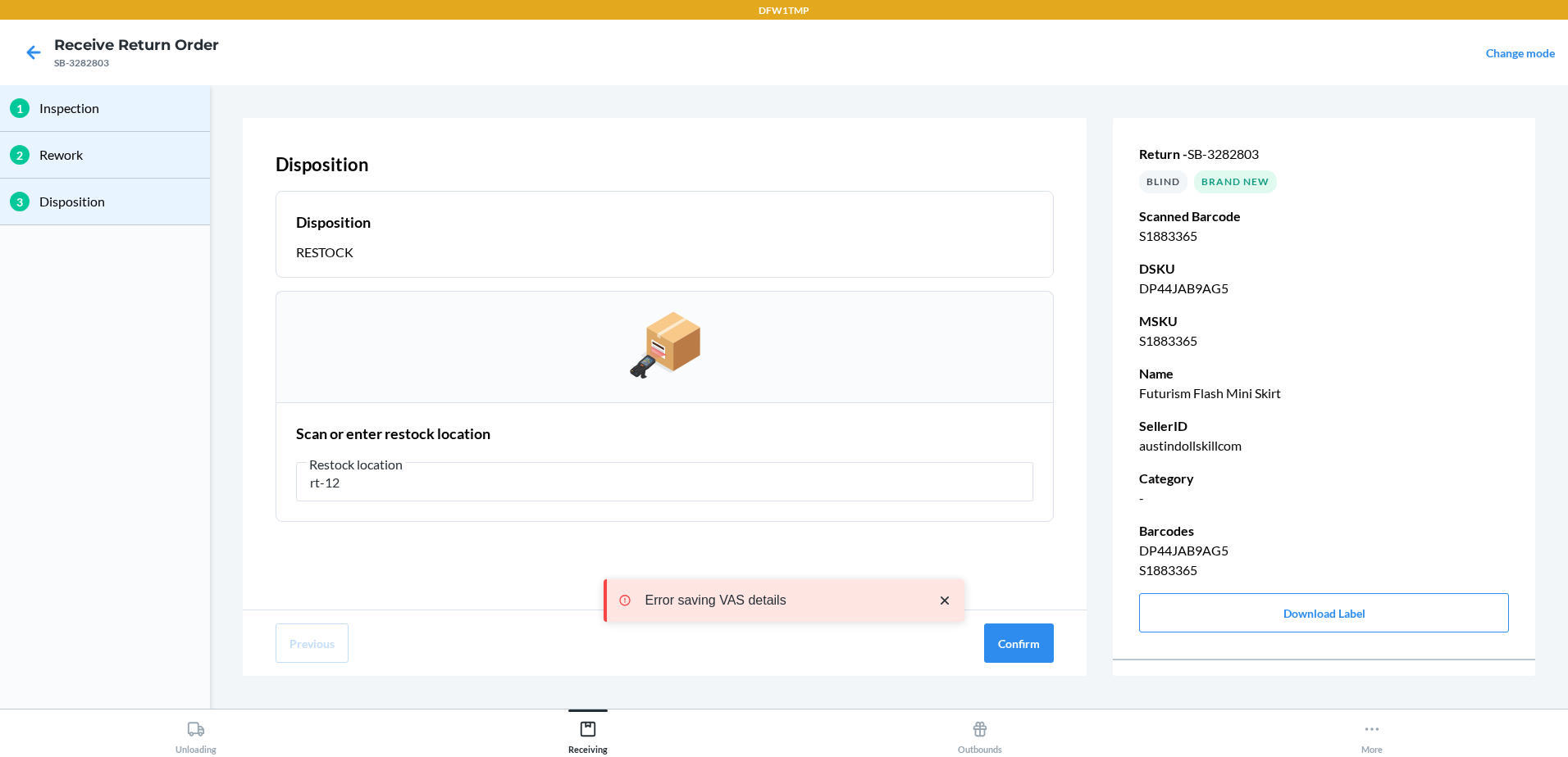
type input "rt-12"
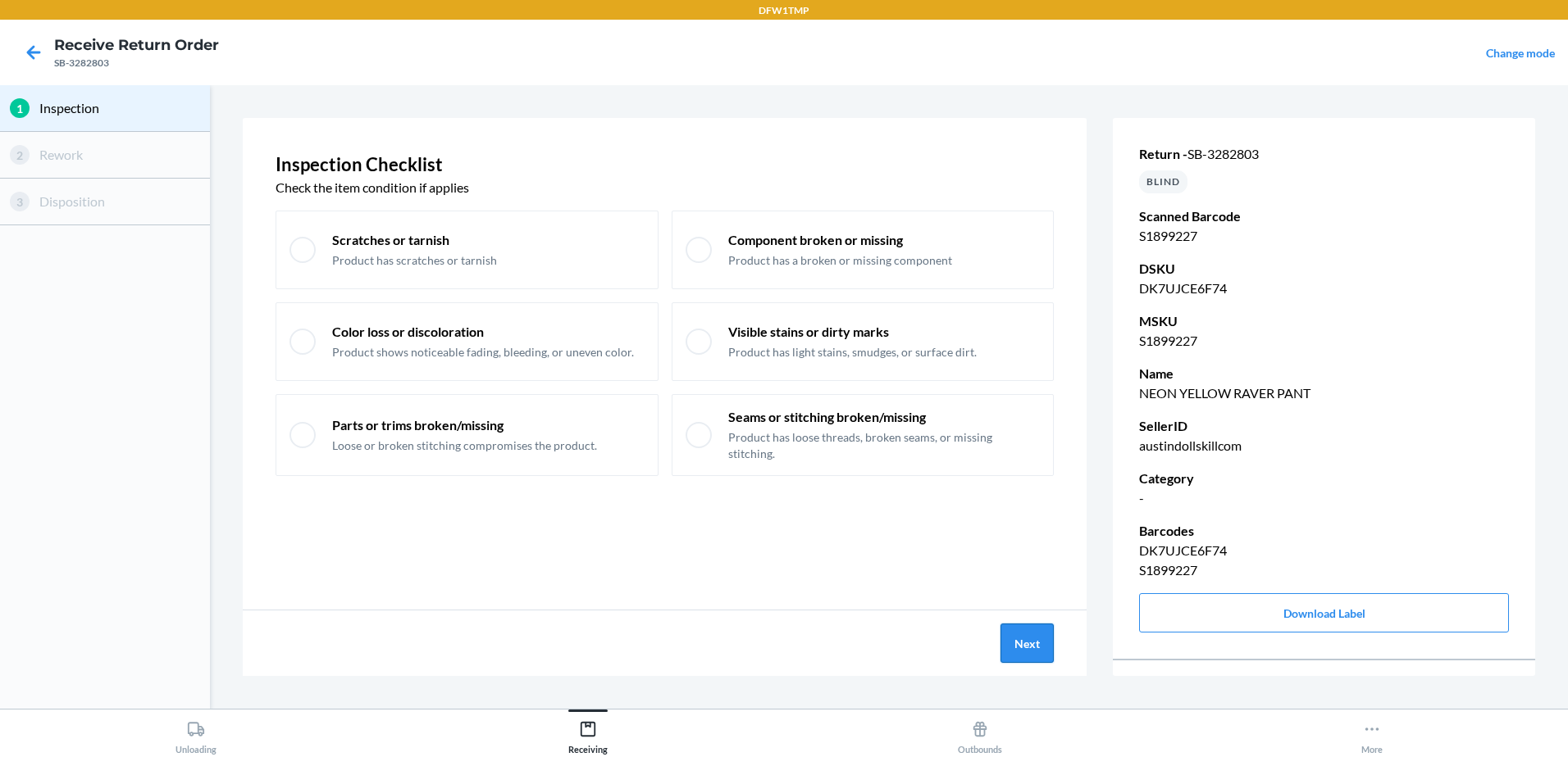
click at [1021, 652] on button "Next" at bounding box center [1026, 643] width 54 height 39
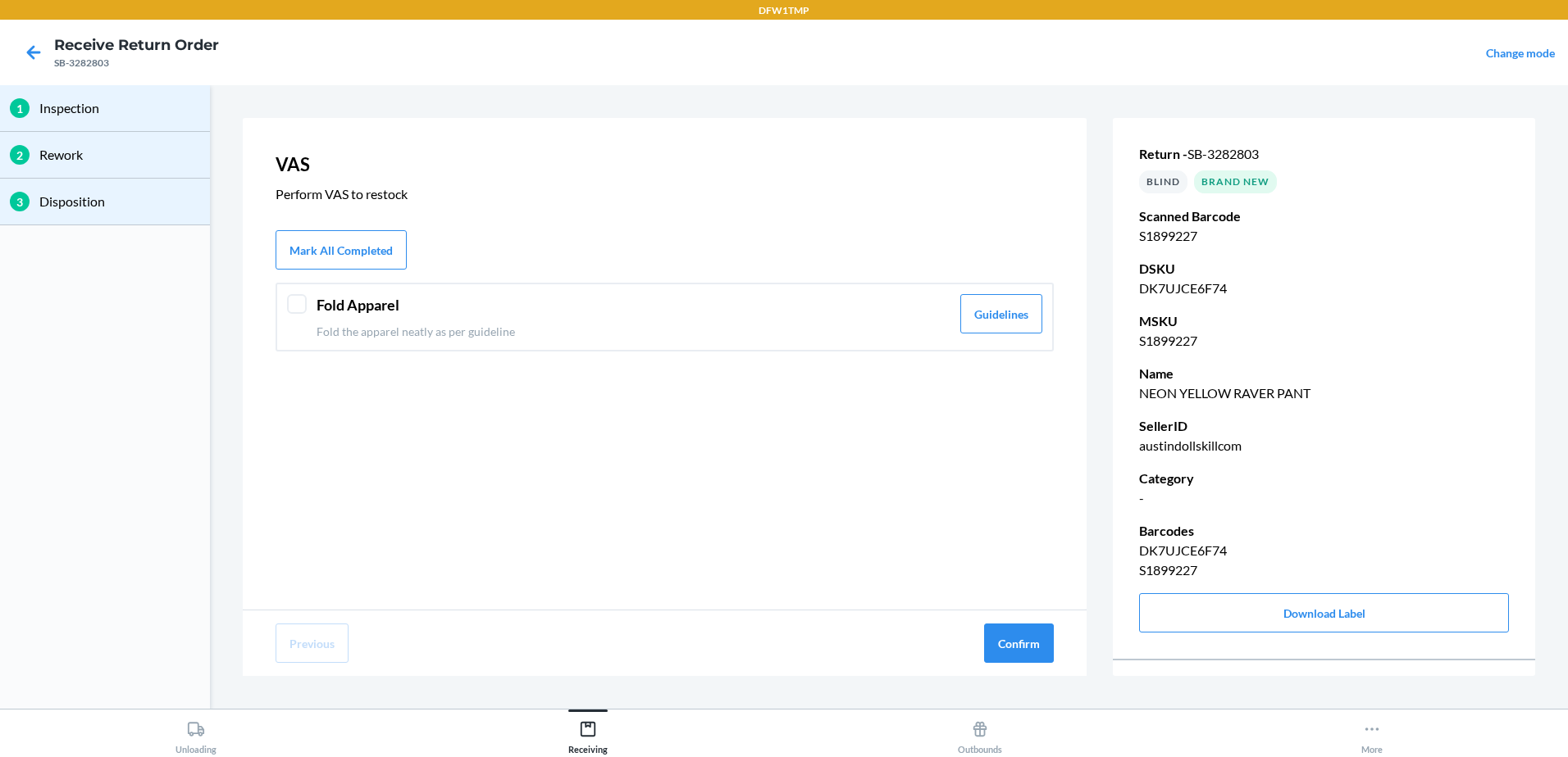
click at [297, 308] on div at bounding box center [296, 304] width 19 height 19
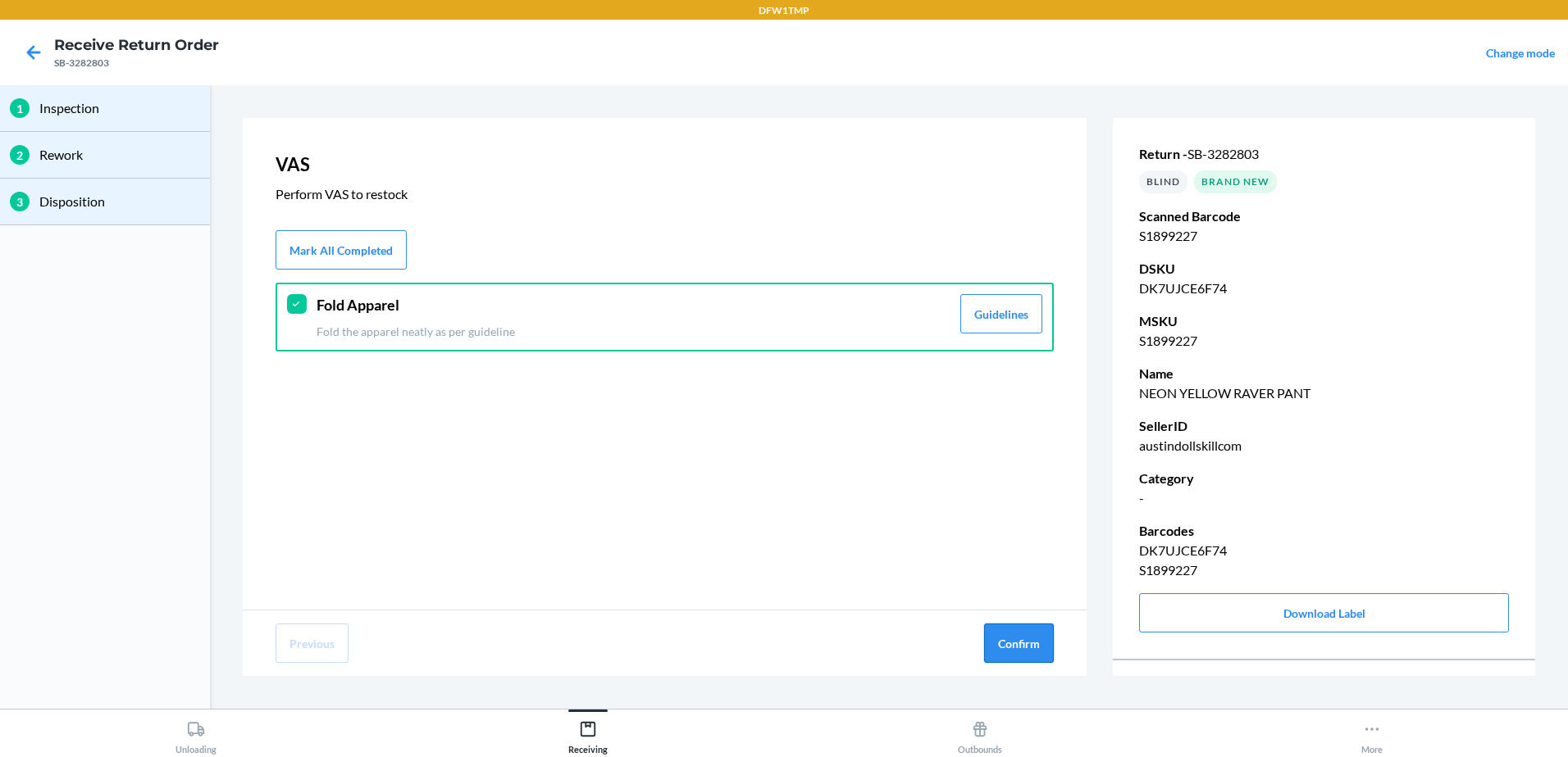
click at [1015, 654] on button "Confirm" at bounding box center [1019, 643] width 70 height 39
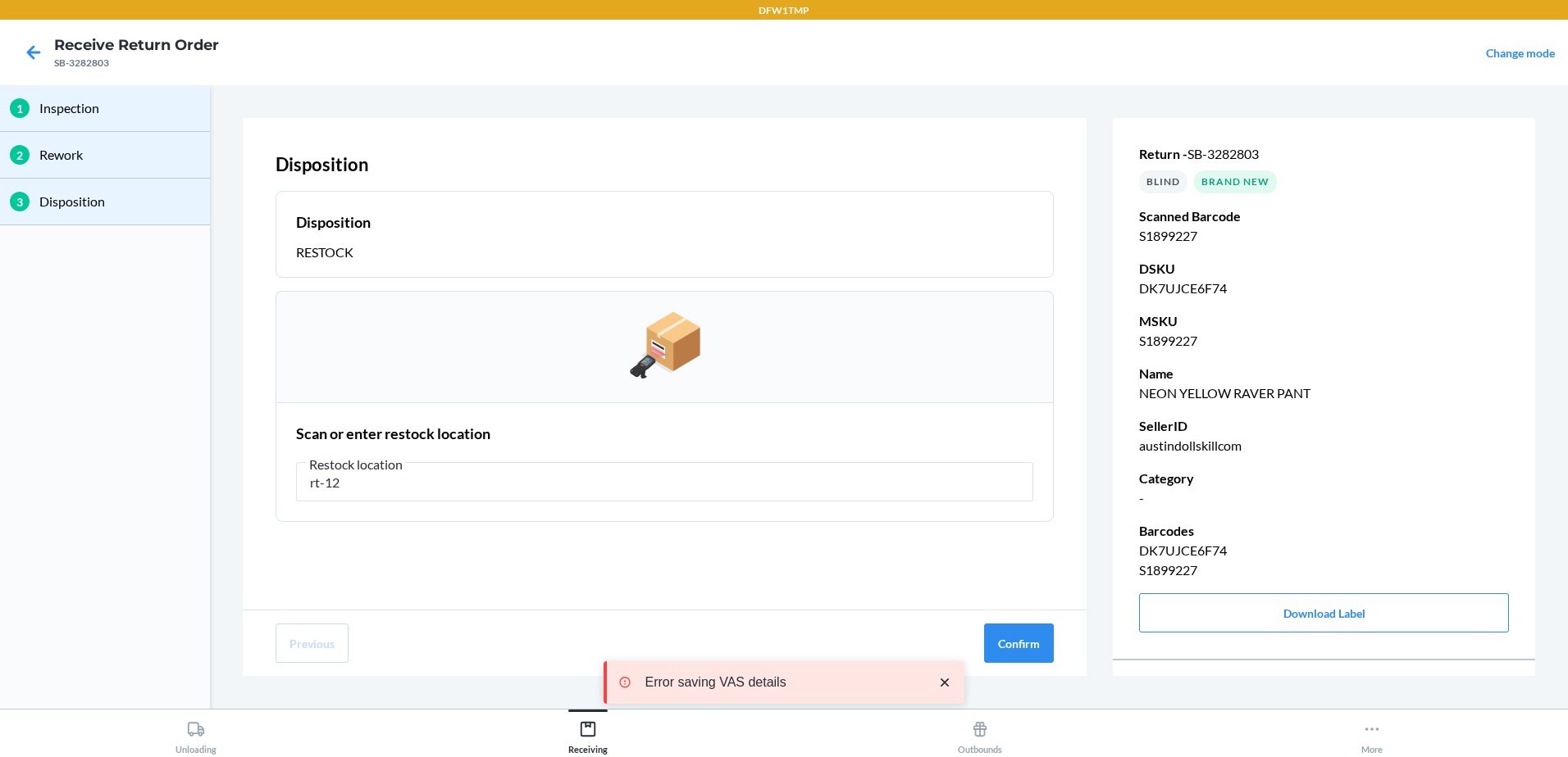
type input "rt-12"
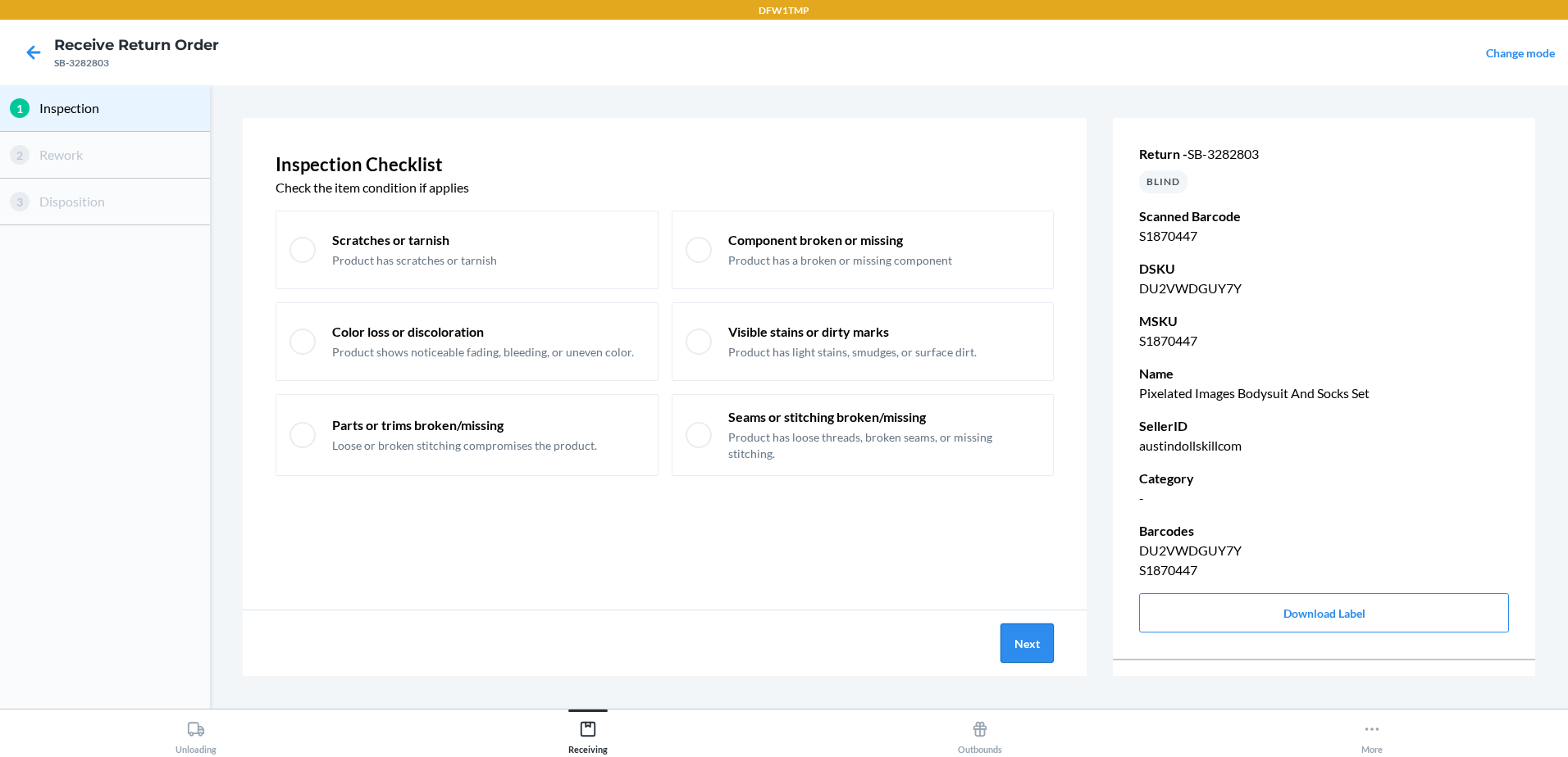
click at [1032, 649] on button "Next" at bounding box center [1026, 643] width 54 height 39
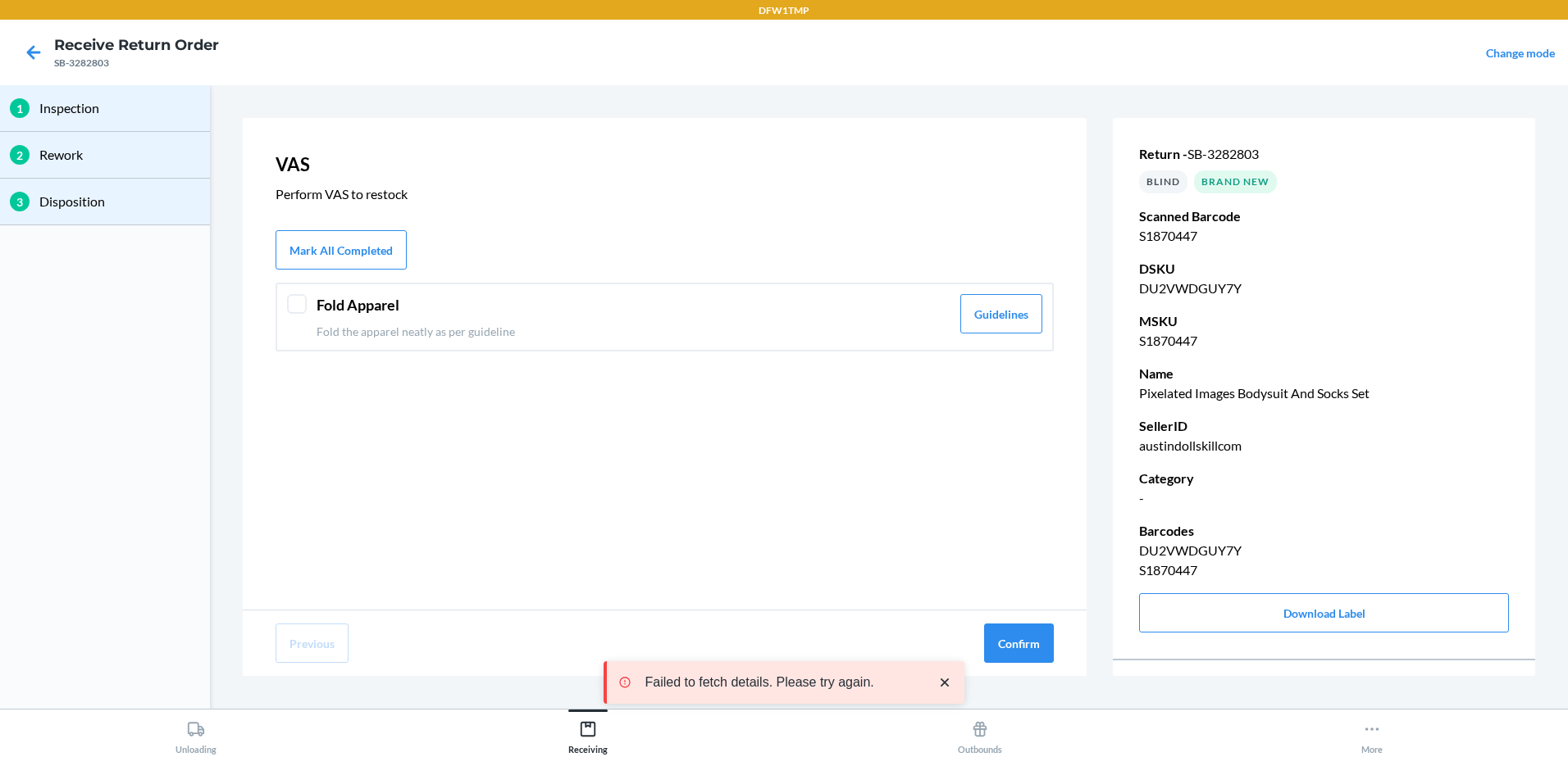
click at [296, 307] on div at bounding box center [296, 304] width 19 height 19
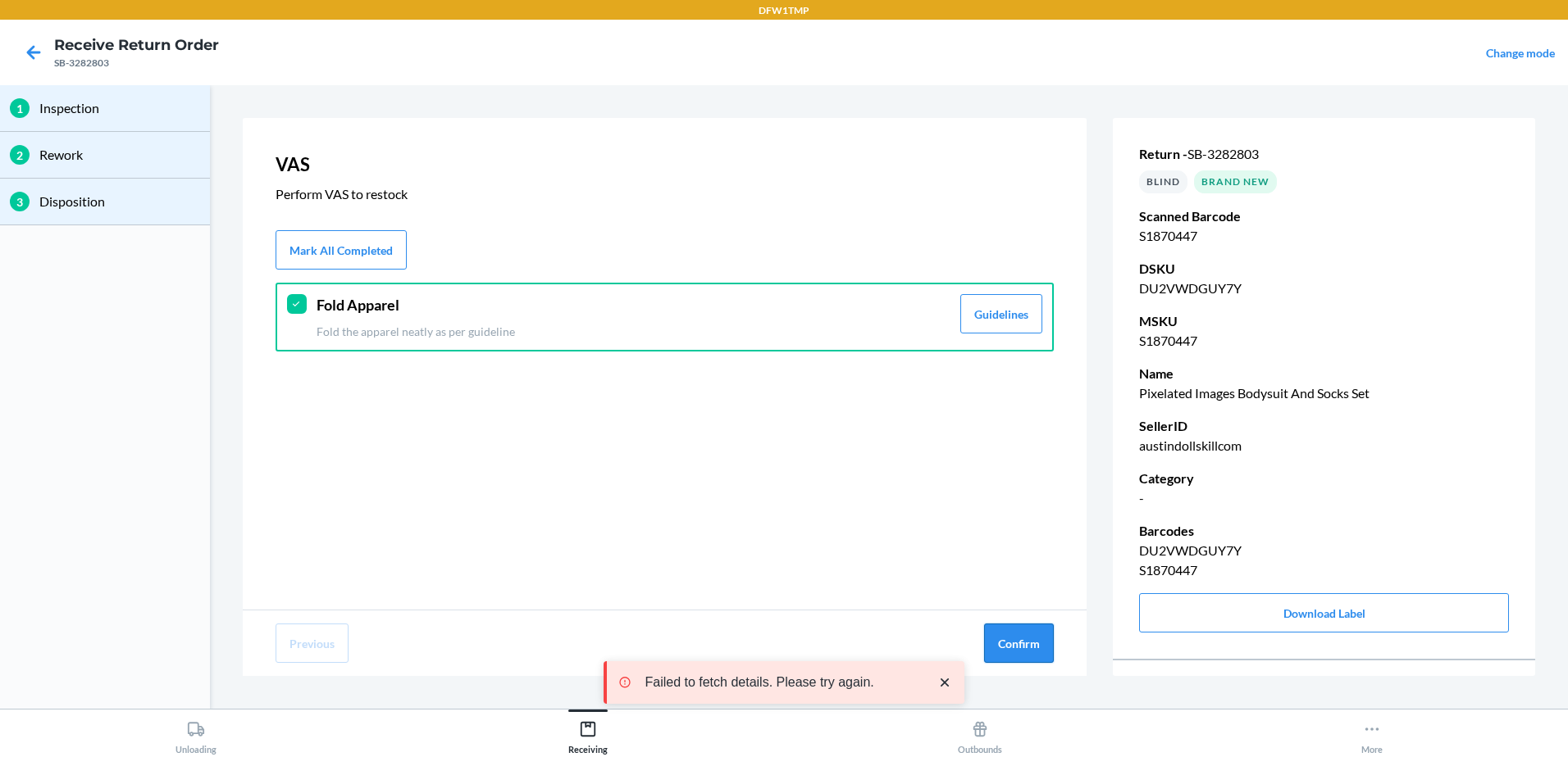
click at [1040, 654] on button "Confirm" at bounding box center [1019, 643] width 70 height 39
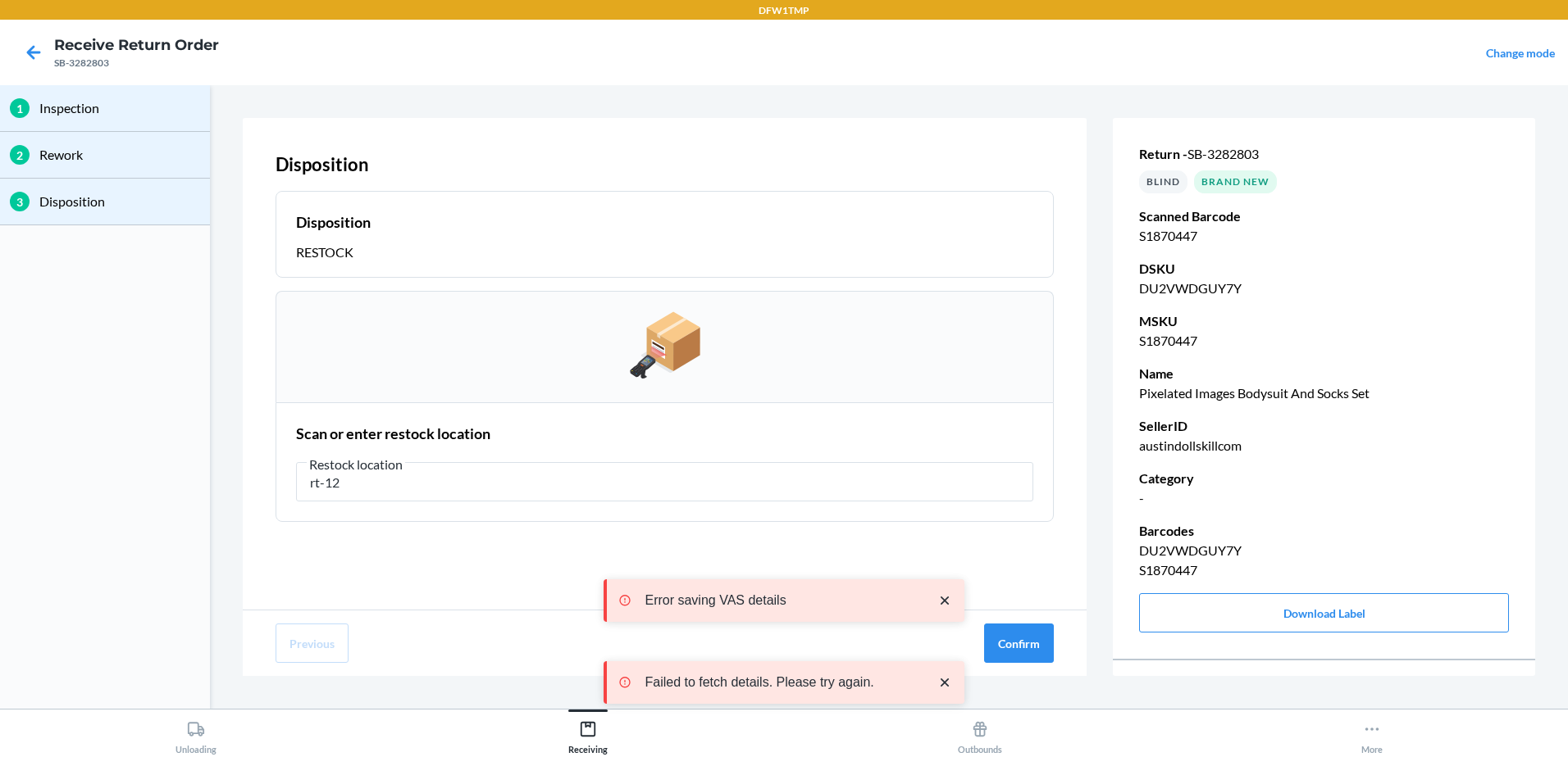
type input "rt-12"
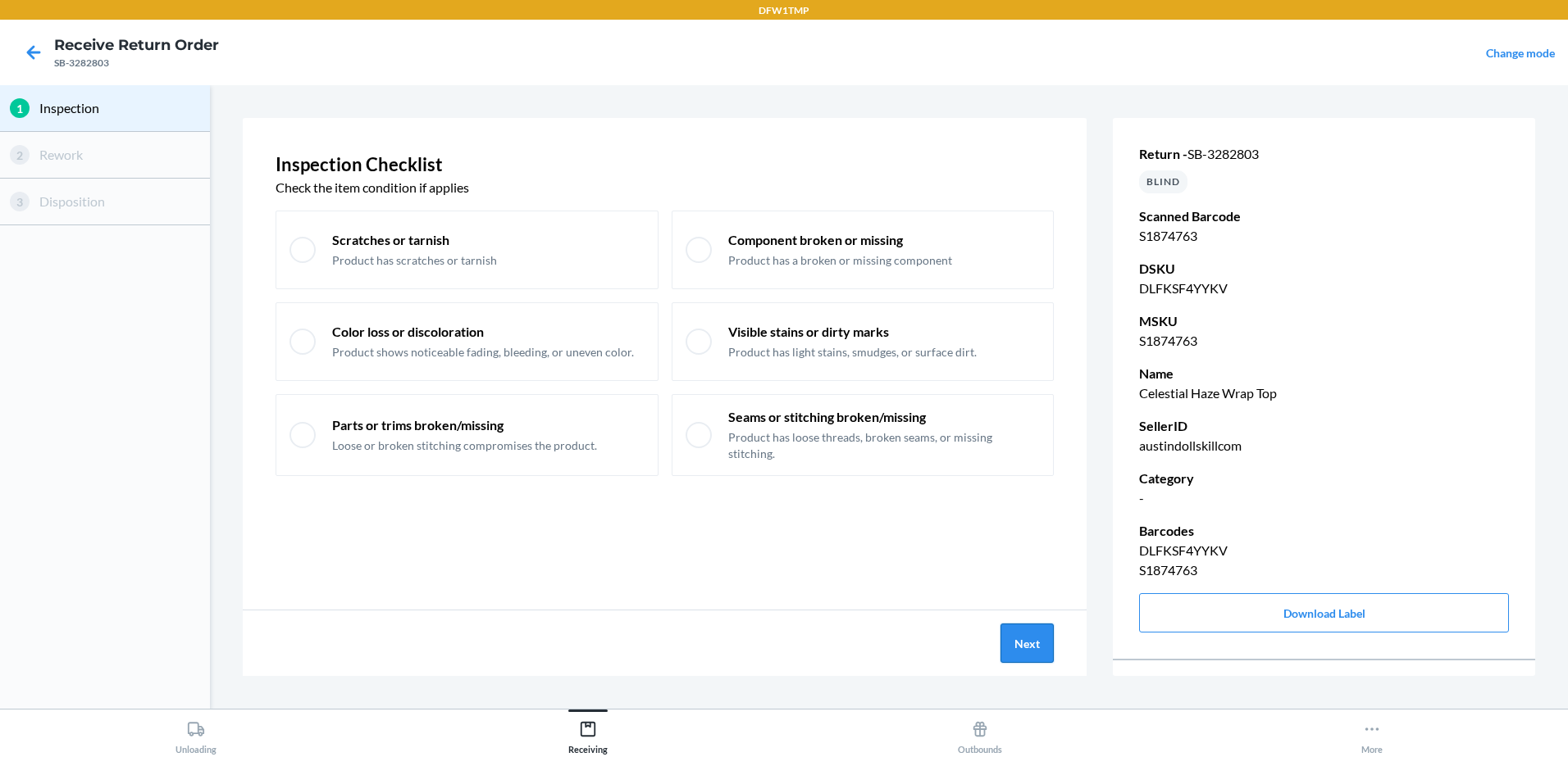
click at [1027, 647] on button "Next" at bounding box center [1026, 643] width 54 height 39
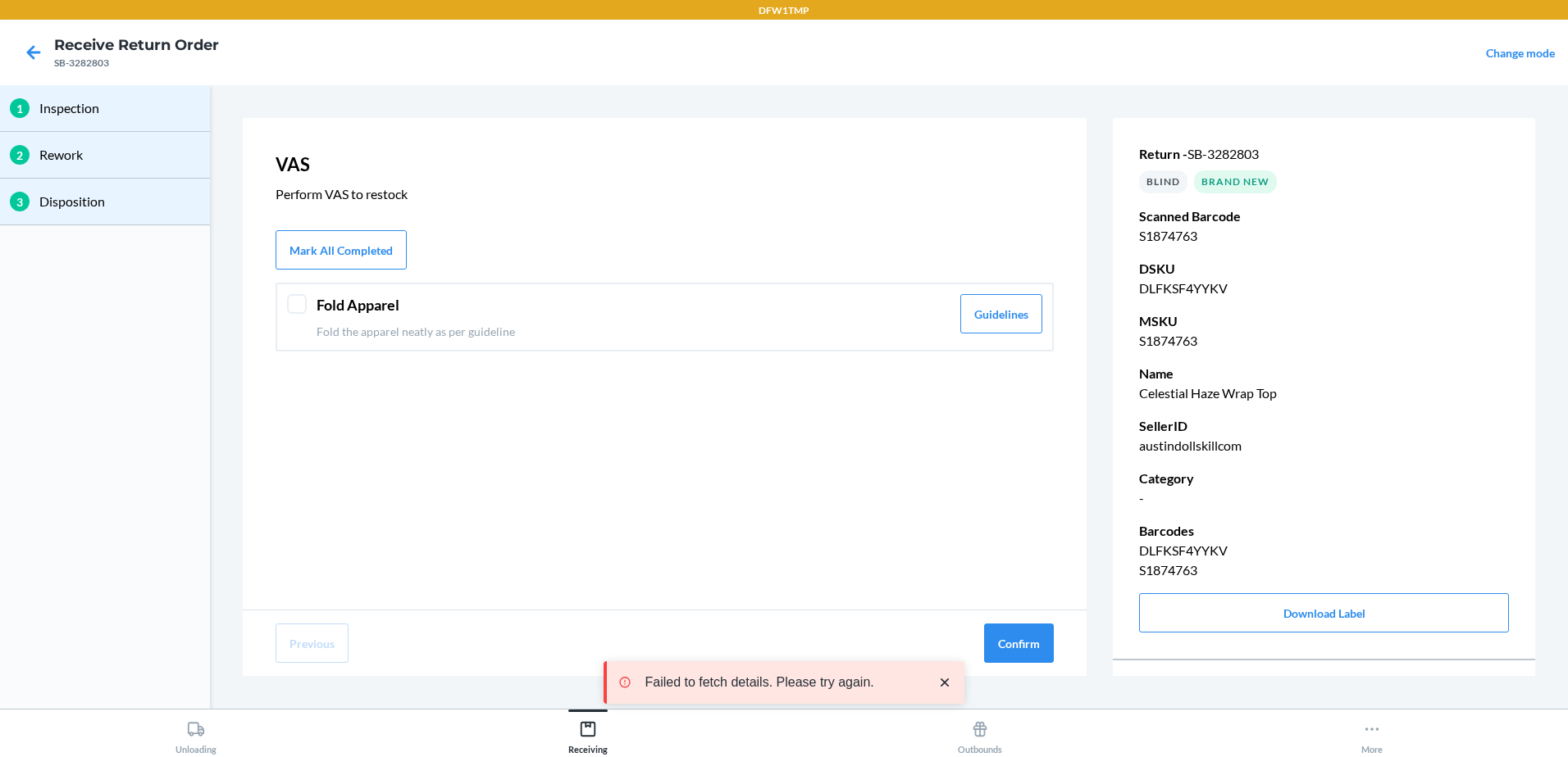
drag, startPoint x: 294, startPoint y: 300, endPoint x: 463, endPoint y: 303, distance: 169.0
click at [306, 299] on div at bounding box center [296, 304] width 19 height 19
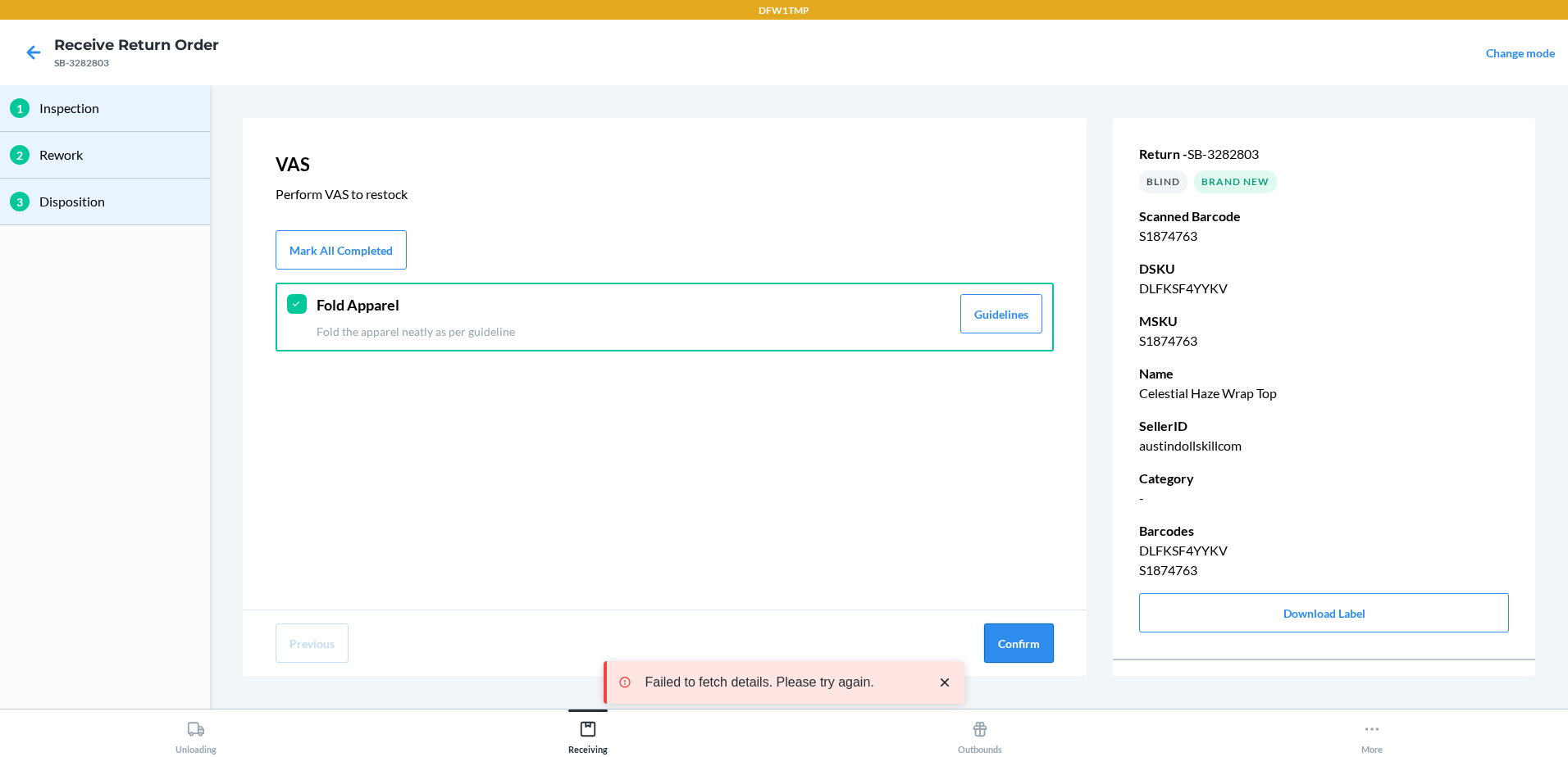
click at [1015, 645] on button "Confirm" at bounding box center [1019, 643] width 70 height 39
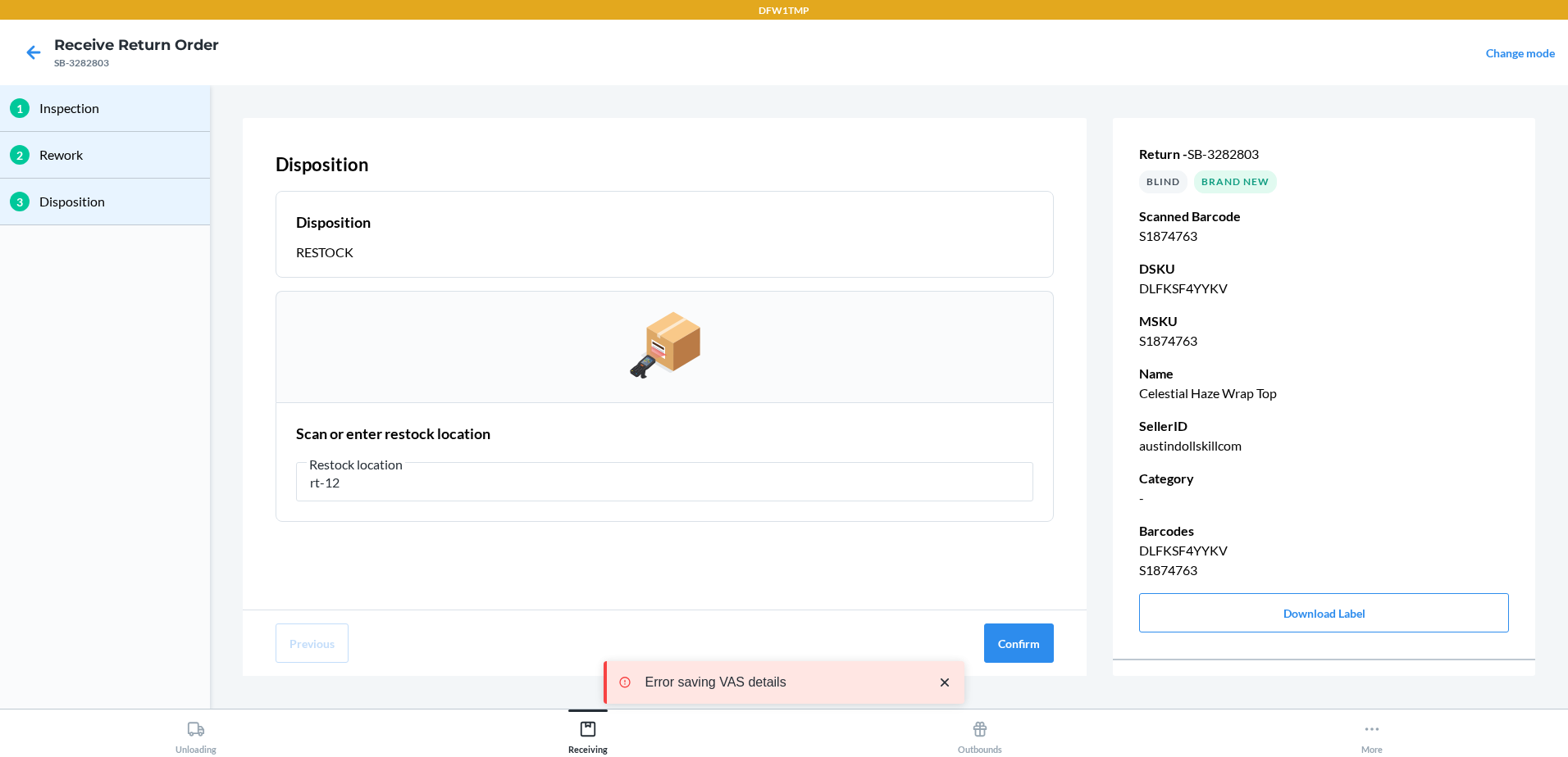
type input "rt-12"
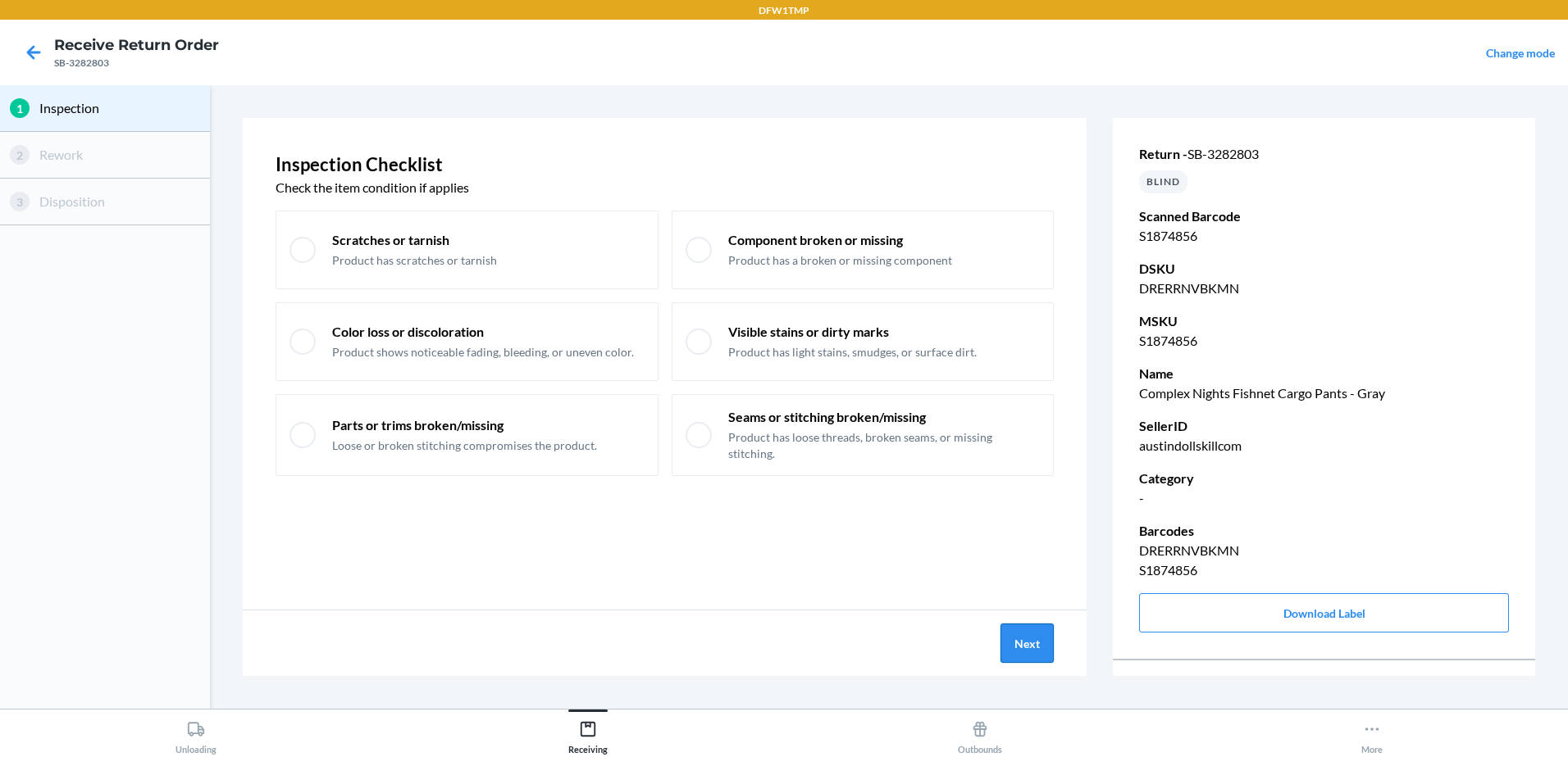
click at [1040, 644] on button "Next" at bounding box center [1026, 643] width 54 height 39
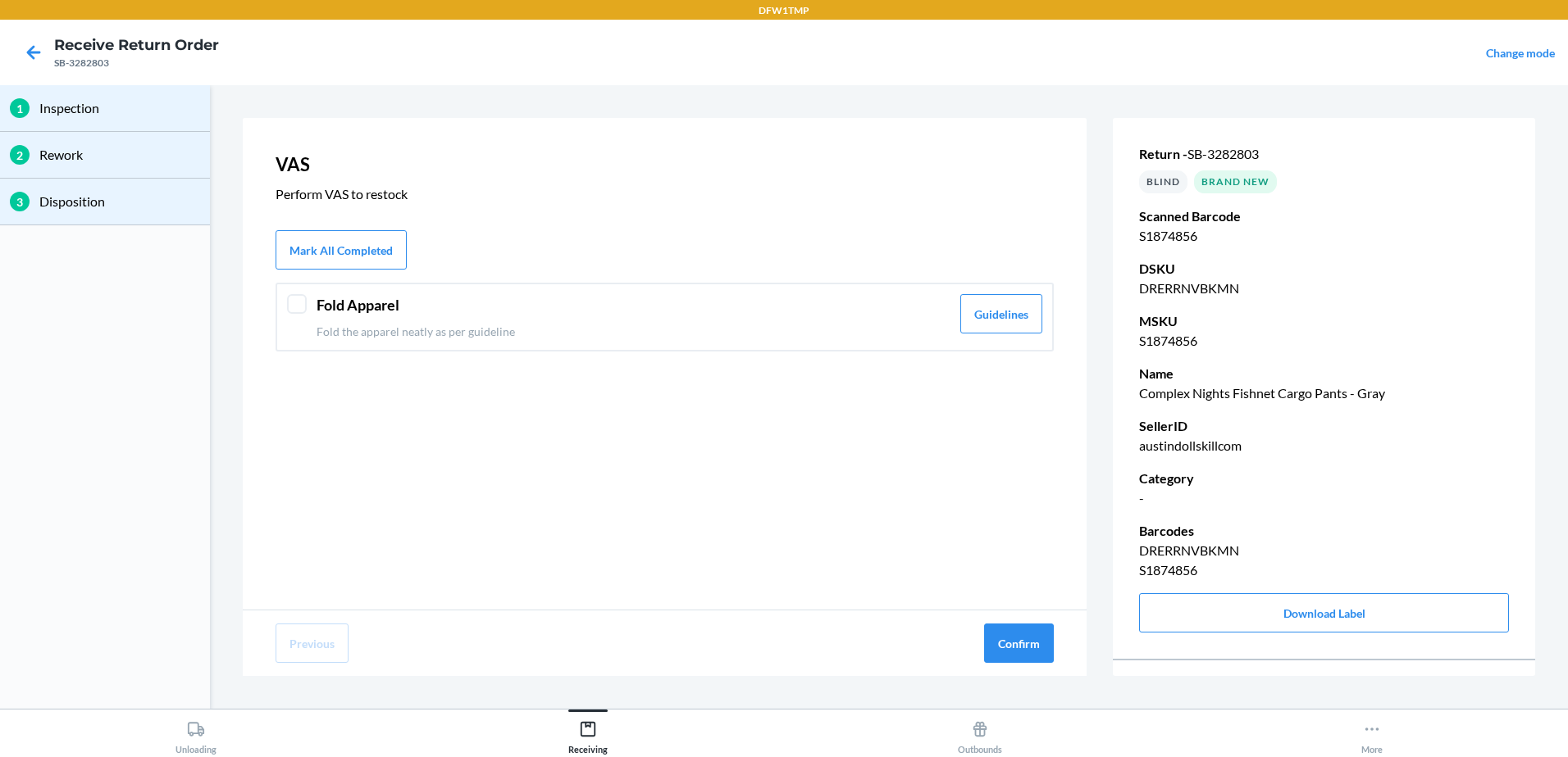
click at [299, 299] on div at bounding box center [296, 304] width 19 height 19
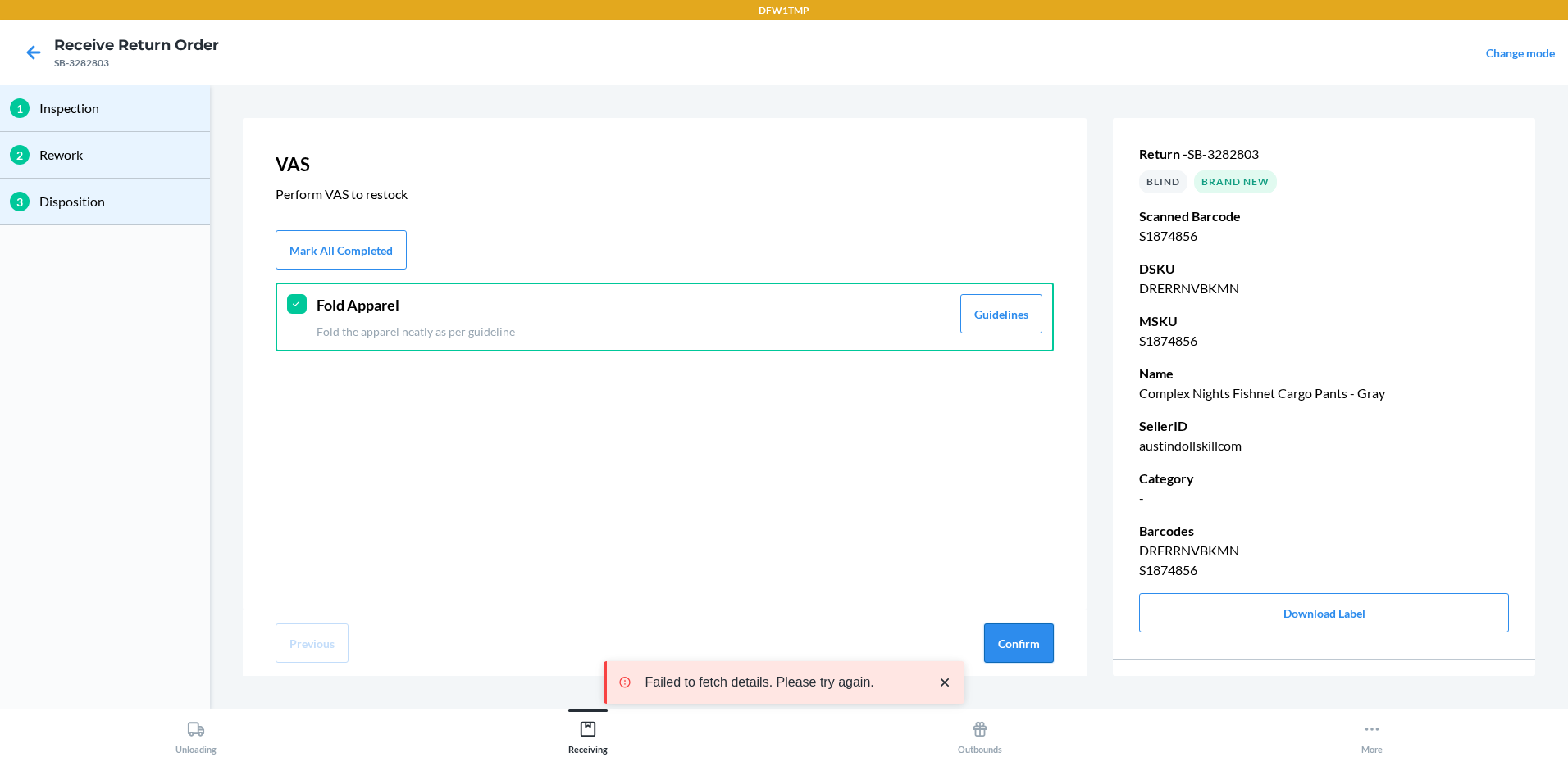
click at [1038, 643] on button "Confirm" at bounding box center [1019, 643] width 70 height 39
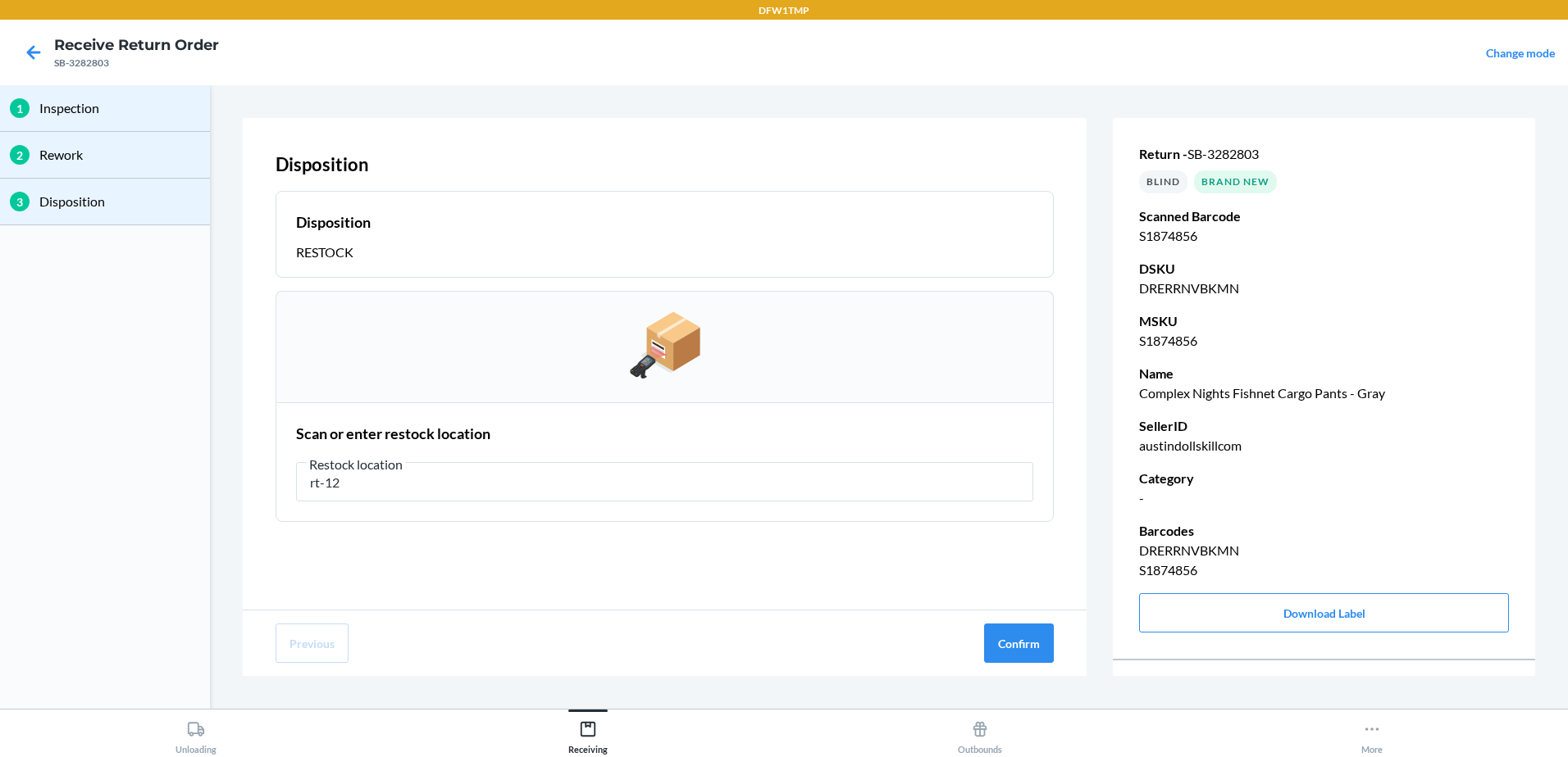
type input "rt-12"
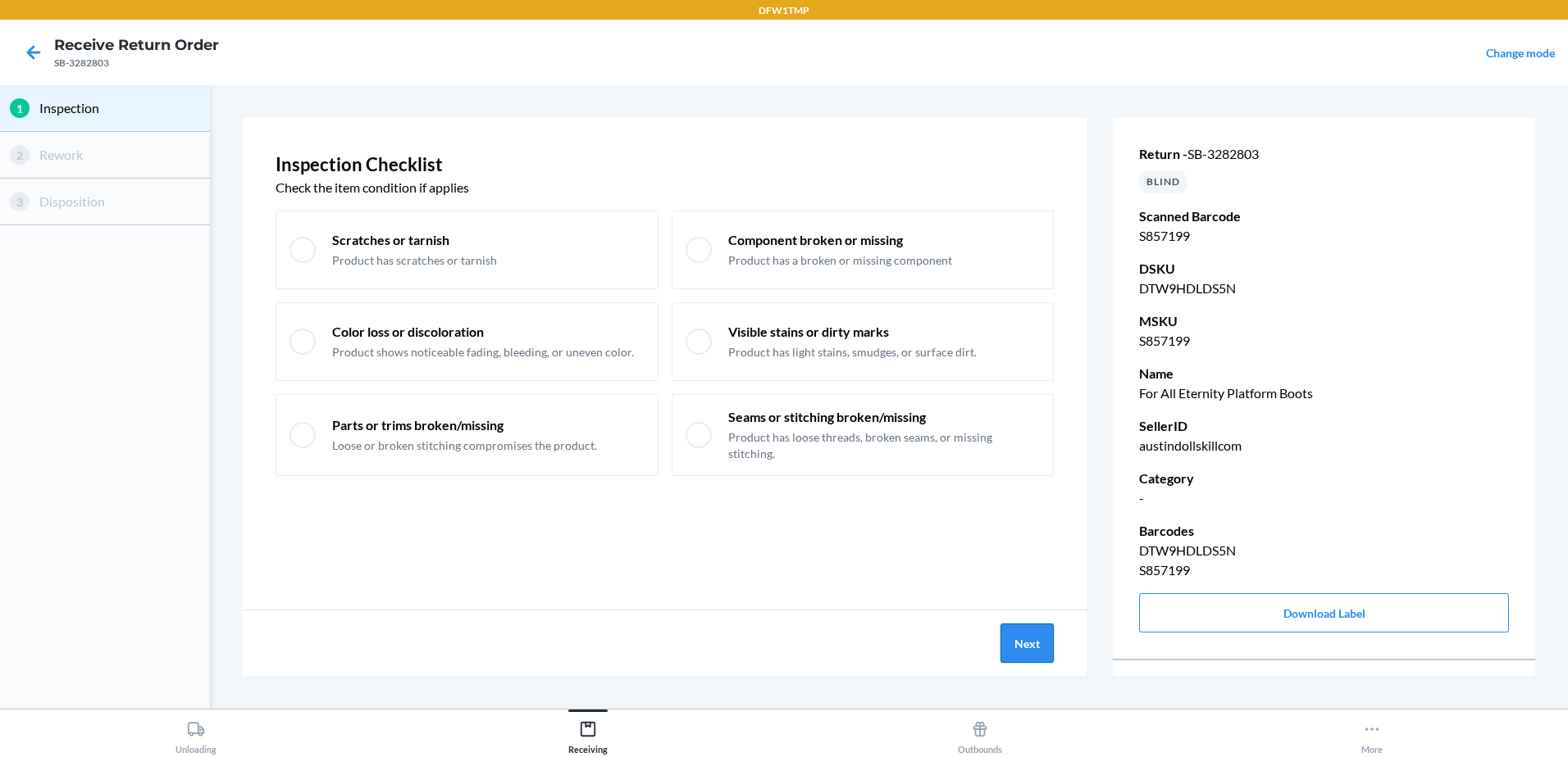
click at [1053, 649] on button "Next" at bounding box center [1026, 643] width 54 height 39
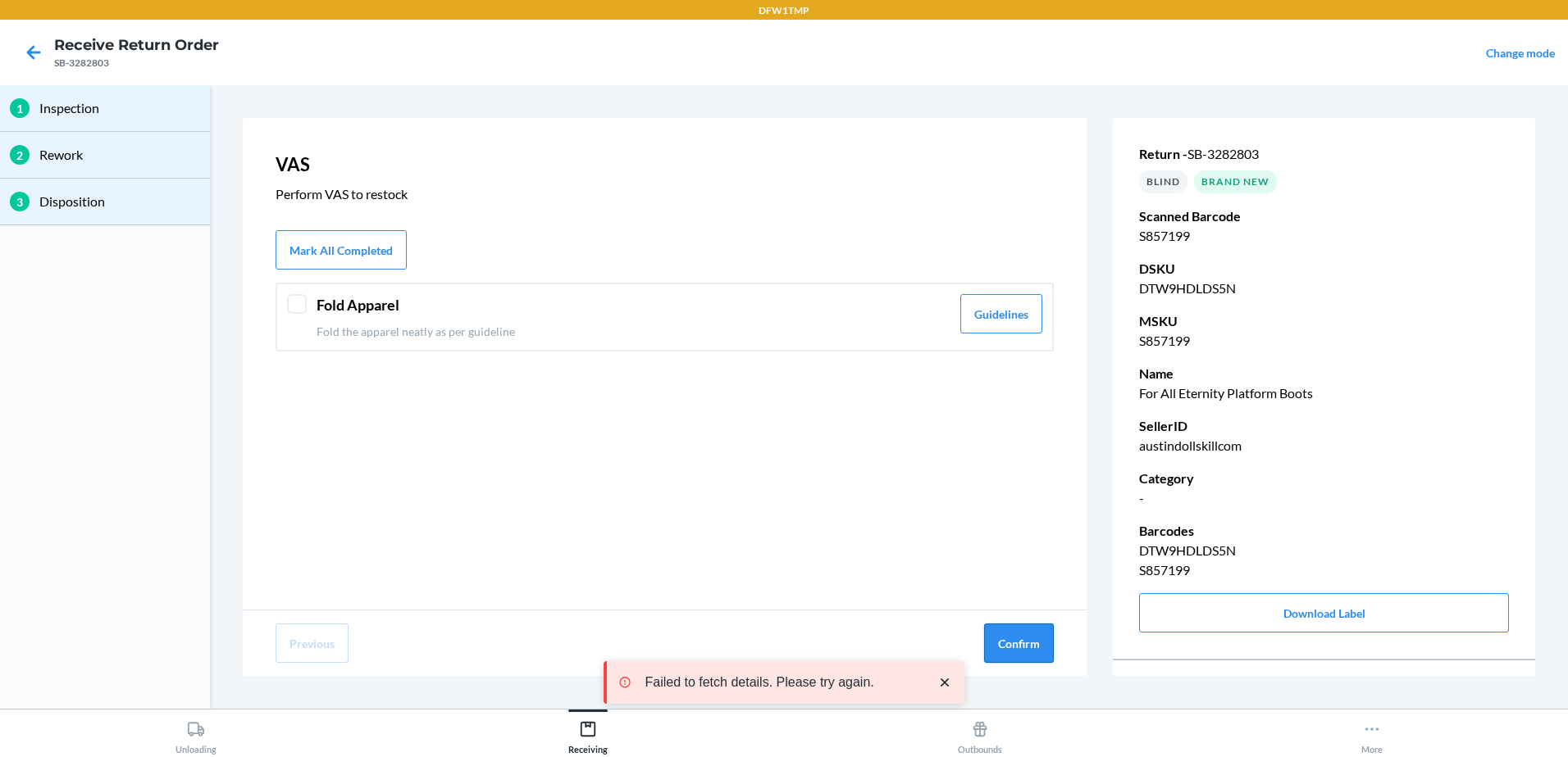
click at [1015, 641] on button "Confirm" at bounding box center [1019, 643] width 70 height 39
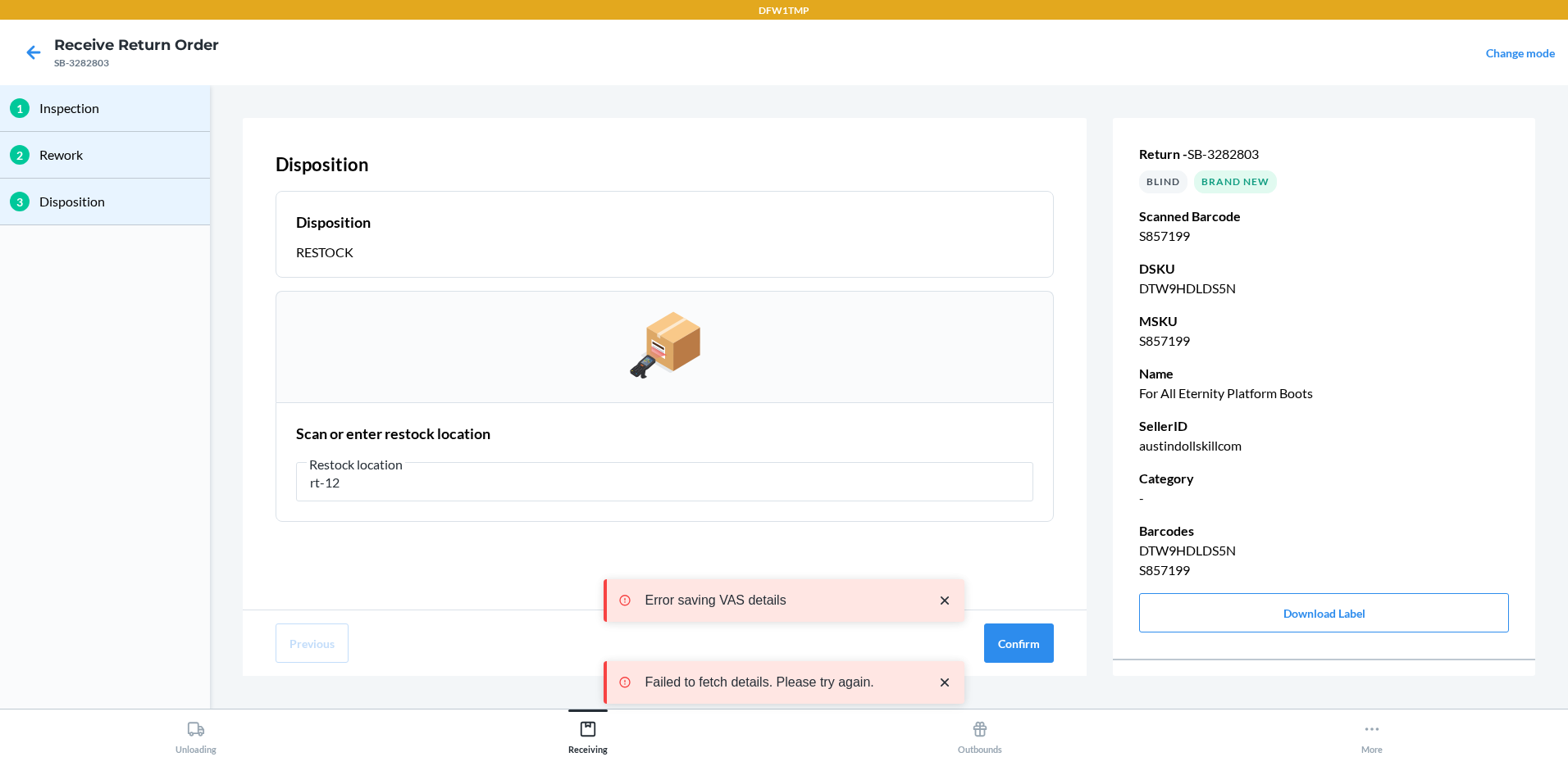
type input "rt-12"
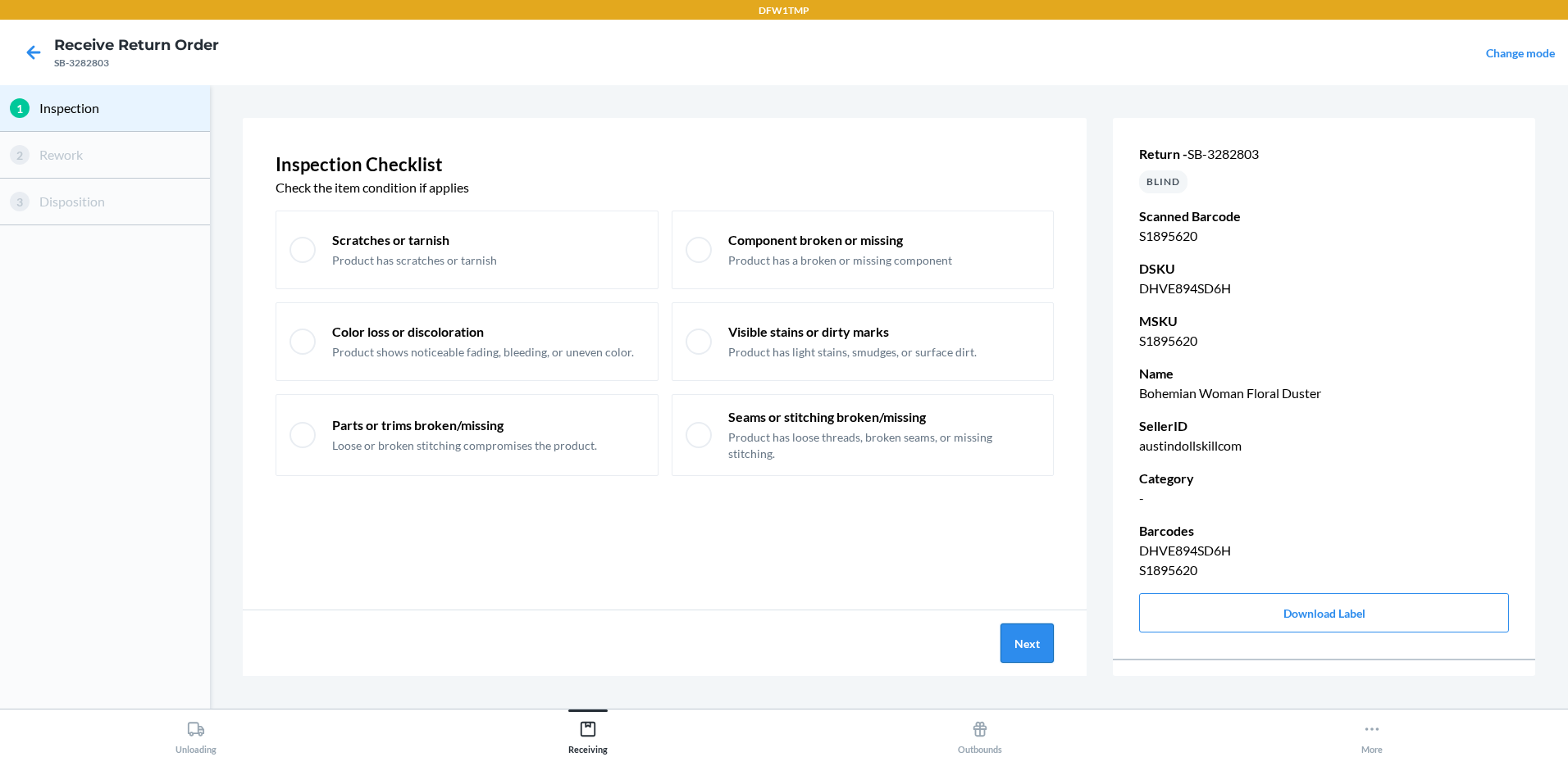
click at [1037, 646] on button "Next" at bounding box center [1026, 643] width 54 height 39
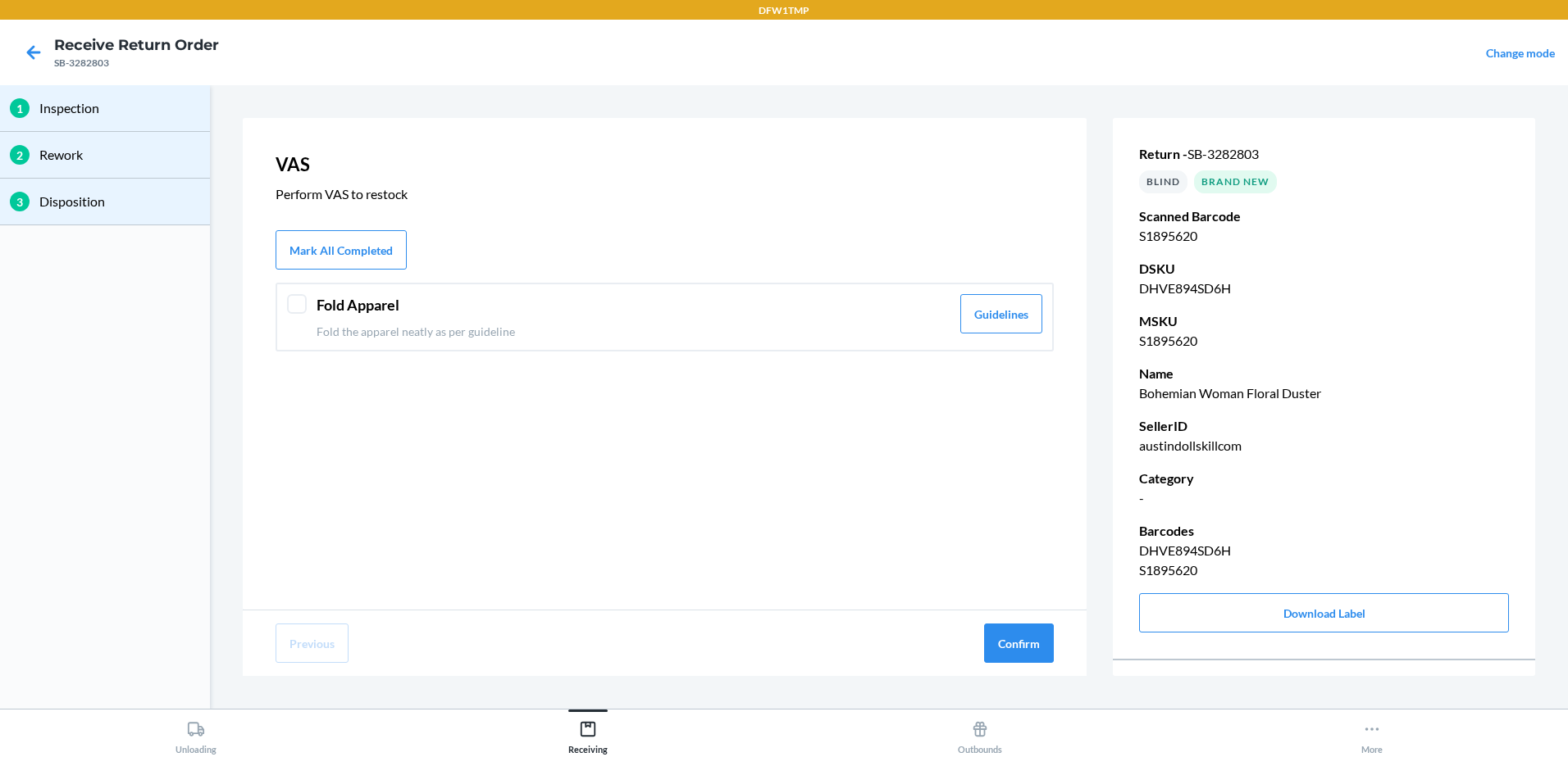
click at [310, 301] on div "Fold Apparel Fold the apparel neatly as per guideline Guidelines" at bounding box center [665, 317] width 778 height 69
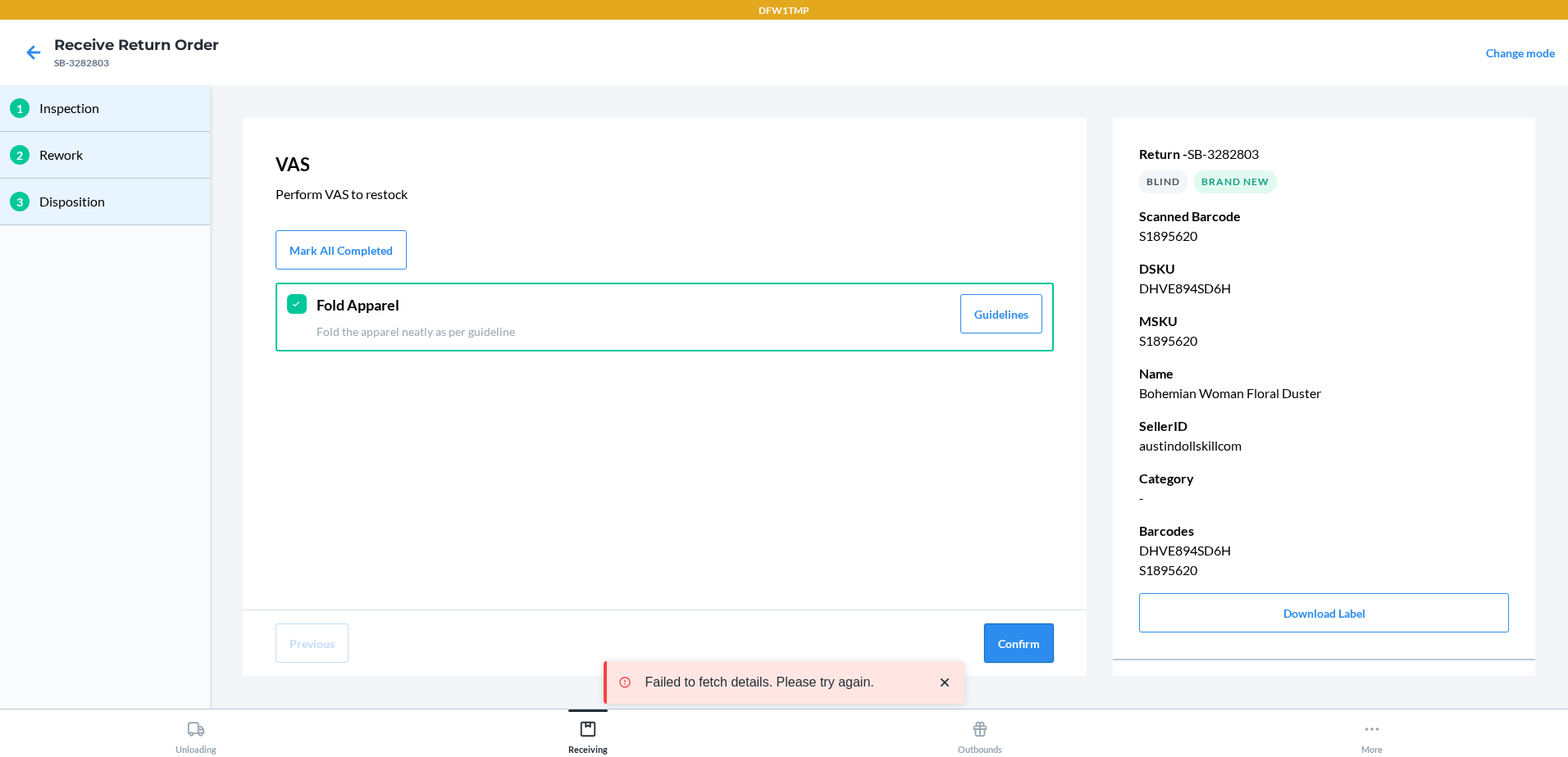
click at [1005, 646] on button "Confirm" at bounding box center [1019, 643] width 70 height 39
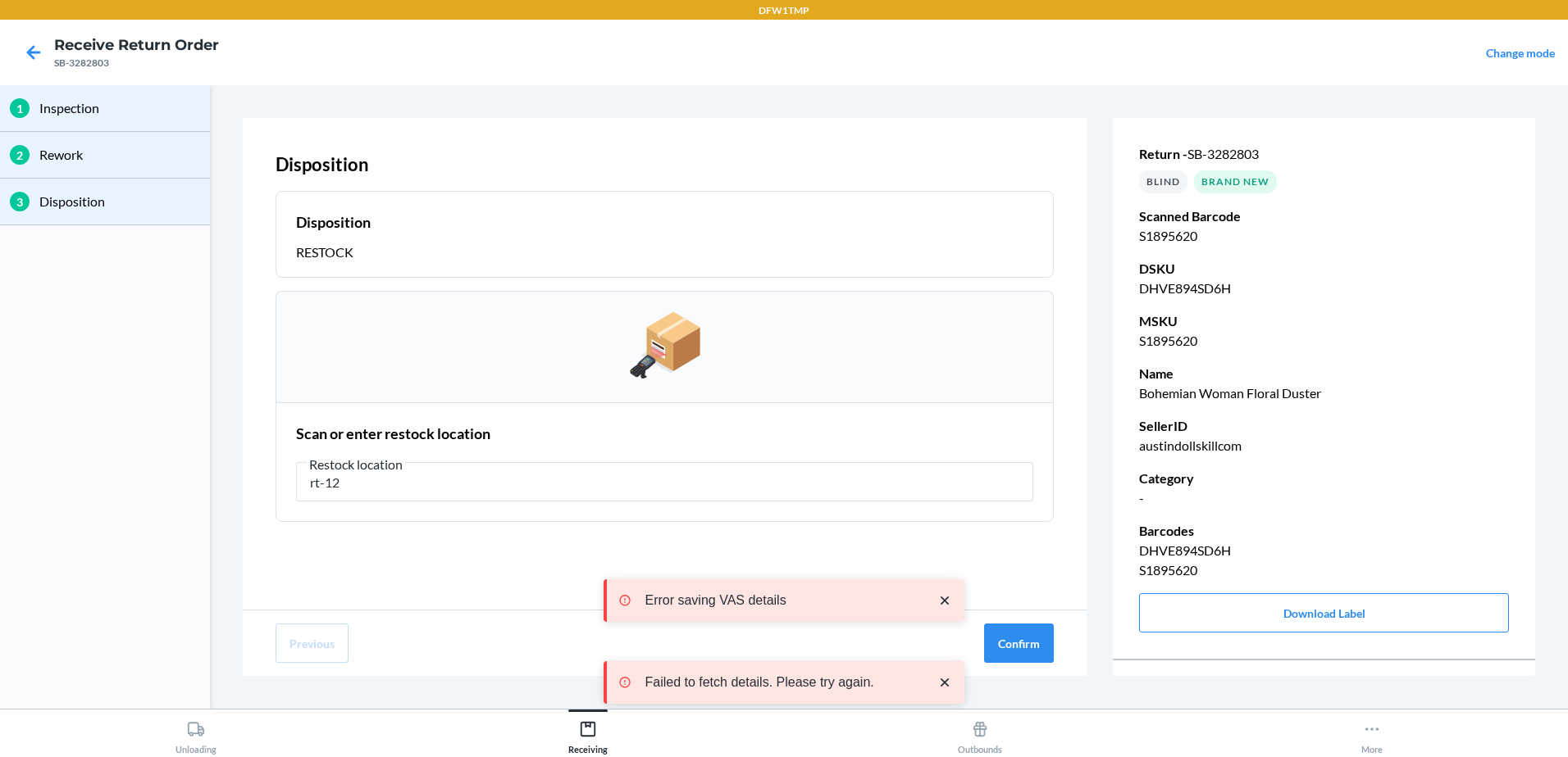
type input "rt-12"
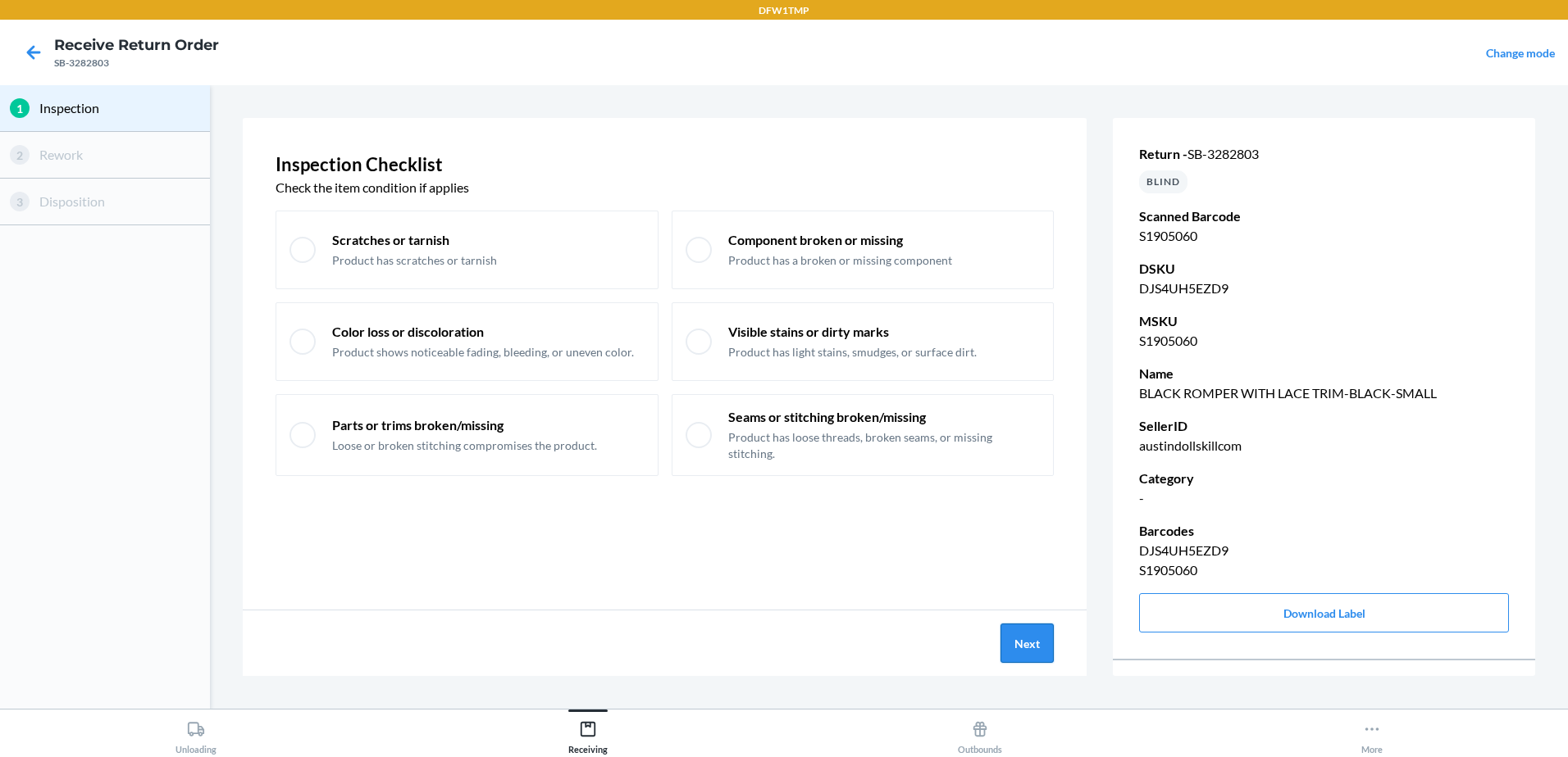
click at [1046, 648] on button "Next" at bounding box center [1026, 643] width 54 height 39
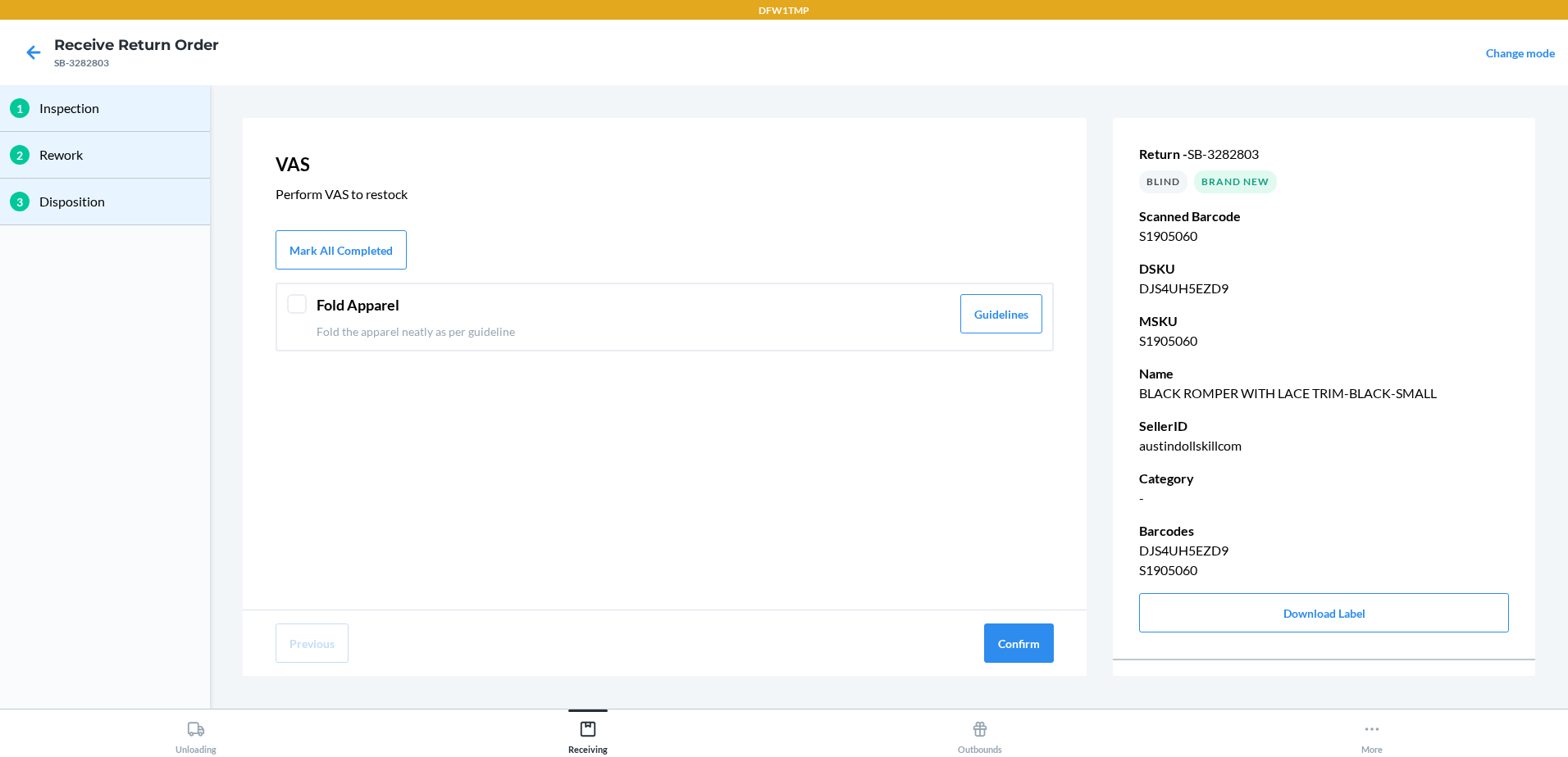
click at [291, 295] on div at bounding box center [296, 304] width 19 height 19
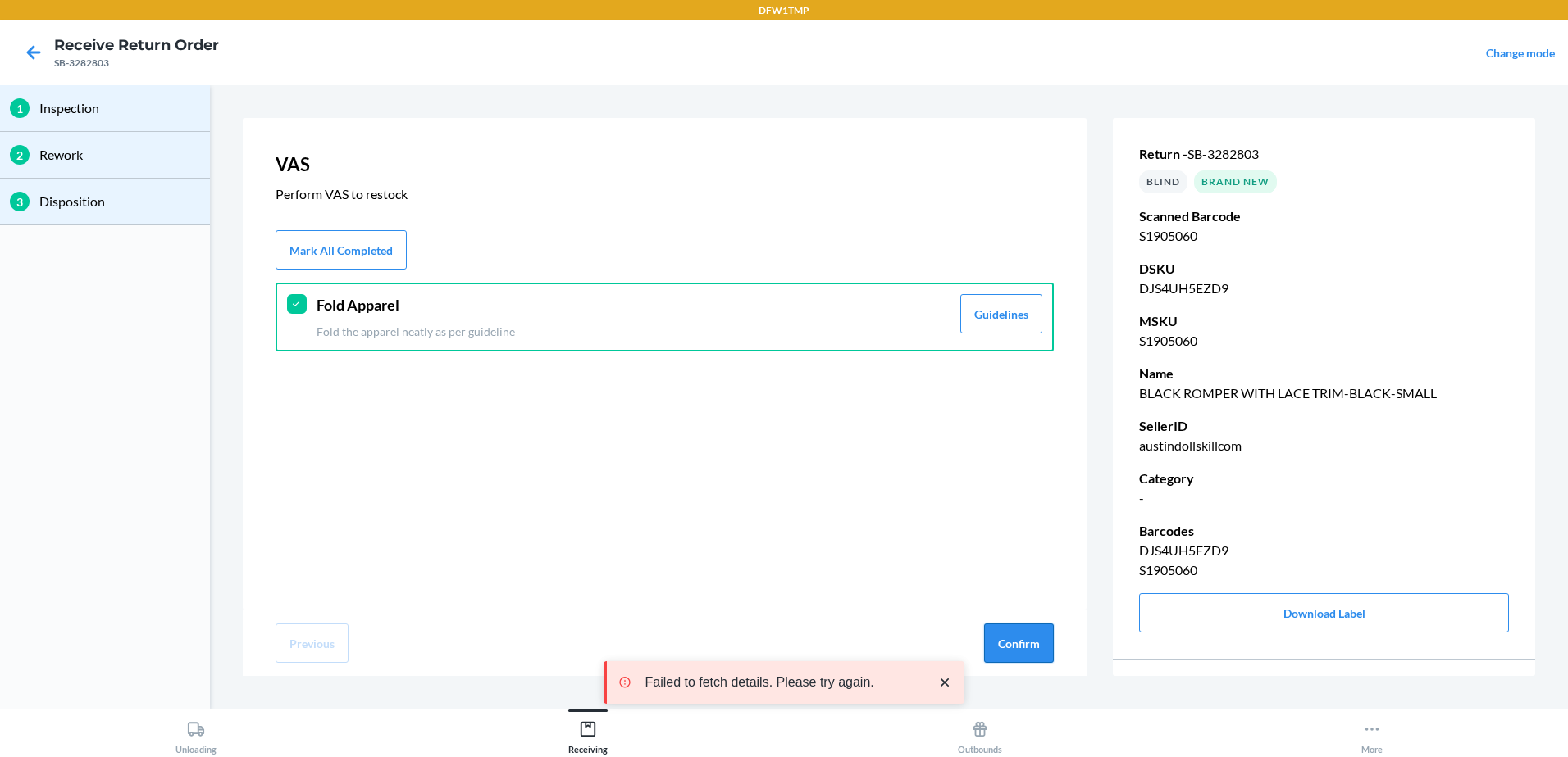
click at [1026, 636] on button "Confirm" at bounding box center [1019, 643] width 70 height 39
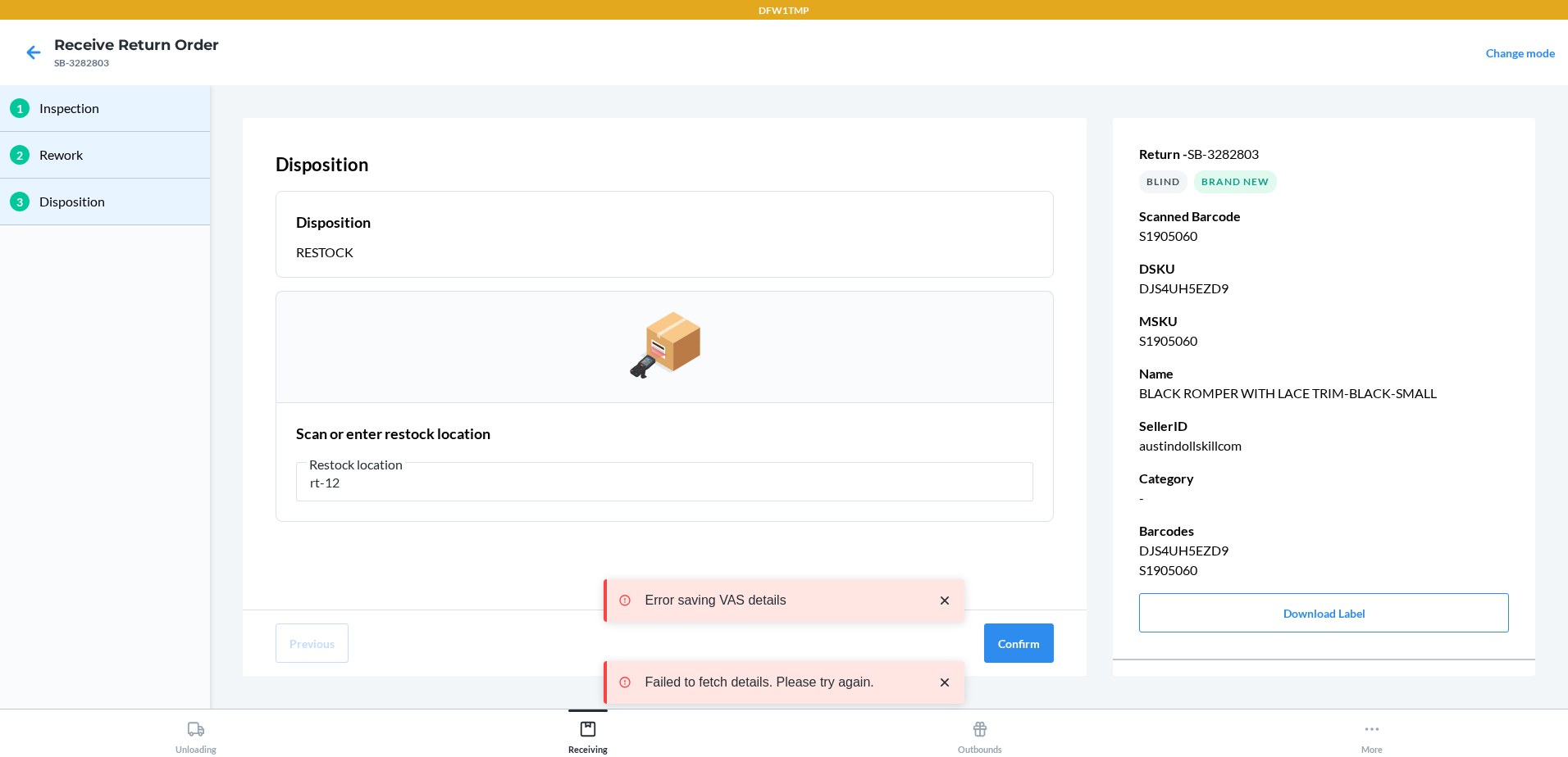
type input "rt-12"
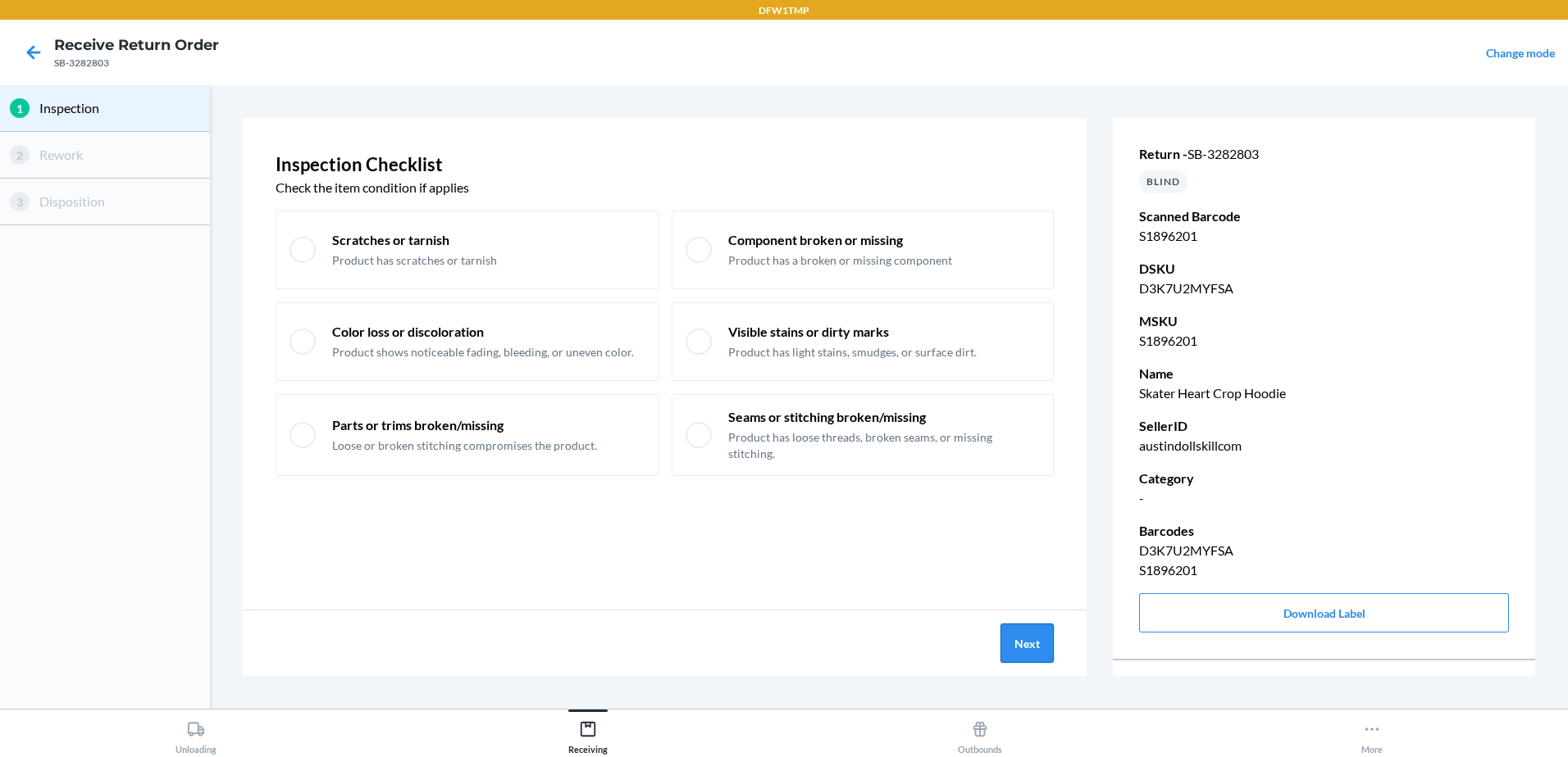
click at [1020, 647] on button "Next" at bounding box center [1026, 643] width 54 height 39
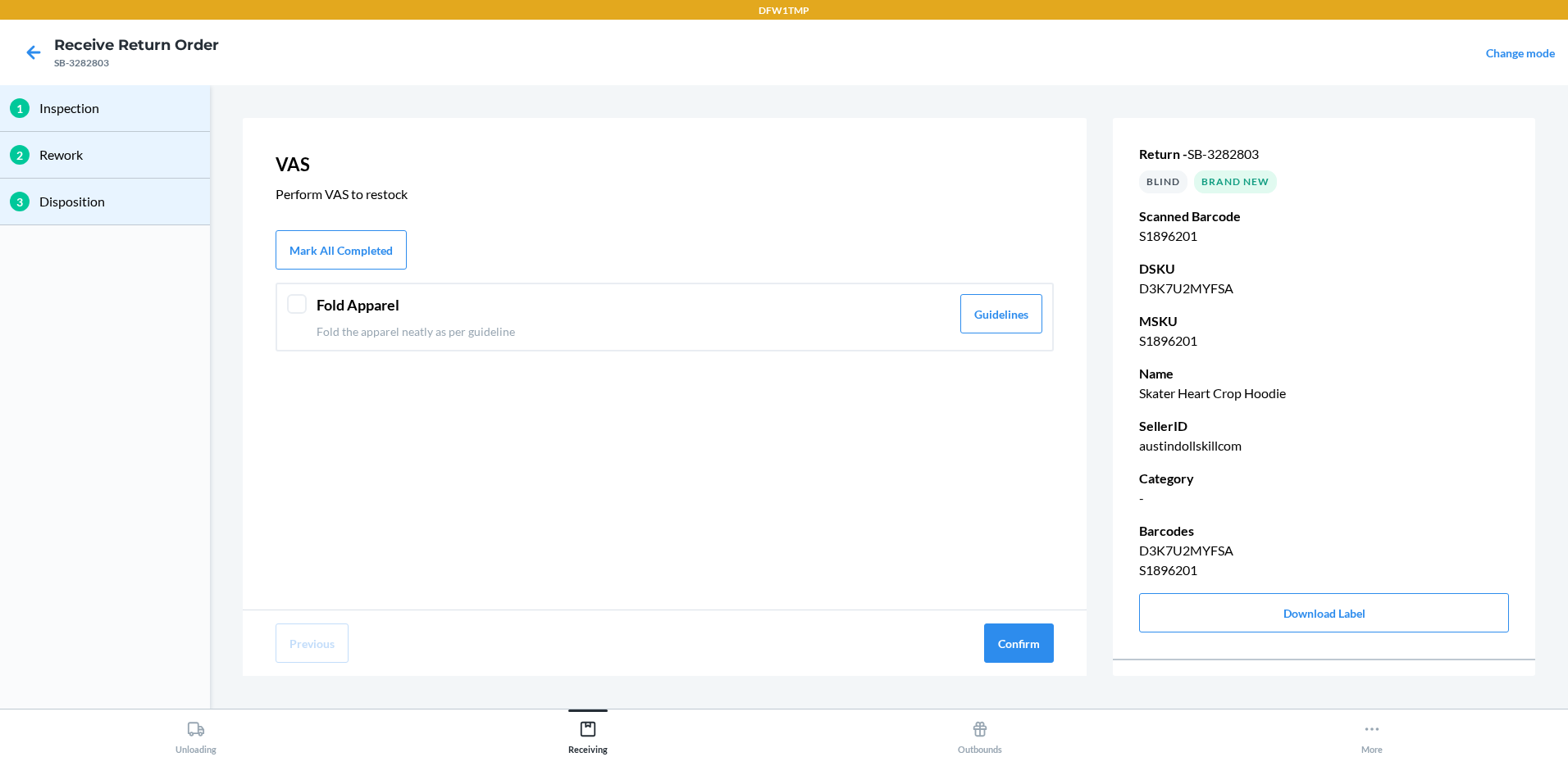
click at [297, 309] on div at bounding box center [296, 304] width 19 height 19
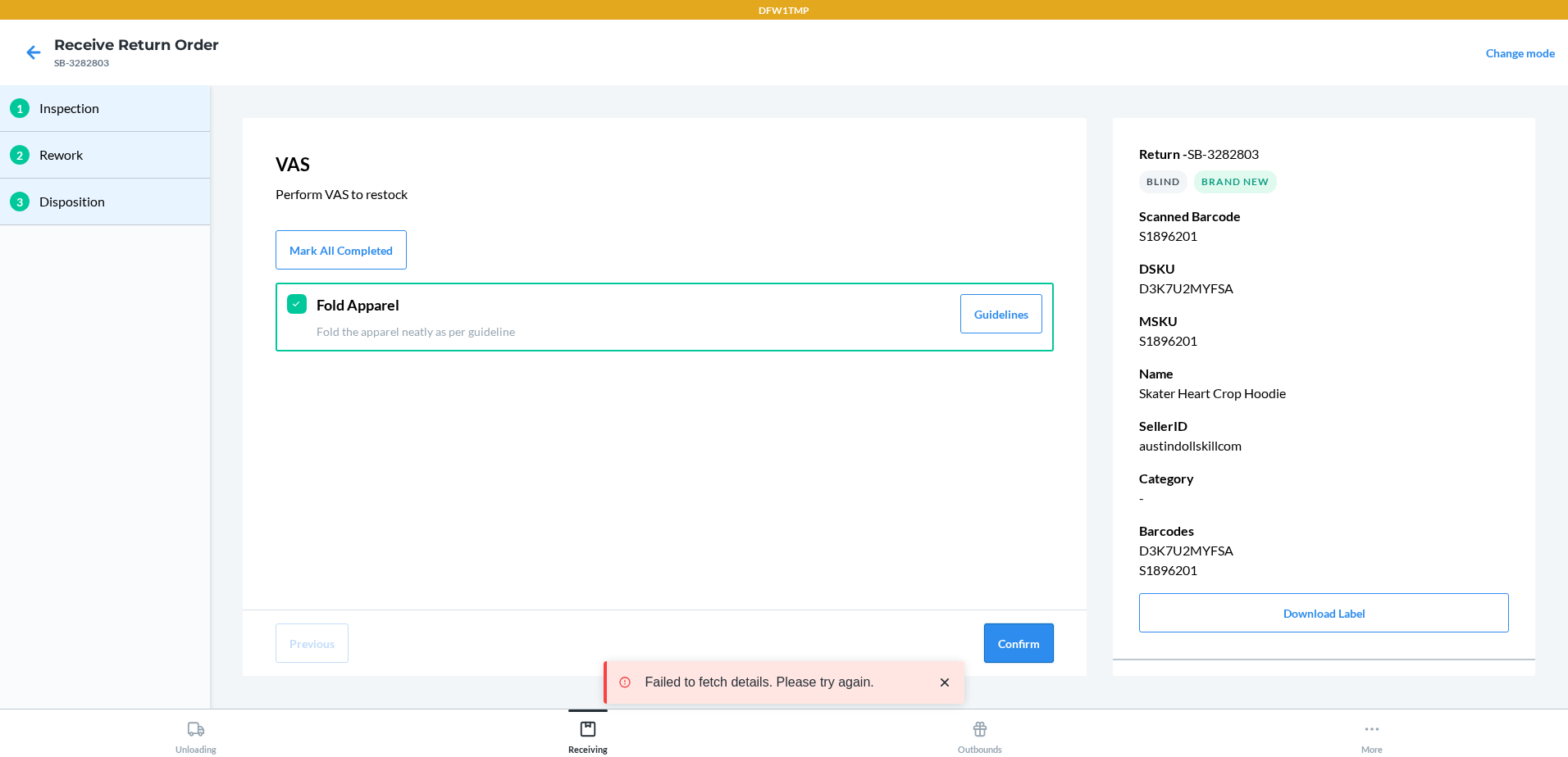
click at [1015, 642] on button "Confirm" at bounding box center [1019, 643] width 70 height 39
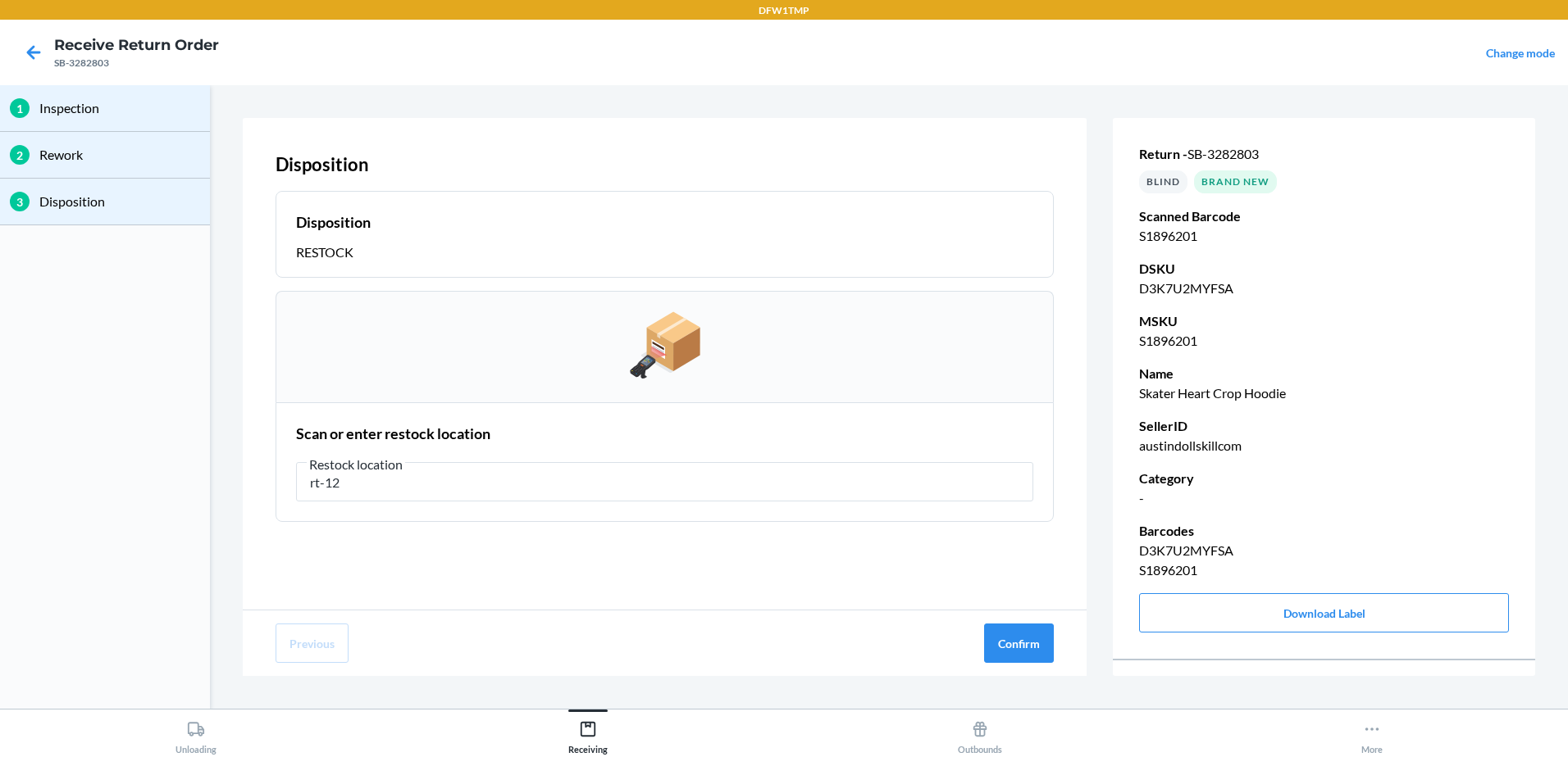
type input "rt-12"
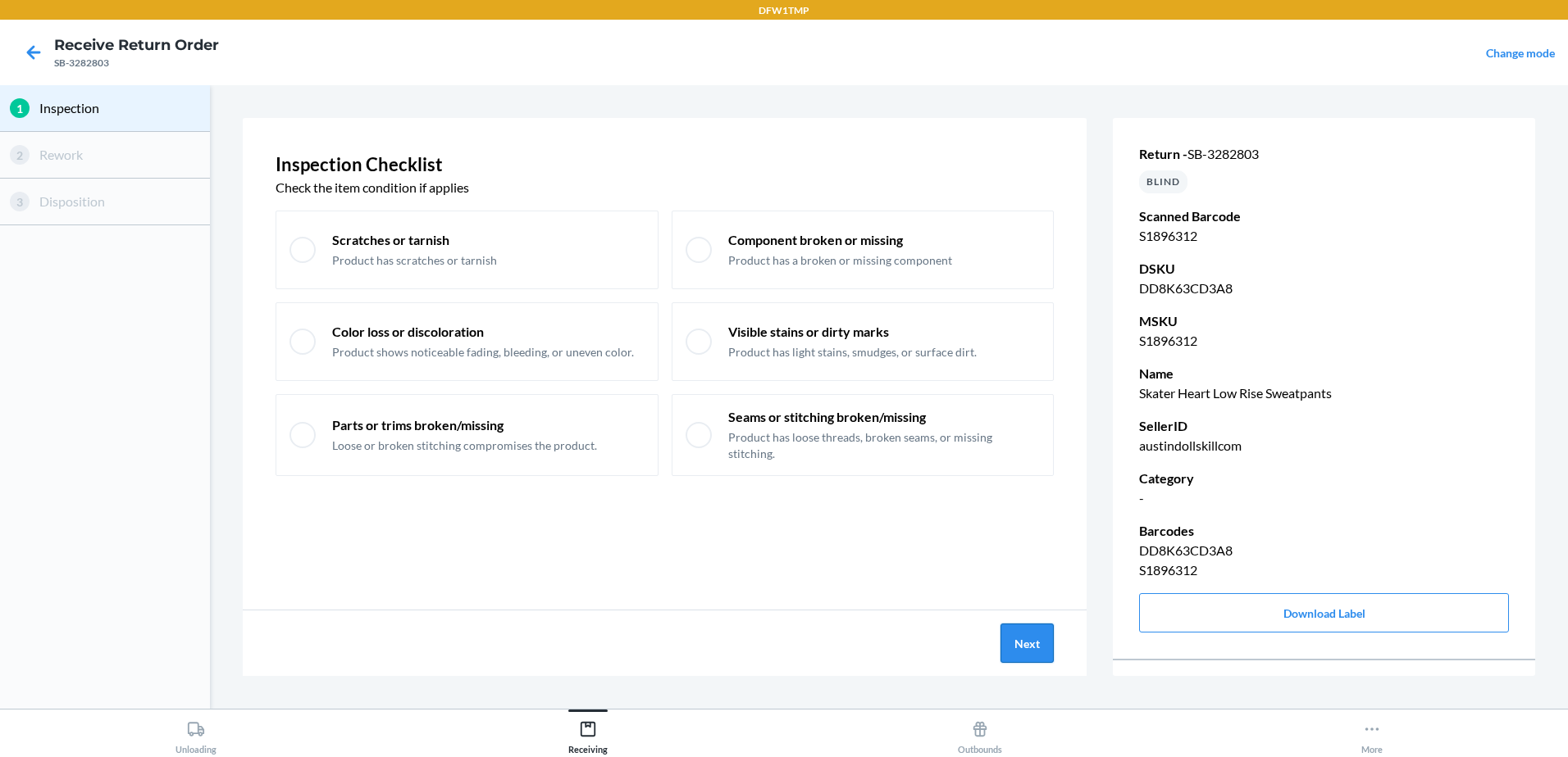
click at [1024, 644] on button "Next" at bounding box center [1026, 643] width 54 height 39
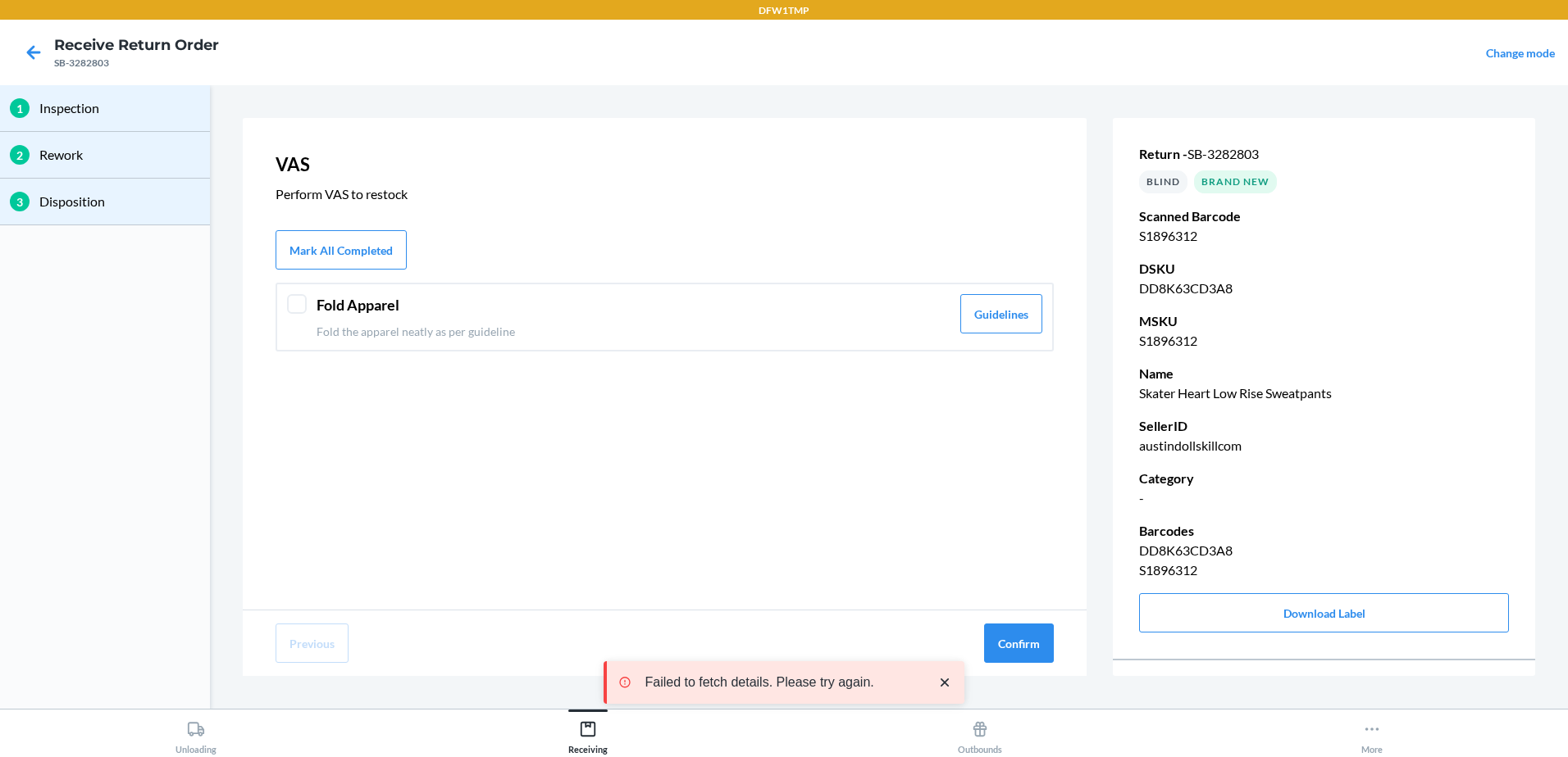
click at [297, 303] on div at bounding box center [296, 304] width 19 height 19
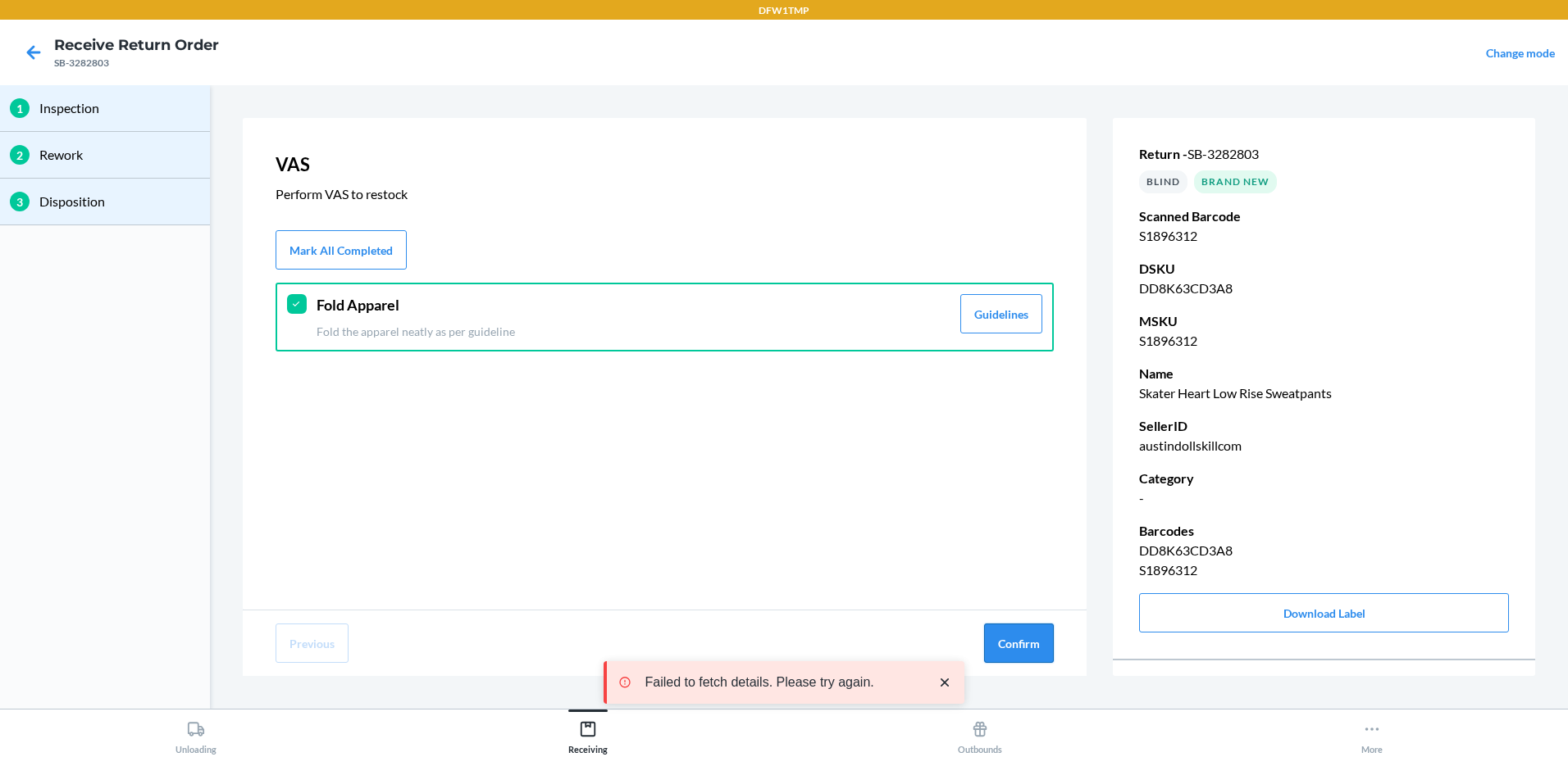
click at [1010, 636] on button "Confirm" at bounding box center [1019, 643] width 70 height 39
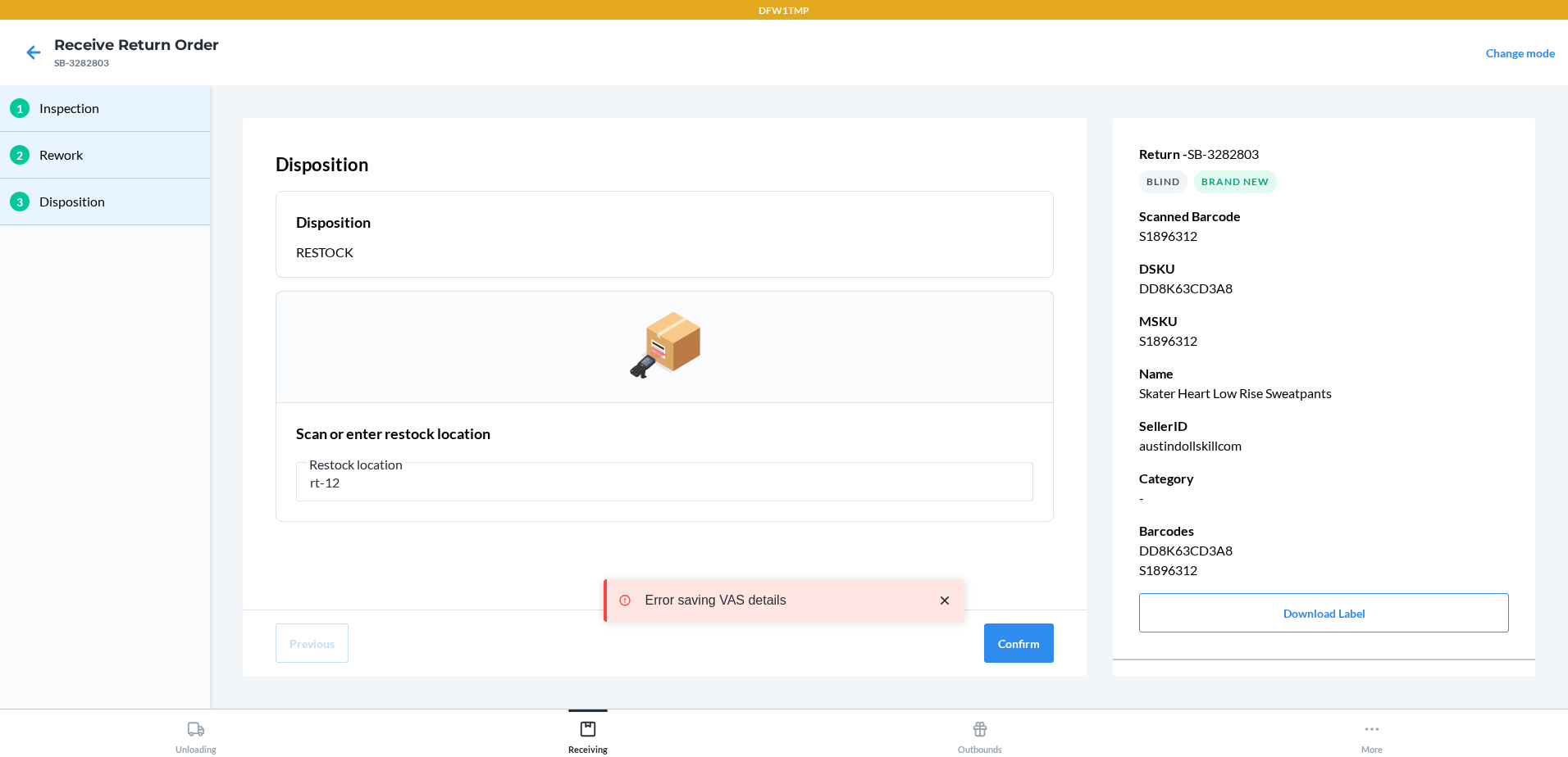
type input "rt-12"
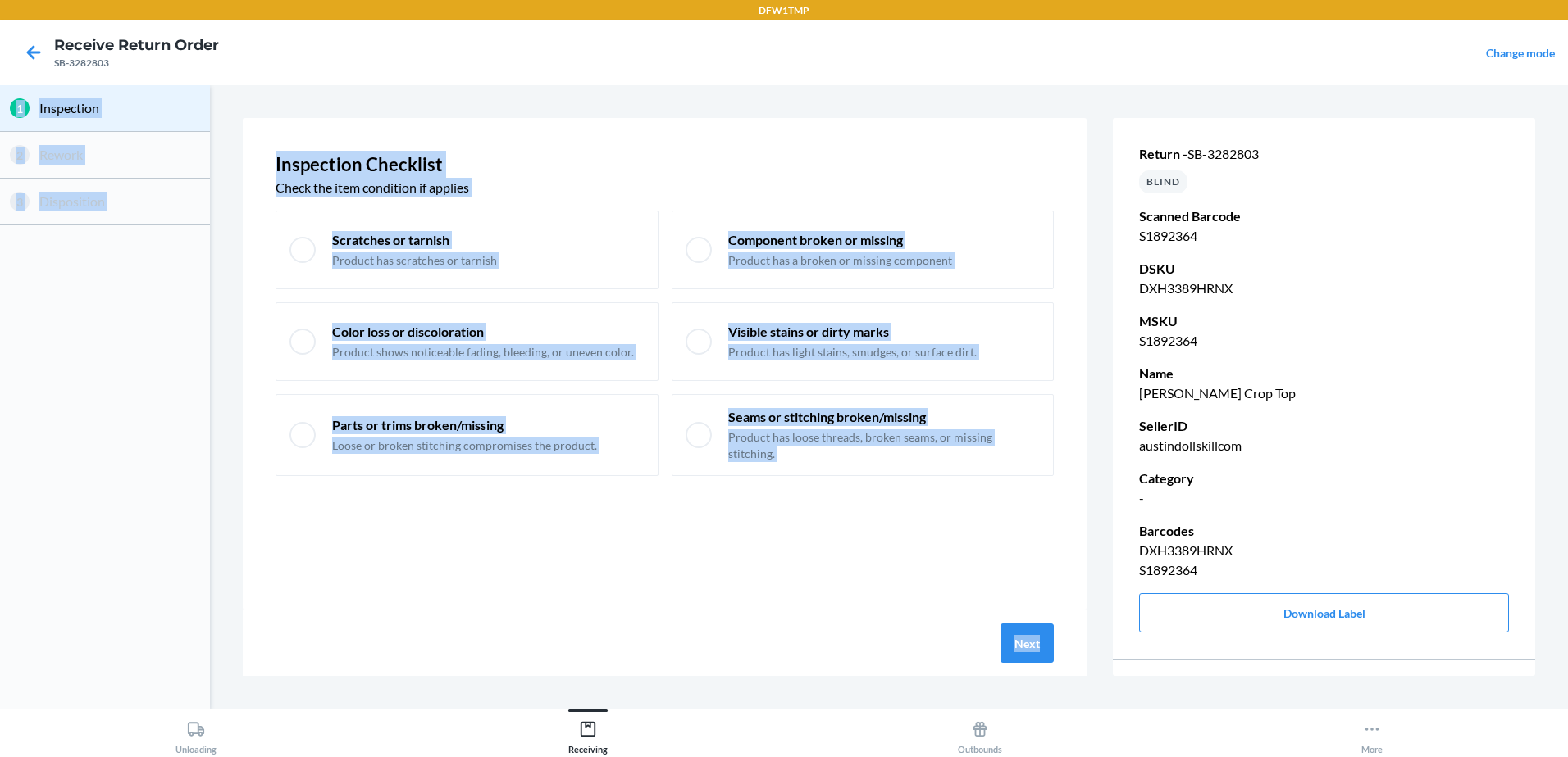
drag, startPoint x: 1570, startPoint y: 633, endPoint x: 1570, endPoint y: 528, distance: 105.0
click at [1567, 528] on html "DFW1TMP Receive Return Order SB-3282803 Change mode 1 Inspection 2 Rework 3 Dis…" at bounding box center [784, 378] width 1568 height 757
click at [540, 377] on div "Color loss or discoloration Product shows noticeable fading, bleeding, or uneve…" at bounding box center [467, 341] width 383 height 79
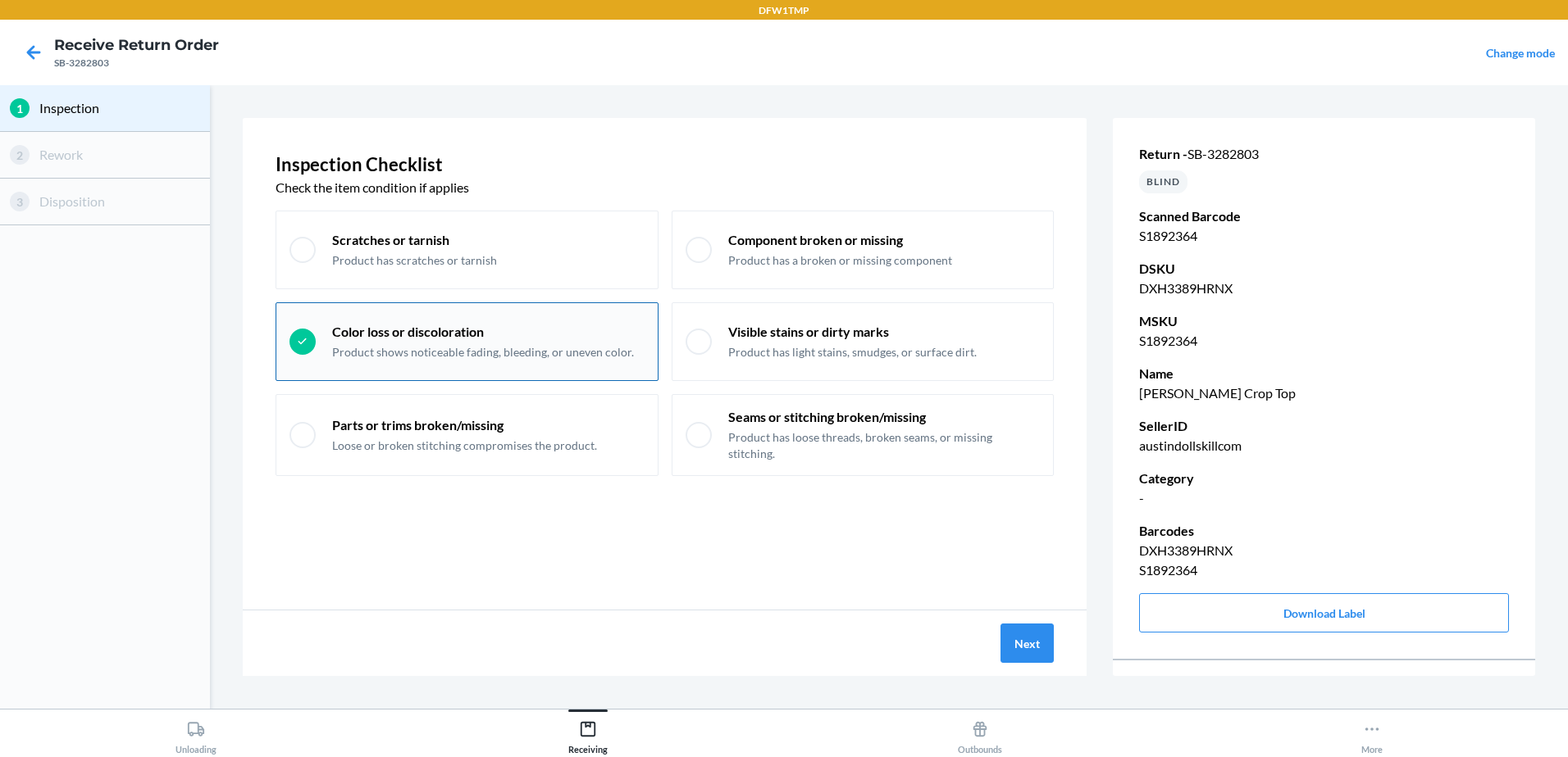
click at [317, 338] on div "Color loss or discoloration Product shows noticeable fading, bleeding, or uneve…" at bounding box center [467, 341] width 383 height 79
checkbox input "false"
click at [1053, 651] on button "Next" at bounding box center [1026, 643] width 54 height 39
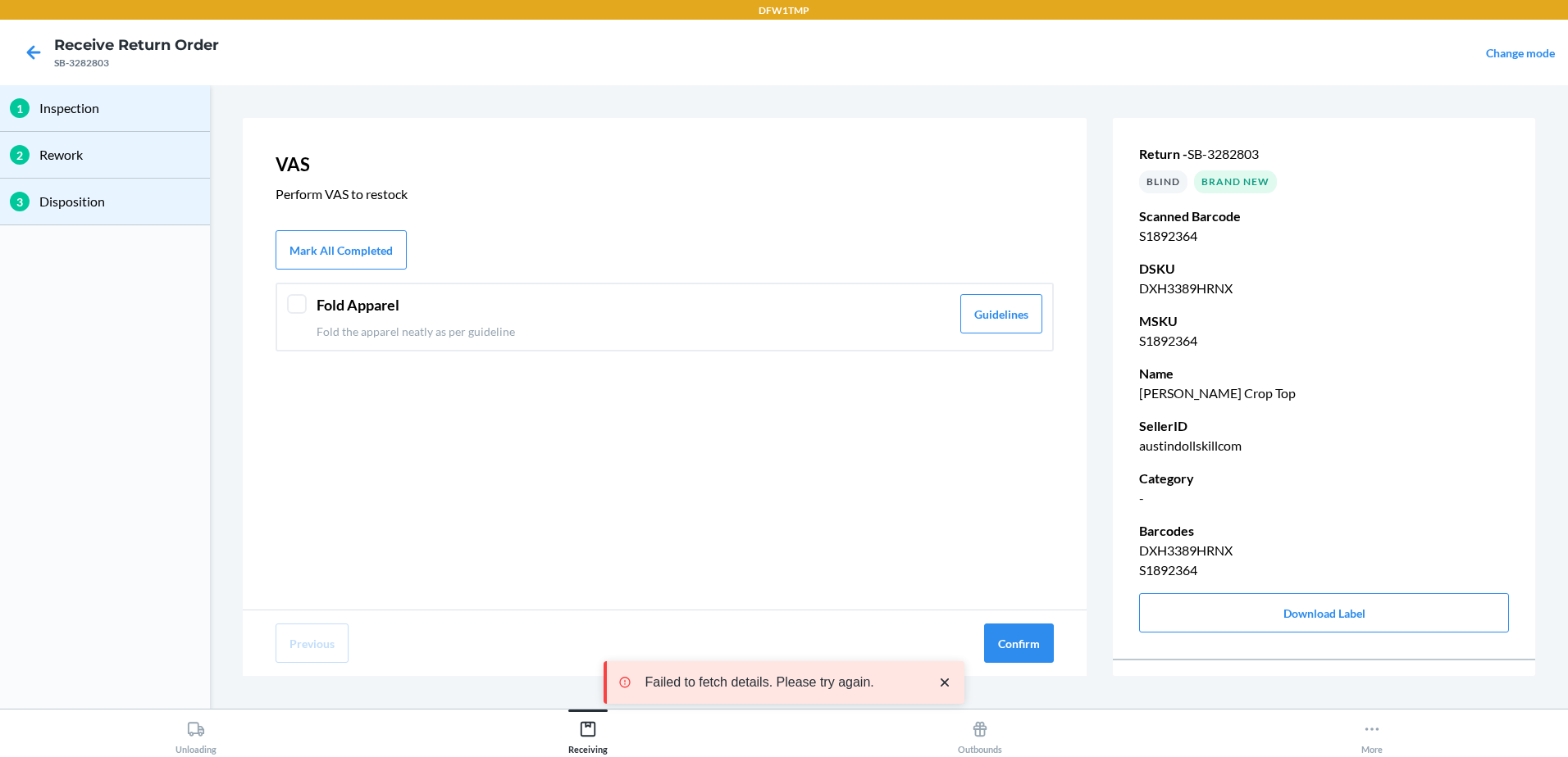
click at [295, 306] on div at bounding box center [296, 304] width 19 height 19
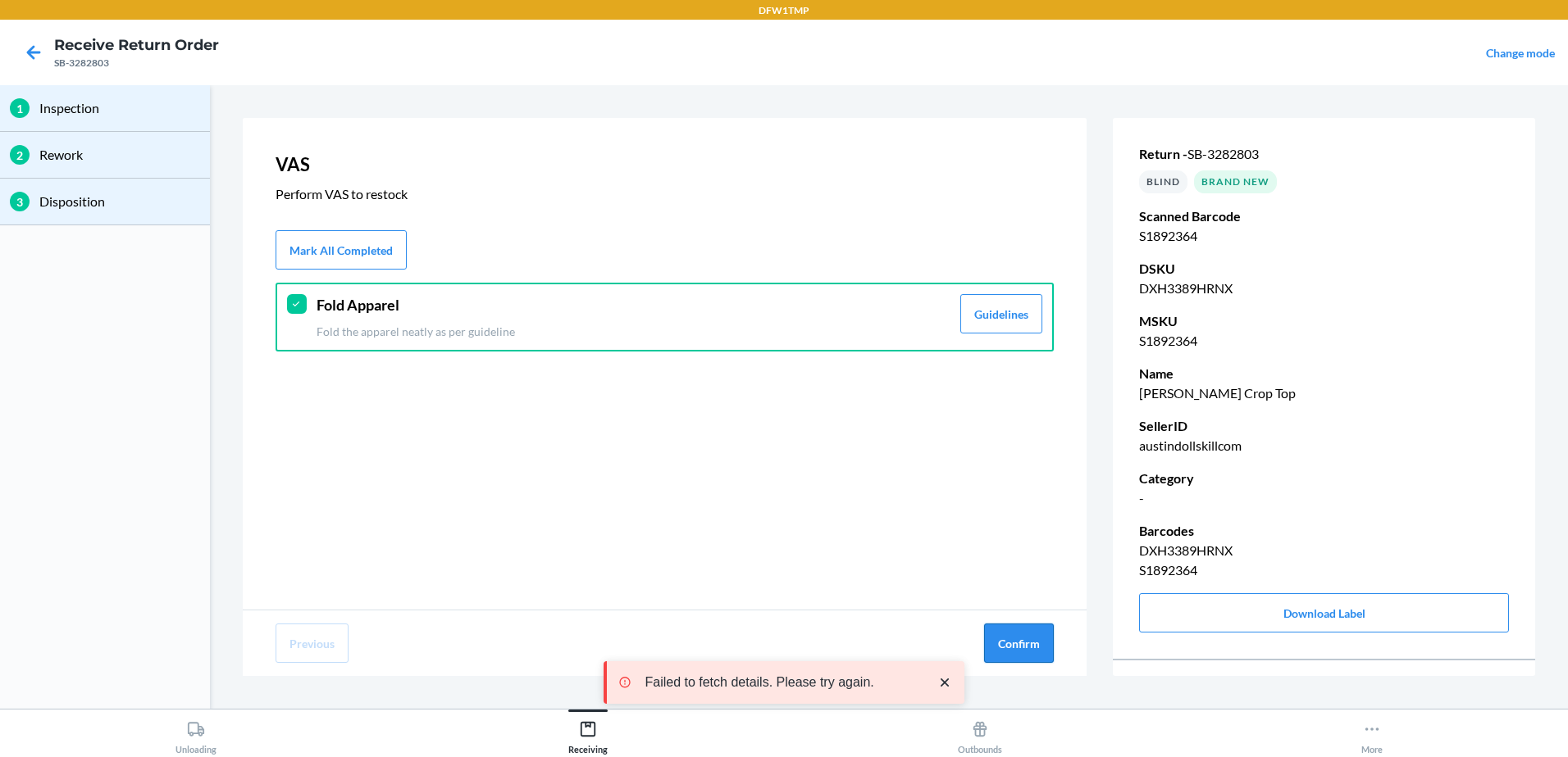
click at [1024, 641] on button "Confirm" at bounding box center [1019, 643] width 70 height 39
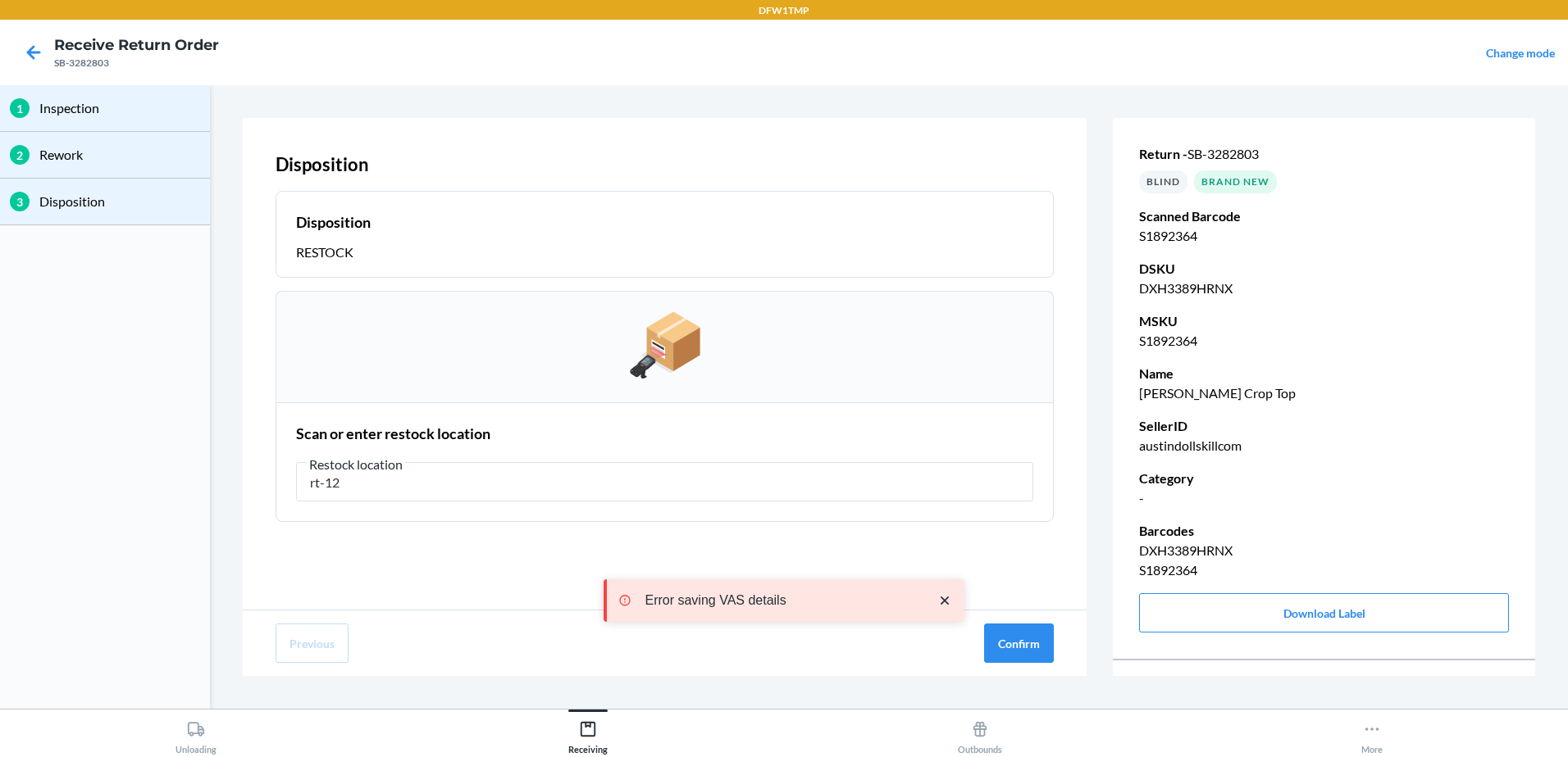
type input "rt-12"
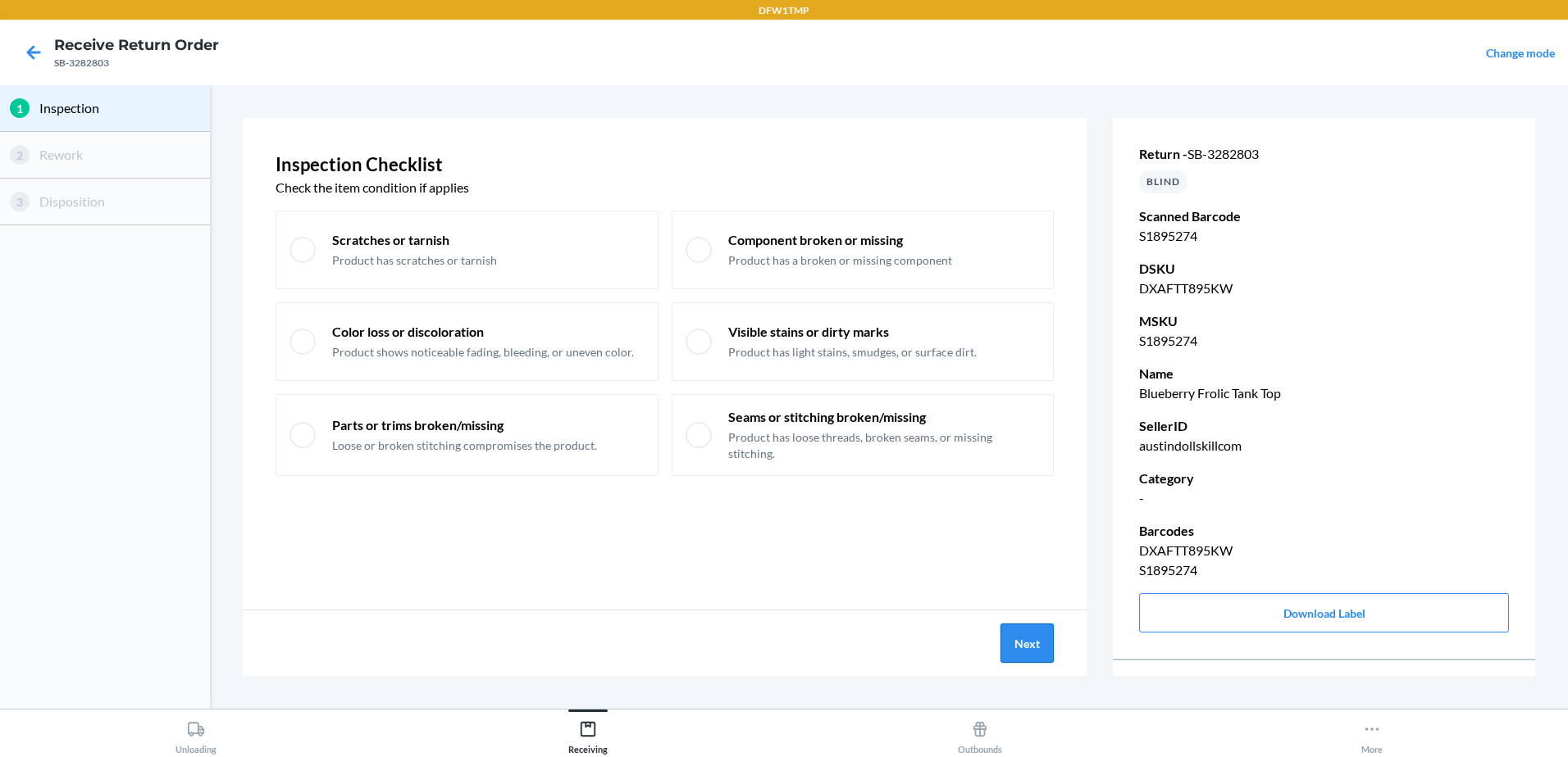
click at [1038, 662] on button "Next" at bounding box center [1026, 643] width 54 height 39
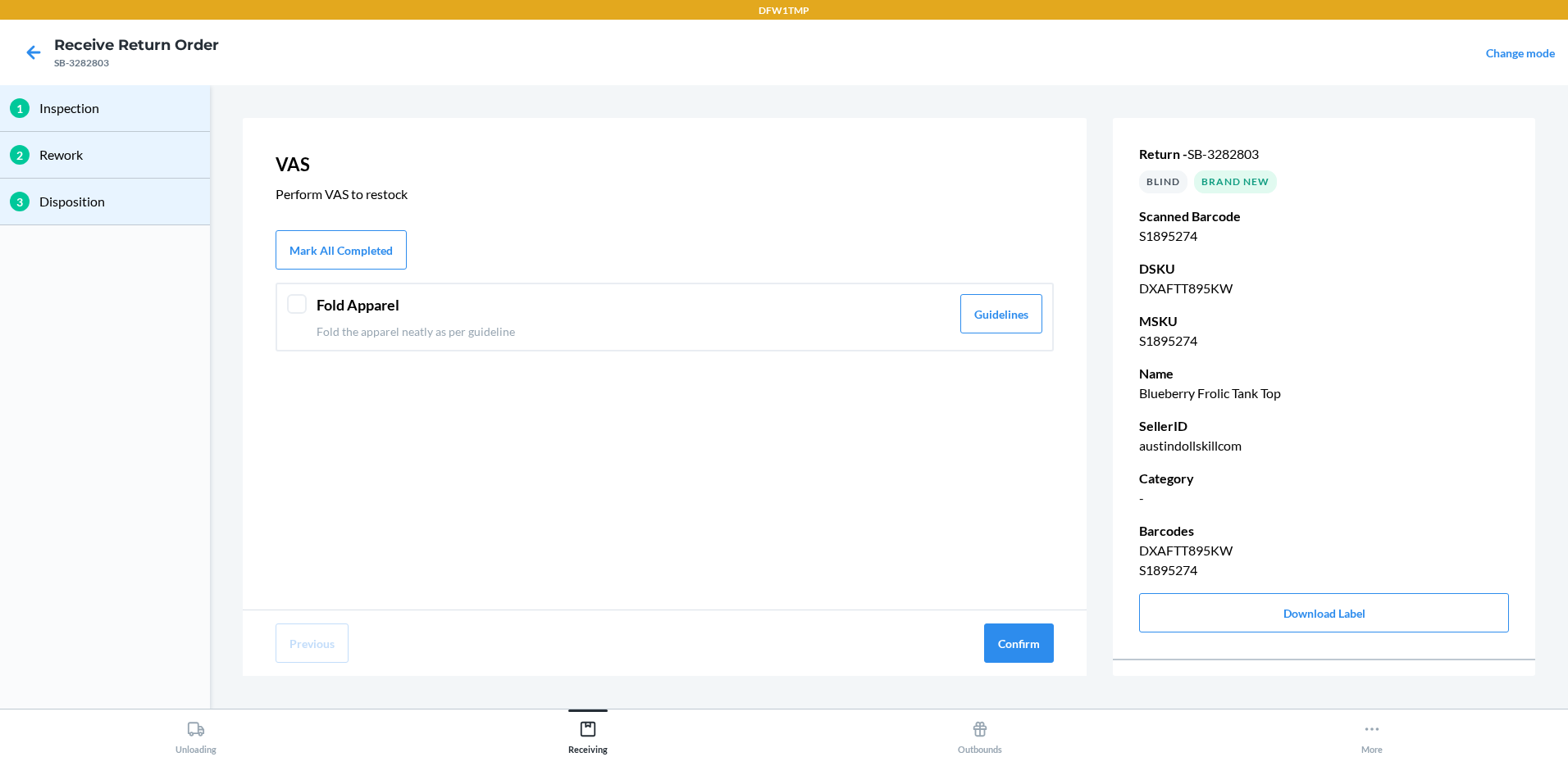
click at [302, 303] on div at bounding box center [296, 304] width 19 height 19
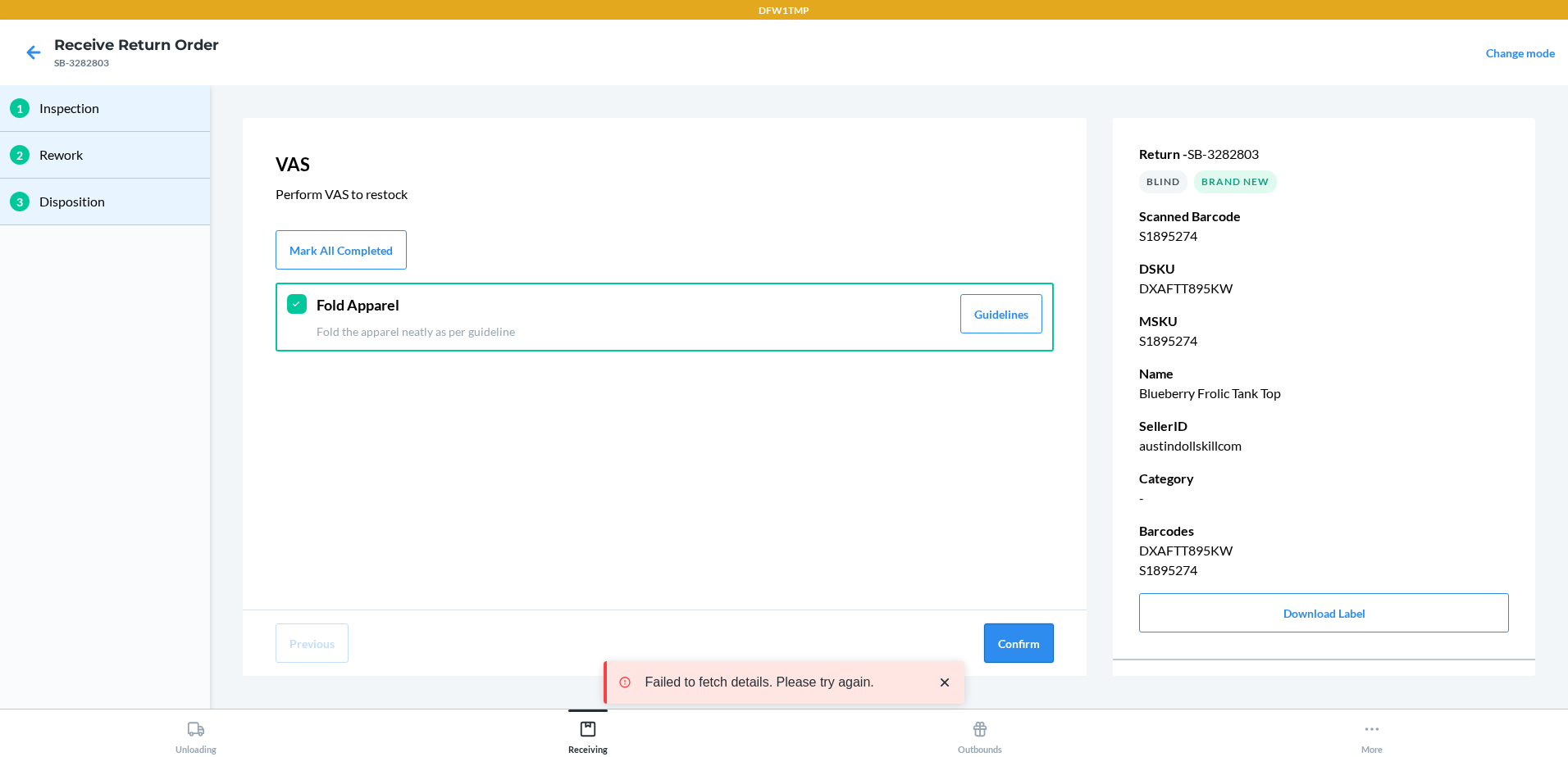
click at [1011, 639] on button "Confirm" at bounding box center [1019, 643] width 70 height 39
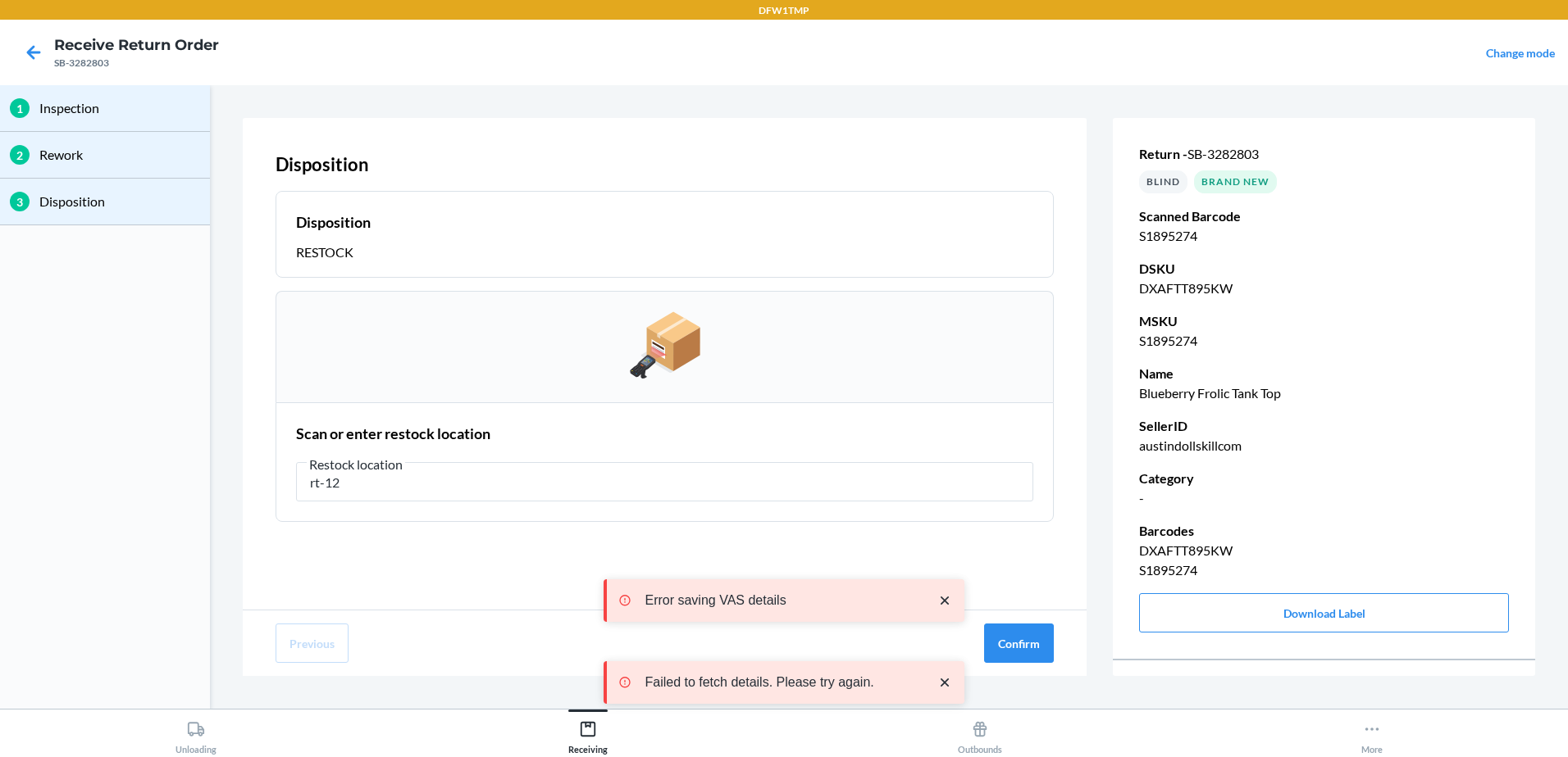
type input "rt-12"
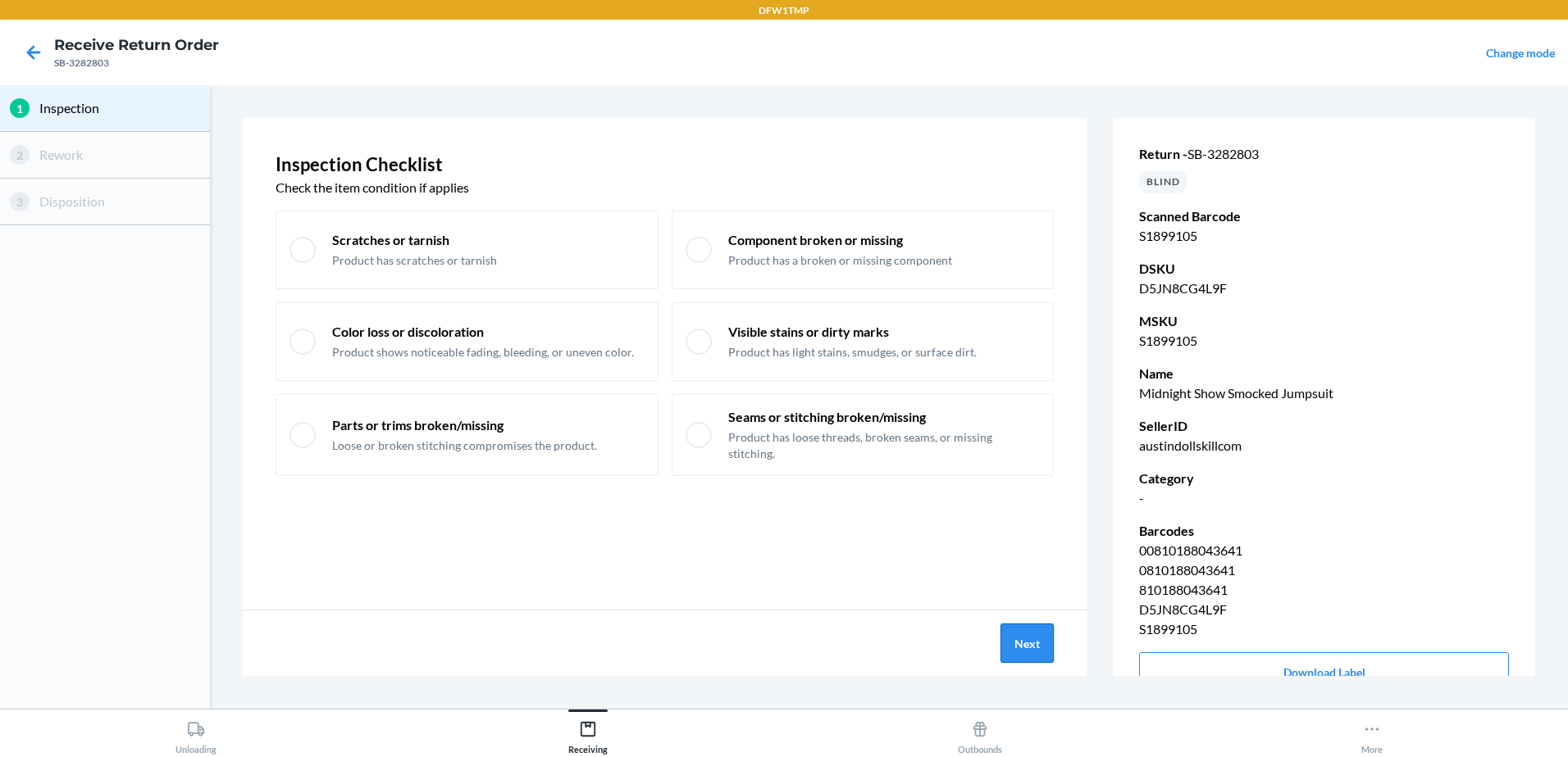
click at [1019, 643] on button "Next" at bounding box center [1026, 643] width 54 height 39
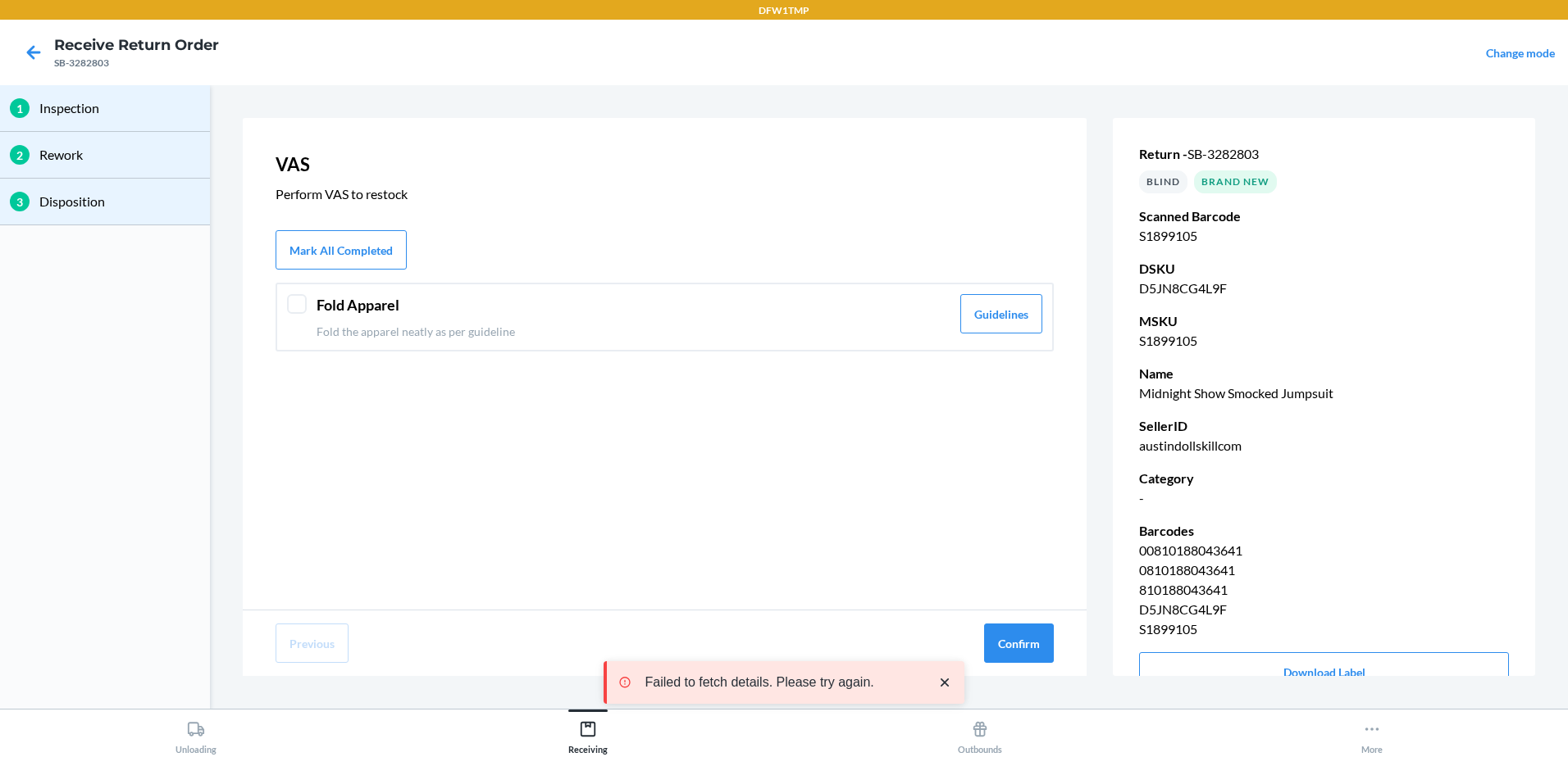
click at [291, 294] on div at bounding box center [296, 304] width 19 height 19
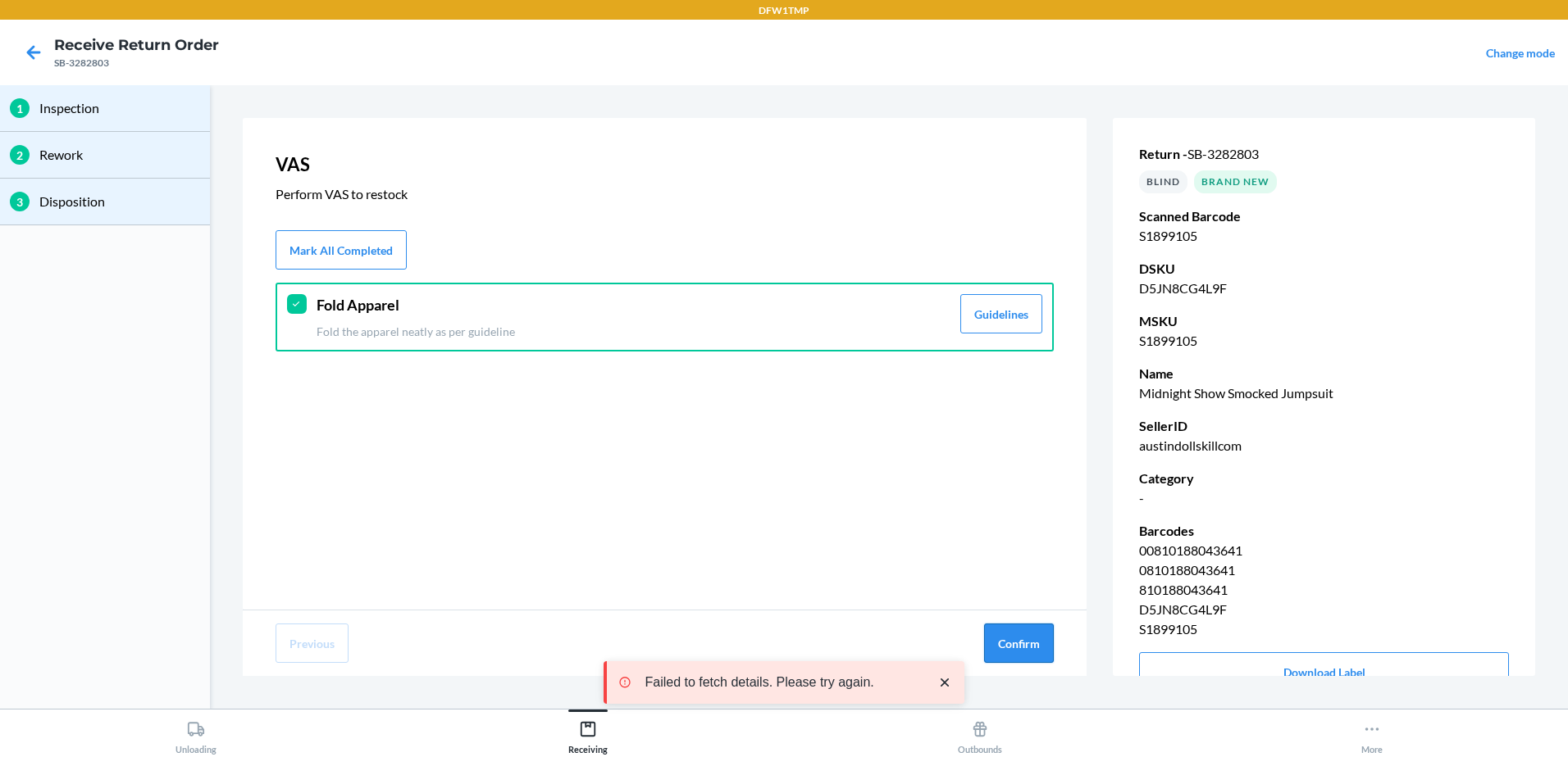
click at [1006, 638] on button "Confirm" at bounding box center [1019, 643] width 70 height 39
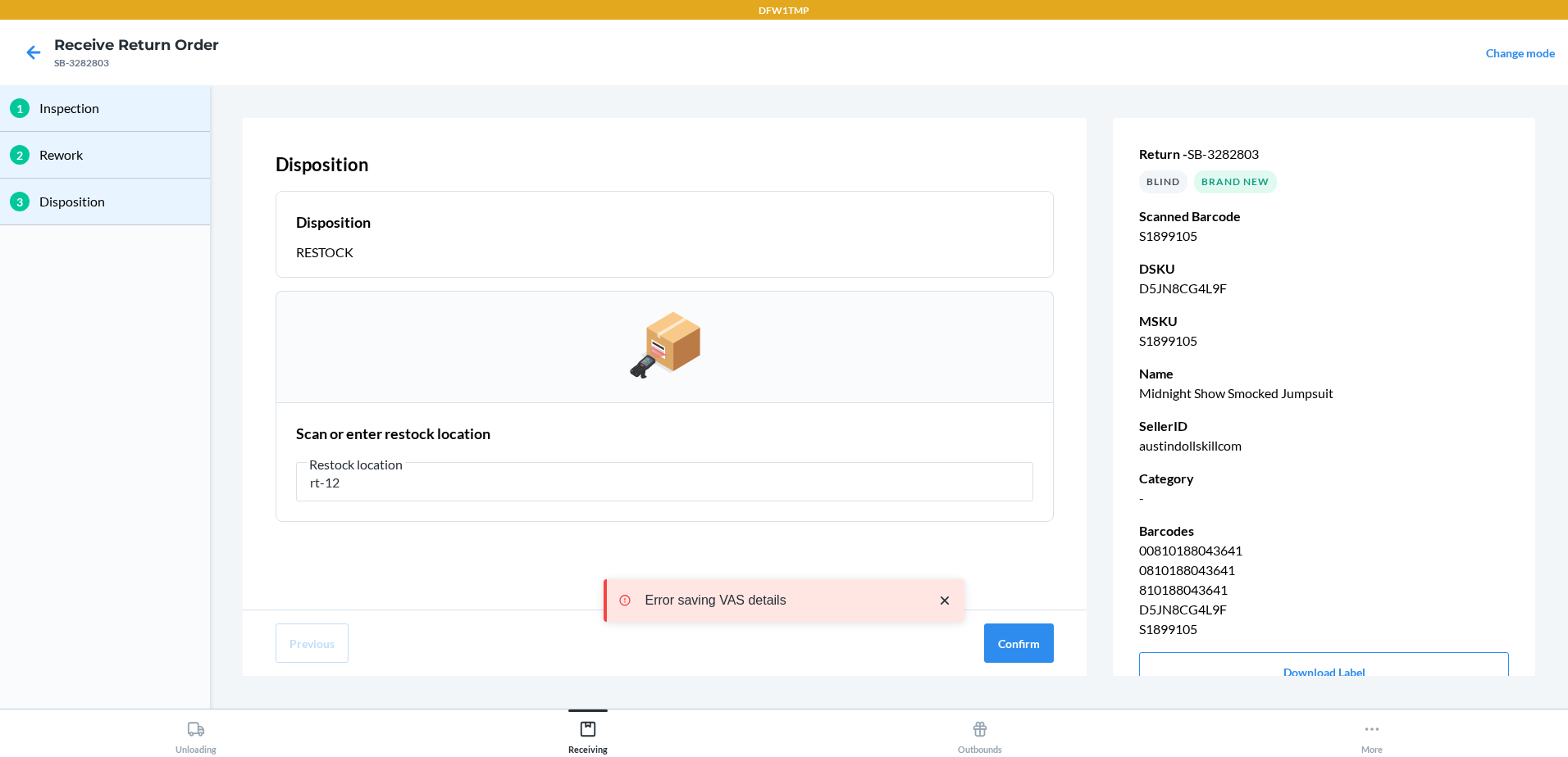
type input "rt-12"
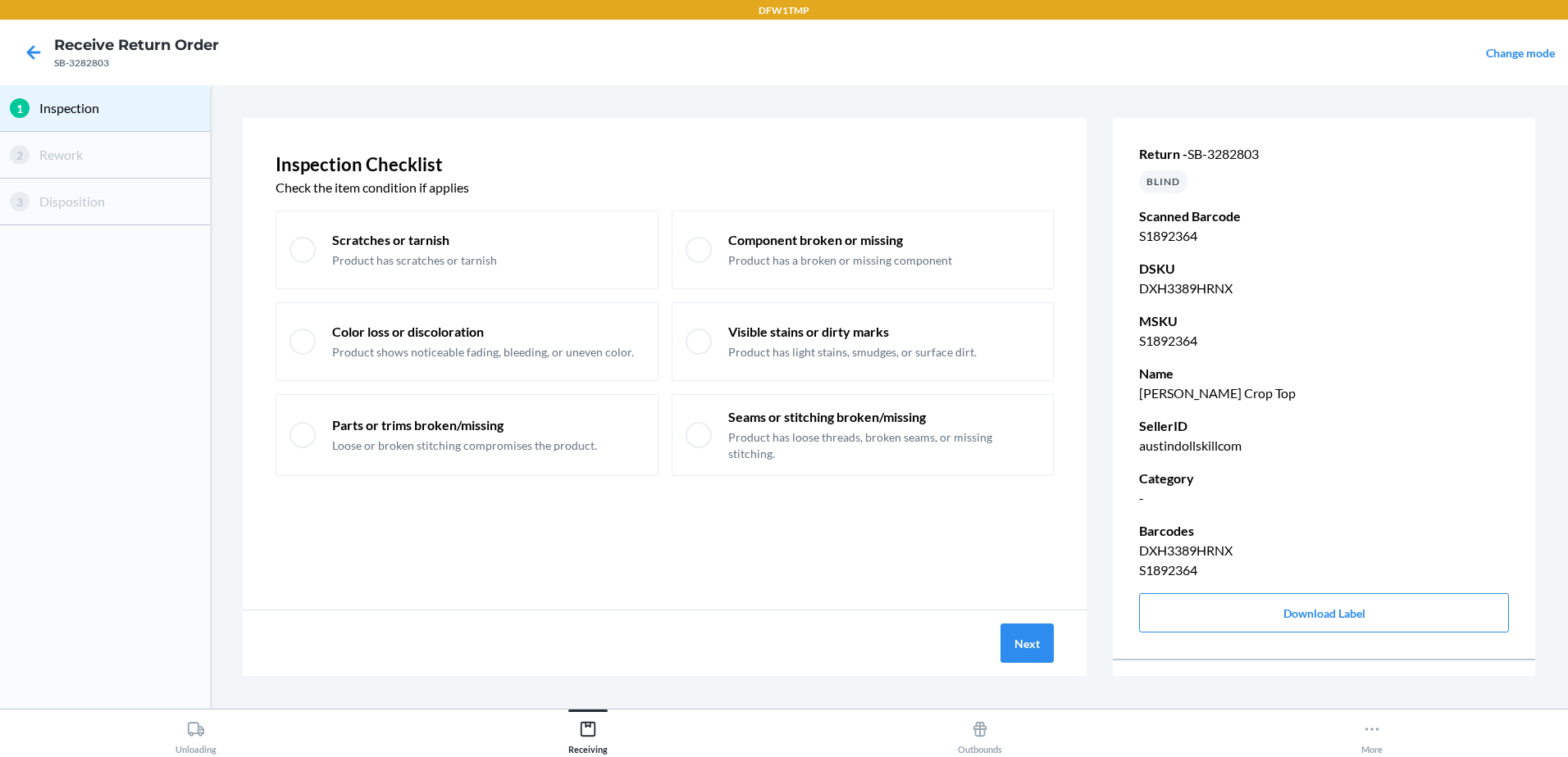
click at [1040, 664] on div "Next" at bounding box center [665, 643] width 844 height 65
click at [1026, 658] on button "Next" at bounding box center [1026, 643] width 54 height 39
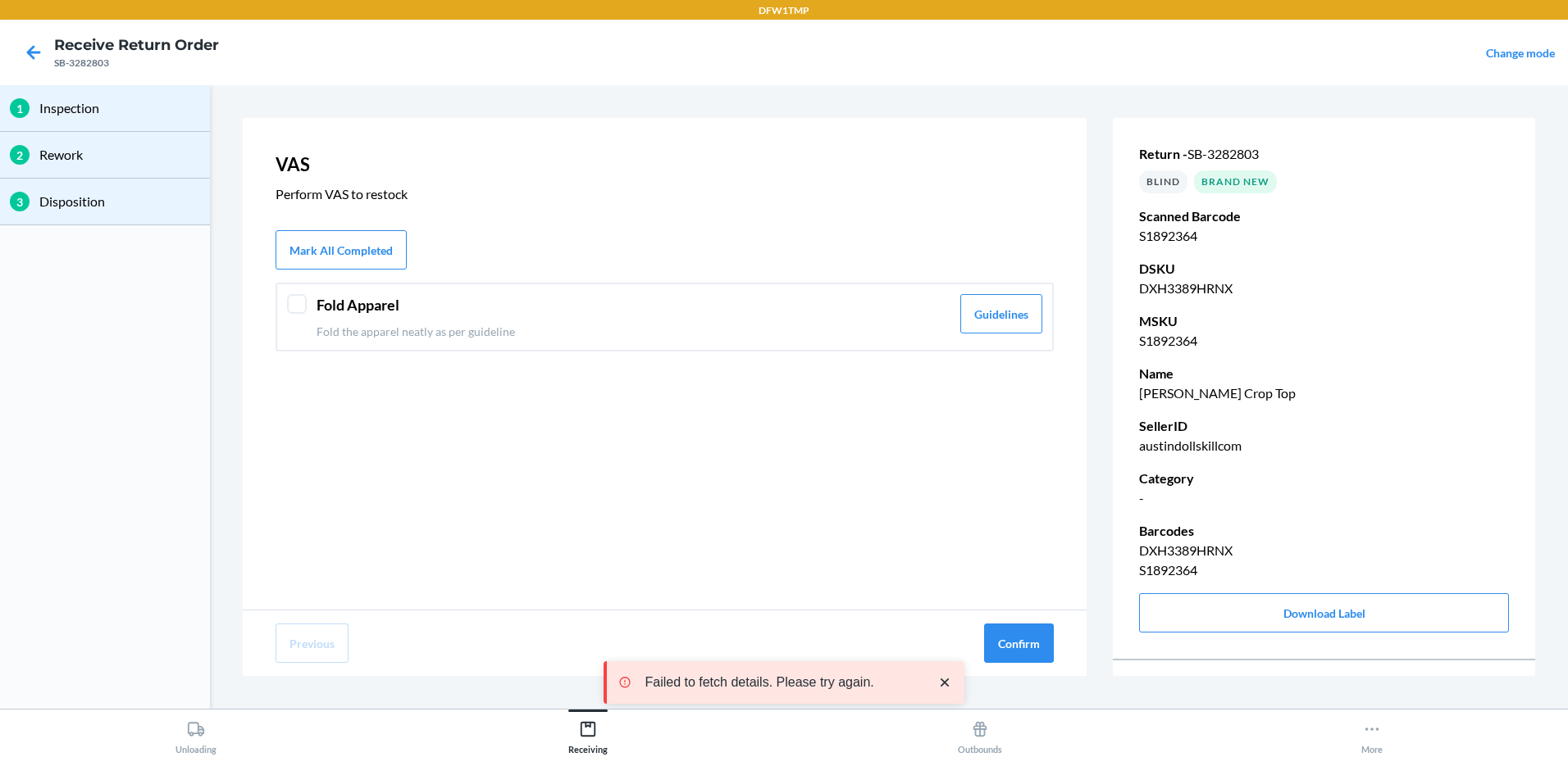
click at [318, 312] on header "Fold Apparel" at bounding box center [633, 305] width 633 height 22
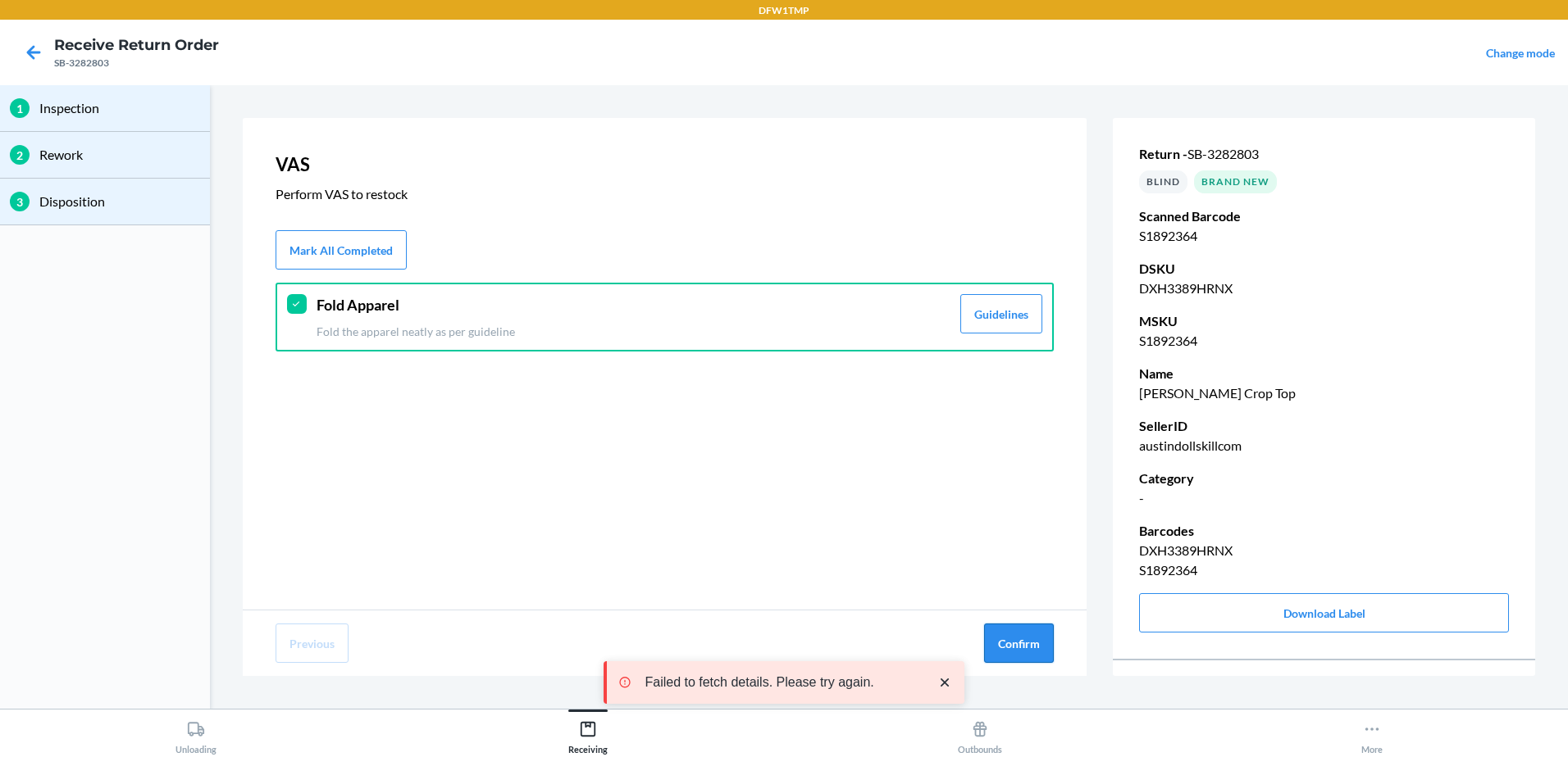
click at [1003, 644] on button "Confirm" at bounding box center [1019, 643] width 70 height 39
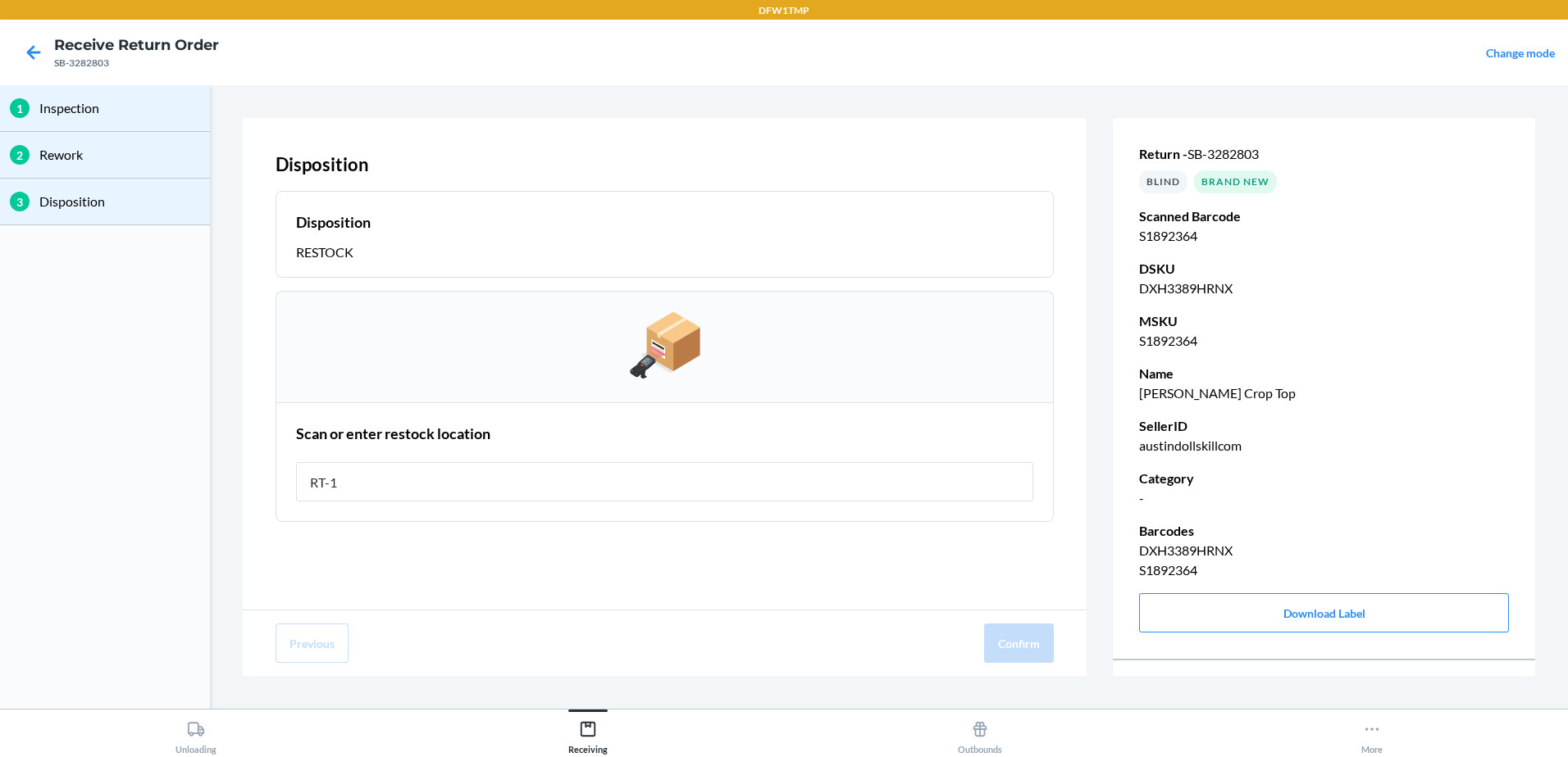
type input "RT-12"
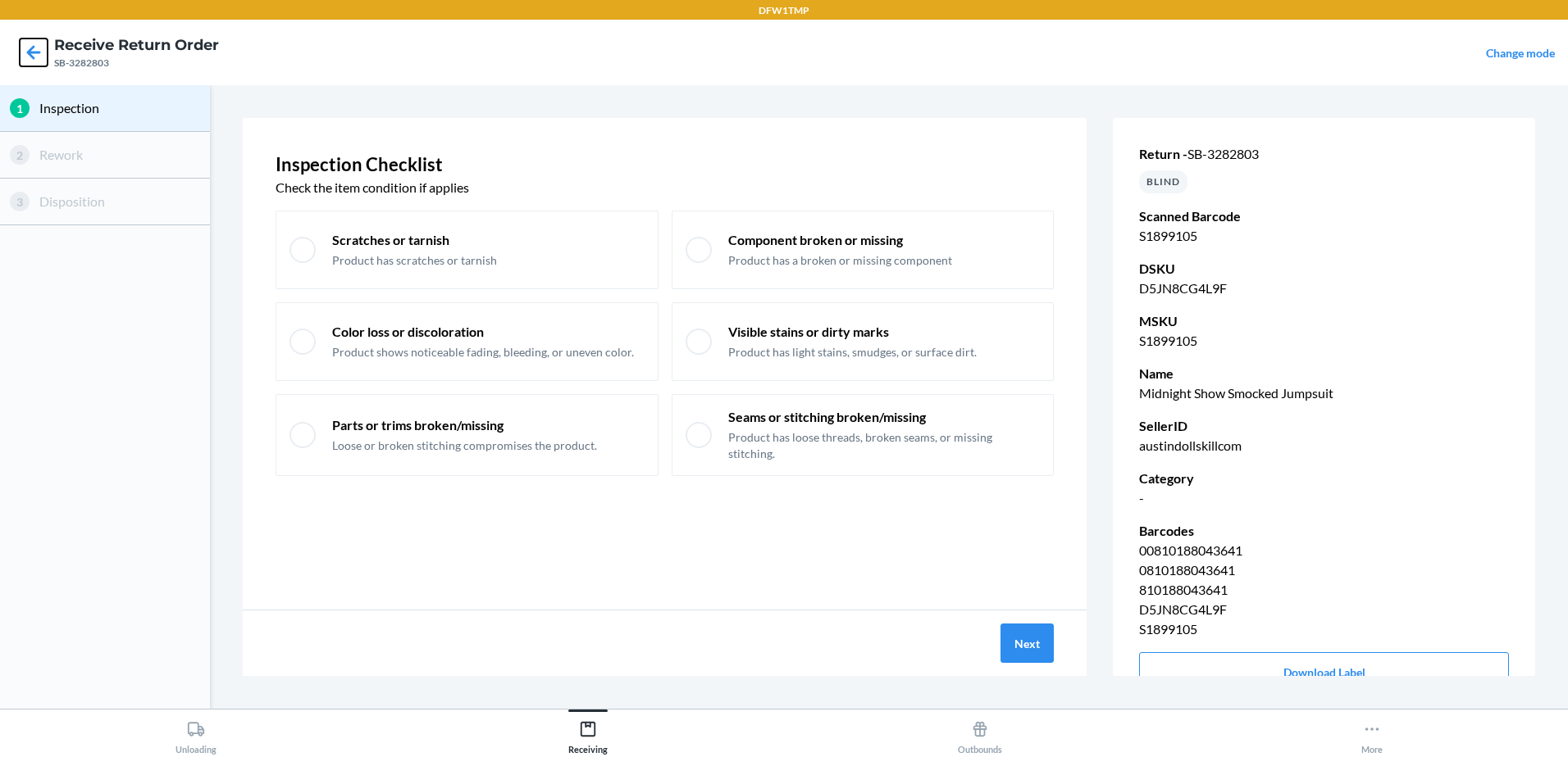
click at [24, 48] on icon at bounding box center [33, 53] width 28 height 28
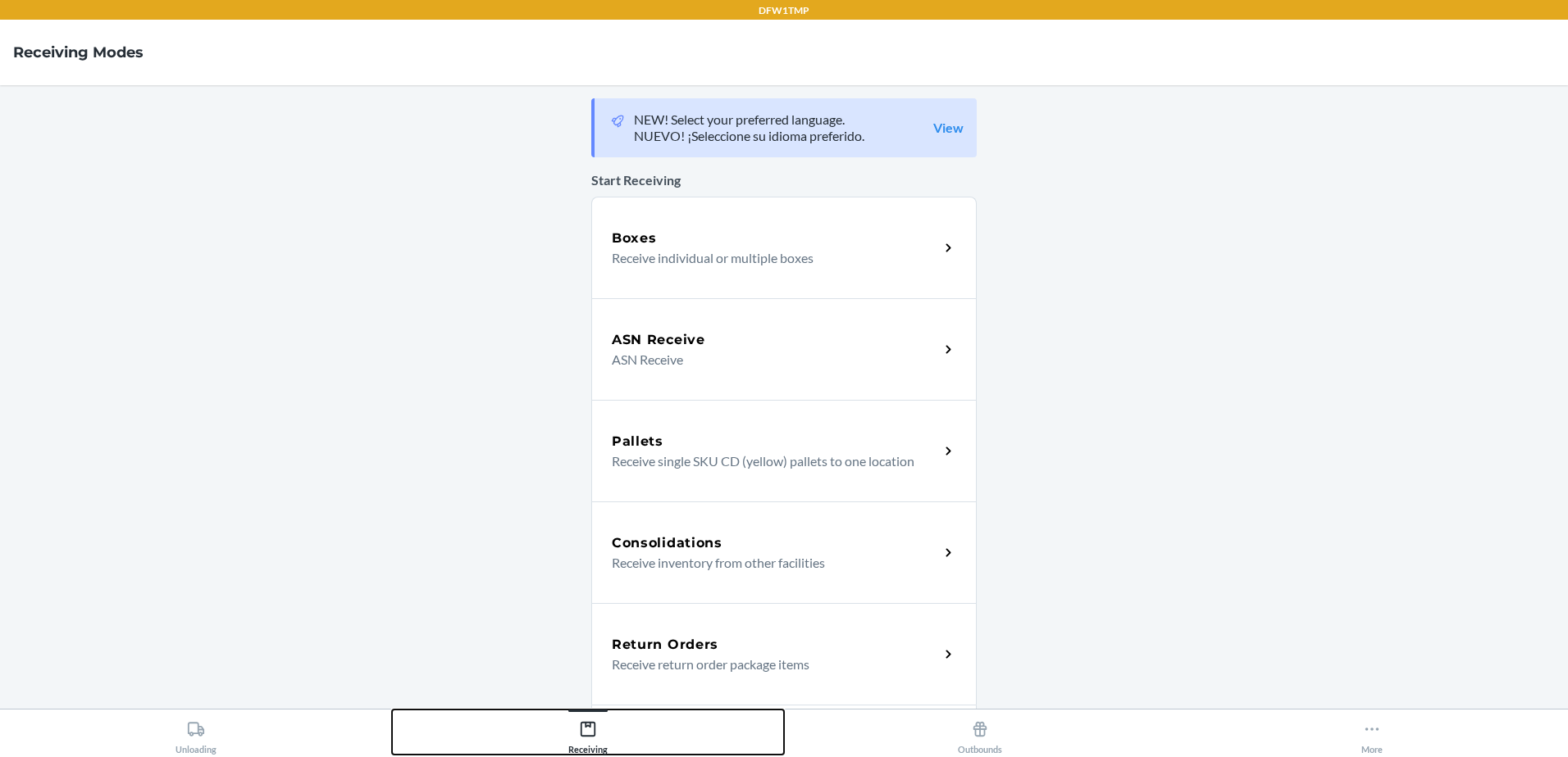
click at [613, 727] on button "Receiving" at bounding box center [588, 733] width 392 height 45
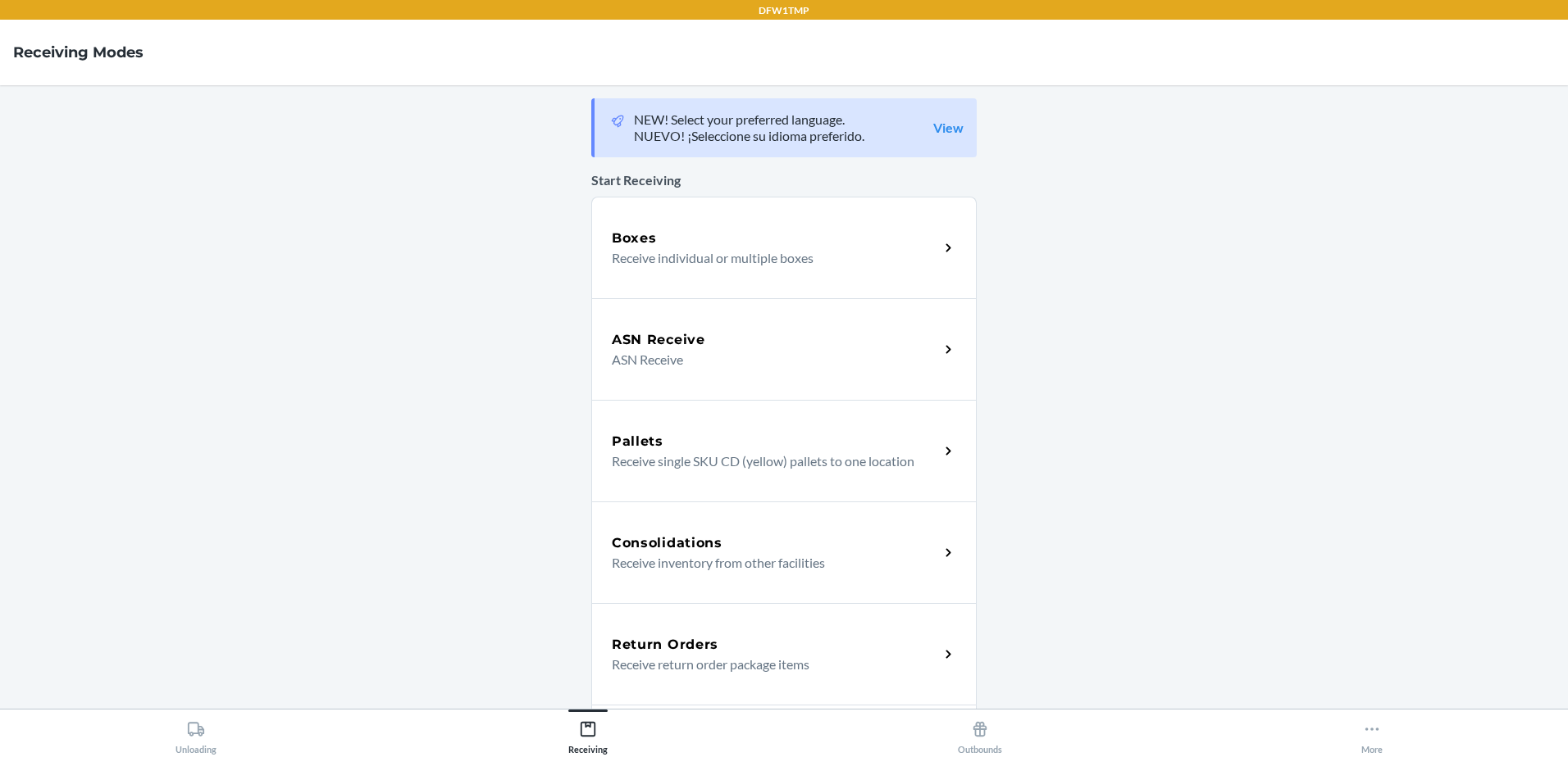
click at [680, 638] on h5 "Return Orders" at bounding box center [665, 645] width 106 height 19
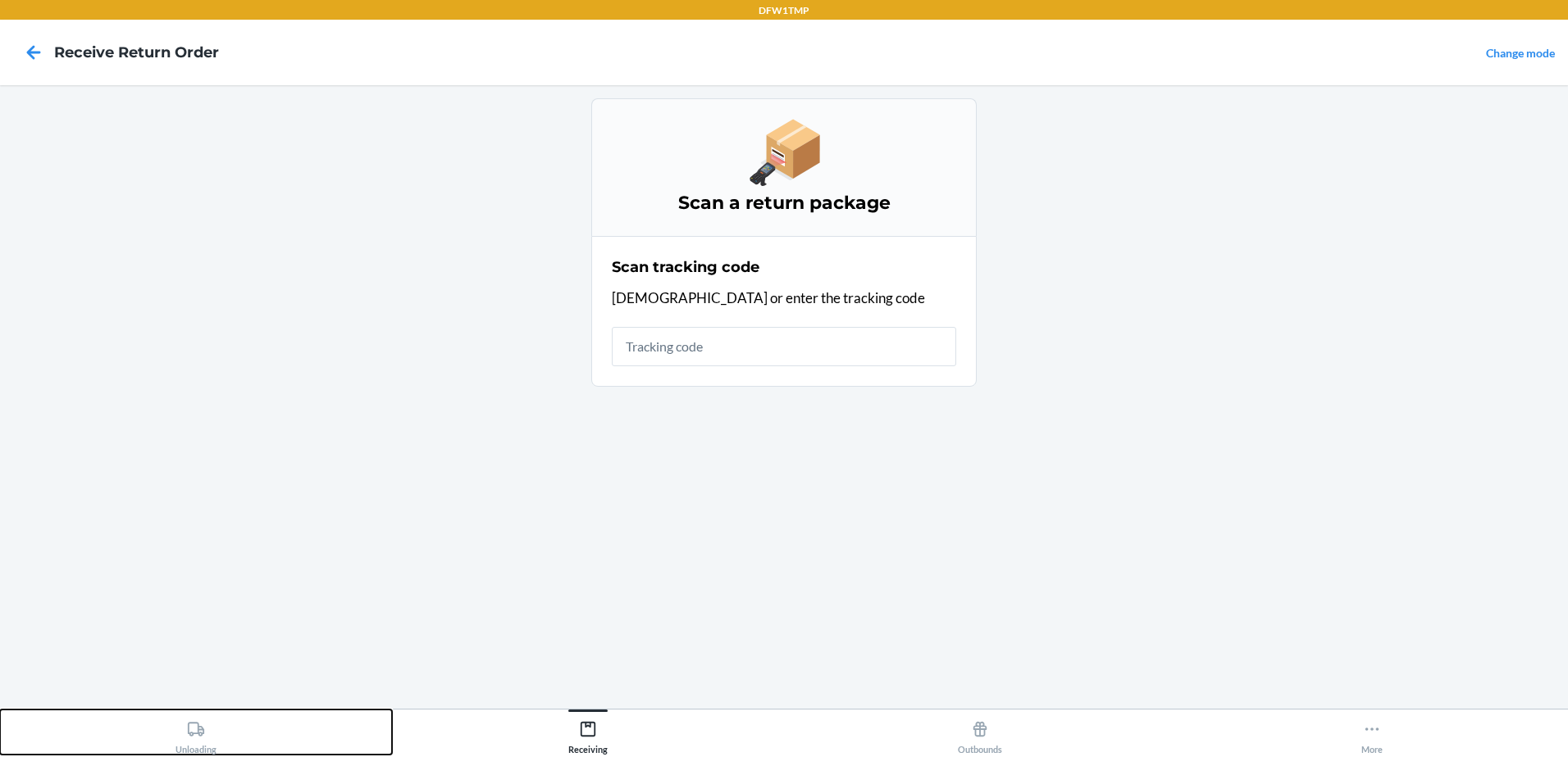
click at [221, 739] on button "Unloading" at bounding box center [196, 733] width 392 height 45
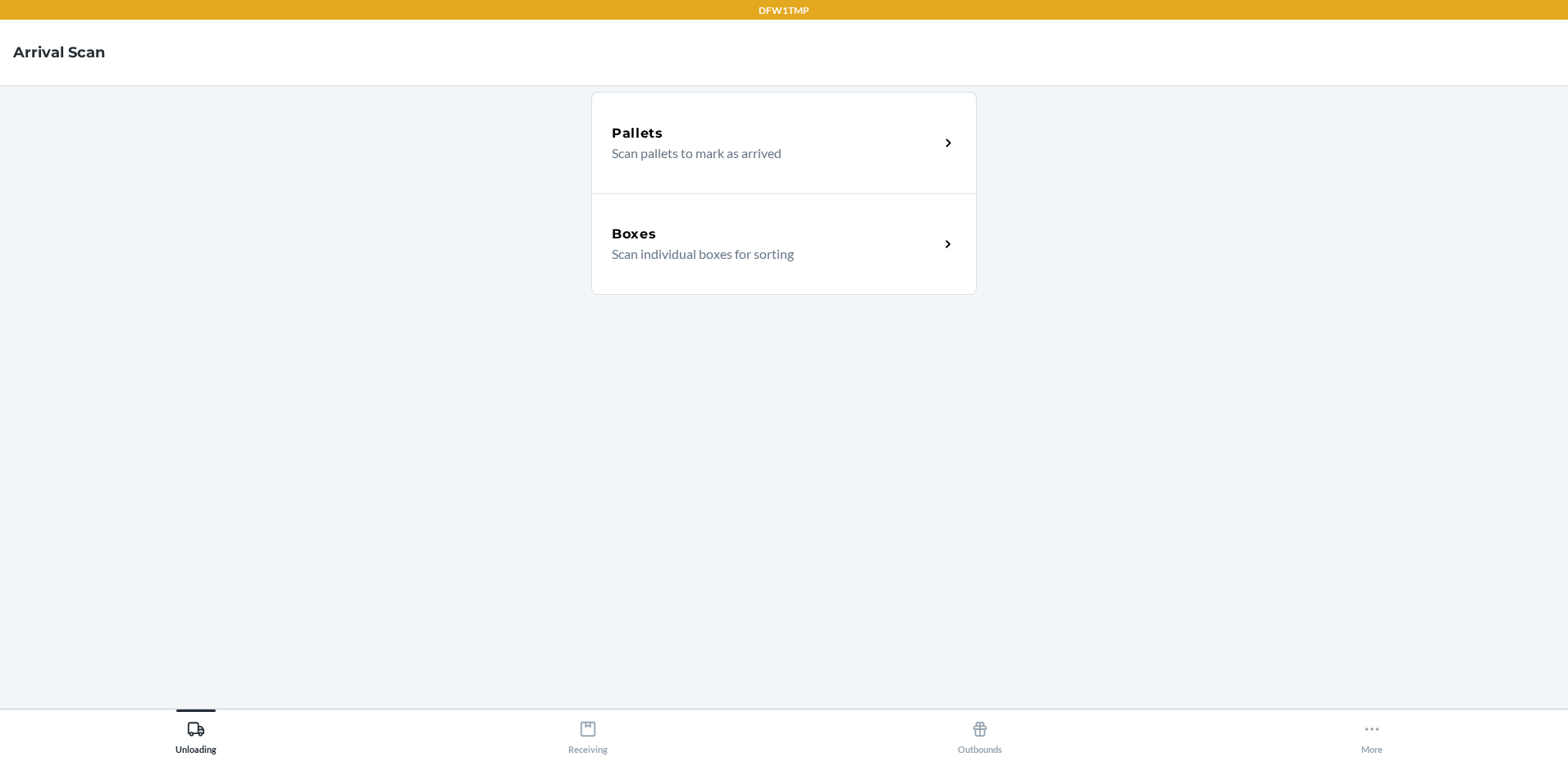
click at [635, 255] on p "Scan individual boxes for sorting" at bounding box center [769, 254] width 314 height 19
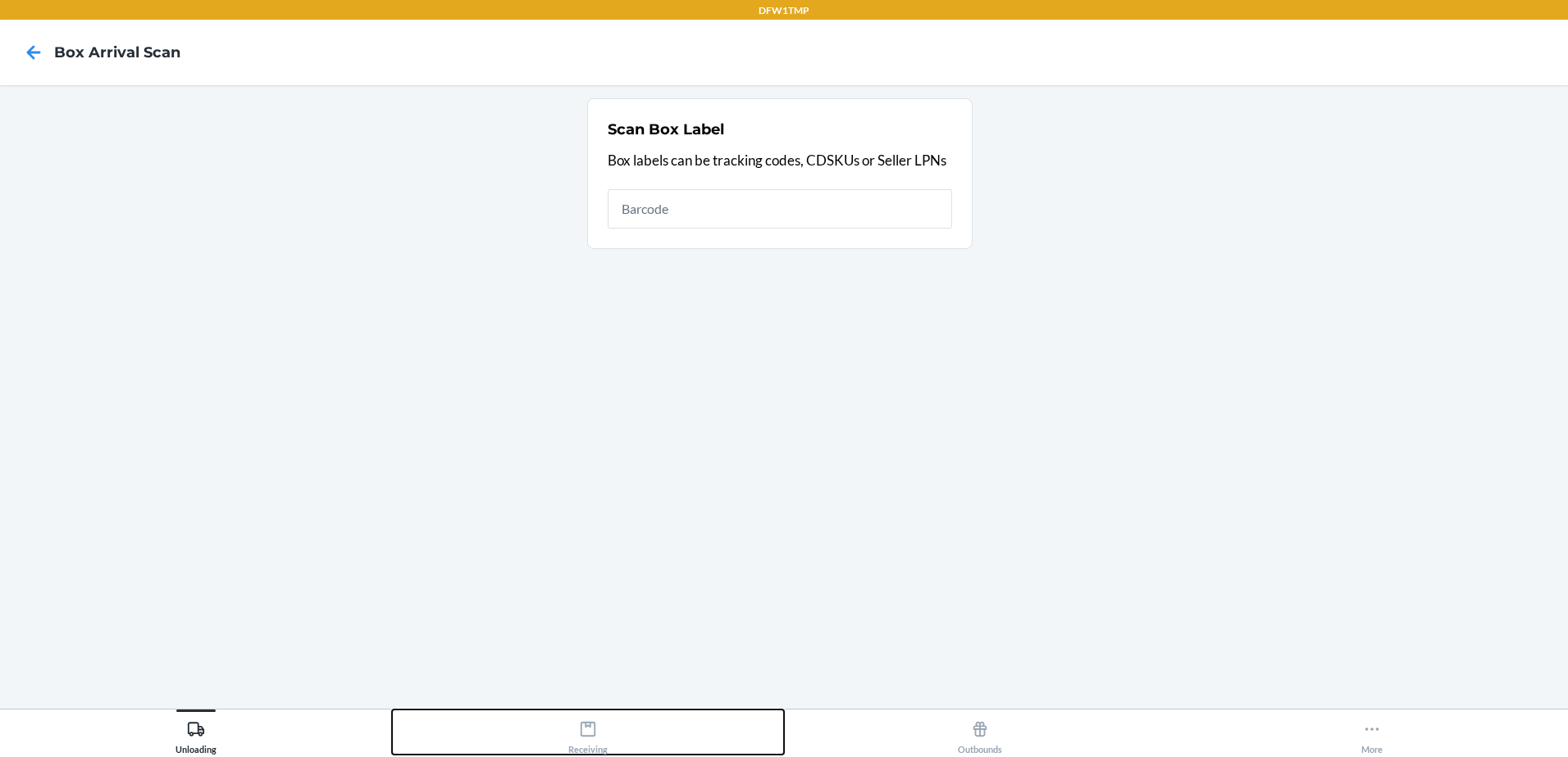
click at [589, 730] on icon at bounding box center [588, 730] width 19 height 19
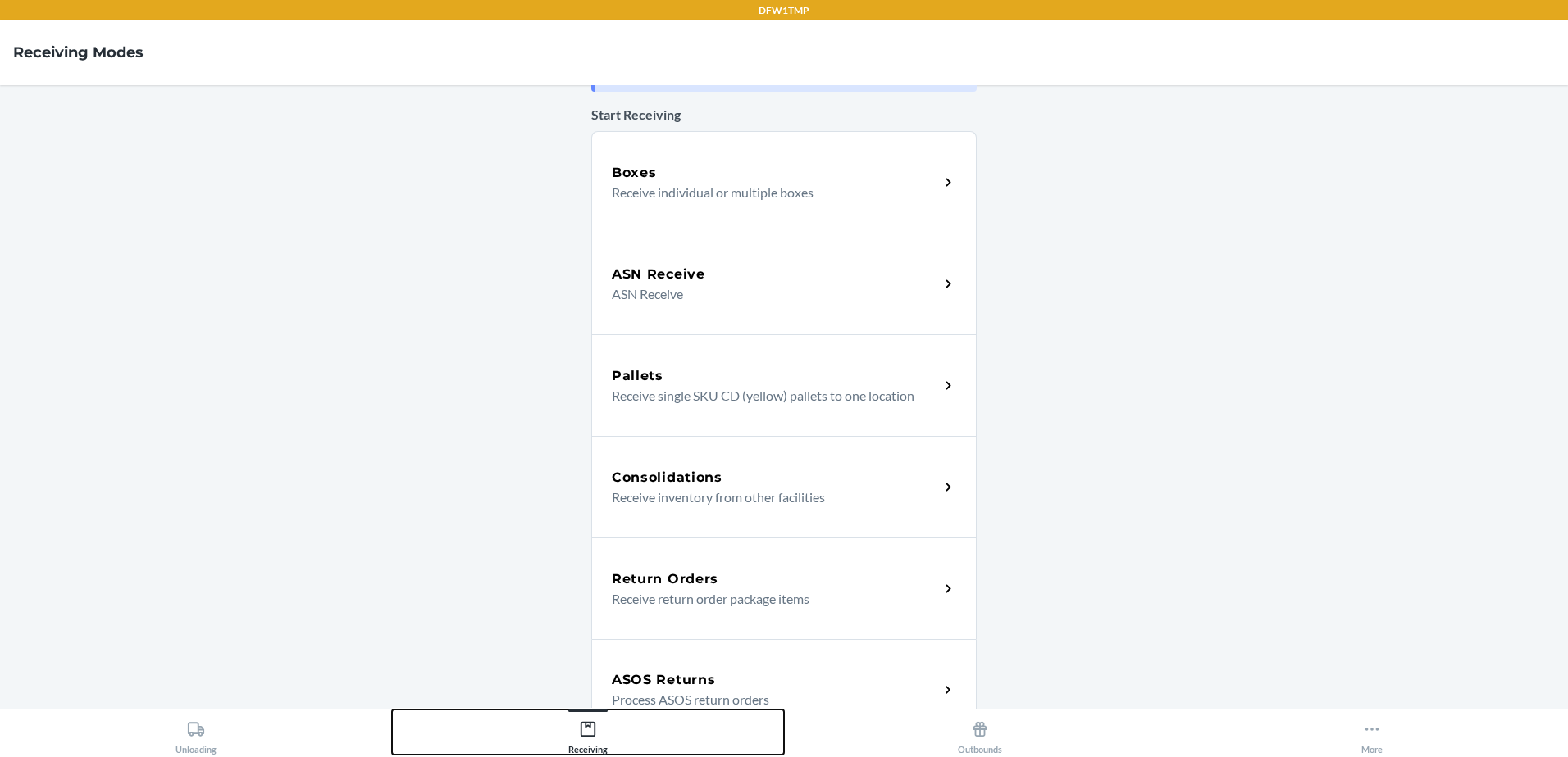
scroll to position [82, 0]
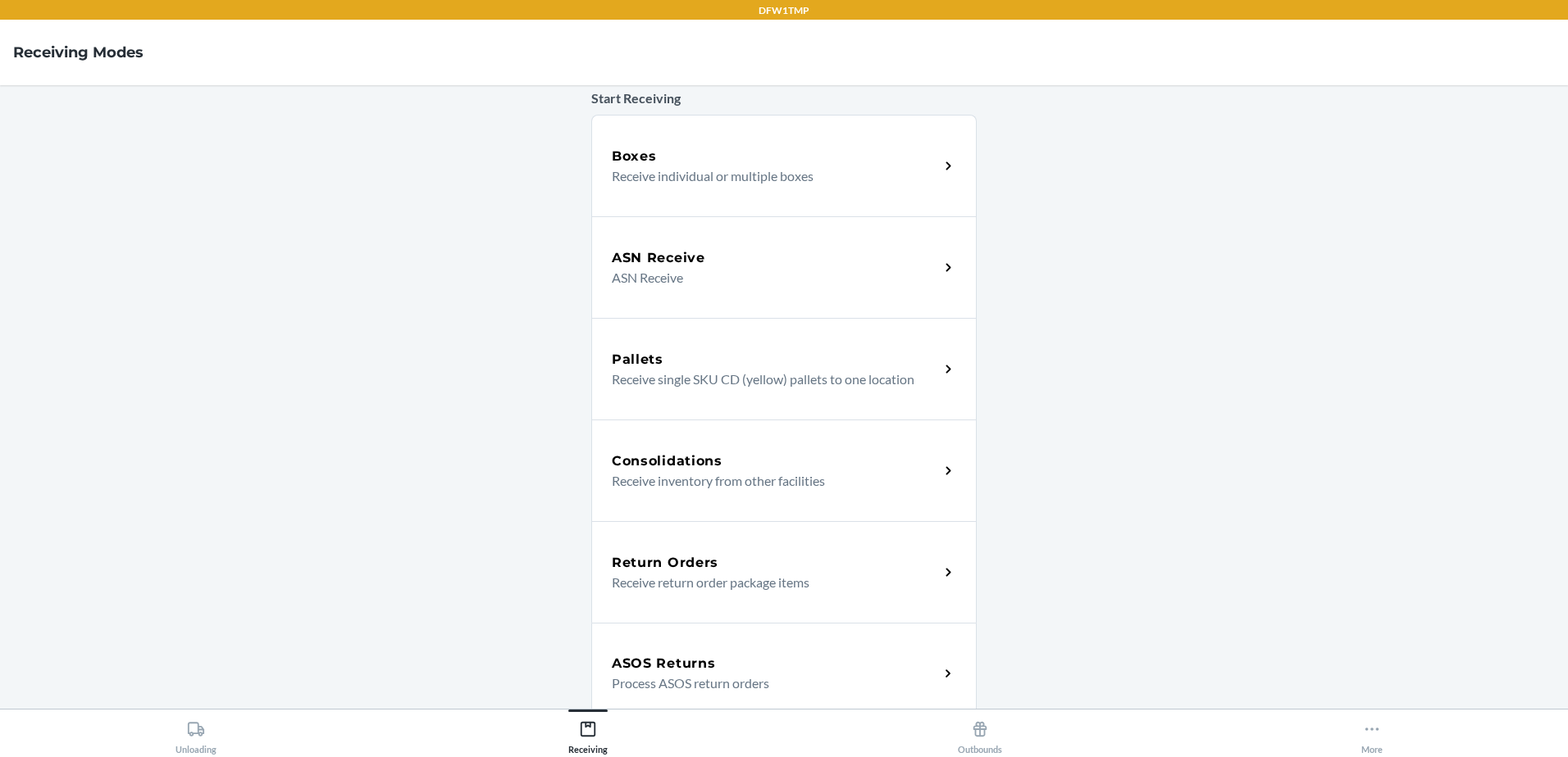
click at [683, 548] on div "Return Orders Receive return order package items" at bounding box center [784, 572] width 385 height 101
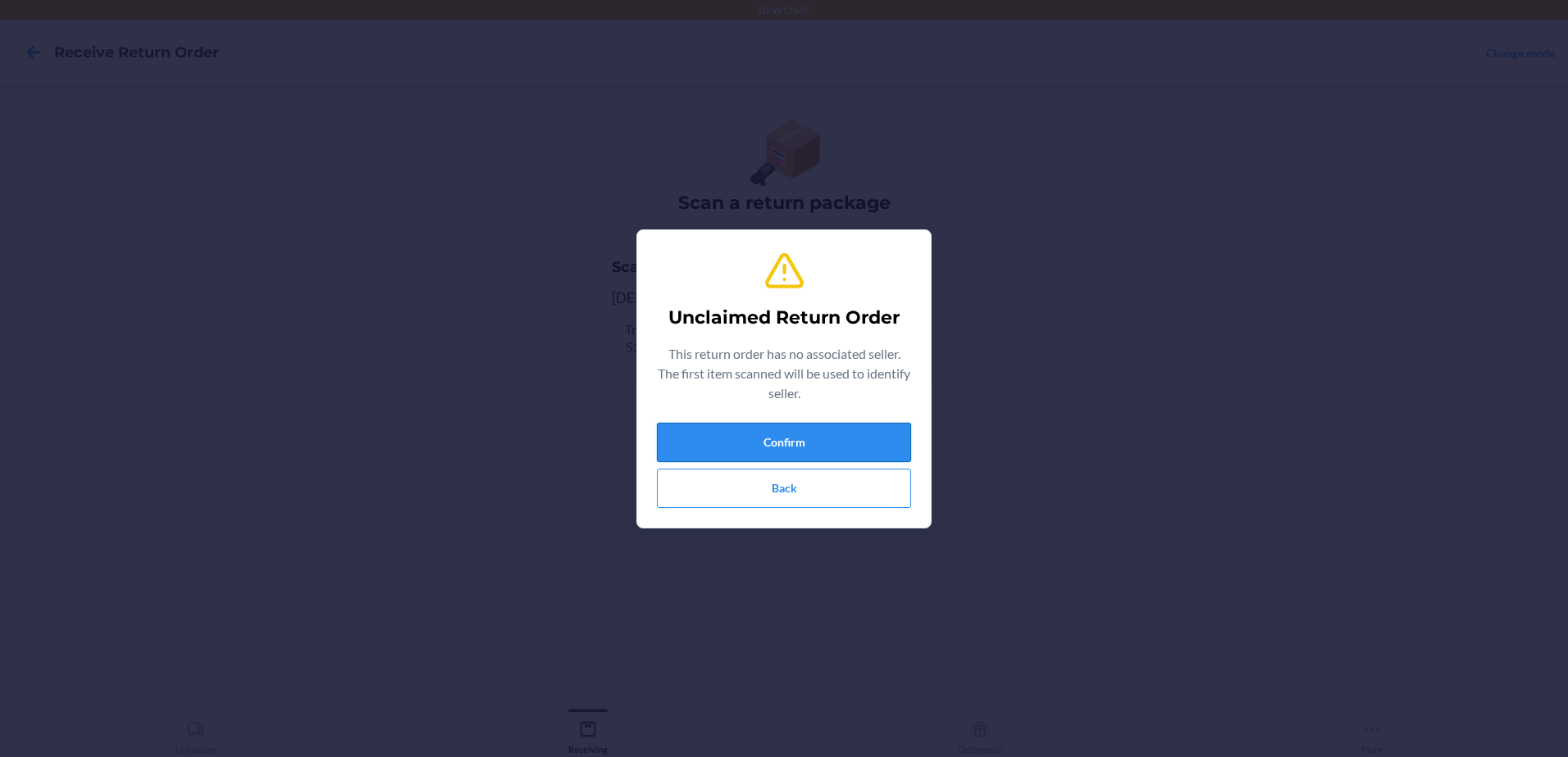
click at [830, 449] on button "Confirm" at bounding box center [784, 442] width 254 height 39
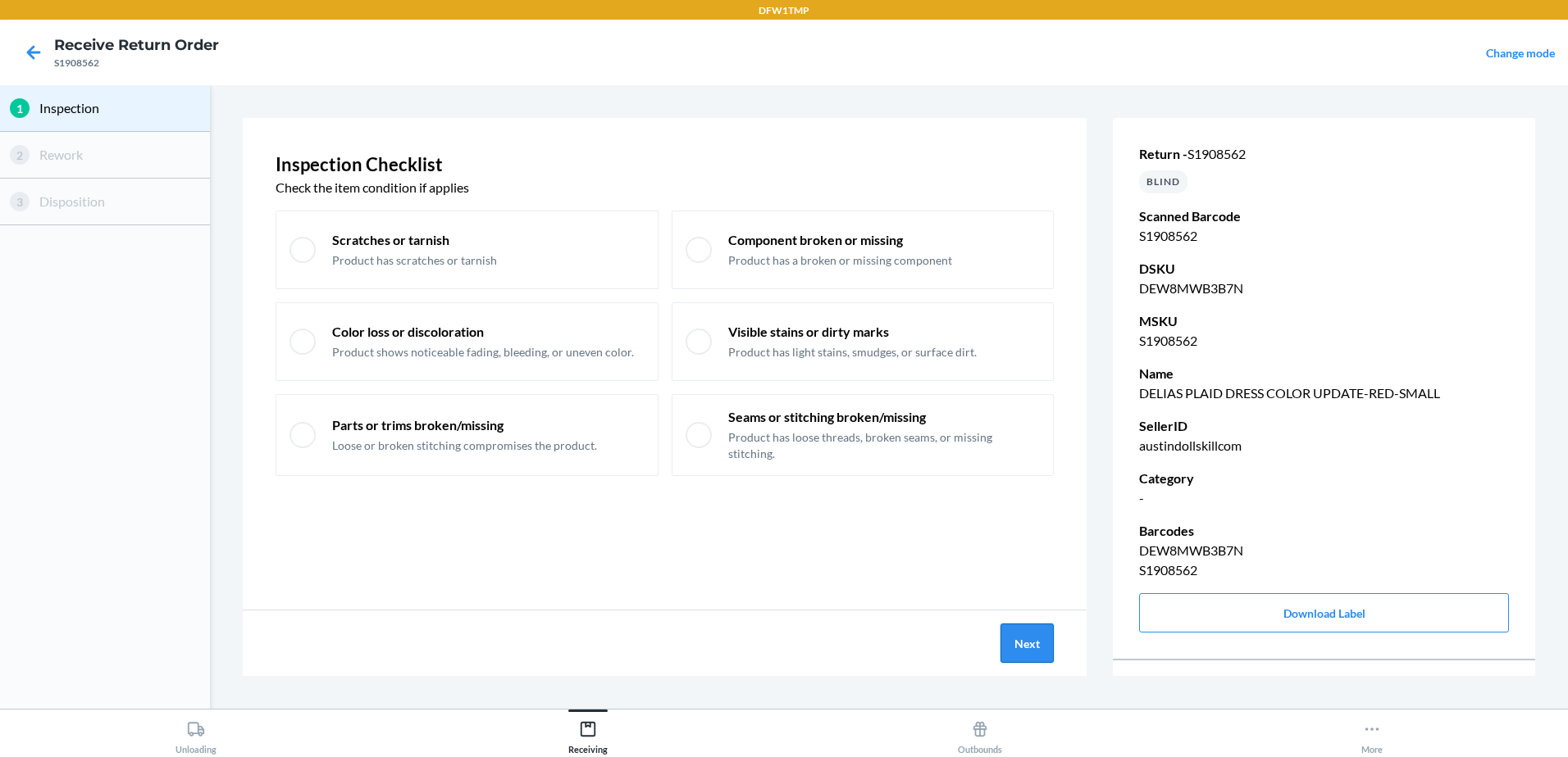
click at [1019, 646] on button "Next" at bounding box center [1026, 643] width 54 height 39
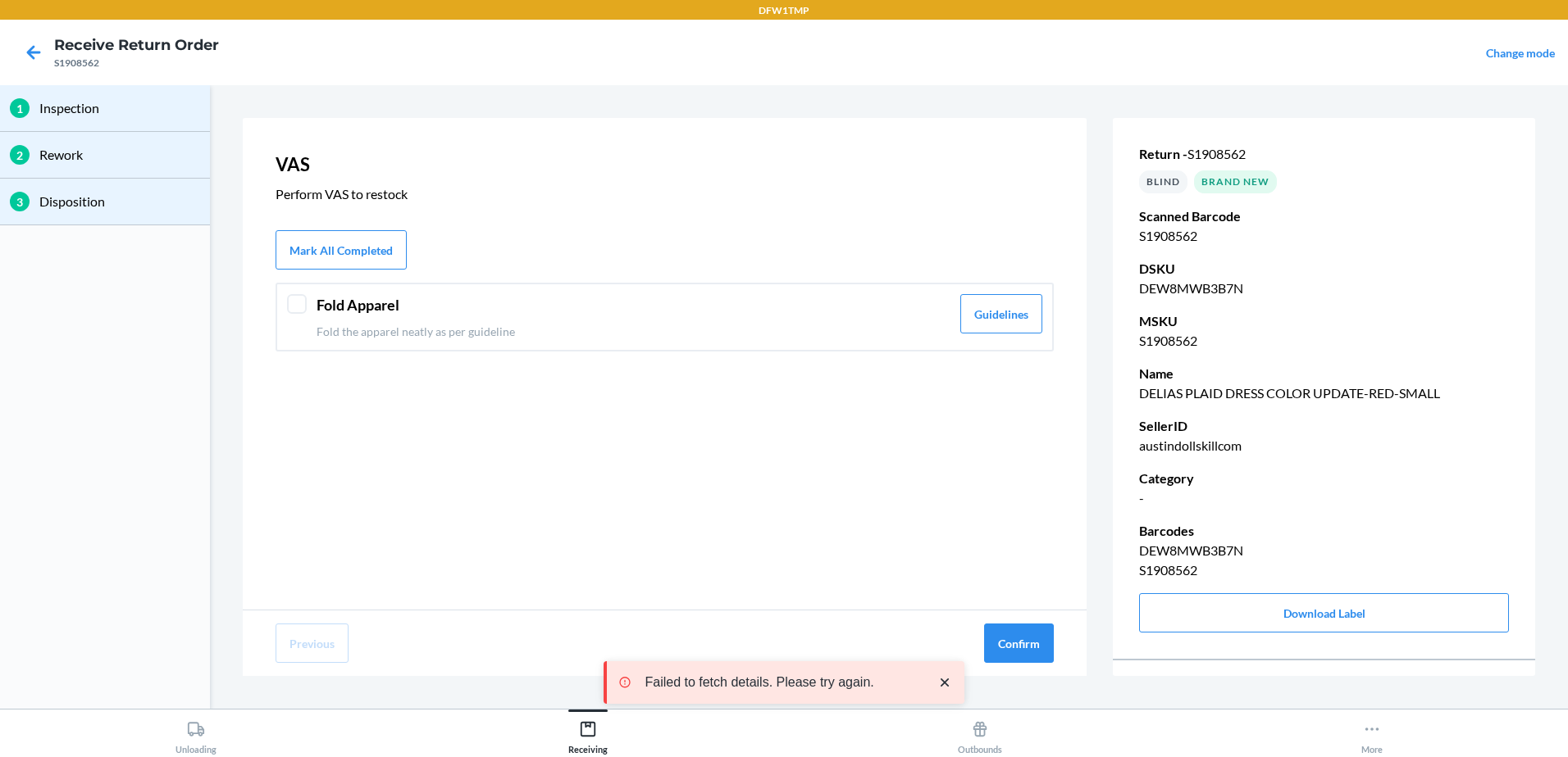
click at [301, 309] on div at bounding box center [296, 304] width 19 height 19
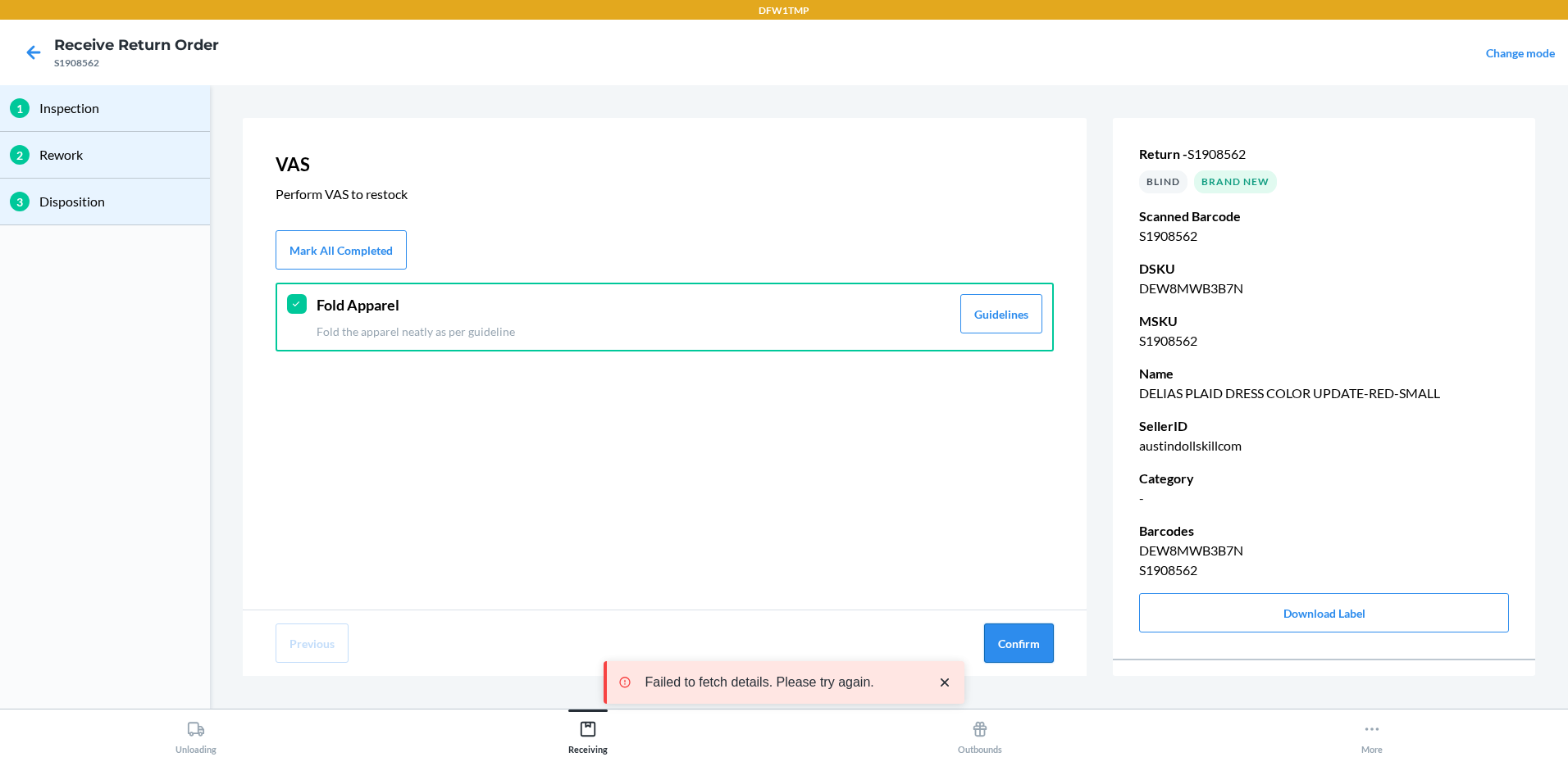
click at [1008, 634] on button "Confirm" at bounding box center [1019, 643] width 70 height 39
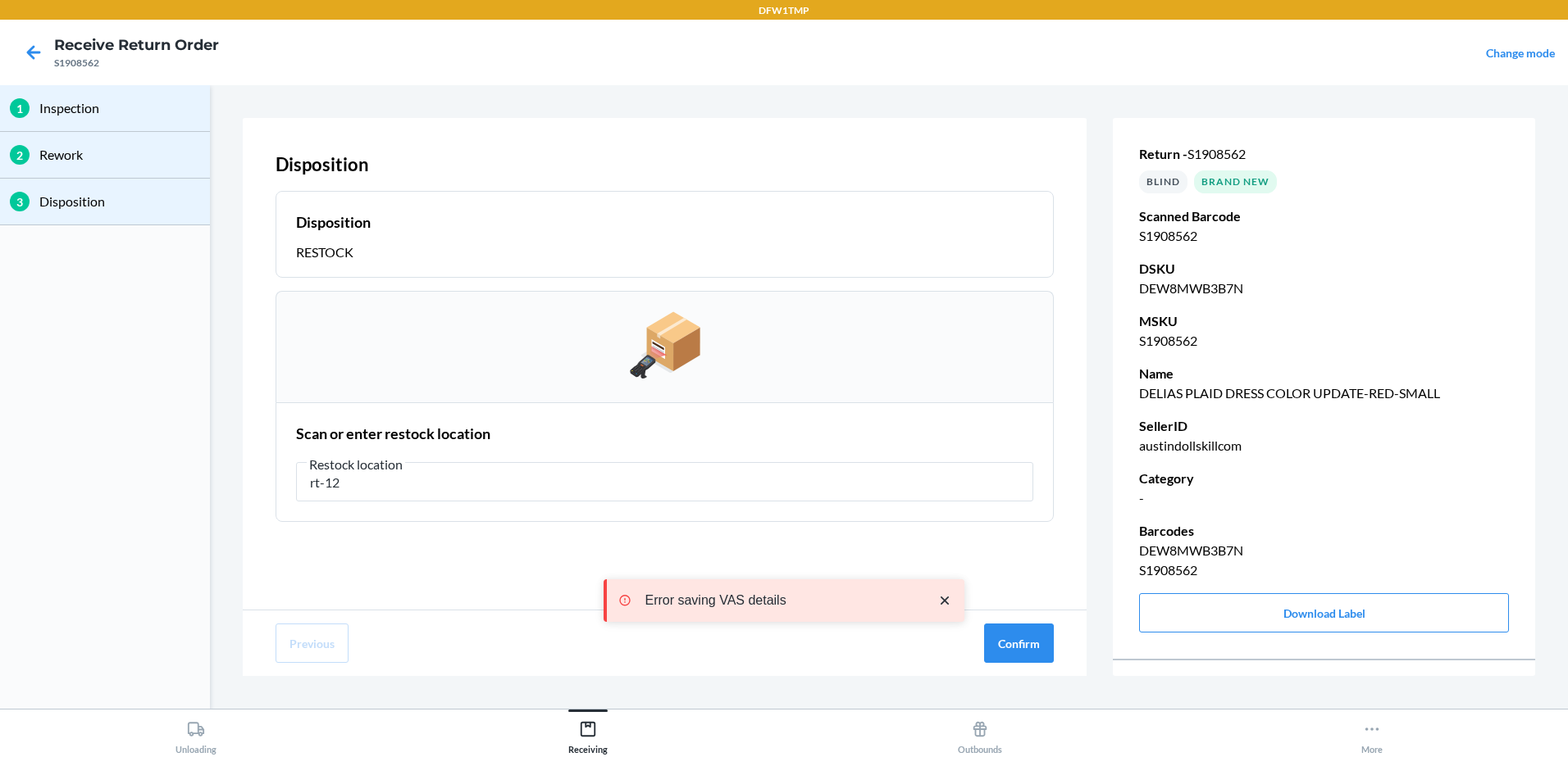
type input "rt-12"
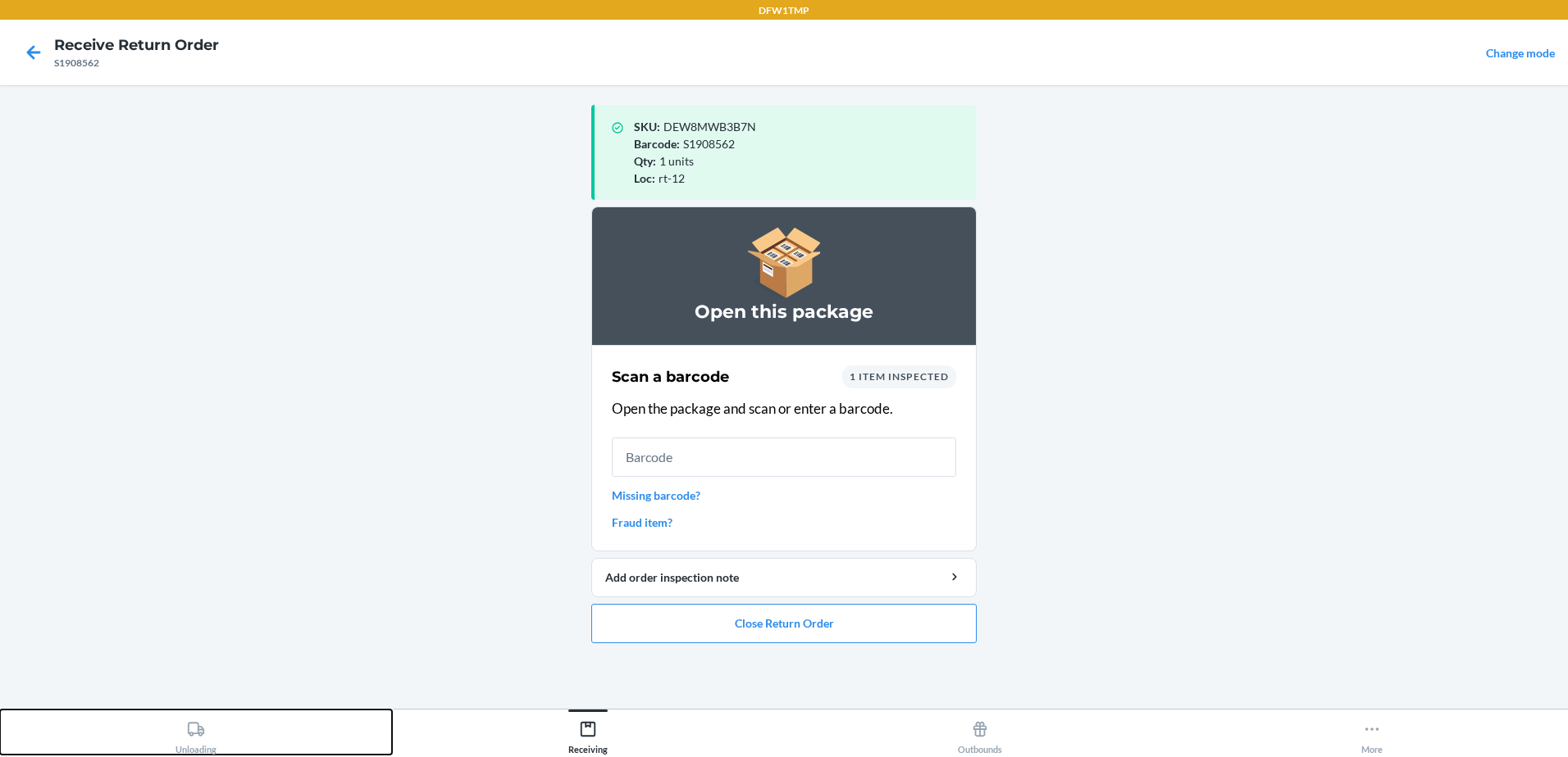
click at [199, 747] on div "Unloading" at bounding box center [196, 735] width 41 height 41
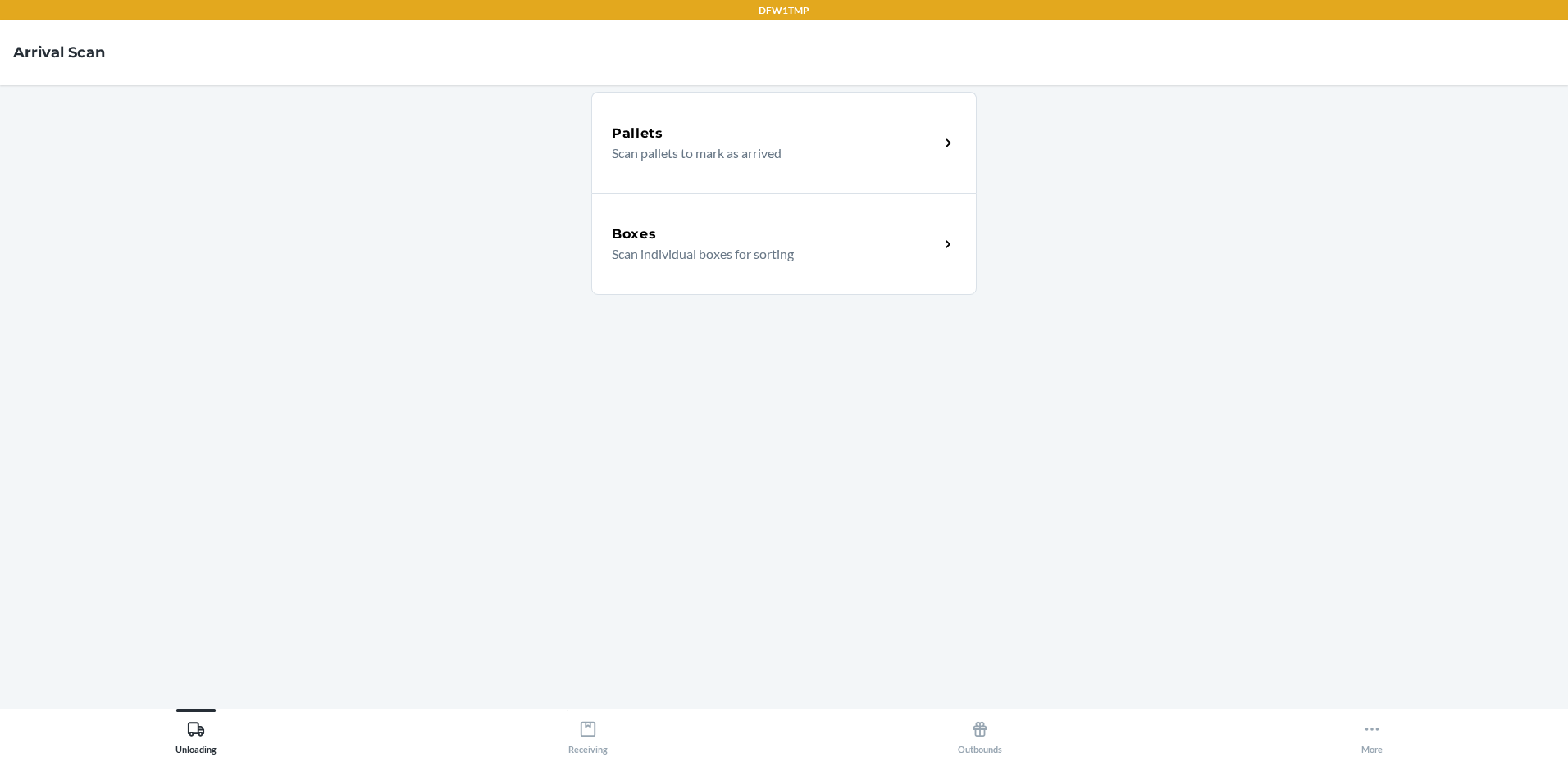
click at [772, 235] on div "Boxes" at bounding box center [776, 235] width 327 height 19
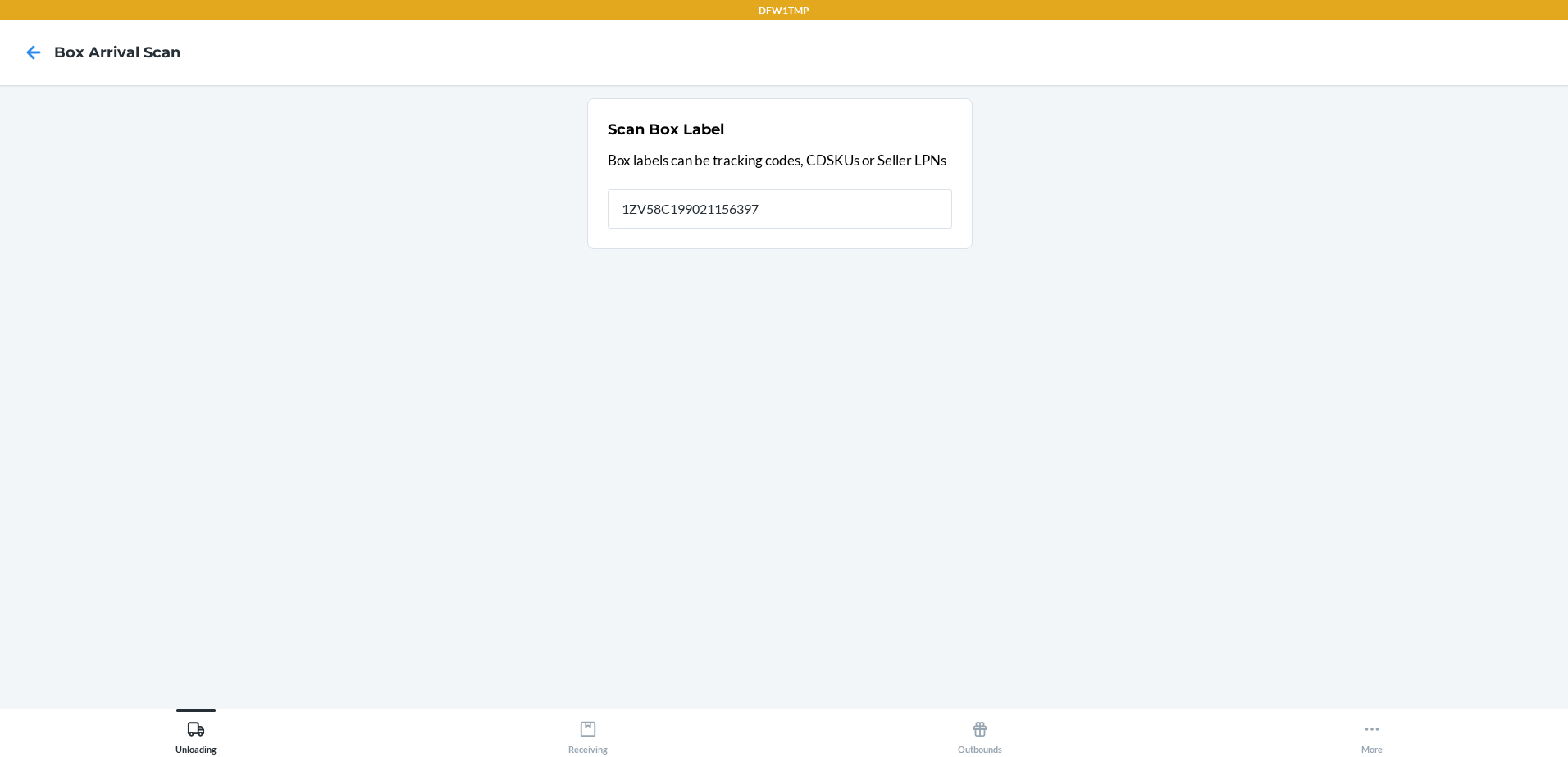
type input "1ZV58C199021156397"
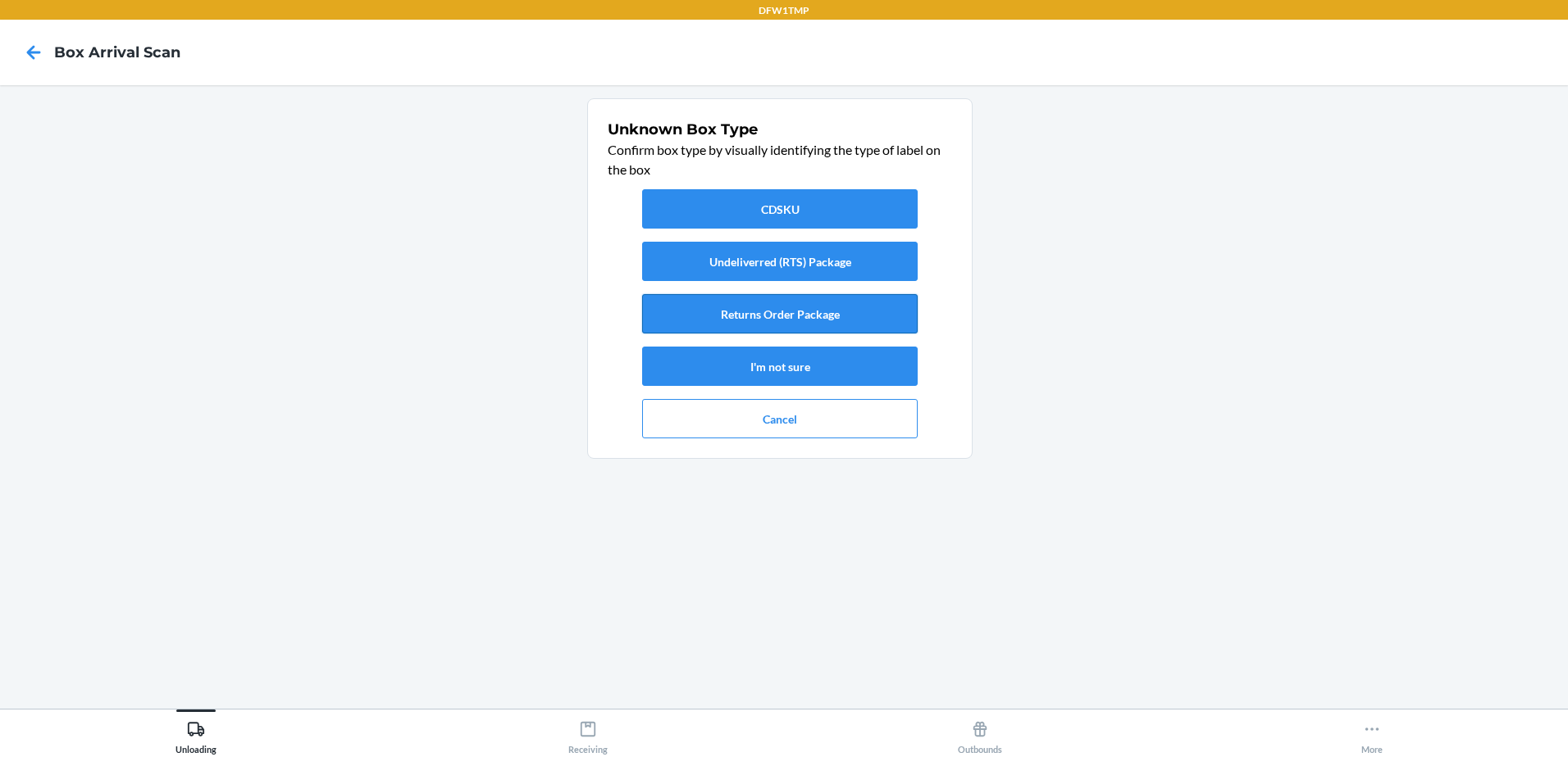
click at [778, 326] on button "Returns Order Package" at bounding box center [780, 314] width 276 height 39
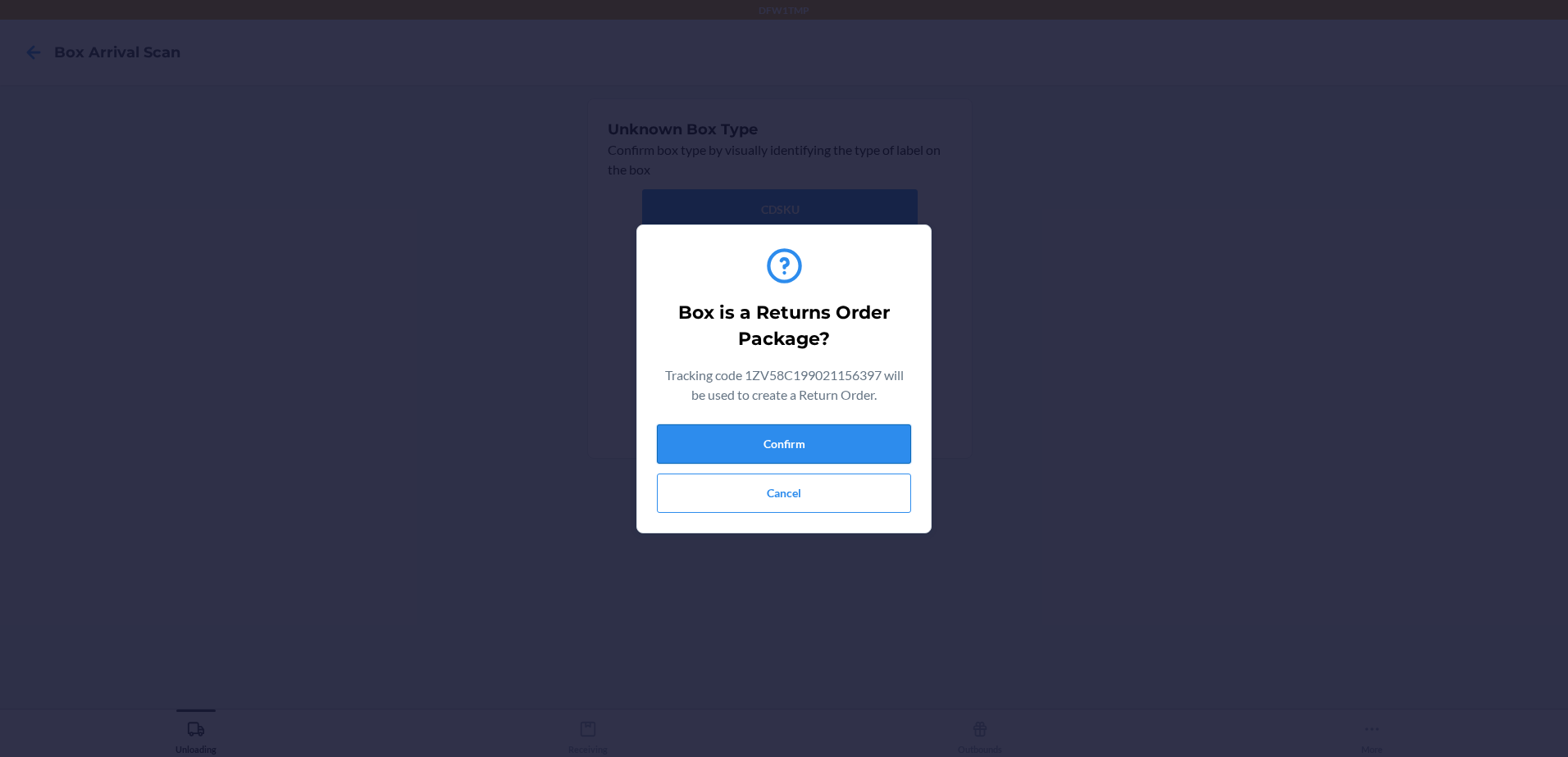
click at [710, 435] on button "Confirm" at bounding box center [784, 444] width 254 height 39
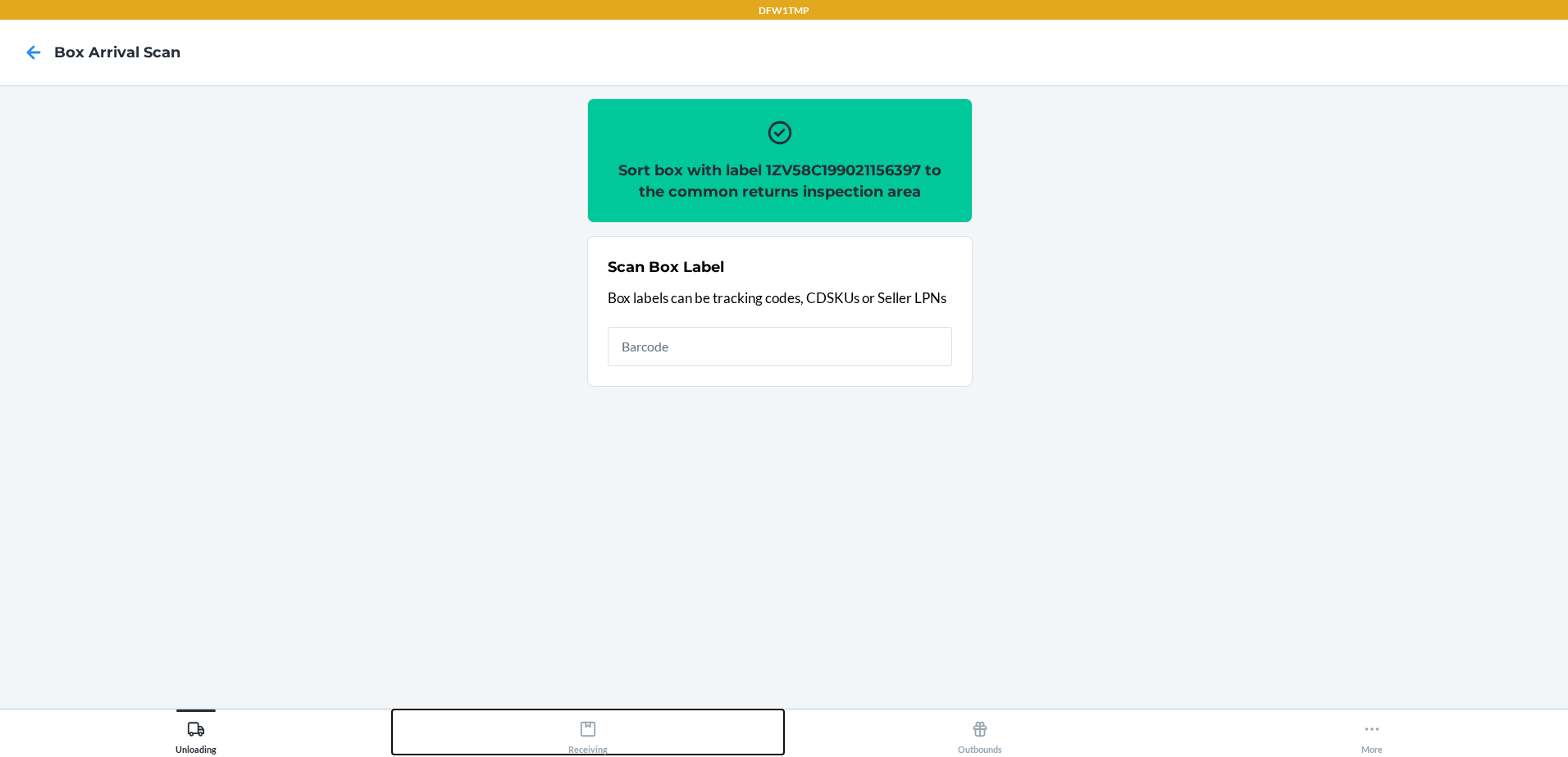
click at [582, 734] on icon at bounding box center [588, 729] width 15 height 15
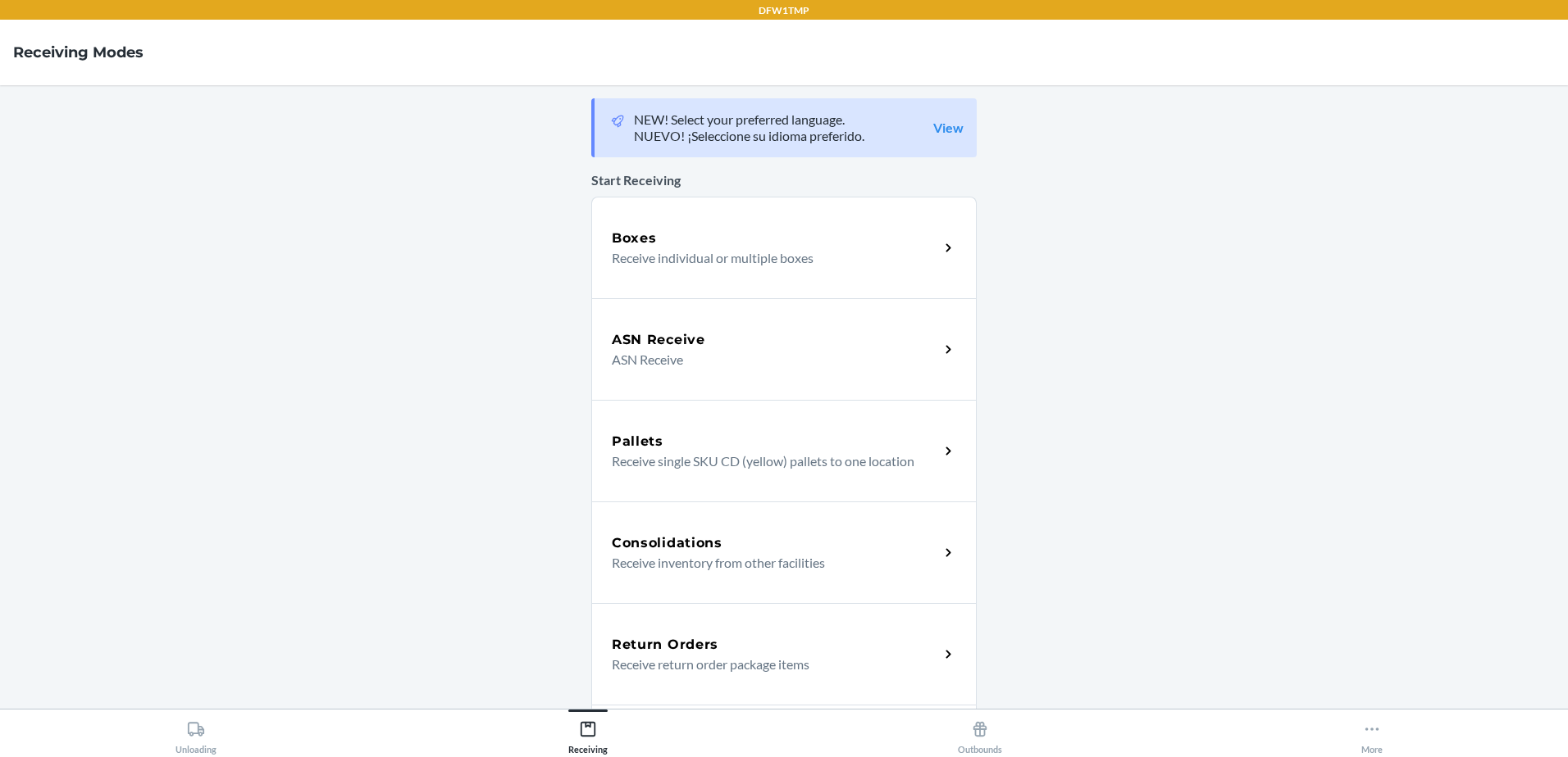
click at [716, 663] on p "Receive return order package items" at bounding box center [769, 664] width 314 height 19
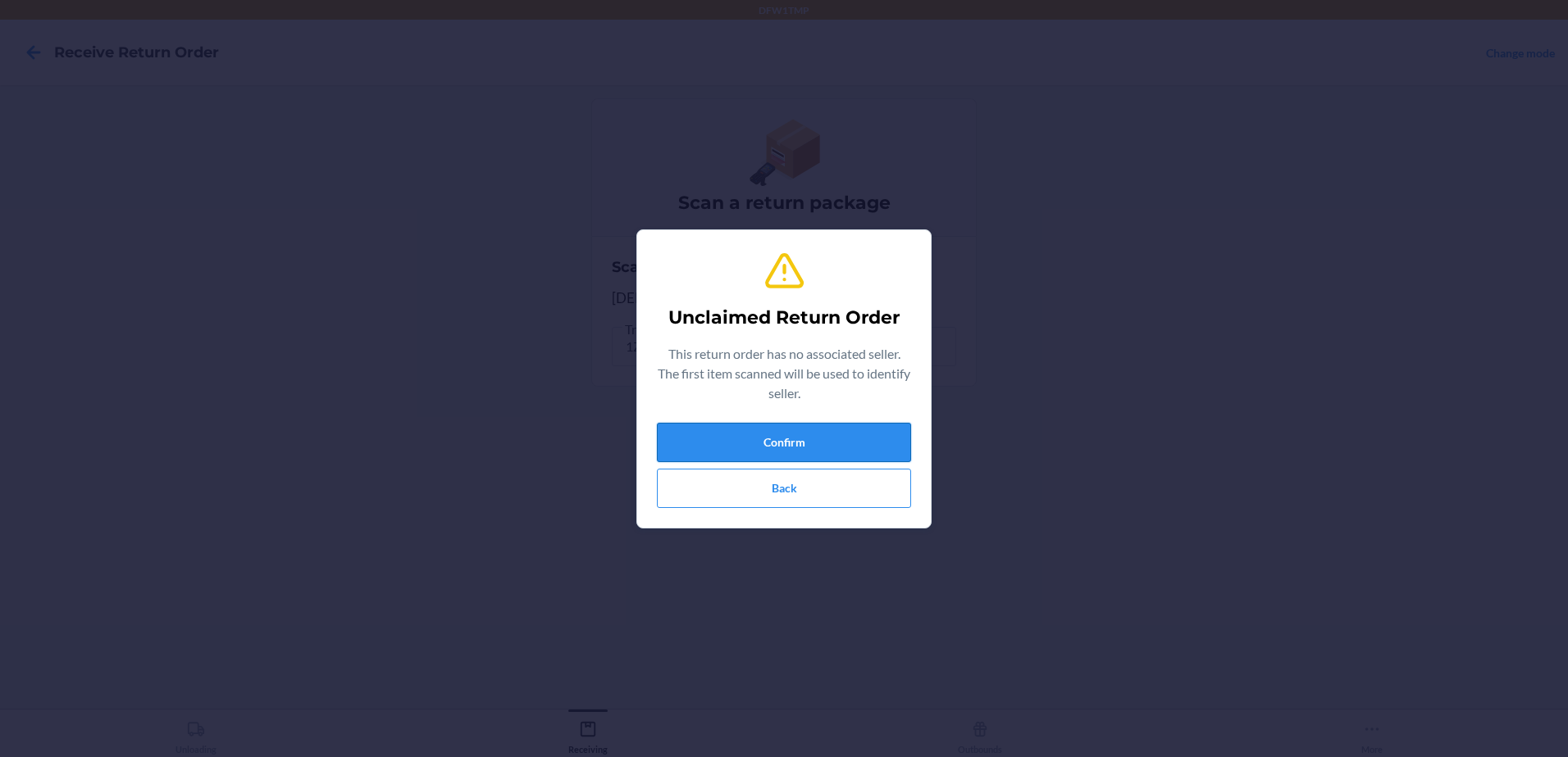
click at [752, 446] on button "Confirm" at bounding box center [784, 442] width 254 height 39
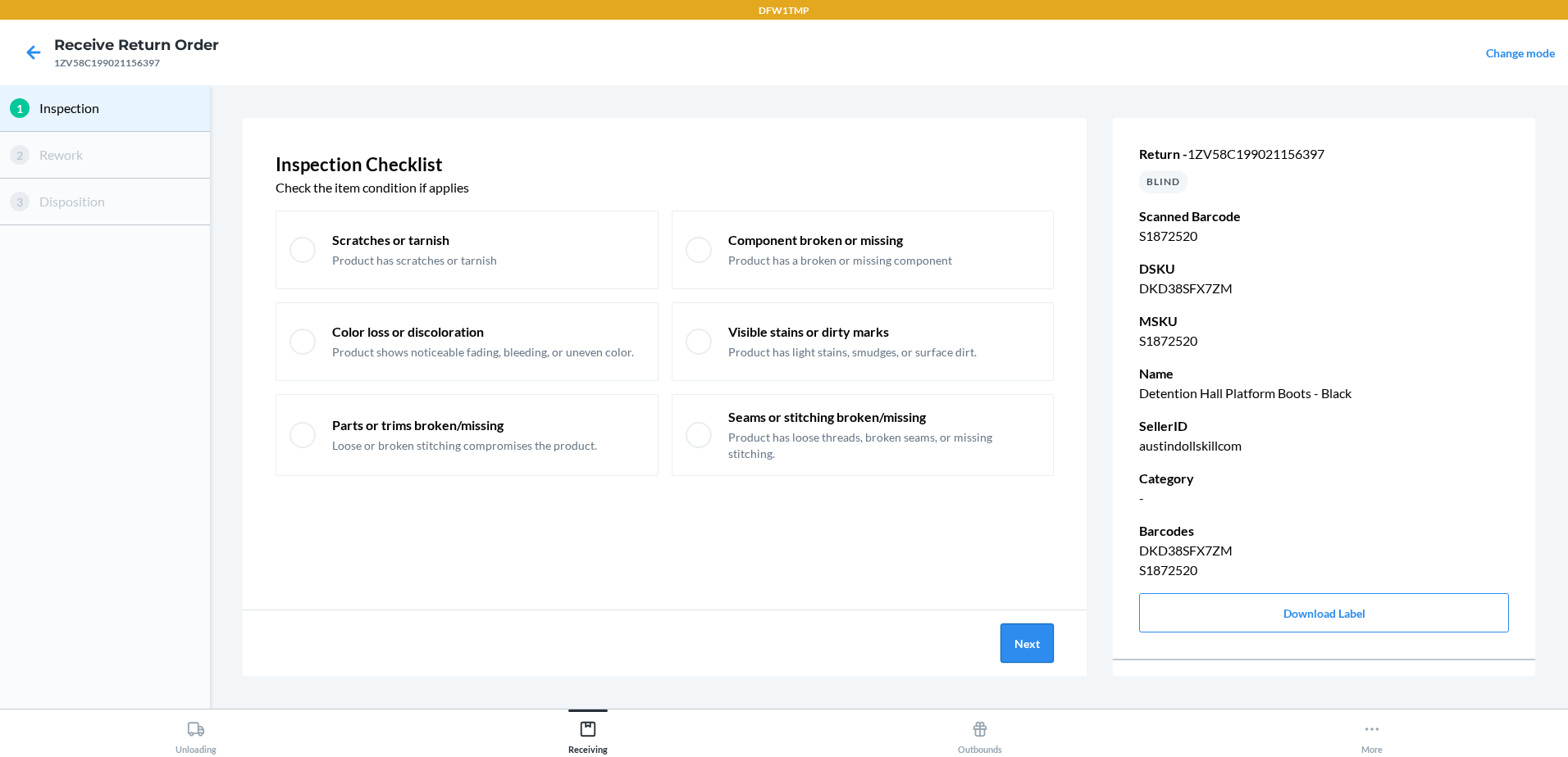
click at [1028, 639] on button "Next" at bounding box center [1026, 643] width 54 height 39
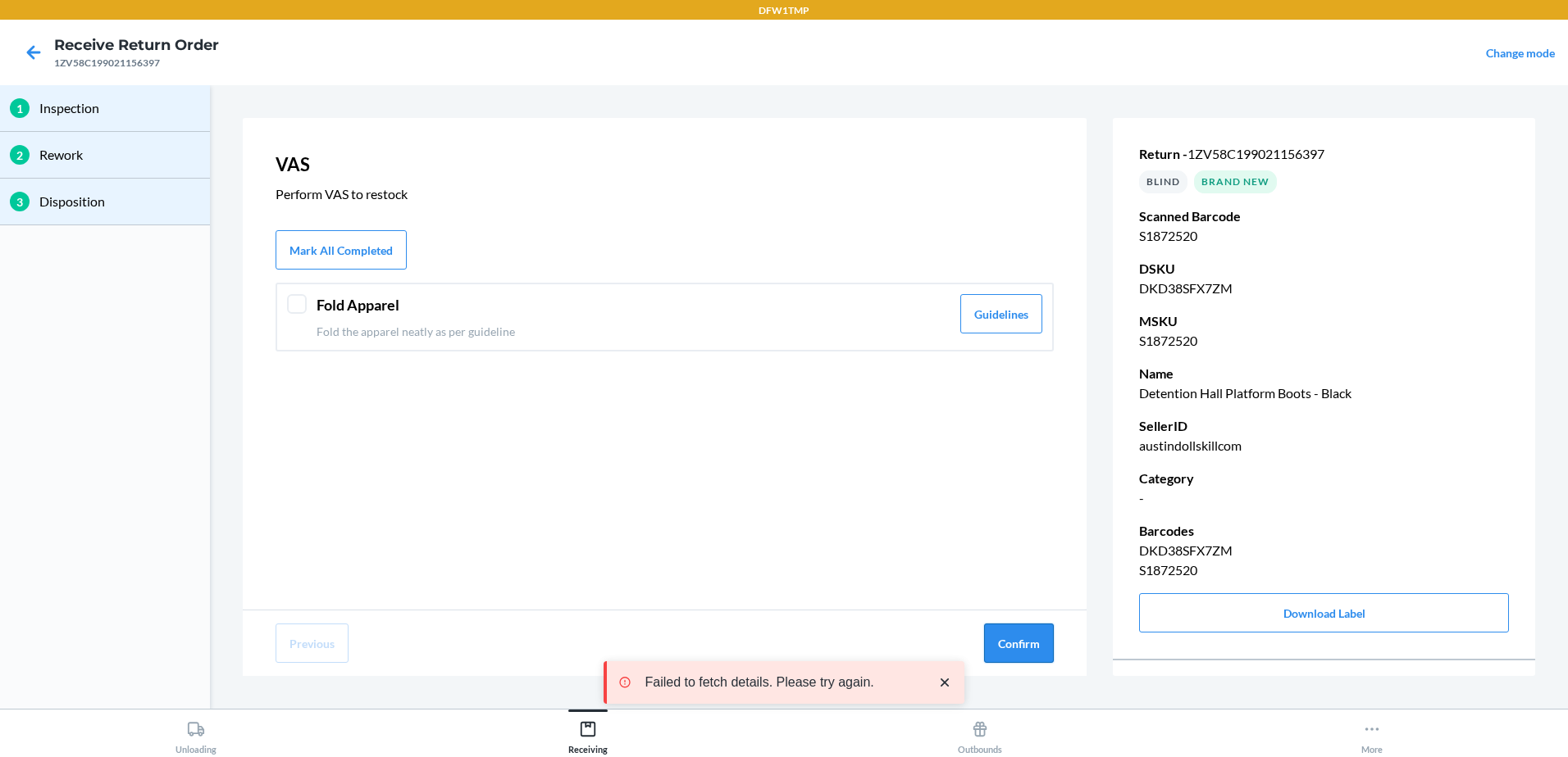
click at [1025, 645] on button "Confirm" at bounding box center [1019, 643] width 70 height 39
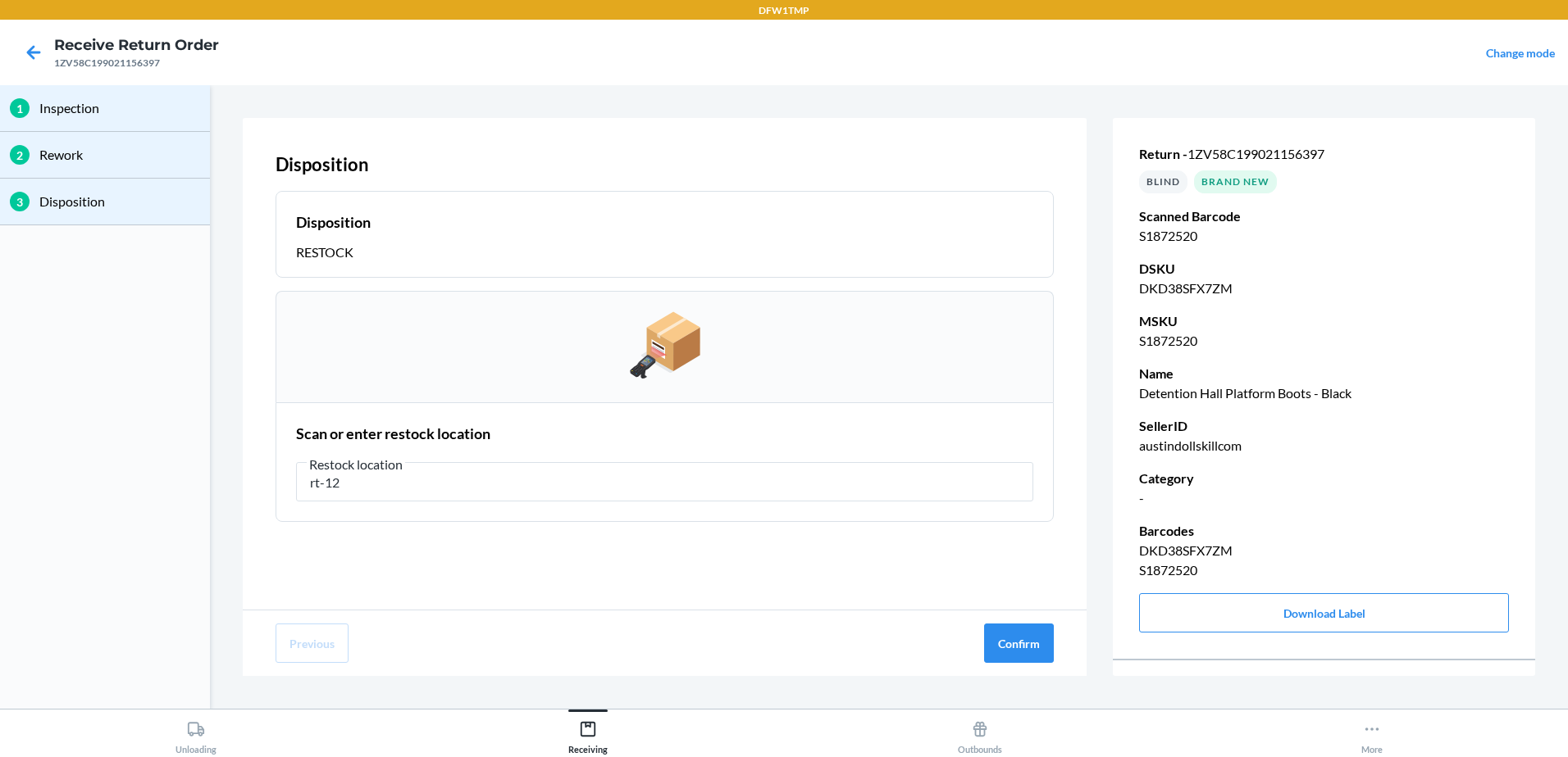
type input "rt-12"
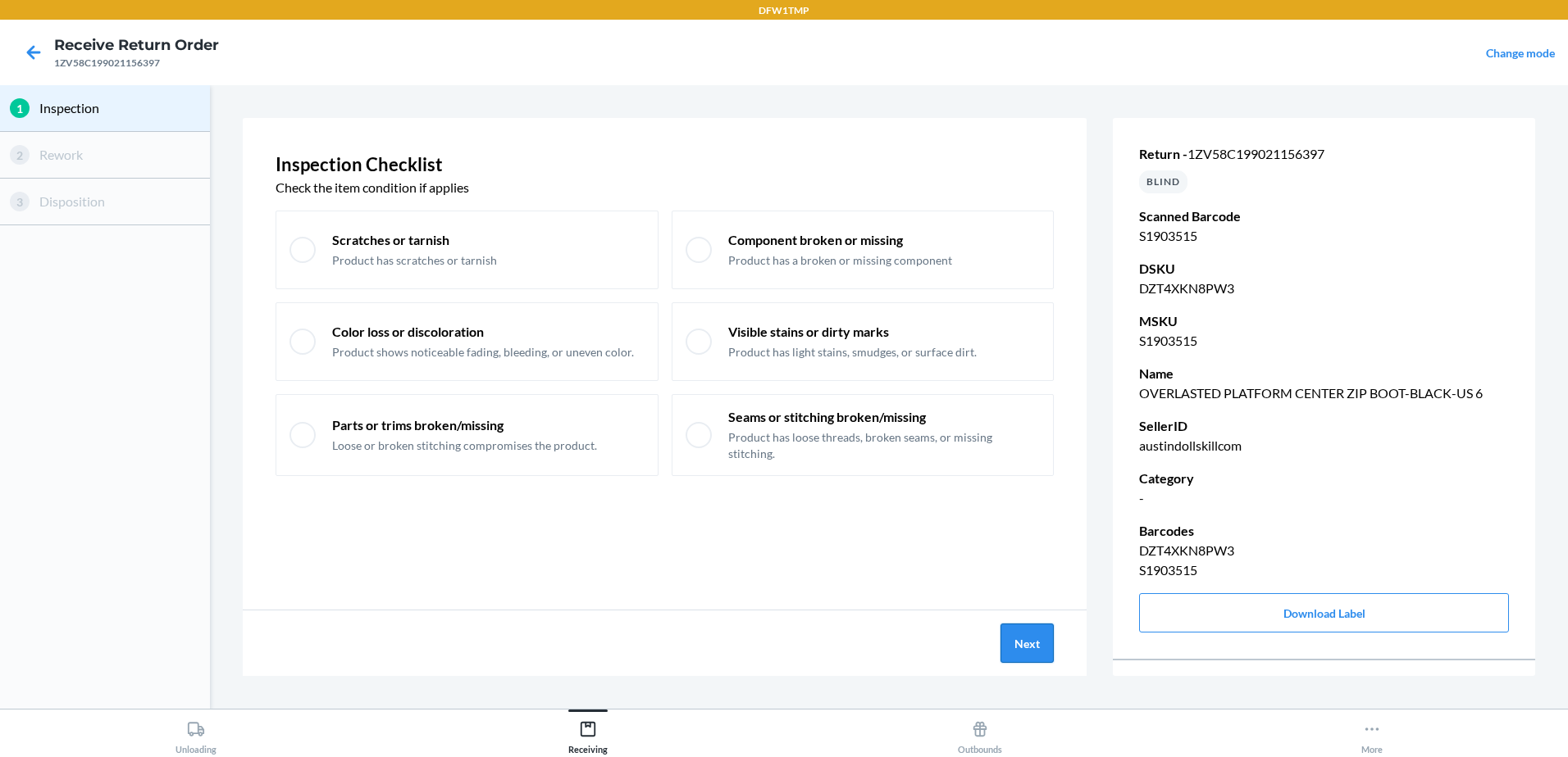
click at [1024, 639] on button "Next" at bounding box center [1026, 643] width 54 height 39
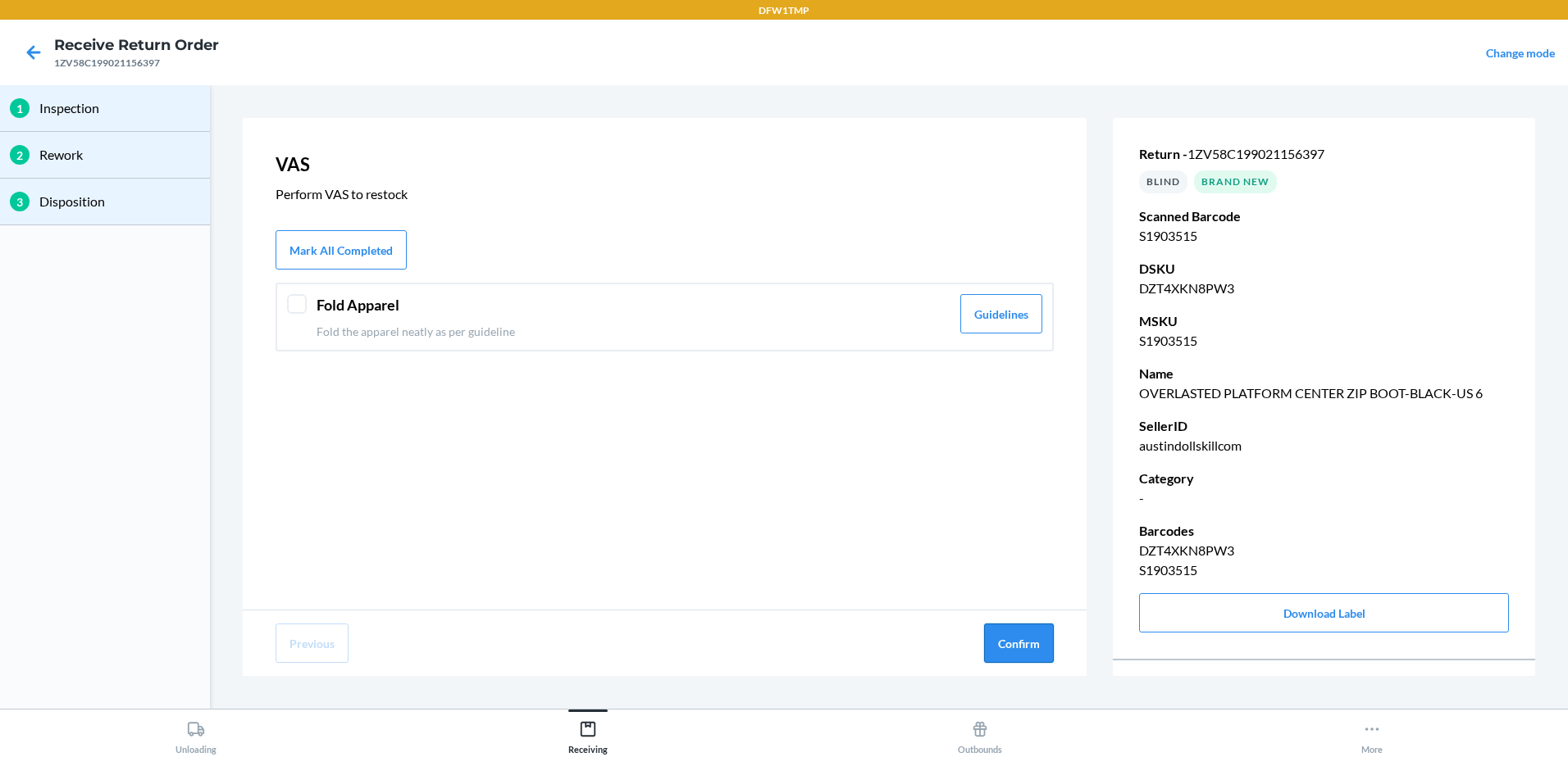
click at [1016, 649] on button "Confirm" at bounding box center [1019, 643] width 70 height 39
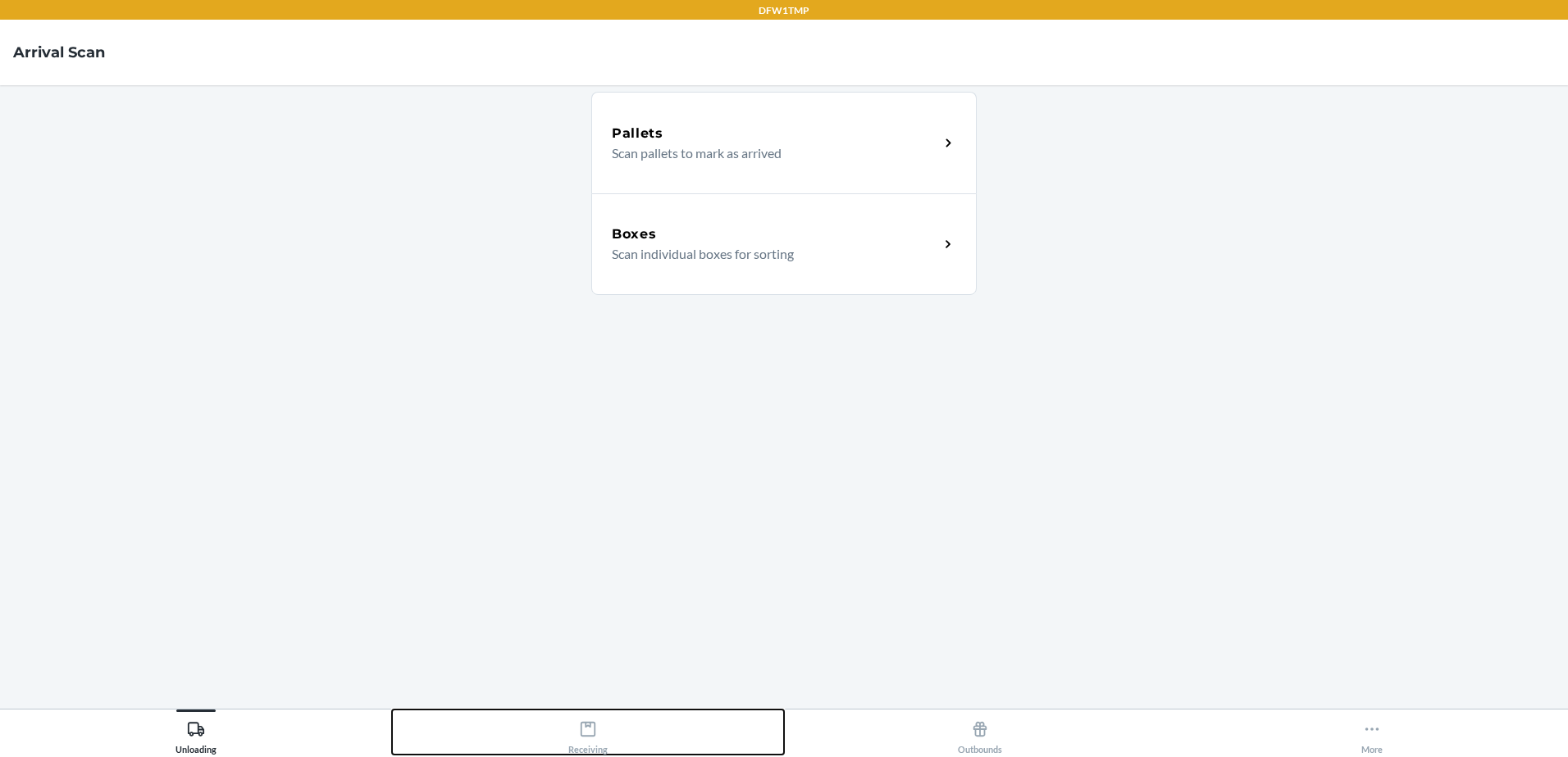
click at [570, 734] on div "Receiving" at bounding box center [588, 735] width 39 height 41
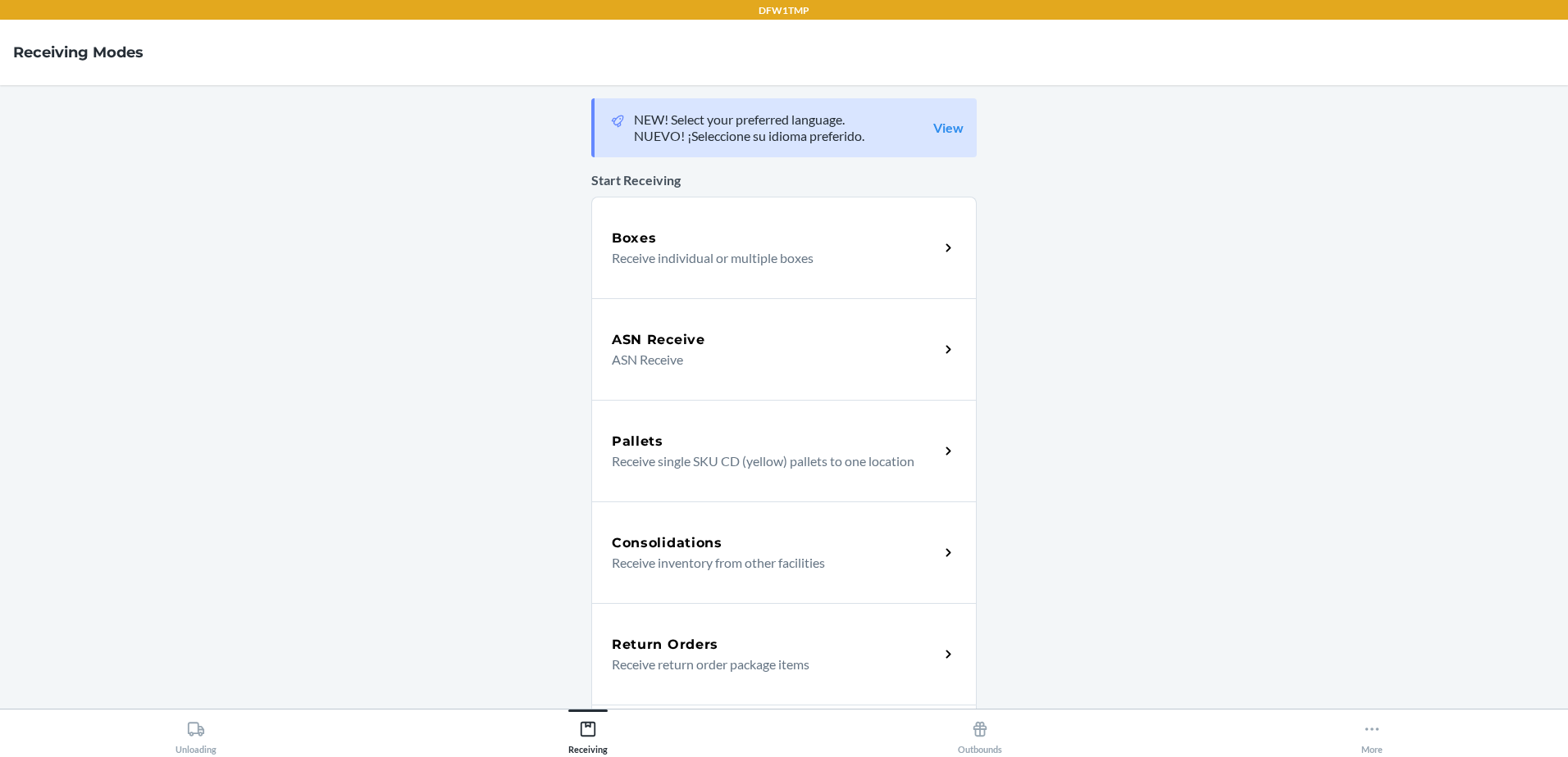
click at [699, 653] on h5 "Return Orders" at bounding box center [665, 645] width 106 height 19
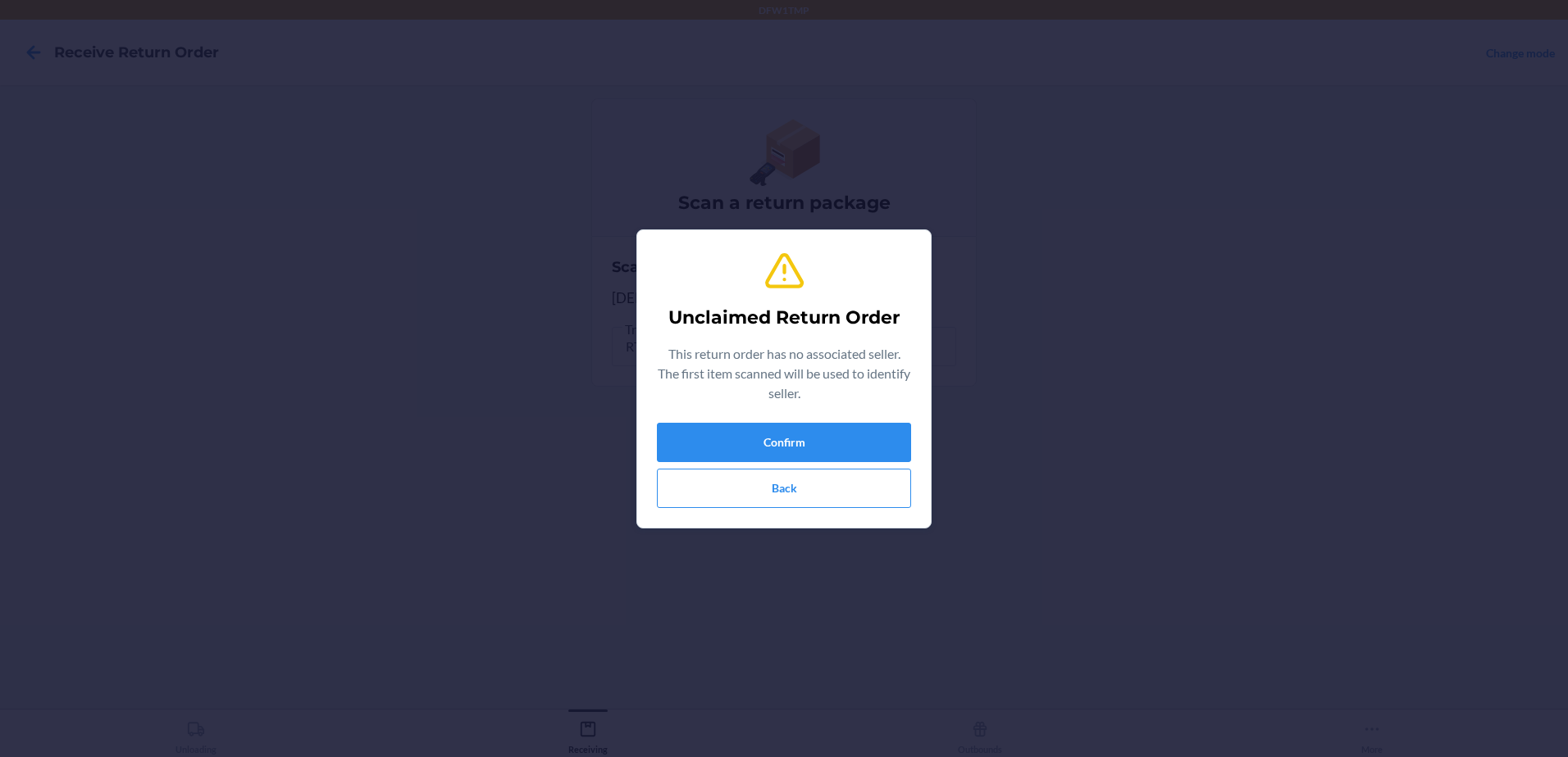
click at [810, 416] on div "Unclaimed Return Order This return order has no associated seller. The first it…" at bounding box center [784, 379] width 254 height 271
click at [807, 432] on button "Confirm" at bounding box center [784, 442] width 254 height 39
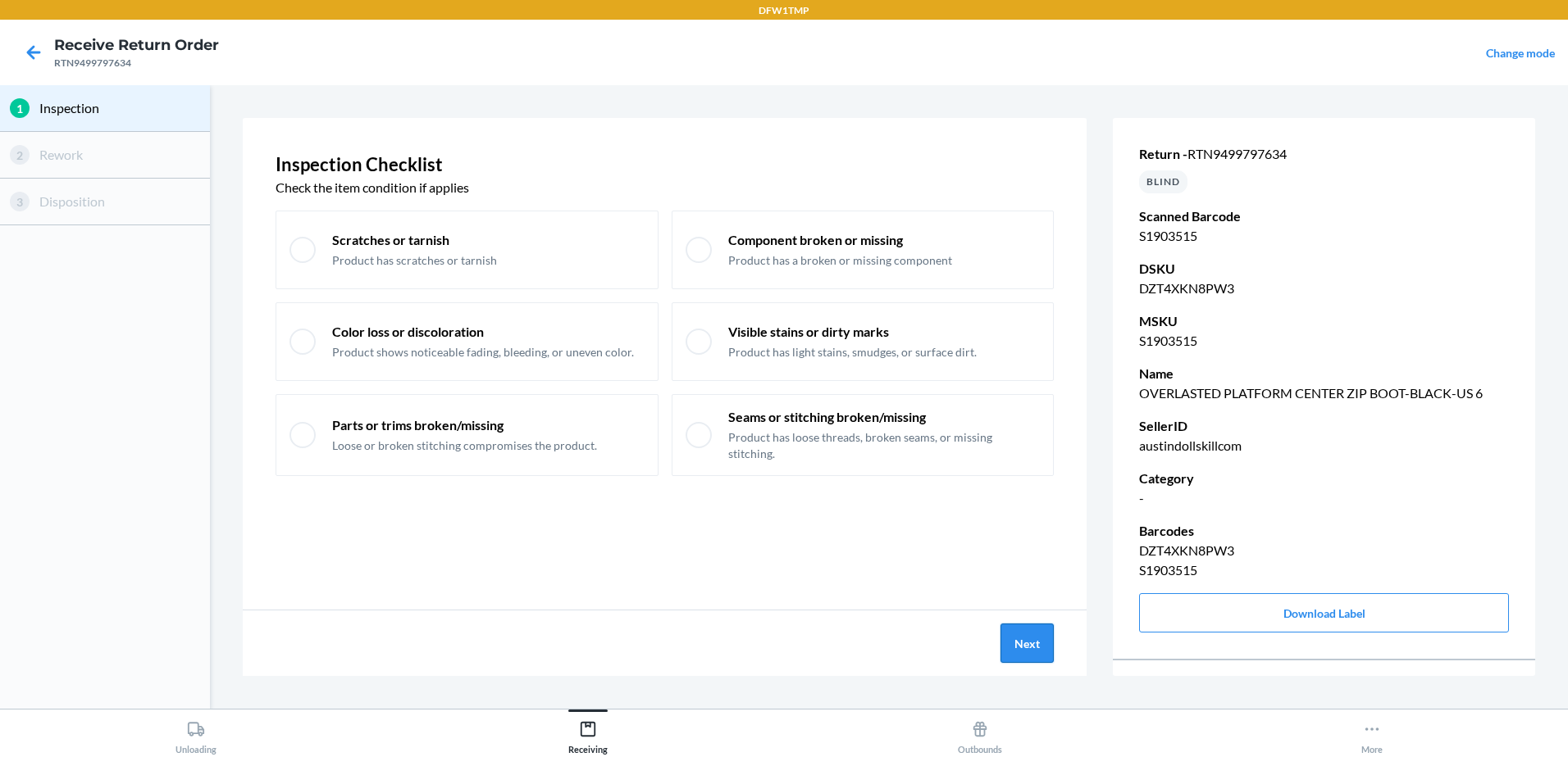
click at [1021, 654] on button "Next" at bounding box center [1026, 643] width 54 height 39
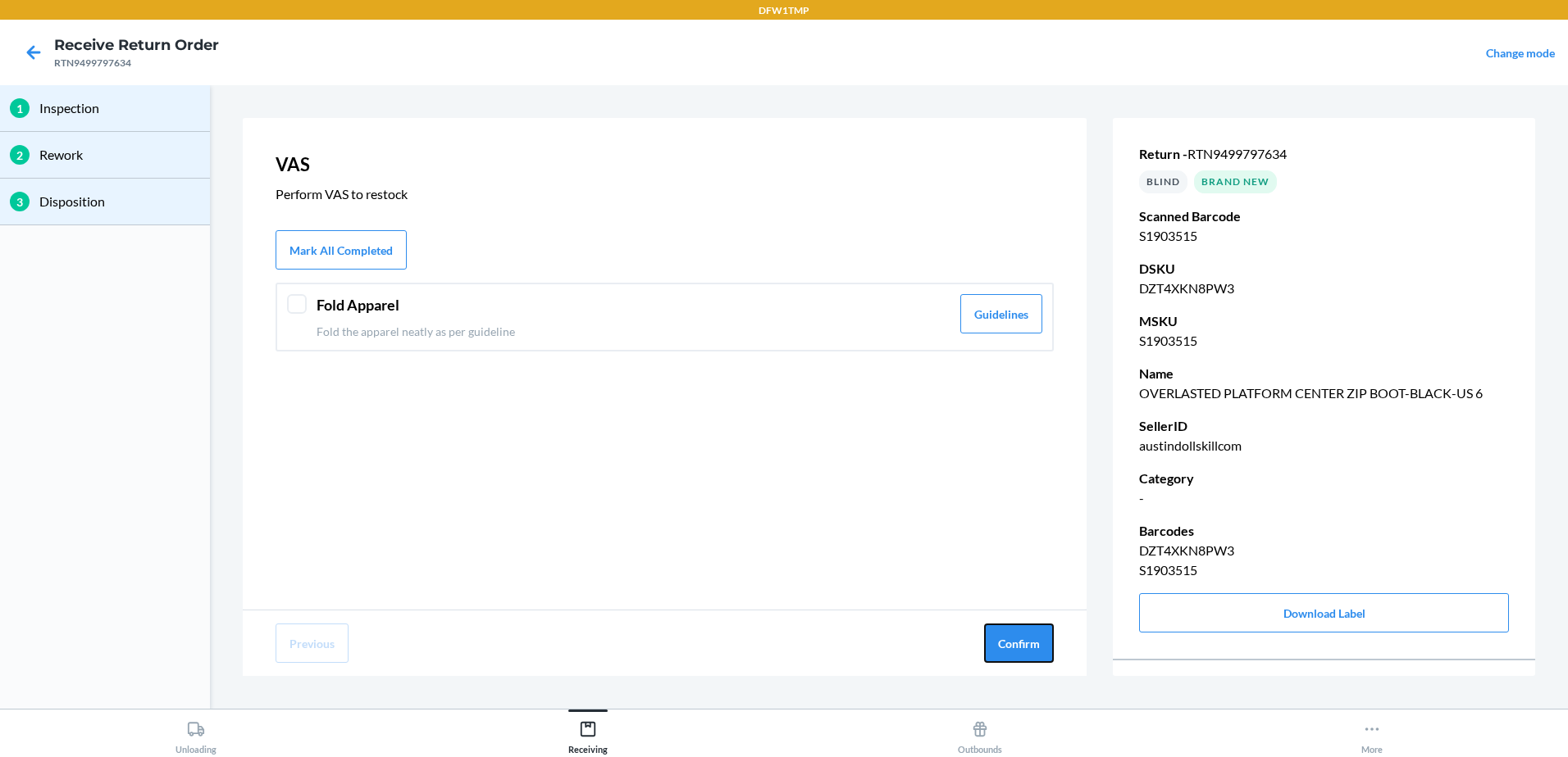
click at [1021, 643] on button "Confirm" at bounding box center [1019, 643] width 70 height 39
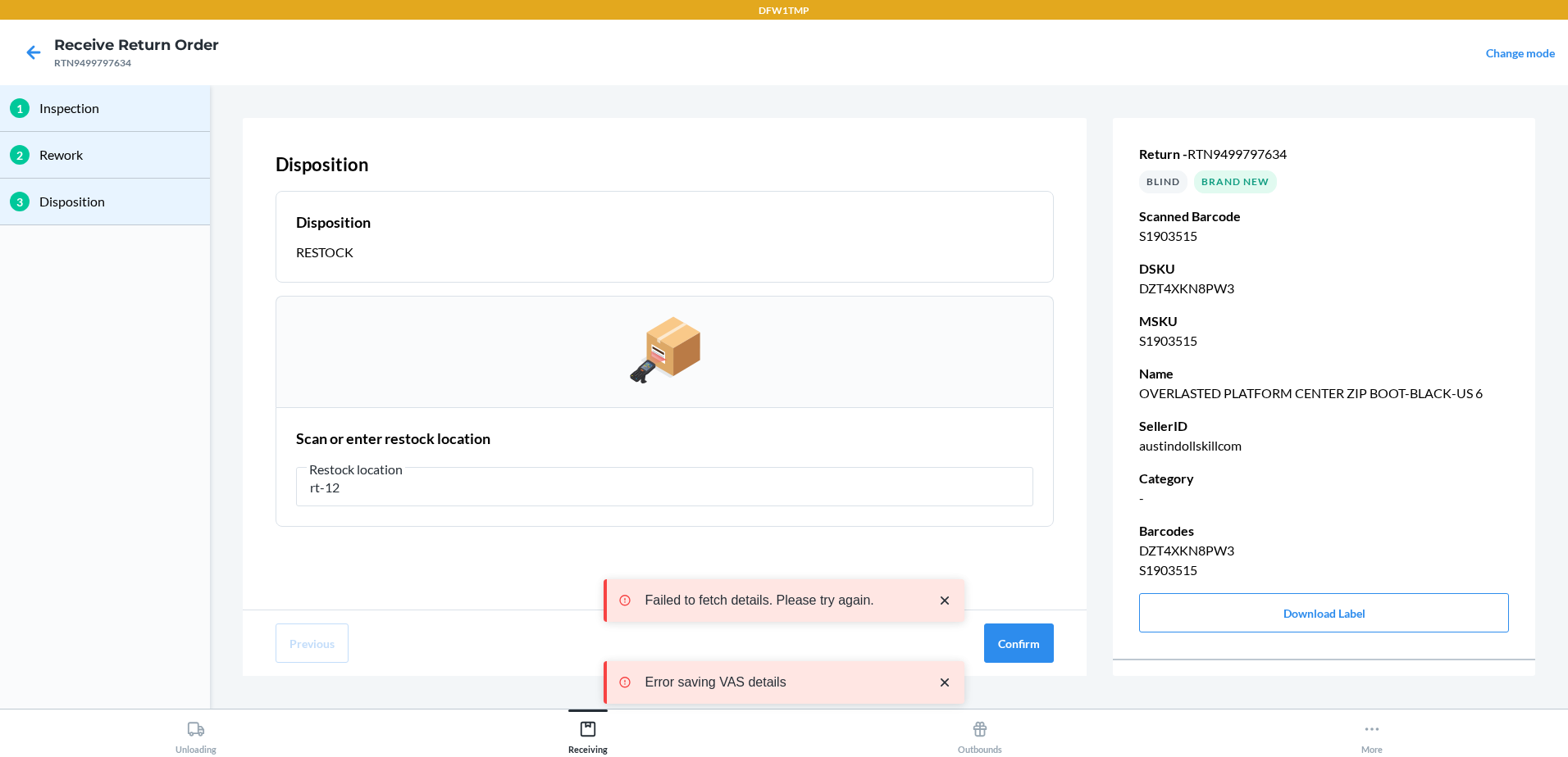
type input "rt-12"
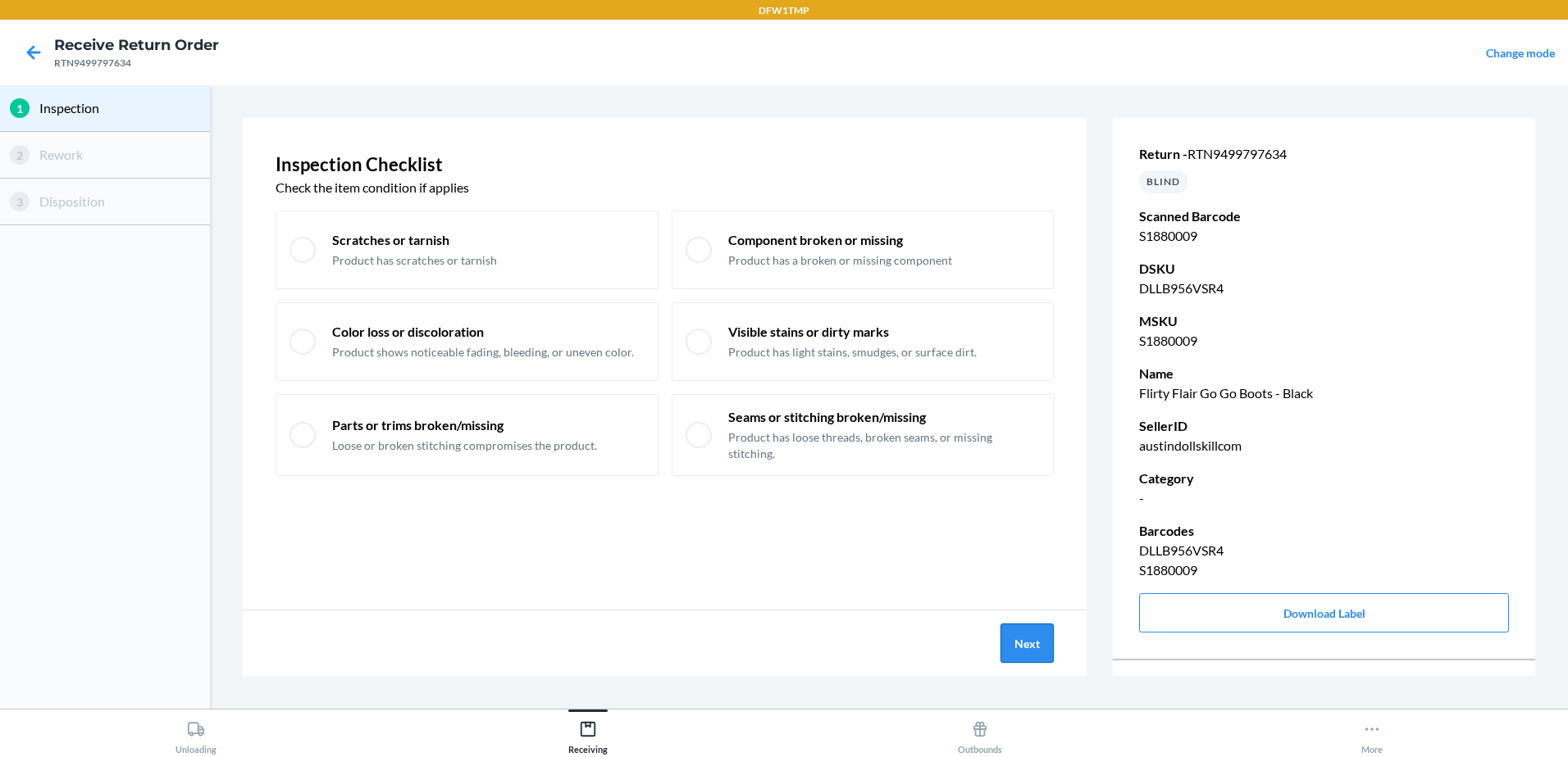
click at [1043, 638] on button "Next" at bounding box center [1026, 643] width 54 height 39
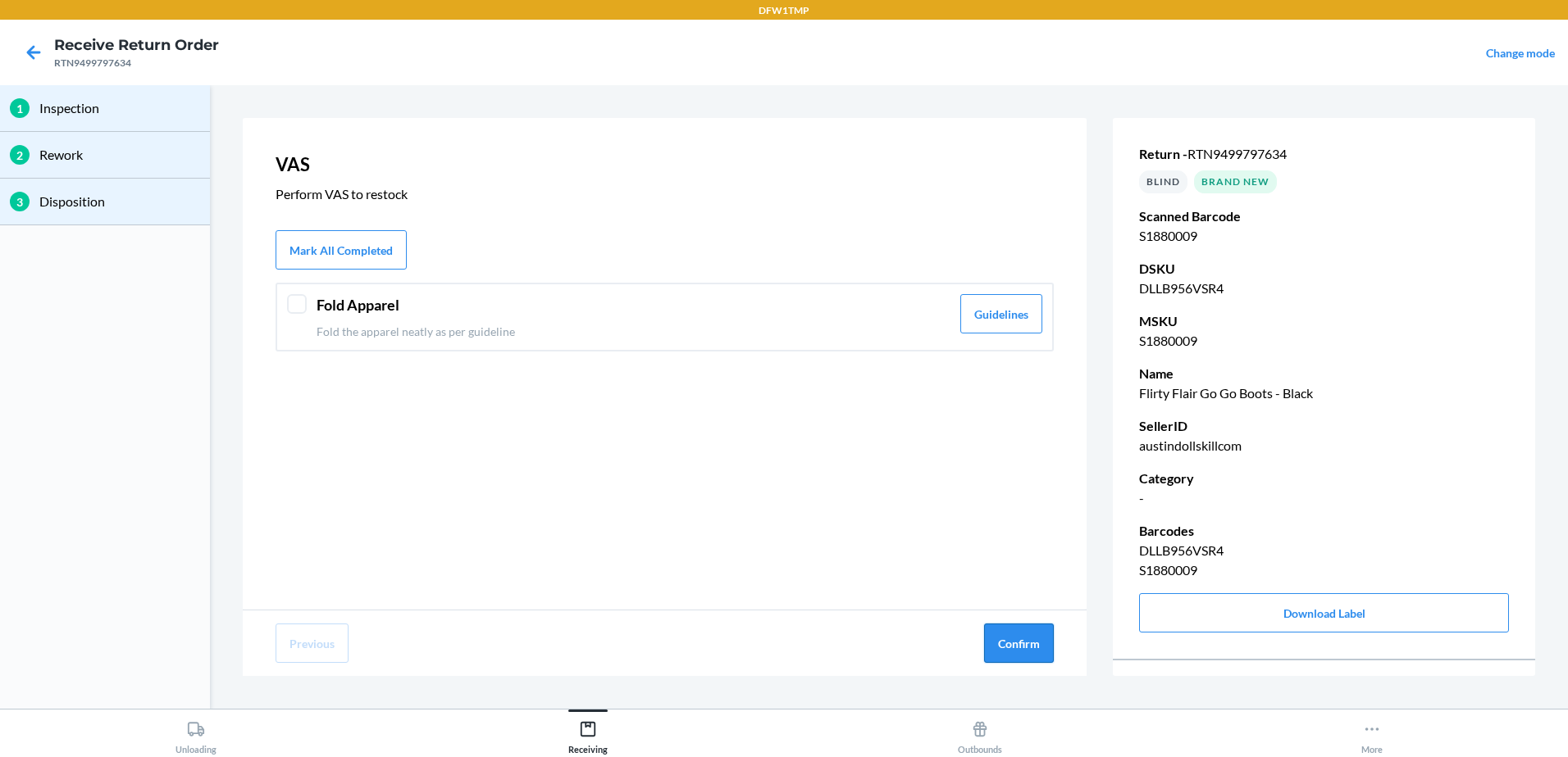
click at [1013, 659] on button "Confirm" at bounding box center [1019, 643] width 70 height 39
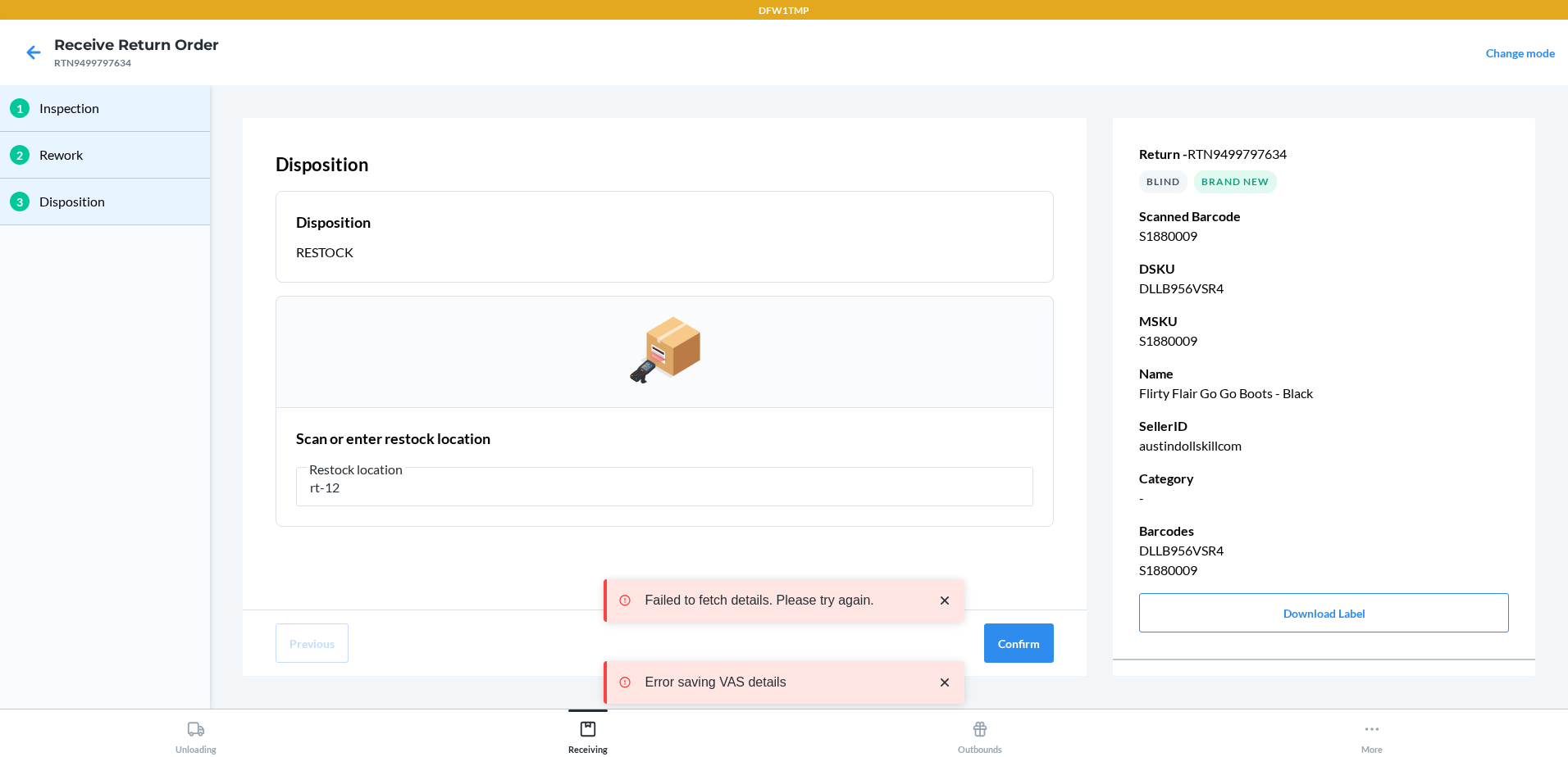
type input "rt-12"
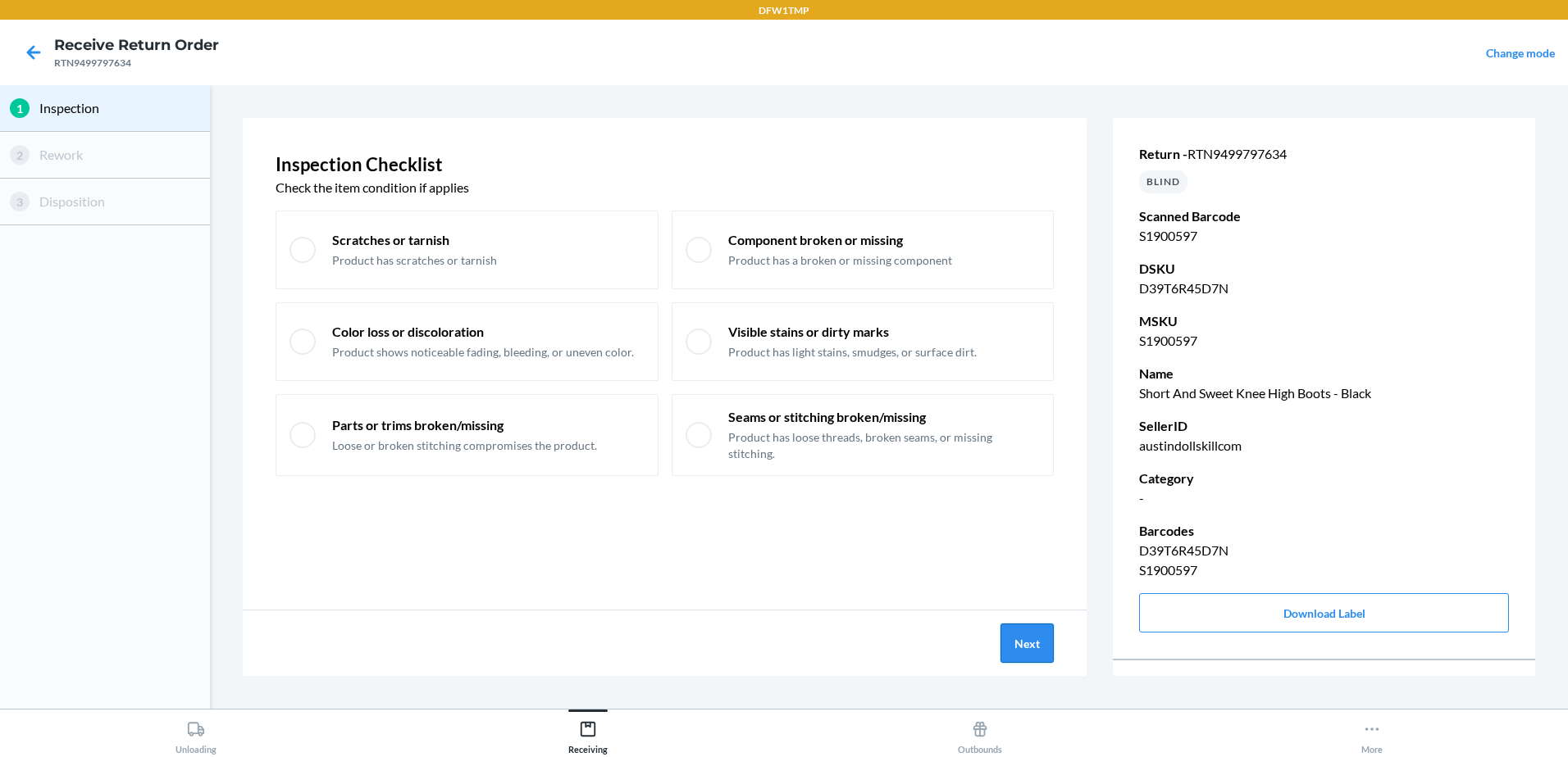
click at [1032, 636] on button "Next" at bounding box center [1026, 643] width 54 height 39
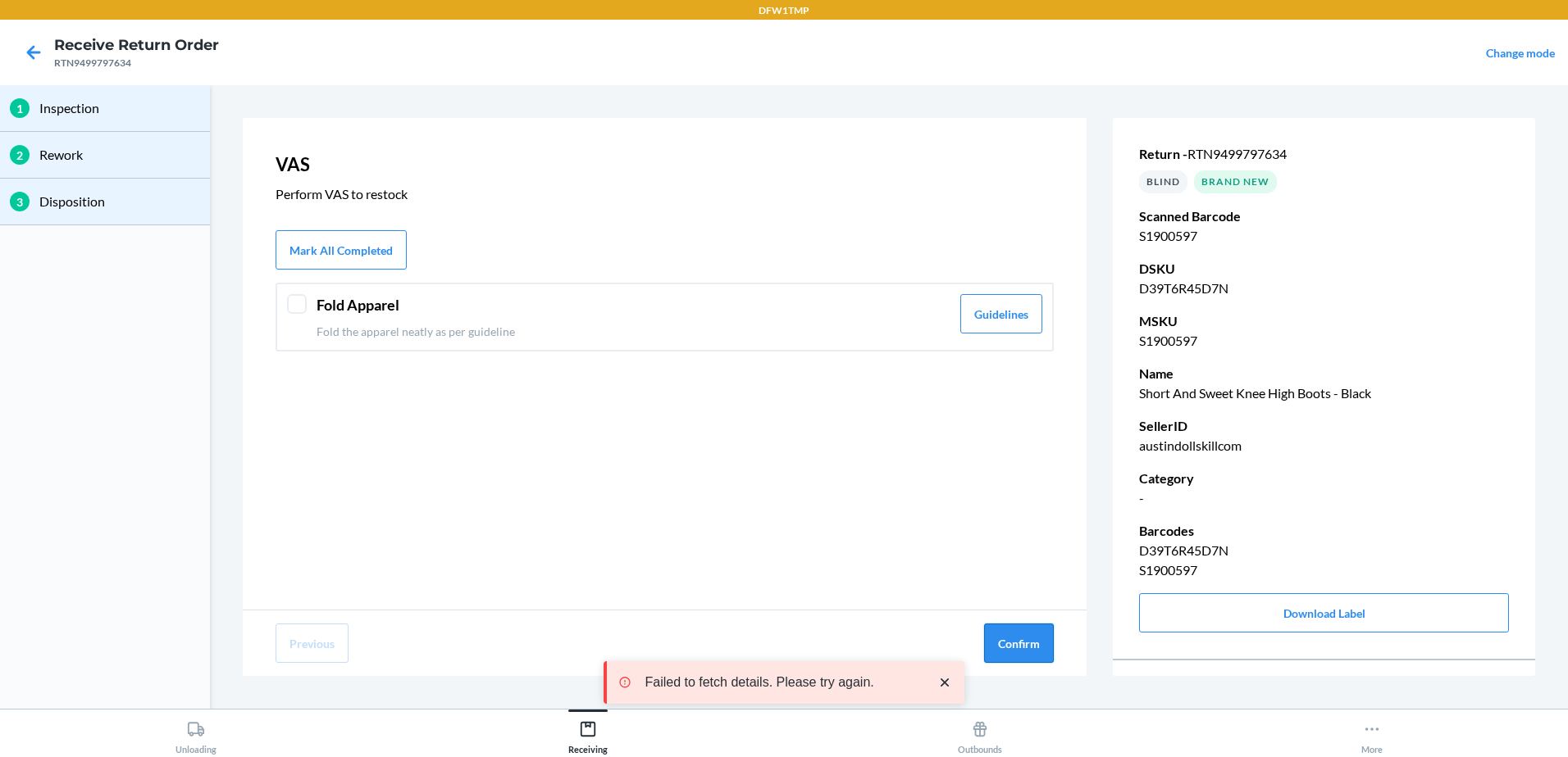
click at [1017, 636] on button "Confirm" at bounding box center [1019, 643] width 70 height 39
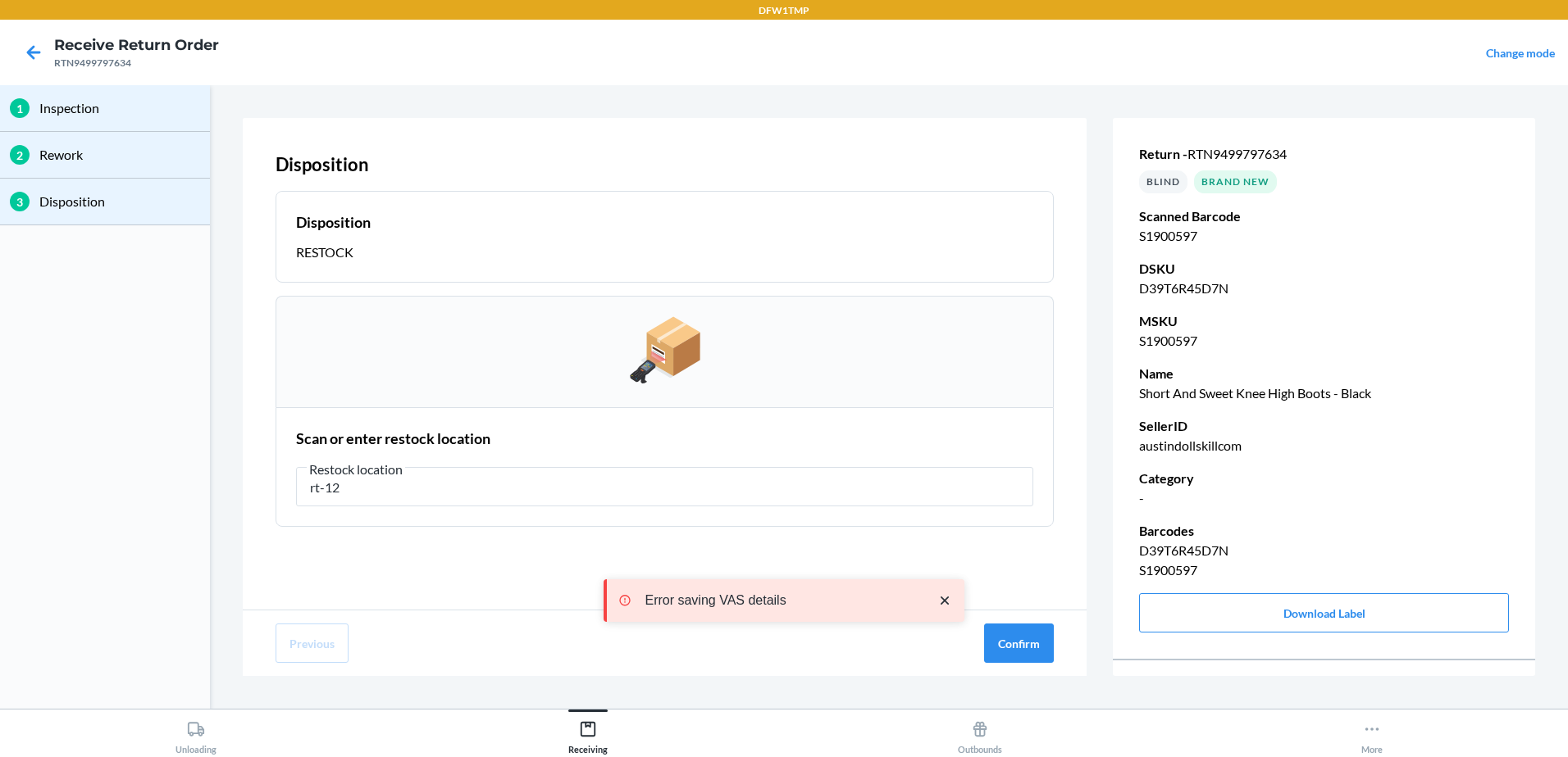
type input "rt-12"
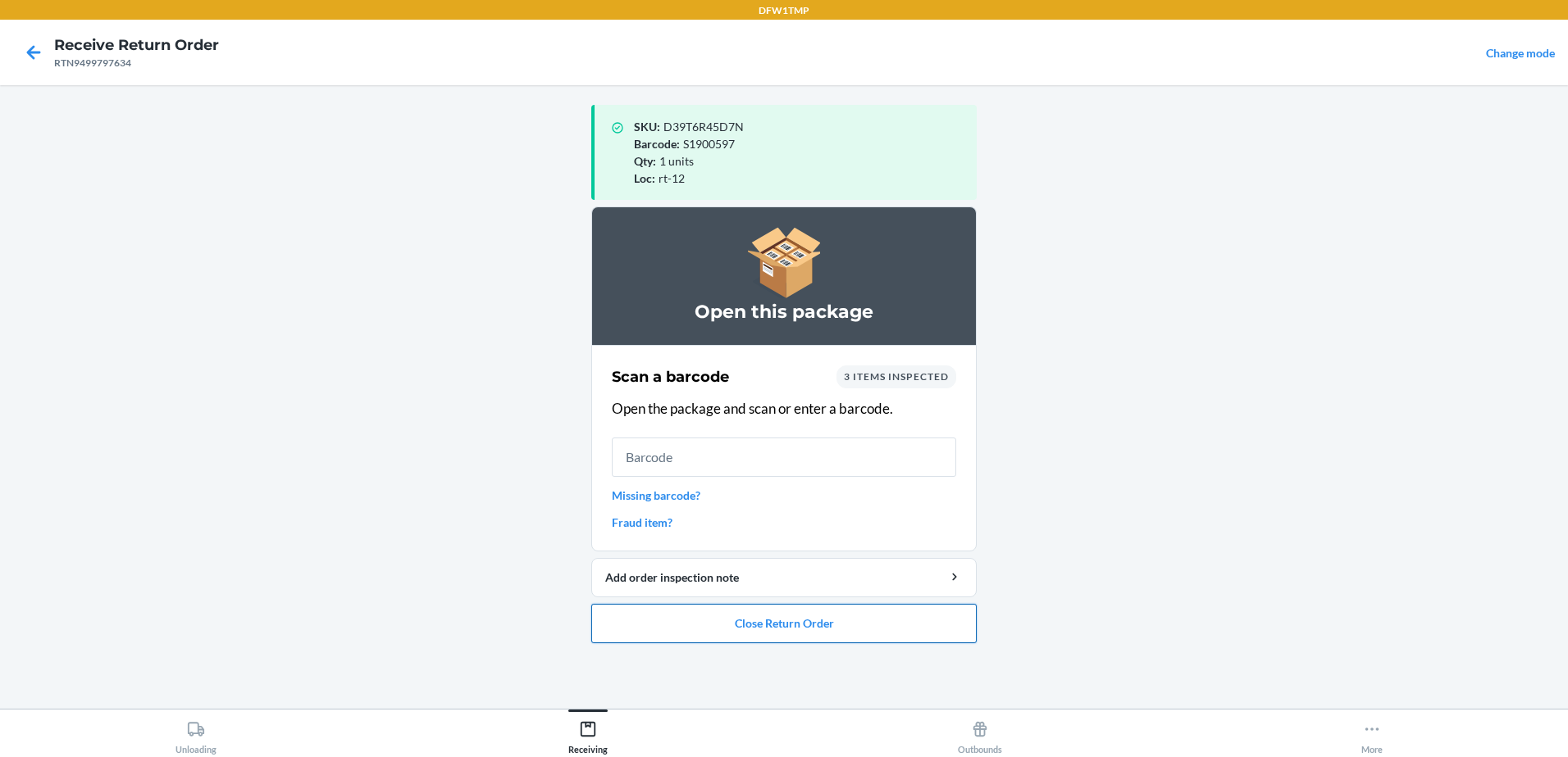
click at [691, 624] on button "Close Return Order" at bounding box center [784, 624] width 385 height 39
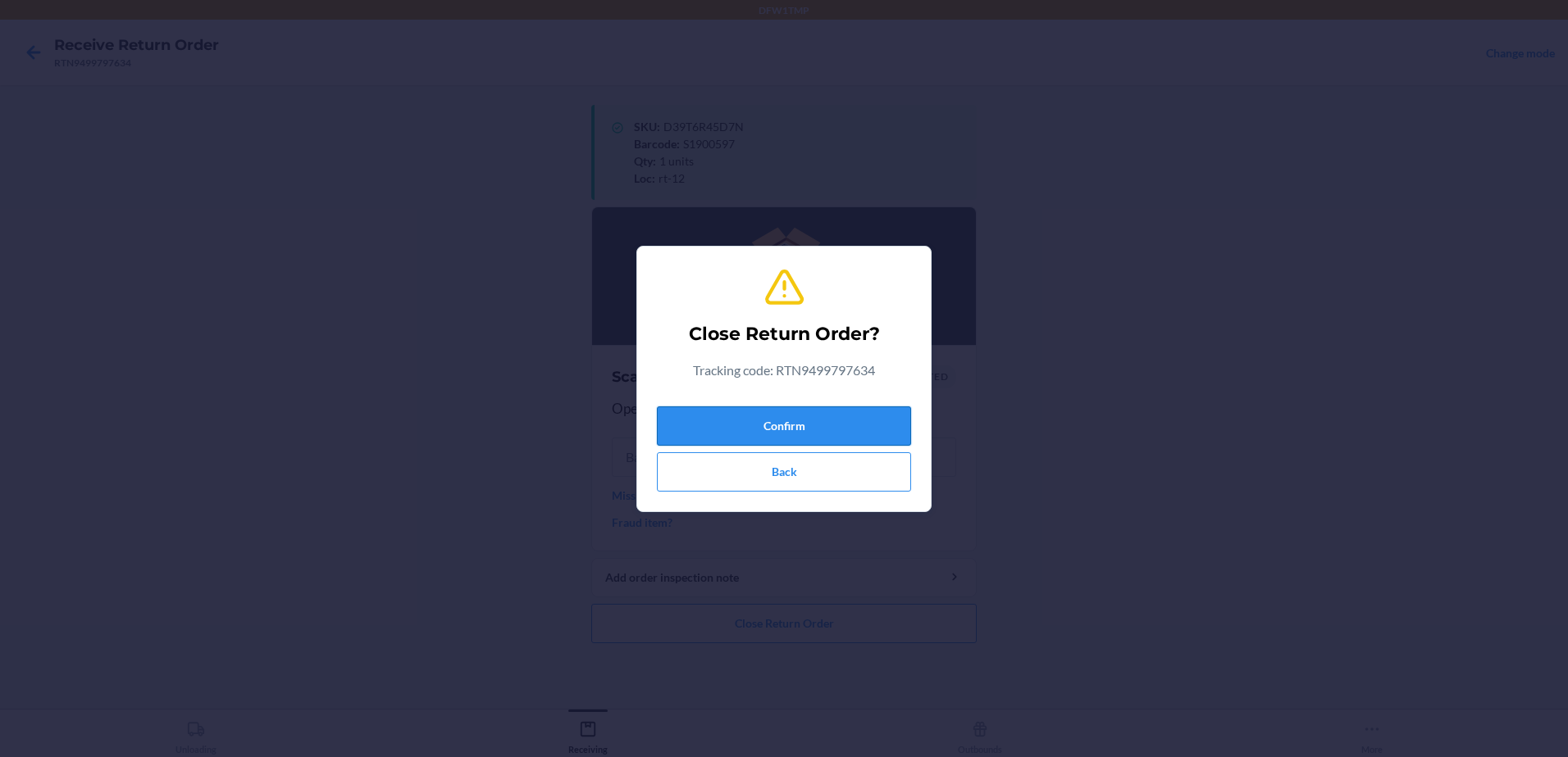
click at [850, 421] on button "Confirm" at bounding box center [784, 426] width 254 height 39
